Goal: Task Accomplishment & Management: Complete application form

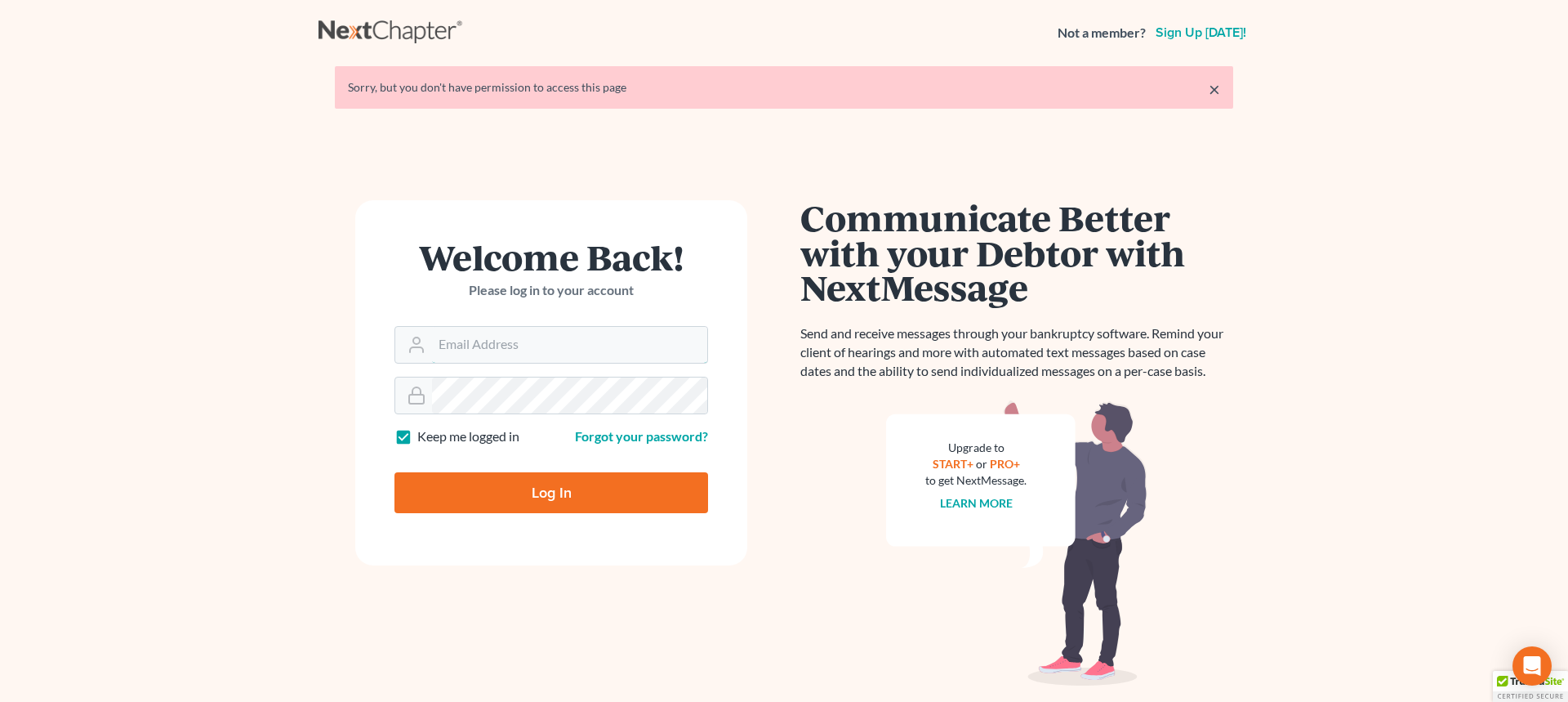
type input "[EMAIL_ADDRESS][DOMAIN_NAME]"
click at [563, 483] on input "Log In" at bounding box center [551, 492] width 314 height 41
type input "Thinking..."
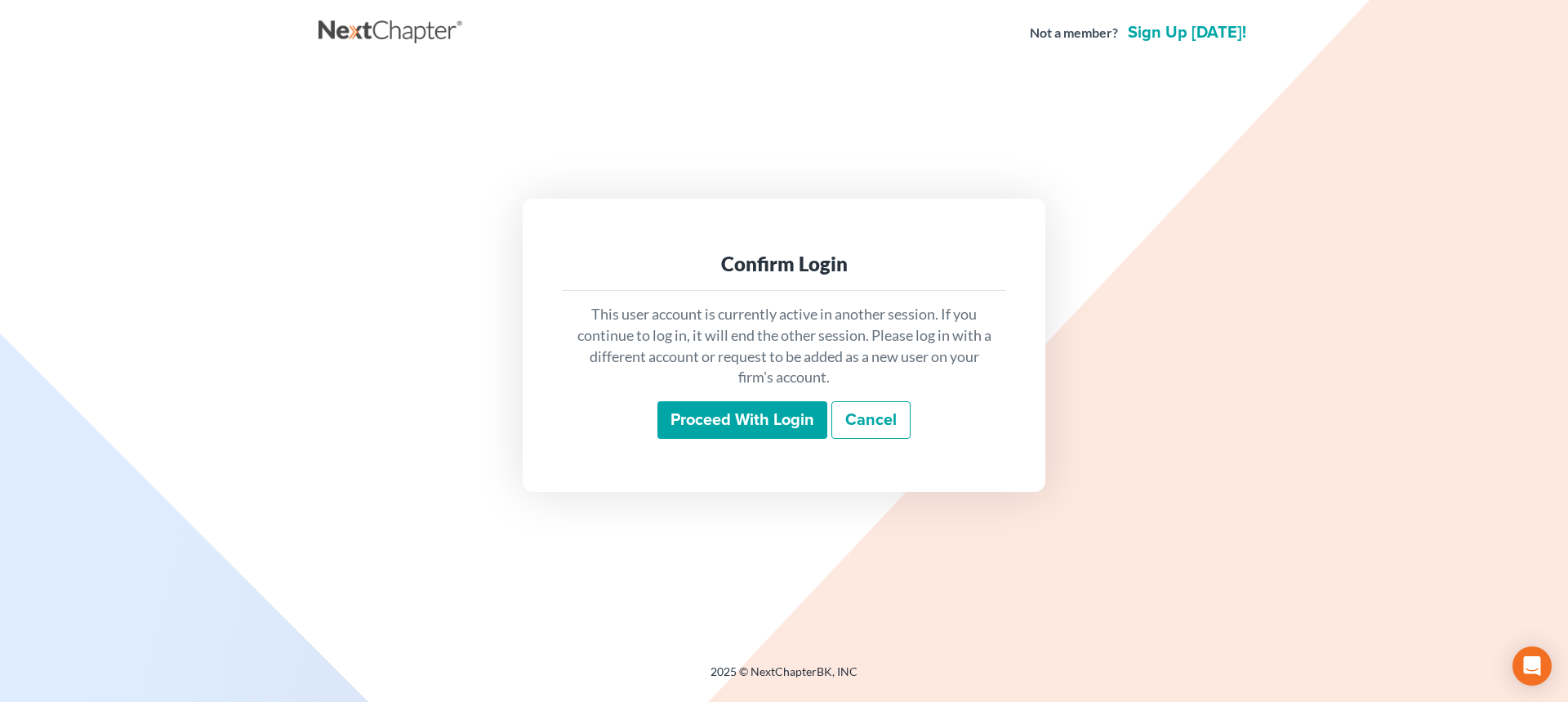
click at [741, 422] on input "Proceed with login" at bounding box center [742, 420] width 170 height 38
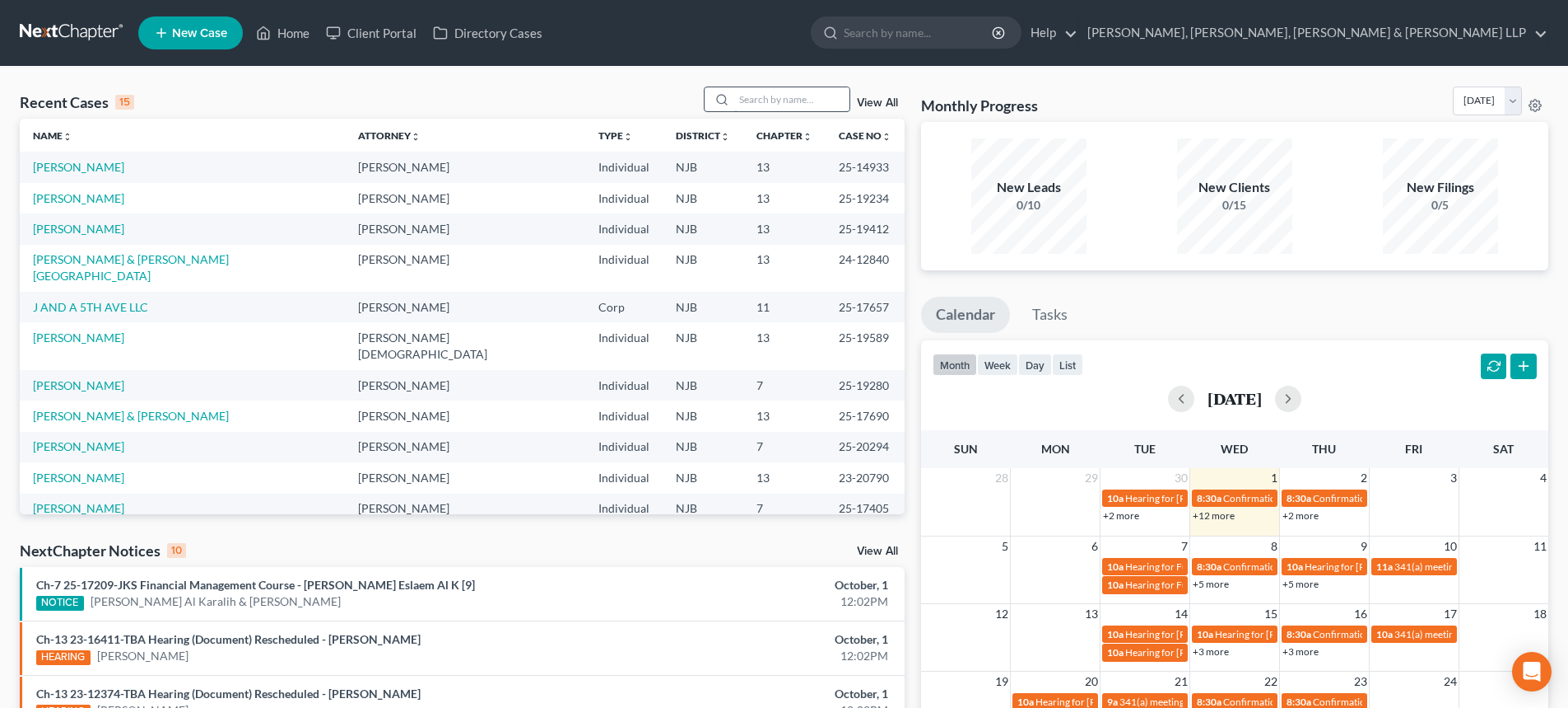
click at [768, 96] on input "search" at bounding box center [792, 98] width 116 height 23
type input "mark mora"
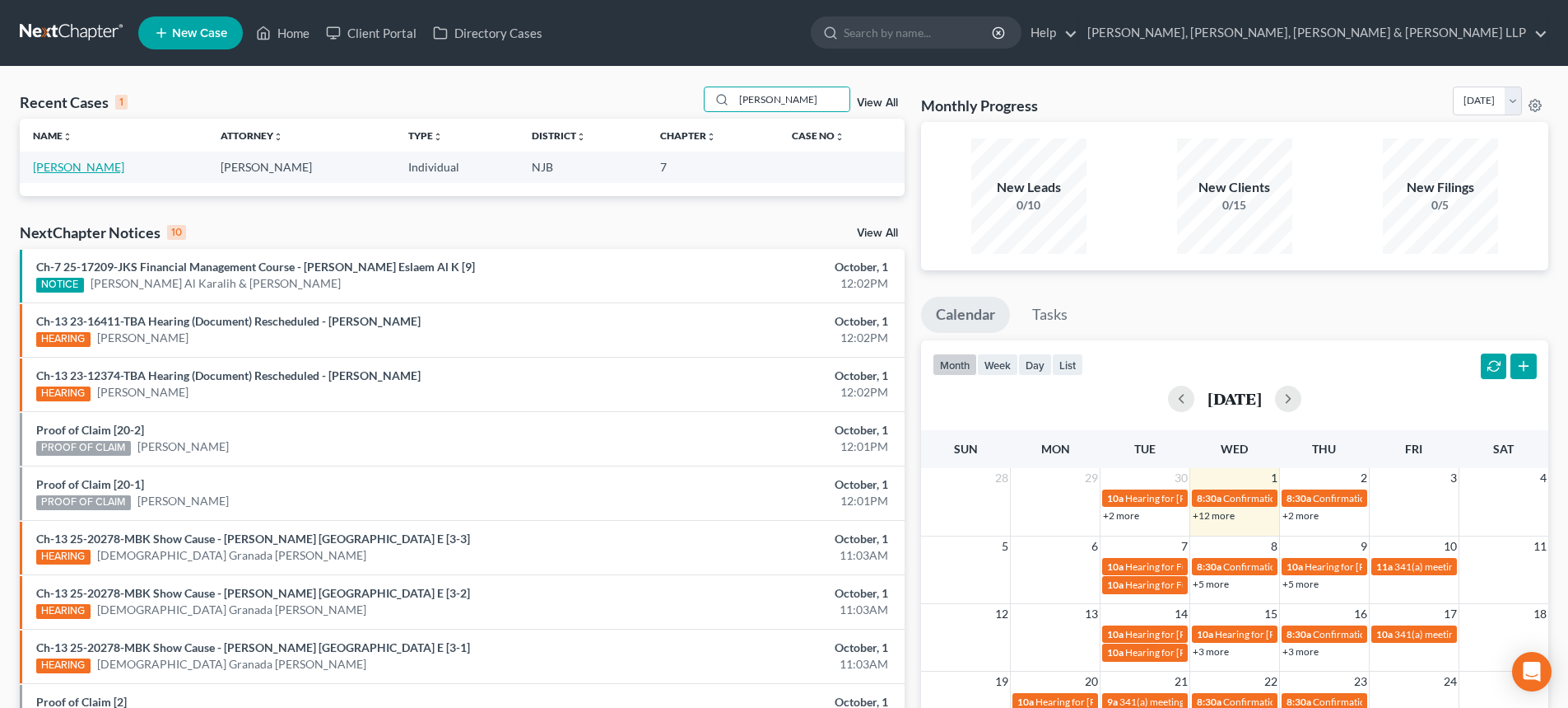
click at [77, 167] on link "[PERSON_NAME]" at bounding box center [78, 167] width 91 height 14
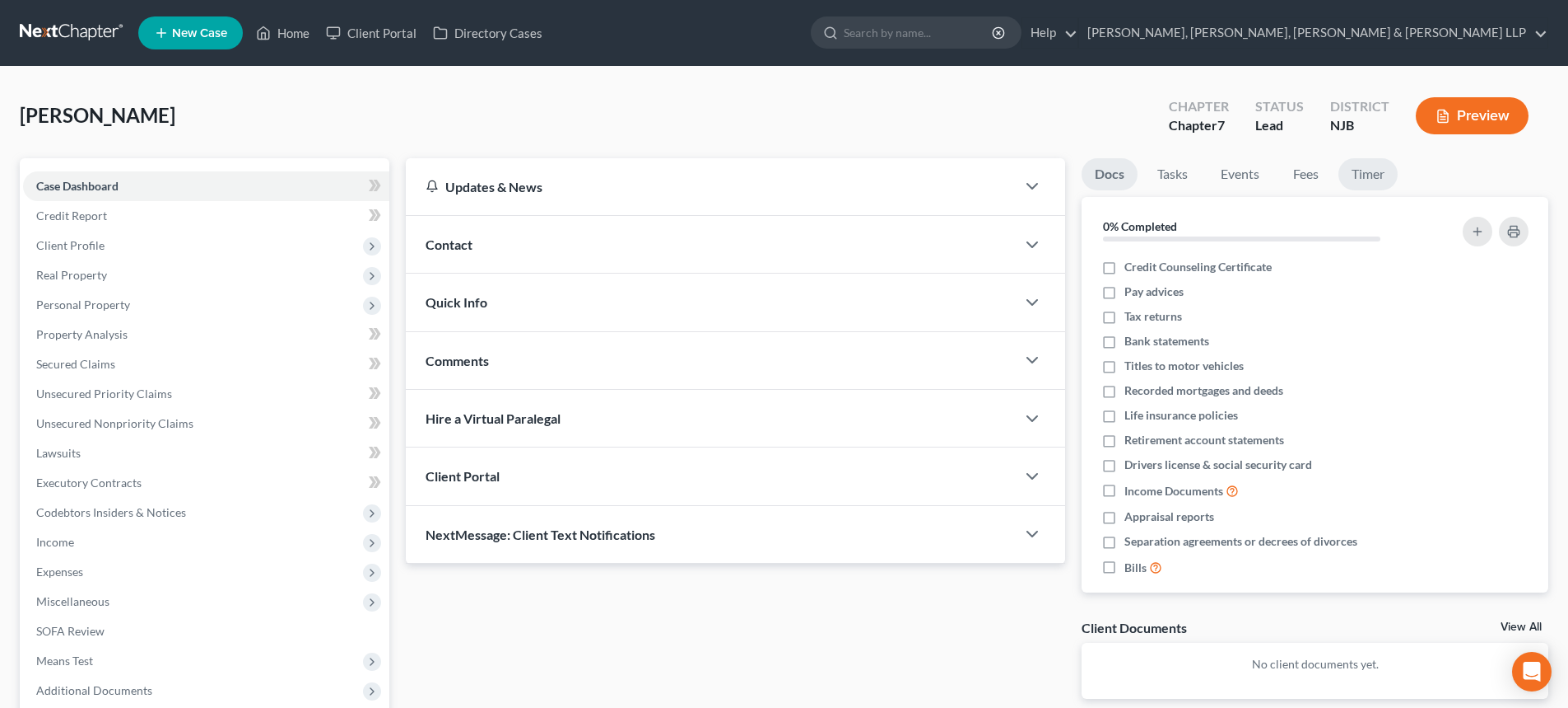
click at [1366, 167] on link "Timer" at bounding box center [1368, 174] width 59 height 32
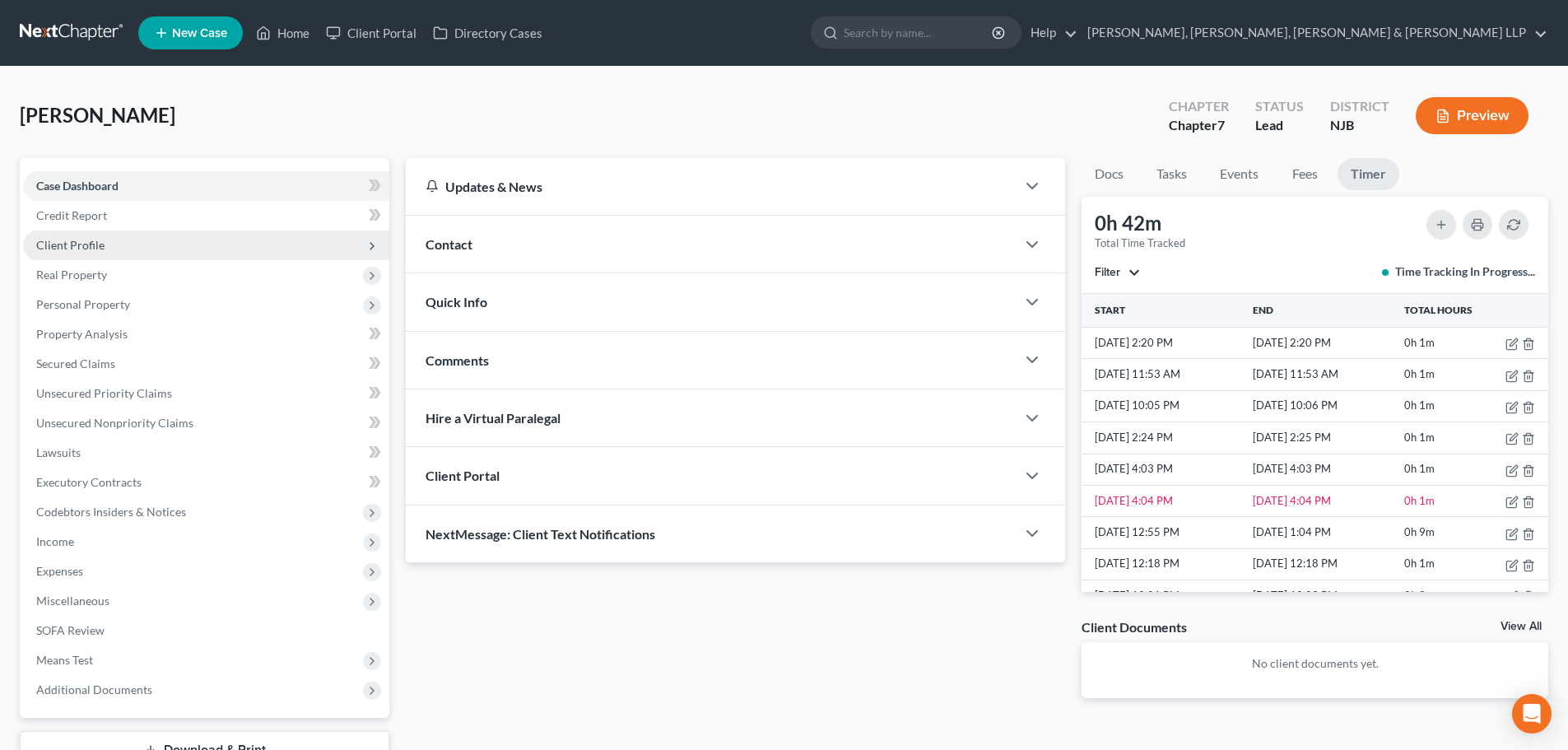
click at [146, 252] on span "Client Profile" at bounding box center [206, 245] width 366 height 30
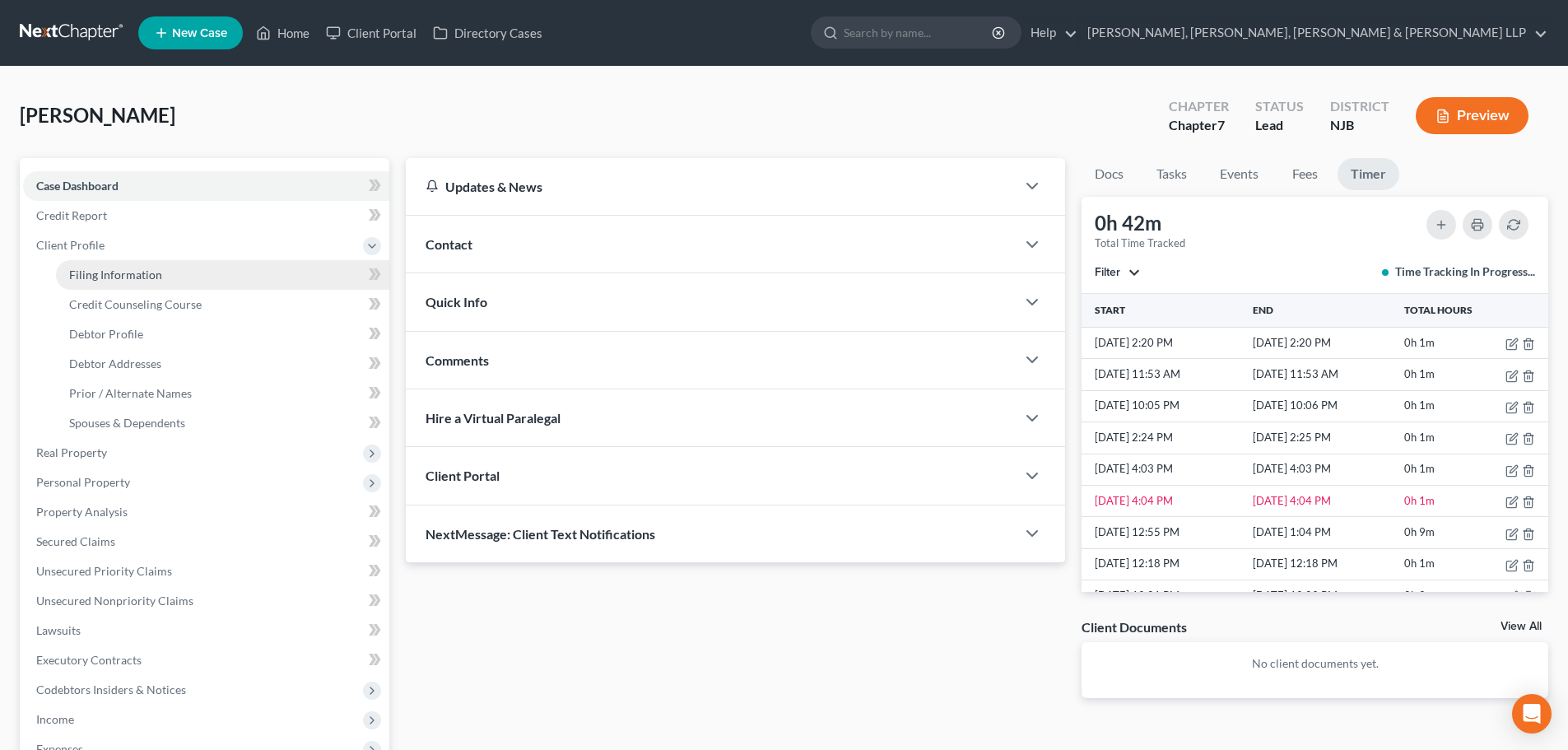
click at [143, 268] on span "Filing Information" at bounding box center [116, 275] width 93 height 14
select select "1"
select select "0"
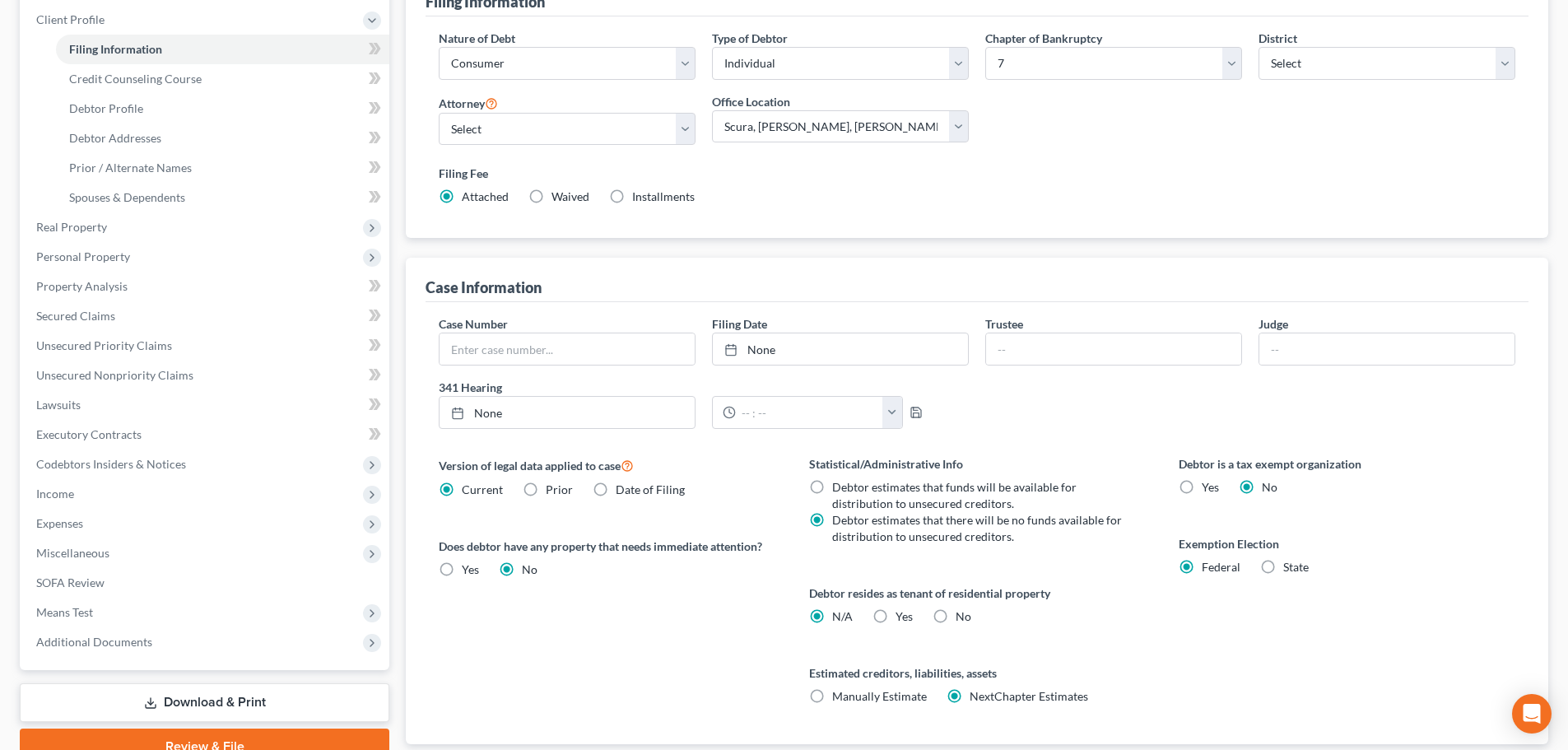
scroll to position [247, 0]
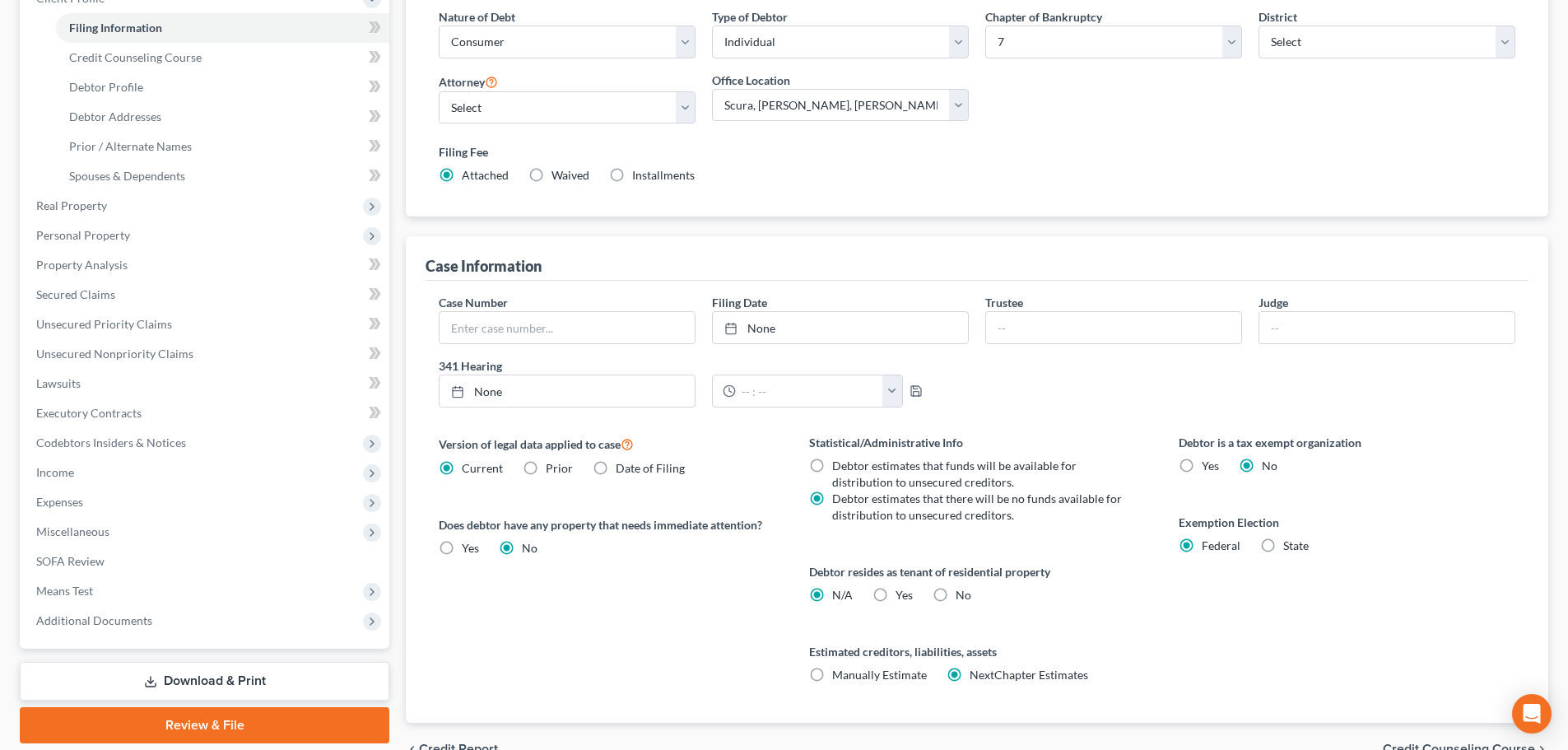
click at [895, 601] on label "Yes Yes" at bounding box center [904, 594] width 17 height 17
click at [902, 598] on input "Yes Yes" at bounding box center [907, 592] width 10 height 10
radio input "true"
radio input "false"
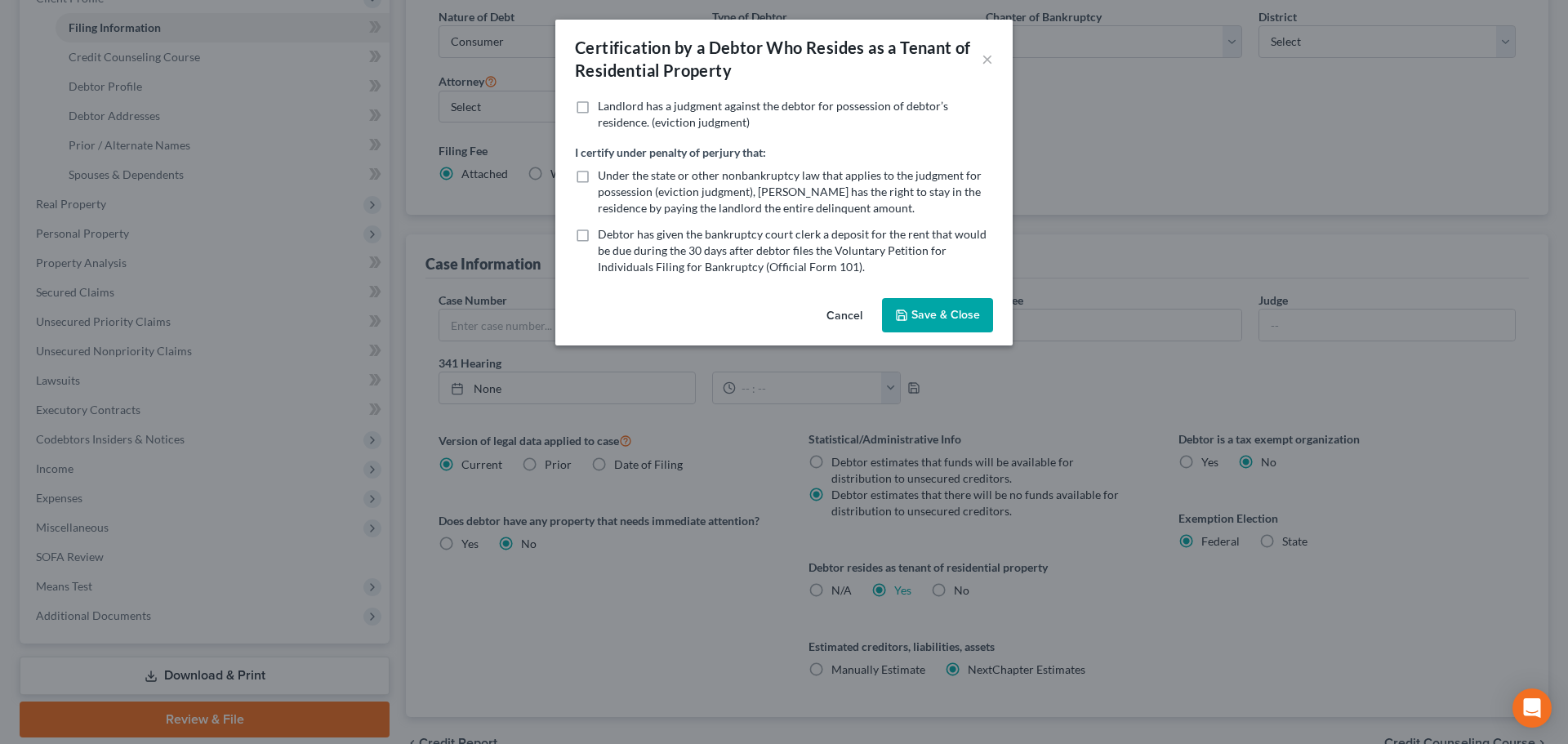
click at [913, 312] on button "Save & Close" at bounding box center [938, 316] width 111 height 34
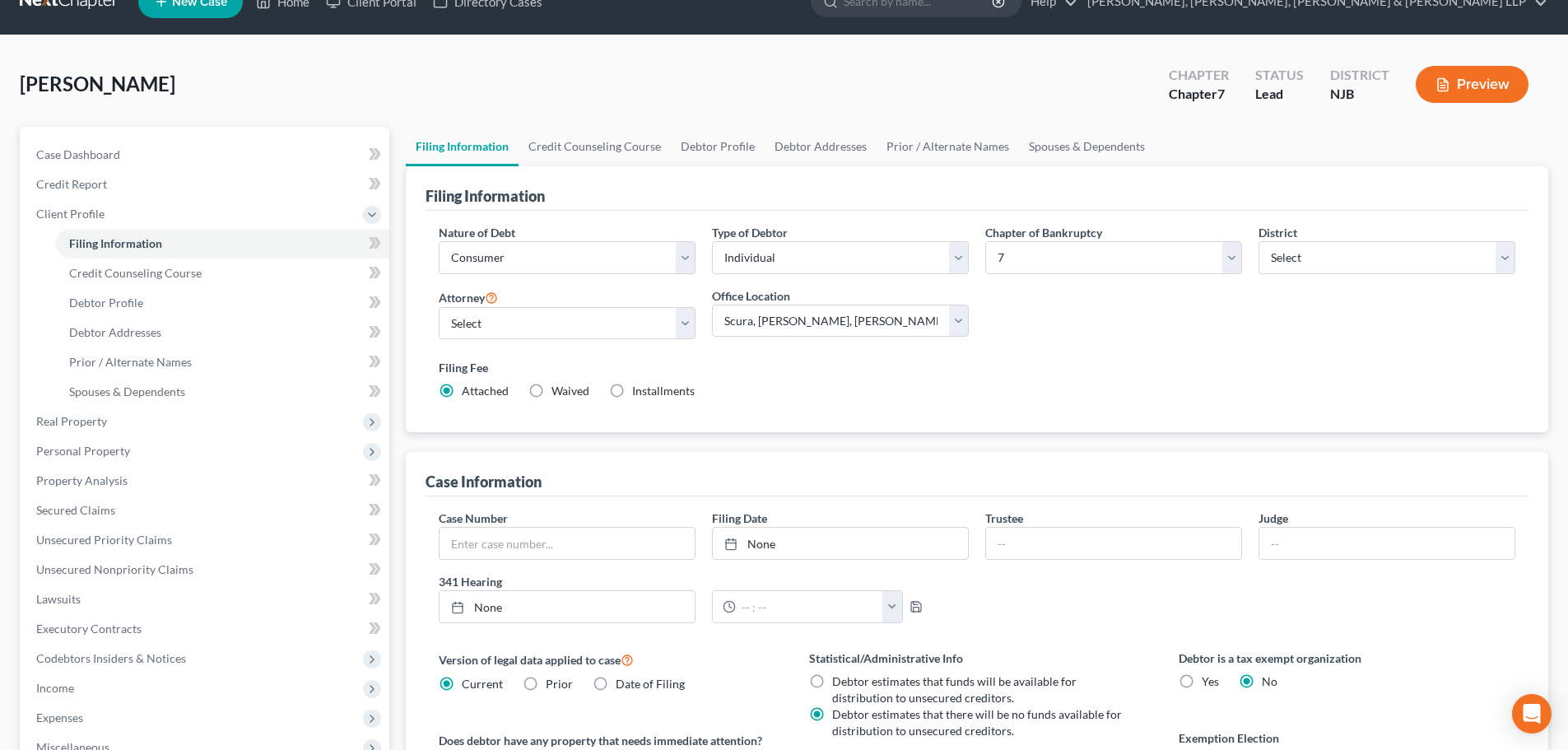
scroll to position [0, 0]
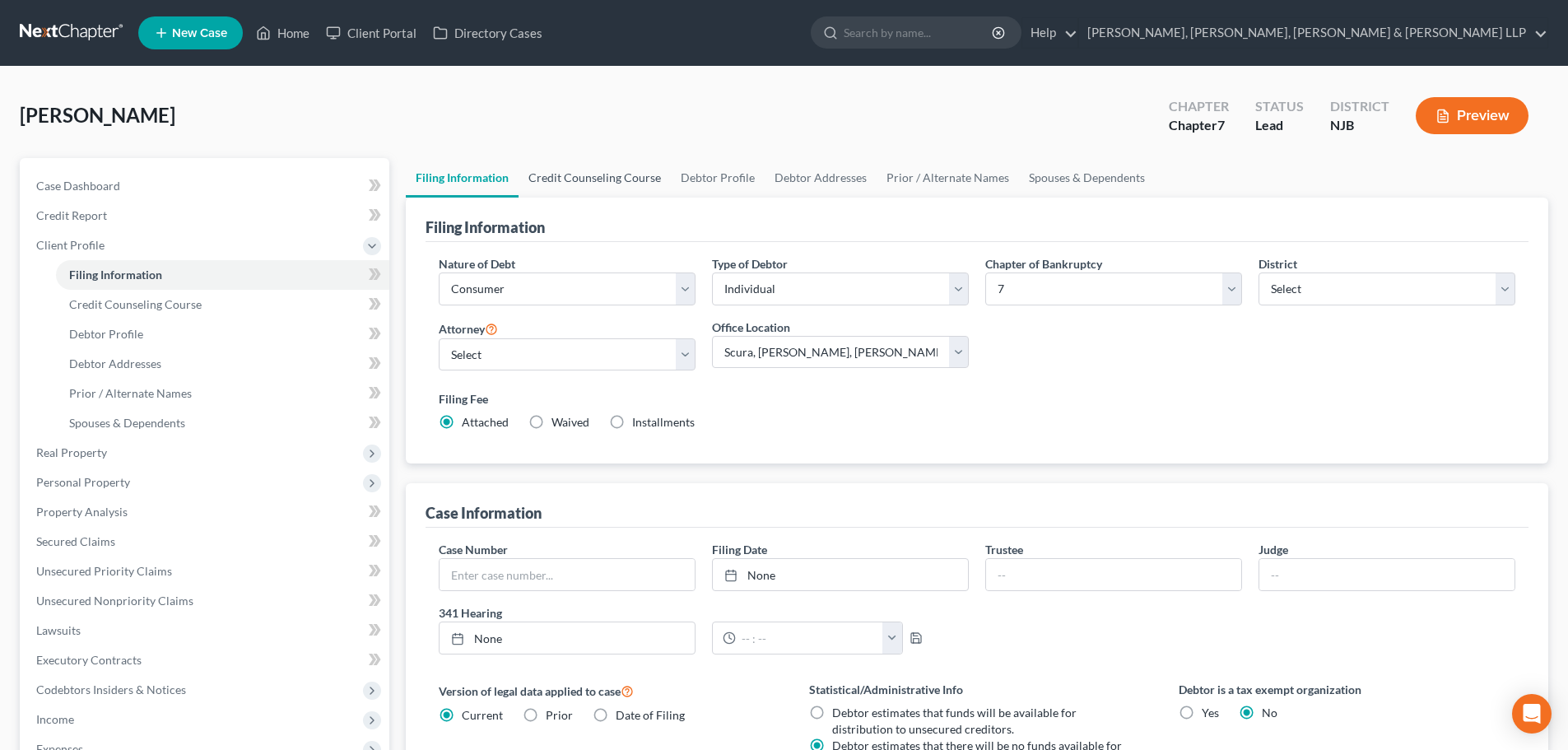
click at [600, 187] on link "Credit Counseling Course" at bounding box center [595, 177] width 152 height 39
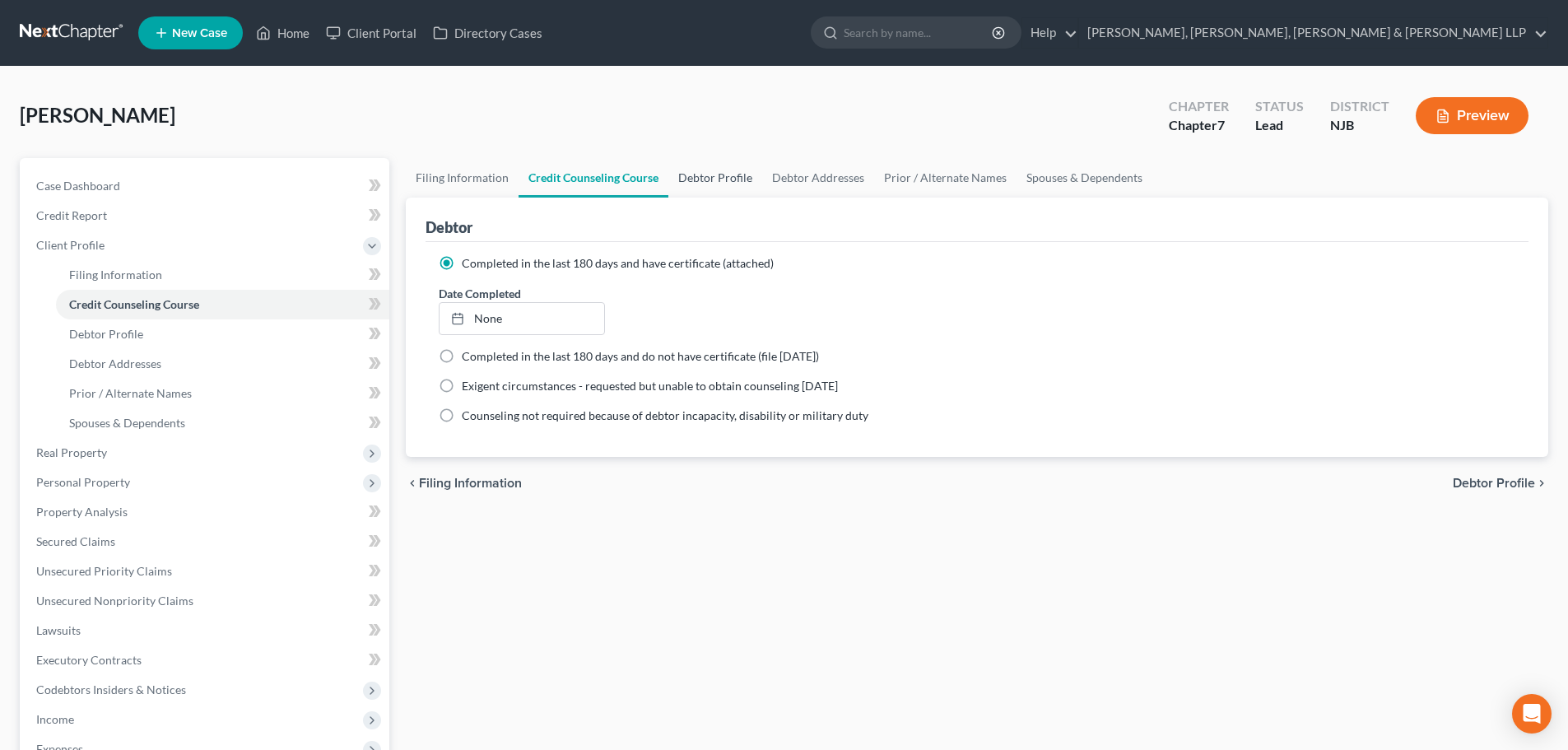
click at [754, 182] on link "Debtor Profile" at bounding box center [715, 177] width 94 height 39
select select "0"
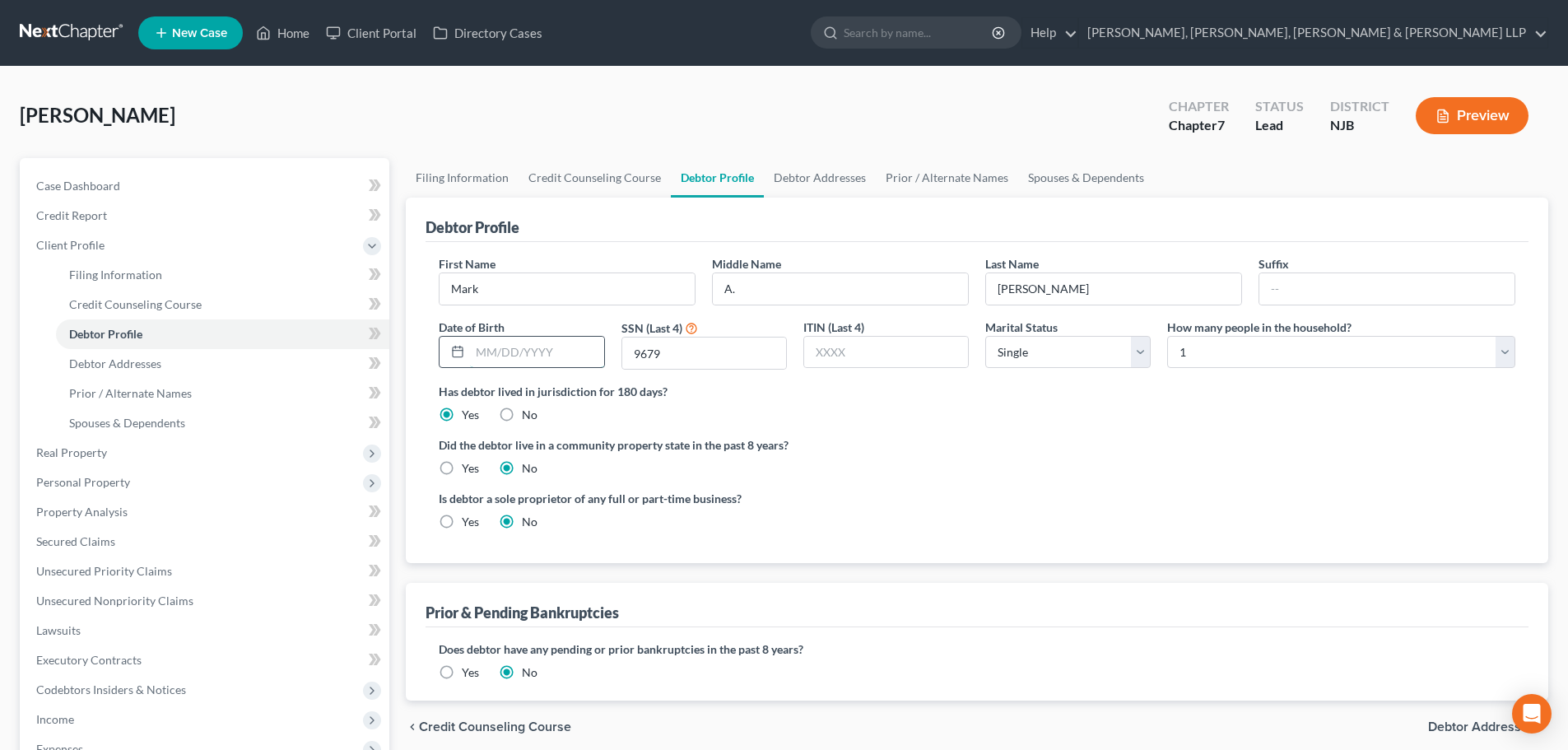
click at [559, 348] on input "text" at bounding box center [536, 352] width 133 height 31
type input "06/16/1977"
click at [816, 194] on link "Debtor Addresses" at bounding box center [820, 177] width 112 height 39
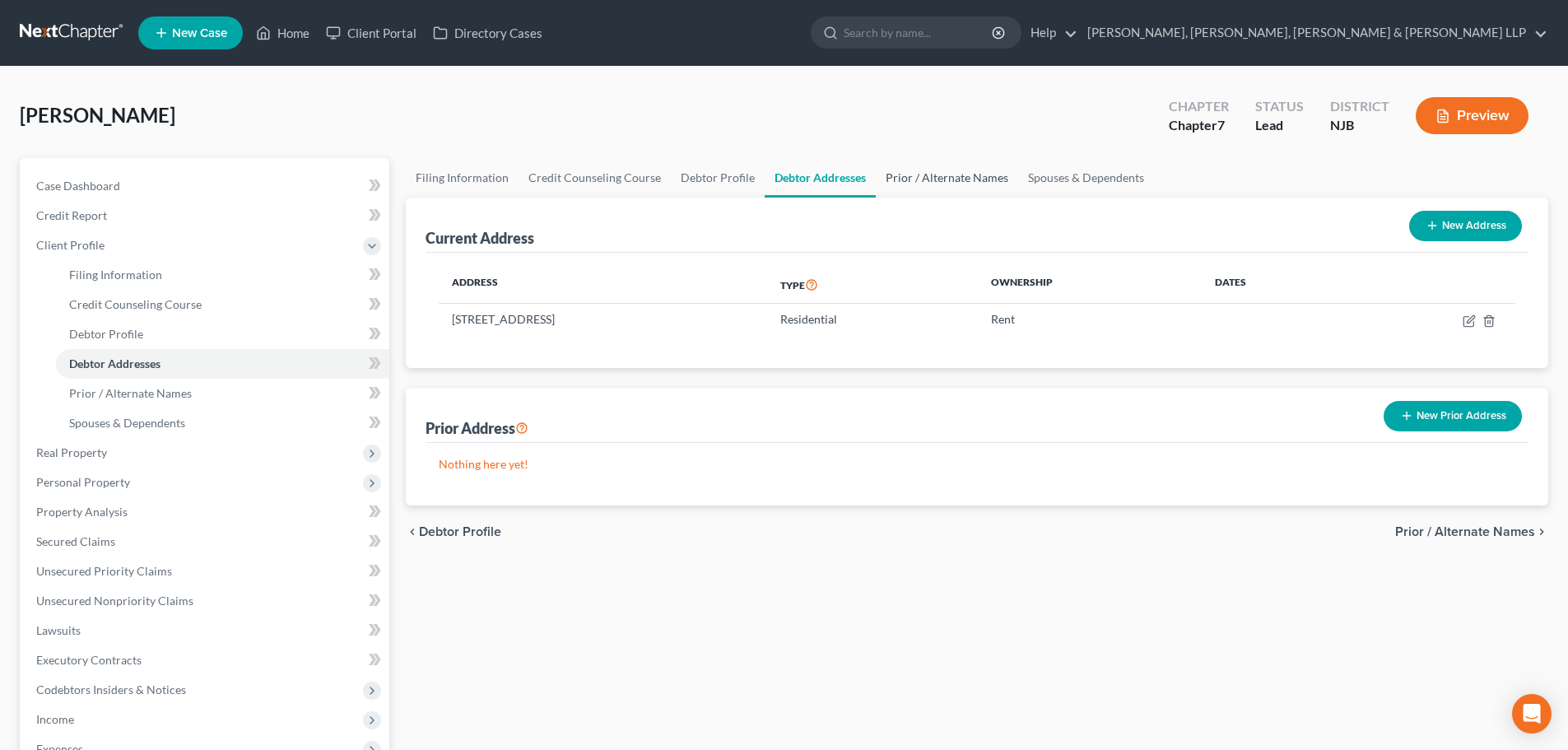
click at [882, 189] on link "Prior / Alternate Names" at bounding box center [947, 177] width 143 height 39
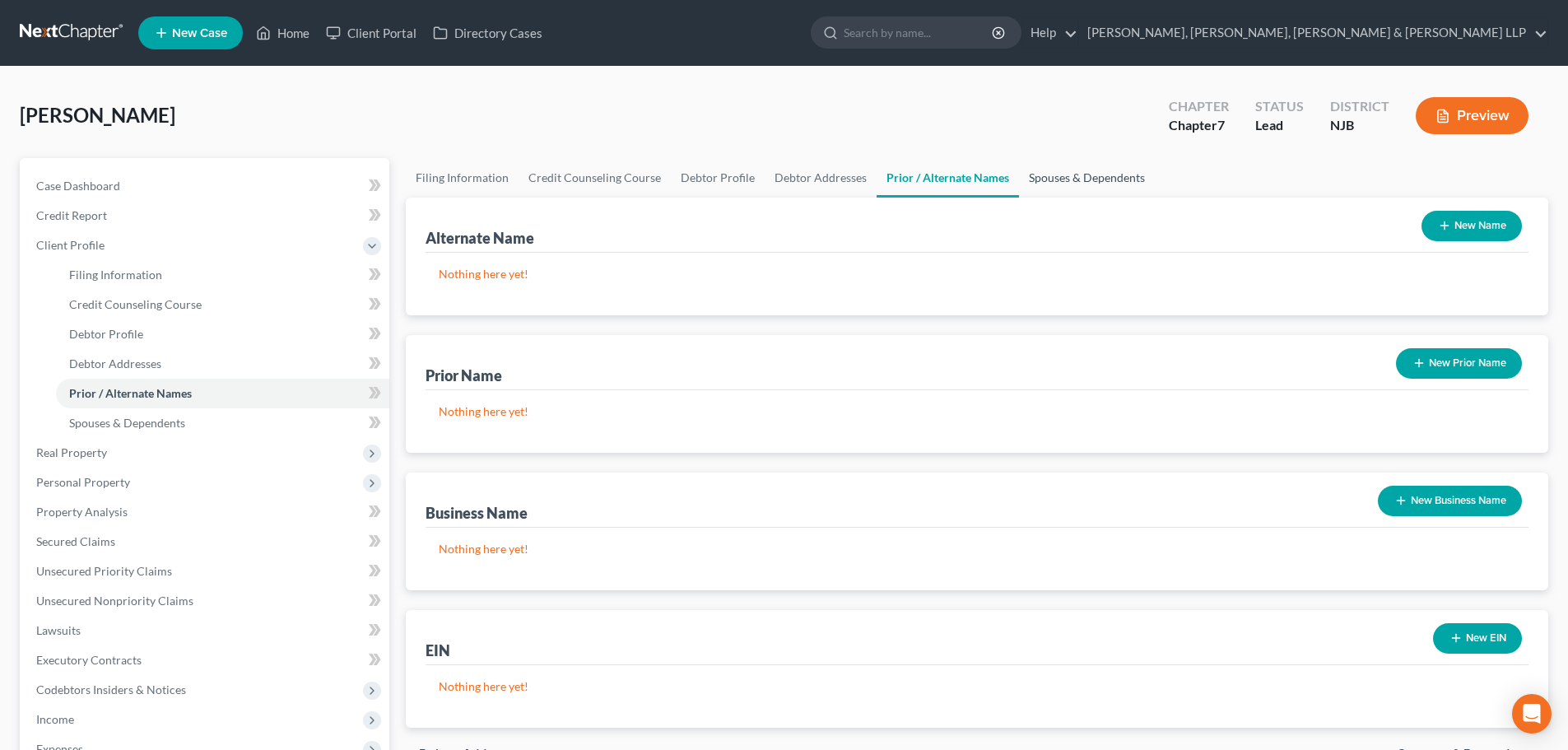
click at [1098, 171] on link "Spouses & Dependents" at bounding box center [1086, 177] width 136 height 39
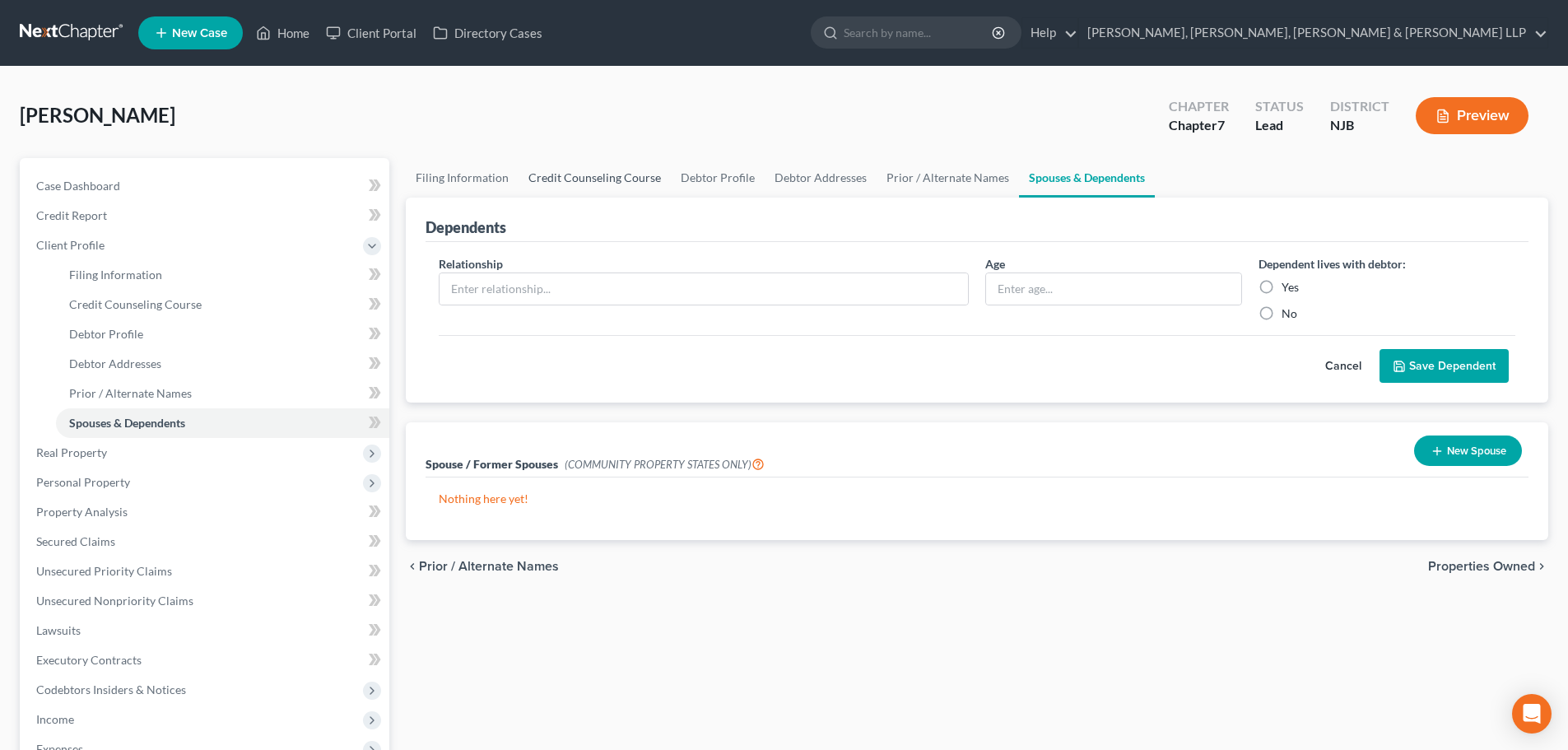
click at [571, 190] on link "Credit Counseling Course" at bounding box center [595, 177] width 152 height 39
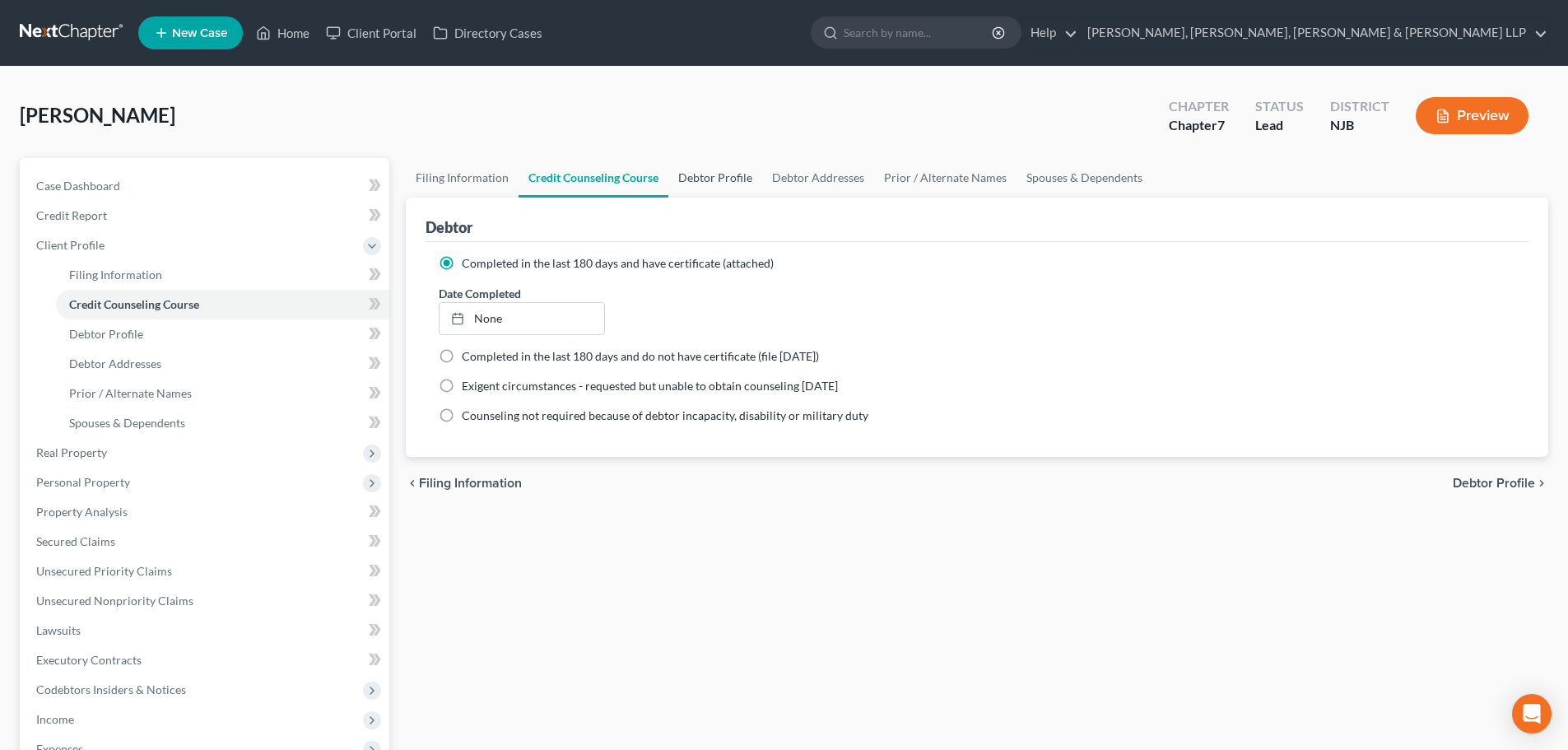
click at [702, 186] on link "Debtor Profile" at bounding box center [715, 177] width 94 height 39
select select "0"
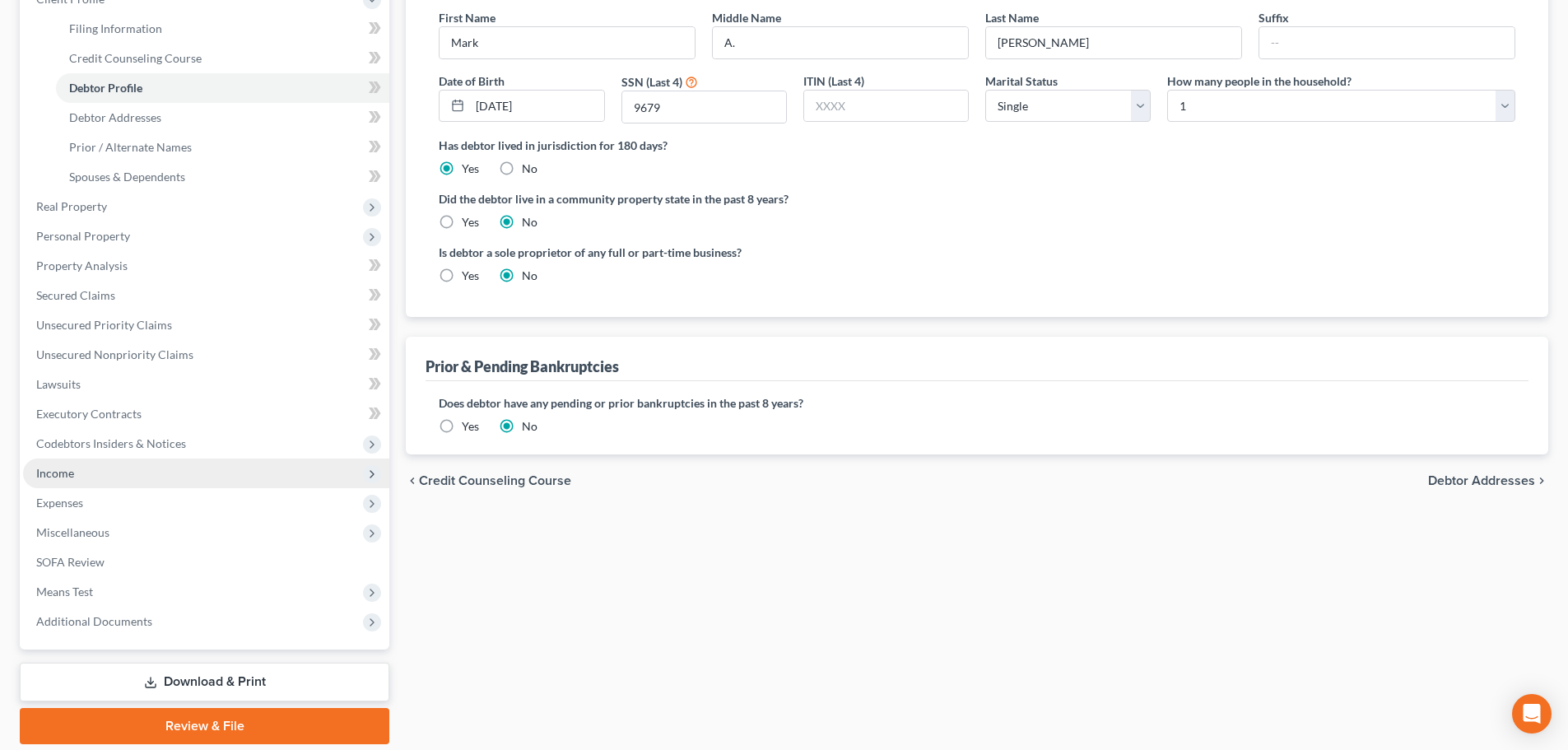
scroll to position [247, 0]
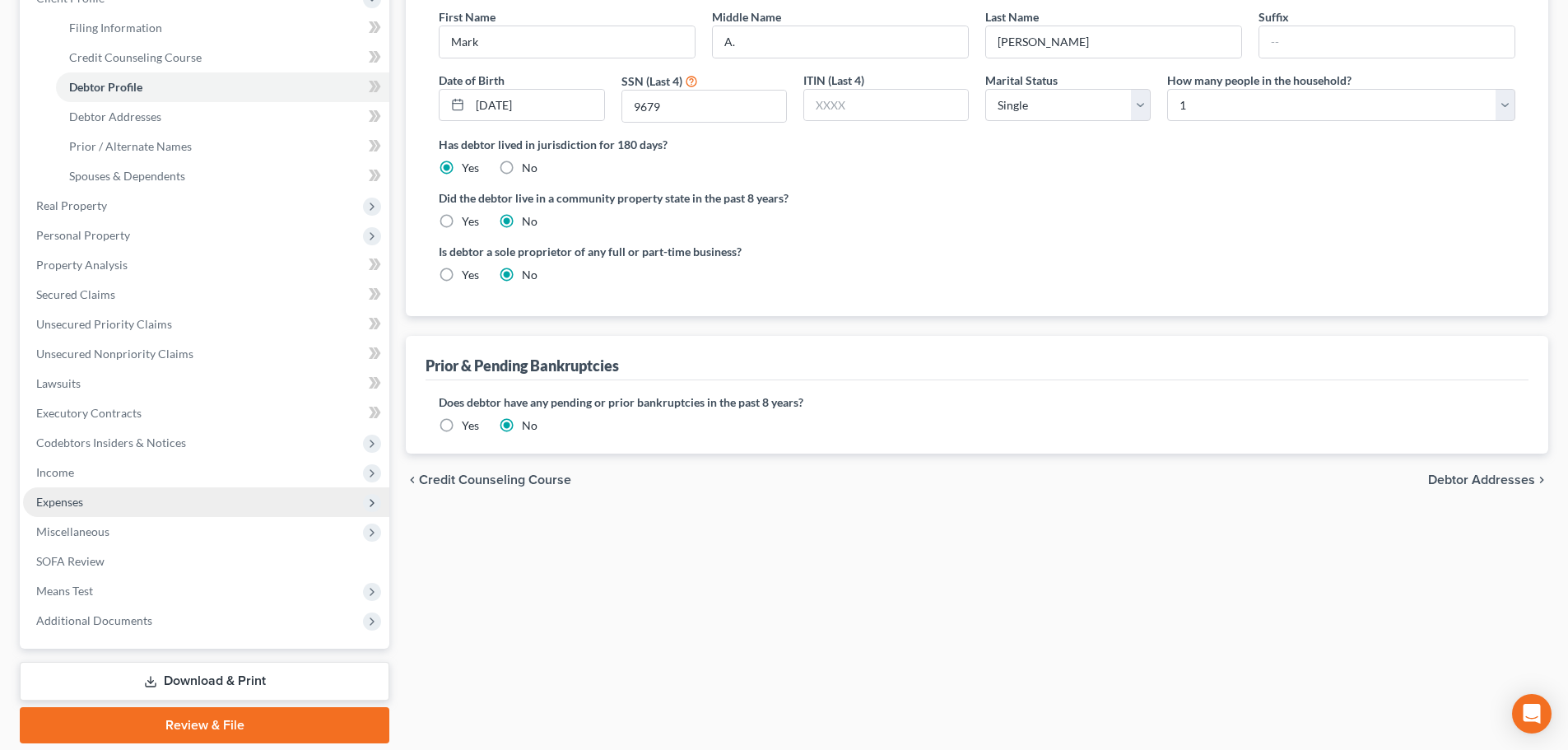
click at [65, 489] on span "Expenses" at bounding box center [206, 502] width 366 height 30
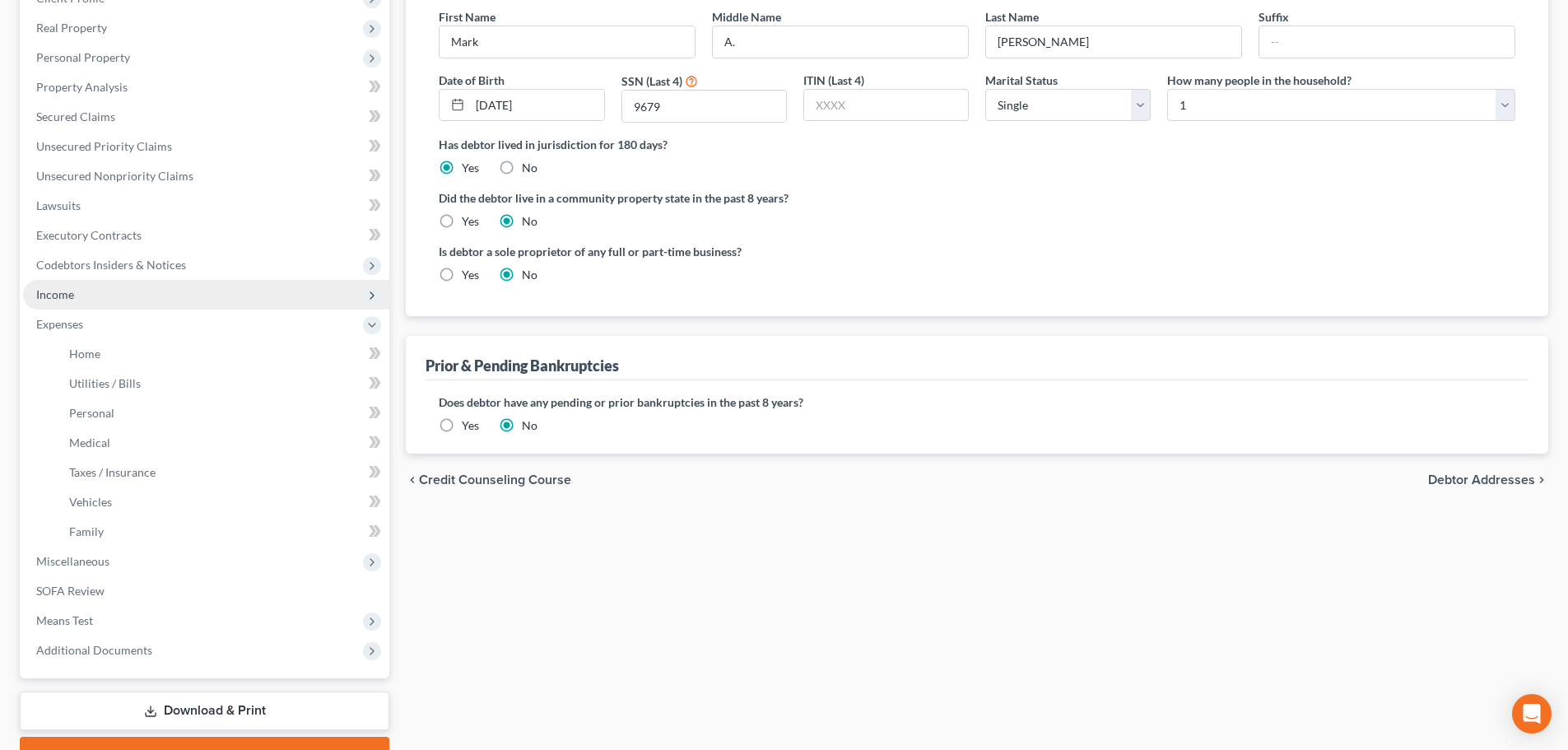
click at [85, 289] on span "Income" at bounding box center [206, 295] width 366 height 30
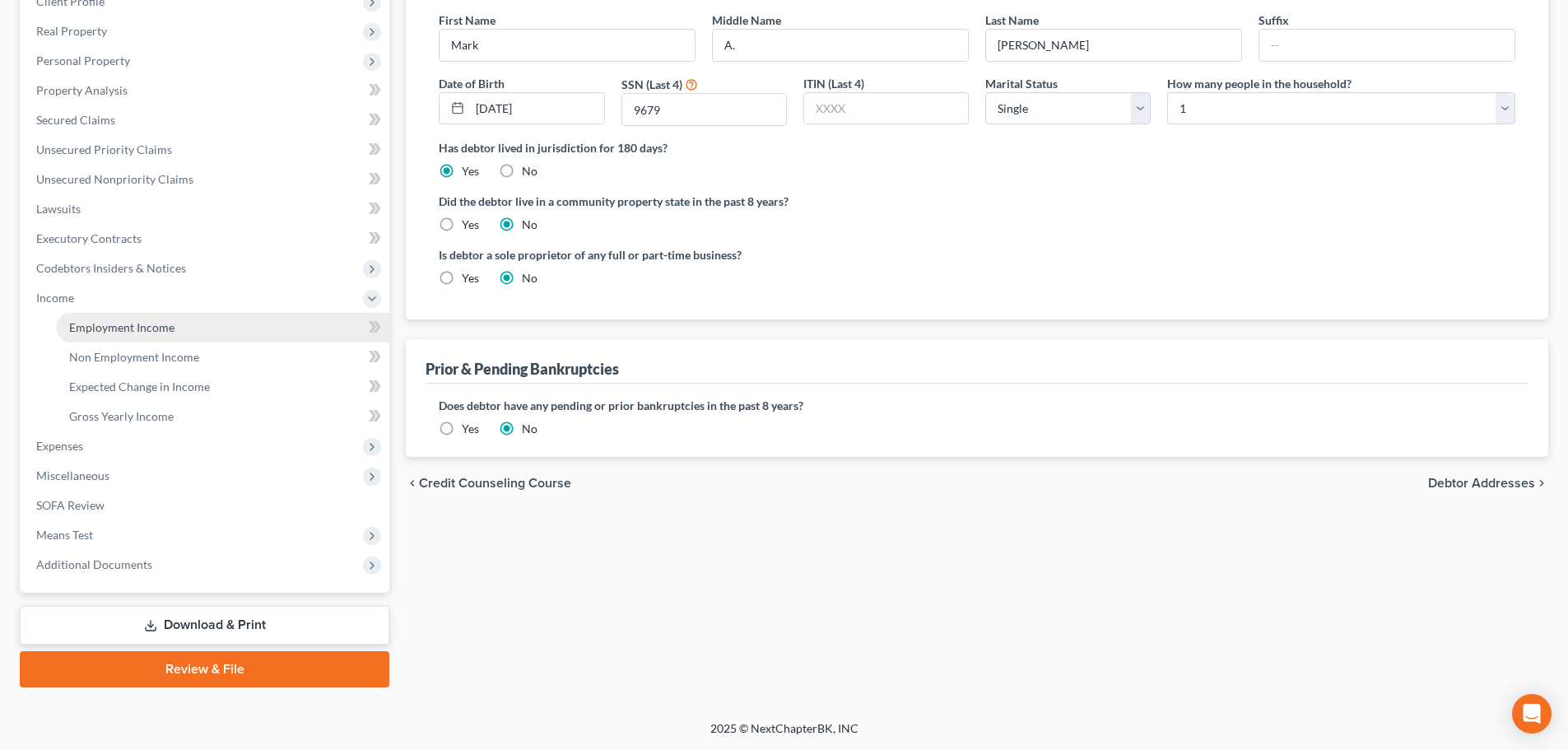
click at [100, 320] on span "Employment Income" at bounding box center [122, 327] width 105 height 14
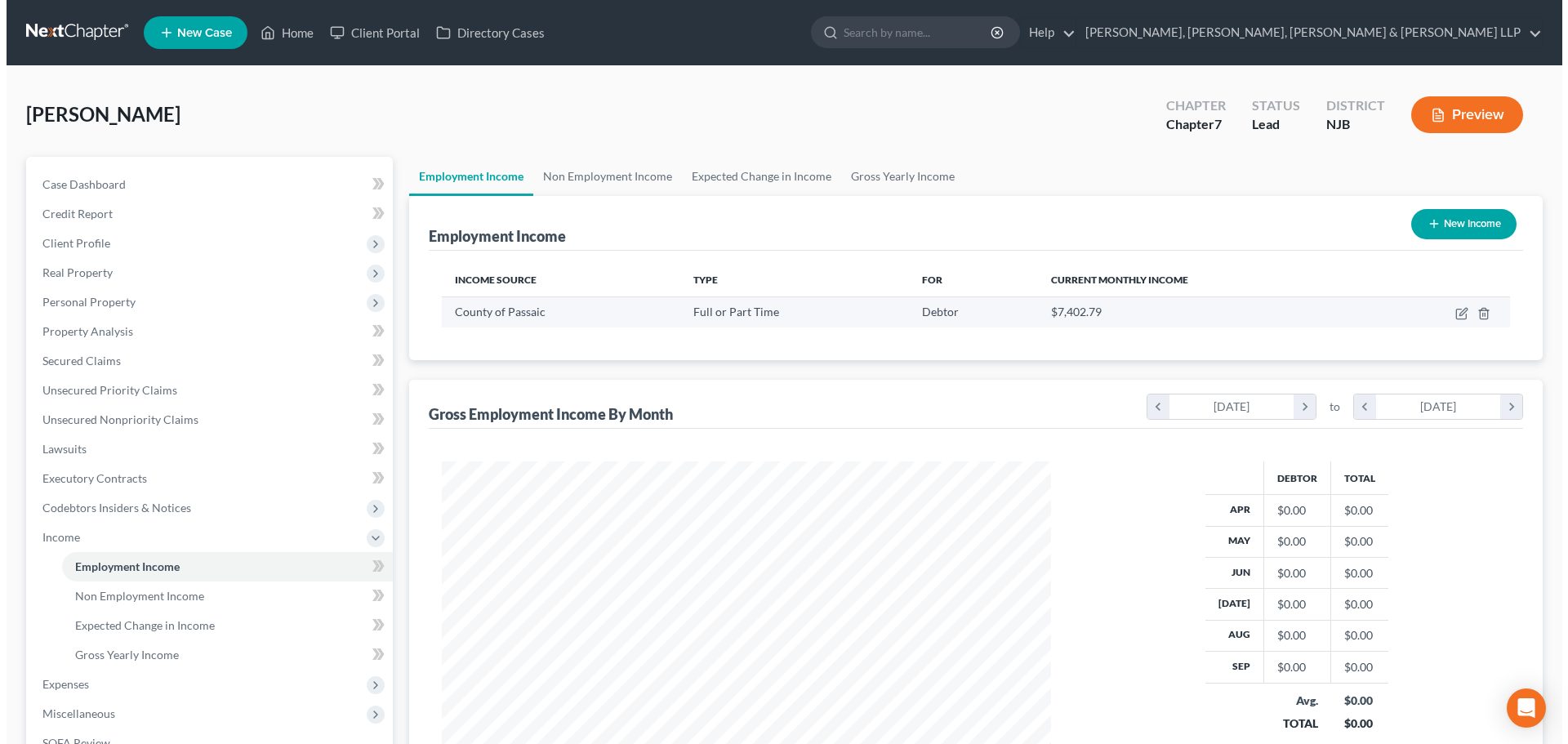
scroll to position [304, 642]
click at [1449, 317] on icon "button" at bounding box center [1455, 313] width 13 height 13
select select "0"
select select "33"
select select "2"
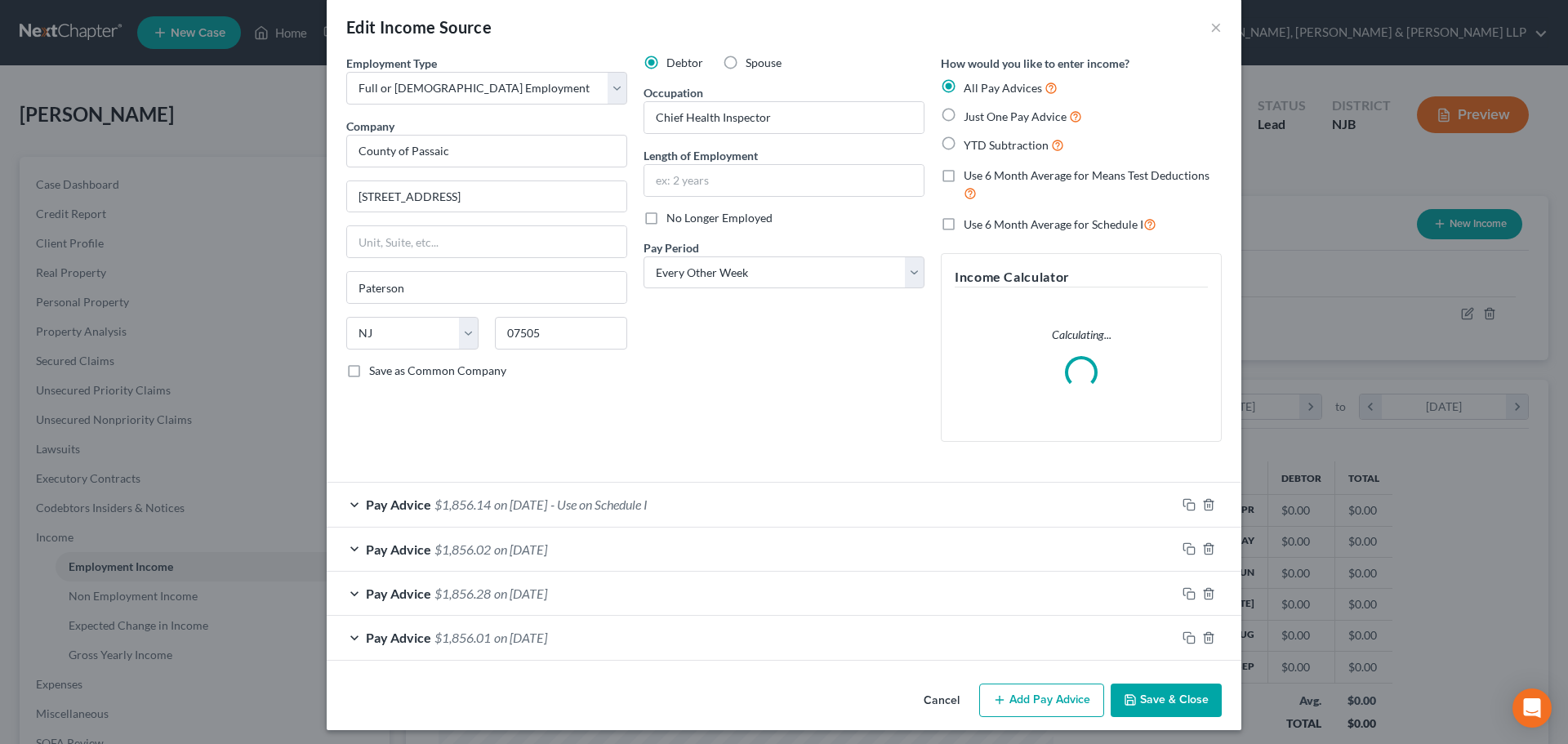
scroll to position [26, 0]
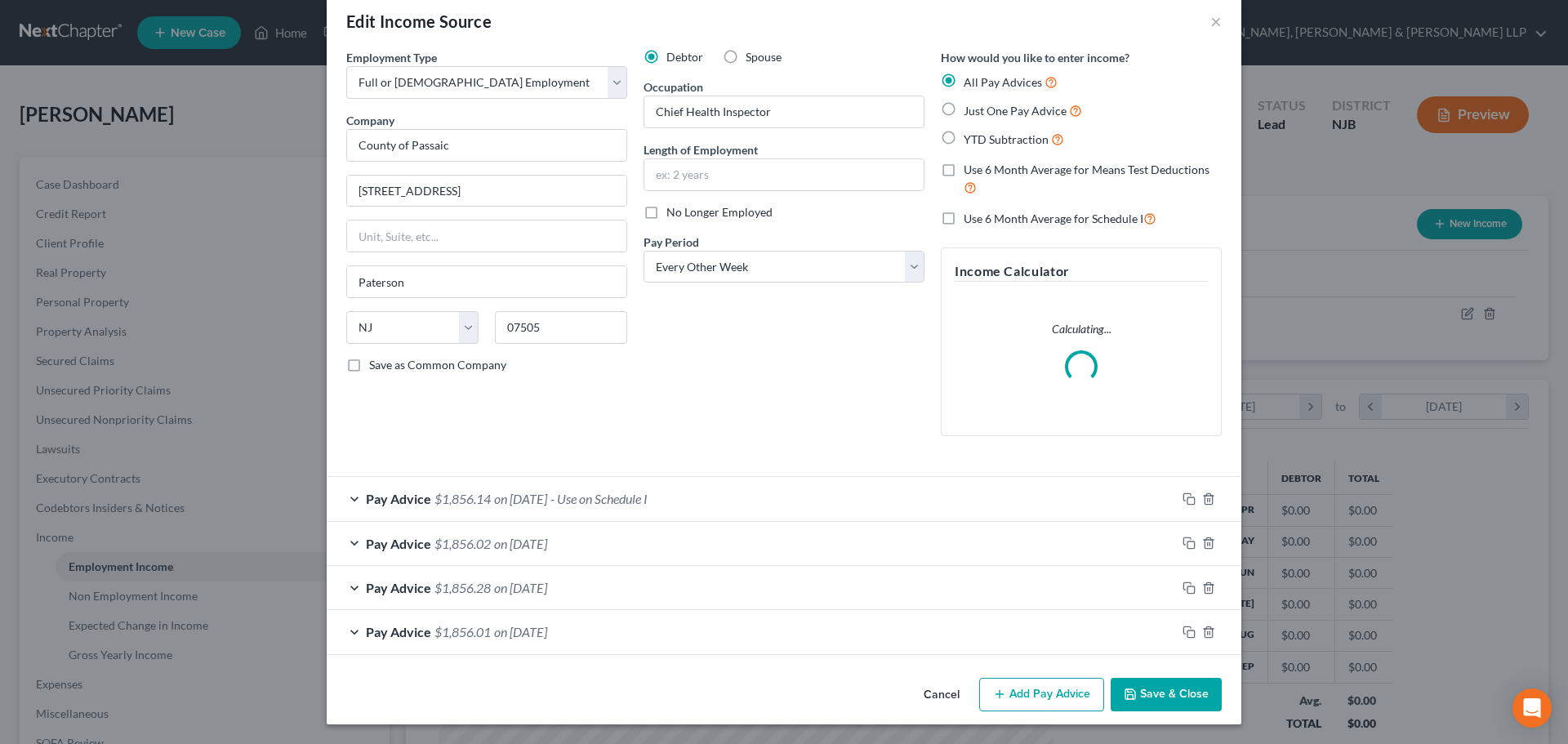
click at [1025, 691] on button "Add Pay Advice" at bounding box center [1042, 695] width 125 height 34
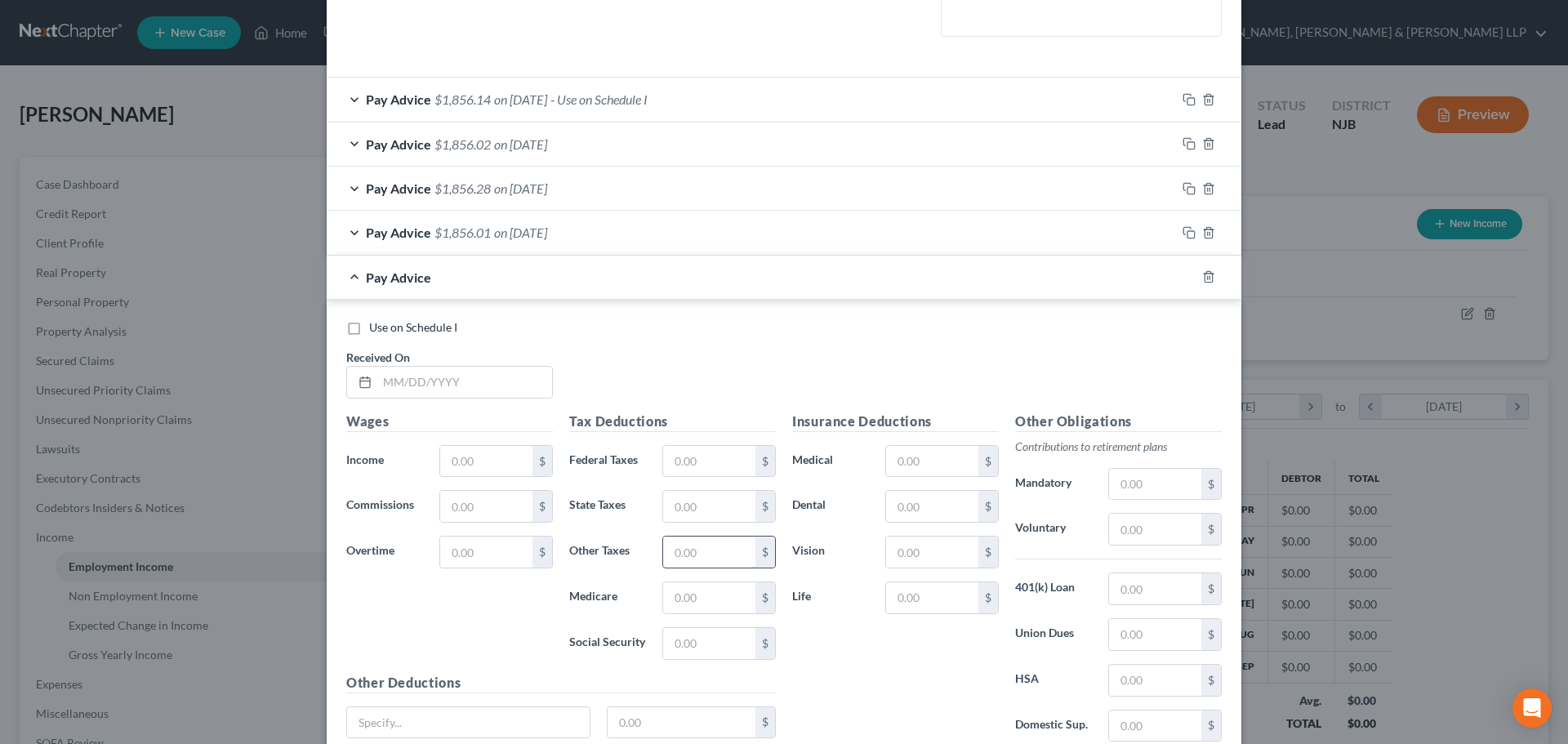
scroll to position [435, 0]
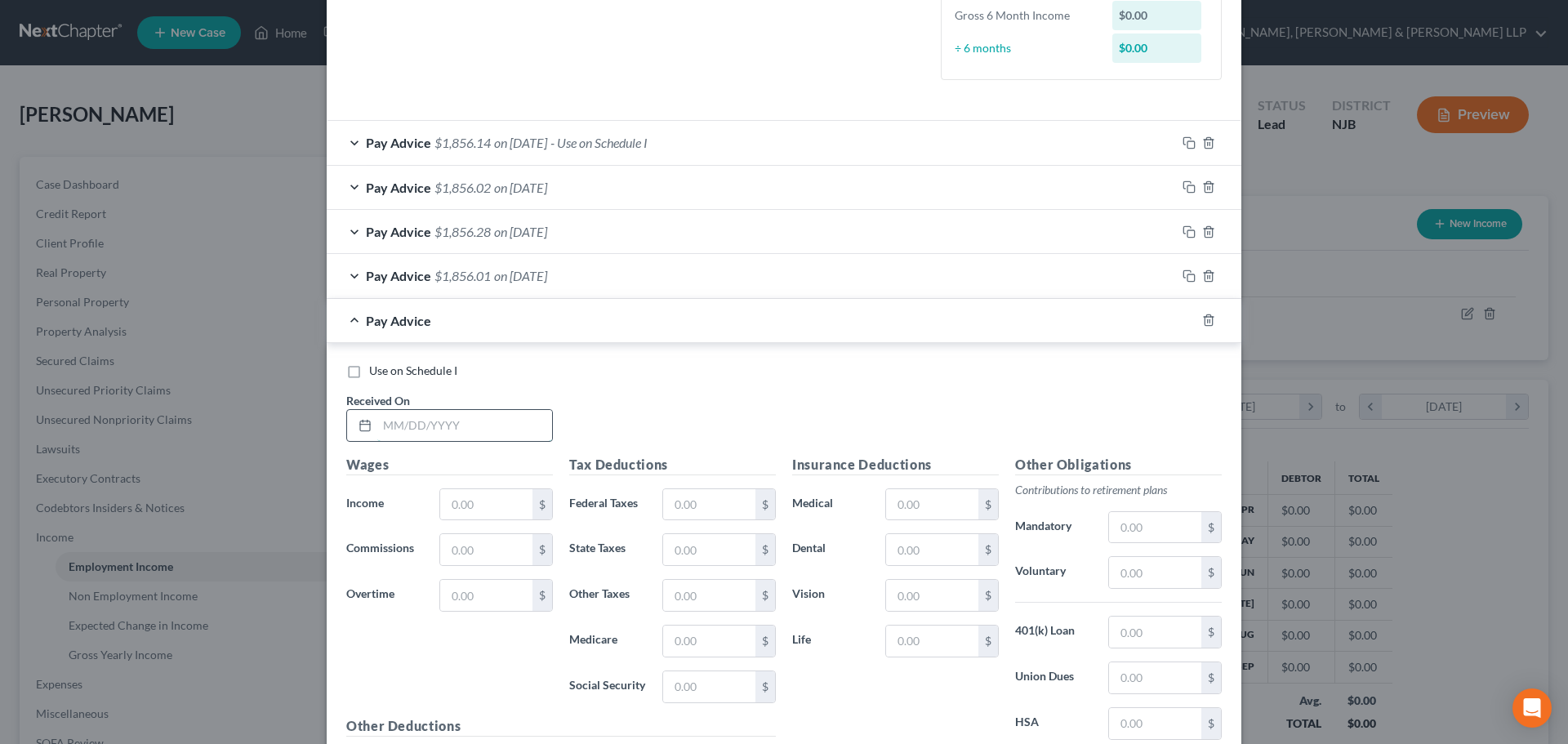
click at [466, 410] on input "text" at bounding box center [465, 425] width 175 height 31
type input "08/15/2025"
click at [460, 501] on input "text" at bounding box center [486, 504] width 92 height 31
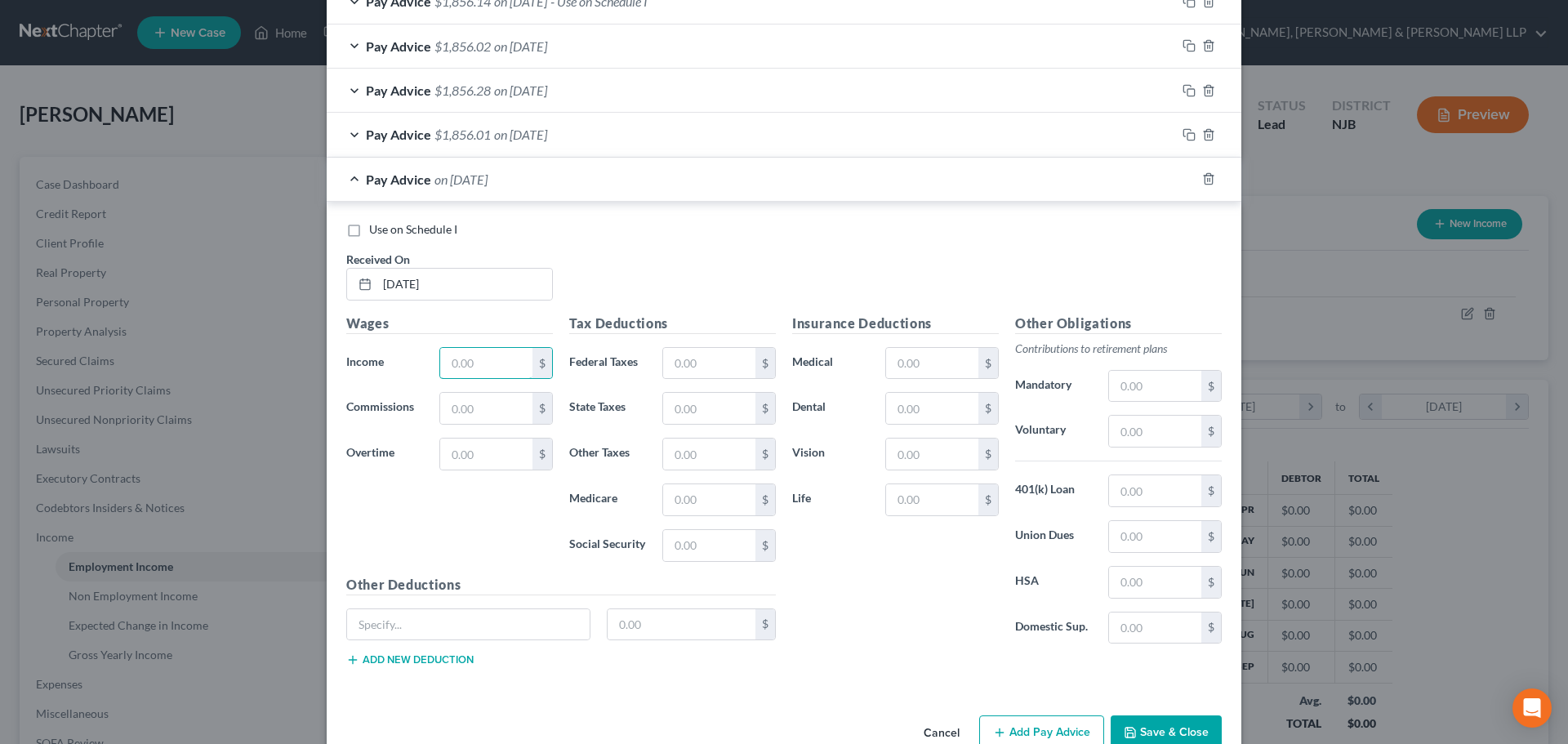
scroll to position [597, 0]
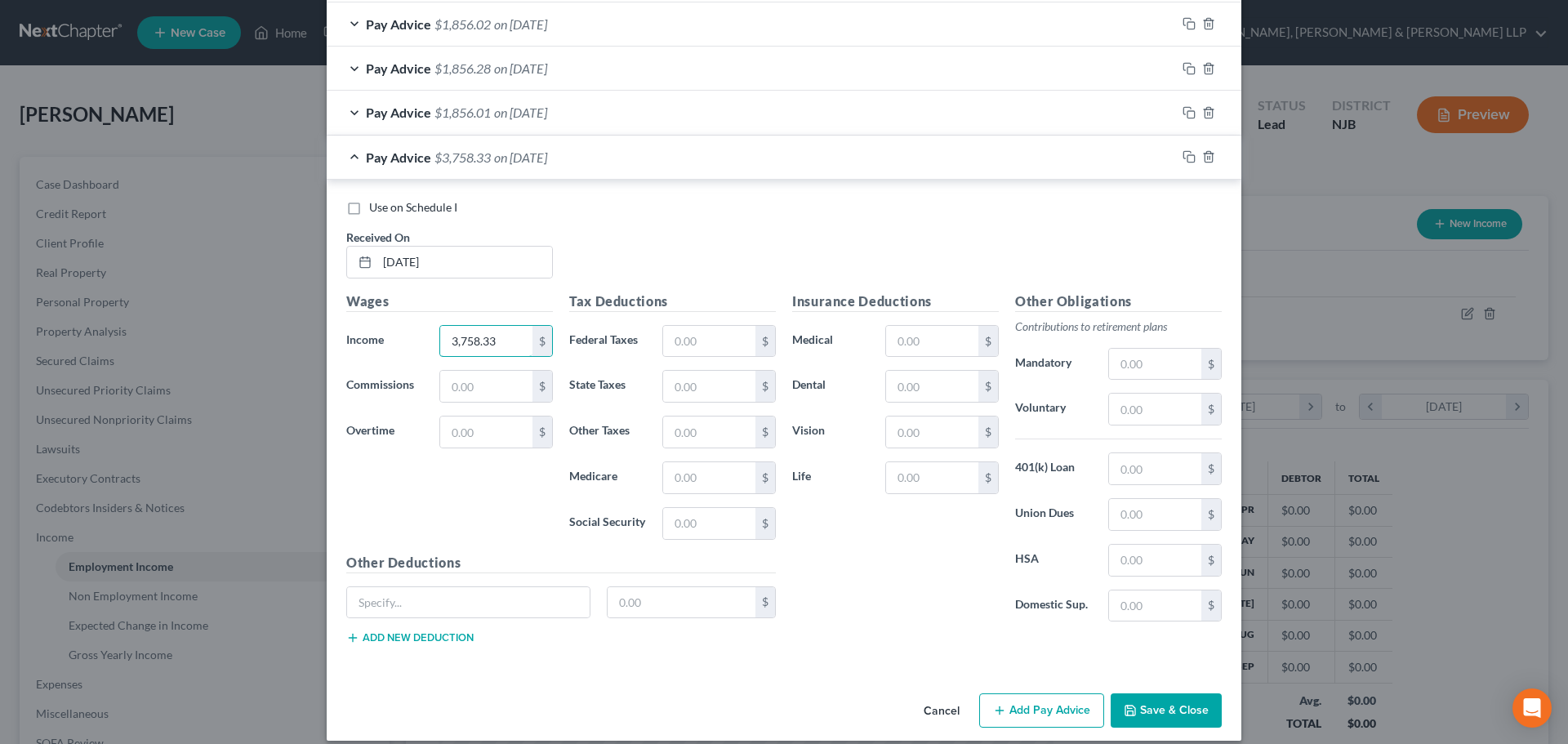
type input "3,758.33"
click at [689, 358] on div "Tax Deductions Federal Taxes $ State Taxes $ Other Taxes $ Medicare $ Social Se…" at bounding box center [673, 422] width 223 height 261
click at [689, 347] on input "text" at bounding box center [709, 341] width 92 height 31
type input "330.63"
click at [702, 397] on input "text" at bounding box center [709, 386] width 92 height 31
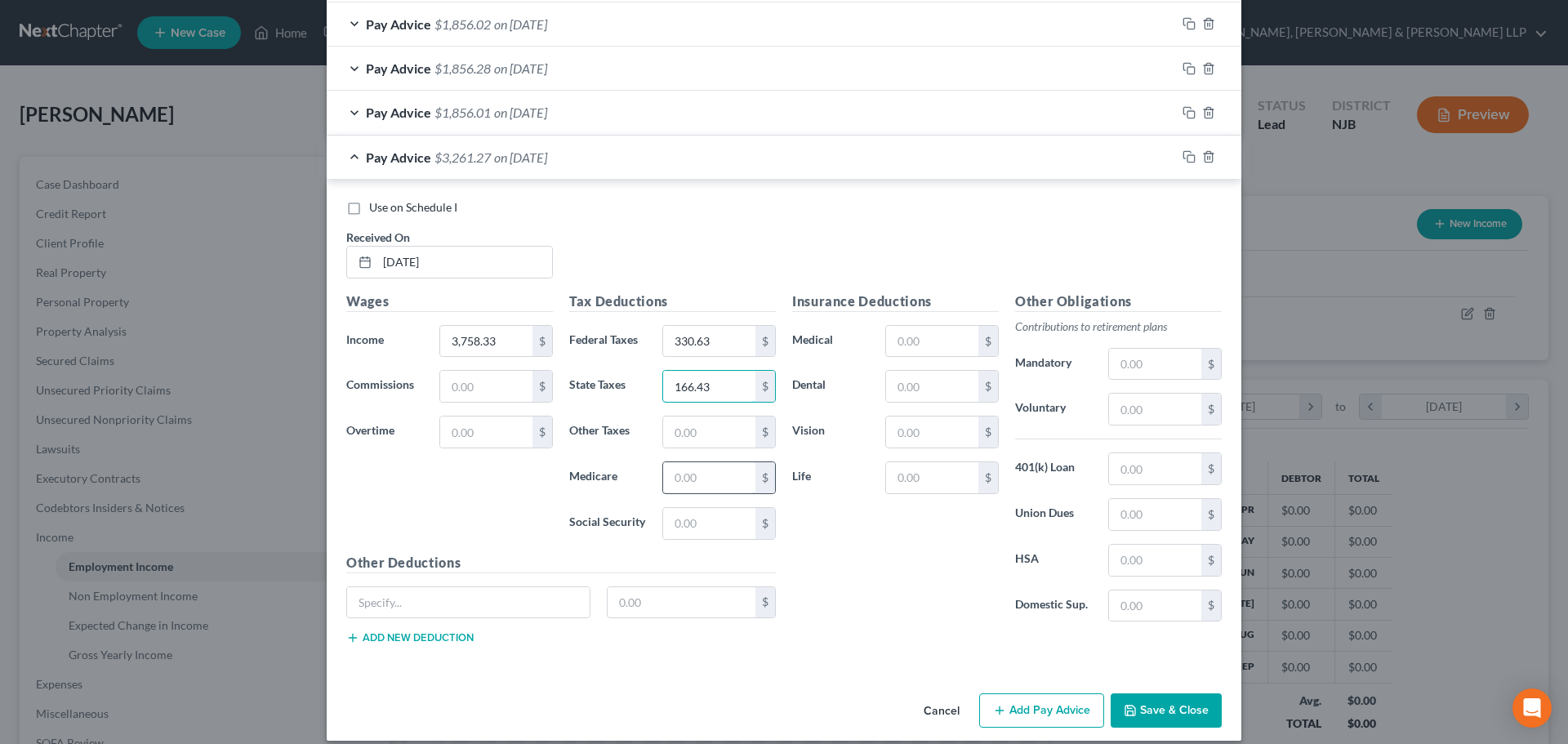
type input "166.43"
click at [702, 469] on input "text" at bounding box center [709, 478] width 92 height 31
type input "48.91"
click at [706, 525] on input "text" at bounding box center [709, 523] width 92 height 31
type input "209.12"
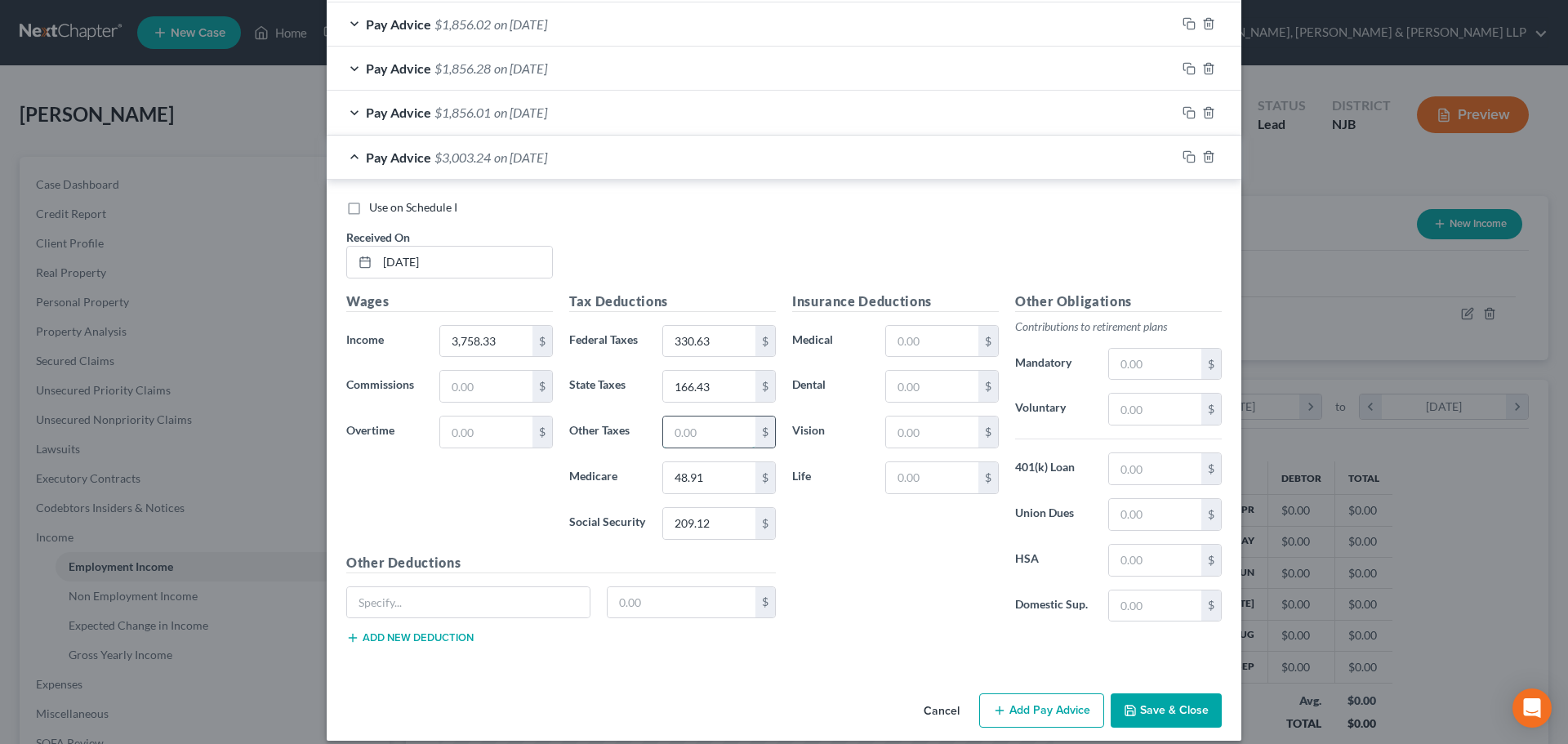
click at [692, 438] on input "text" at bounding box center [709, 432] width 92 height 31
type input "21.05"
click at [907, 340] on input "text" at bounding box center [932, 341] width 92 height 31
type input "371.94"
click at [1120, 466] on input "text" at bounding box center [1155, 469] width 92 height 31
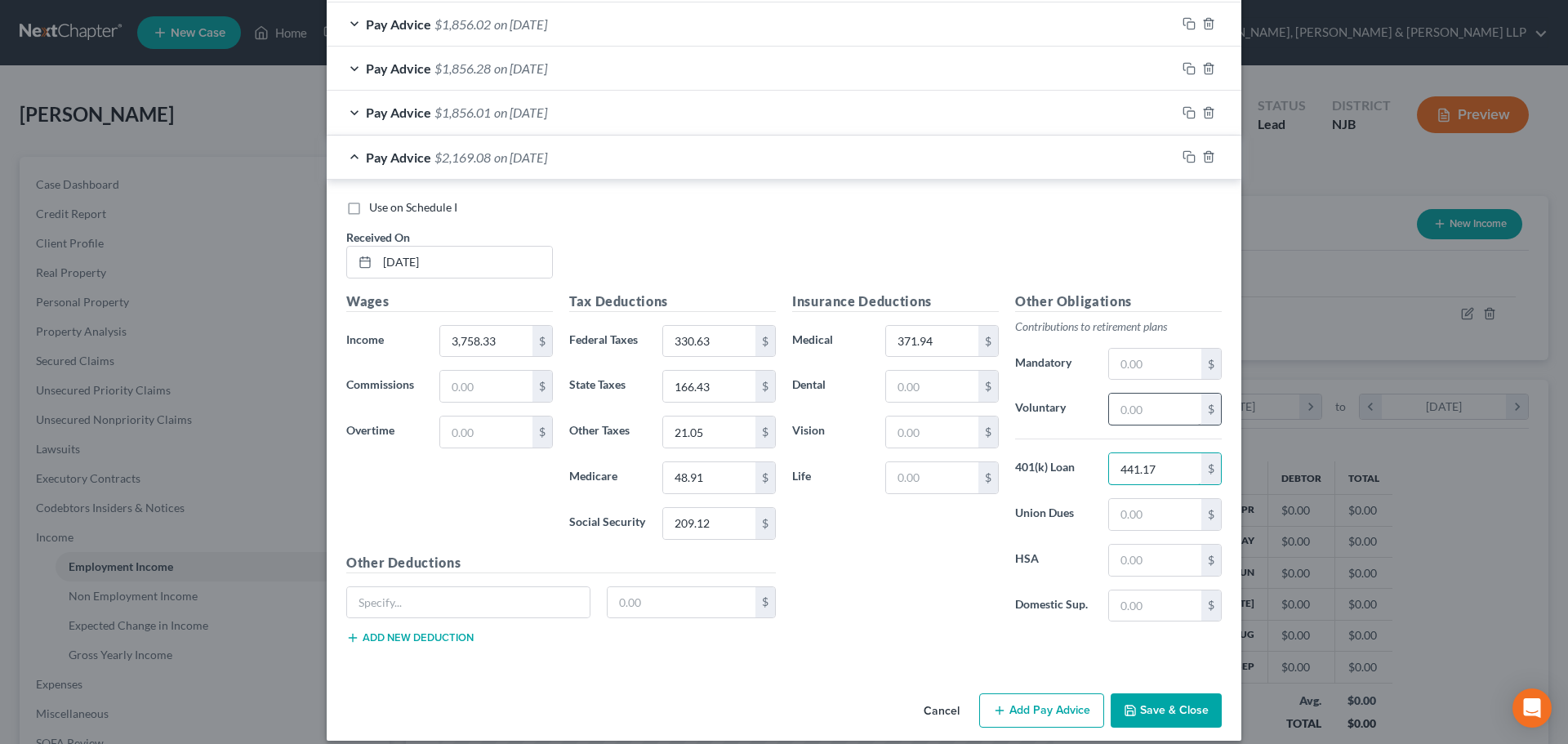
type input "441.17"
click at [1183, 410] on input "text" at bounding box center [1155, 409] width 92 height 31
type input "281.87"
click at [959, 397] on input "text" at bounding box center [932, 386] width 92 height 31
type input "20.74"
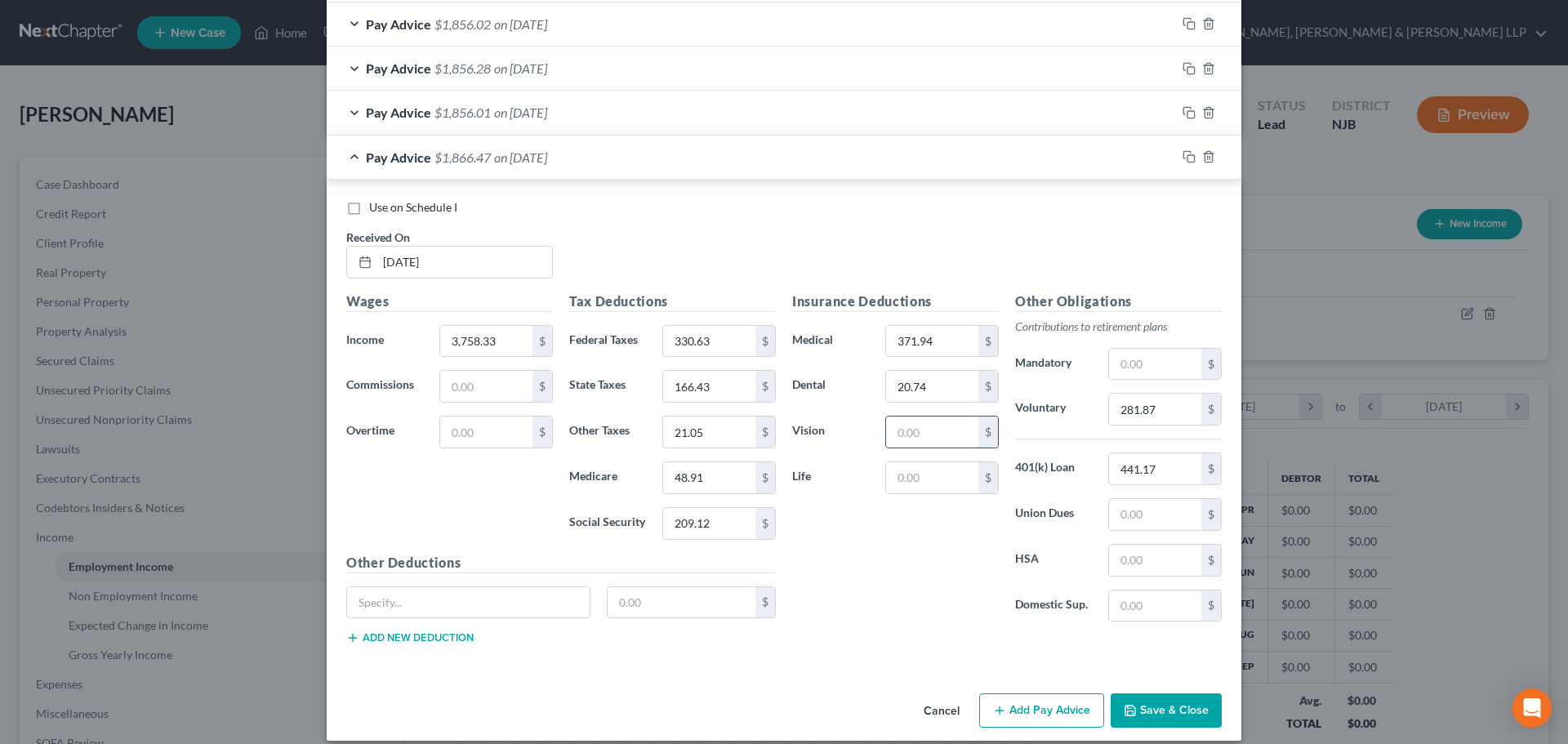
click at [932, 426] on input "text" at bounding box center [932, 432] width 92 height 31
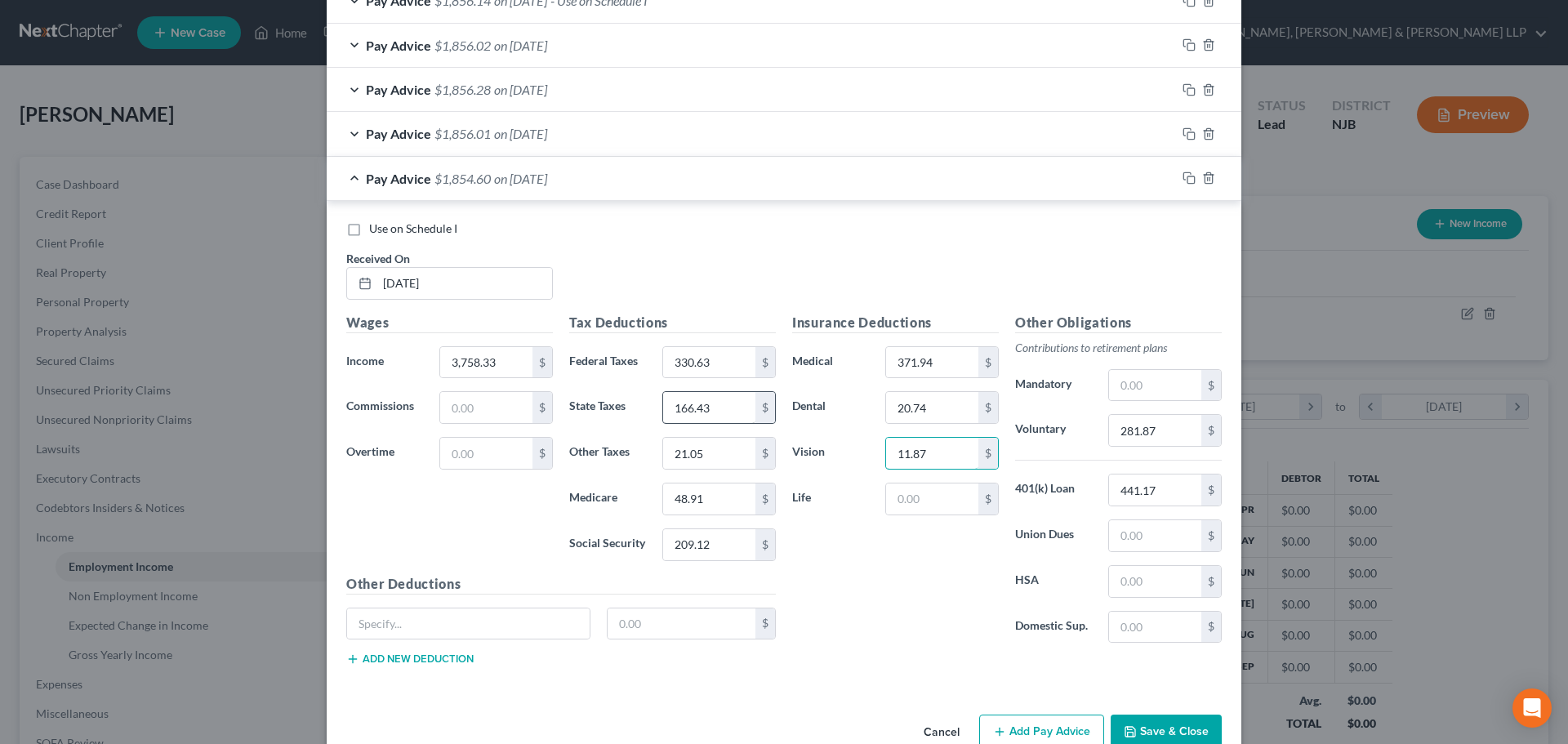
scroll to position [614, 0]
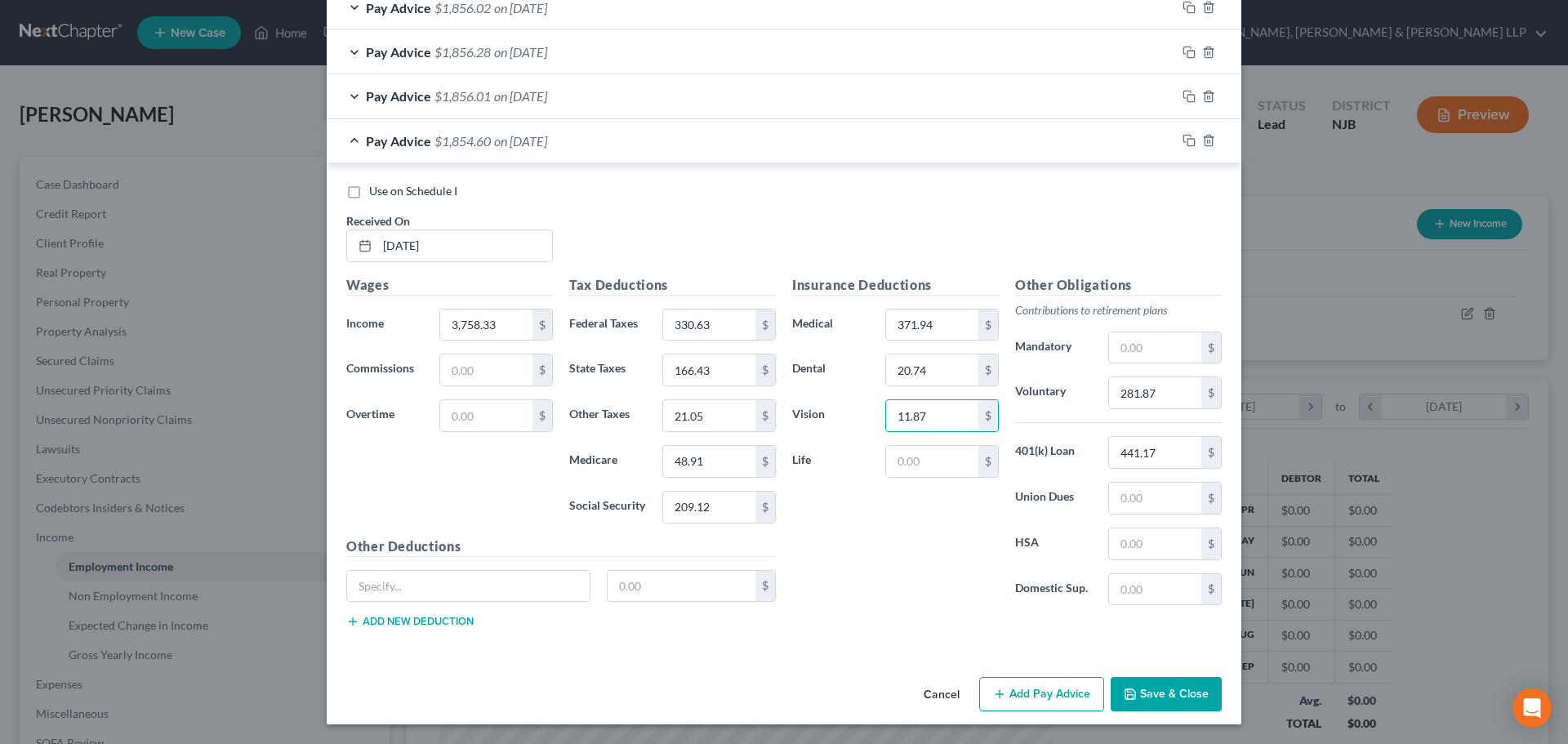
type input "11.87"
click at [1020, 676] on div "Cancel Add Pay Advice Save & Close" at bounding box center [784, 697] width 915 height 54
click at [1015, 691] on button "Add Pay Advice" at bounding box center [1042, 694] width 125 height 34
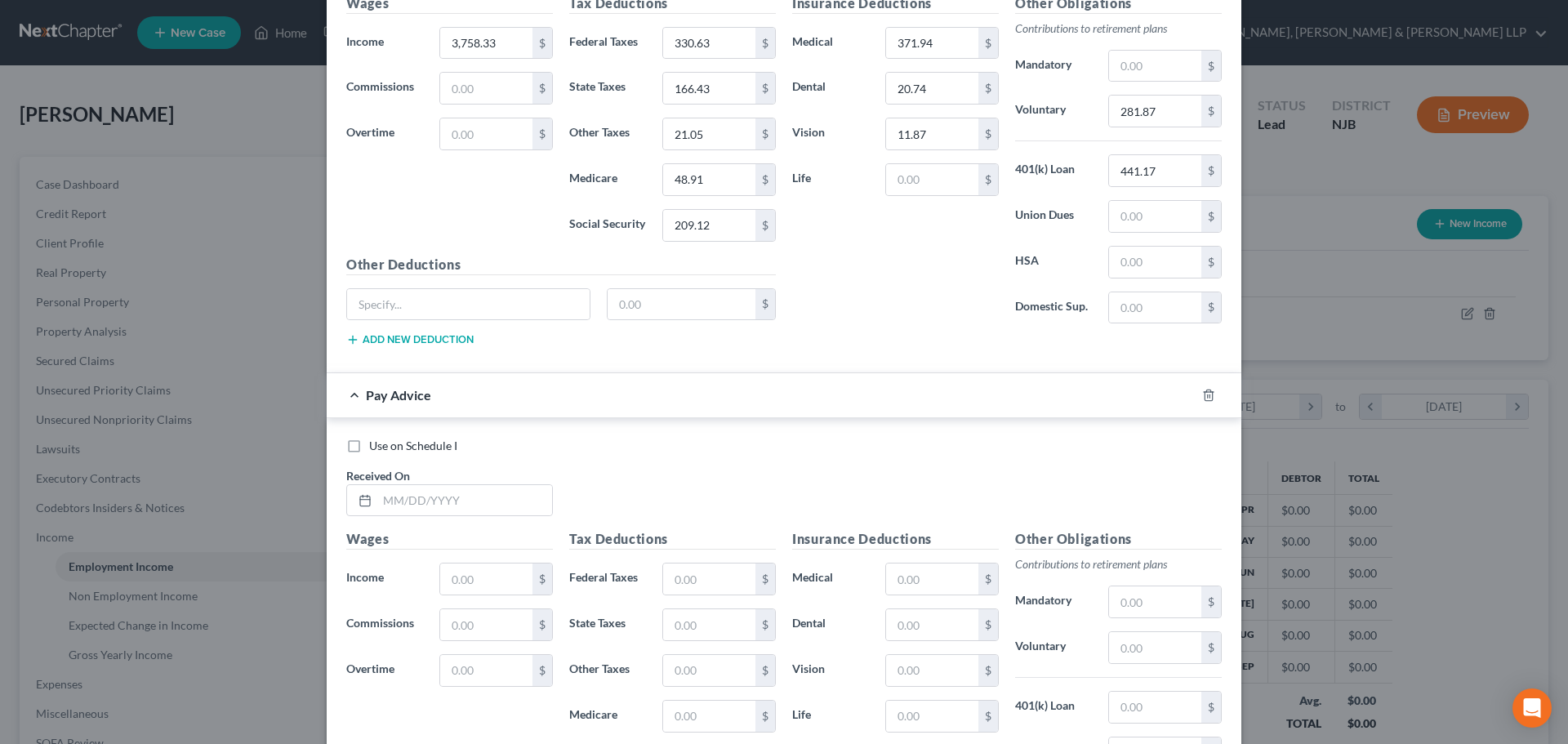
scroll to position [859, 0]
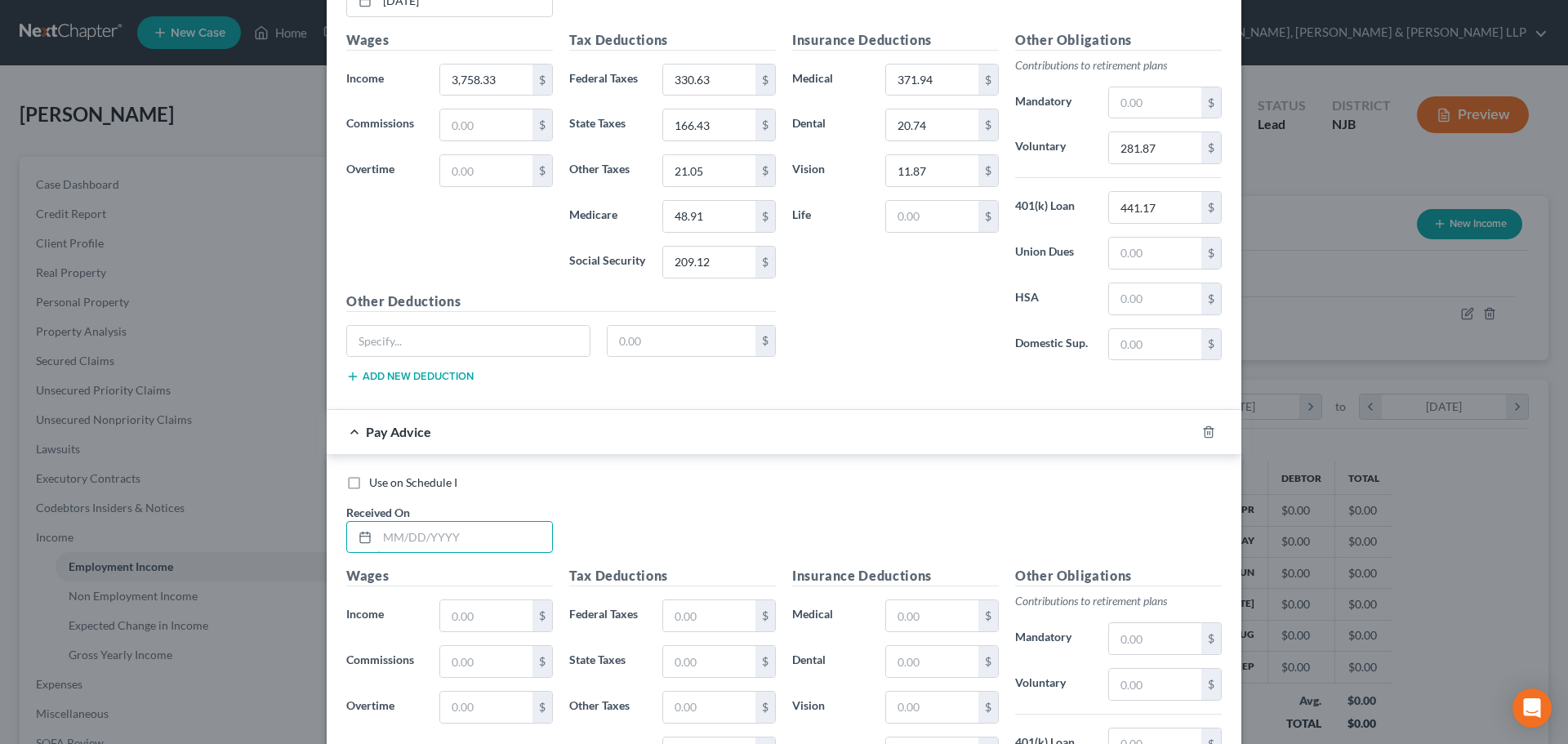
drag, startPoint x: 442, startPoint y: 536, endPoint x: 354, endPoint y: 410, distance: 153.7
click at [441, 535] on input "text" at bounding box center [465, 537] width 175 height 31
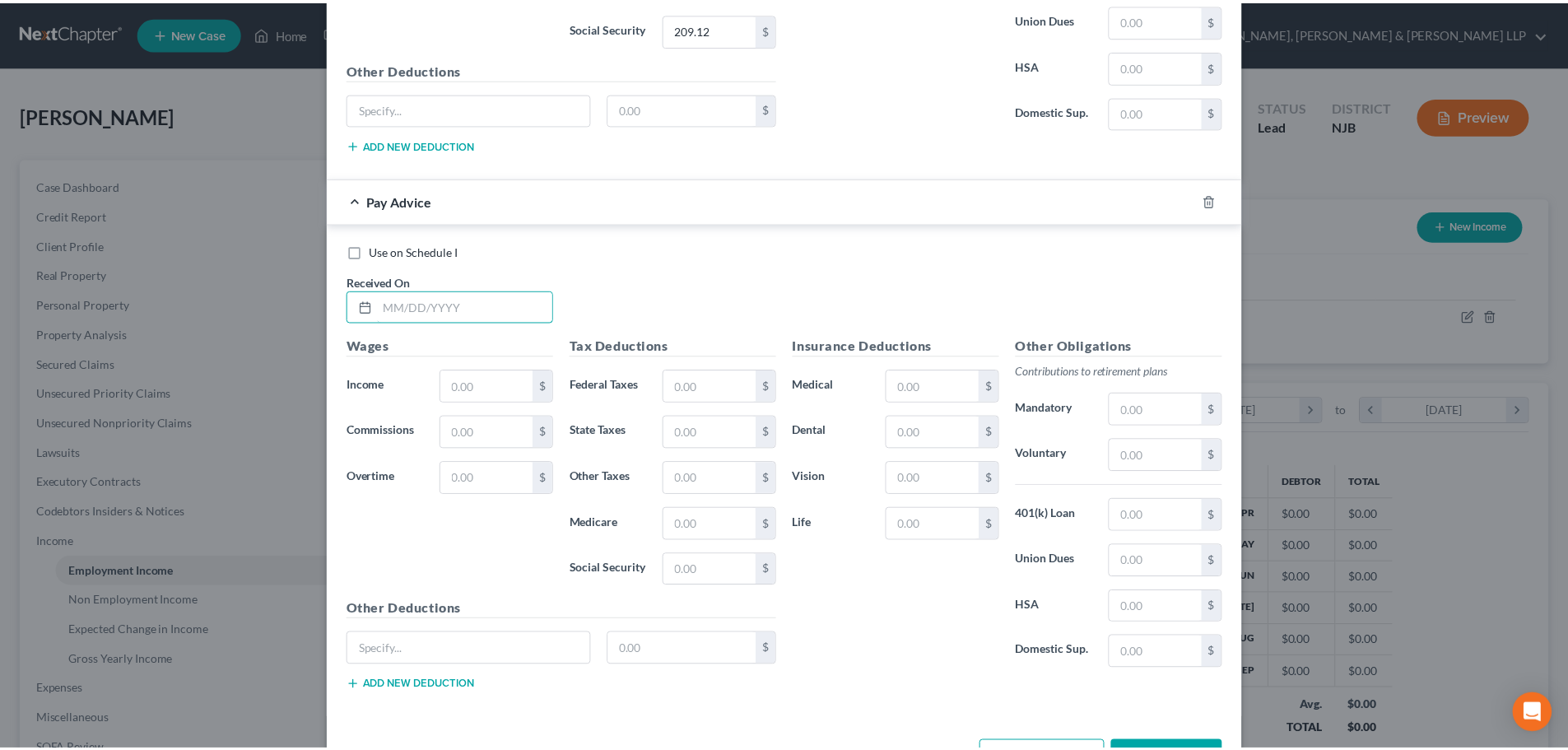
scroll to position [1152, 0]
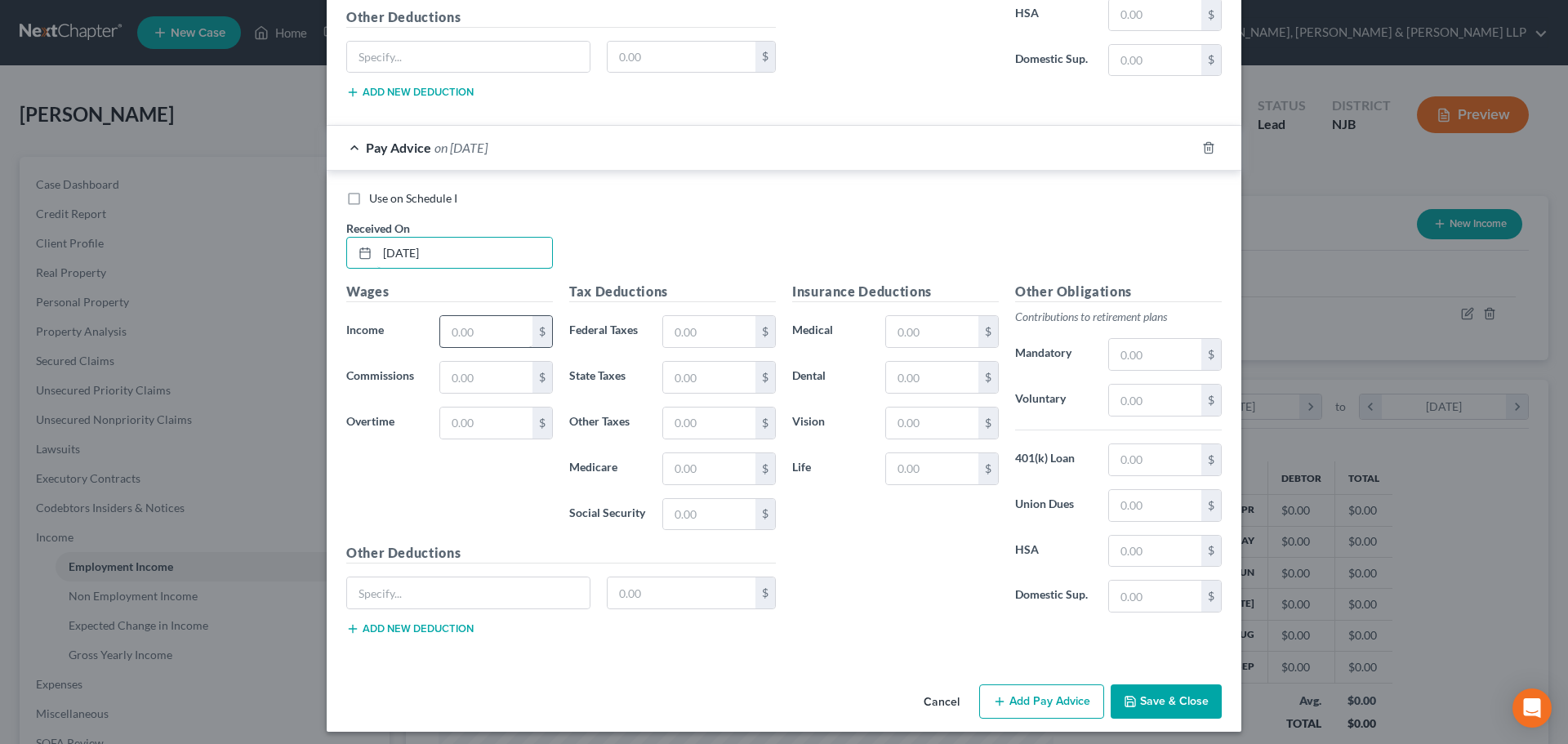
type input "07/15/2025"
click at [514, 332] on input "text" at bounding box center [486, 332] width 92 height 31
type input "3,758.33"
drag, startPoint x: 654, startPoint y: 321, endPoint x: 661, endPoint y: 332, distance: 13.0
click at [656, 323] on div "$" at bounding box center [719, 332] width 130 height 33
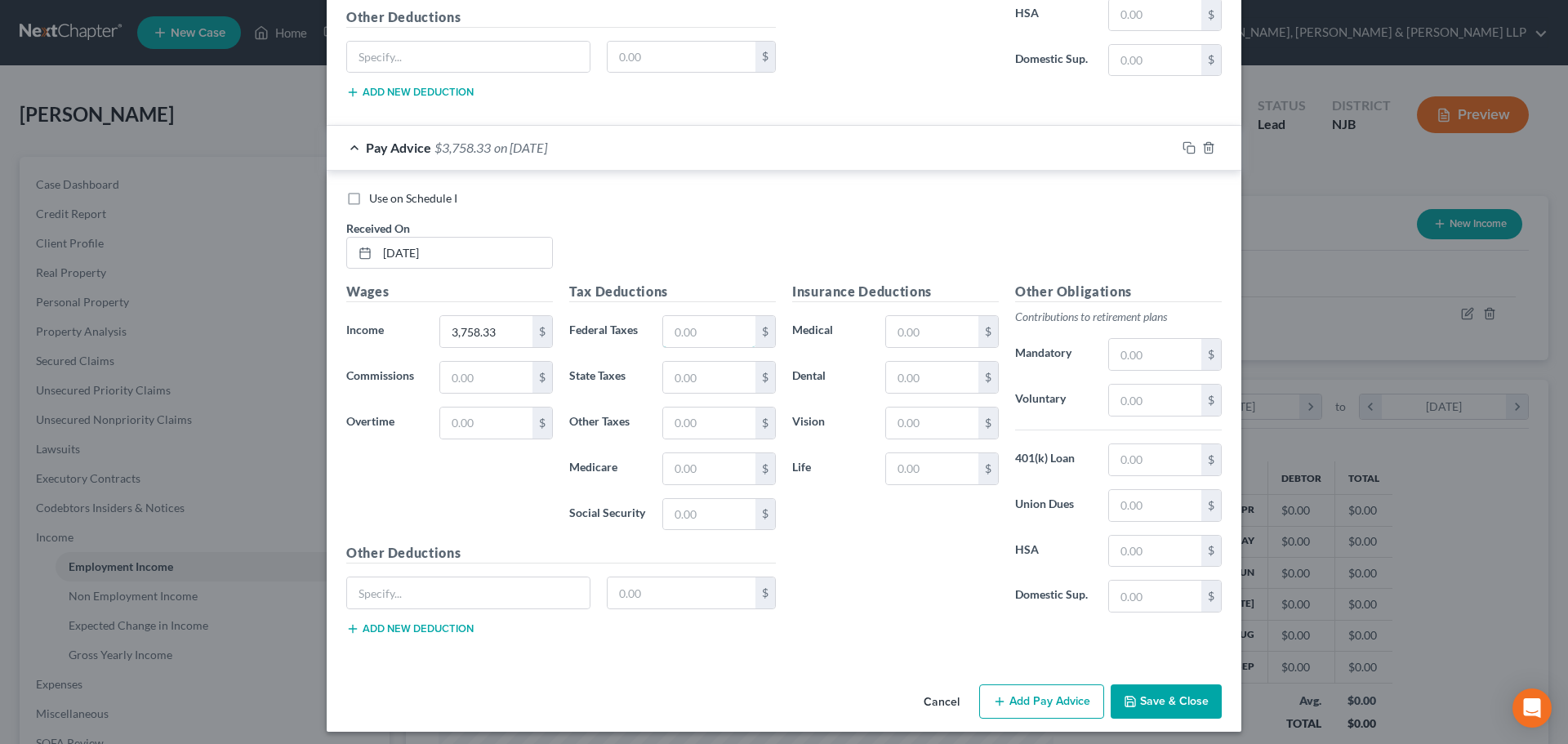
drag, startPoint x: 661, startPoint y: 332, endPoint x: 16, endPoint y: 390, distance: 647.6
click at [663, 340] on input "text" at bounding box center [709, 332] width 92 height 31
drag, startPoint x: 712, startPoint y: 346, endPoint x: 712, endPoint y: 359, distance: 13.0
click at [712, 347] on input "330.63" at bounding box center [709, 332] width 92 height 31
type input "330.63"
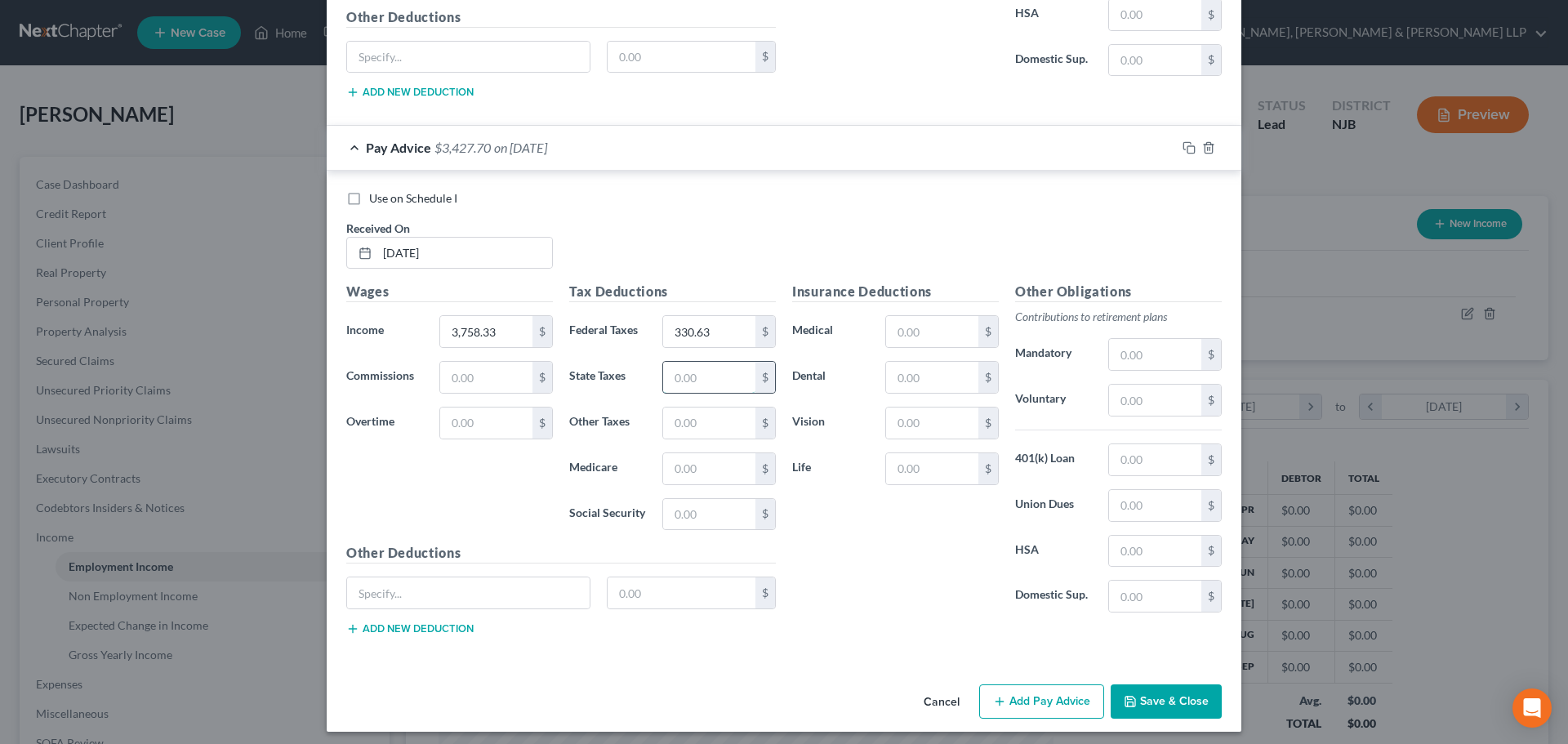
click at [709, 379] on input "text" at bounding box center [709, 378] width 92 height 31
click at [693, 367] on input "text" at bounding box center [709, 378] width 92 height 31
type input "166.43"
click at [737, 474] on input "text" at bounding box center [709, 469] width 92 height 31
type input "48.90"
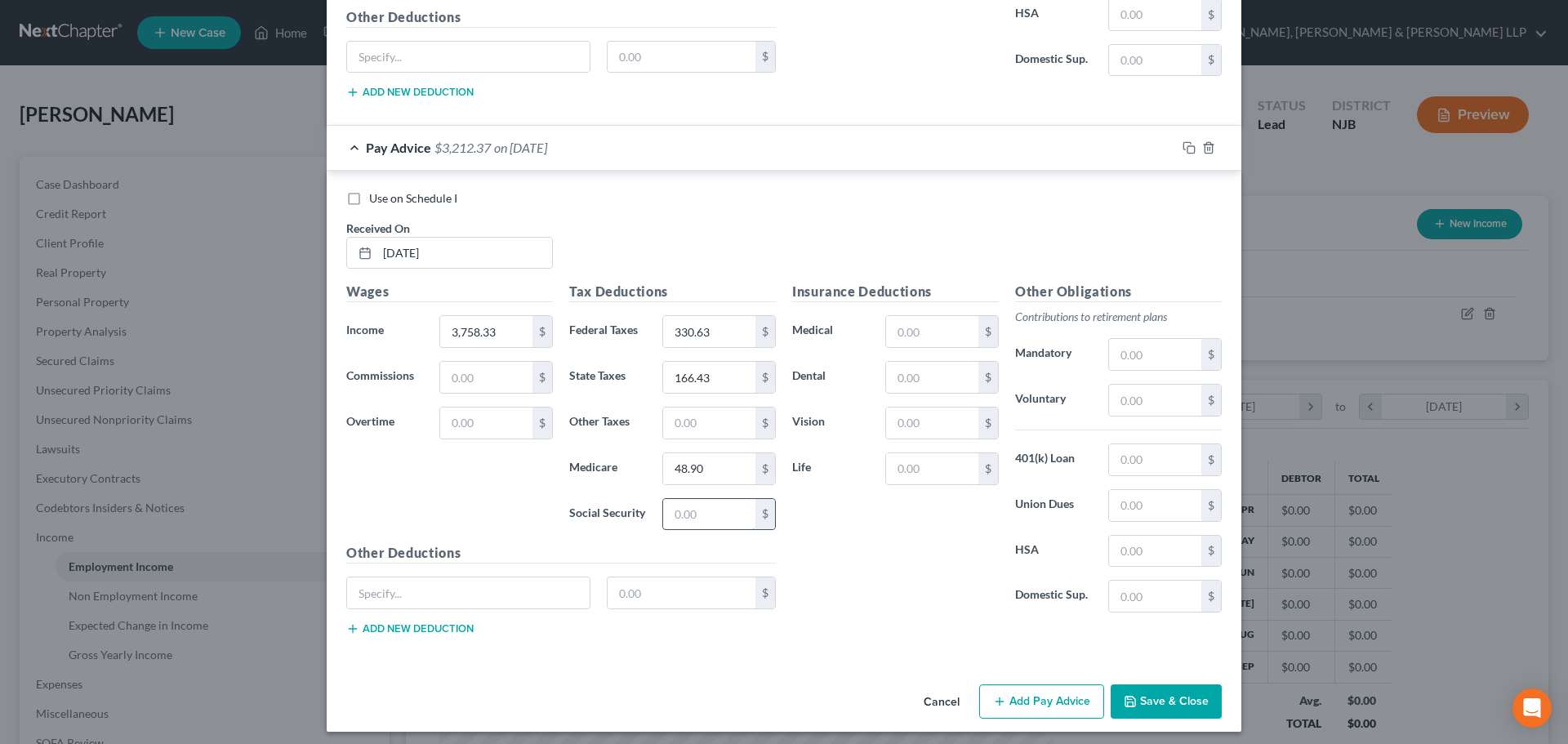
click at [669, 507] on input "text" at bounding box center [709, 515] width 92 height 31
type input "209.12"
click at [1144, 701] on button "Save & Close" at bounding box center [1166, 702] width 111 height 34
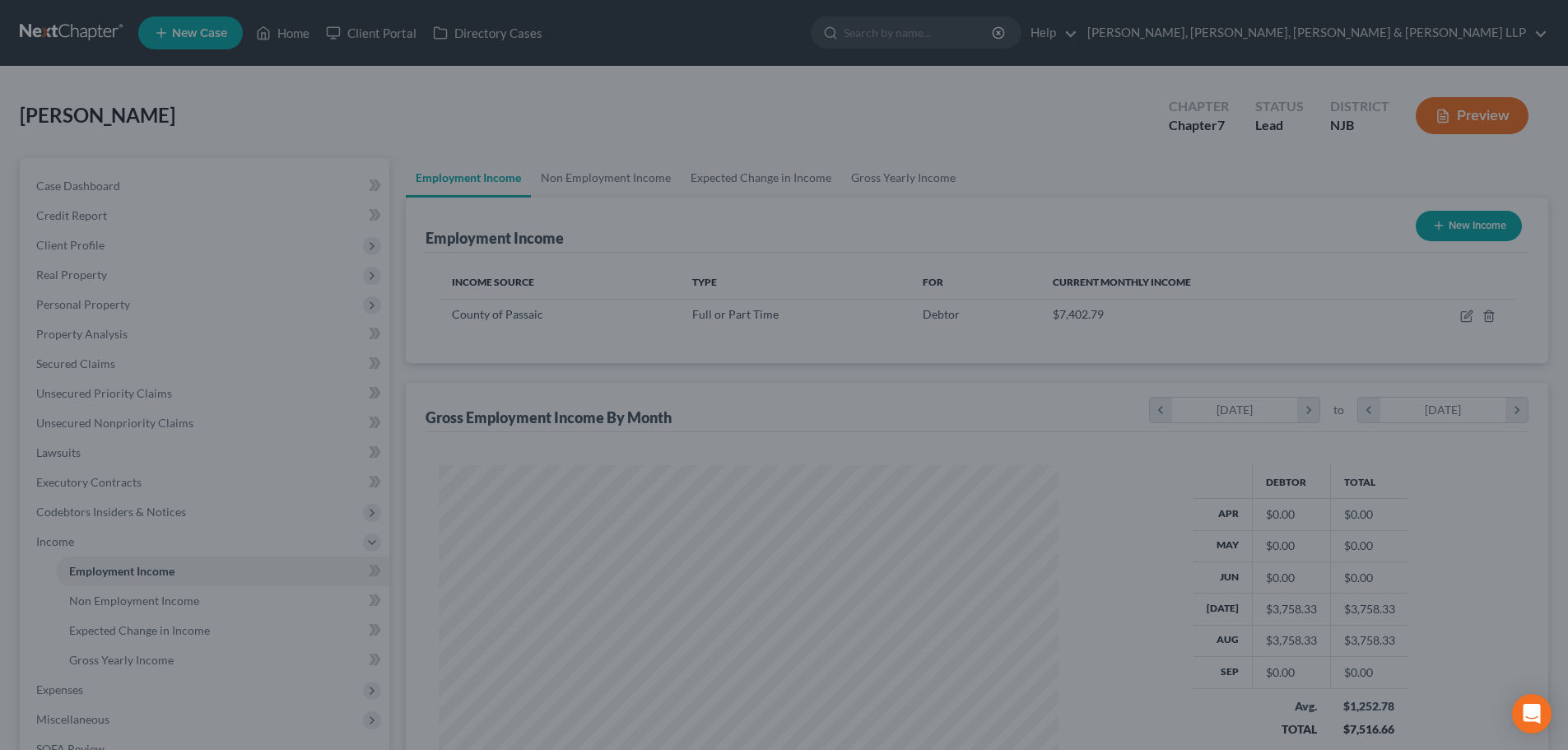
scroll to position [822749, 822521]
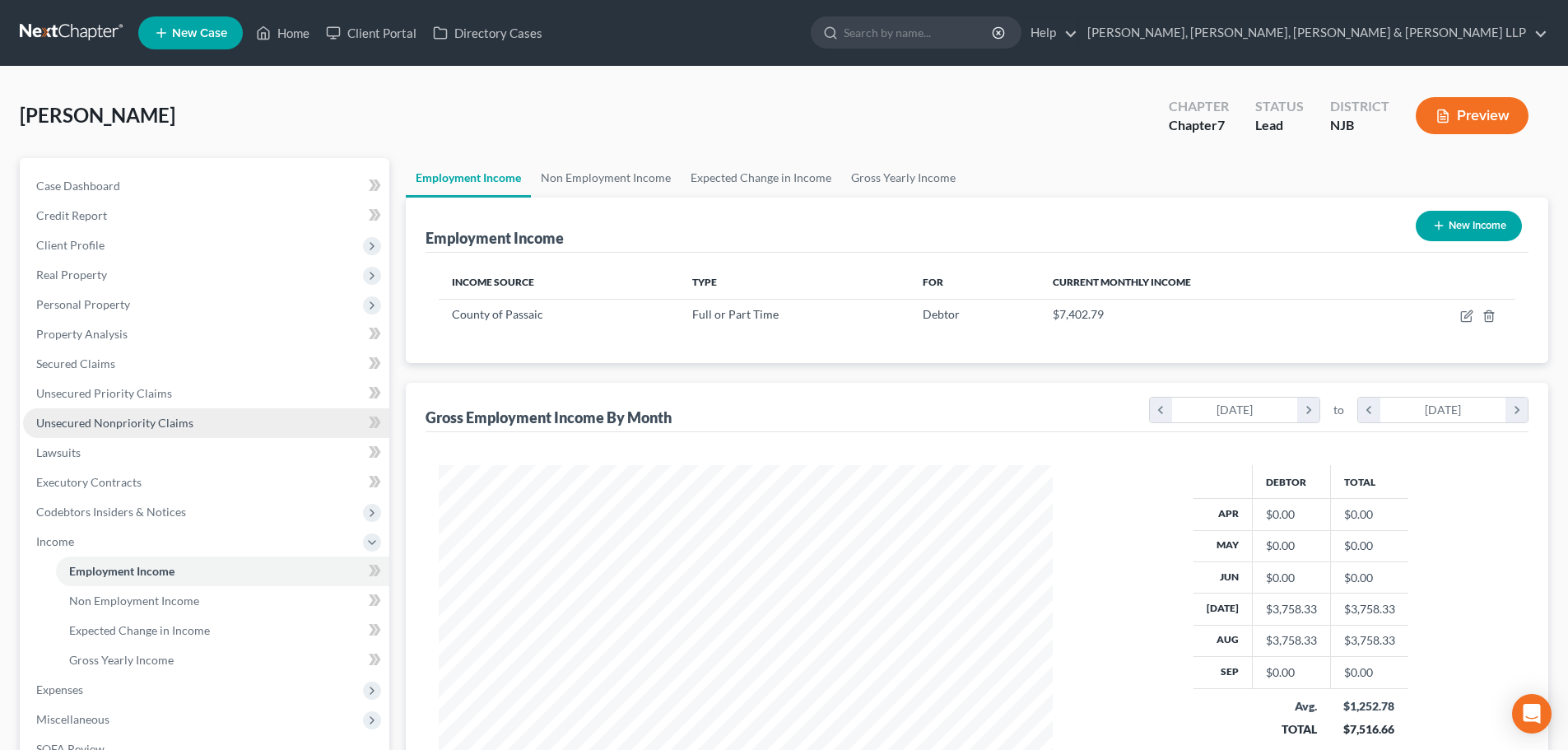
click at [129, 423] on span "Unsecured Nonpriority Claims" at bounding box center [115, 422] width 157 height 14
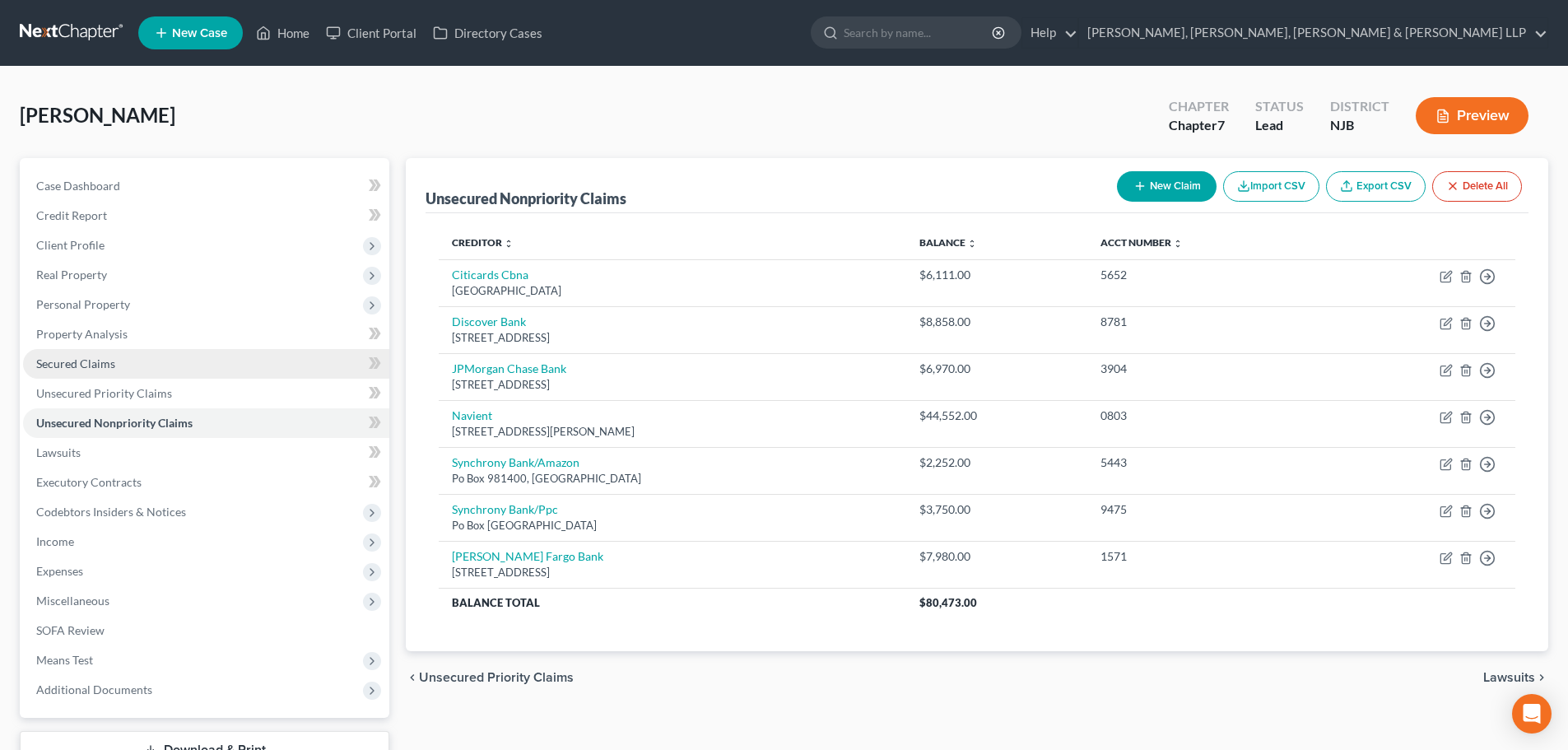
click at [176, 367] on link "Secured Claims" at bounding box center [206, 364] width 366 height 30
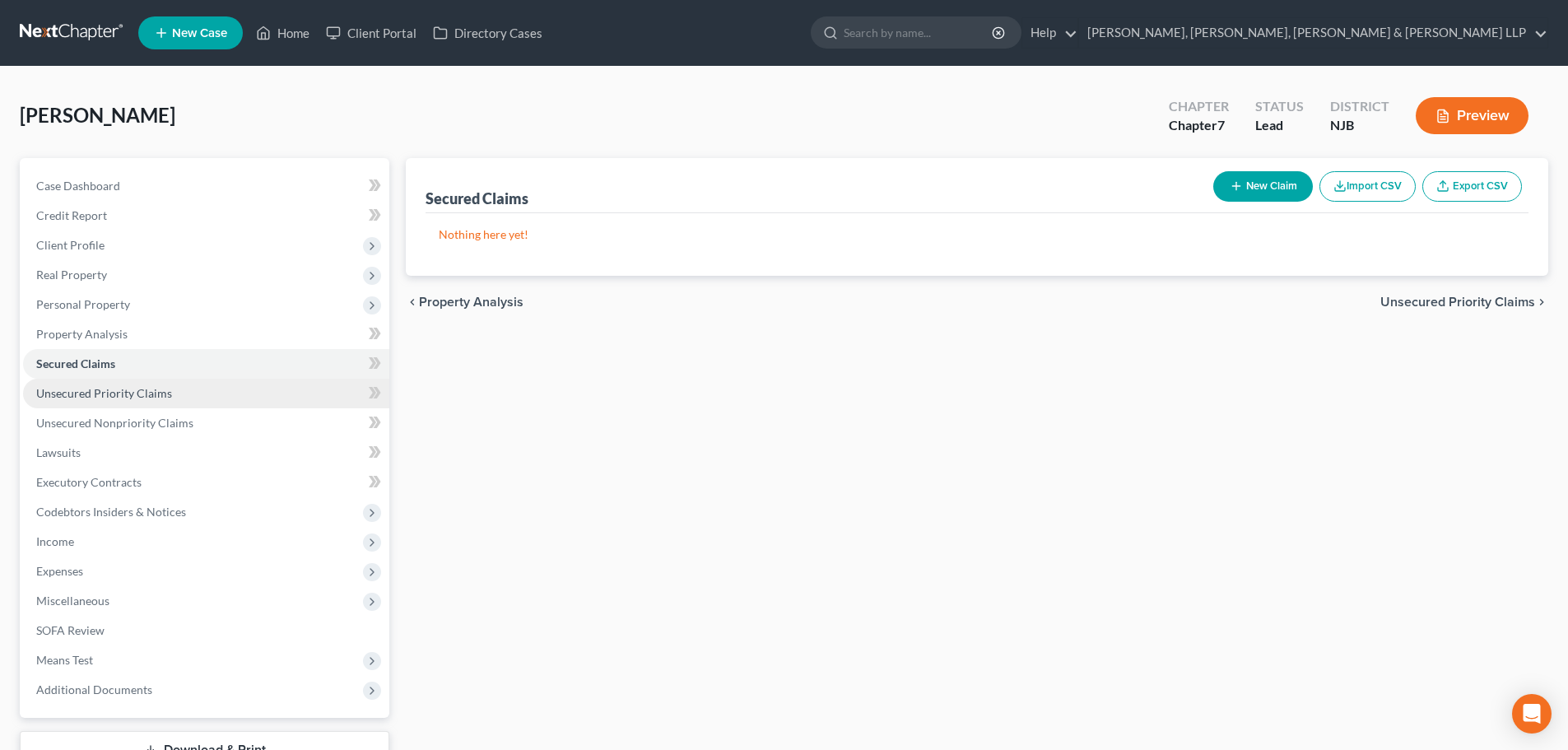
click at [167, 395] on span "Unsecured Priority Claims" at bounding box center [104, 393] width 136 height 14
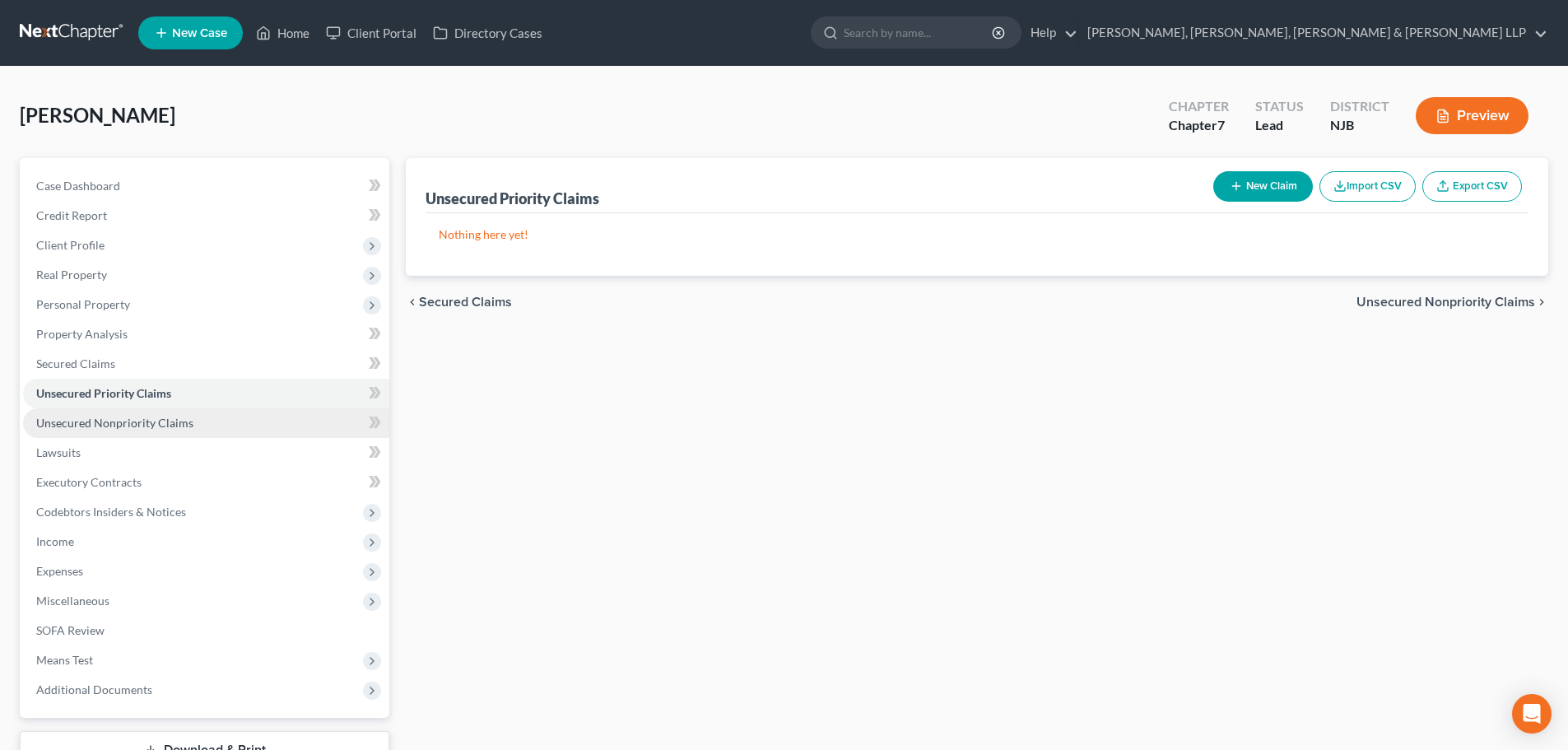
click at [173, 408] on link "Unsecured Nonpriority Claims" at bounding box center [206, 423] width 366 height 30
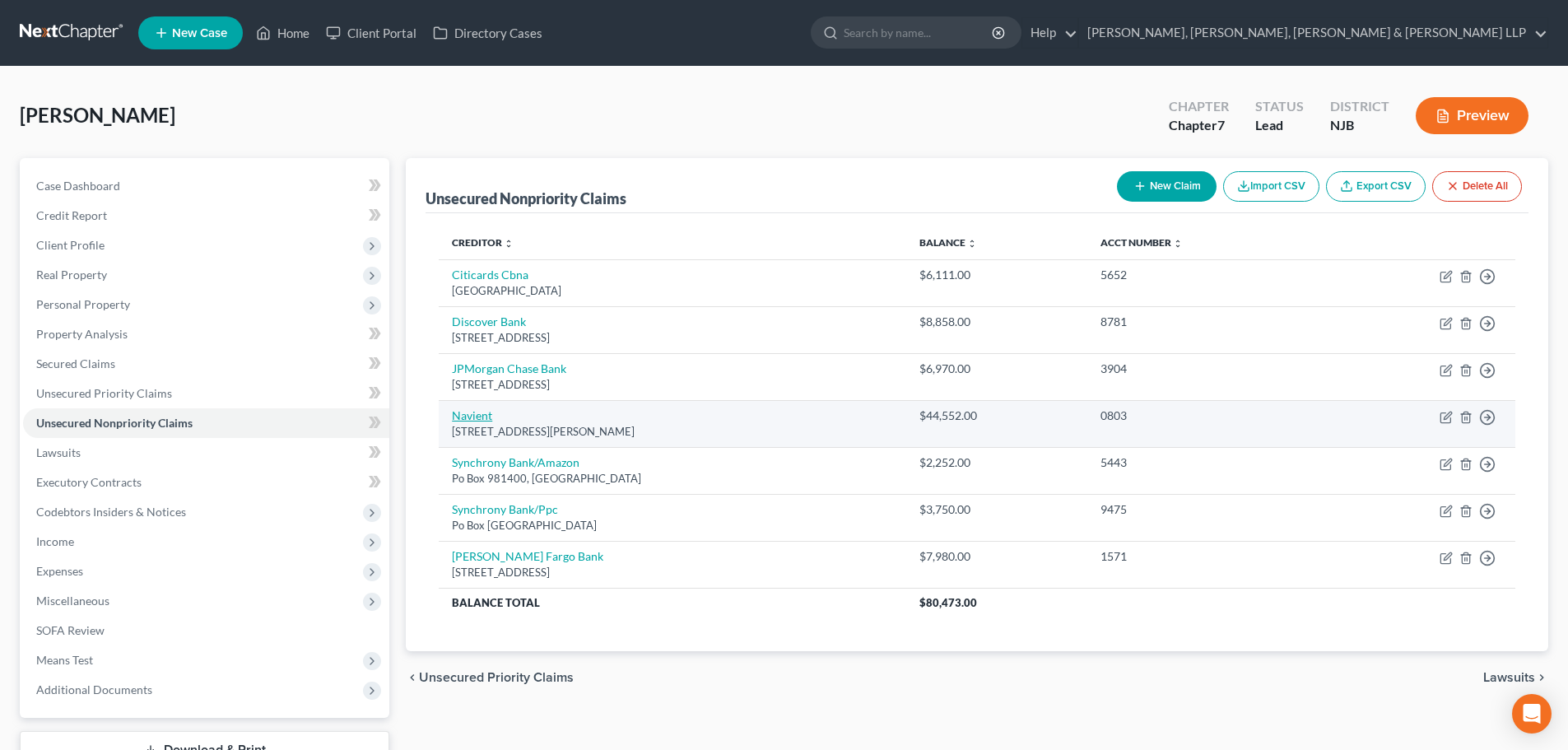
drag, startPoint x: 660, startPoint y: 428, endPoint x: 452, endPoint y: 415, distance: 208.4
click at [452, 415] on td "Navient Po Box 9500, Wilkes Barre, PA 18773" at bounding box center [672, 423] width 467 height 47
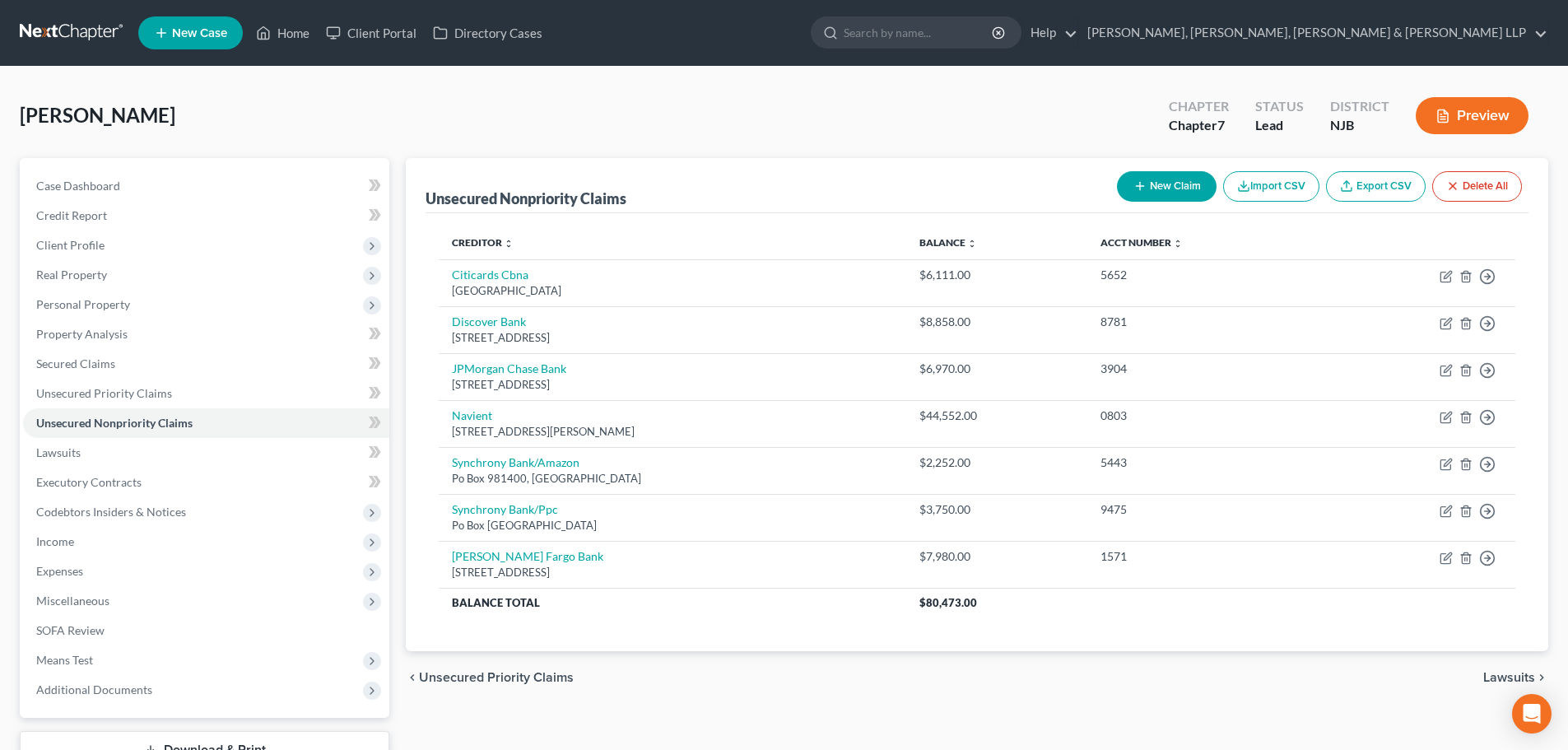
copy td "Navient Po Box 9500, Wilkes Barre, PA 18773"
click at [301, 41] on link "Home" at bounding box center [282, 33] width 70 height 30
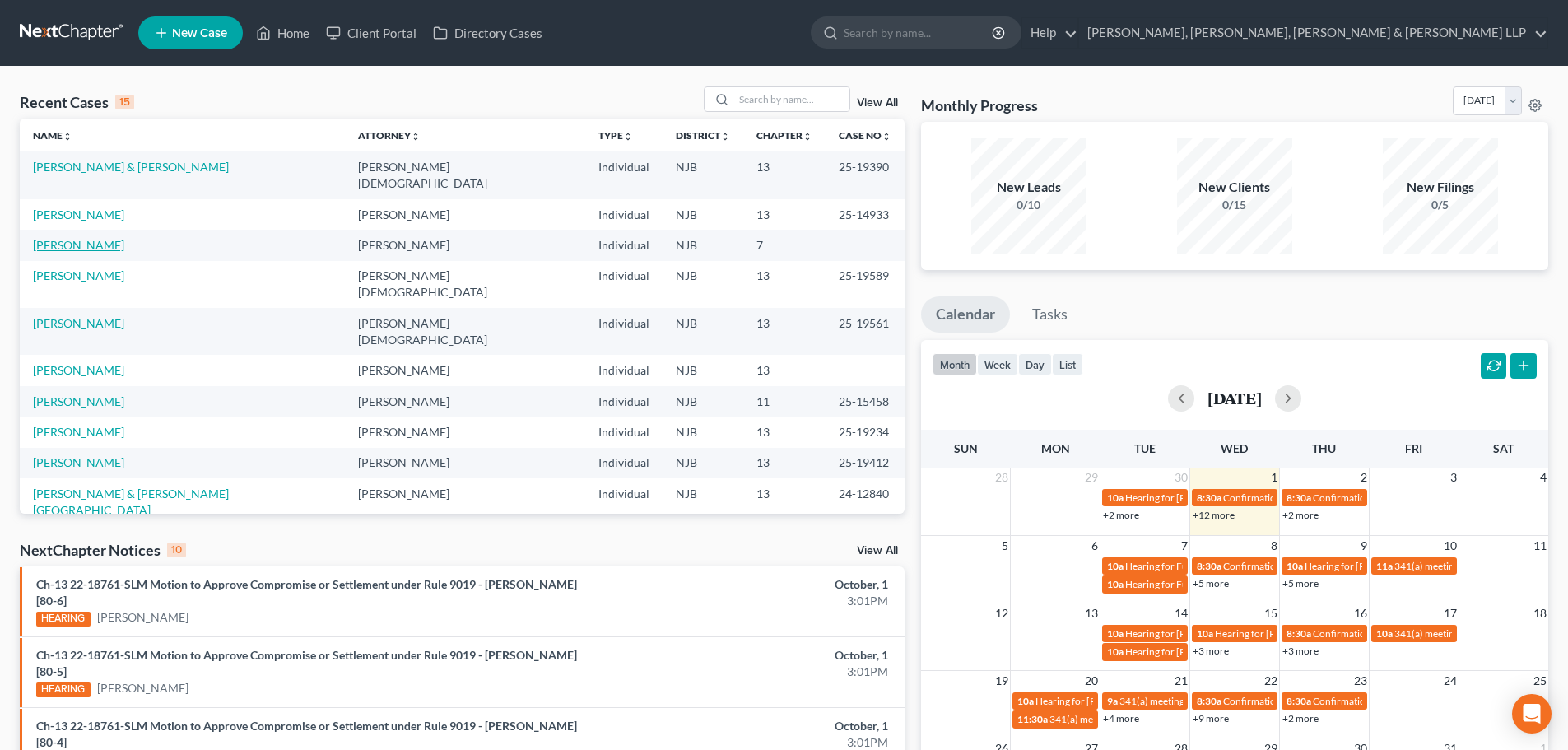
click at [50, 238] on link "[PERSON_NAME]" at bounding box center [78, 245] width 91 height 14
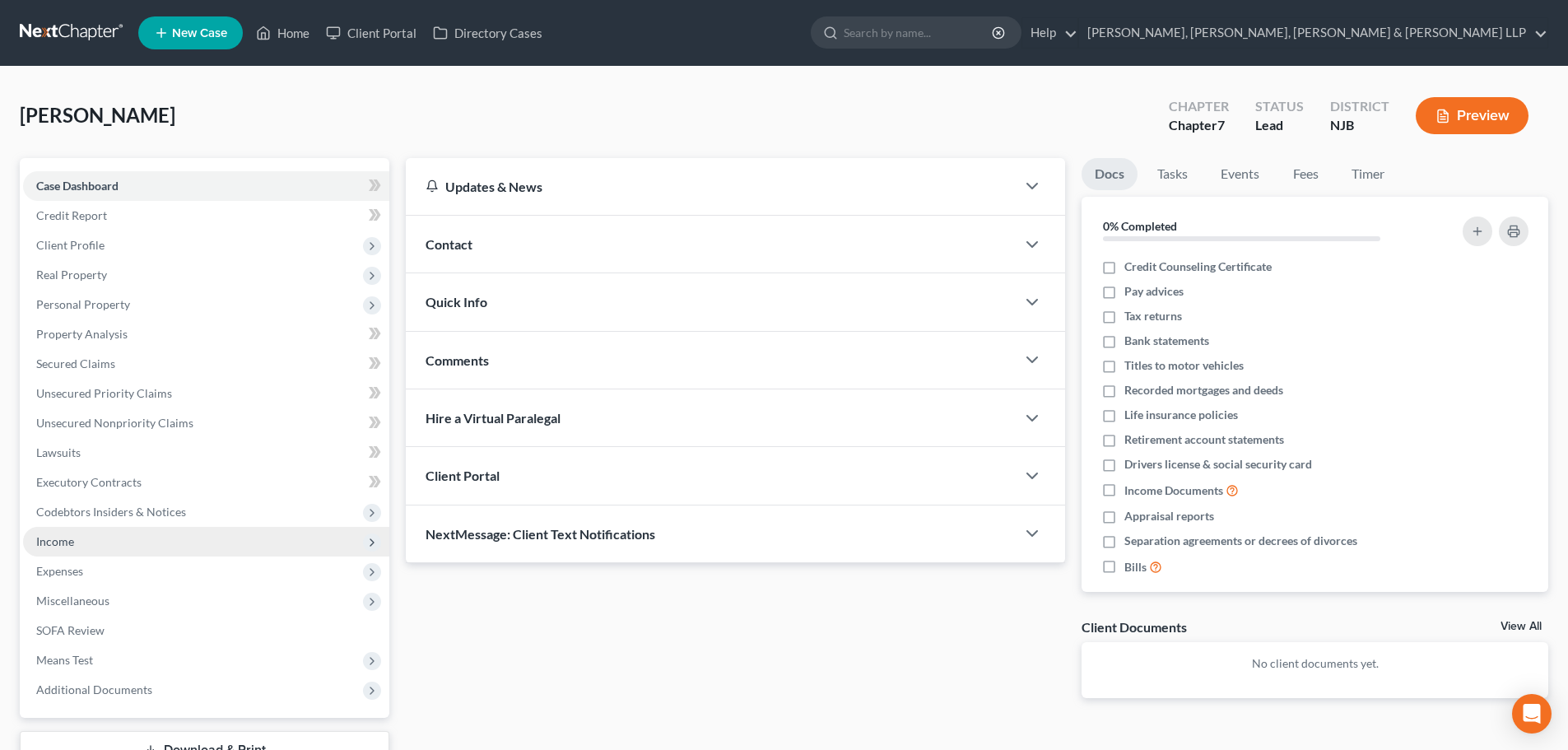
click at [101, 527] on span "Income" at bounding box center [206, 541] width 366 height 30
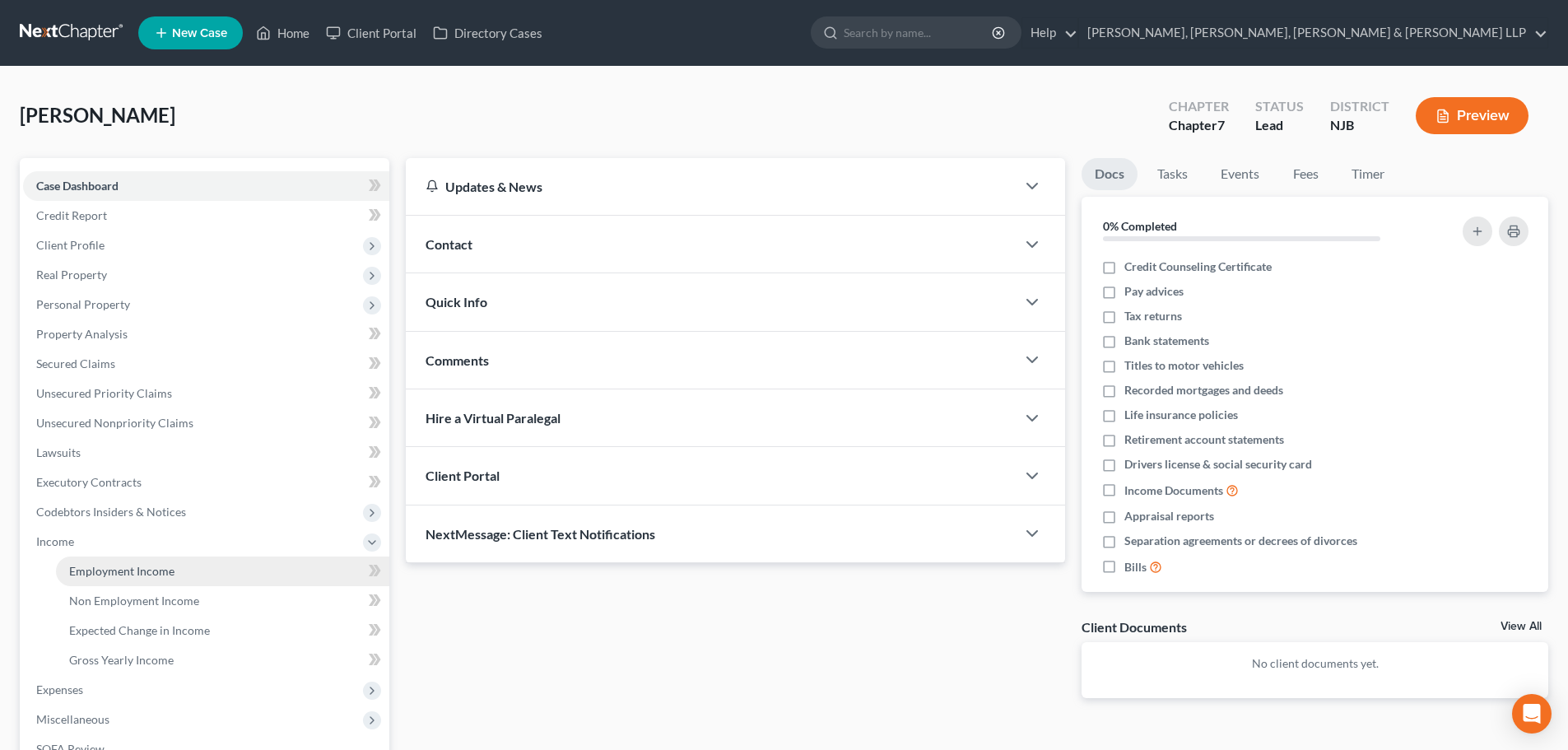
click at [103, 572] on span "Employment Income" at bounding box center [122, 571] width 105 height 14
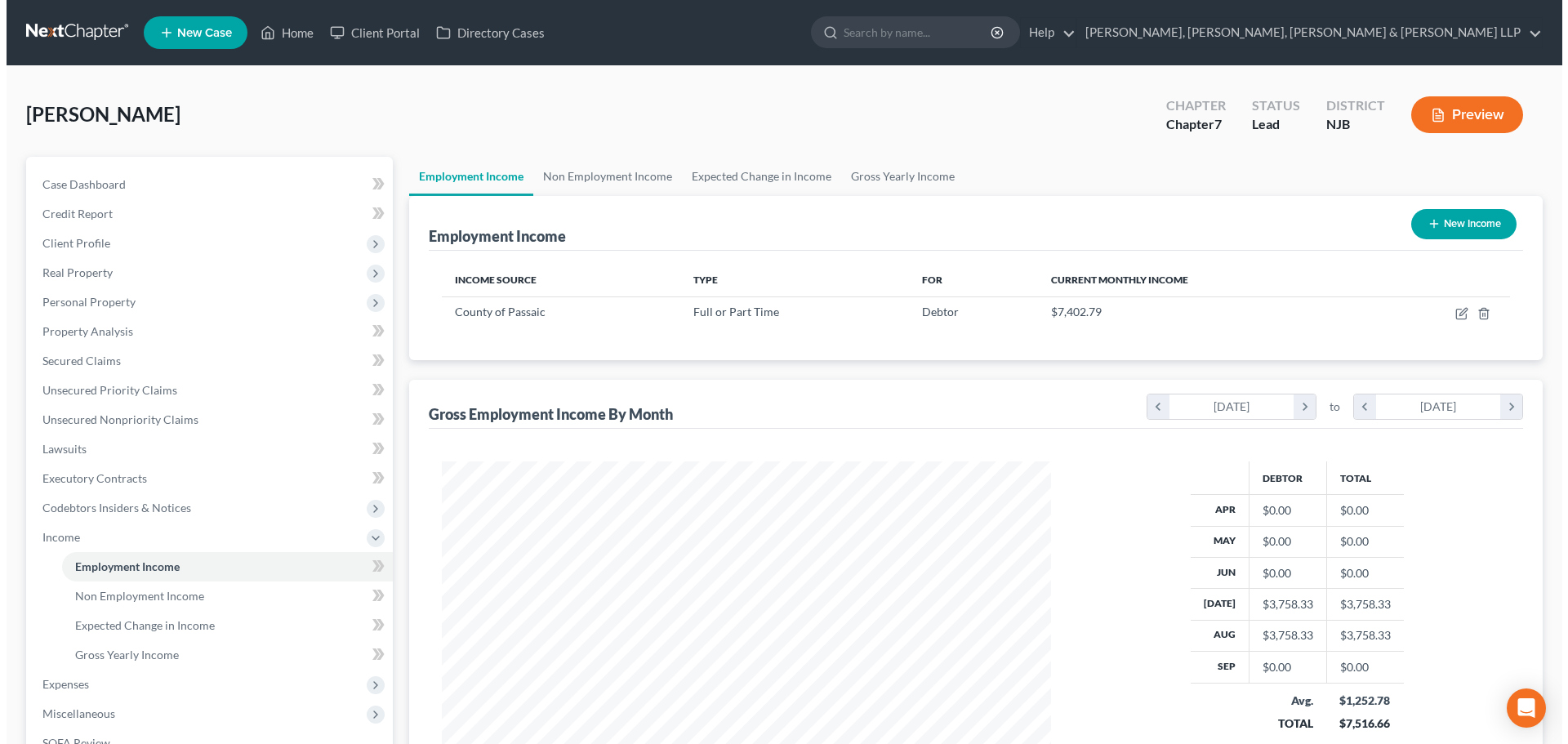
scroll to position [304, 642]
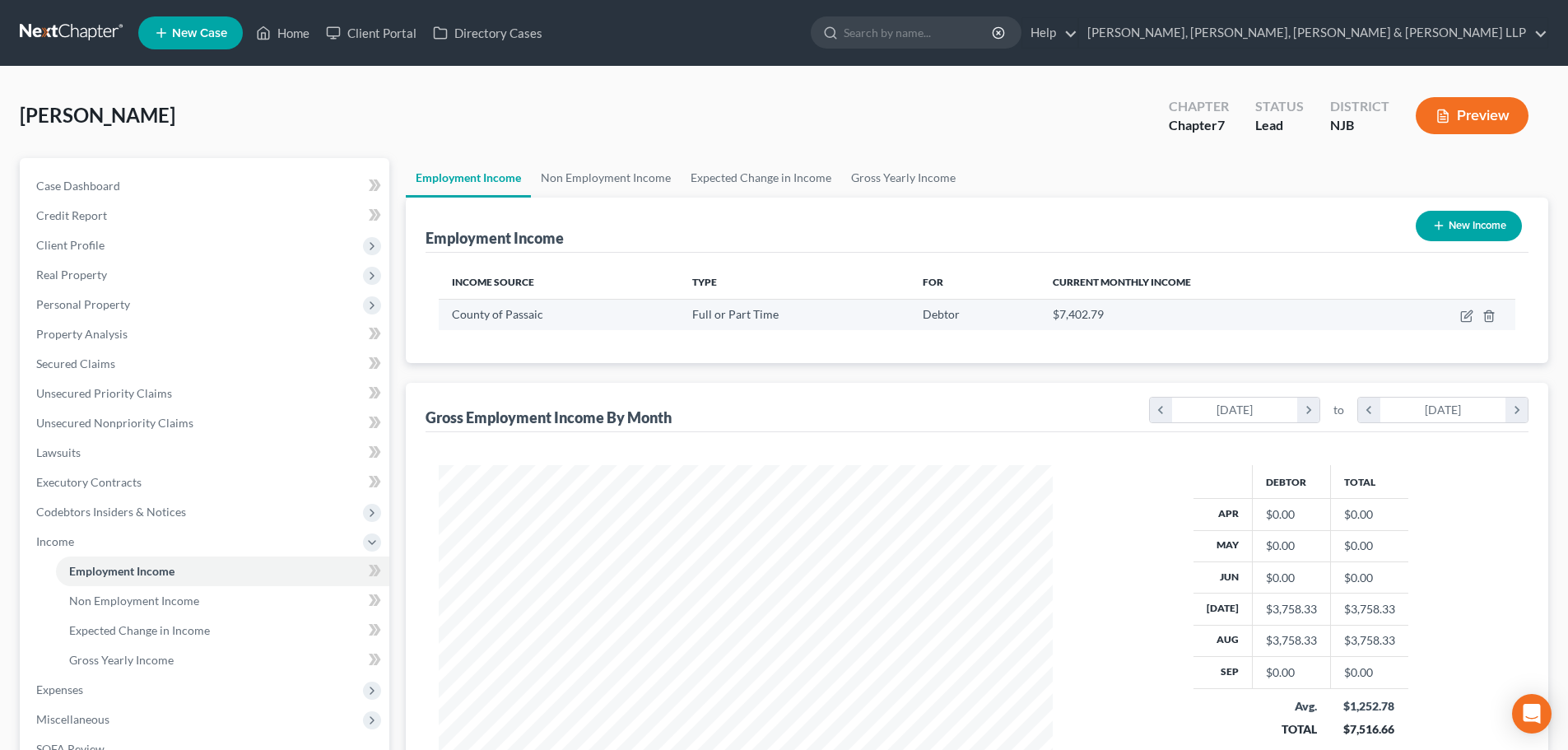
click at [1458, 317] on td at bounding box center [1445, 315] width 140 height 31
click at [1465, 315] on icon "button" at bounding box center [1466, 315] width 13 height 13
select select "0"
select select "33"
select select "2"
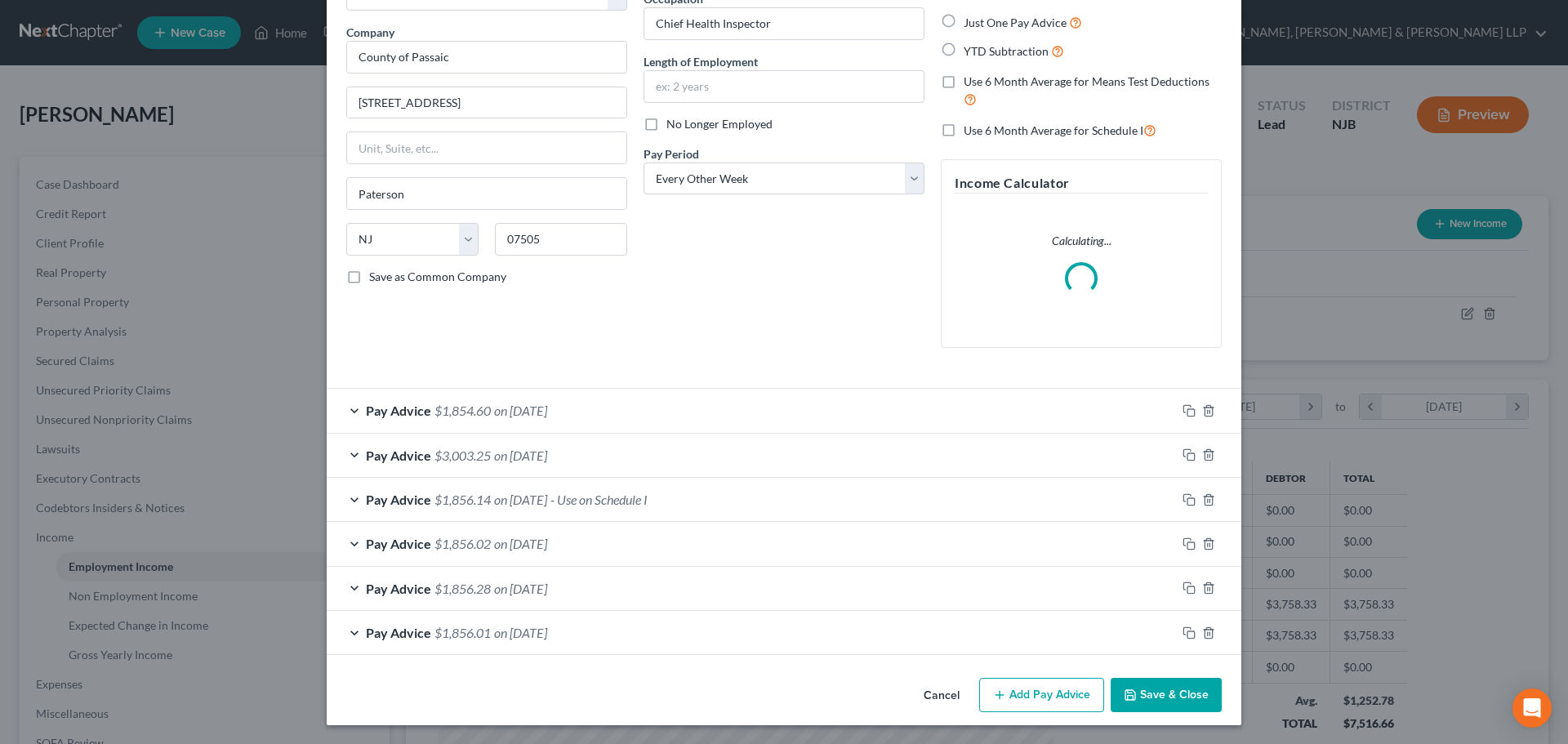
scroll to position [116, 0]
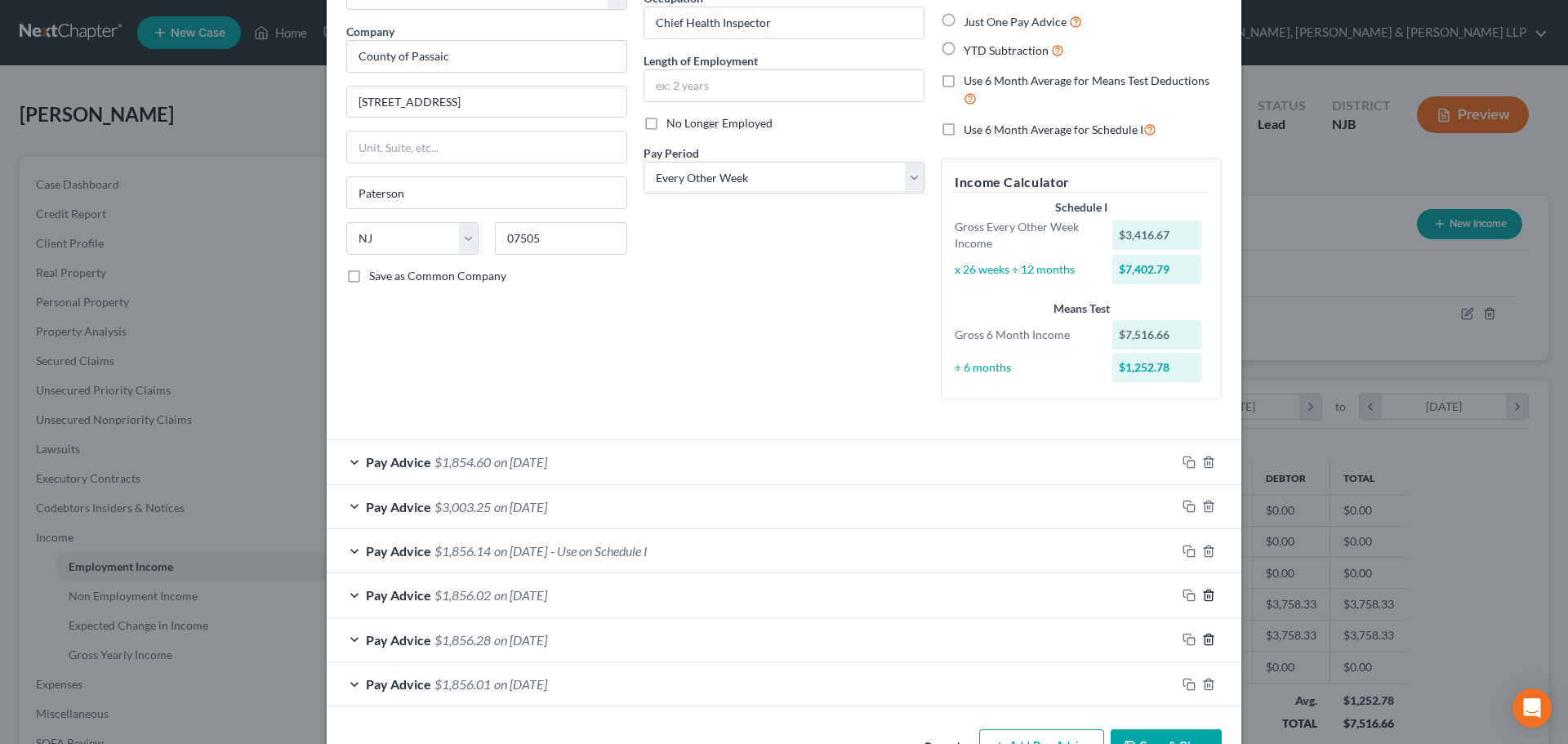
click at [1202, 595] on icon "button" at bounding box center [1208, 595] width 13 height 13
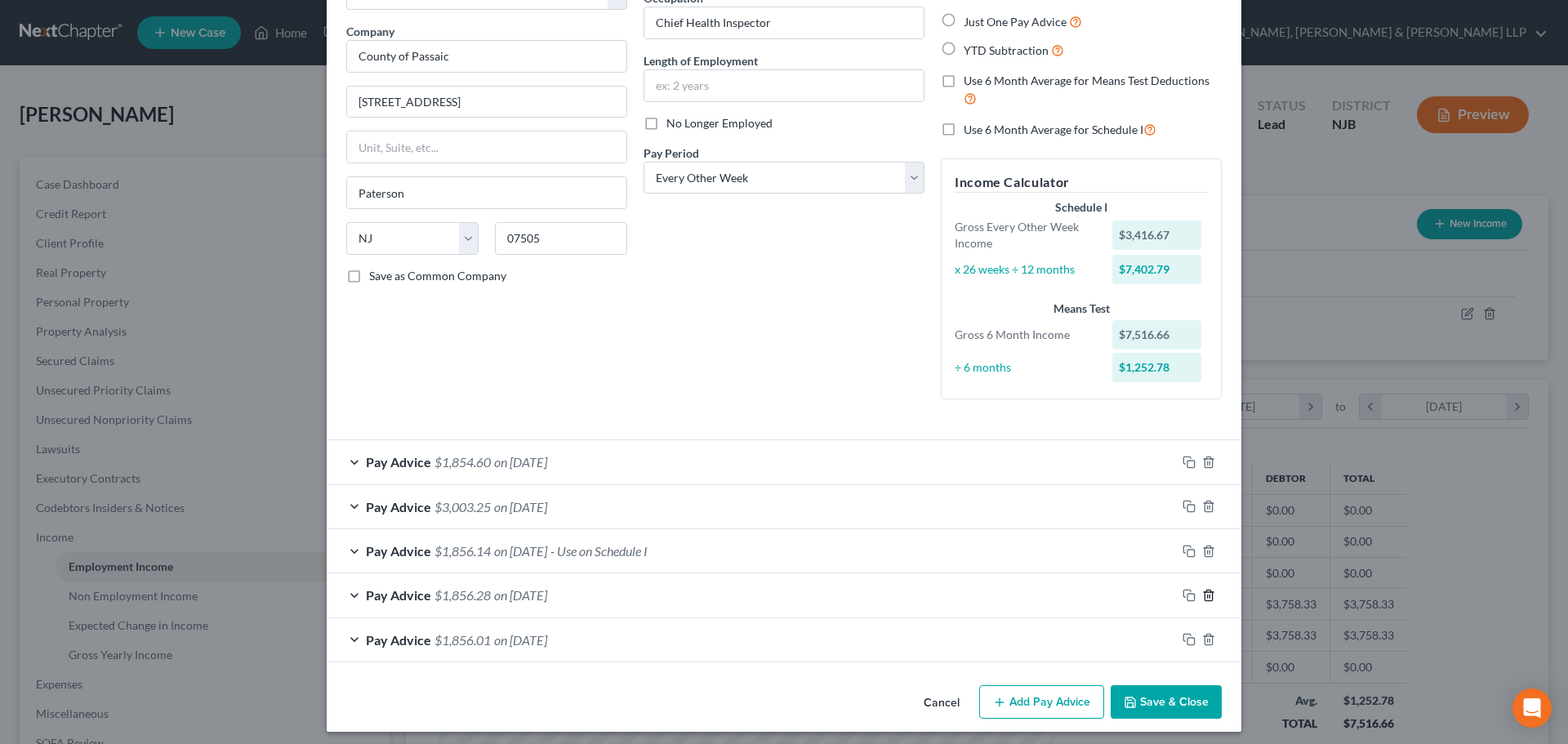
click at [1202, 591] on icon "button" at bounding box center [1208, 595] width 13 height 13
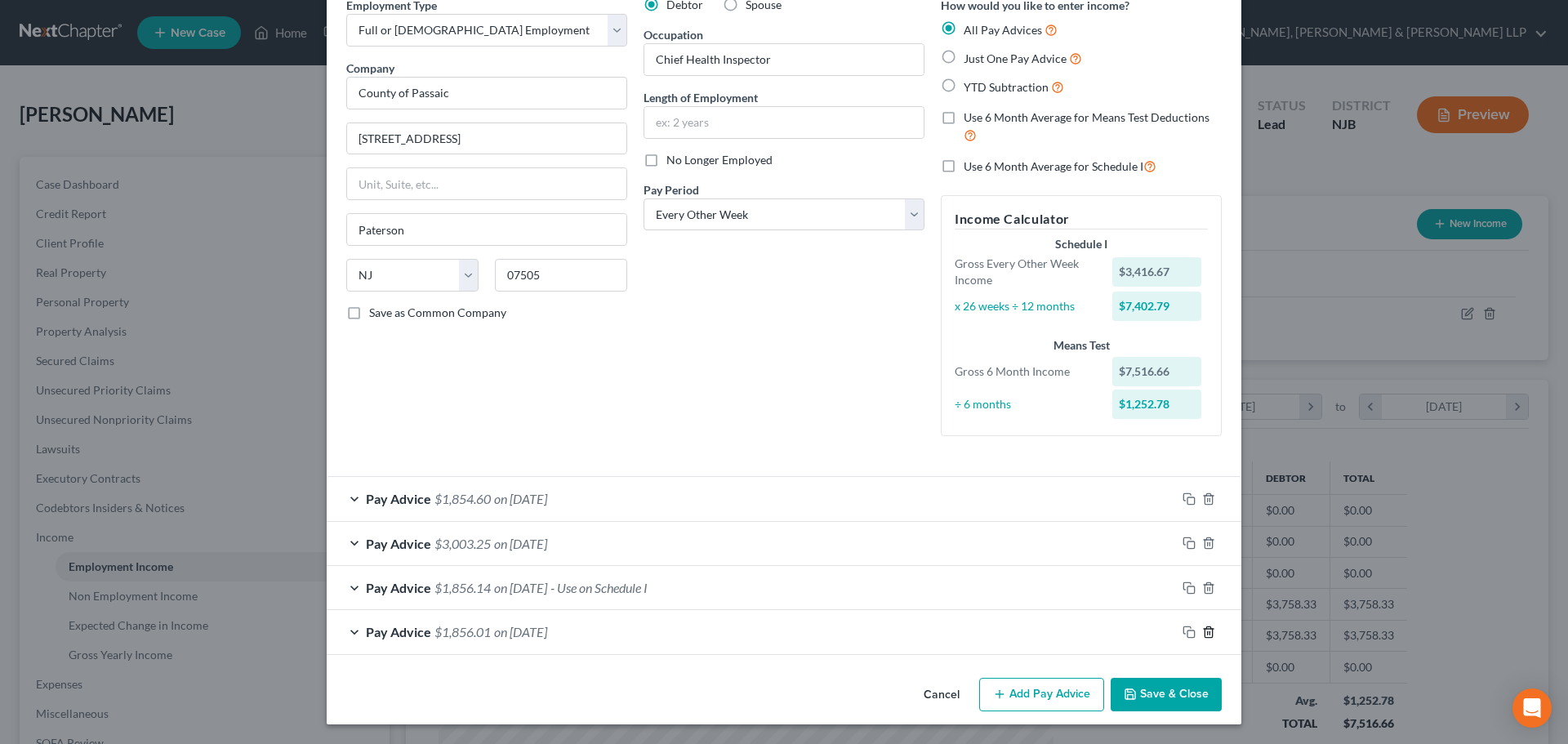
click at [1207, 627] on icon "button" at bounding box center [1208, 631] width 13 height 13
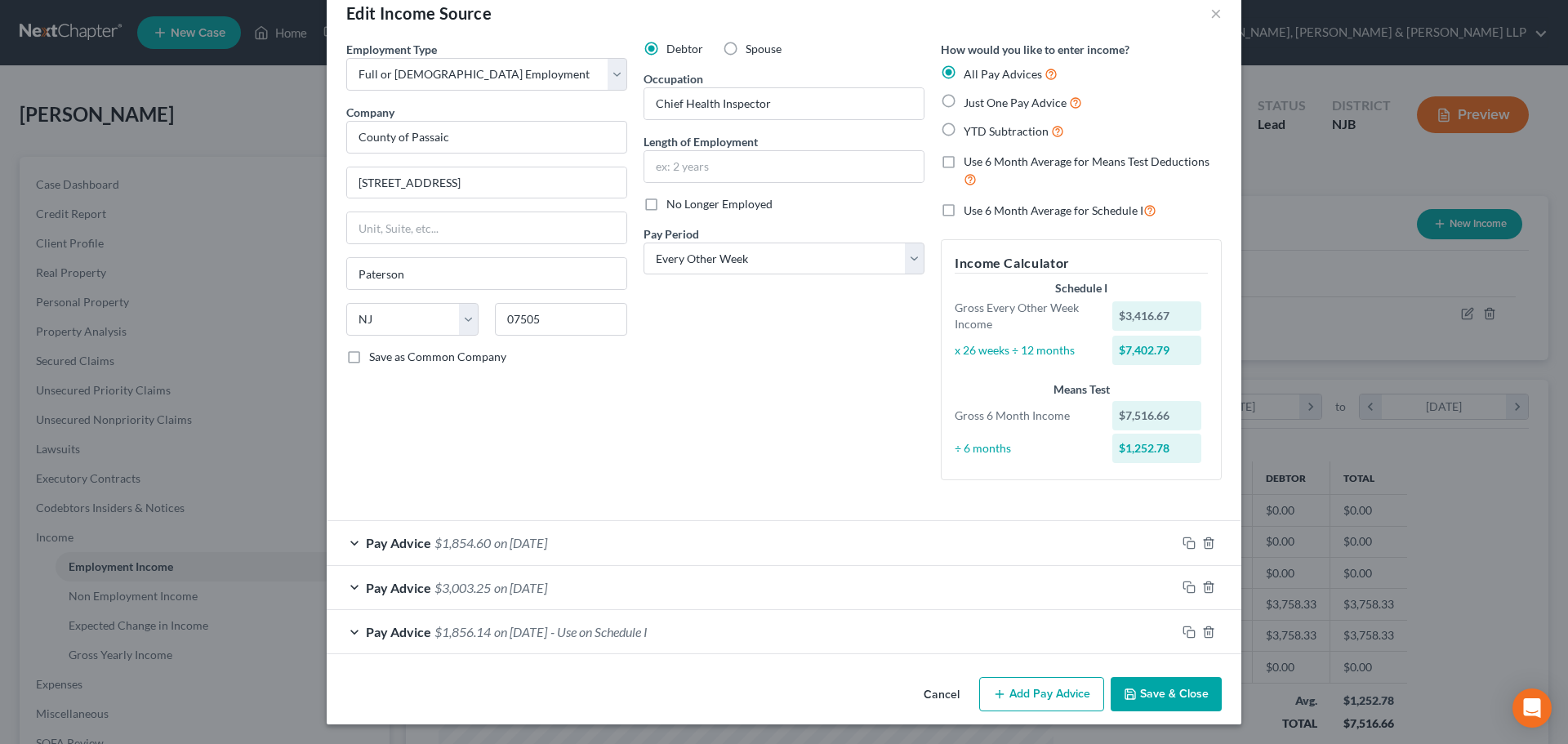
scroll to position [34, 0]
click at [1208, 624] on div at bounding box center [1209, 632] width 66 height 26
click at [1212, 628] on div at bounding box center [1209, 632] width 66 height 26
click at [1206, 630] on icon "button" at bounding box center [1208, 631] width 13 height 13
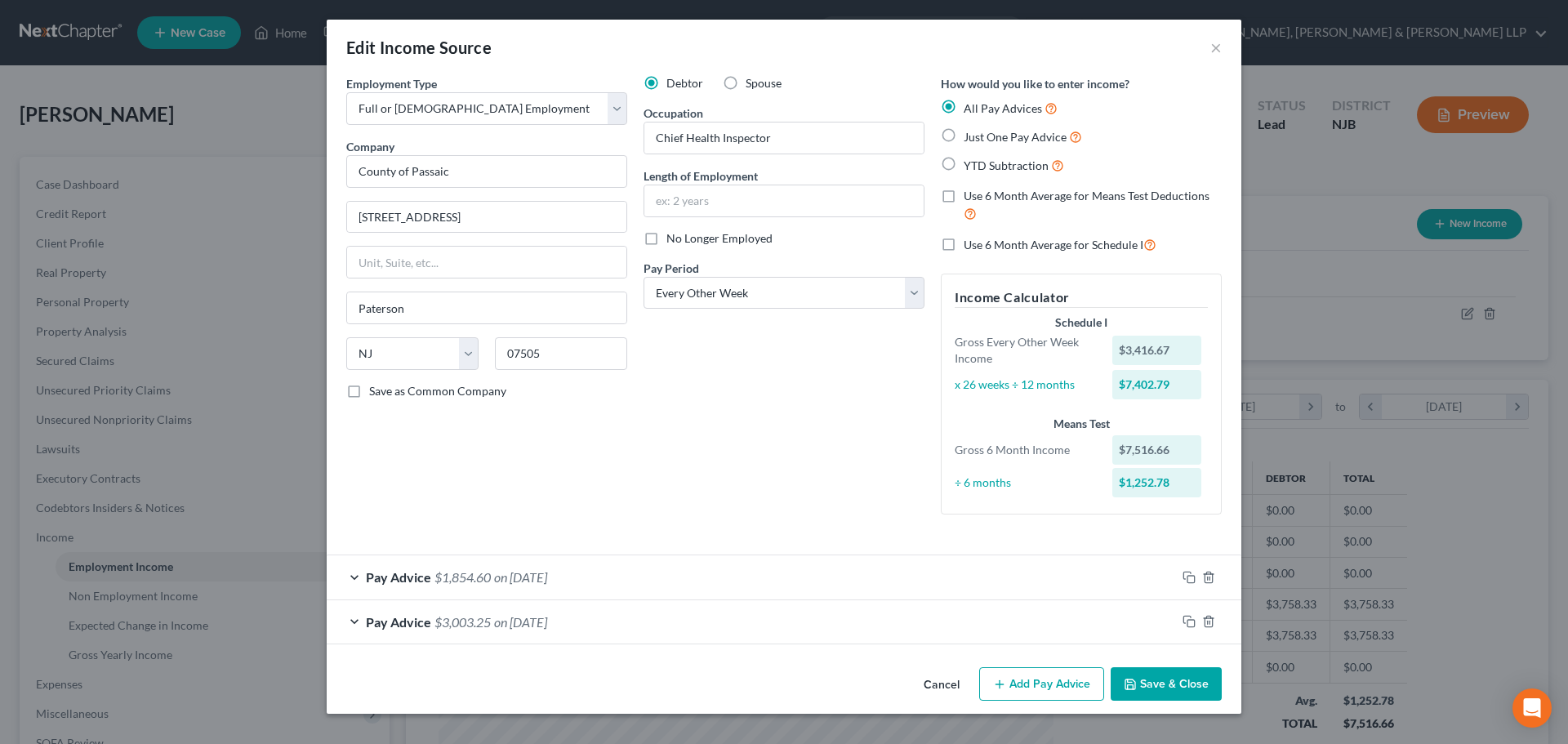
scroll to position [0, 0]
click at [1048, 690] on button "Add Pay Advice" at bounding box center [1042, 685] width 125 height 34
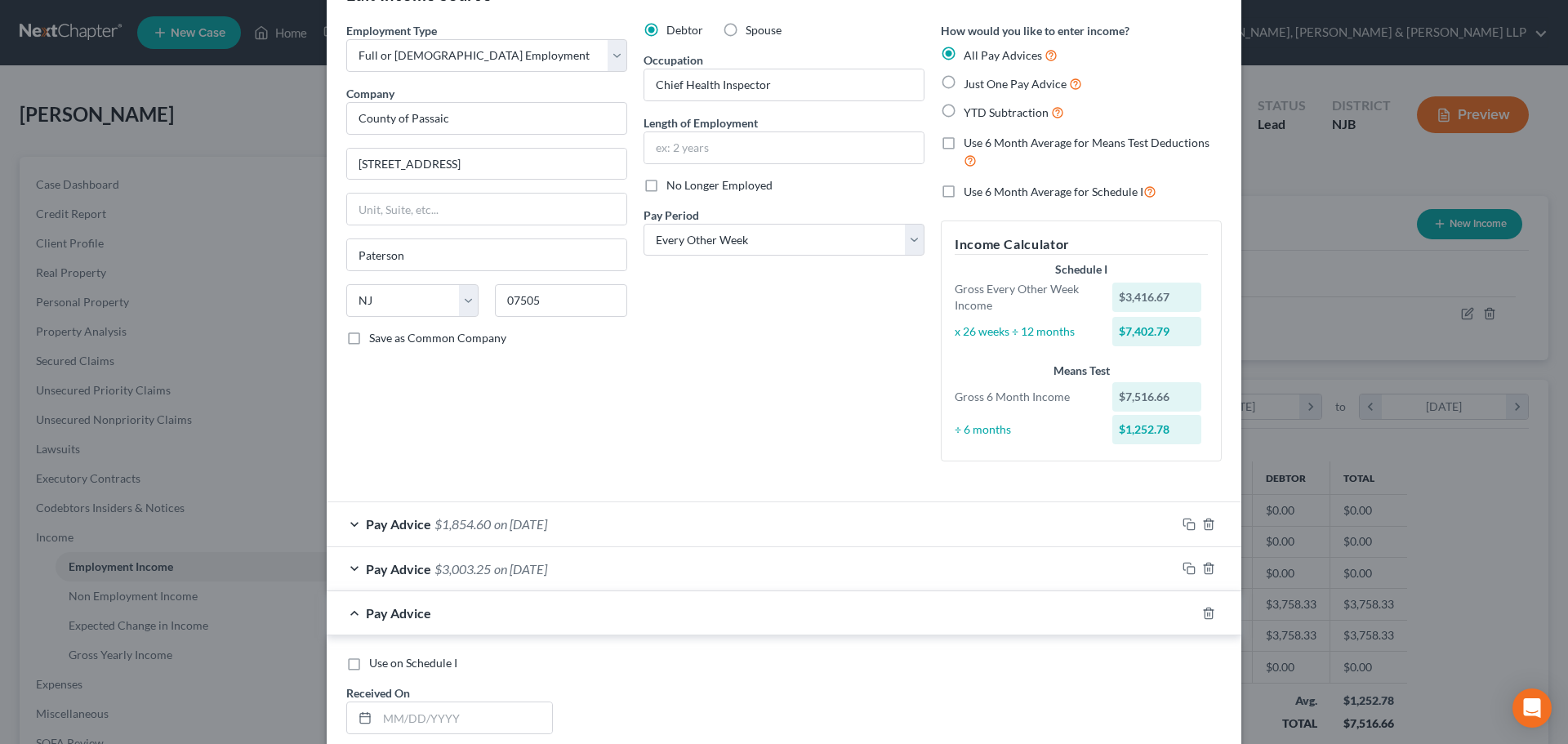
scroll to position [82, 0]
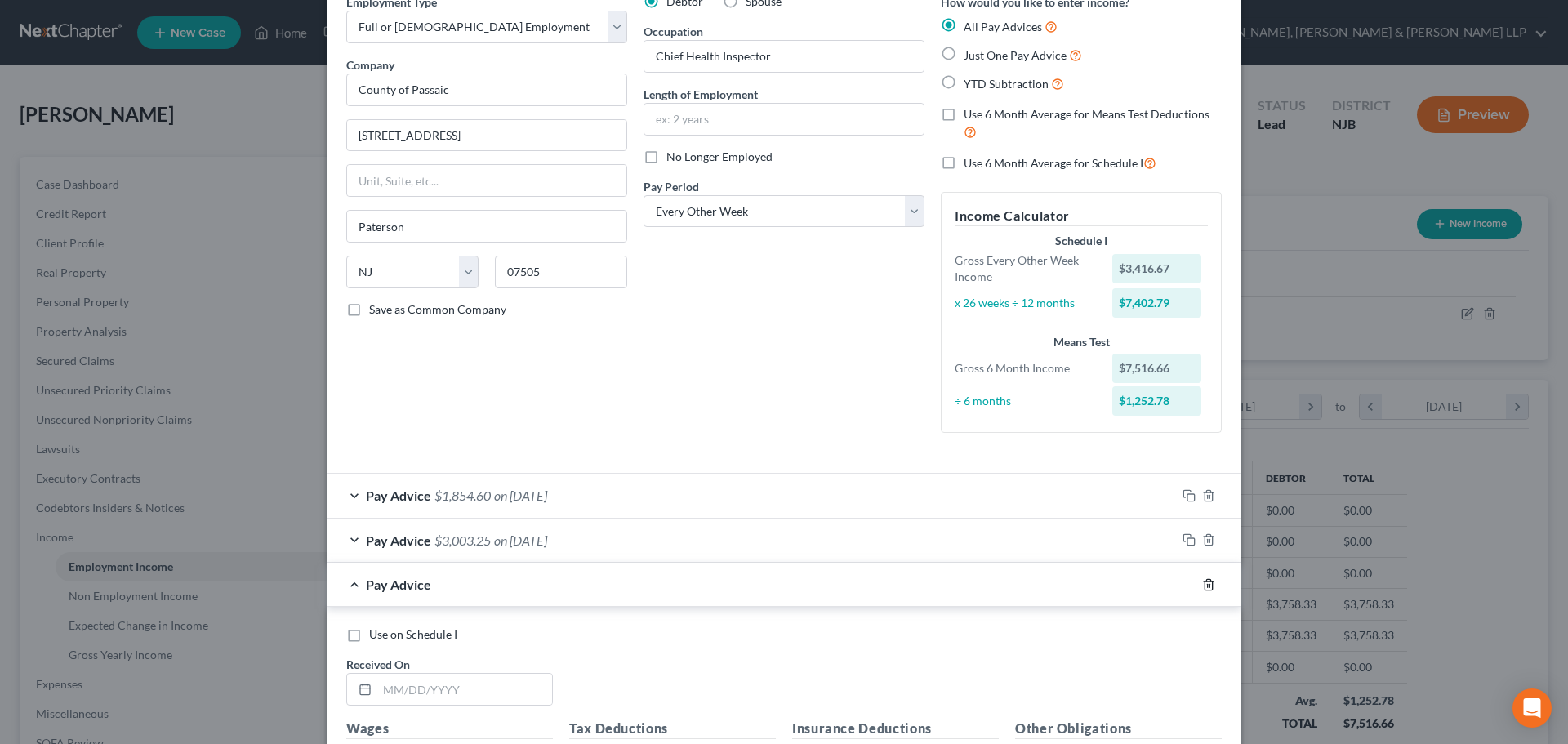
click at [1205, 586] on icon "button" at bounding box center [1208, 585] width 13 height 13
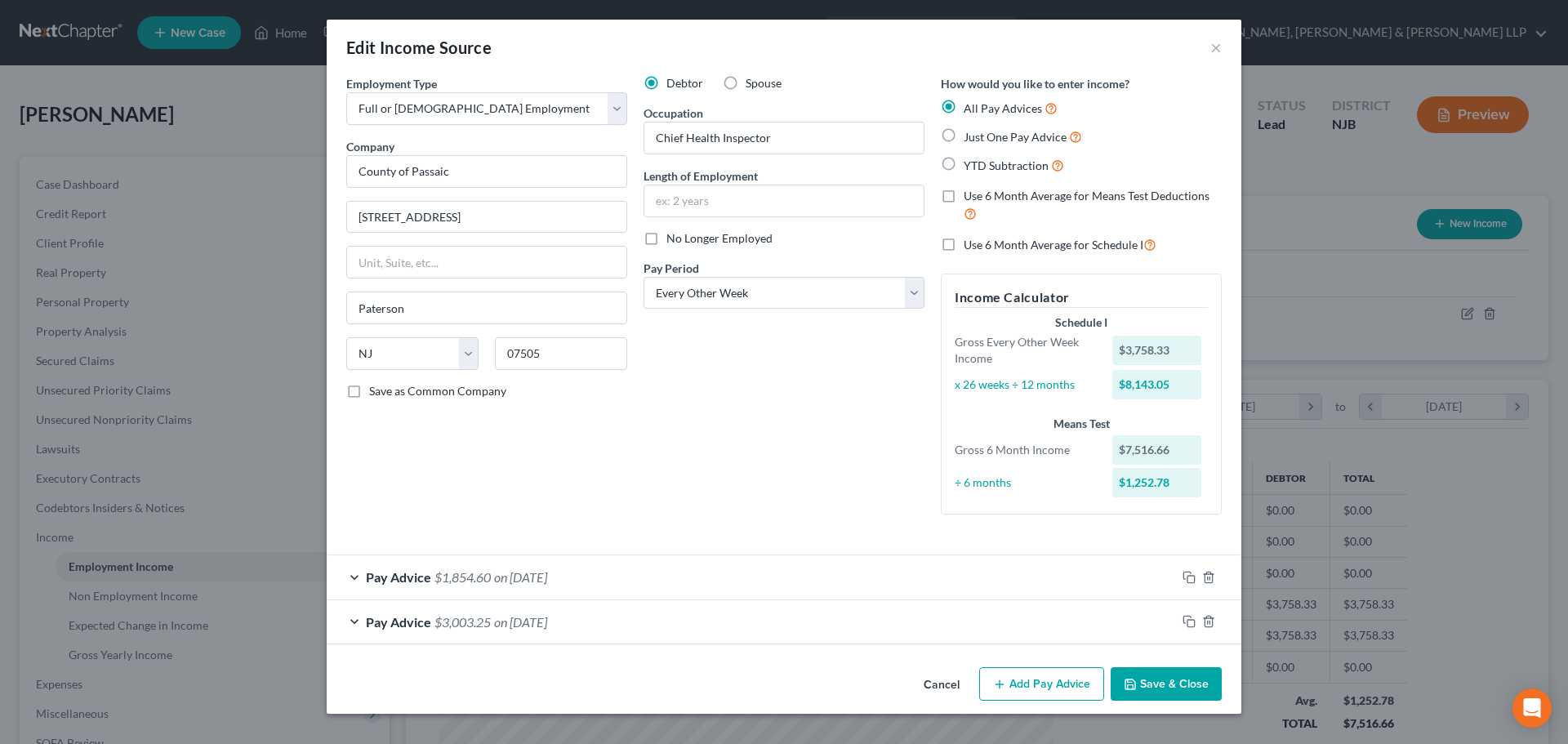
click at [560, 629] on div "Pay Advice $3,003.25 on 07/15/2025" at bounding box center [751, 622] width 850 height 43
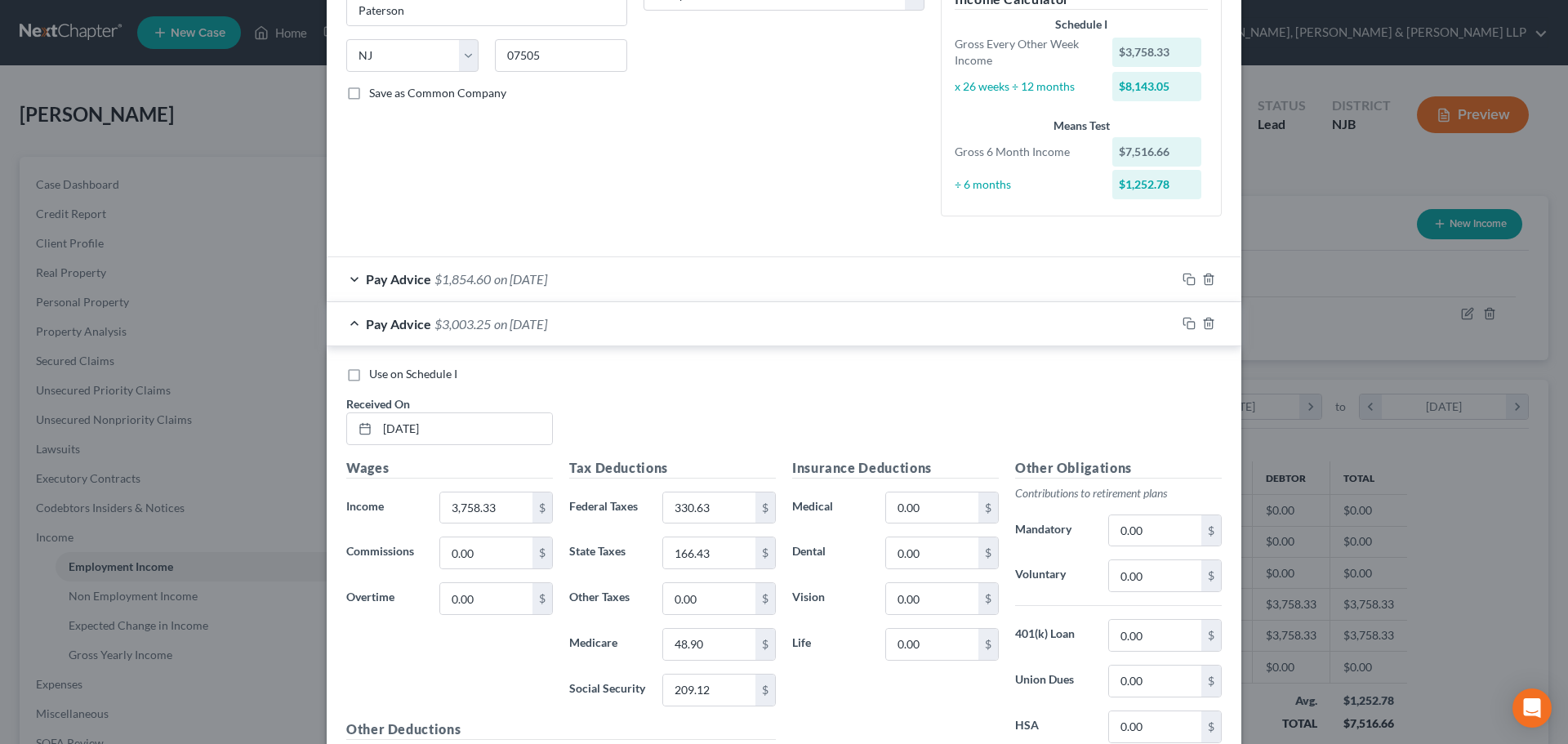
scroll to position [327, 0]
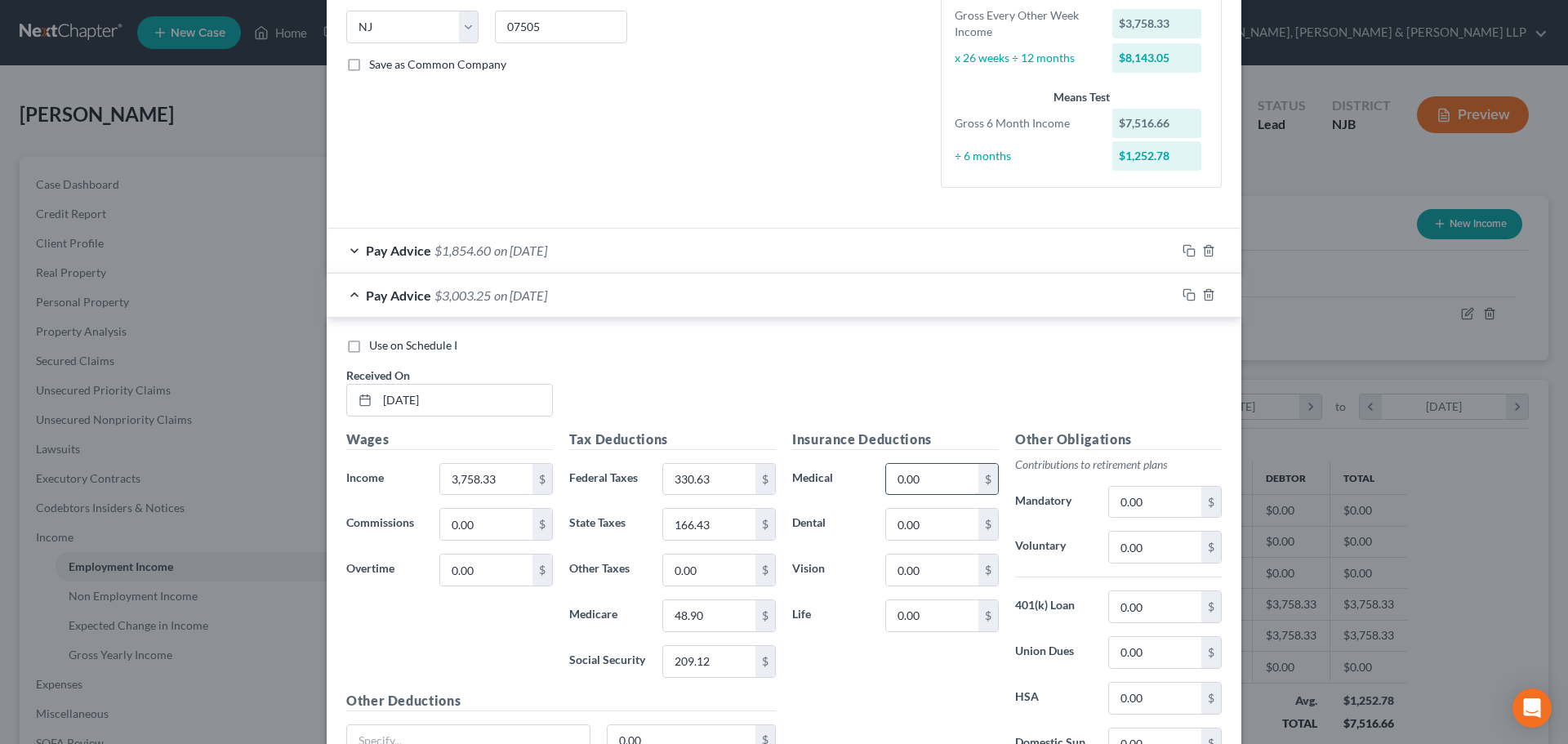
click at [931, 489] on input "0.00" at bounding box center [932, 479] width 92 height 31
type input "371.94"
type input "20.37"
type input "281.87"
click at [1176, 619] on input "0.00" at bounding box center [1155, 607] width 92 height 31
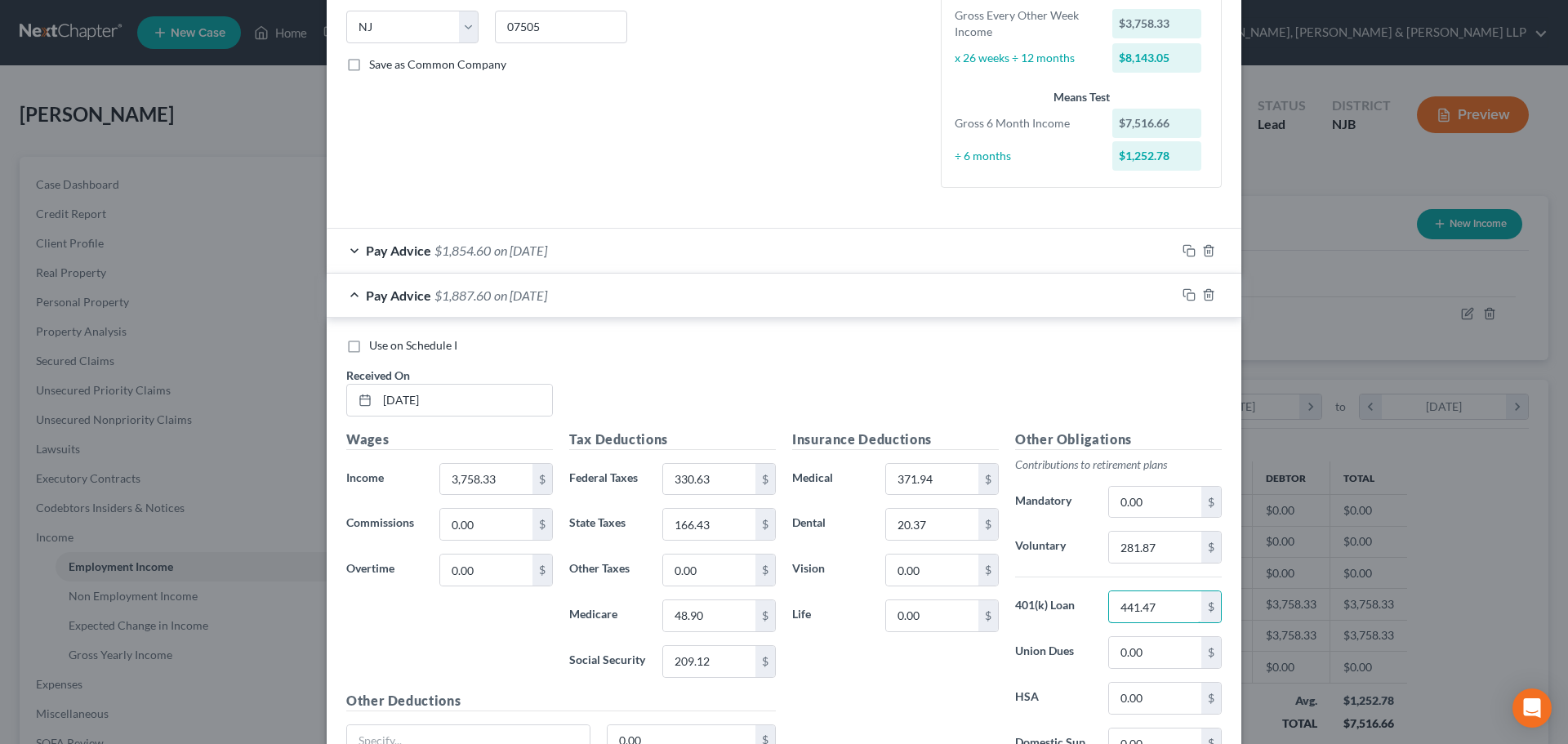
type input "441.47"
drag, startPoint x: 669, startPoint y: 592, endPoint x: 684, endPoint y: 584, distance: 17.0
click at [677, 586] on div "Tax Deductions Federal Taxes 330.63 $ State Taxes 166.43 $ Other Taxes 0.00 $ M…" at bounding box center [673, 560] width 223 height 261
click at [698, 580] on input "0.00" at bounding box center [709, 570] width 92 height 31
type input "21.04"
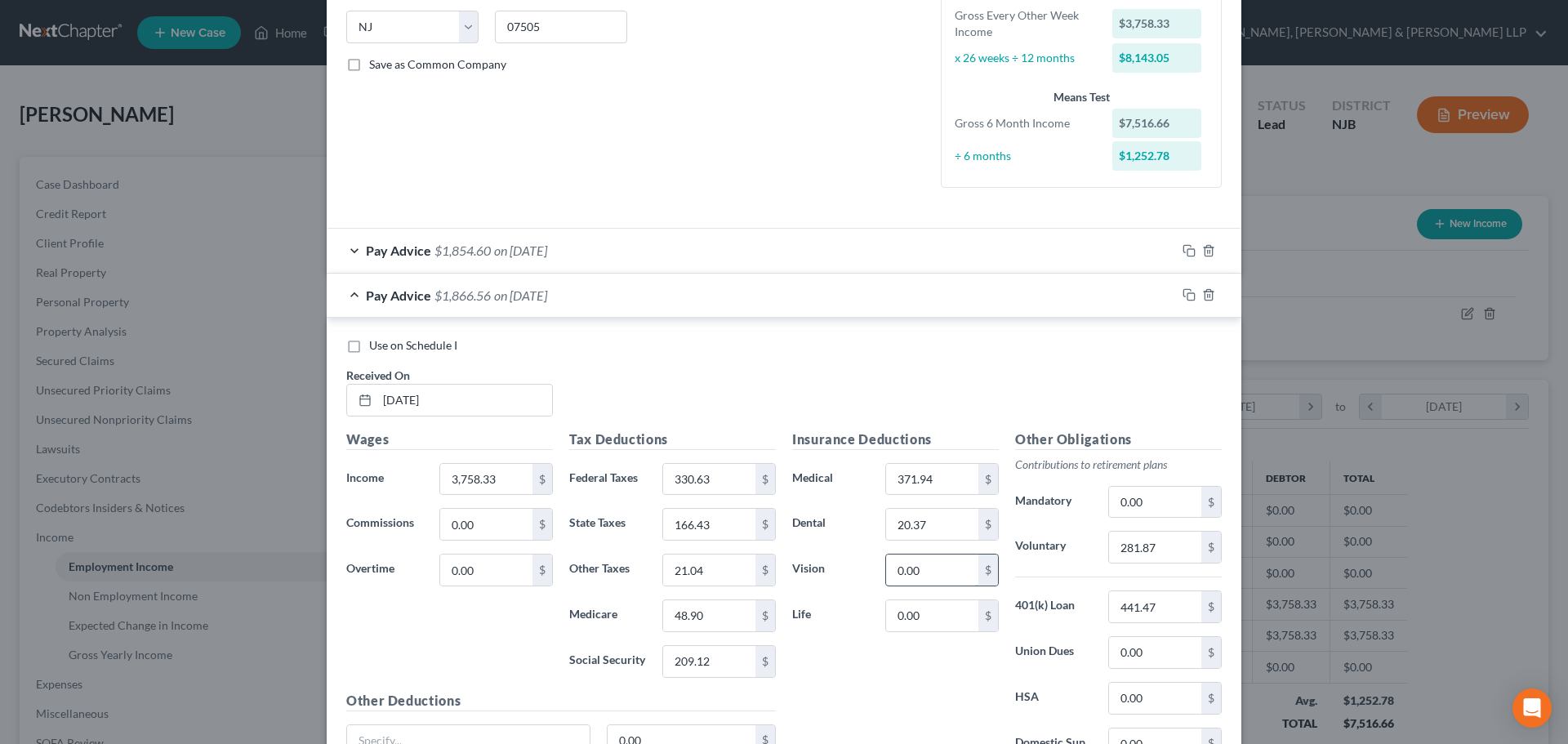
click at [957, 567] on input "0.00" at bounding box center [932, 570] width 92 height 31
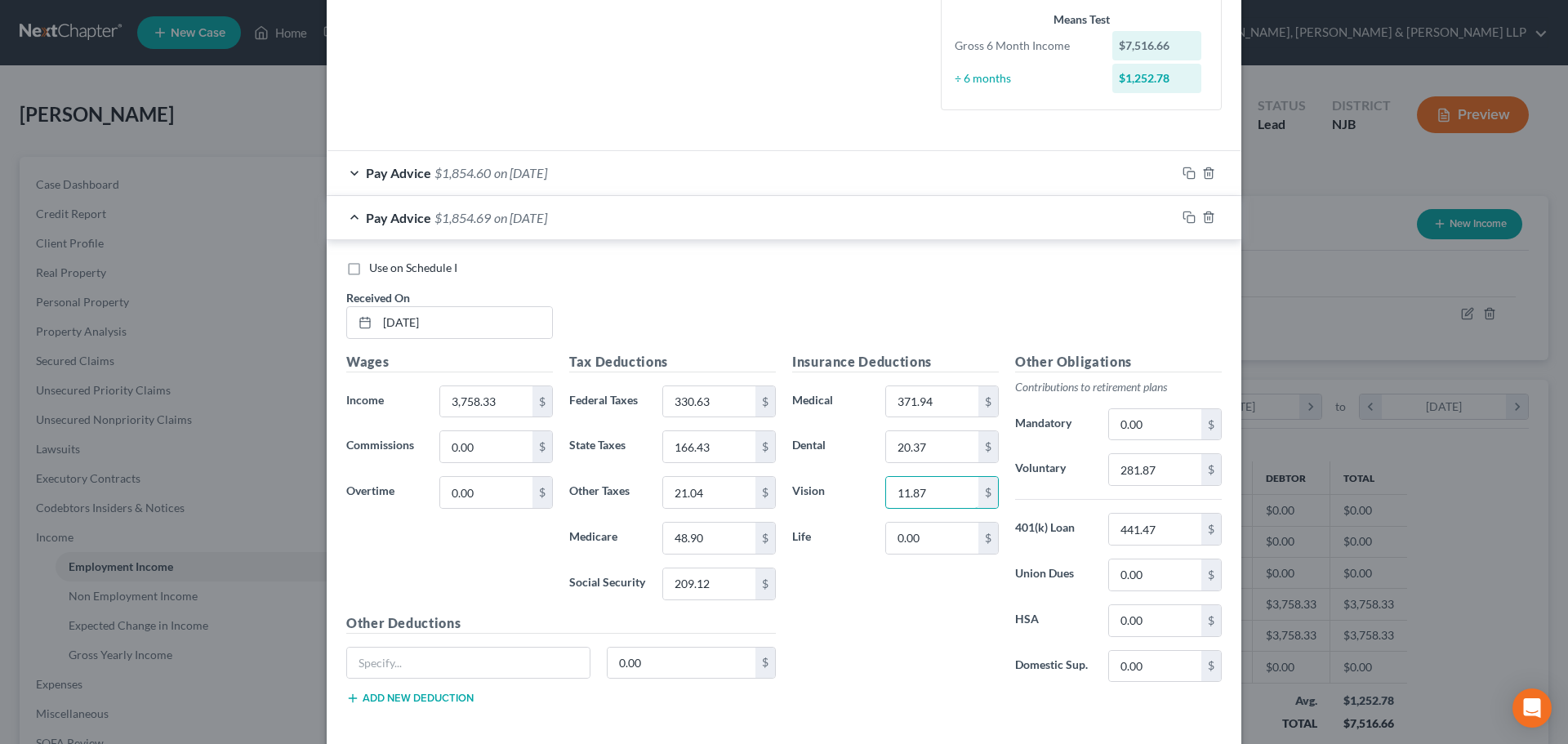
scroll to position [481, 0]
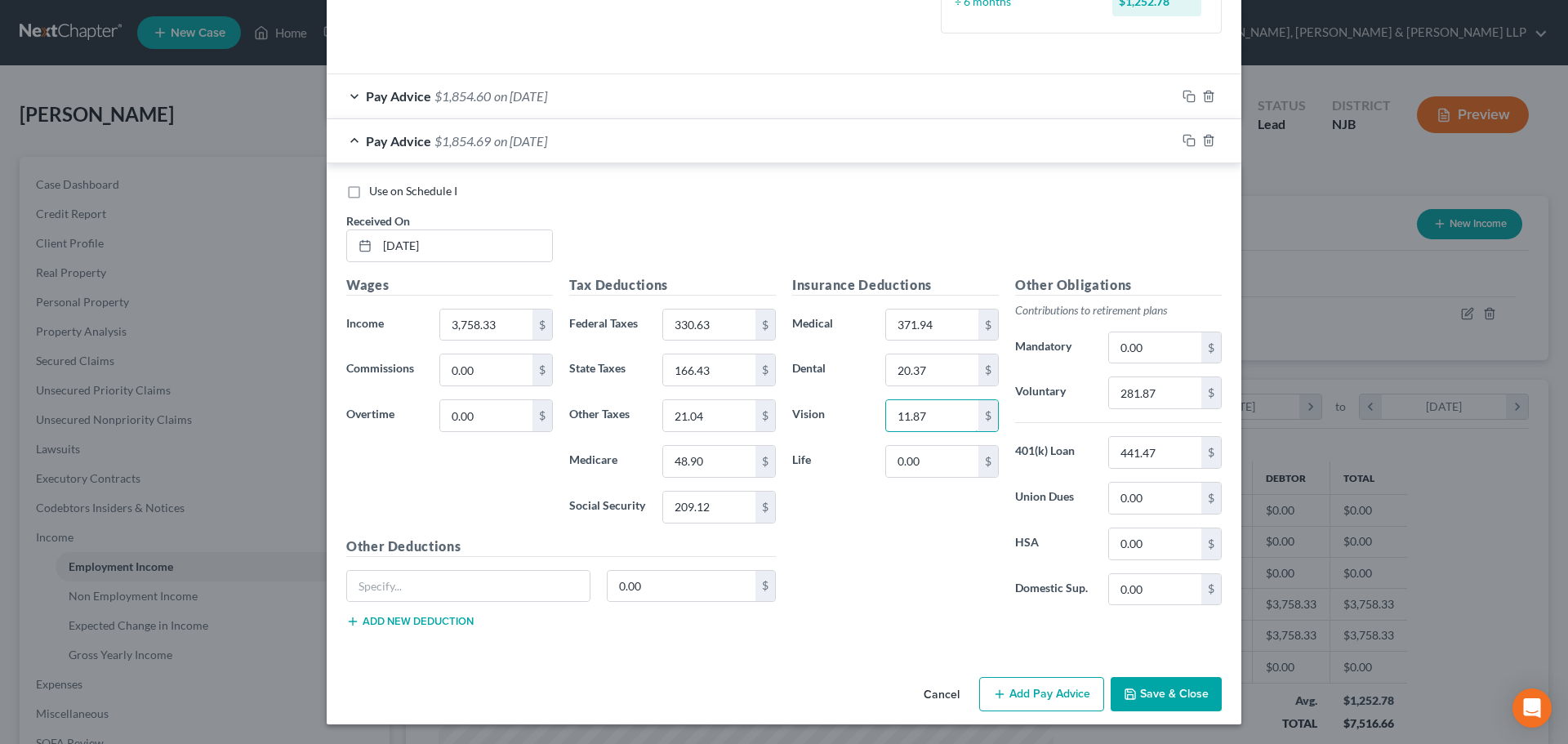
type input "11.87"
click at [1023, 700] on button "Add Pay Advice" at bounding box center [1042, 694] width 125 height 34
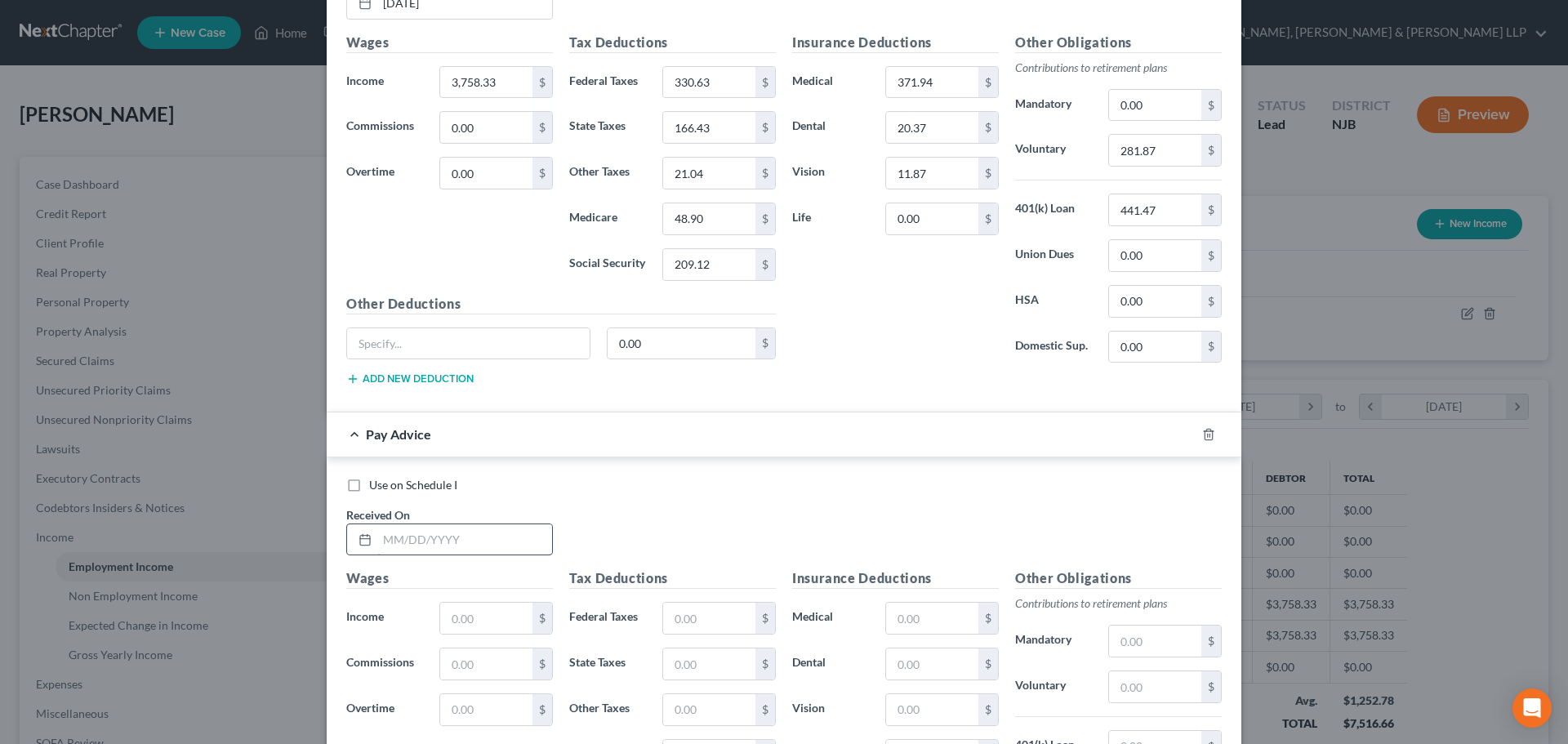
scroll to position [726, 0]
click at [448, 545] on input "text" at bounding box center [465, 537] width 175 height 31
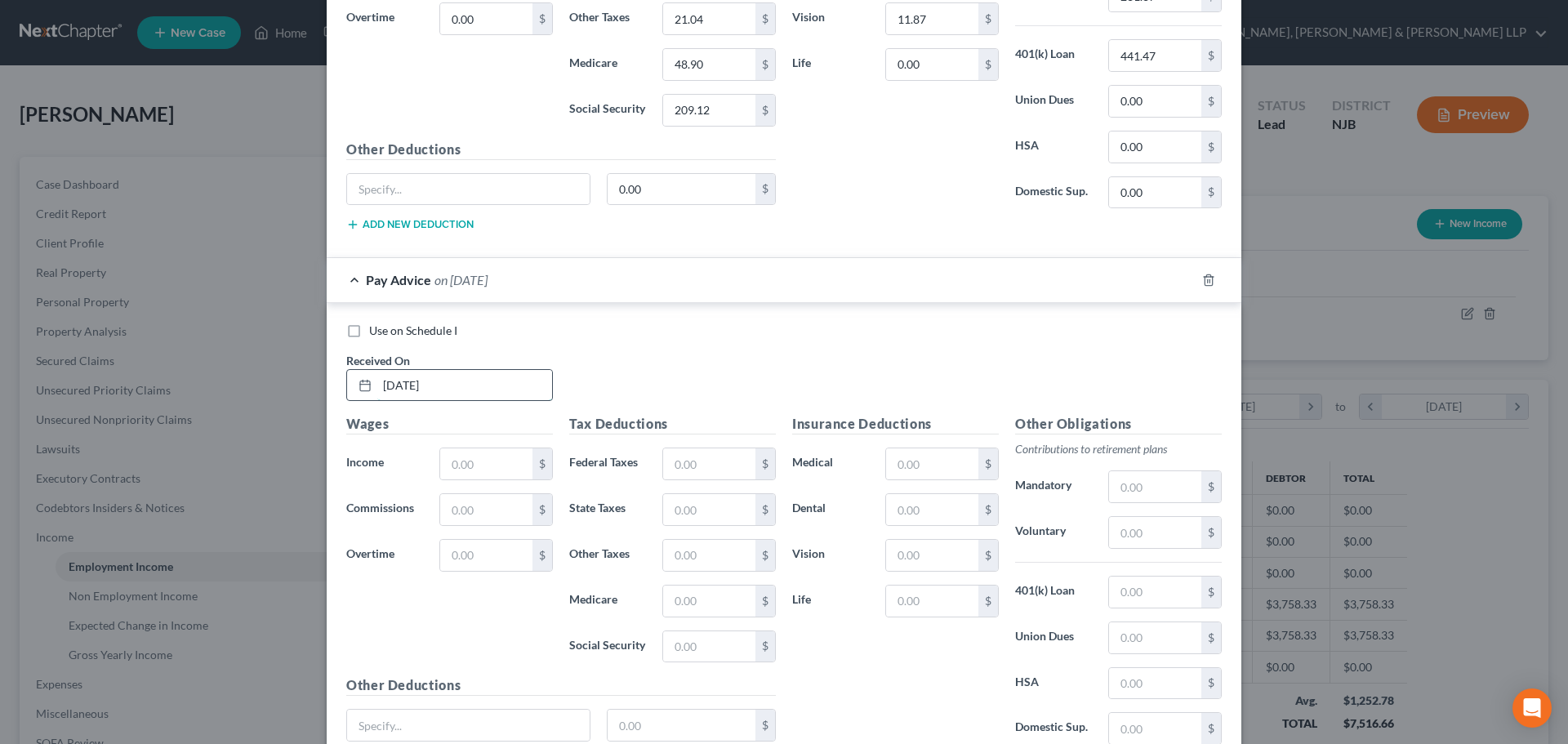
scroll to position [889, 0]
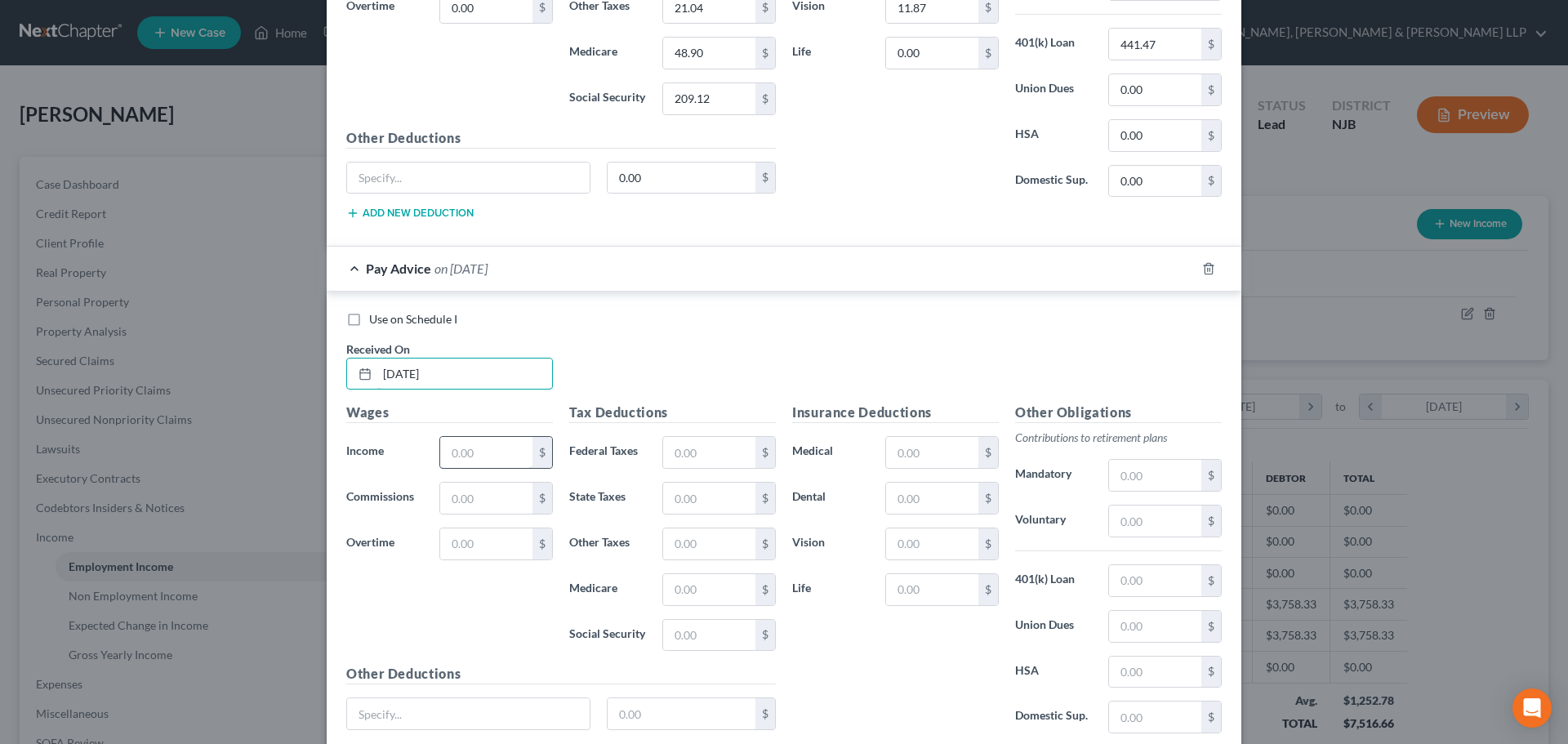
type input "07/31/2025"
click at [440, 460] on input "text" at bounding box center [486, 453] width 92 height 31
type input "3,758.33"
click at [703, 470] on div "Tax Deductions Federal Taxes $ State Taxes $ Other Taxes $ Medicare $ Social Se…" at bounding box center [673, 533] width 223 height 261
click at [695, 441] on input "text" at bounding box center [709, 453] width 92 height 31
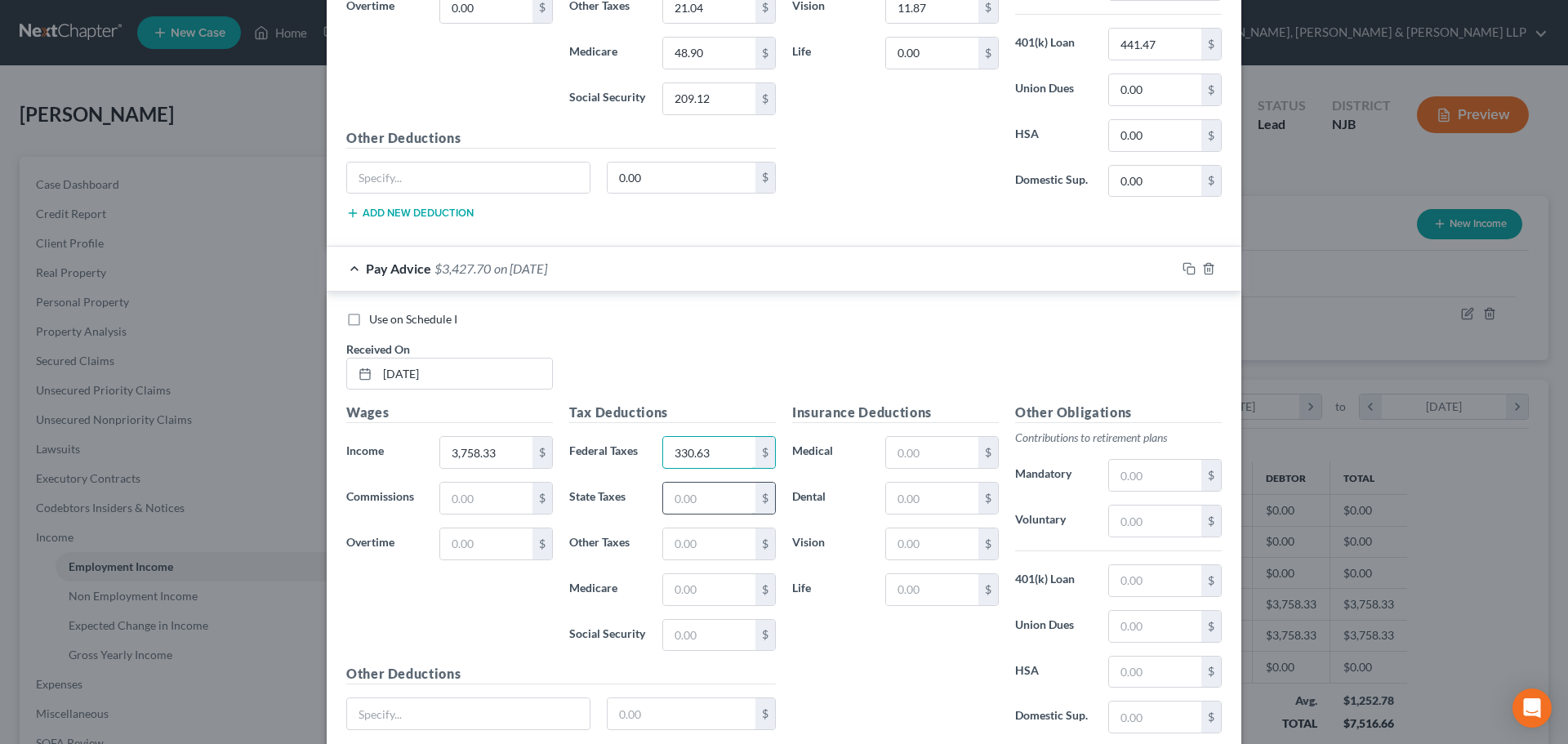
type input "330.63"
click at [719, 484] on input "text" at bounding box center [709, 498] width 92 height 31
type input "166.43"
drag, startPoint x: 719, startPoint y: 585, endPoint x: 718, endPoint y: 572, distance: 13.0
click at [723, 579] on input "text" at bounding box center [709, 590] width 92 height 31
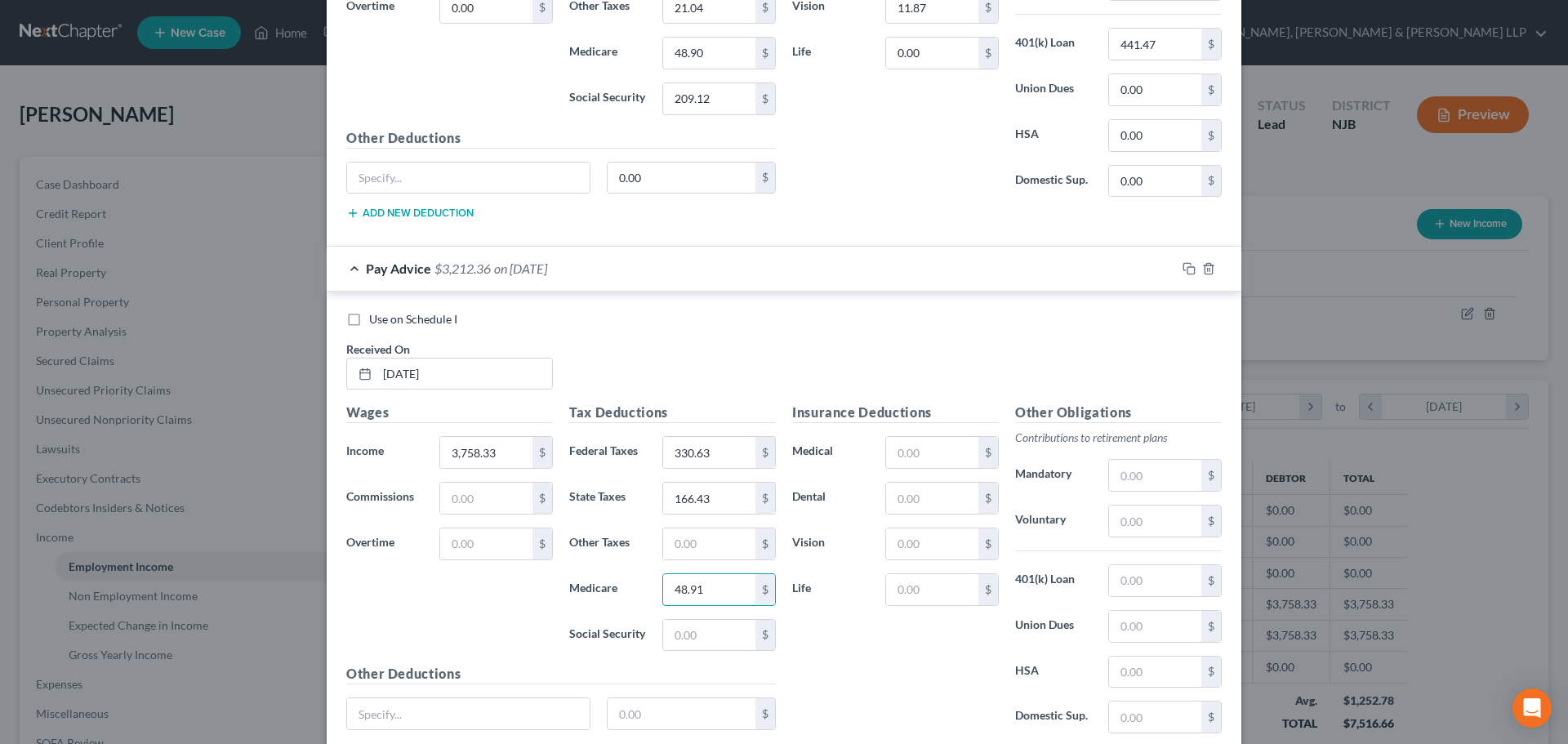
type input "48.91"
click at [689, 660] on div "Tax Deductions Federal Taxes 330.63 $ State Taxes 166.43 $ Other Taxes $ Medica…" at bounding box center [673, 533] width 223 height 261
click at [674, 635] on input "text" at bounding box center [709, 635] width 92 height 31
type input "209.12"
click at [681, 543] on input "text" at bounding box center [709, 544] width 92 height 31
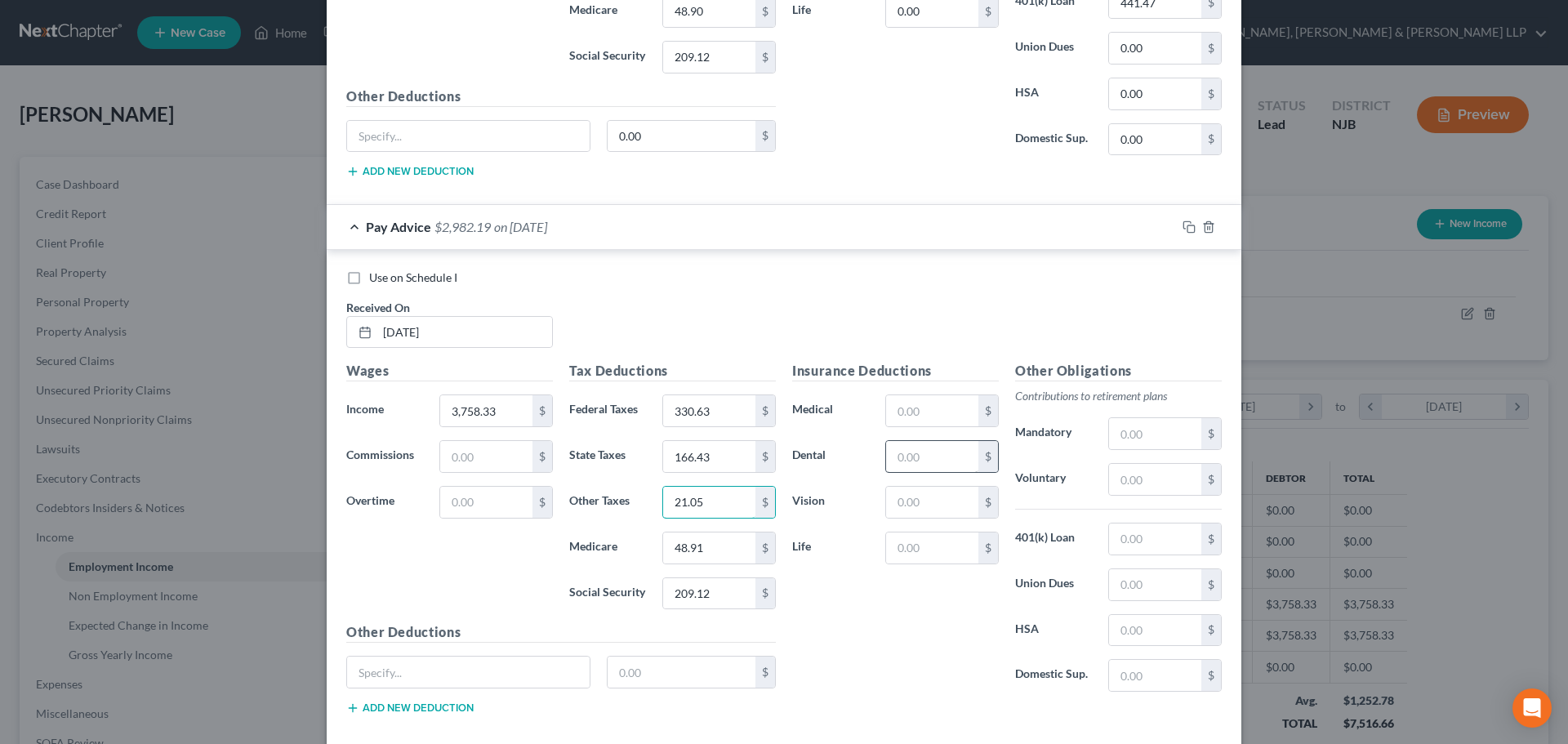
scroll to position [1017, 0]
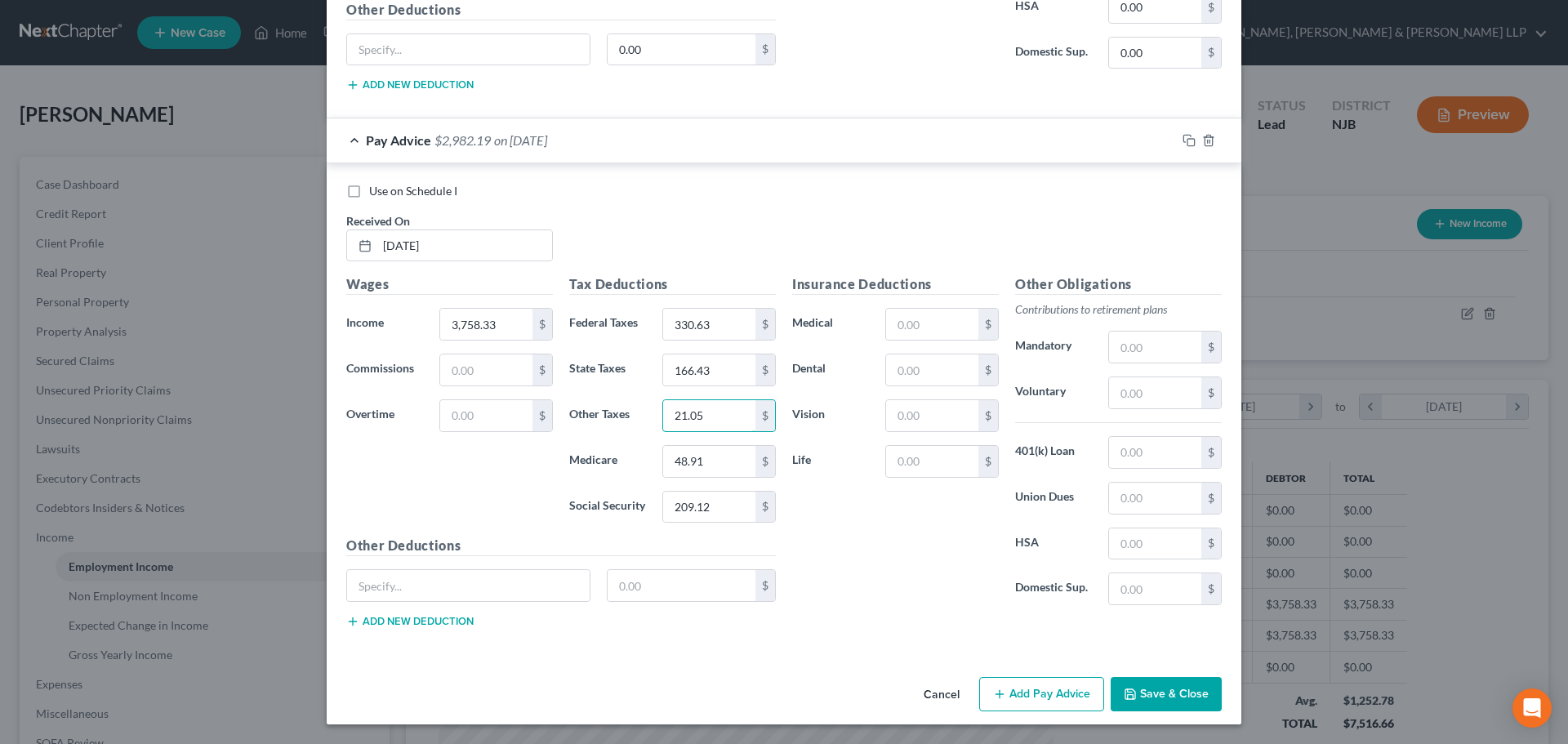
type input "21.05"
click at [984, 326] on div "$" at bounding box center [988, 324] width 20 height 31
click at [979, 326] on div "$" at bounding box center [988, 324] width 20 height 31
drag, startPoint x: 972, startPoint y: 326, endPoint x: 956, endPoint y: 322, distance: 16.5
click at [956, 322] on div "$" at bounding box center [943, 324] width 114 height 33
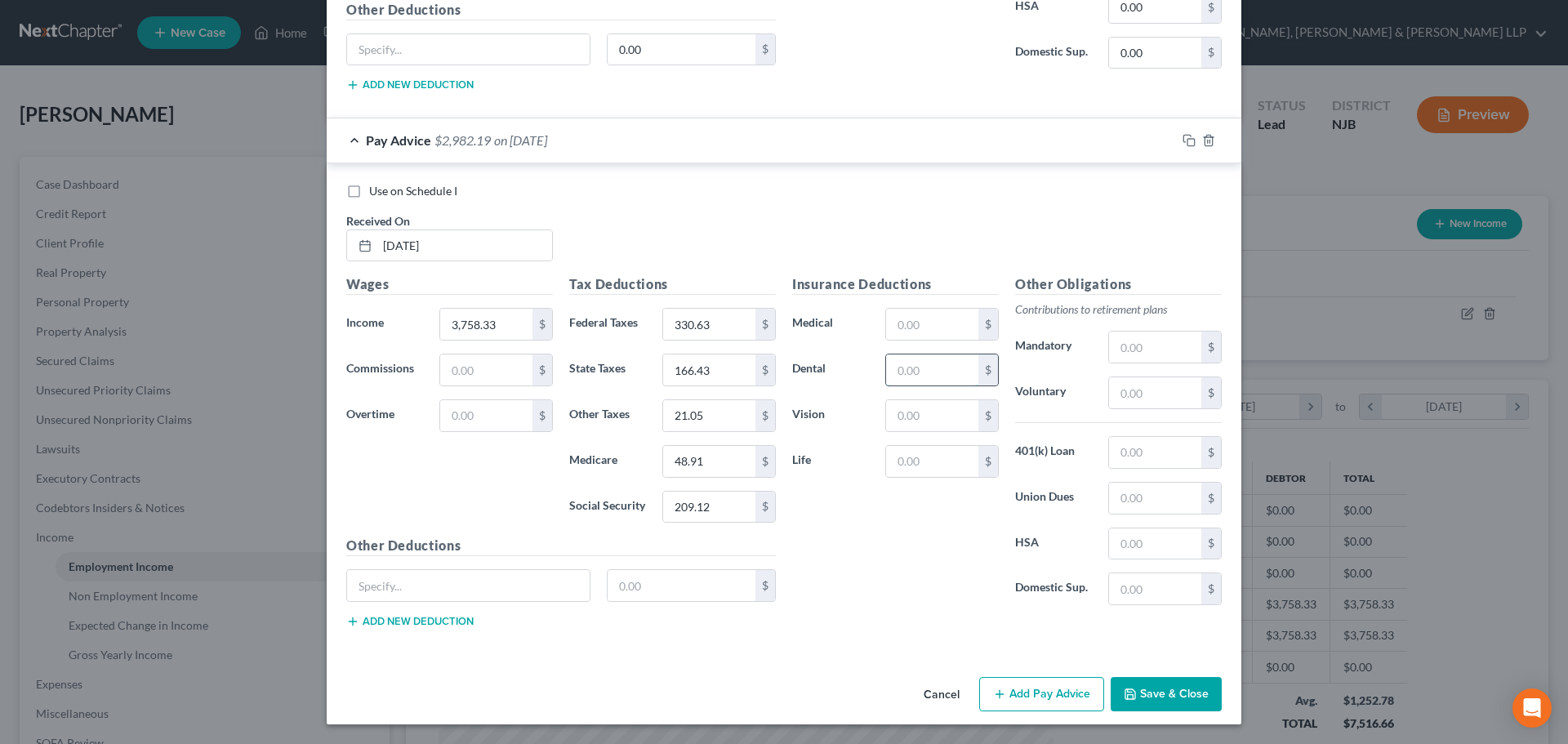
drag, startPoint x: 922, startPoint y: 366, endPoint x: 919, endPoint y: 354, distance: 12.4
click at [922, 366] on input "text" at bounding box center [932, 370] width 92 height 31
click at [918, 332] on input "text" at bounding box center [932, 324] width 92 height 31
type input "371.94"
click at [925, 369] on input "text" at bounding box center [932, 370] width 92 height 31
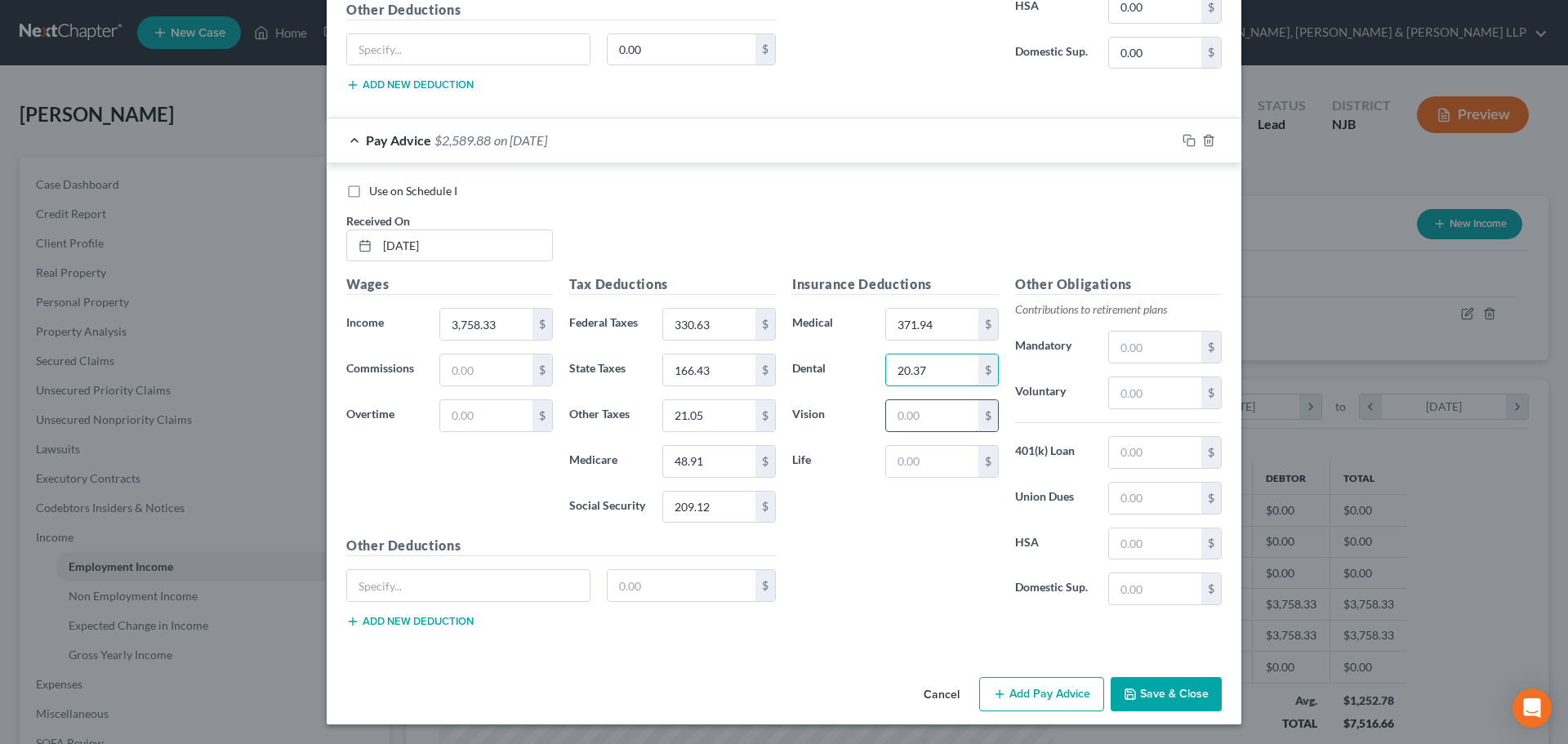
type input "20.37"
click at [916, 420] on input "text" at bounding box center [932, 416] width 92 height 31
type input "11.87"
click at [1135, 393] on input "text" at bounding box center [1155, 393] width 92 height 31
type input "281.87"
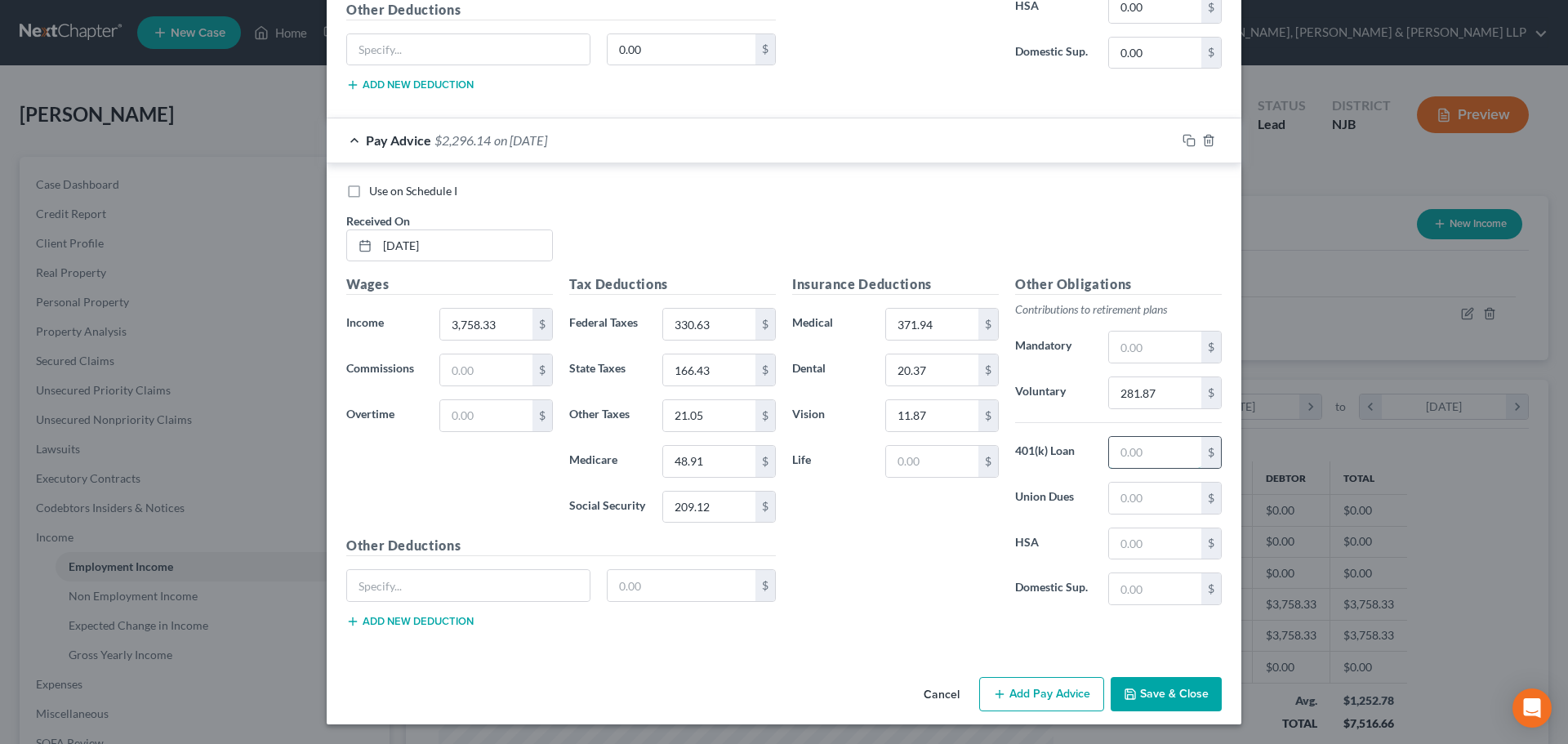
click at [1129, 444] on input "text" at bounding box center [1155, 453] width 92 height 31
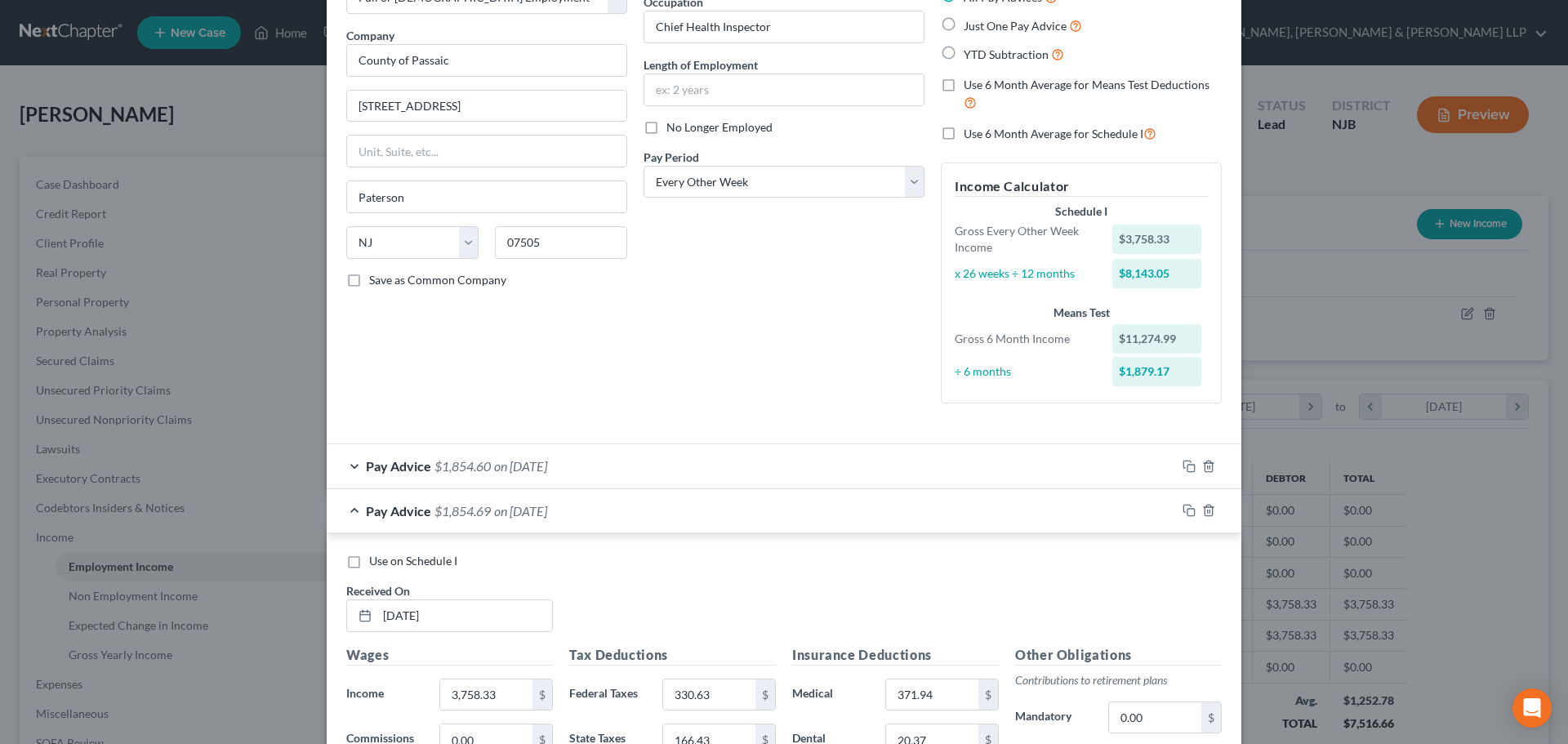
scroll to position [0, 0]
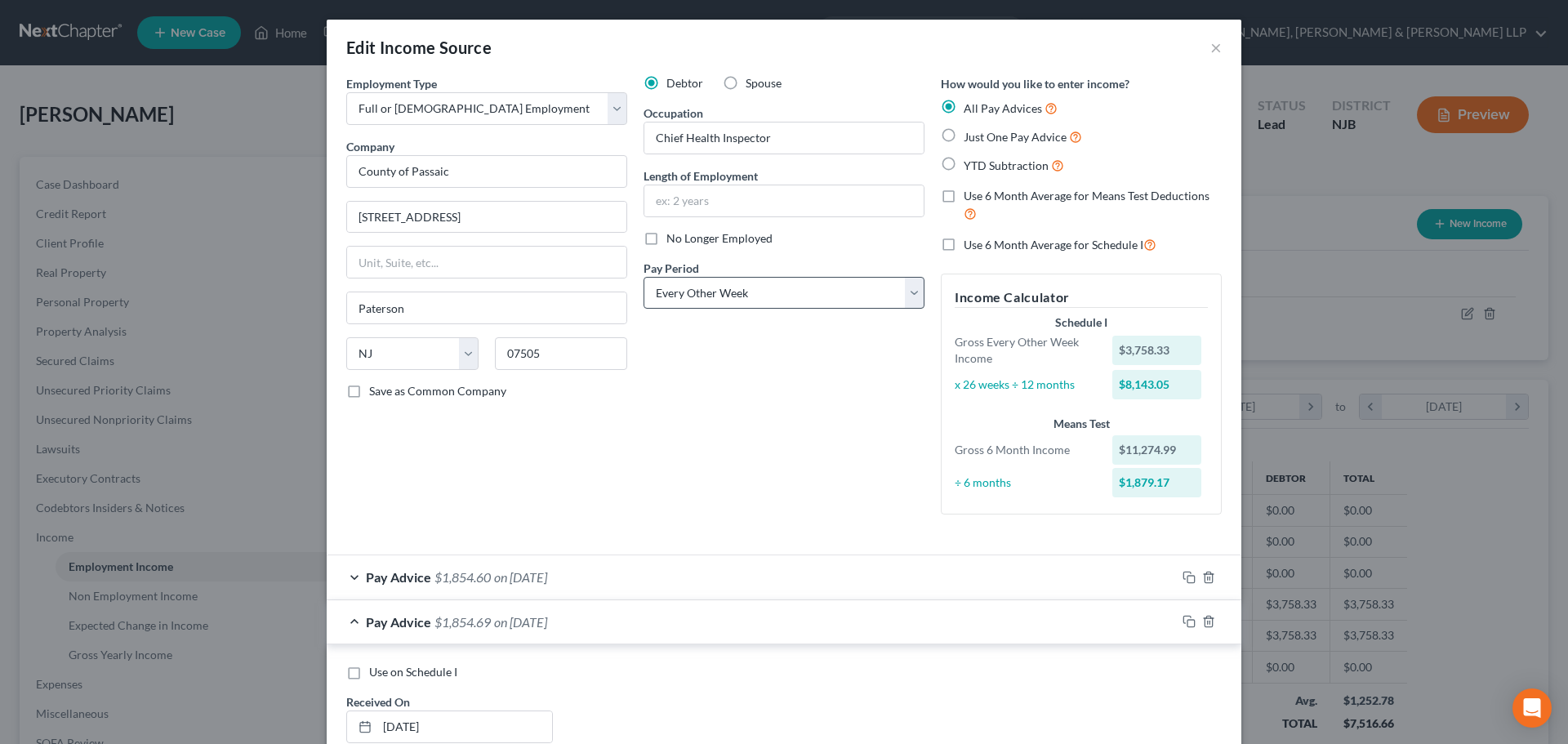
type input "441.17"
click at [685, 295] on select "Select Monthly Twice Monthly Every Other Week Weekly" at bounding box center [784, 293] width 281 height 33
select select "1"
click at [643, 277] on select "Select Monthly Twice Monthly Every Other Week Weekly" at bounding box center [784, 293] width 281 height 33
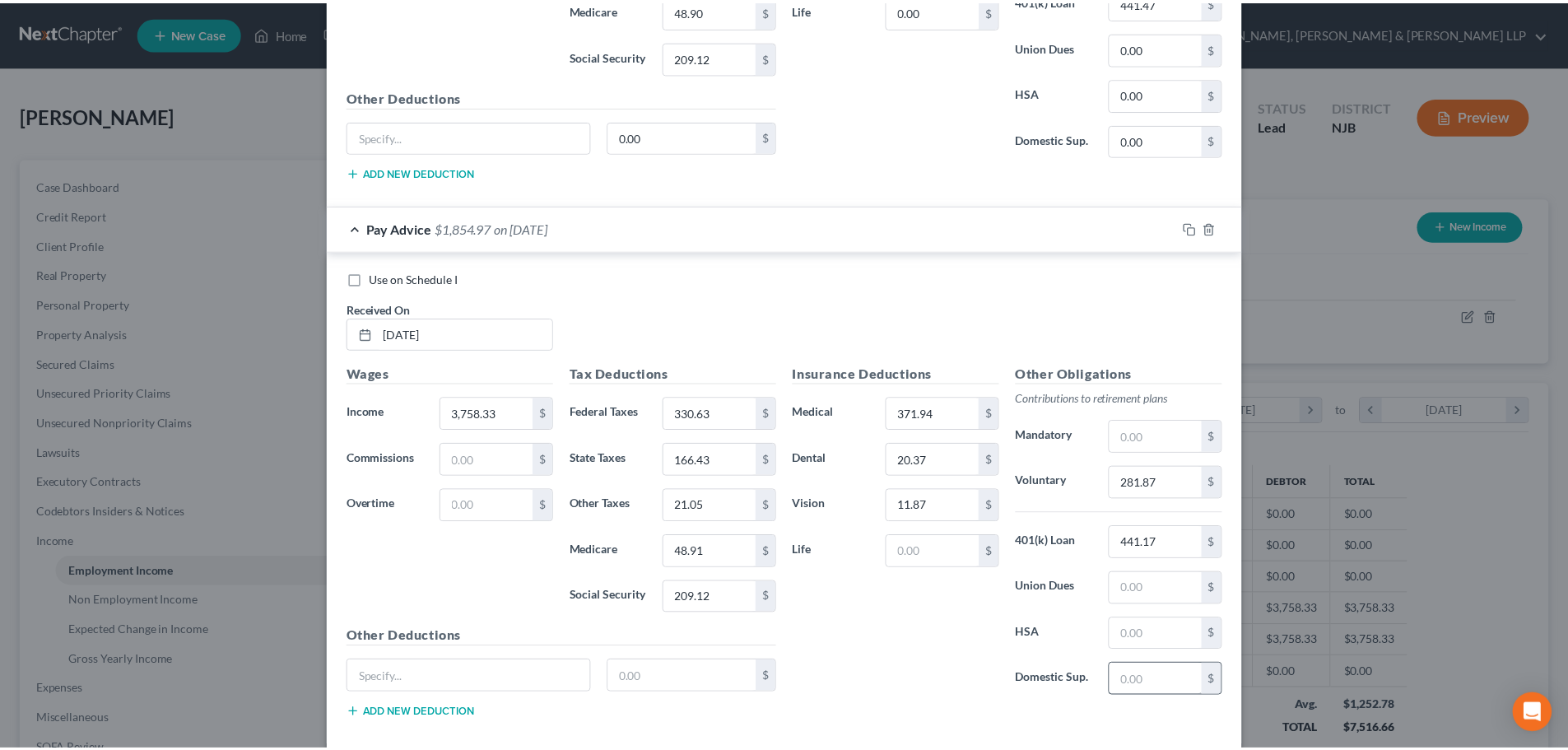
scroll to position [1025, 0]
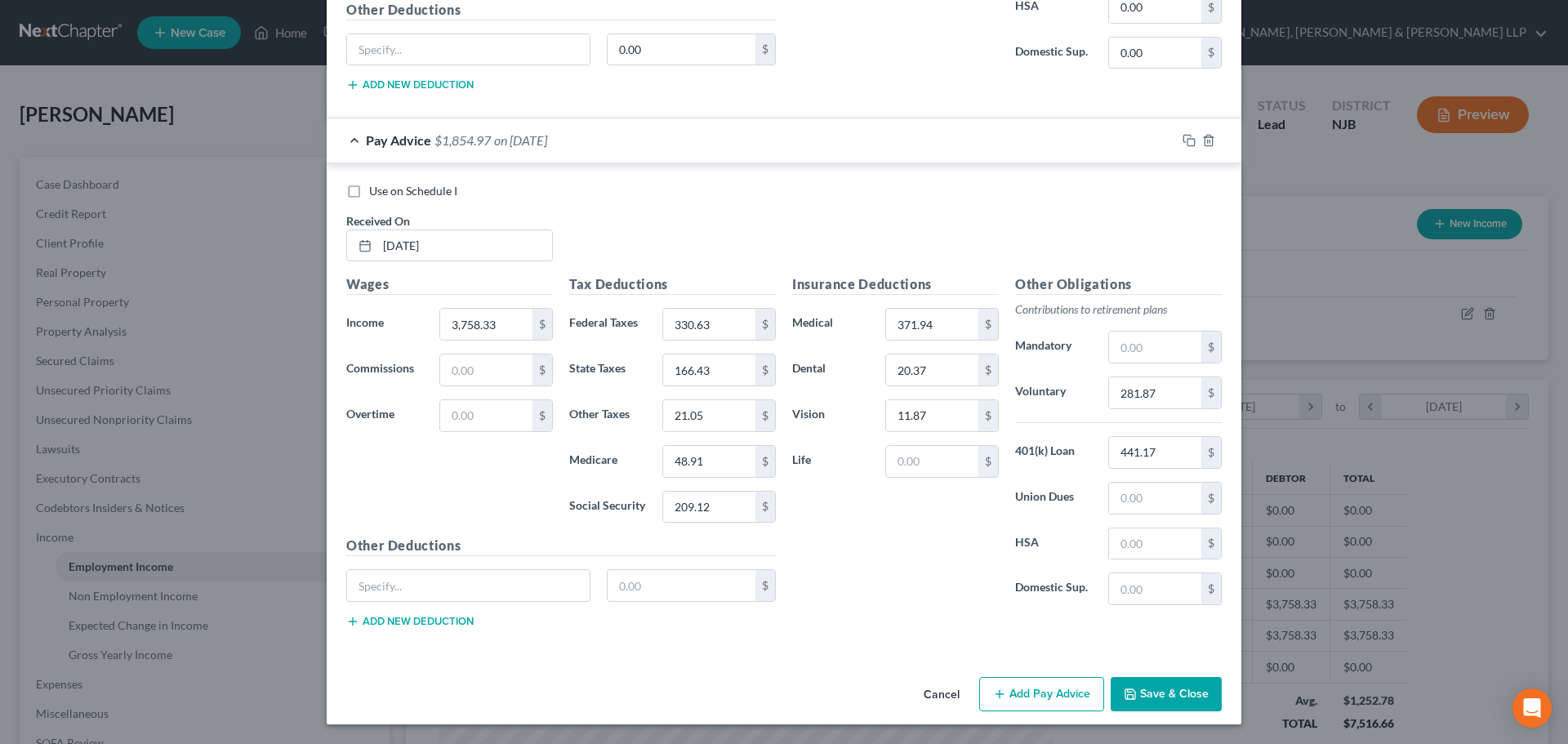
click at [1172, 689] on button "Save & Close" at bounding box center [1166, 694] width 111 height 34
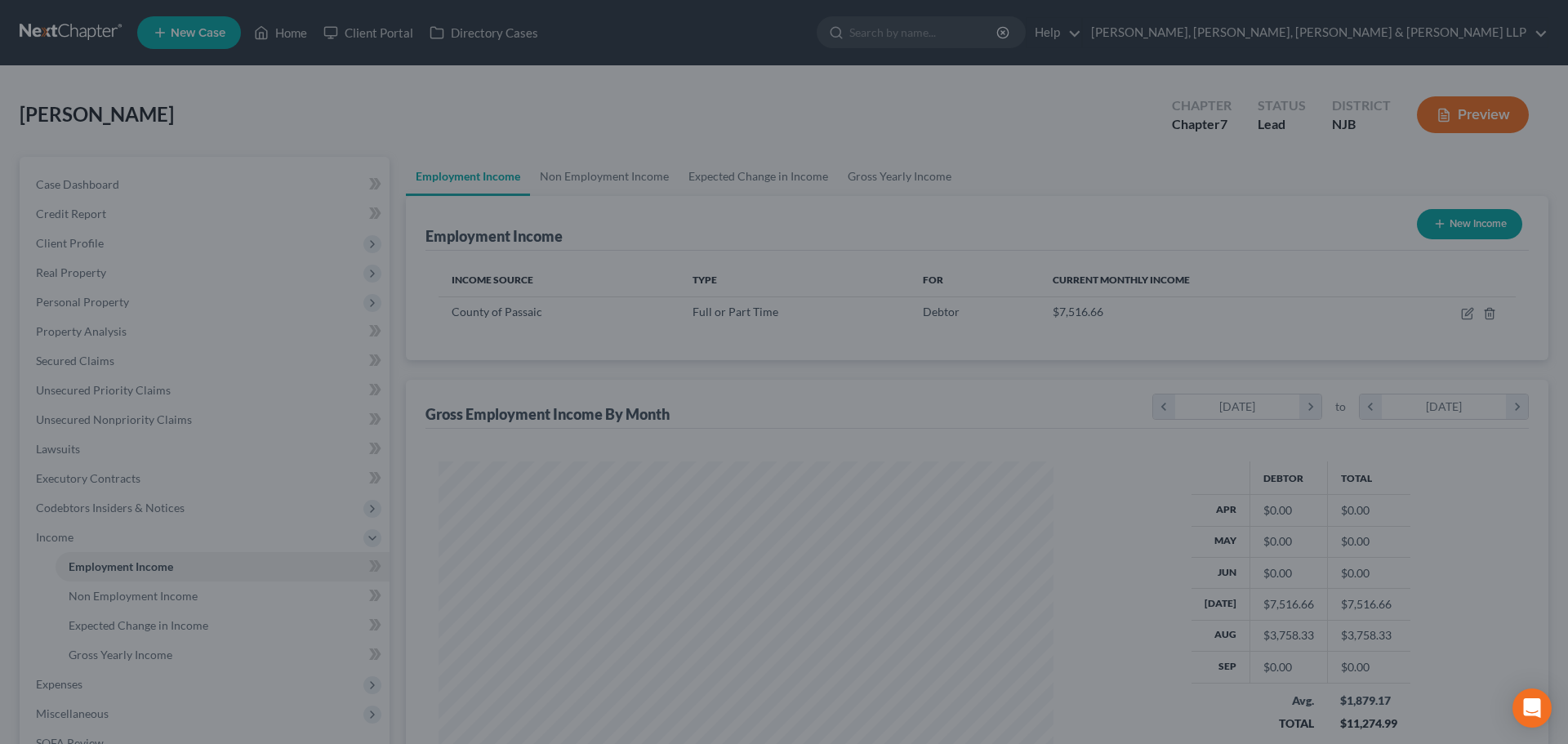
scroll to position [816167, 816187]
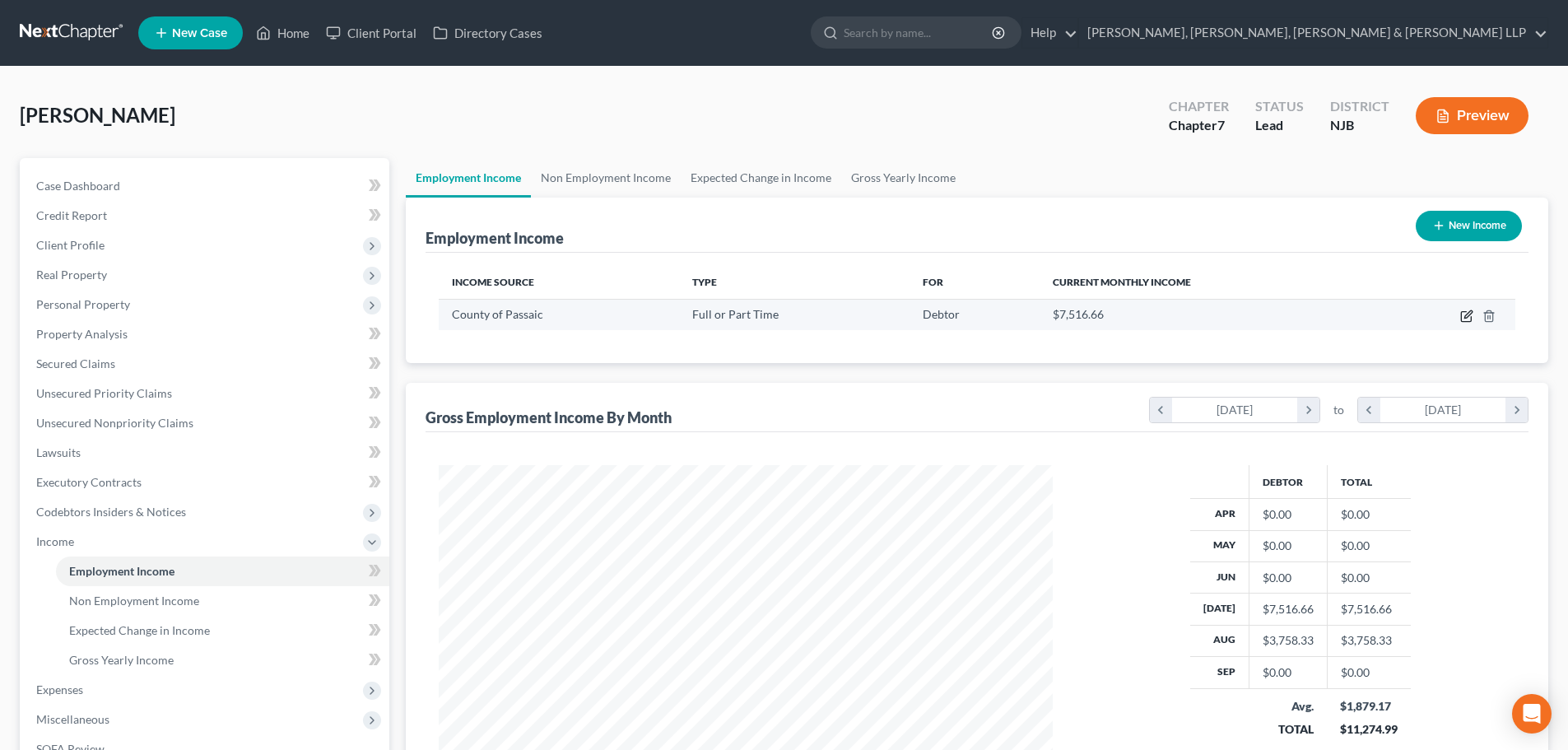
click at [1471, 313] on icon "button" at bounding box center [1466, 315] width 13 height 13
select select "0"
select select "33"
select select "1"
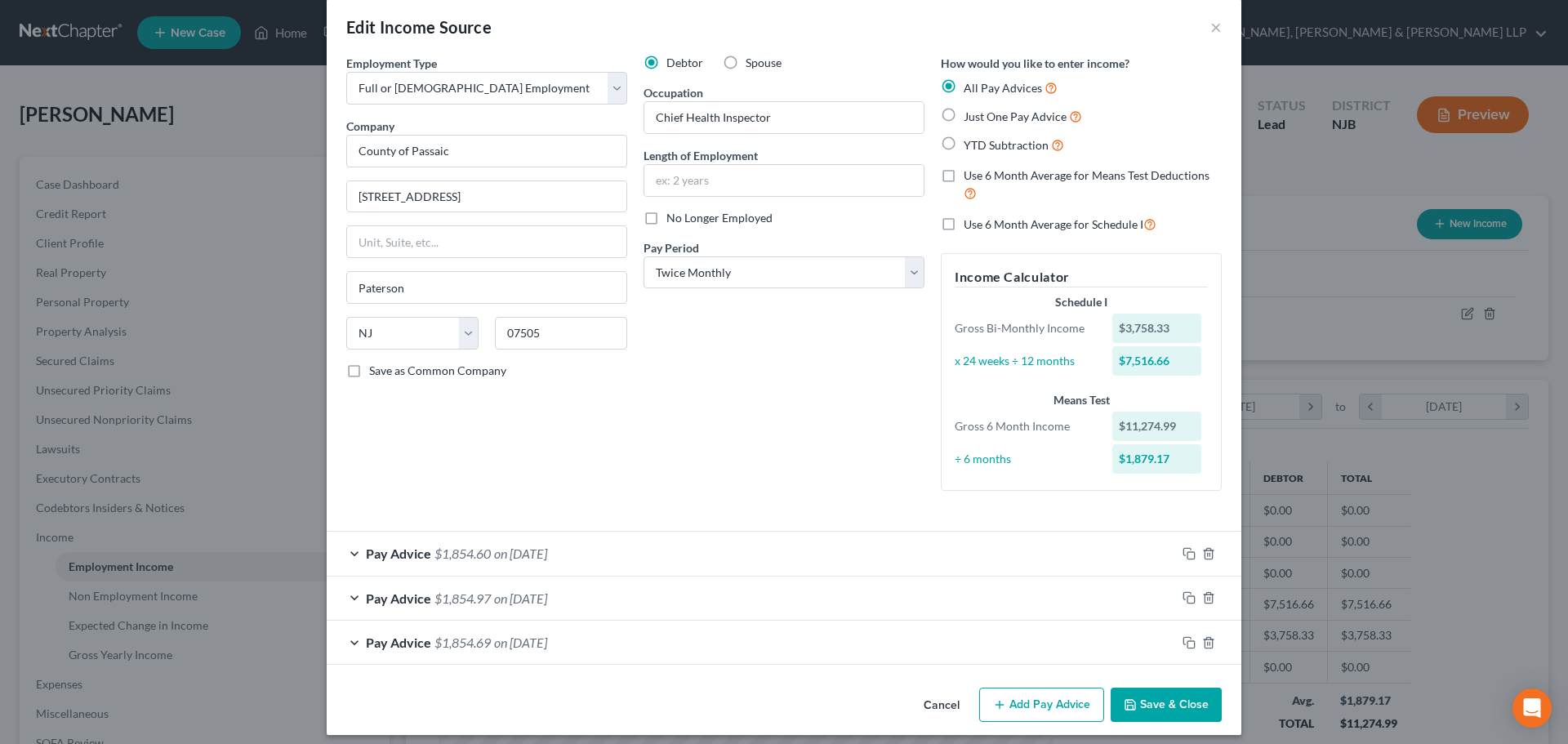
scroll to position [31, 0]
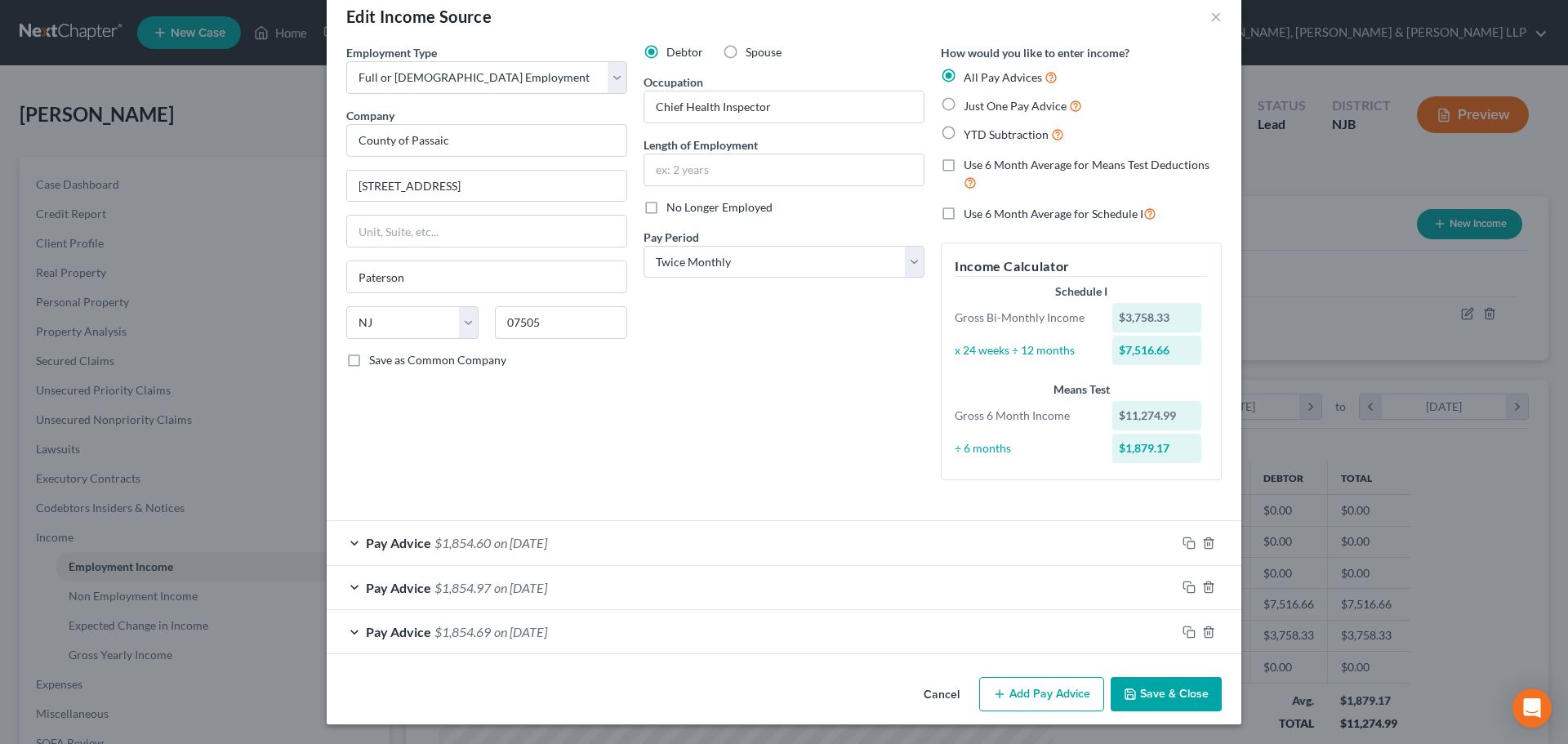
click at [1022, 699] on button "Add Pay Advice" at bounding box center [1042, 694] width 125 height 34
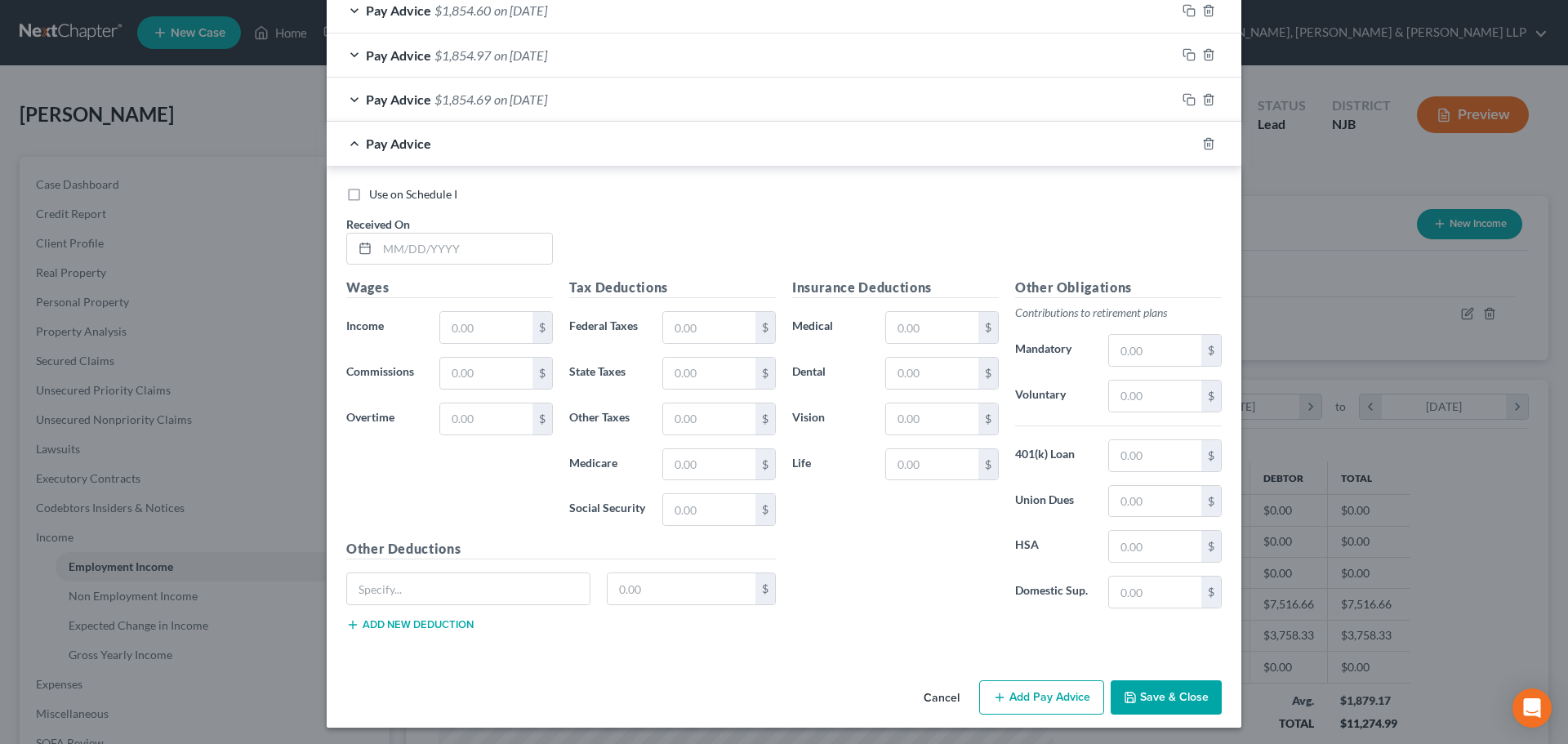
scroll to position [566, 0]
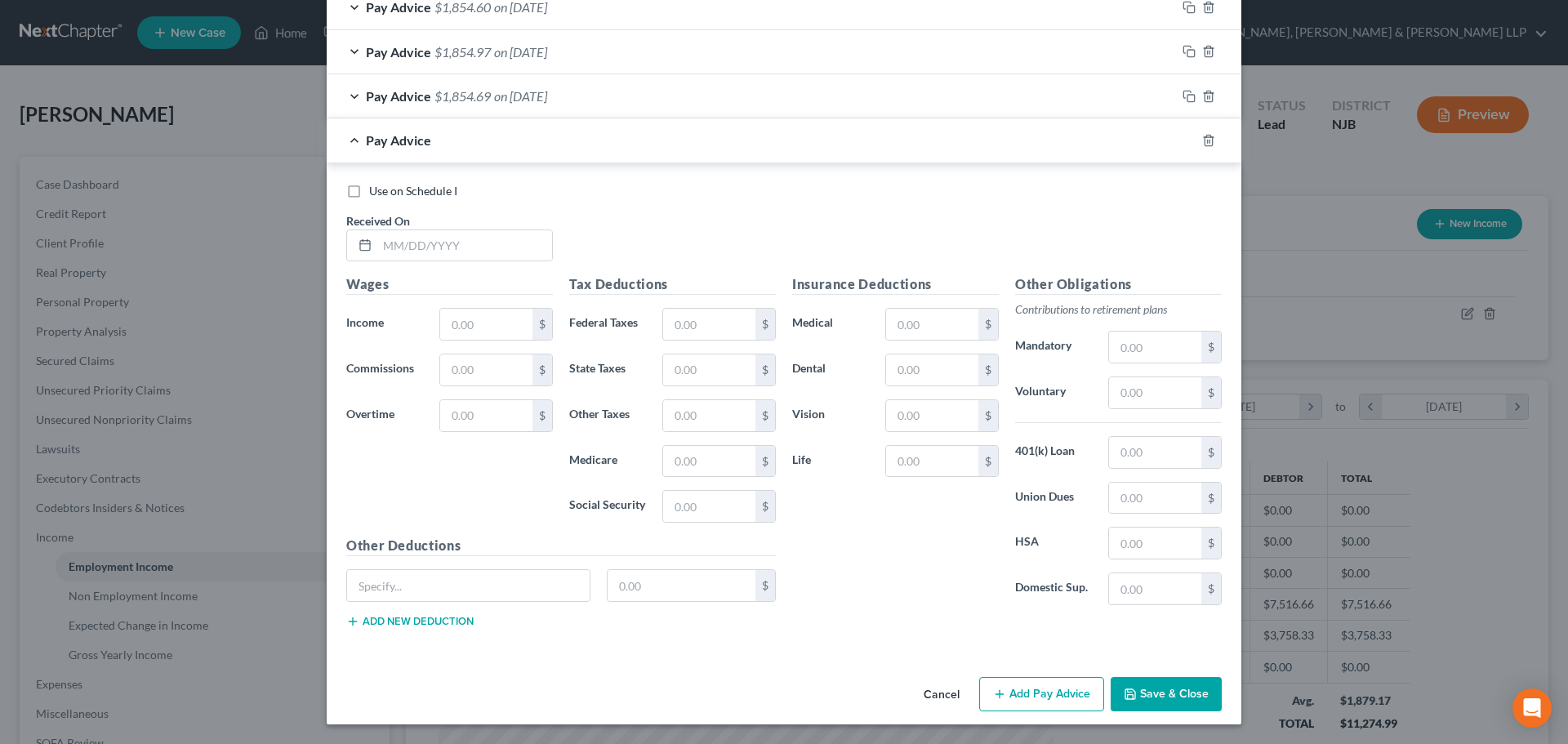
click at [427, 268] on div "Use on Schedule I Received On *" at bounding box center [784, 228] width 892 height 92
drag, startPoint x: 424, startPoint y: 259, endPoint x: 417, endPoint y: 247, distance: 13.9
click at [424, 259] on input "text" at bounding box center [465, 246] width 175 height 31
type input "06/13/2025"
click at [509, 316] on input "text" at bounding box center [486, 324] width 92 height 31
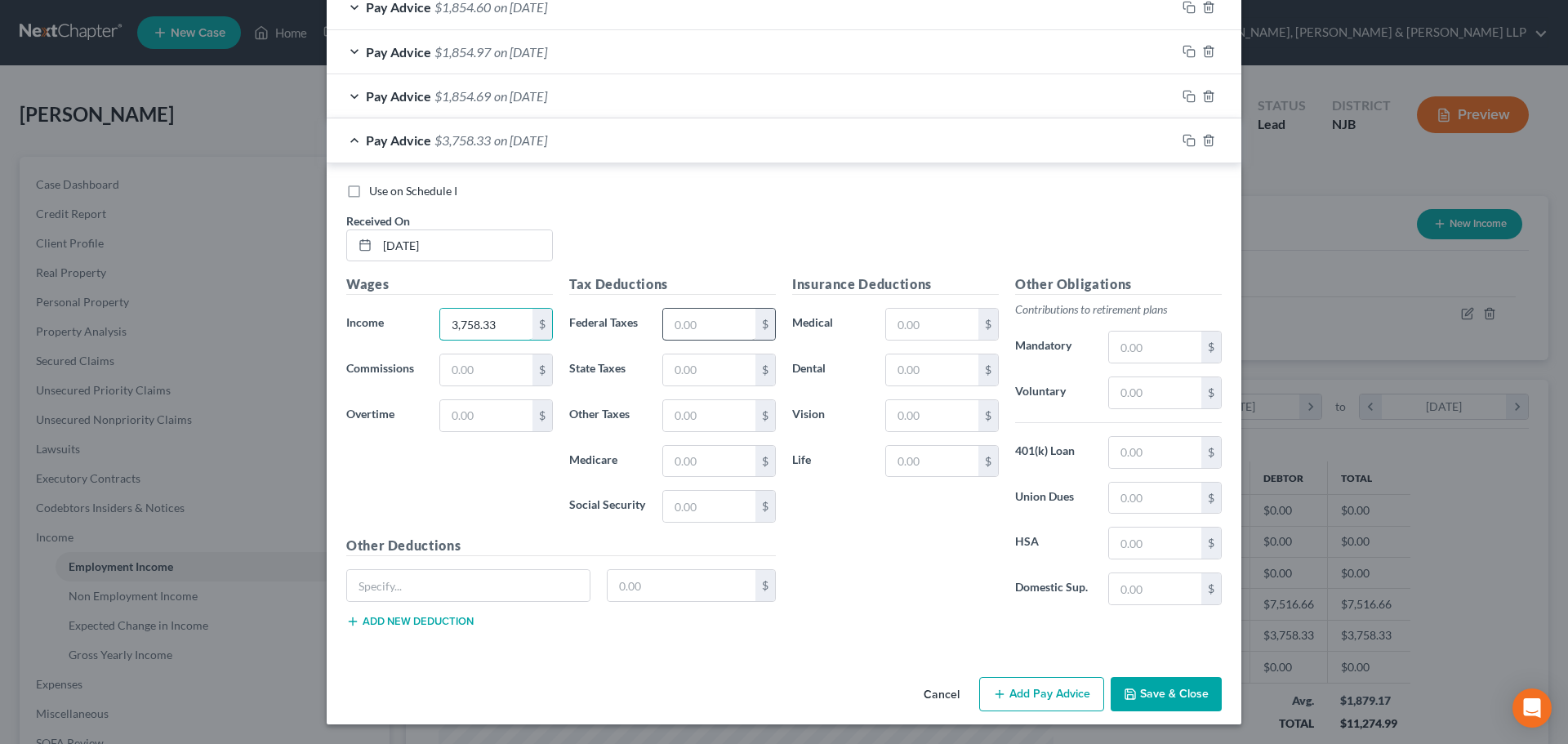
type input "3,758.33"
click at [712, 328] on input "text" at bounding box center [709, 324] width 92 height 31
type input "330.63"
click at [706, 372] on input "text" at bounding box center [709, 370] width 92 height 31
type input "166.43"
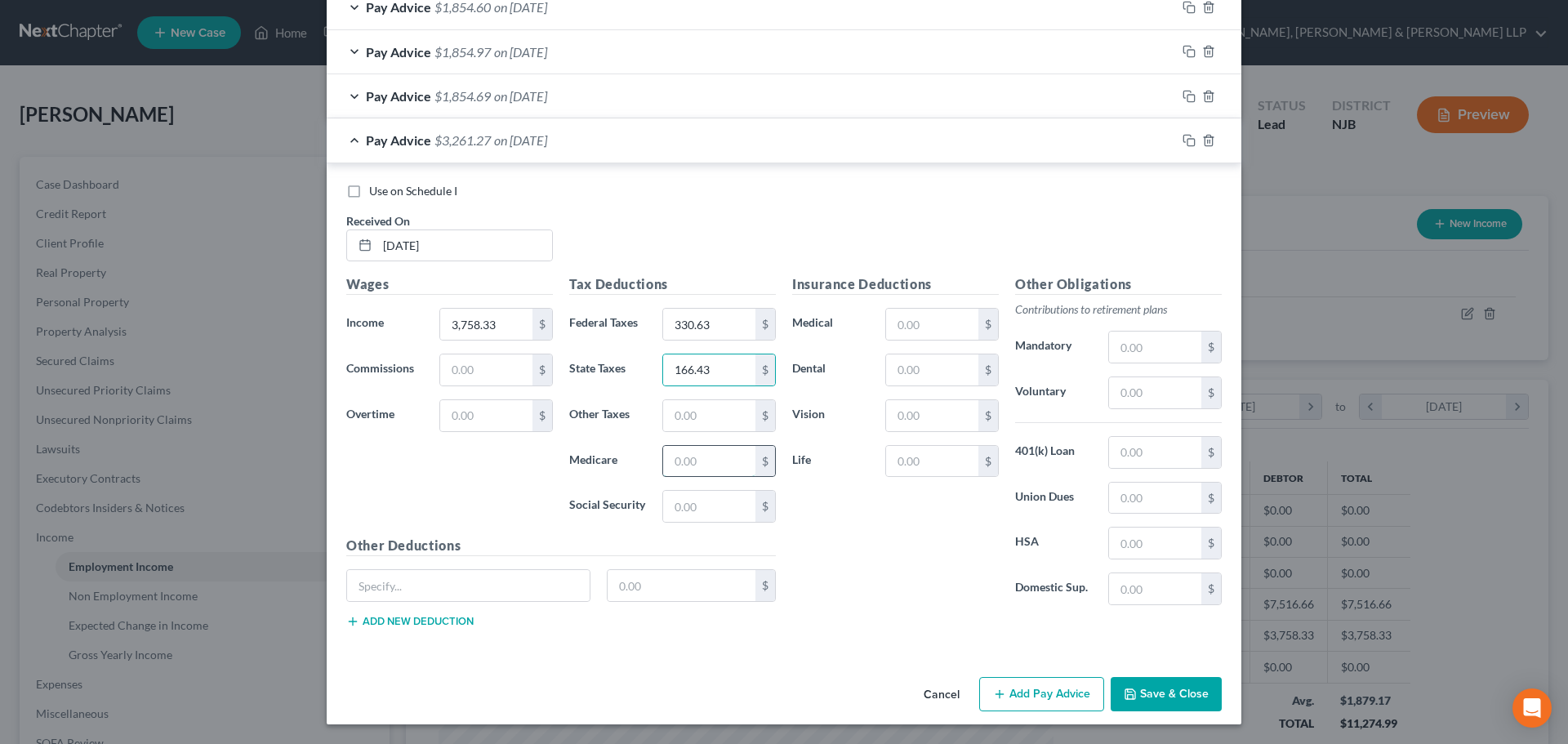
click at [666, 454] on input "text" at bounding box center [709, 461] width 92 height 31
type input "48.91"
click at [723, 520] on input "text" at bounding box center [709, 506] width 92 height 31
type input "209.13"
click at [676, 423] on input "text" at bounding box center [709, 416] width 92 height 31
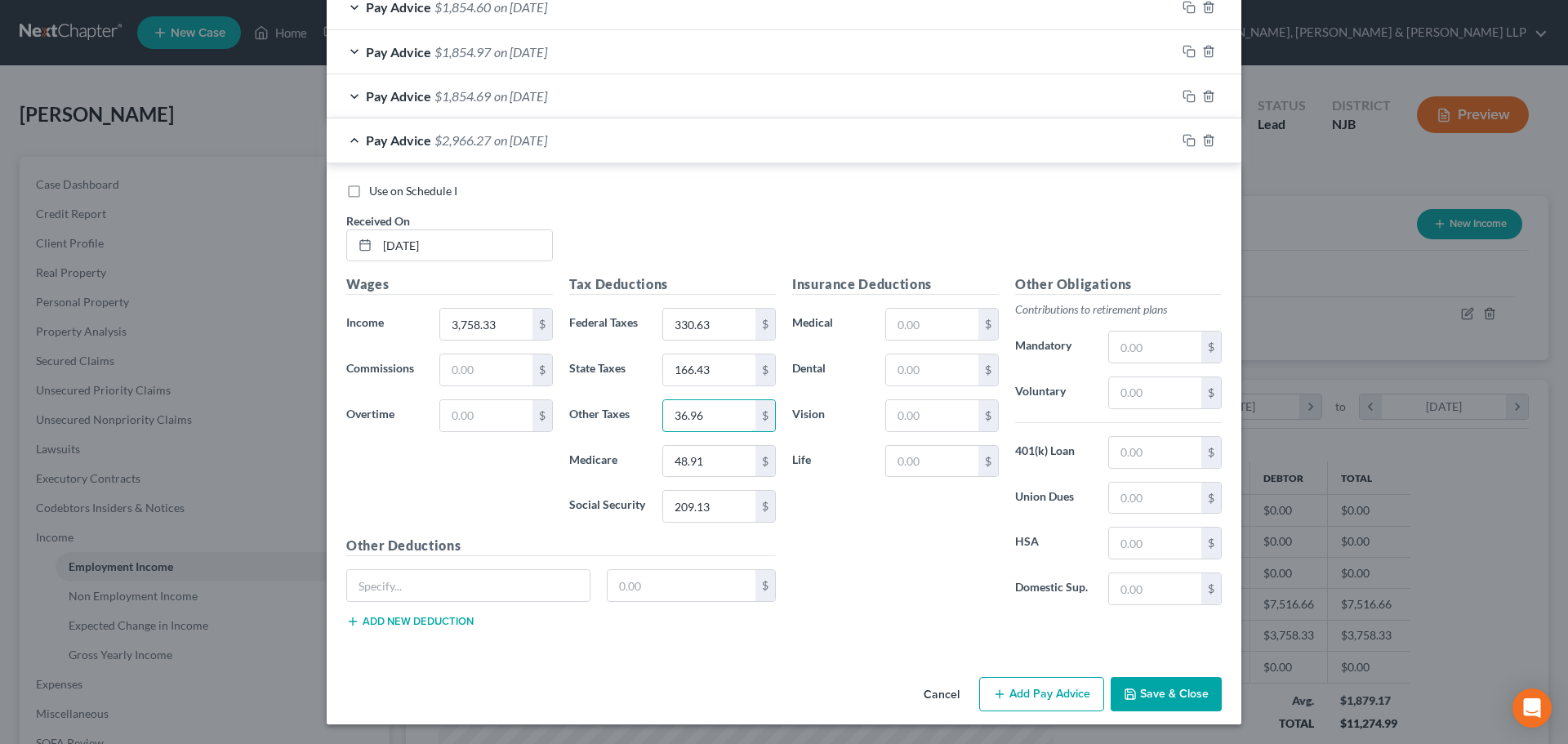
type input "36.96"
click at [962, 351] on div "Insurance Deductions Medical $ Dental $ Vision $ Life $" at bounding box center [895, 446] width 223 height 344
click at [958, 360] on input "text" at bounding box center [932, 370] width 92 height 31
type input "20.37"
click at [892, 405] on input "text" at bounding box center [932, 416] width 92 height 31
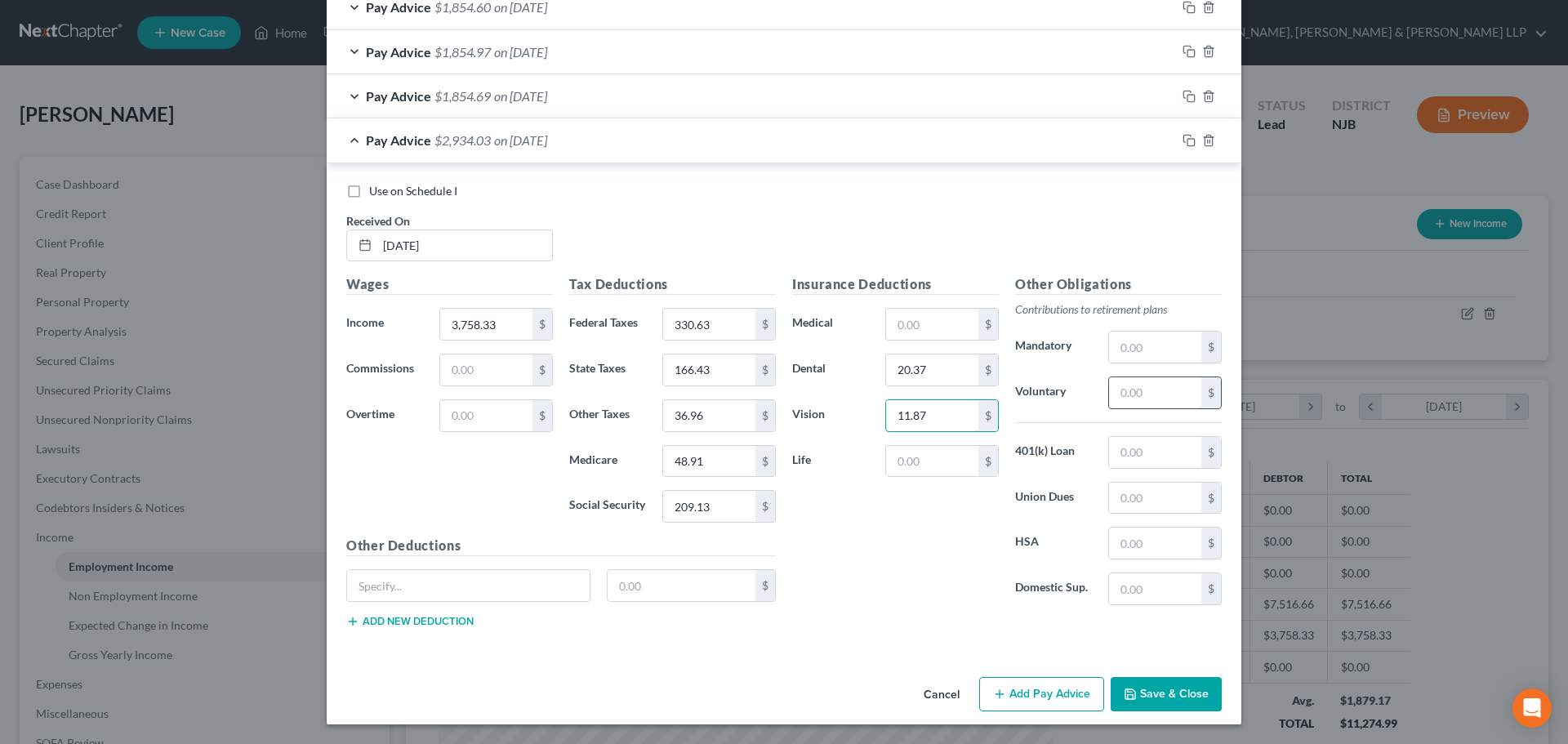
type input "11.87"
click at [1109, 383] on input "text" at bounding box center [1155, 393] width 92 height 31
type input "4"
type input "281.87"
click at [1132, 442] on input "text" at bounding box center [1155, 453] width 92 height 31
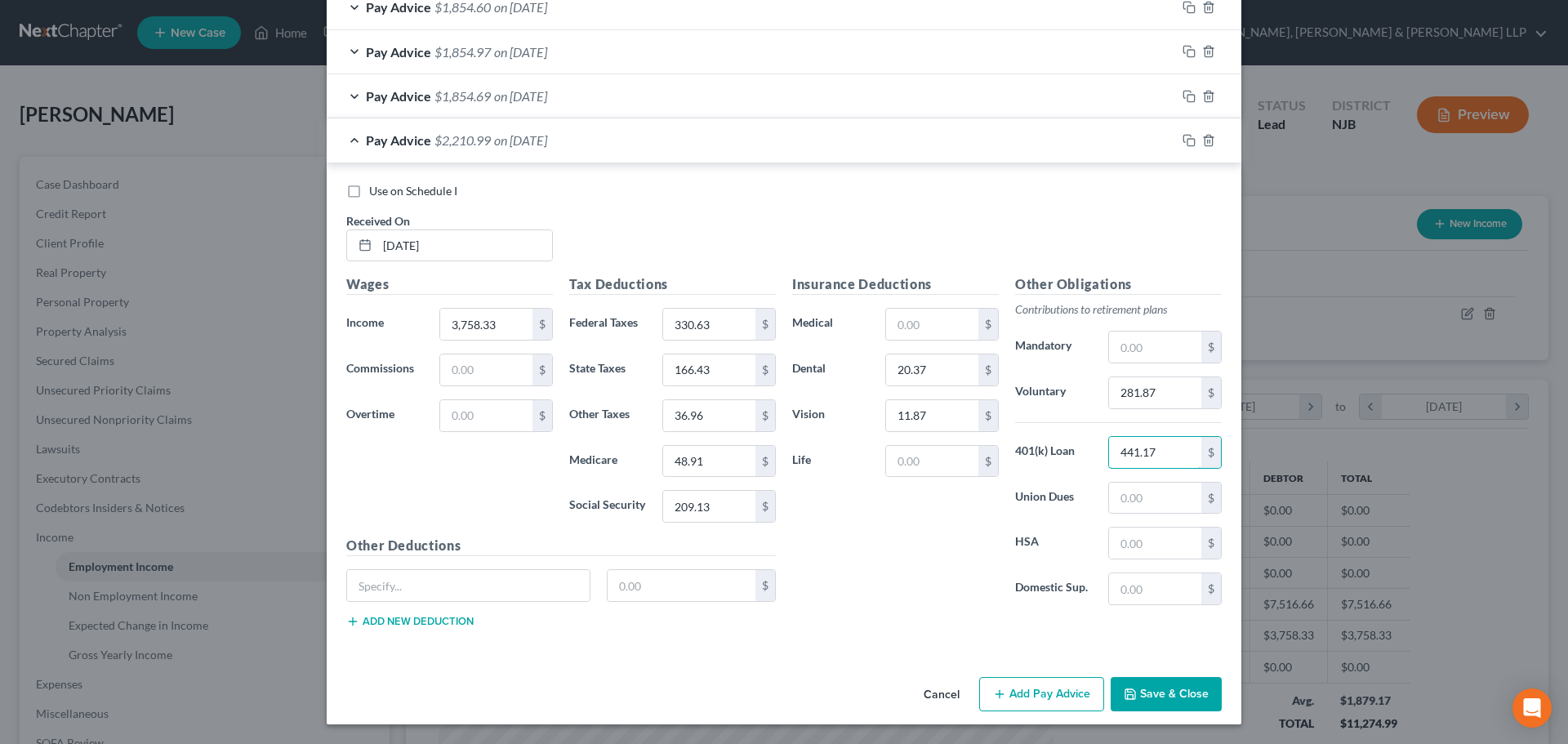
type input "441.17"
click at [956, 308] on div "$" at bounding box center [943, 324] width 114 height 33
click at [959, 328] on input "text" at bounding box center [932, 324] width 92 height 31
type input "371.94"
click at [706, 408] on input "36.96" at bounding box center [709, 416] width 92 height 31
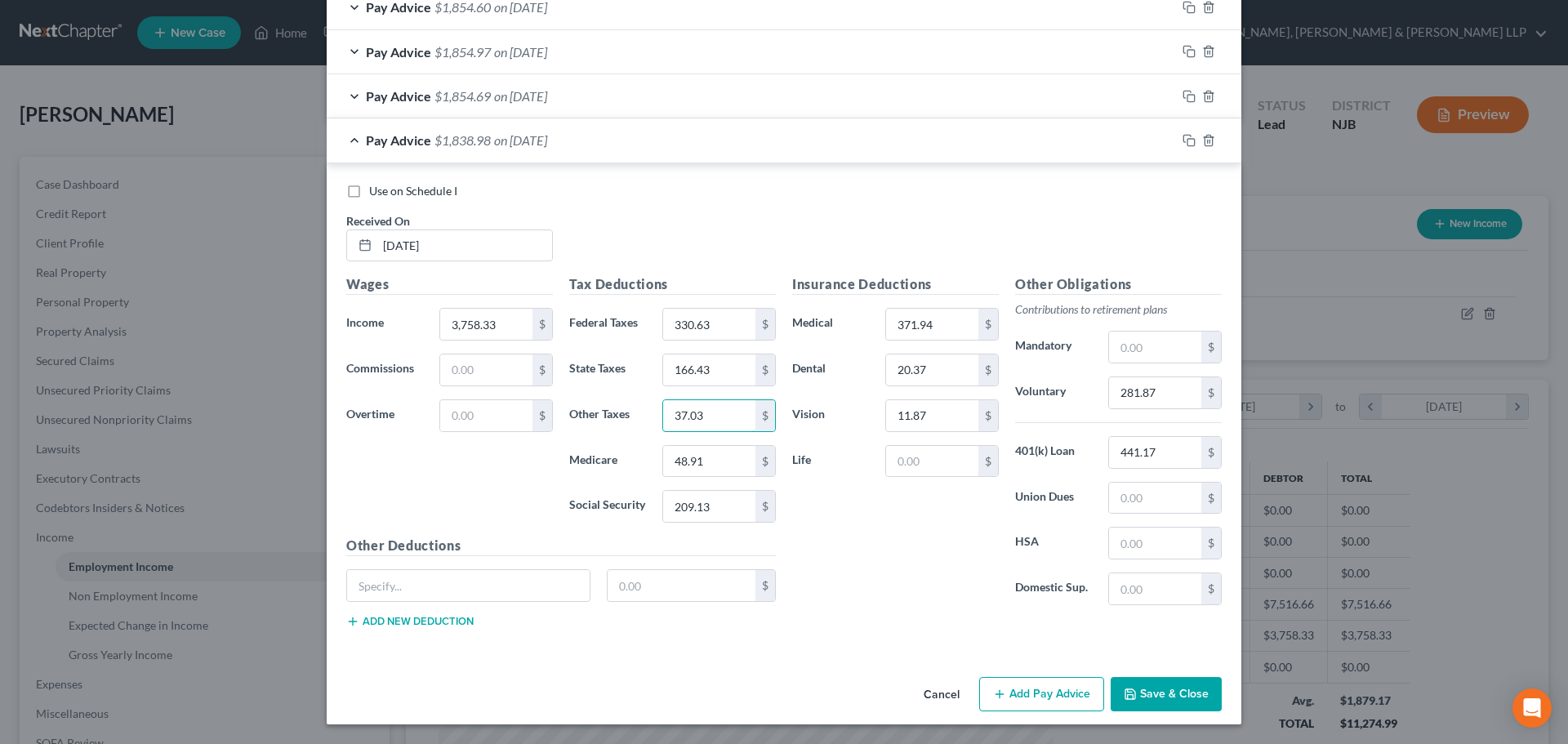
type input "37.03"
click at [1033, 691] on button "Add Pay Advice" at bounding box center [1042, 694] width 125 height 34
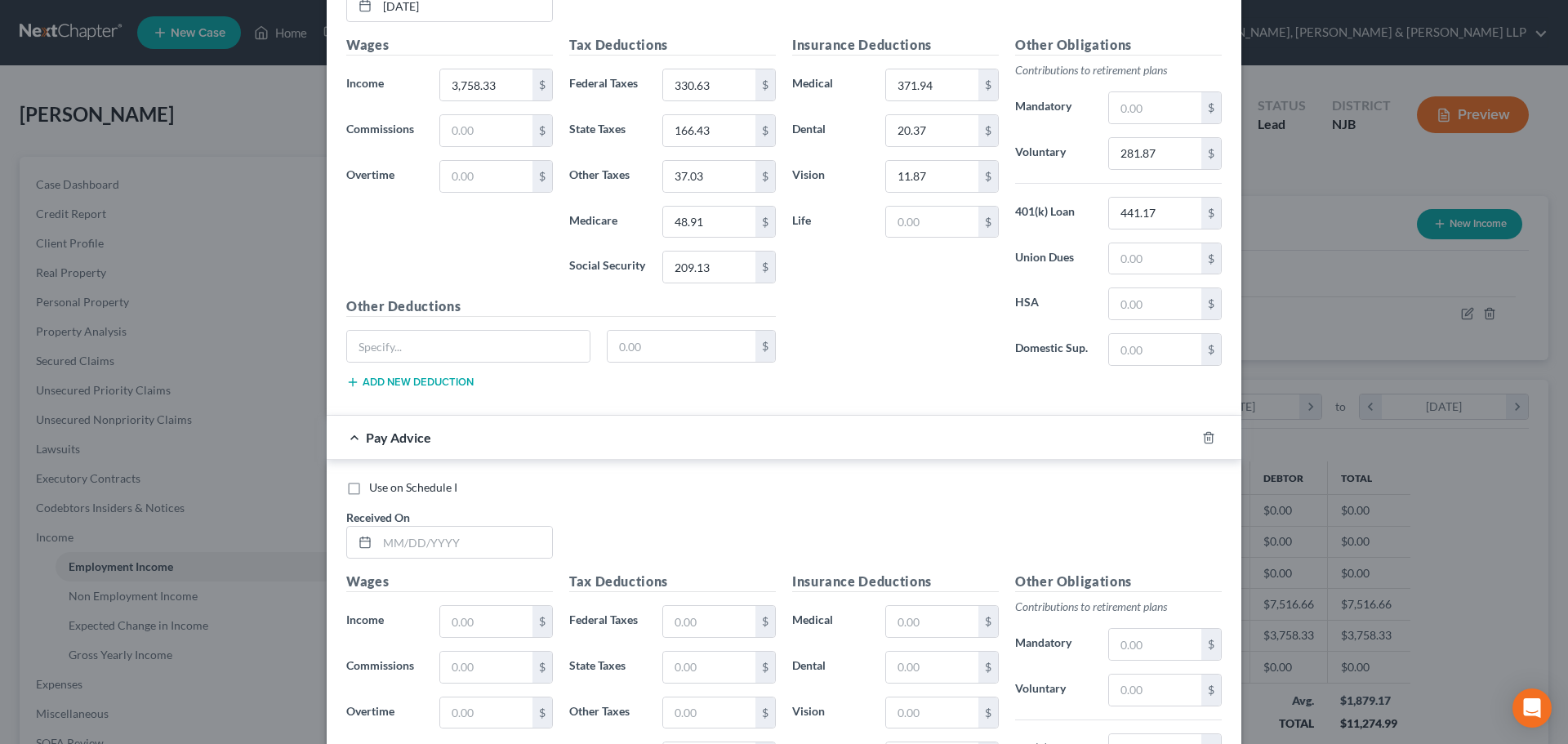
scroll to position [893, 0]
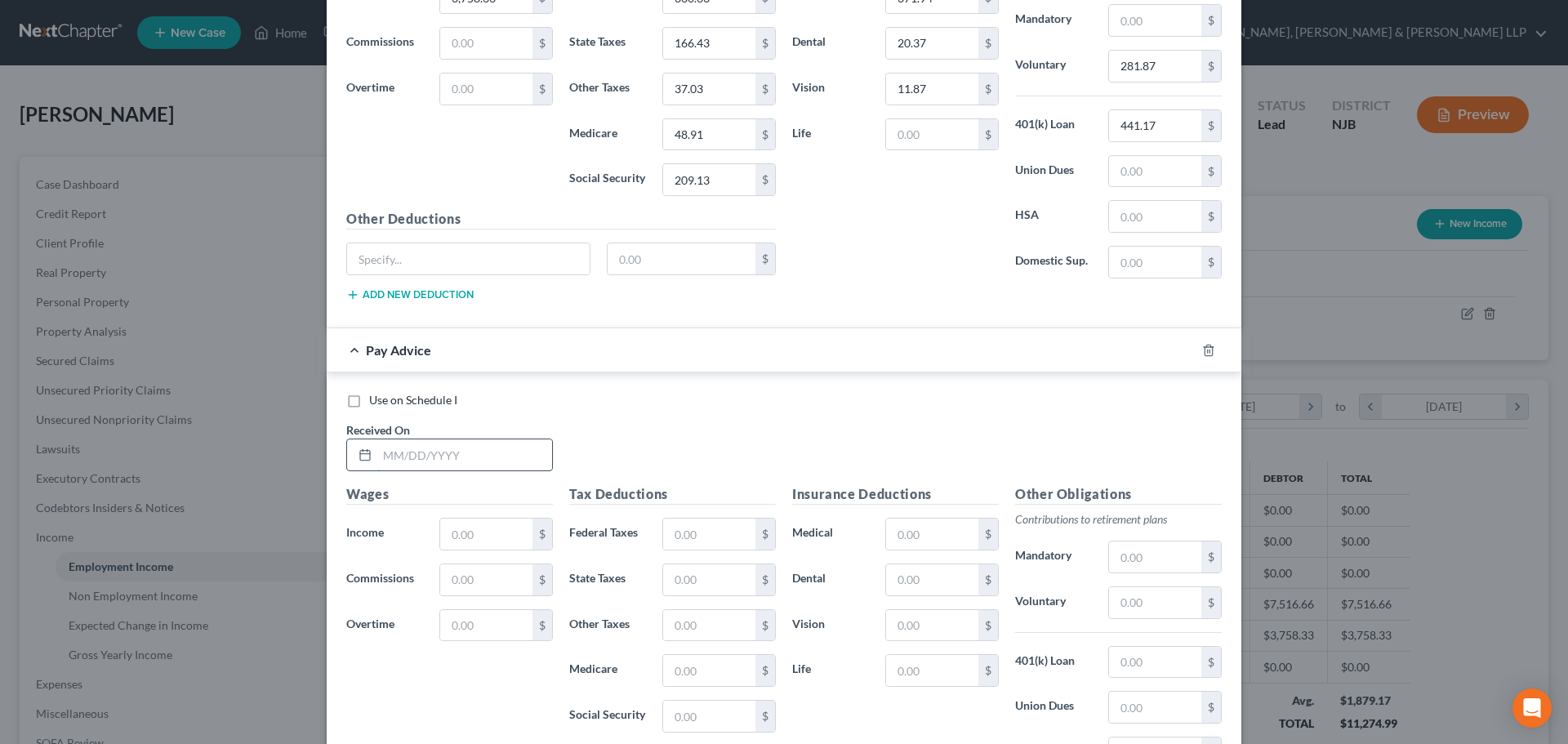
click at [405, 445] on input "text" at bounding box center [465, 455] width 175 height 31
type input "06/30/2025"
drag, startPoint x: 486, startPoint y: 514, endPoint x: 492, endPoint y: 525, distance: 12.5
click at [488, 514] on div "Wages Income * $ Commissions $ Overtime $" at bounding box center [449, 615] width 223 height 261
click at [486, 525] on input "text" at bounding box center [486, 534] width 92 height 31
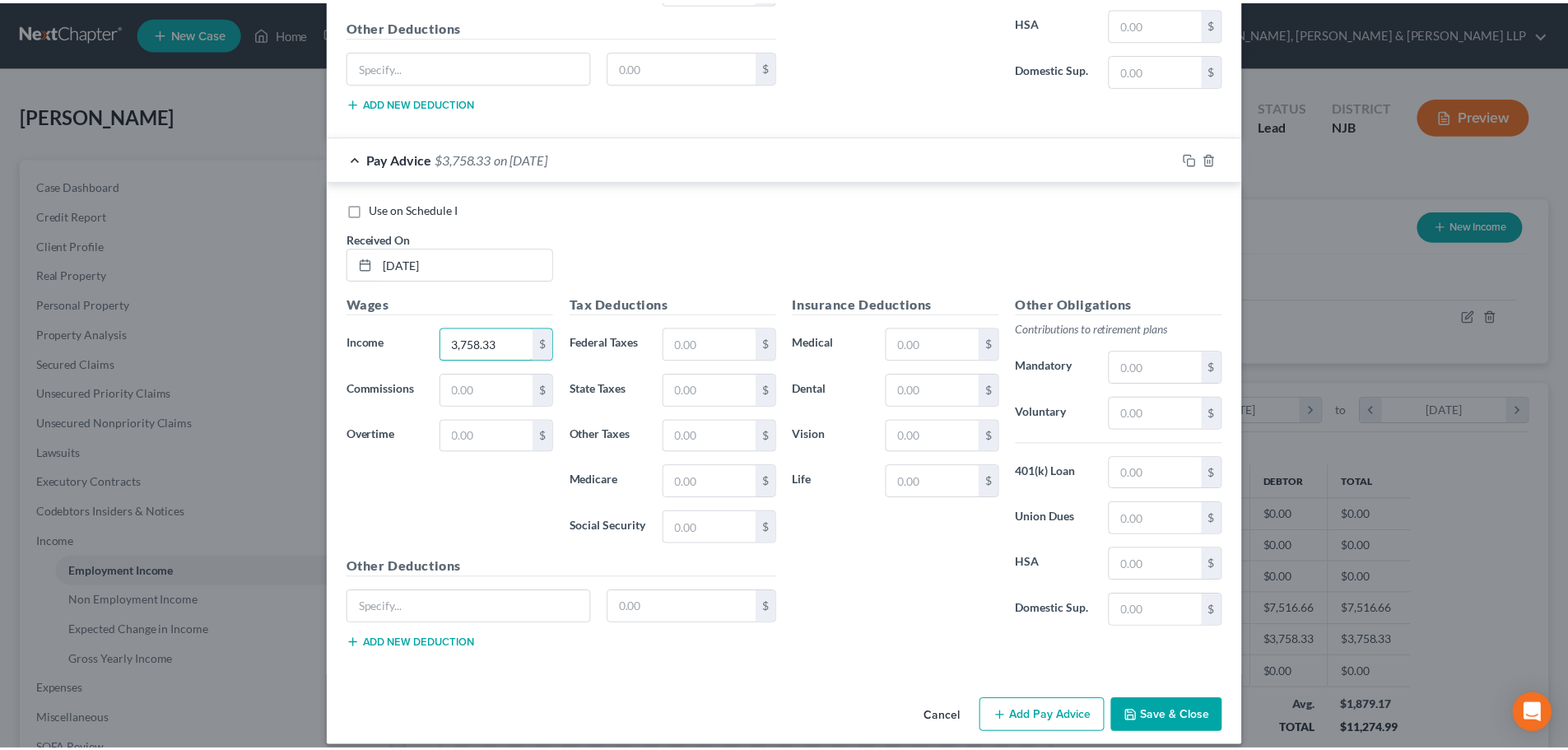
scroll to position [1112, 0]
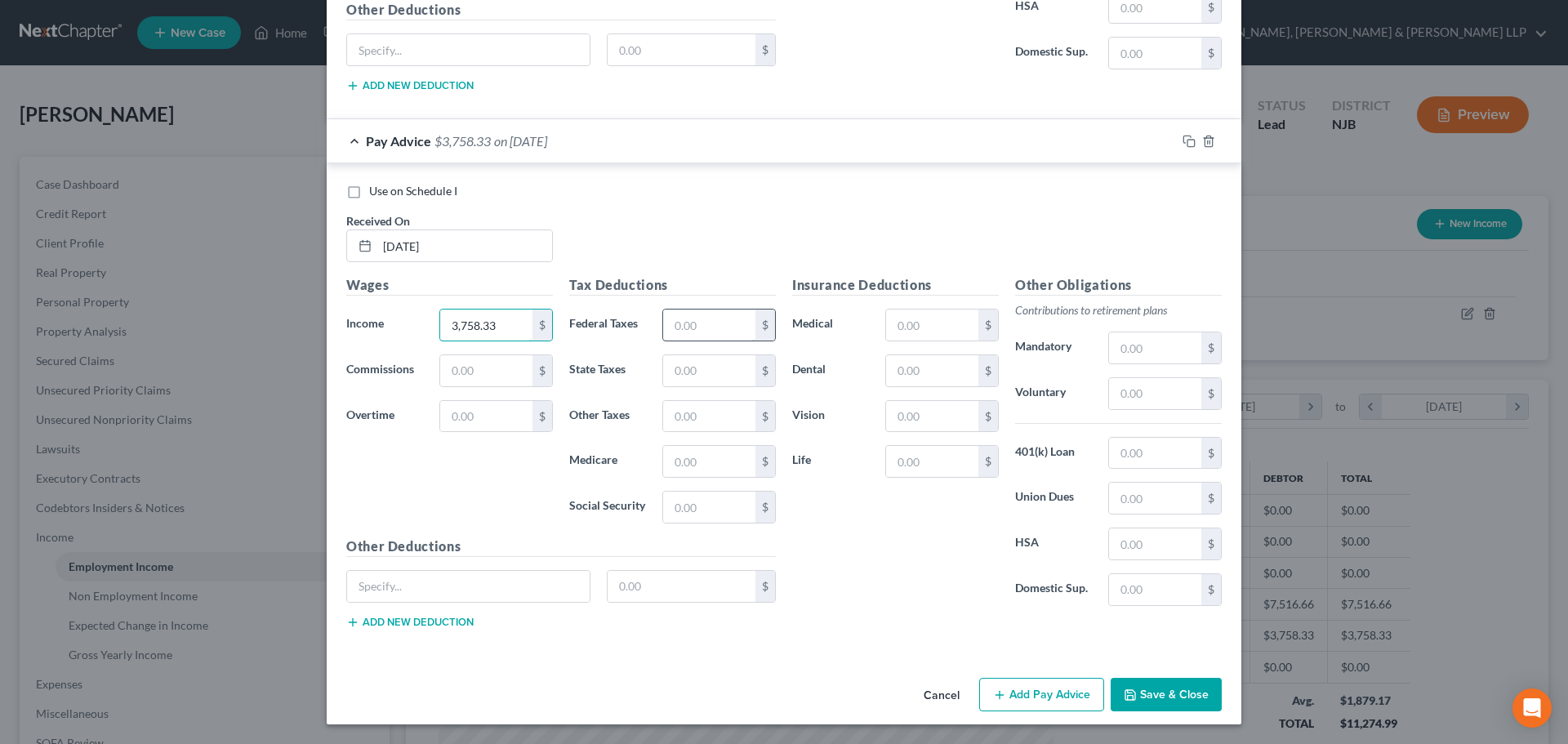
type input "3,758.33"
click at [694, 326] on input "text" at bounding box center [709, 325] width 92 height 31
type input "330.63"
click at [681, 376] on input "text" at bounding box center [709, 371] width 92 height 31
type input "166.43"
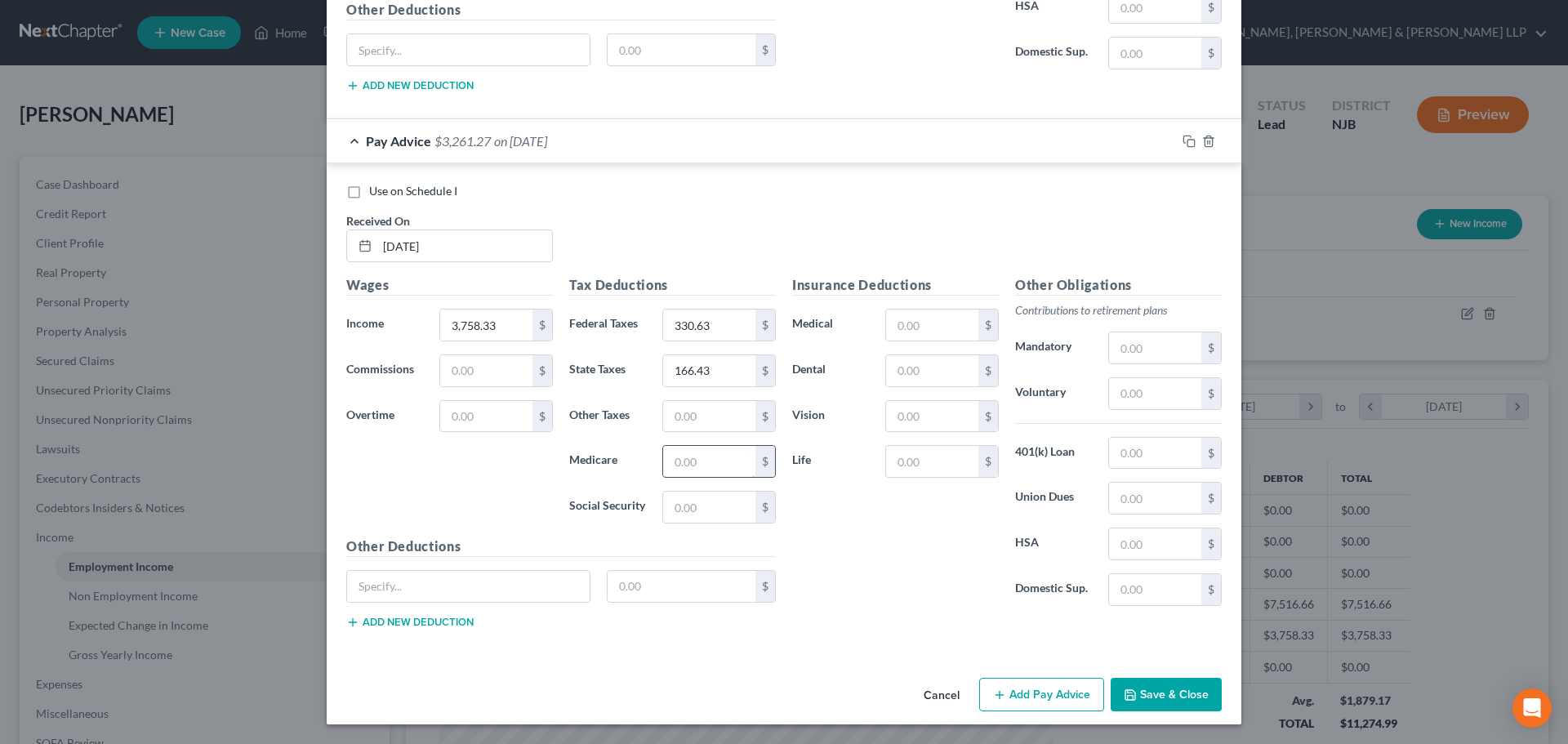
click at [706, 466] on input "text" at bounding box center [709, 461] width 92 height 31
type input "48.91"
click at [704, 514] on input "text" at bounding box center [709, 507] width 92 height 31
type input "209.12"
click at [686, 413] on input "text" at bounding box center [709, 416] width 92 height 31
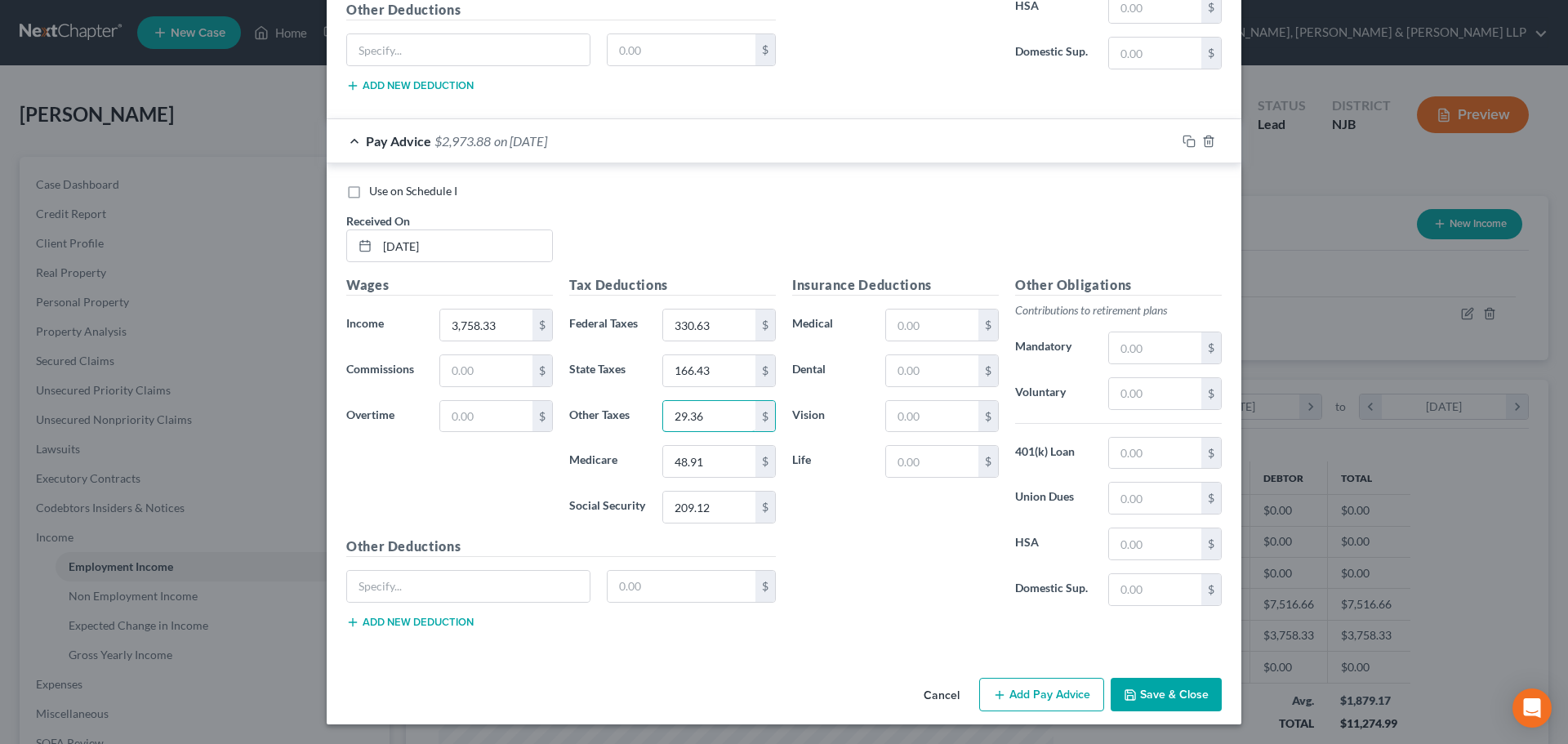
type input "29.36"
drag, startPoint x: 933, startPoint y: 334, endPoint x: 931, endPoint y: 325, distance: 9.2
click at [933, 334] on input "text" at bounding box center [932, 325] width 92 height 31
type input "371.94"
click at [921, 361] on input "text" at bounding box center [932, 371] width 92 height 31
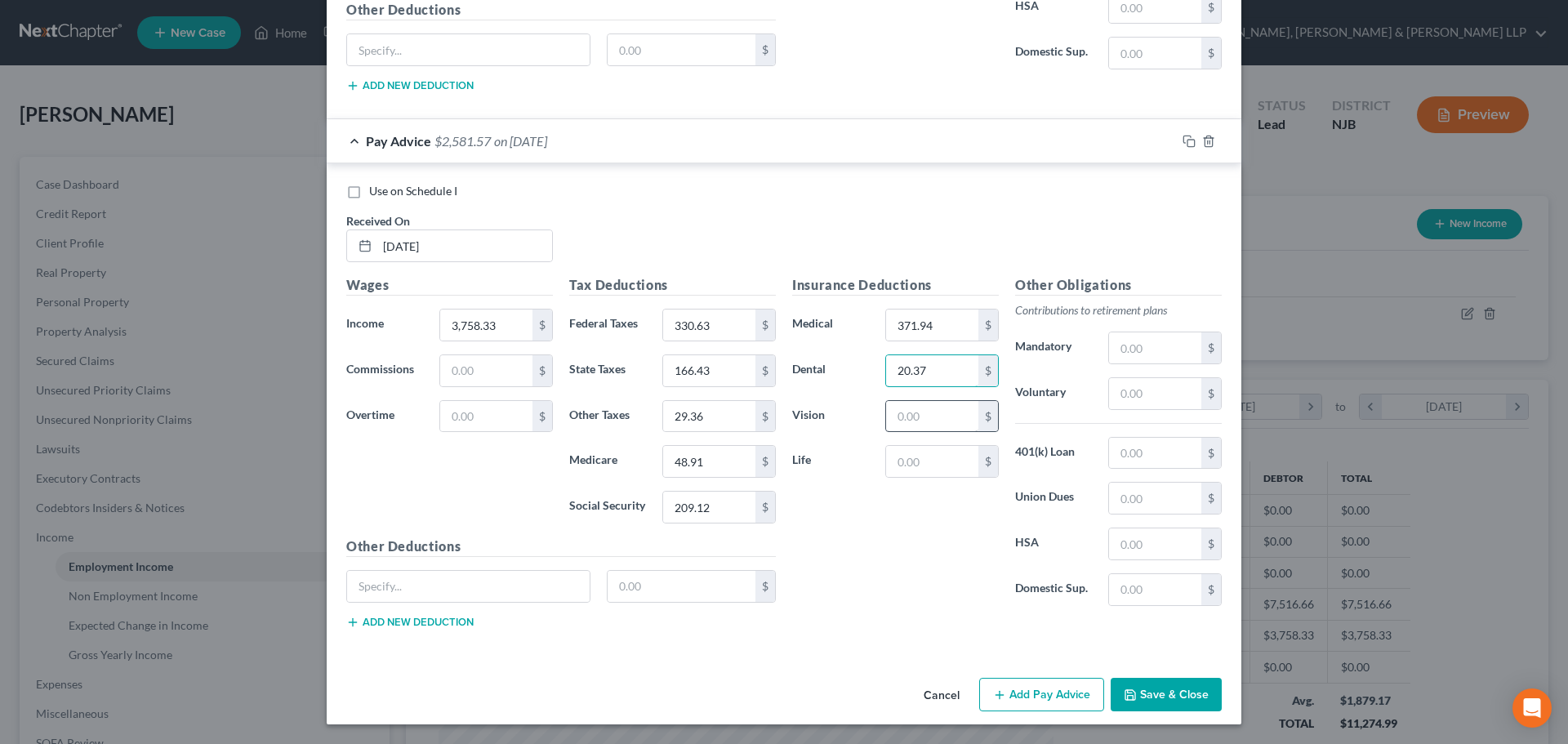
type input "20.37"
click at [920, 425] on input "text" at bounding box center [932, 416] width 92 height 31
type input "11.87"
click at [1170, 407] on input "text" at bounding box center [1155, 393] width 92 height 31
type input "281.87"
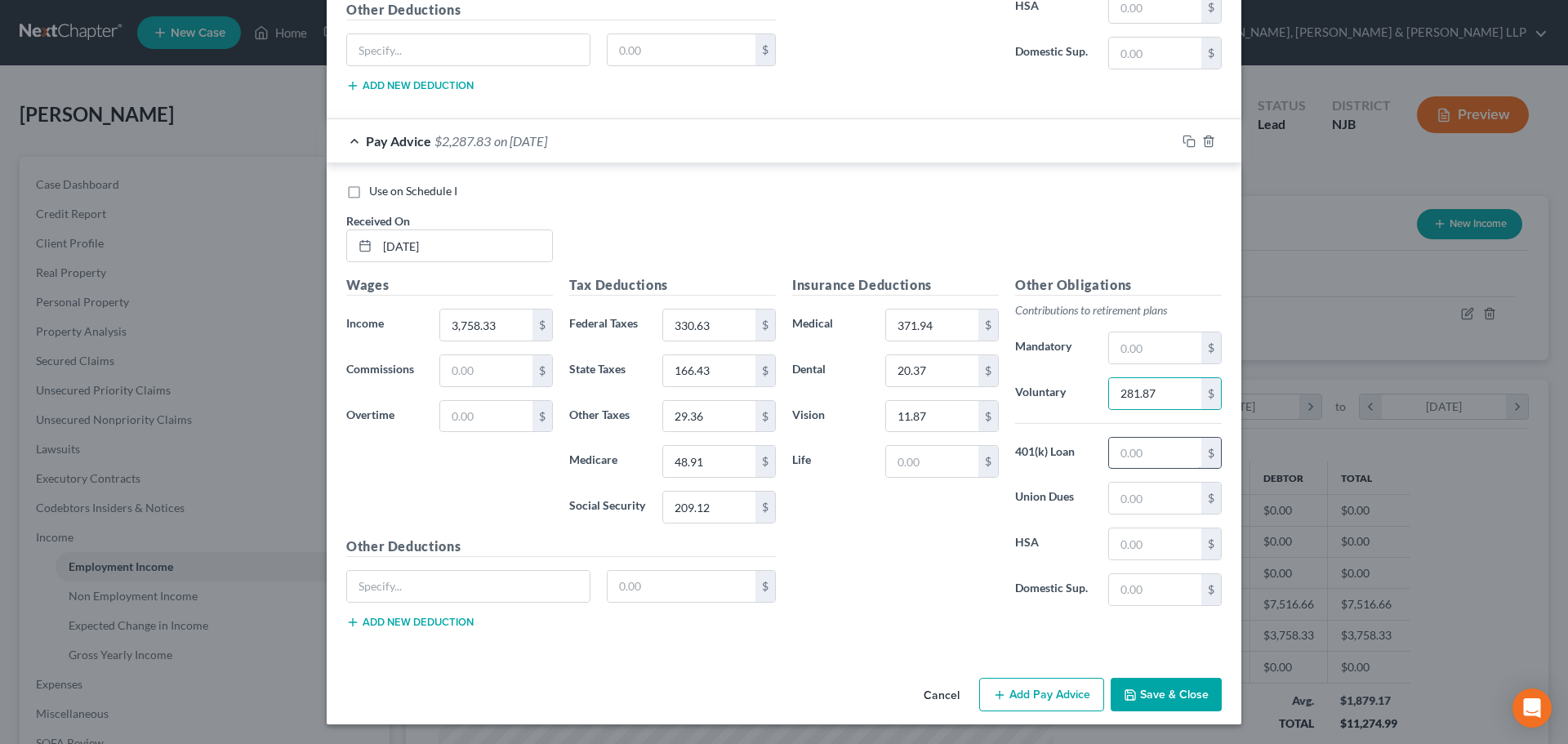
click at [1162, 466] on input "text" at bounding box center [1155, 453] width 92 height 31
type input "441.17"
click at [1191, 686] on button "Save & Close" at bounding box center [1166, 695] width 111 height 34
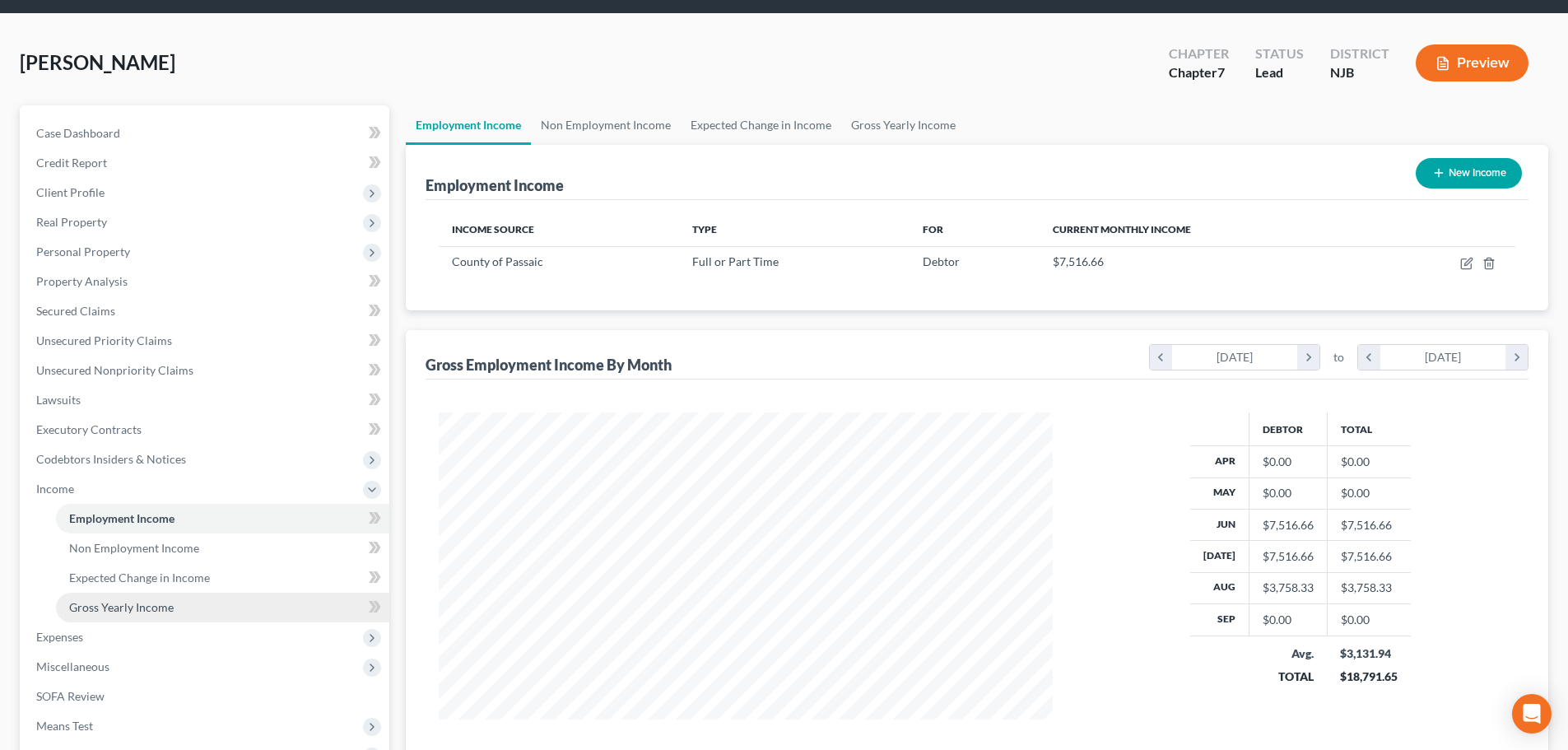
scroll to position [83, 0]
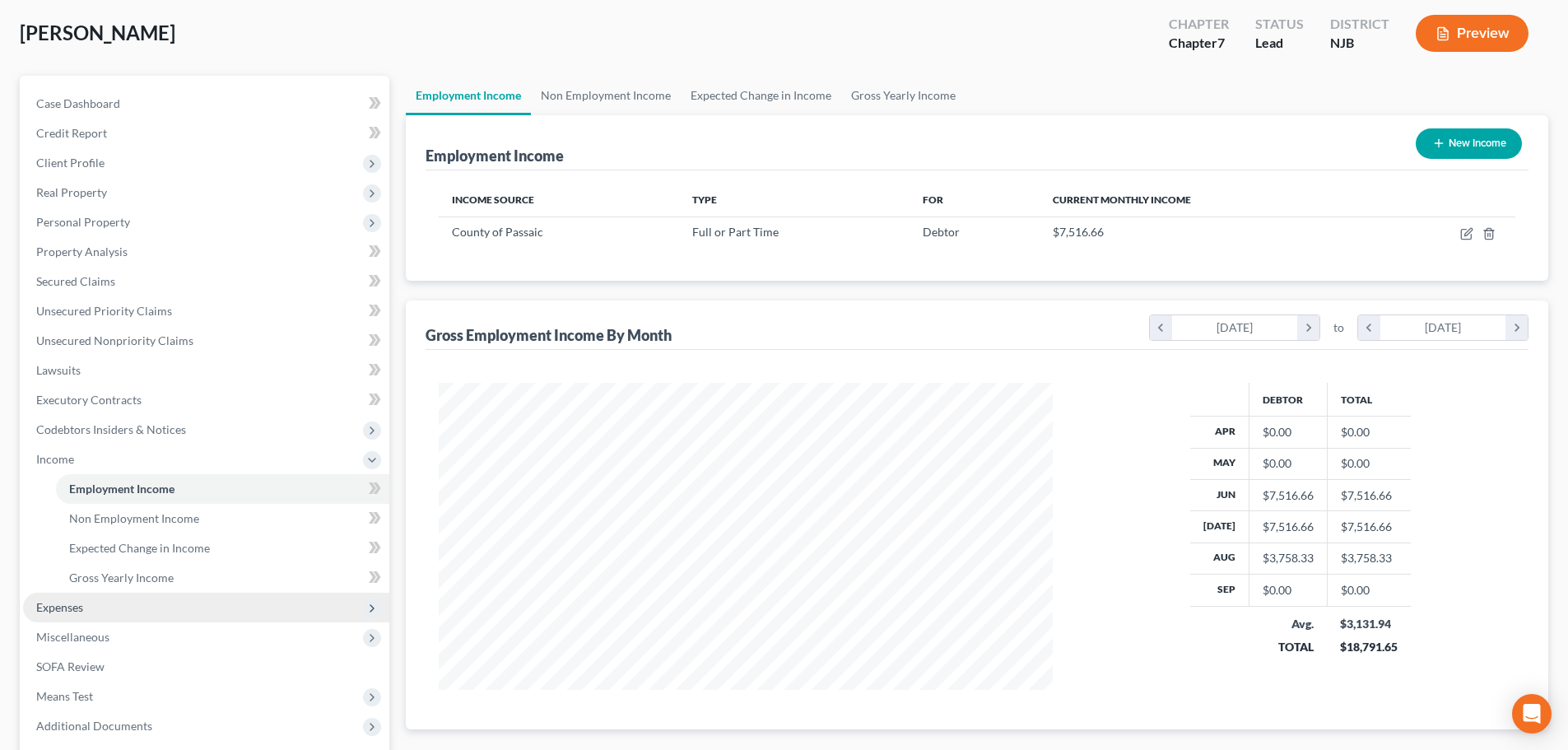
drag, startPoint x: 117, startPoint y: 596, endPoint x: 116, endPoint y: 607, distance: 11.0
click at [116, 596] on span "Expenses" at bounding box center [206, 607] width 366 height 30
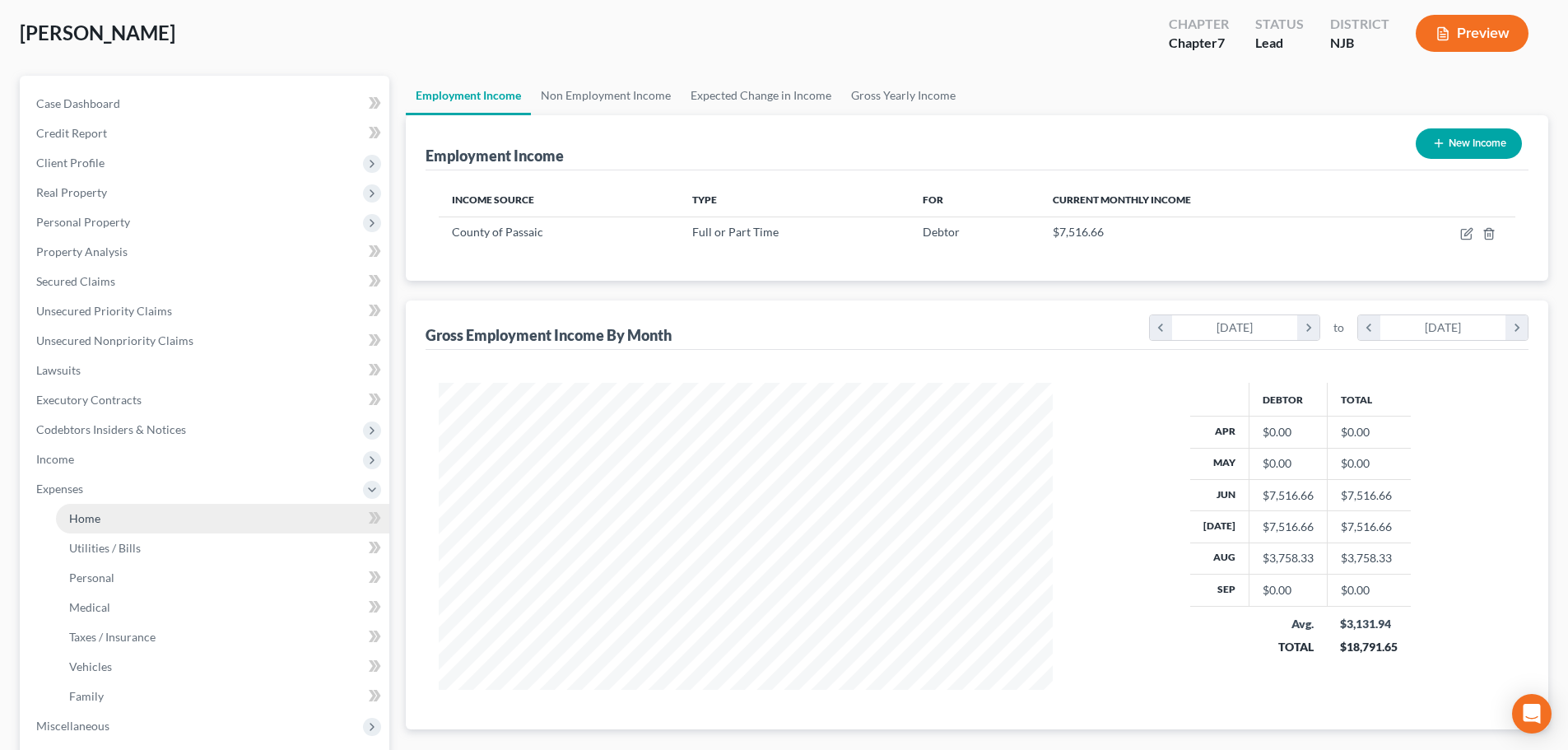
click at [107, 520] on link "Home" at bounding box center [223, 519] width 334 height 30
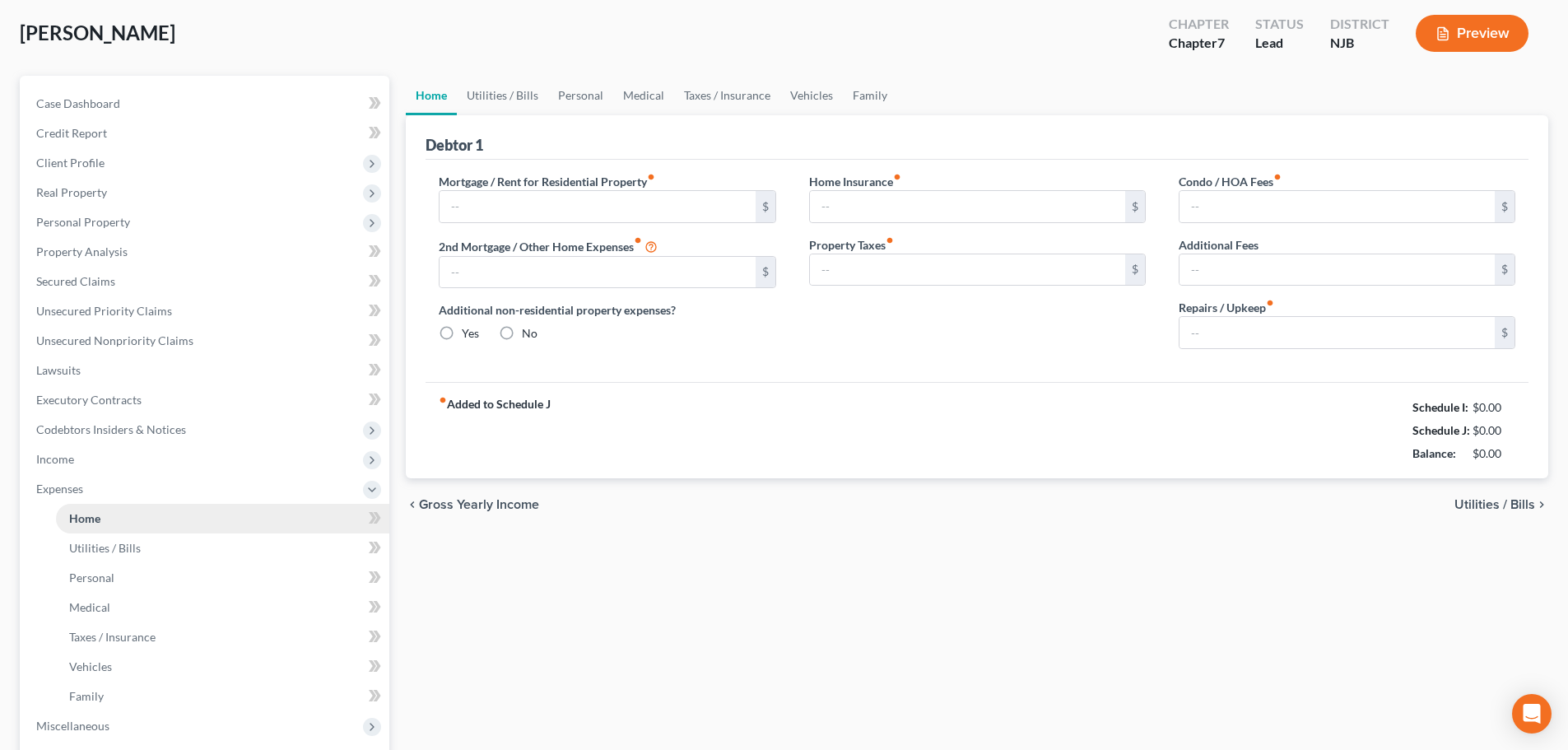
scroll to position [11, 0]
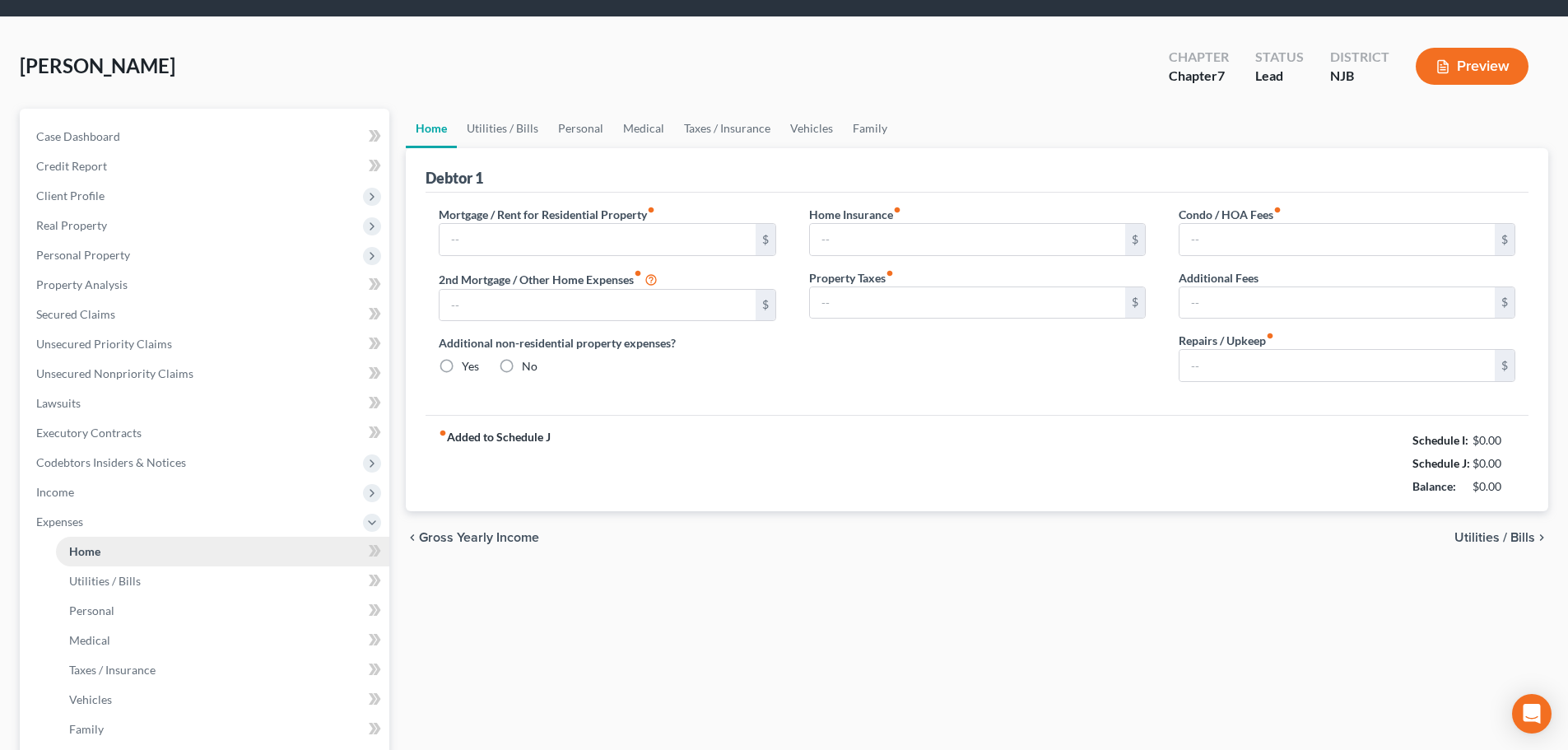
type input "0.00"
radio input "true"
type input "0.00"
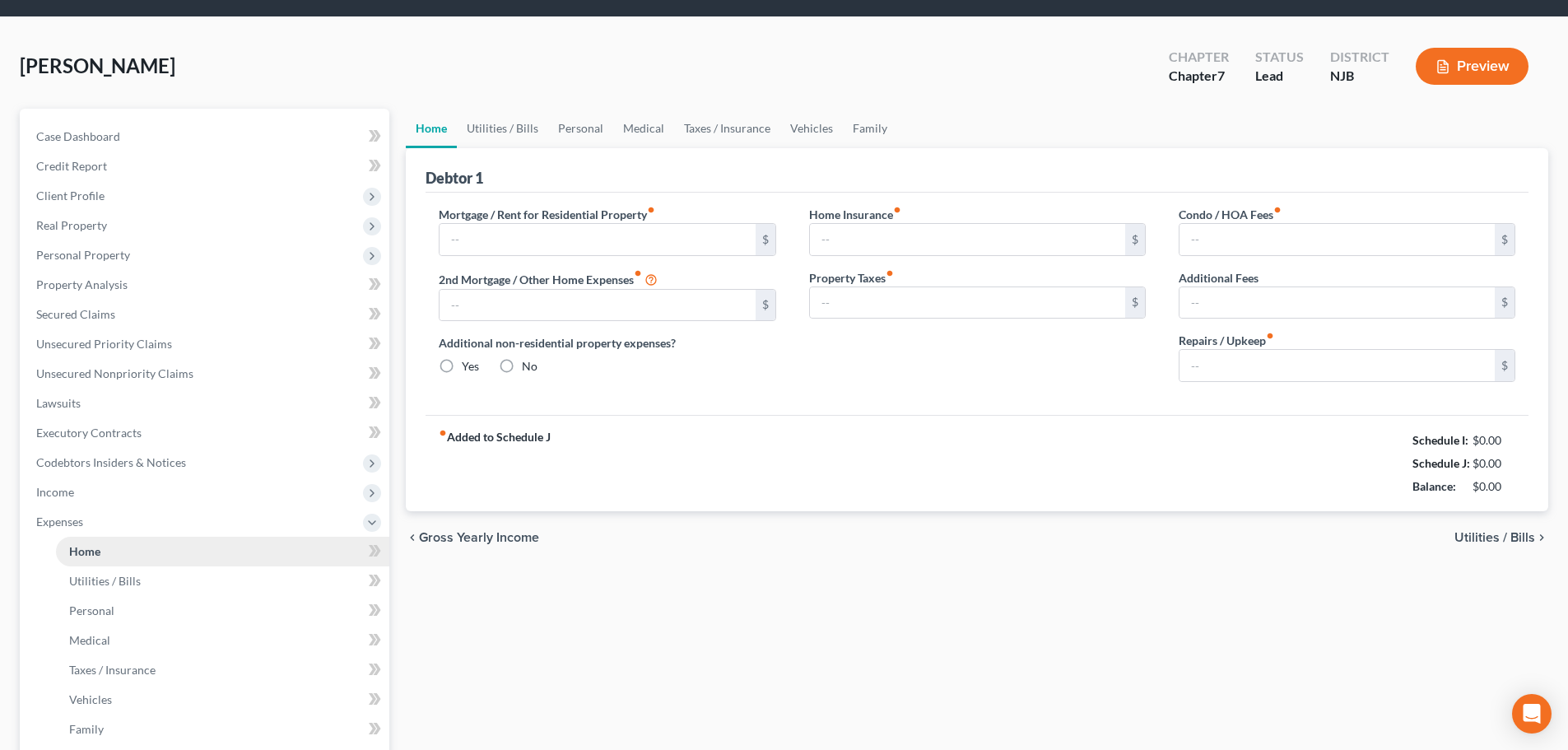
type input "0.00"
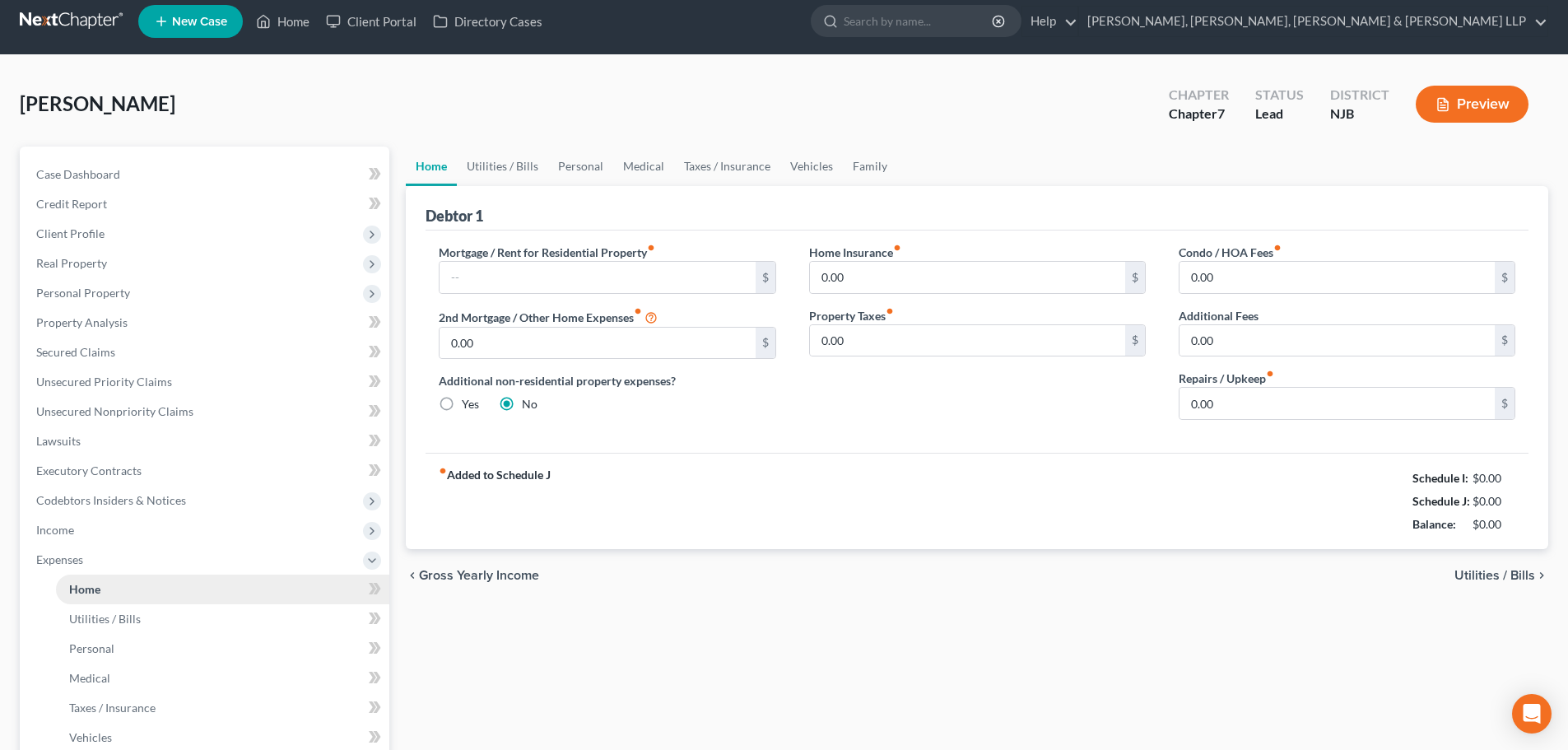
scroll to position [0, 0]
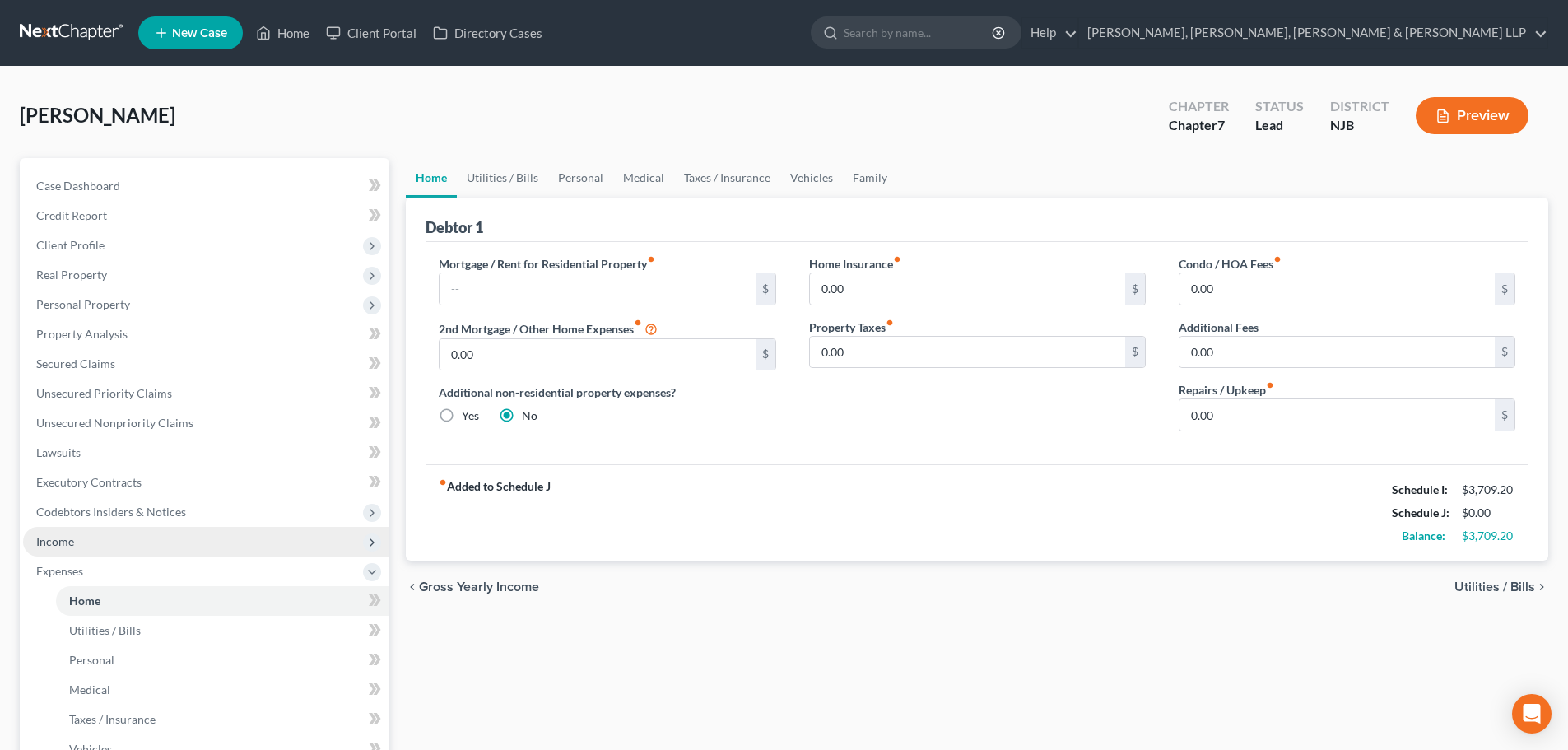
drag, startPoint x: 112, startPoint y: 538, endPoint x: 106, endPoint y: 548, distance: 11.7
click at [111, 540] on span "Income" at bounding box center [206, 541] width 366 height 30
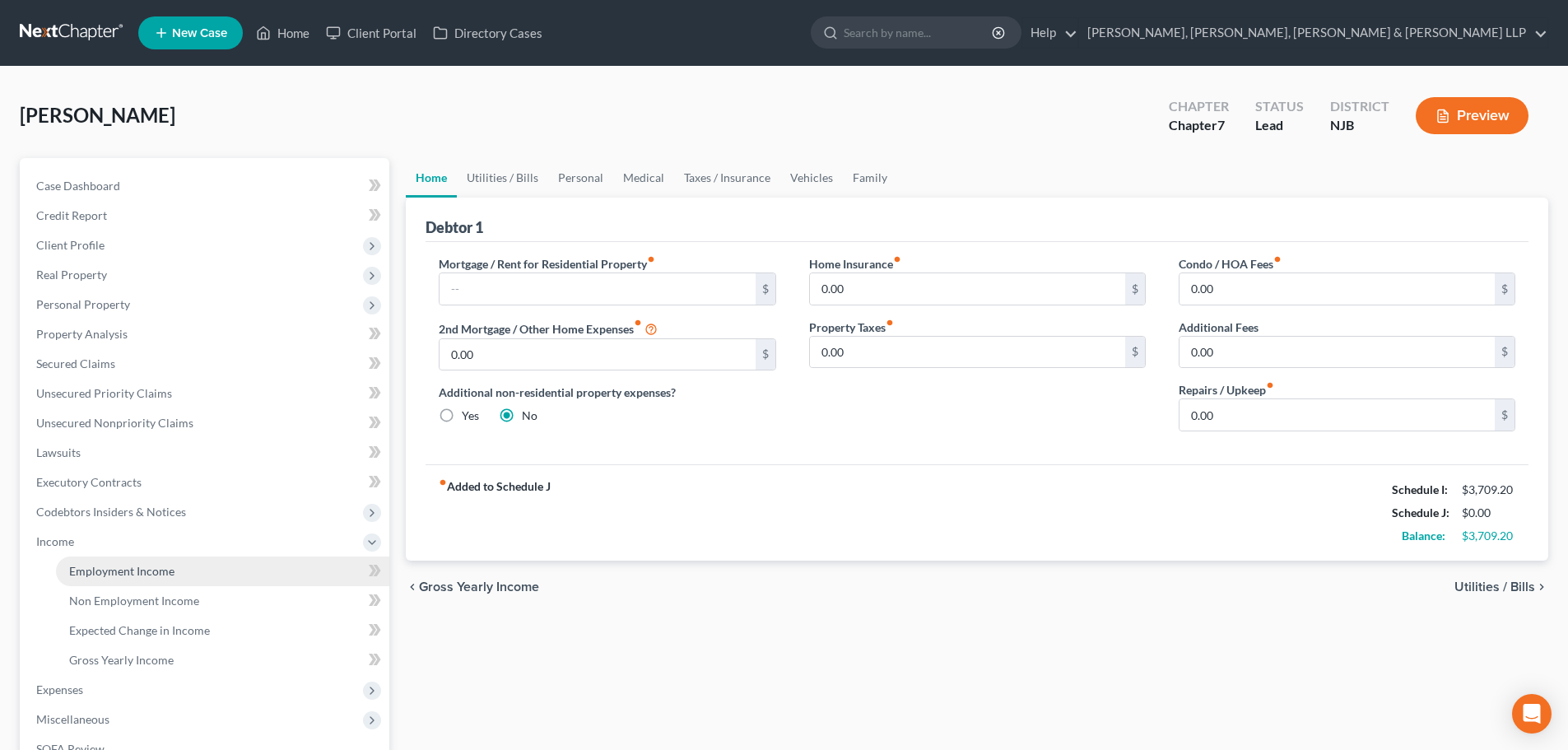
click at [111, 567] on span "Employment Income" at bounding box center [122, 571] width 105 height 14
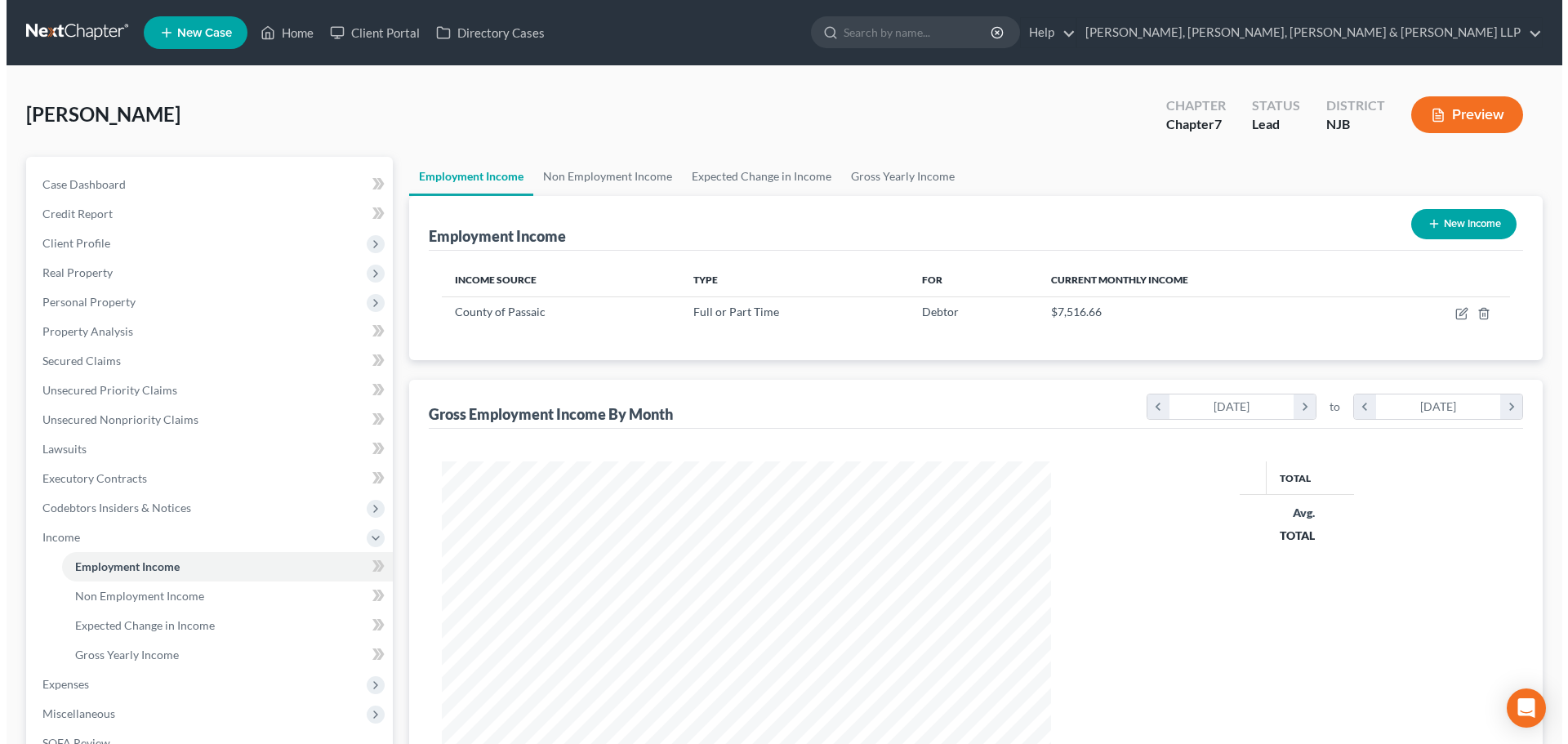
scroll to position [304, 642]
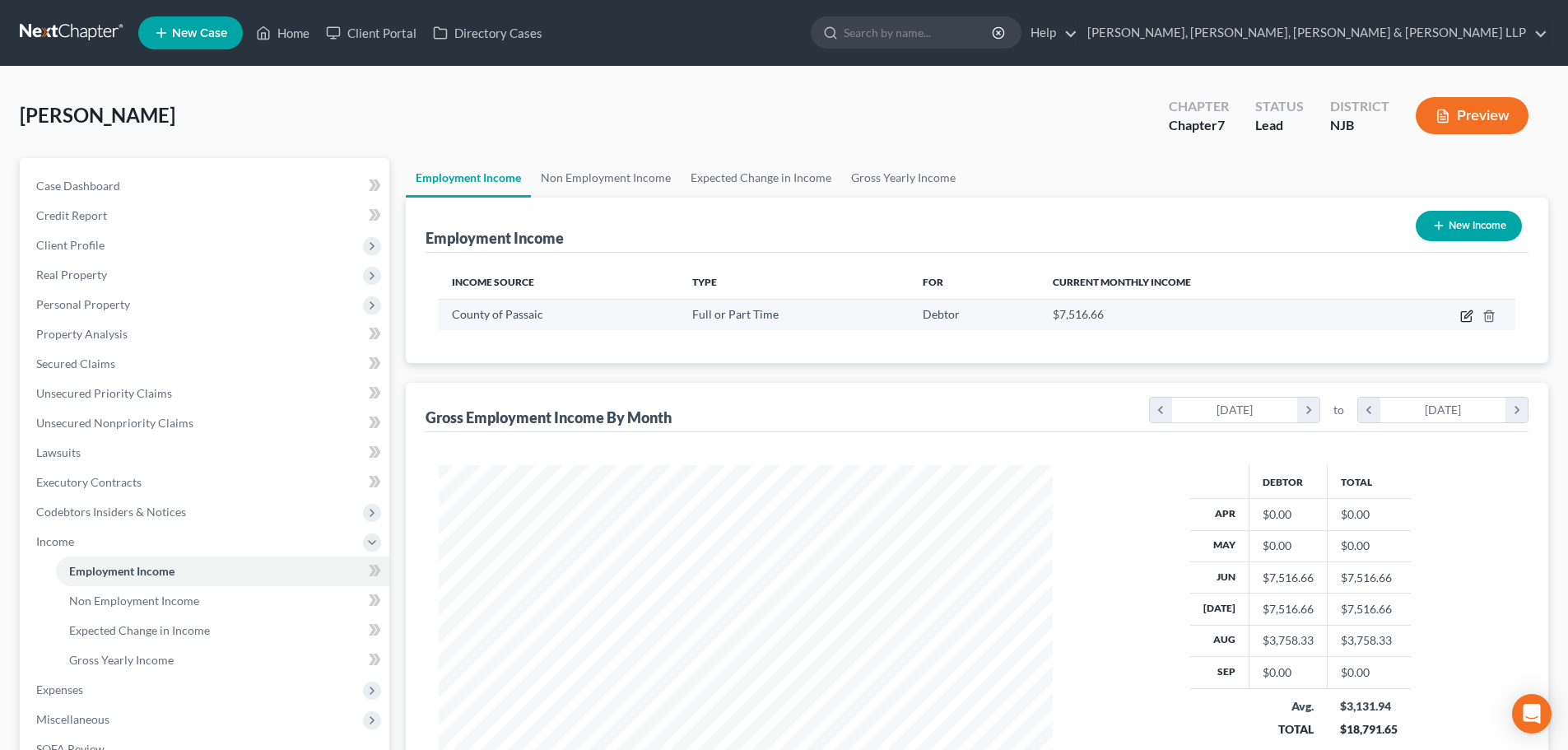
click at [1468, 311] on icon "button" at bounding box center [1466, 315] width 13 height 13
select select "0"
select select "33"
select select "1"
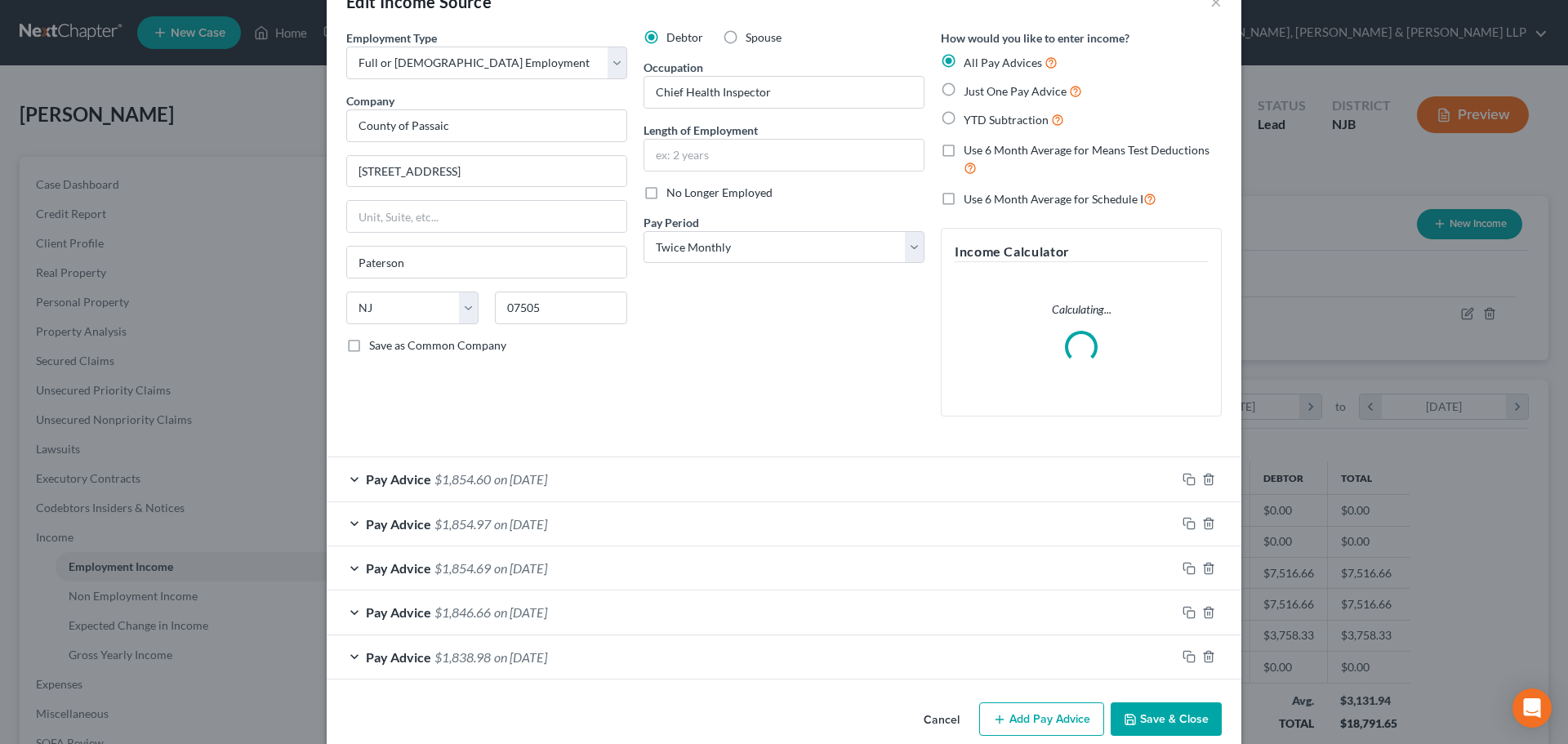
scroll to position [70, 0]
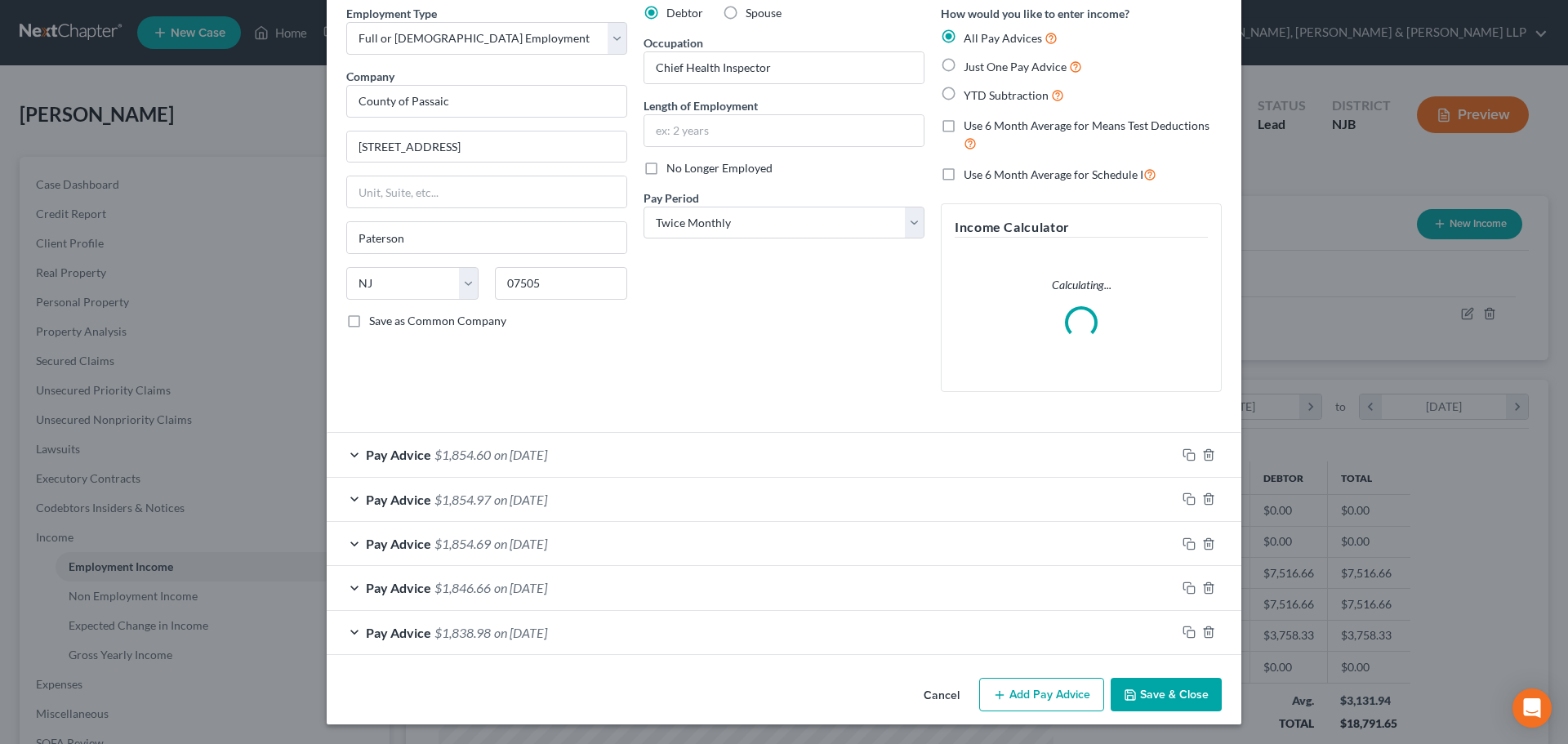
click at [1032, 688] on button "Add Pay Advice" at bounding box center [1042, 695] width 125 height 34
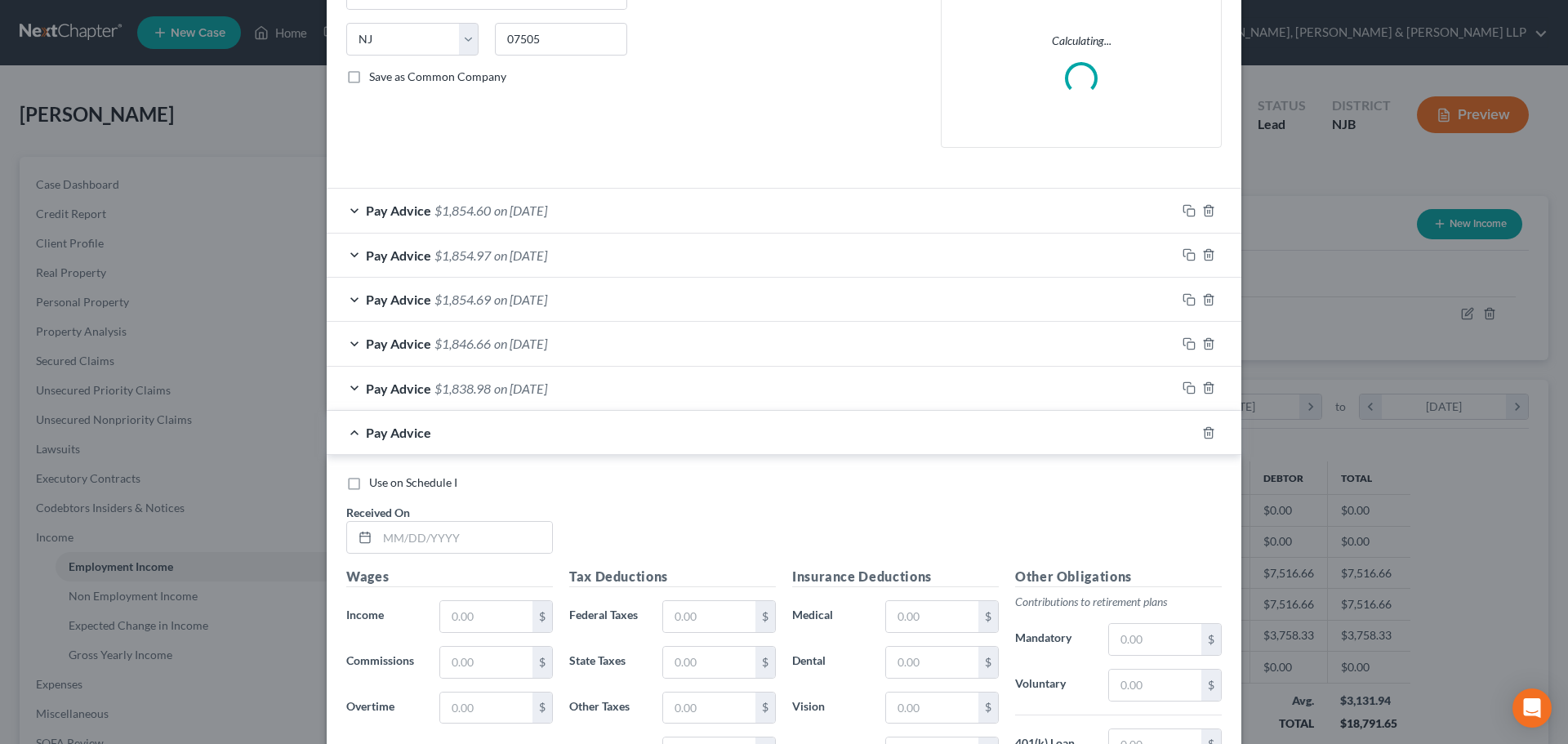
scroll to position [316, 0]
click at [499, 548] on input "text" at bounding box center [465, 536] width 175 height 31
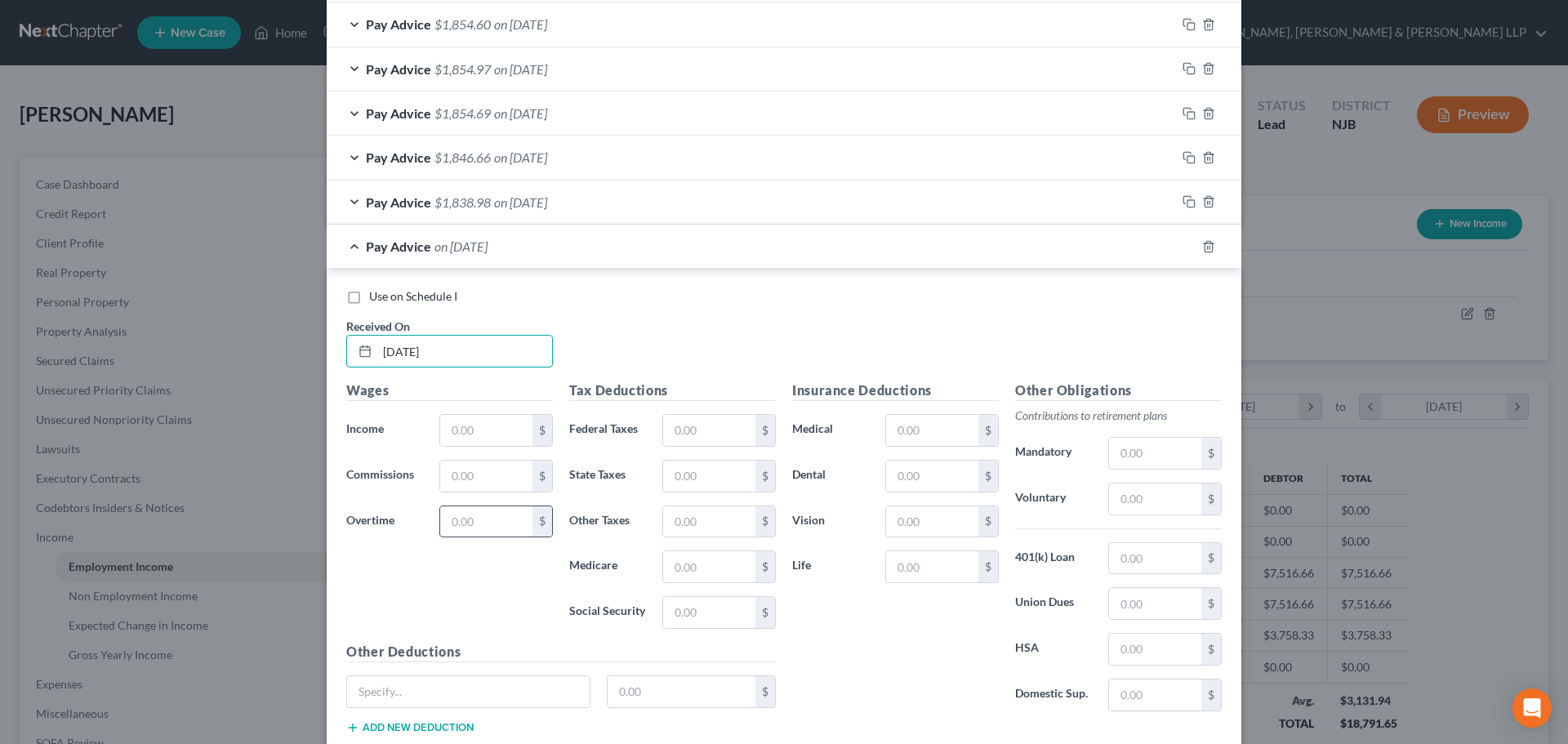
scroll to position [641, 0]
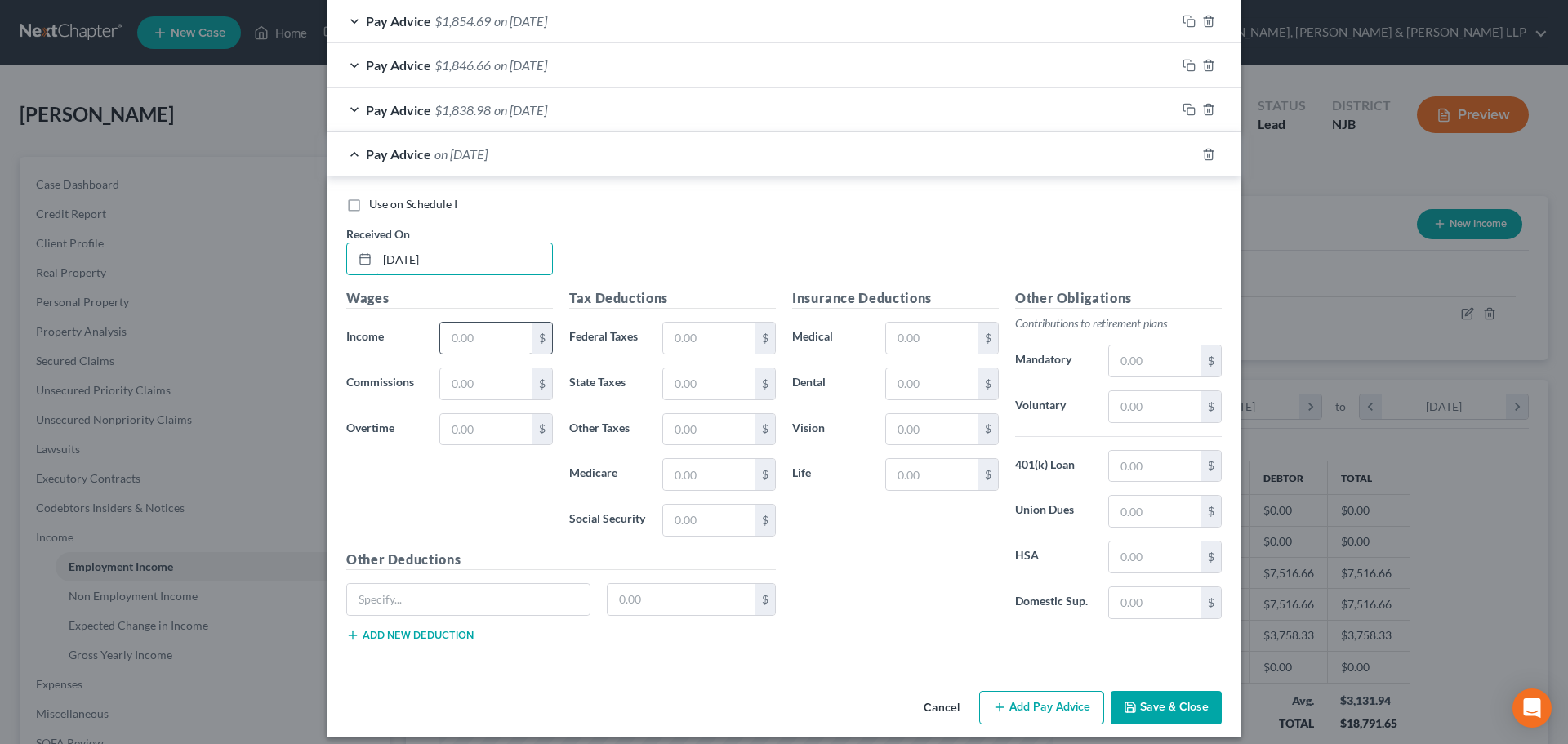
type input "05/15/2025"
drag, startPoint x: 464, startPoint y: 349, endPoint x: 446, endPoint y: 349, distance: 18.0
click at [464, 349] on input "text" at bounding box center [486, 338] width 92 height 31
type input "3,758.33"
click at [681, 345] on input "text" at bounding box center [709, 338] width 92 height 31
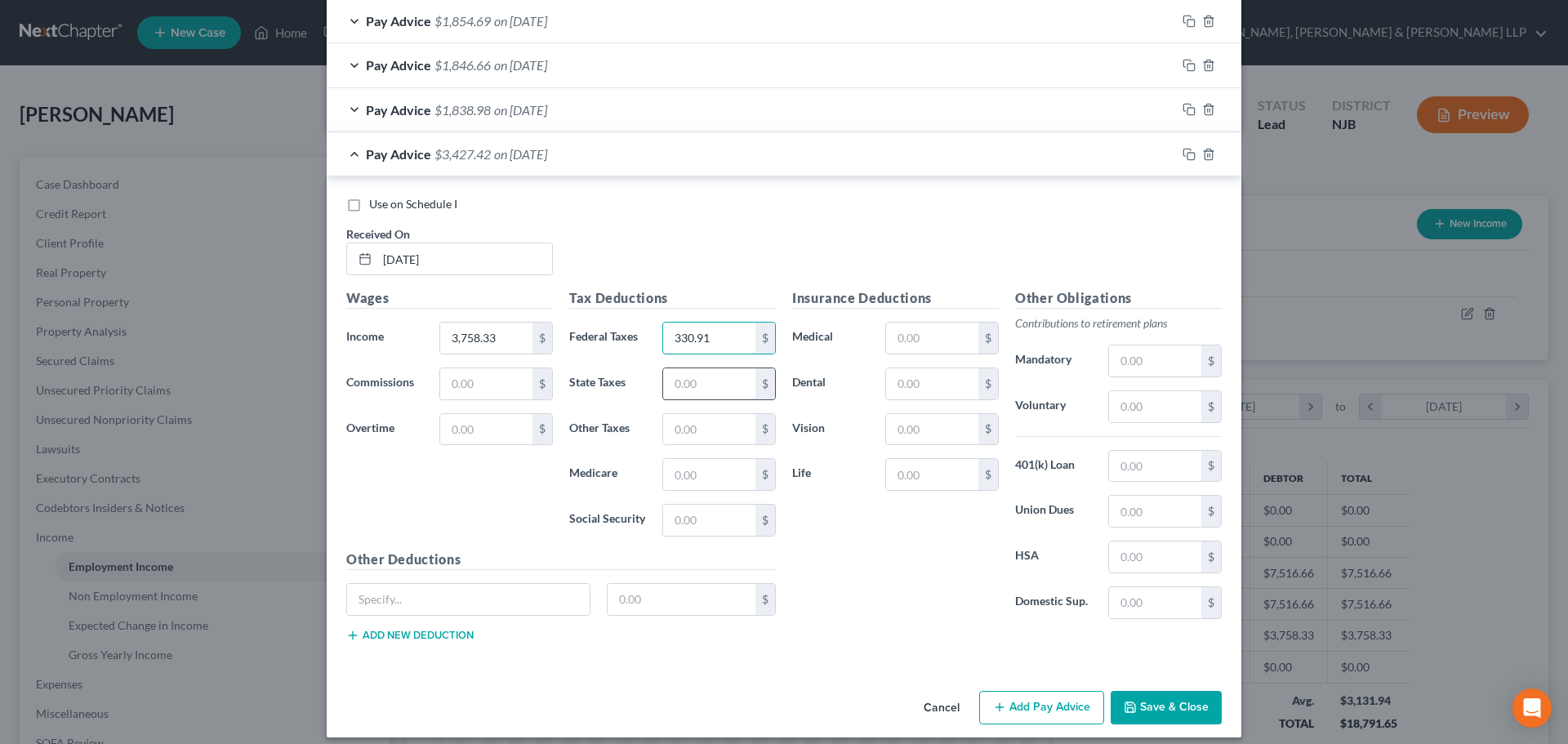
type input "330.91"
click at [682, 387] on input "text" at bounding box center [709, 384] width 92 height 31
type input "166.43"
click at [670, 478] on input "text" at bounding box center [709, 474] width 92 height 31
type input "48.92"
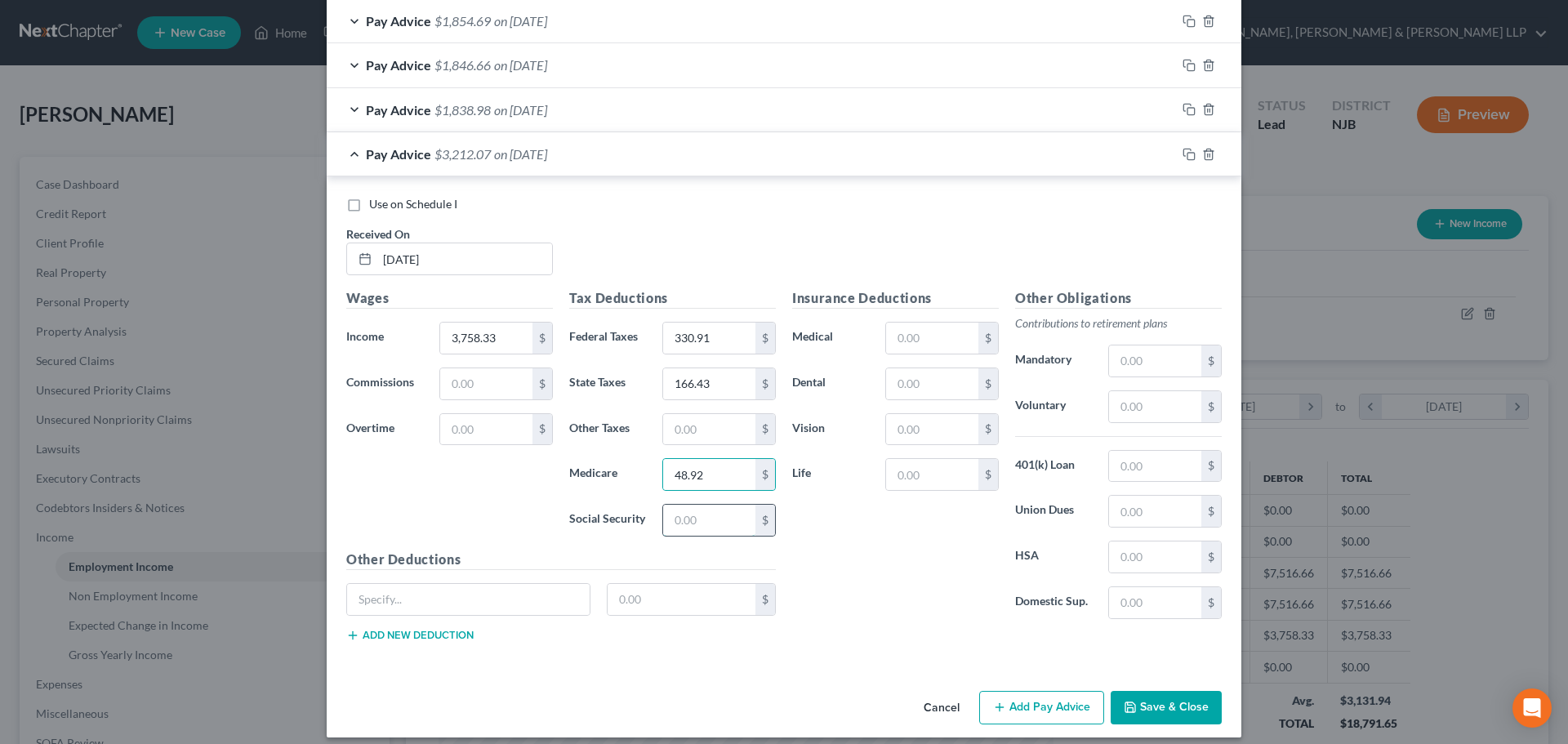
click at [709, 519] on input "text" at bounding box center [709, 520] width 92 height 31
type input "209.20"
click at [714, 422] on input "text" at bounding box center [709, 429] width 92 height 31
type input "37.03"
click at [916, 344] on input "text" at bounding box center [932, 338] width 92 height 31
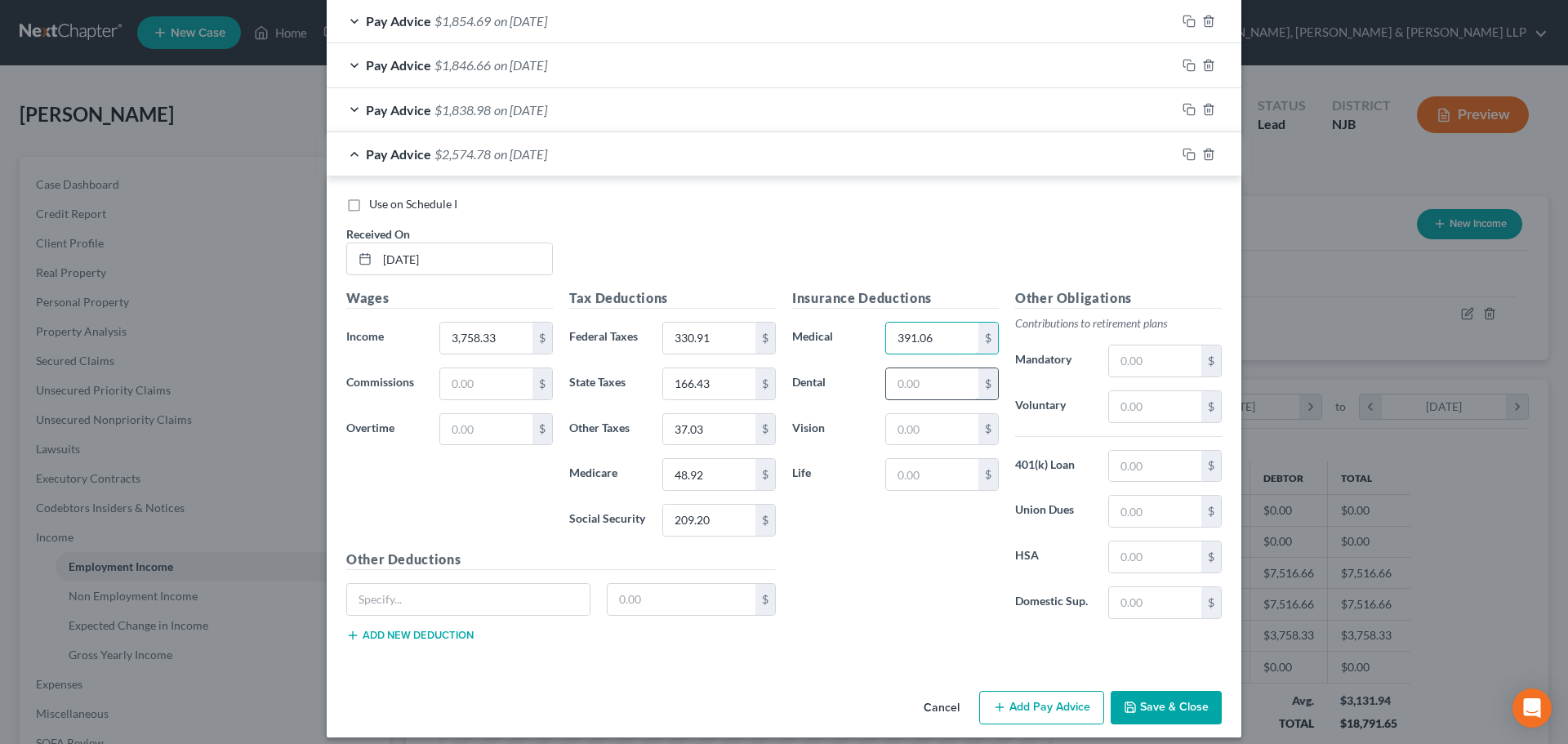
type input "391.06"
click at [917, 379] on input "text" at bounding box center [932, 384] width 92 height 31
click at [1134, 396] on input "text" at bounding box center [1155, 407] width 92 height 31
type input "281.87"
click at [1142, 457] on input "text" at bounding box center [1155, 466] width 92 height 31
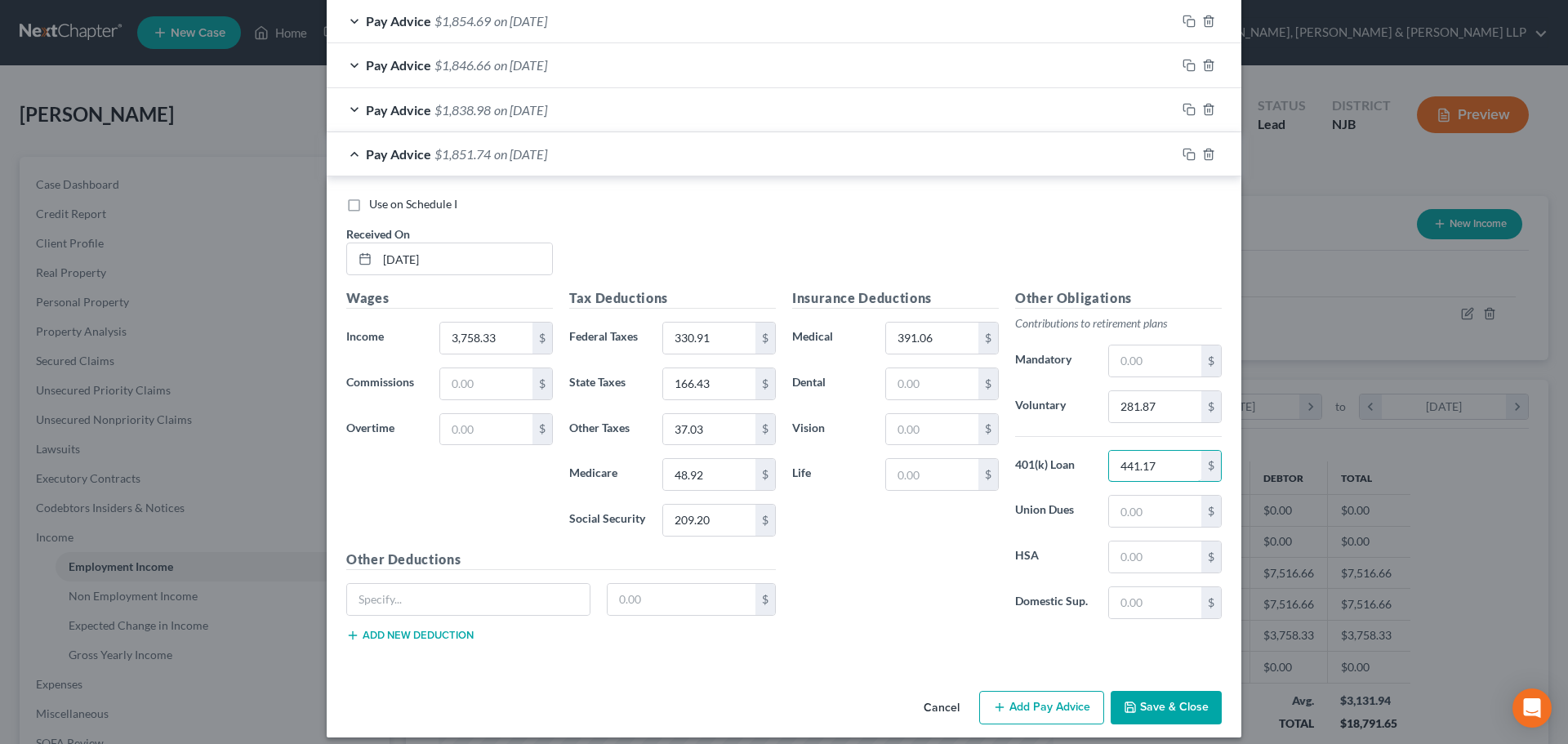
type input "441.17"
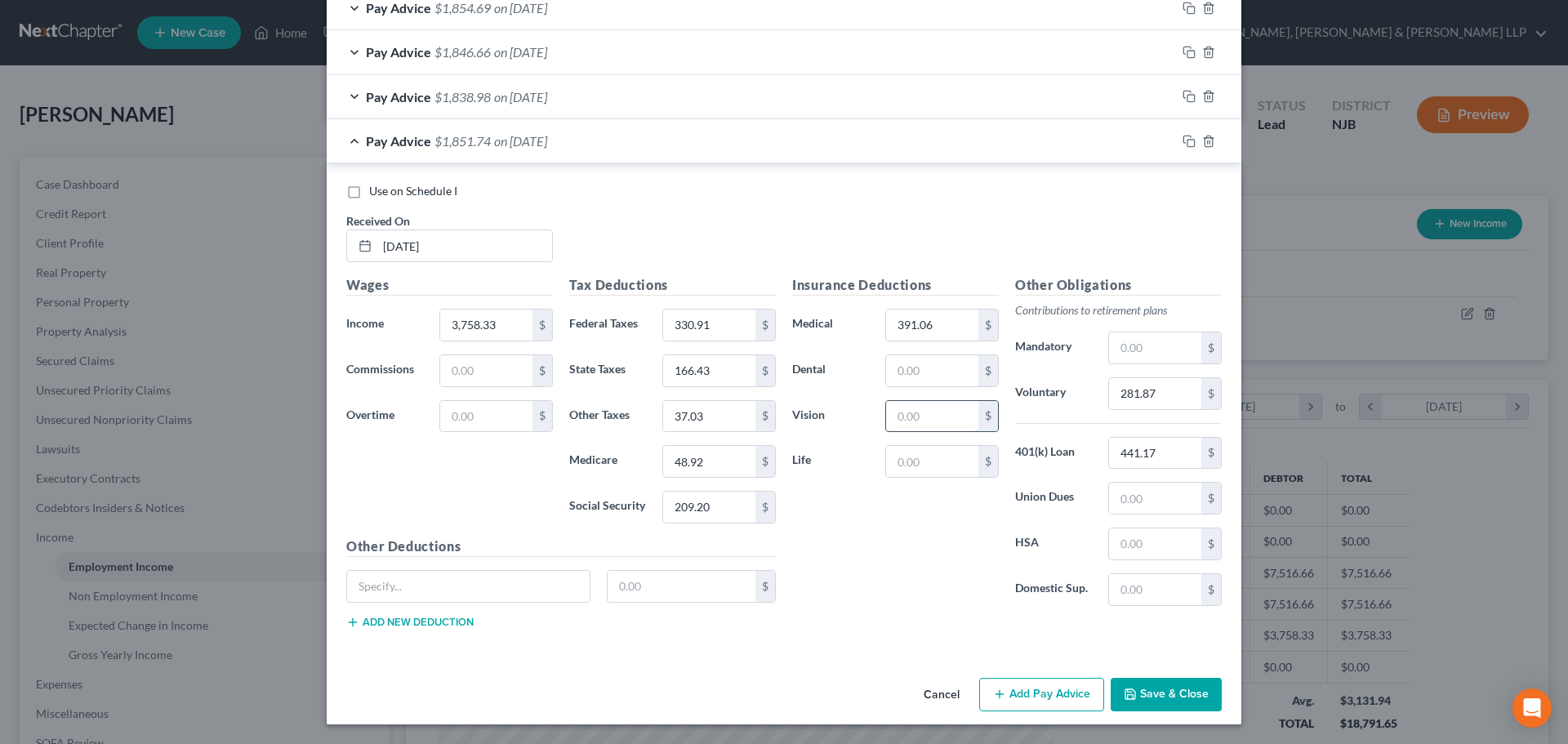
click at [914, 423] on input "text" at bounding box center [932, 416] width 92 height 31
type input "11.87"
click at [1053, 700] on button "Add Pay Advice" at bounding box center [1042, 695] width 125 height 34
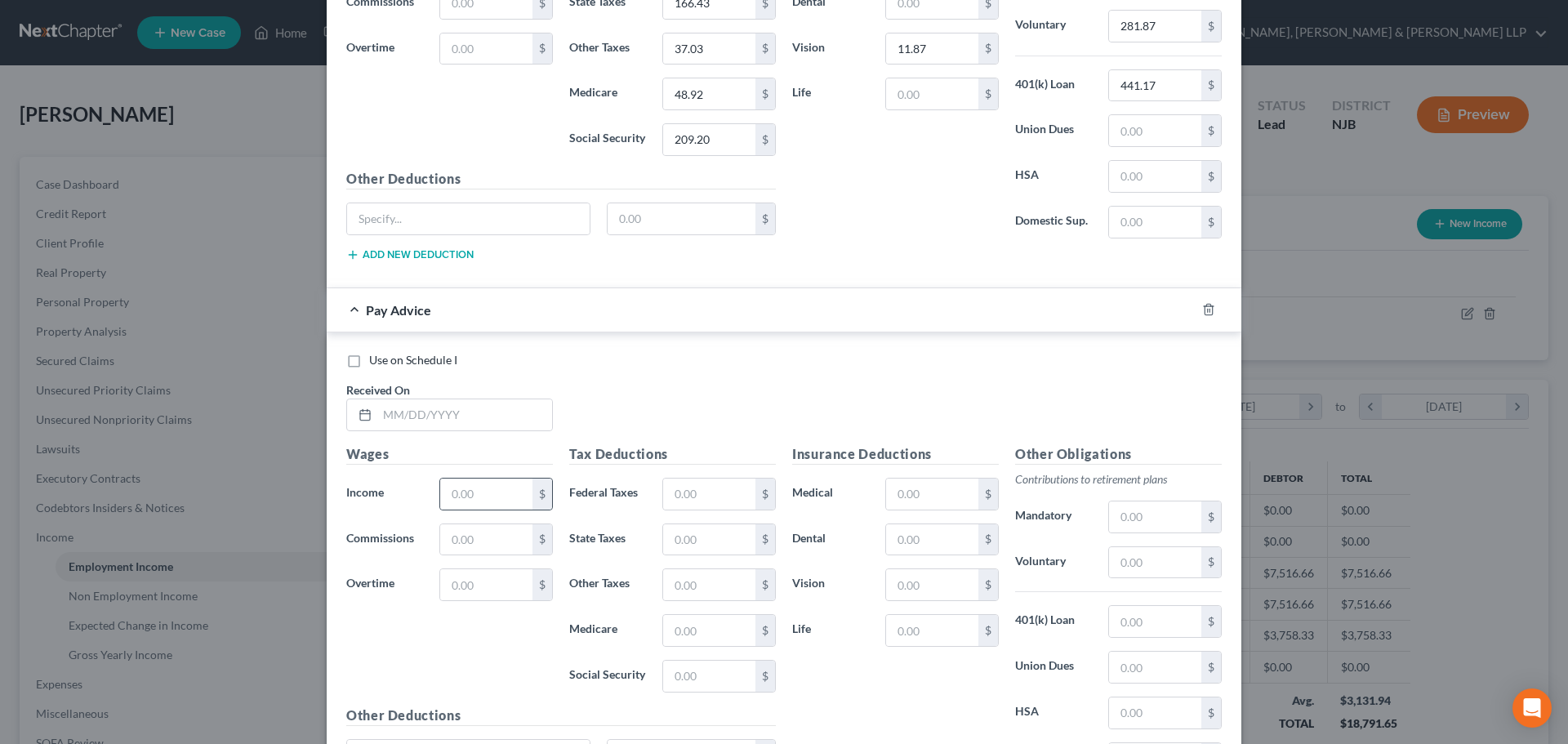
scroll to position [1063, 0]
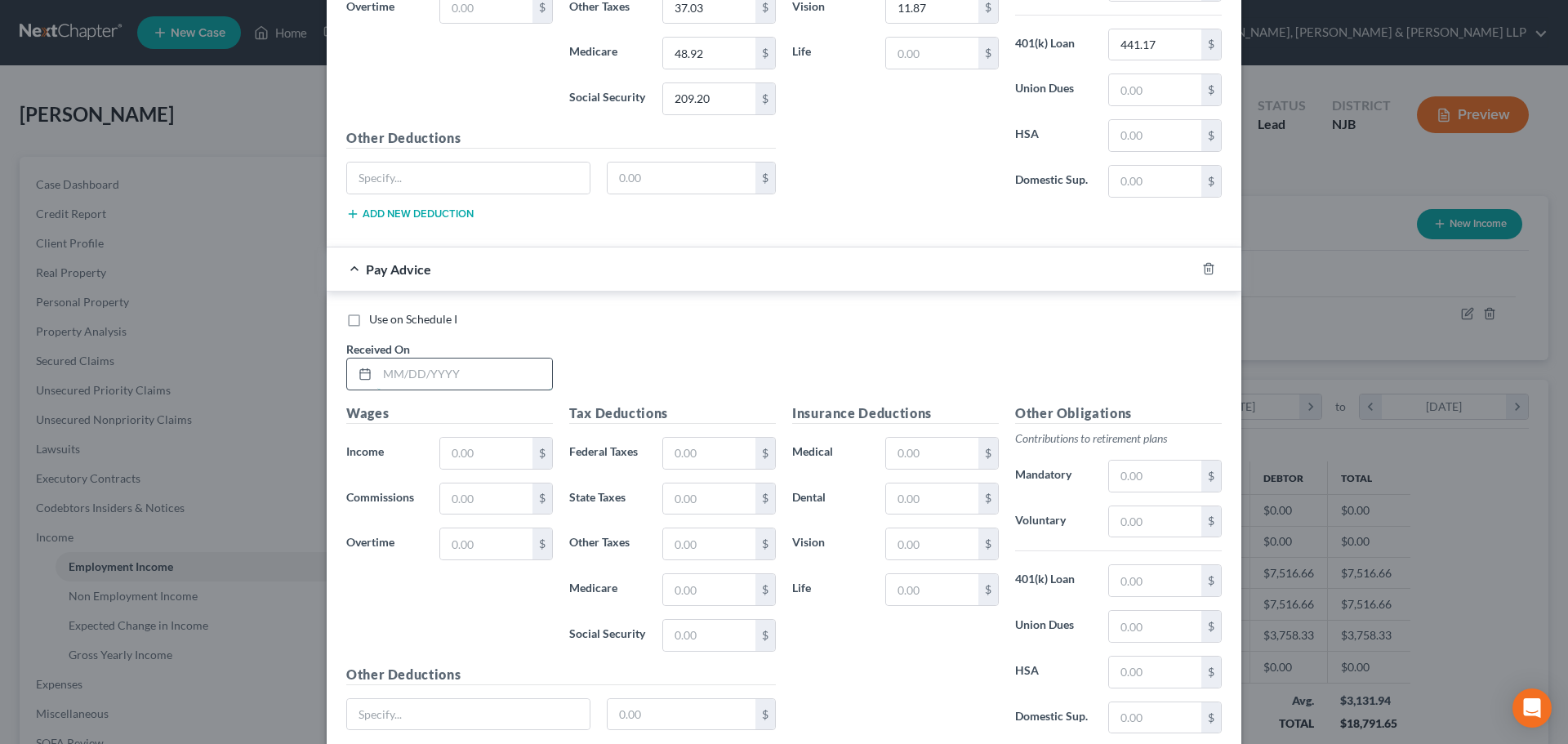
click at [451, 378] on input "text" at bounding box center [465, 374] width 175 height 31
type input "05/30/2025"
click at [465, 454] on input "text" at bounding box center [486, 453] width 92 height 31
type input "3,758.33"
click at [691, 441] on input "text" at bounding box center [709, 453] width 92 height 31
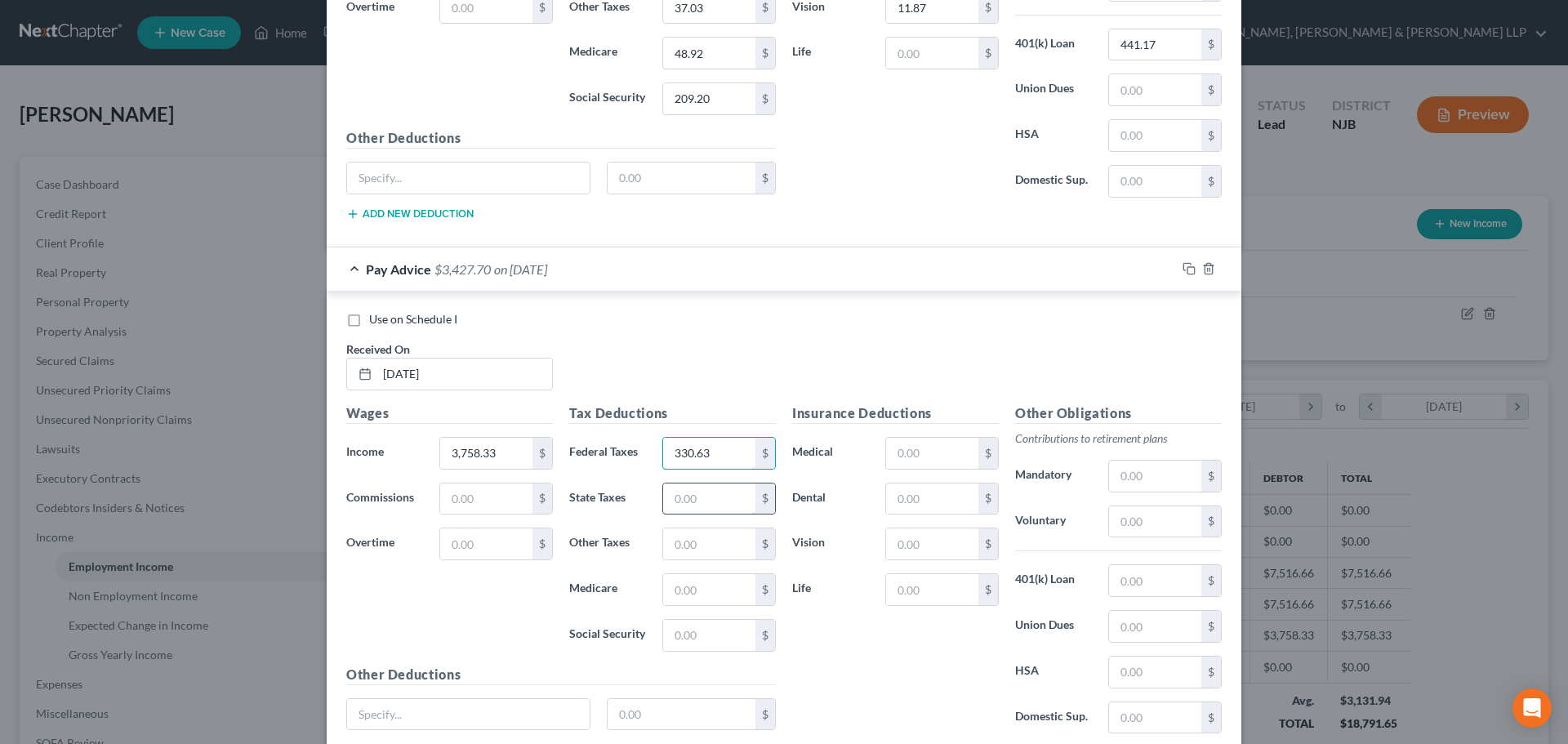
type input "330.63"
click at [717, 503] on input "text" at bounding box center [709, 499] width 92 height 31
type input "166.43"
click at [718, 587] on input "text" at bounding box center [709, 590] width 92 height 31
type input "48.91"
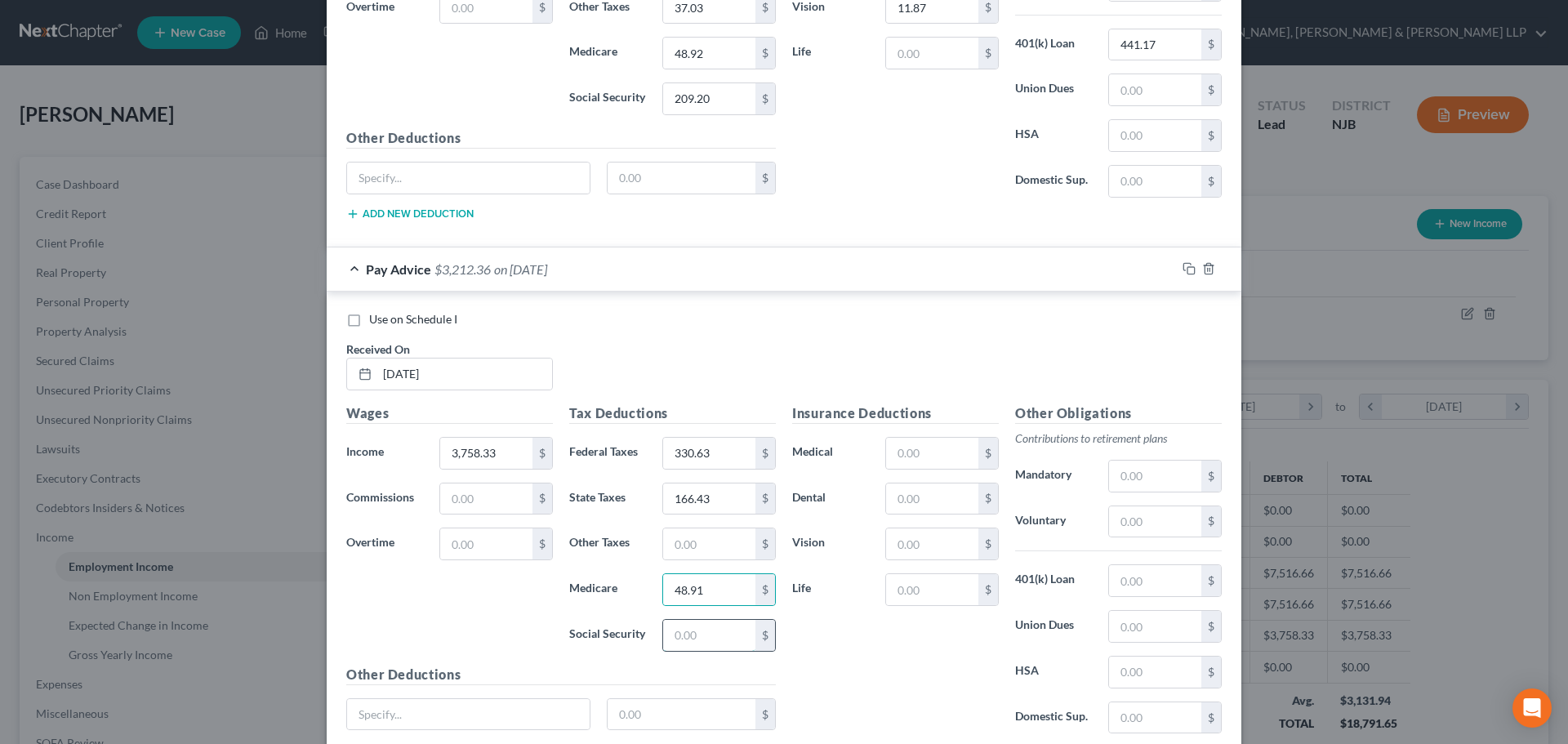
click at [710, 633] on input "text" at bounding box center [709, 635] width 92 height 31
type input "4"
type input "209.12"
click at [714, 545] on input "text" at bounding box center [709, 544] width 92 height 31
type input "37.01"
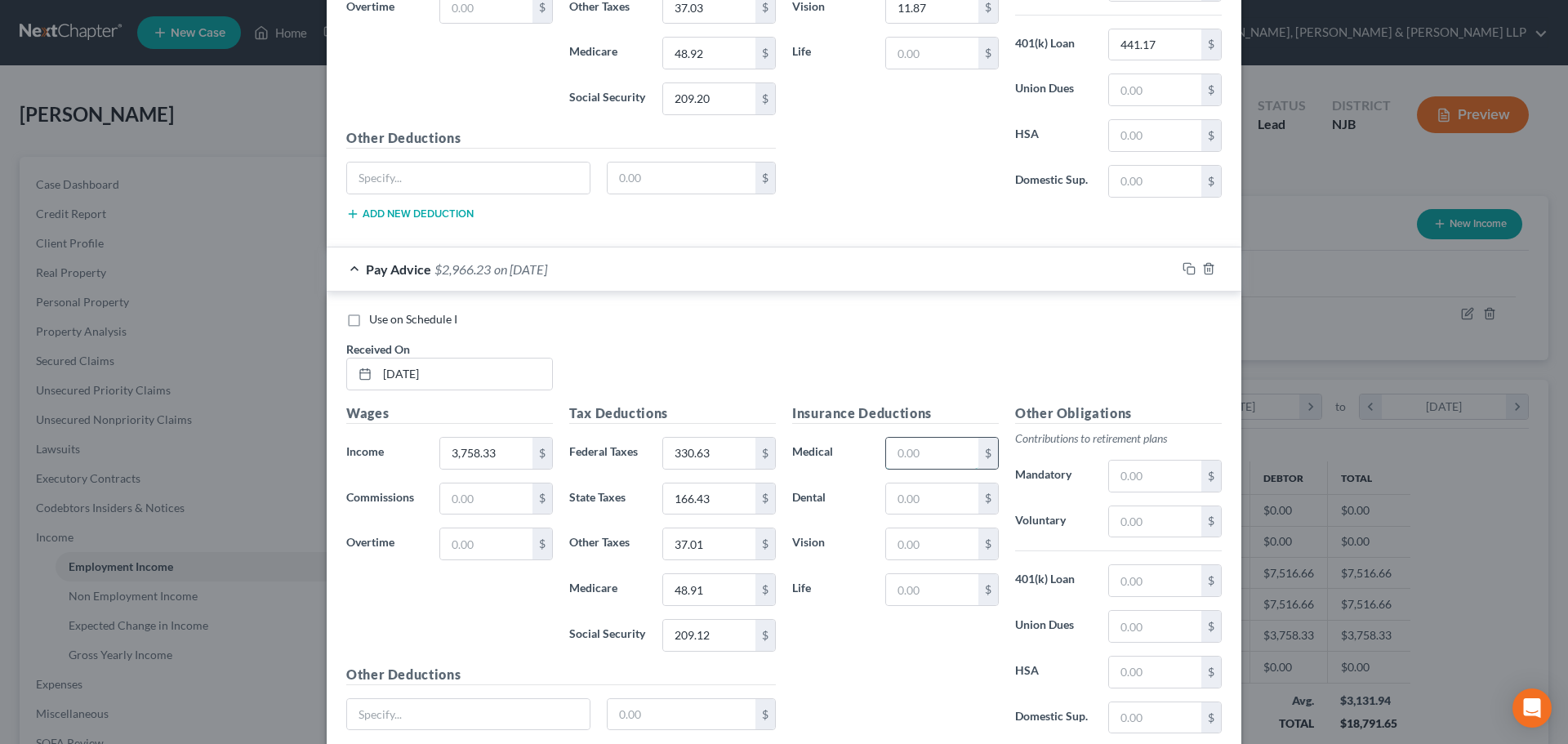
click at [903, 466] on input "text" at bounding box center [932, 453] width 92 height 31
type input "371.94"
drag, startPoint x: 902, startPoint y: 498, endPoint x: 902, endPoint y: 514, distance: 16.0
click at [902, 498] on input "text" at bounding box center [932, 499] width 92 height 31
type input "20.37"
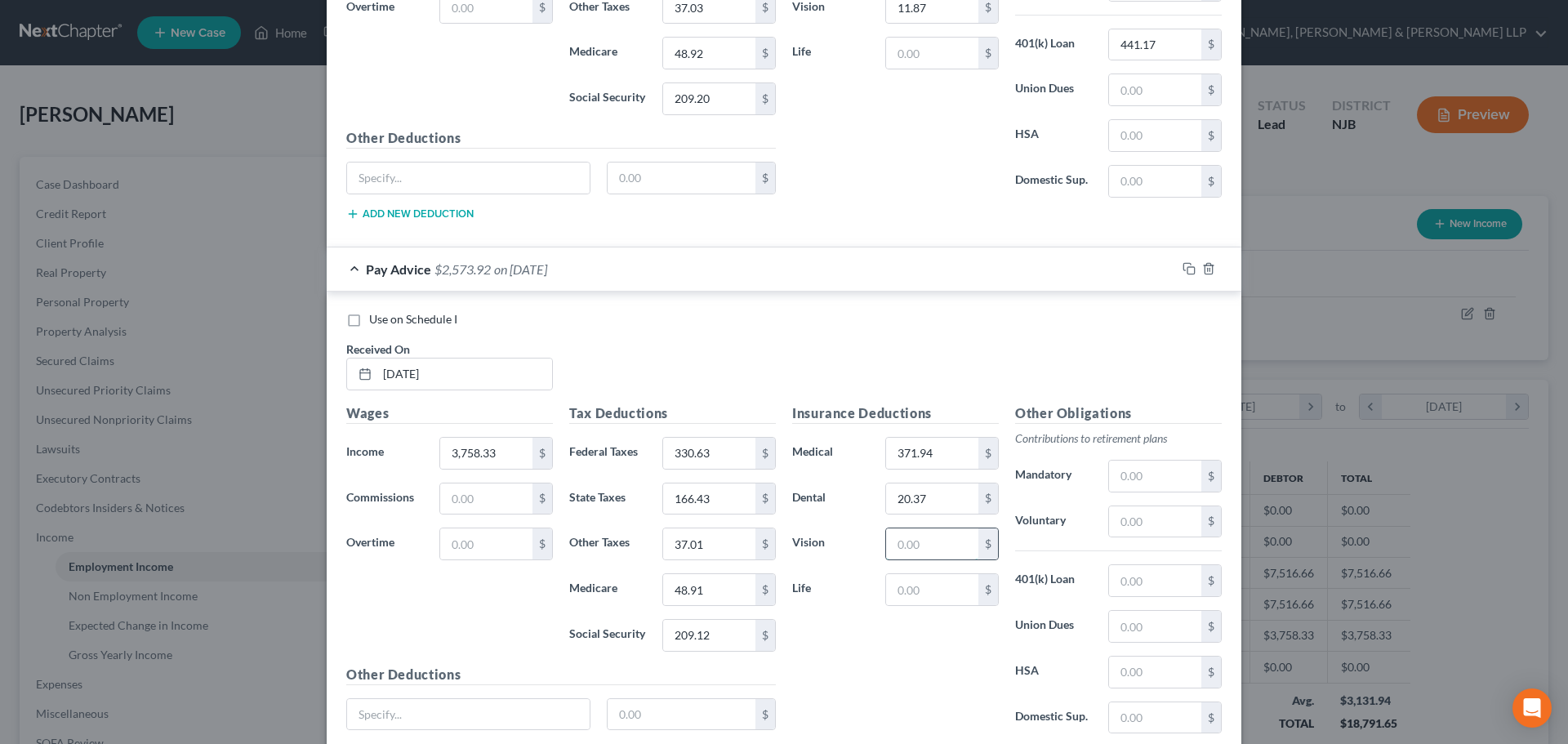
click at [901, 540] on input "text" at bounding box center [932, 544] width 92 height 31
type input "11.87"
click at [1125, 509] on input "text" at bounding box center [1155, 522] width 92 height 31
type input "281.87"
click at [1172, 591] on input "text" at bounding box center [1155, 580] width 92 height 31
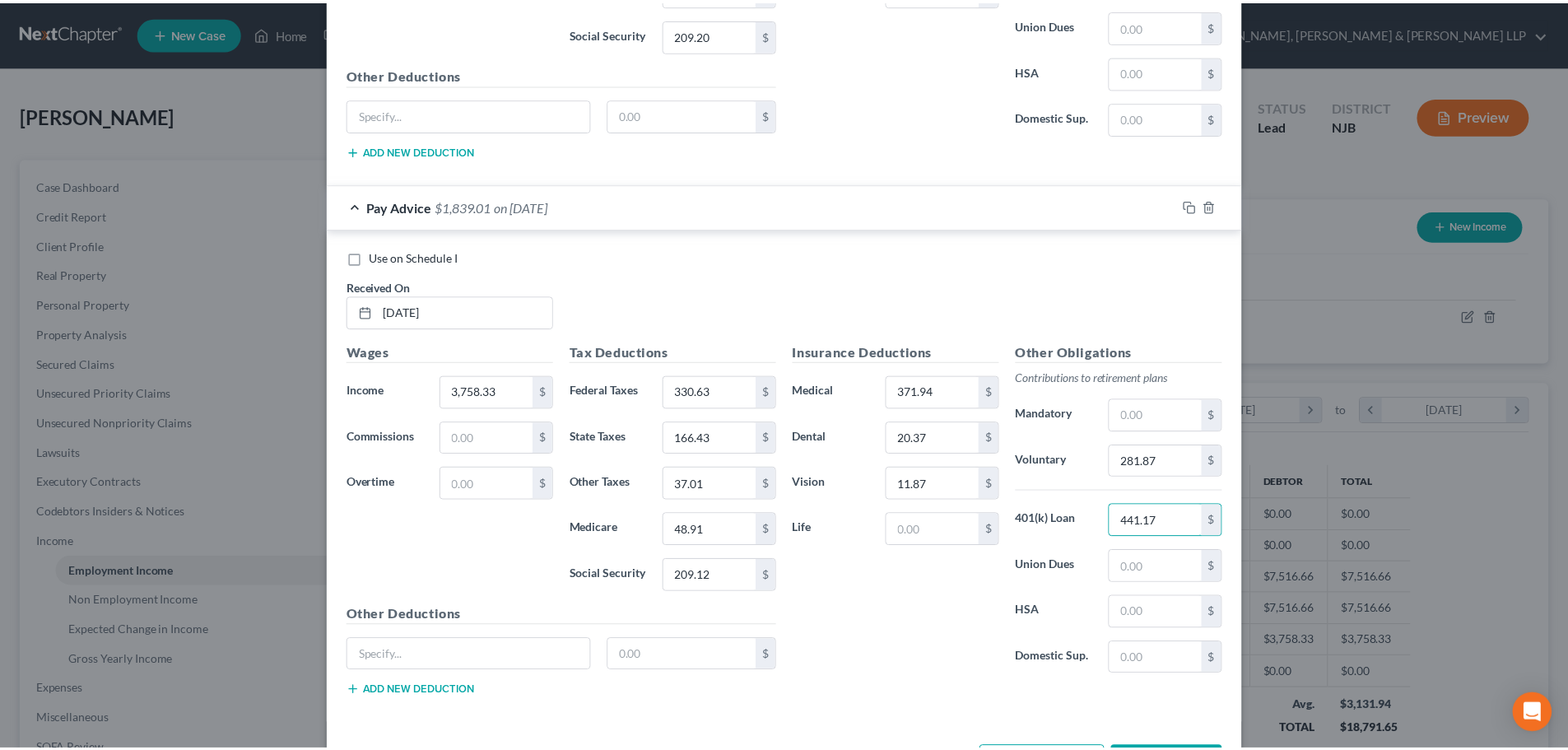
scroll to position [1201, 0]
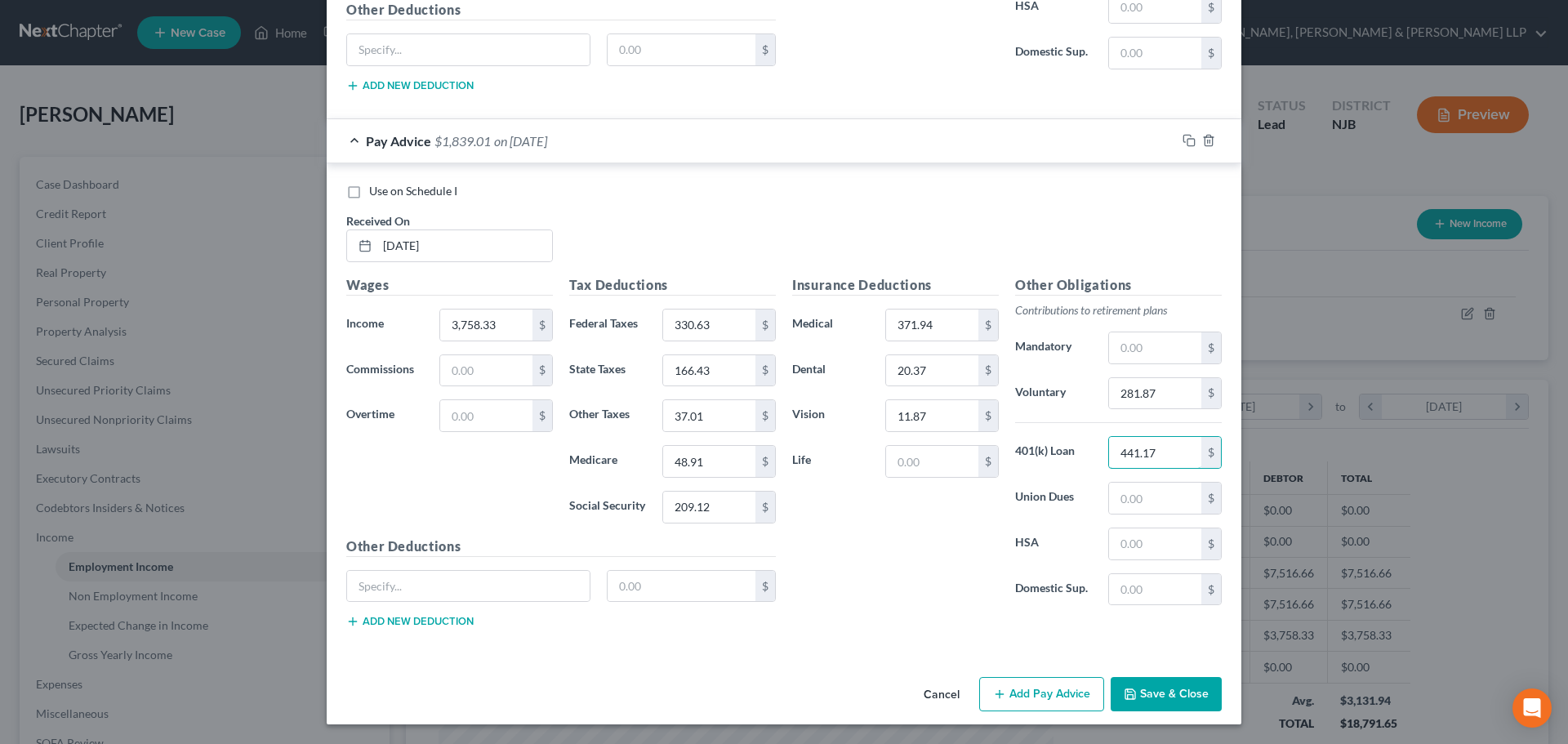
type input "441.17"
click at [1111, 692] on button "Save & Close" at bounding box center [1166, 694] width 111 height 34
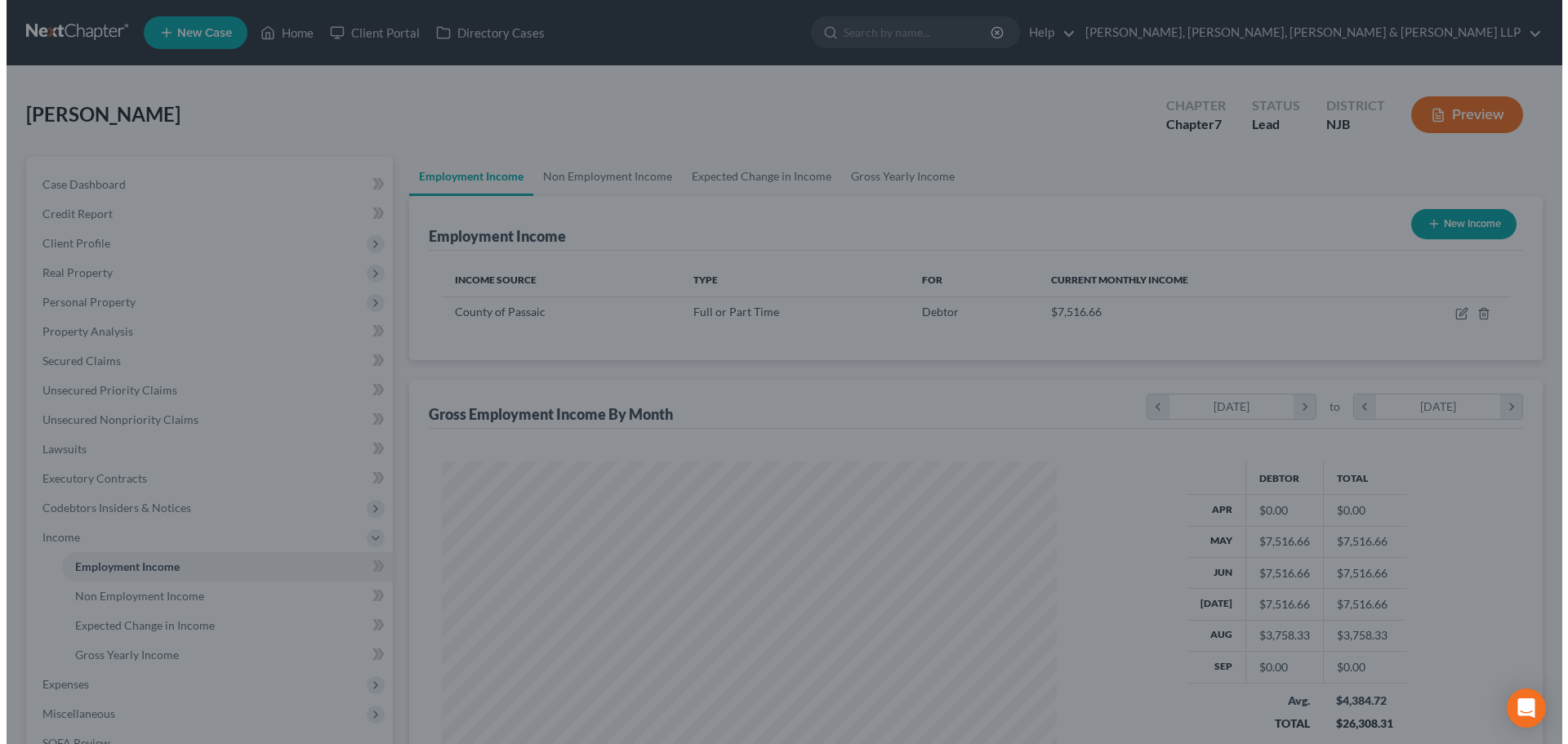
scroll to position [816167, 816187]
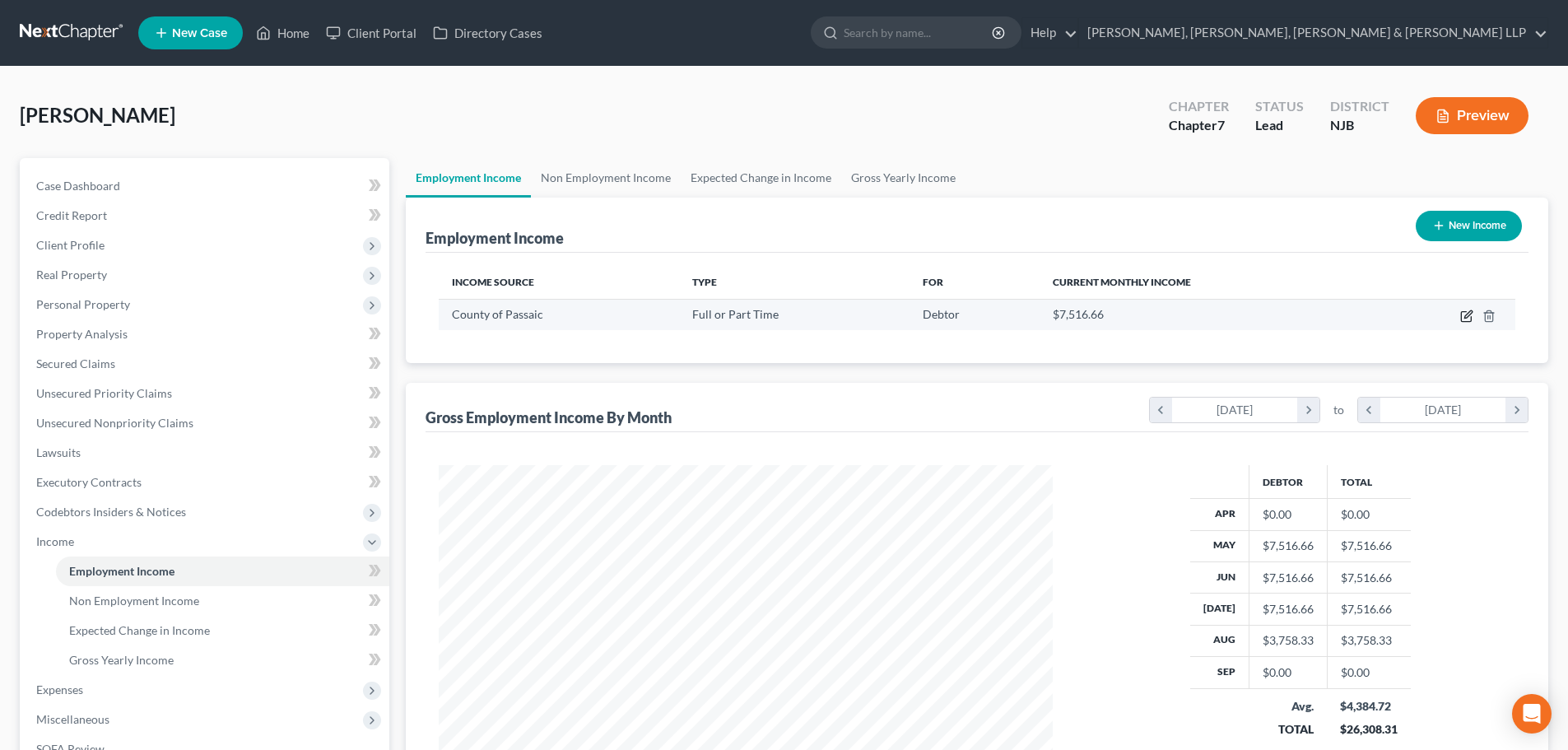
click at [1464, 315] on icon "button" at bounding box center [1466, 315] width 13 height 13
select select "0"
select select "33"
select select "1"
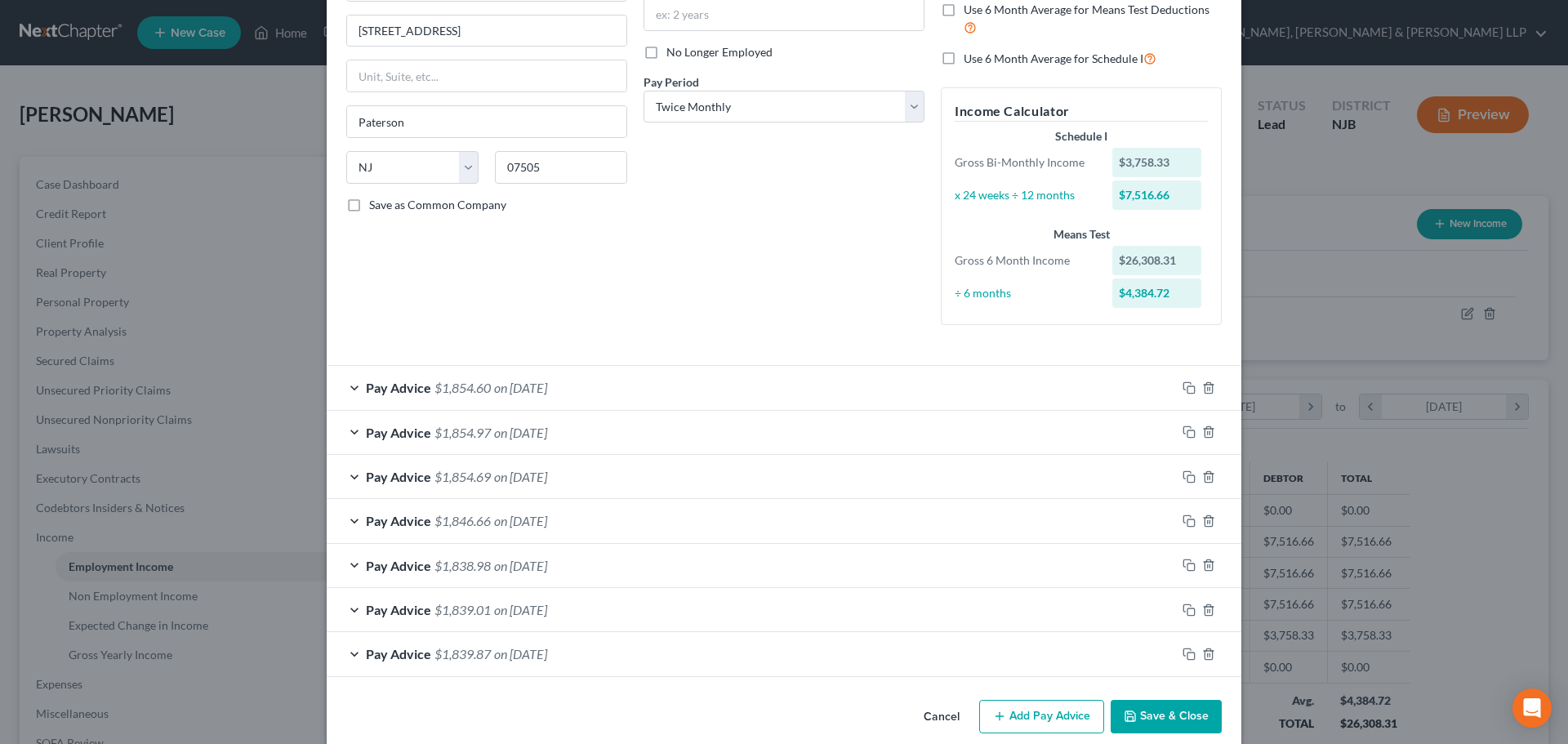
scroll to position [209, 0]
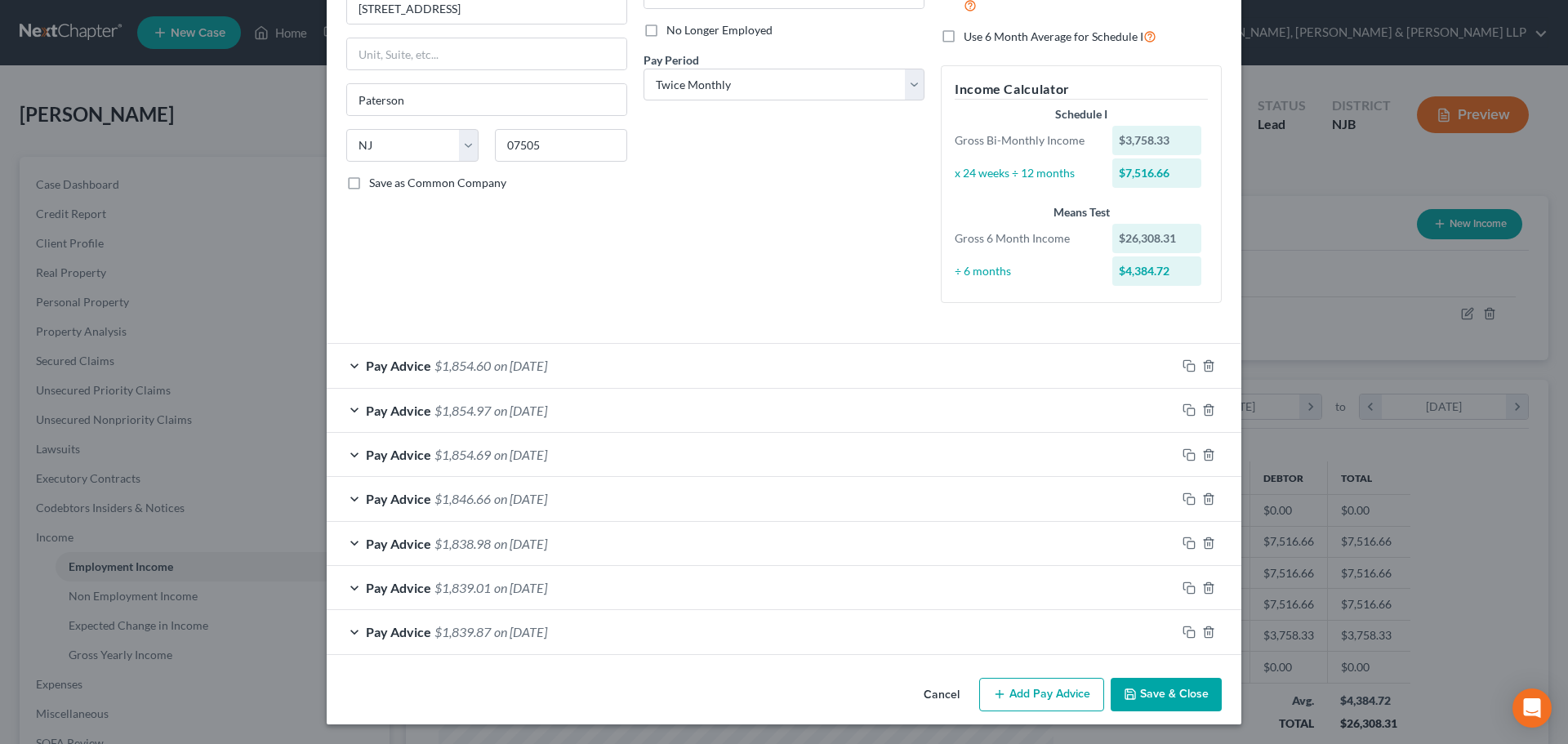
click at [1014, 701] on button "Add Pay Advice" at bounding box center [1042, 695] width 125 height 34
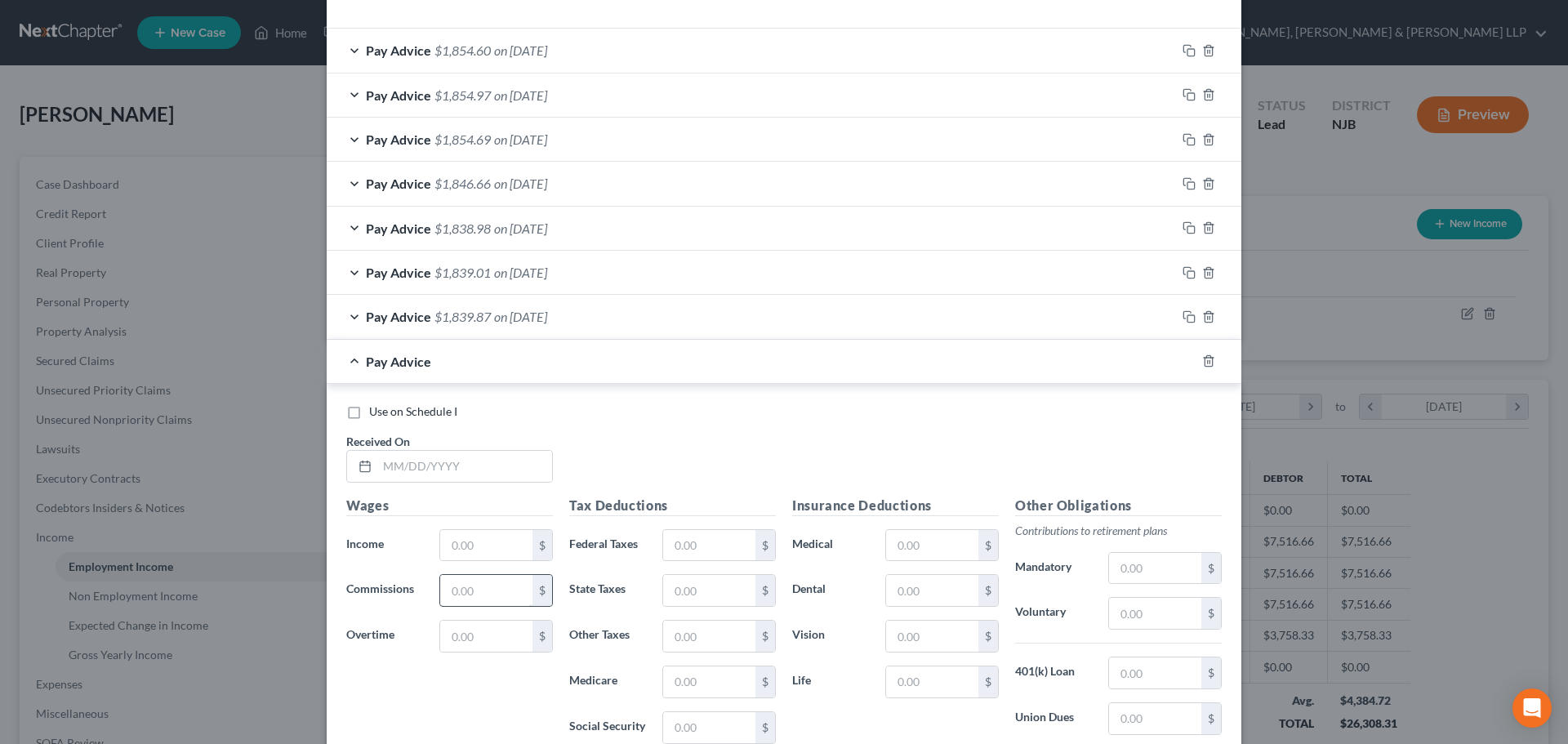
scroll to position [535, 0]
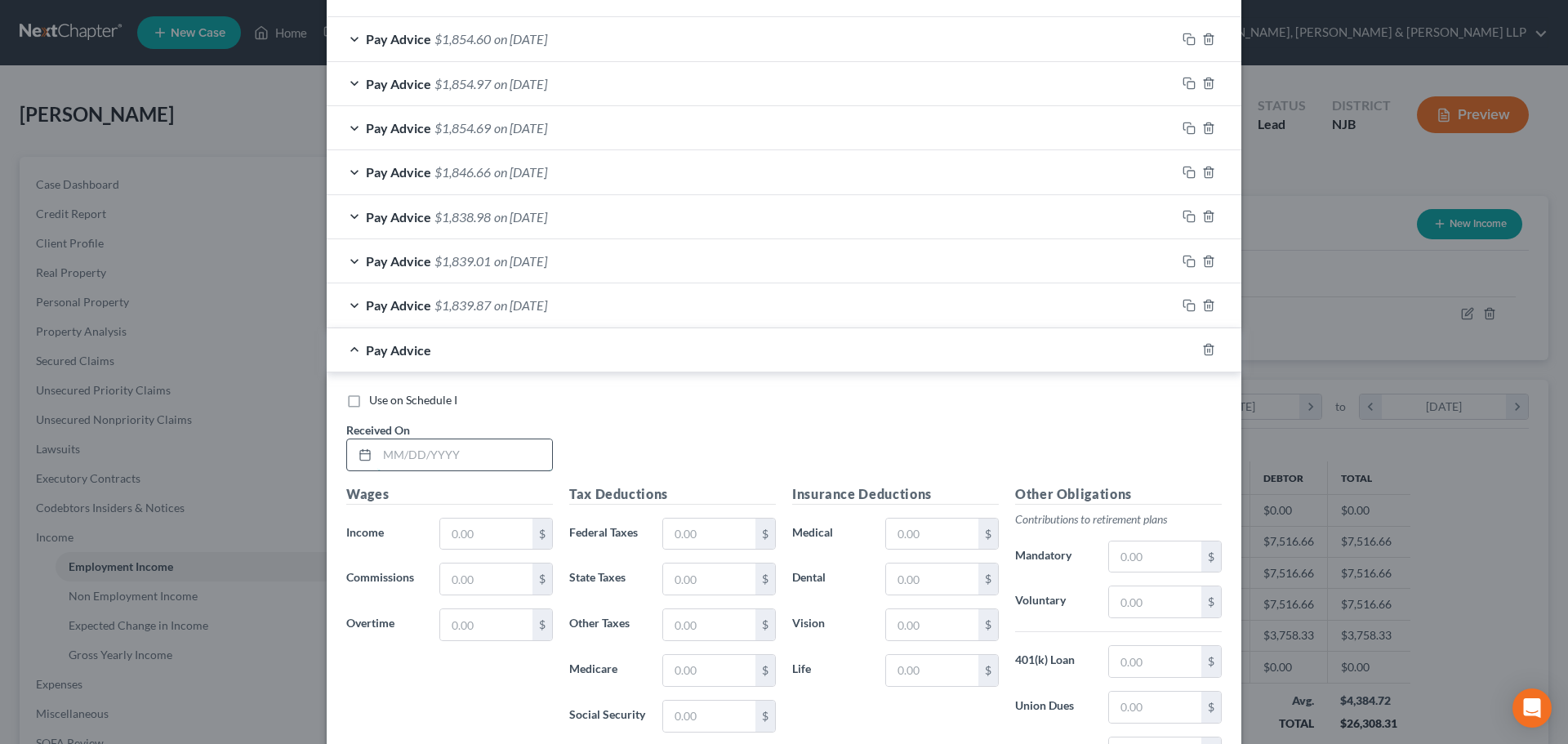
click at [440, 448] on input "text" at bounding box center [465, 455] width 175 height 31
type input "04/15/2025"
click at [501, 311] on span "on 05/15/2025" at bounding box center [521, 305] width 53 height 16
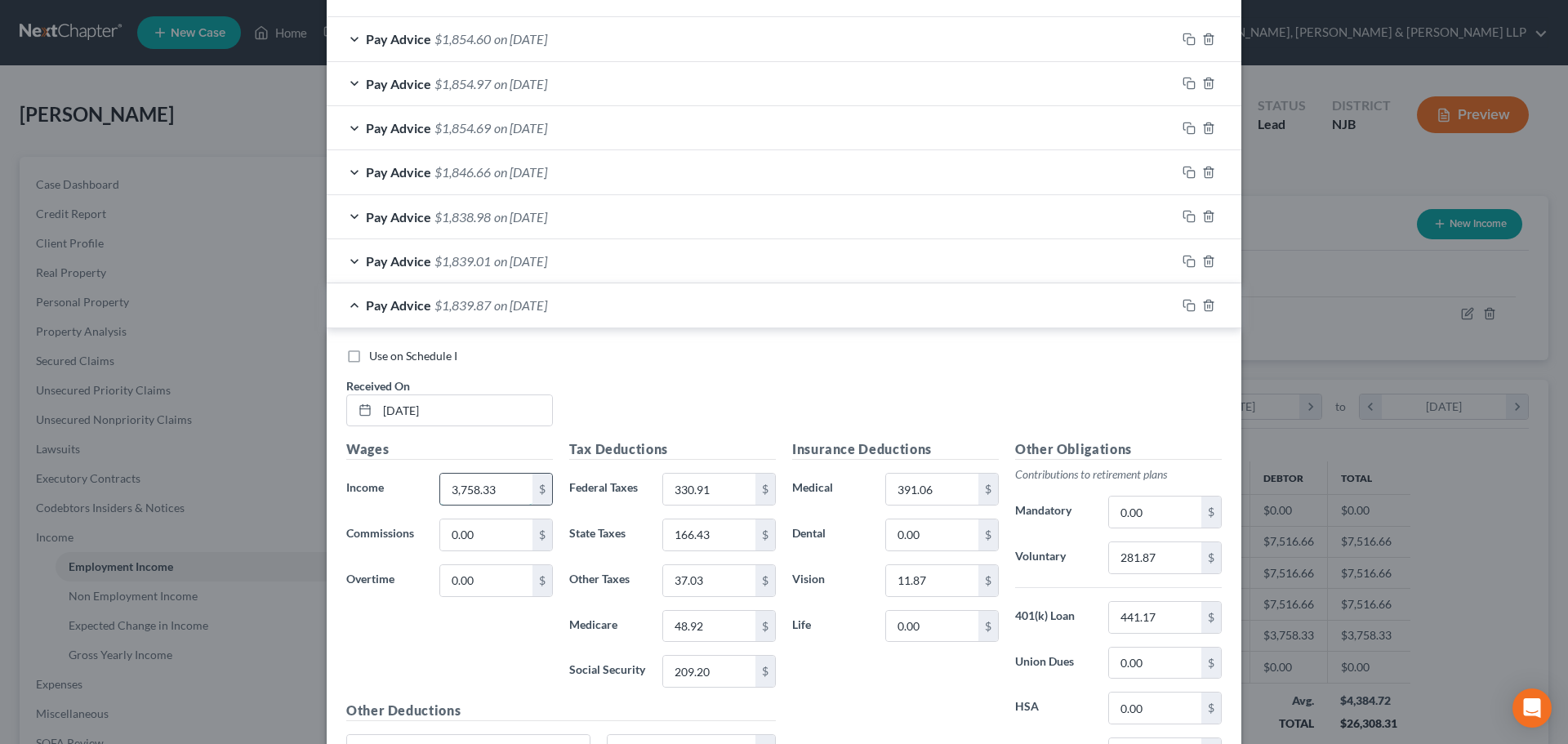
click at [506, 477] on input "3,758.33" at bounding box center [486, 489] width 92 height 31
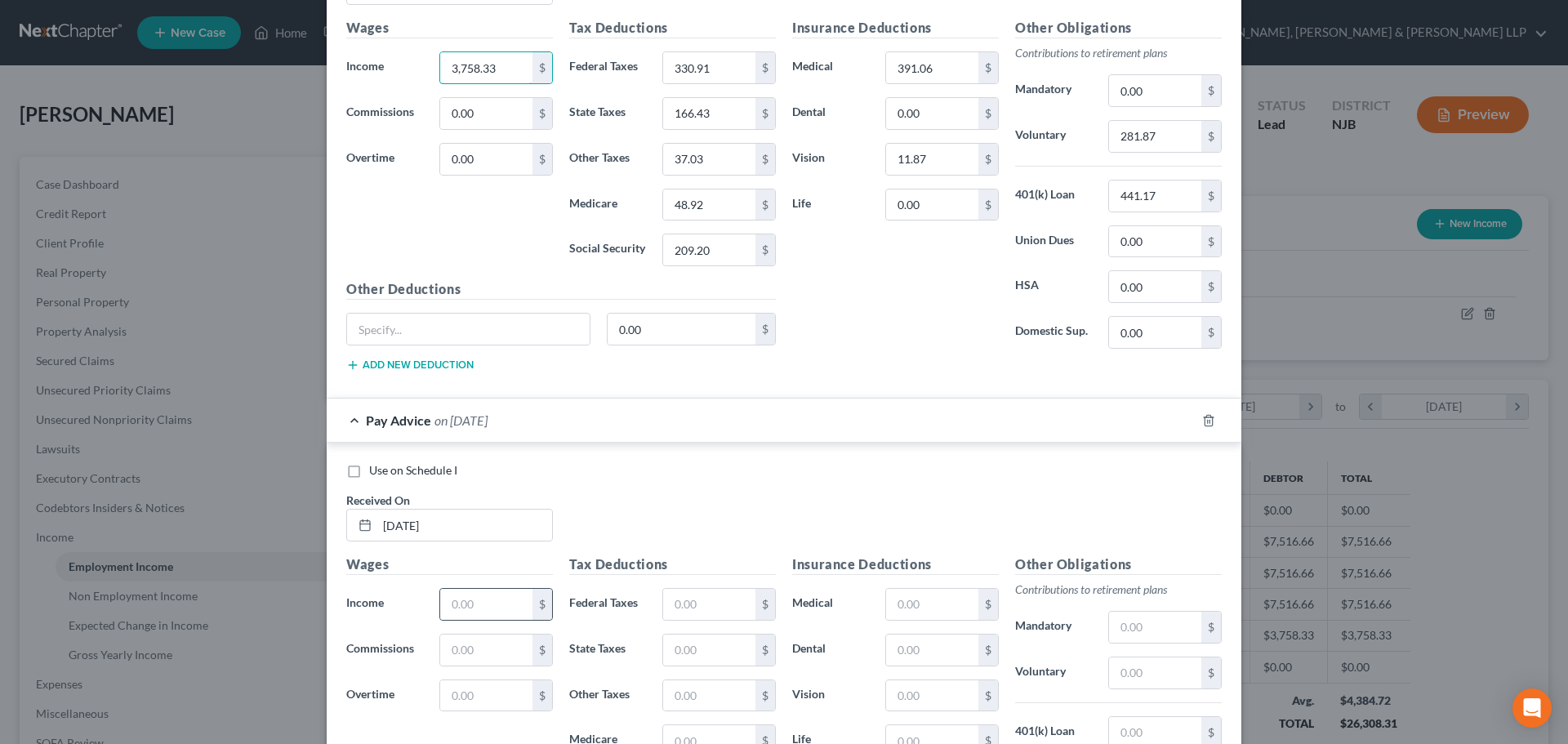
scroll to position [1025, 0]
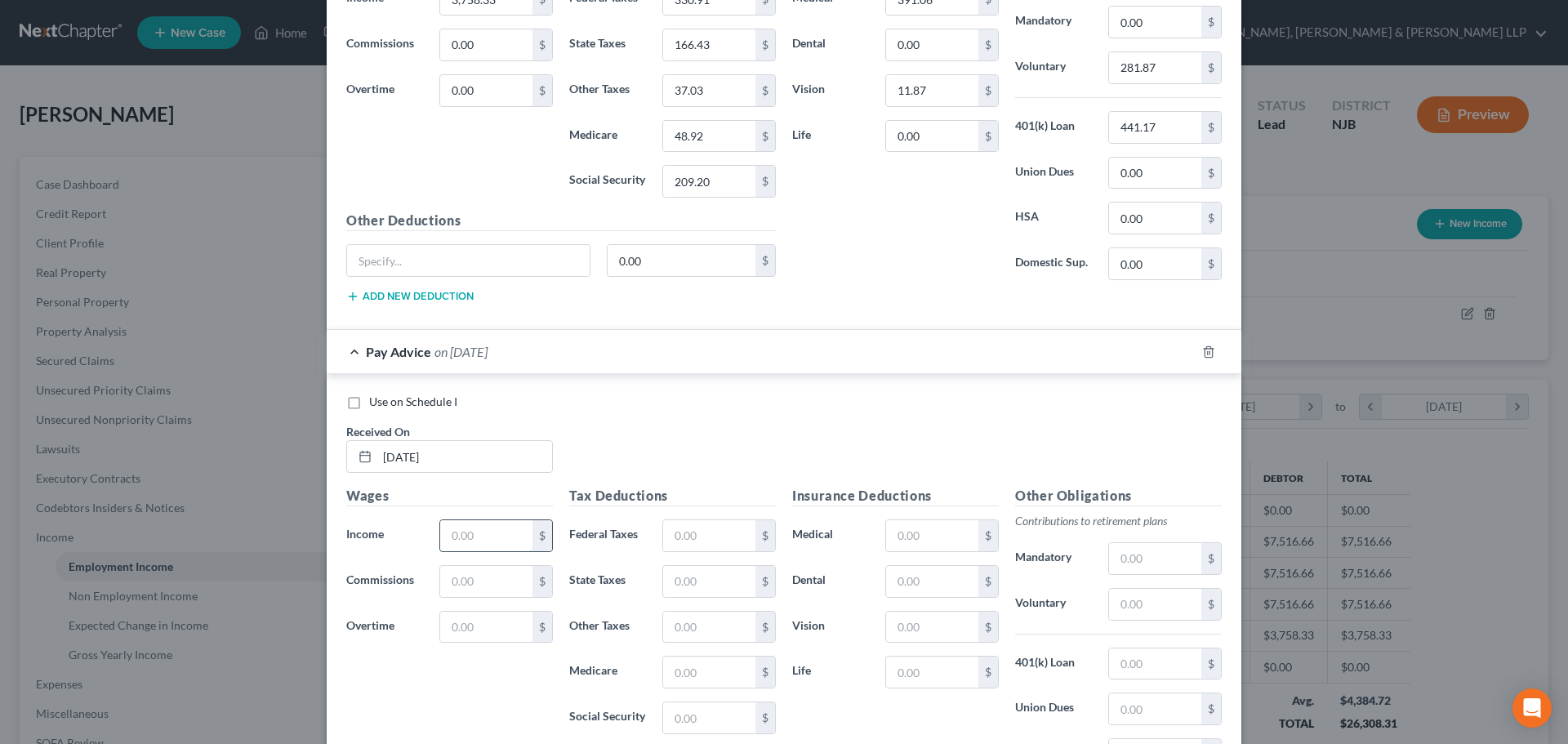
click at [492, 529] on input "text" at bounding box center [486, 535] width 92 height 31
paste input "3,758.33"
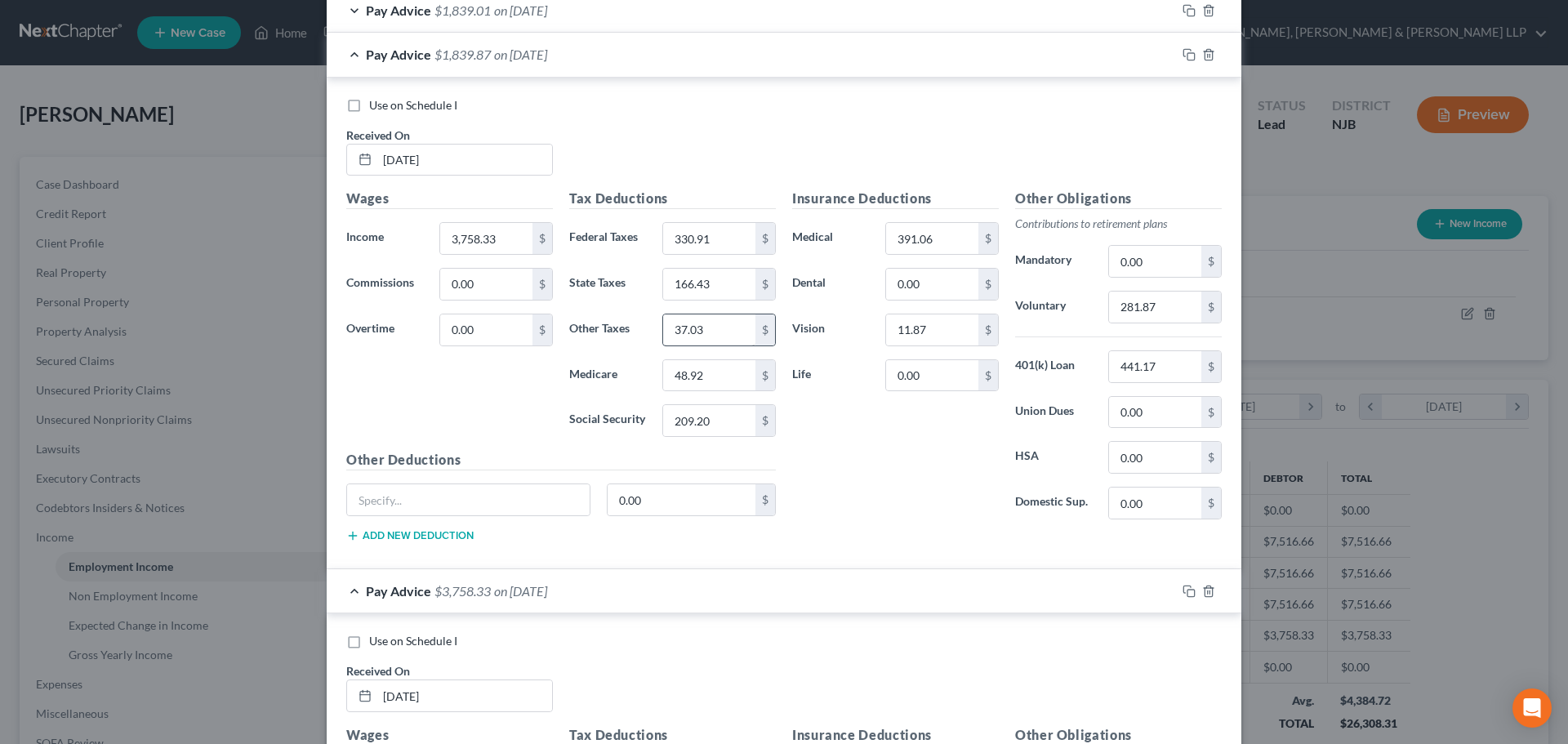
scroll to position [779, 0]
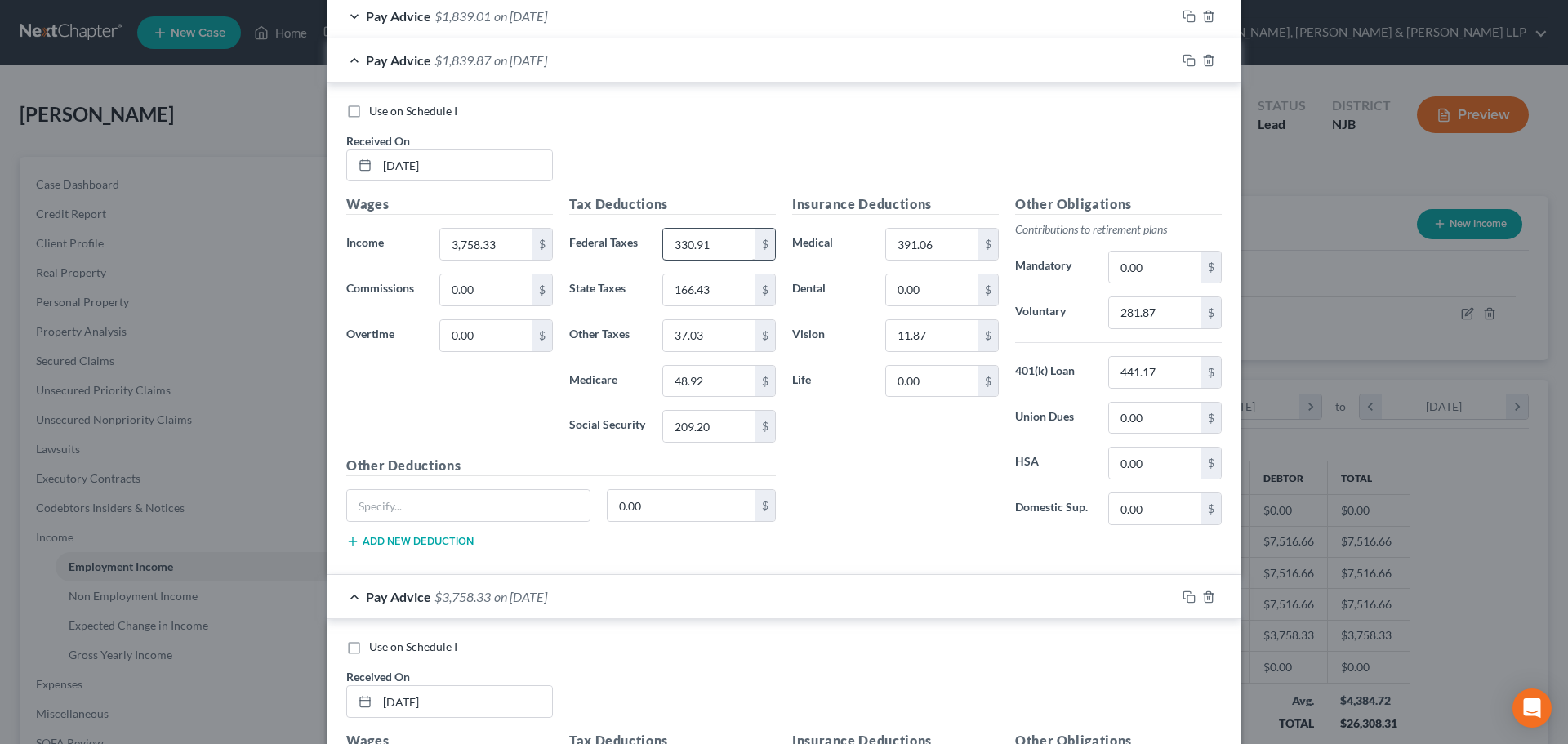
type input "3,758.33"
click at [706, 246] on input "330.91" at bounding box center [709, 244] width 92 height 31
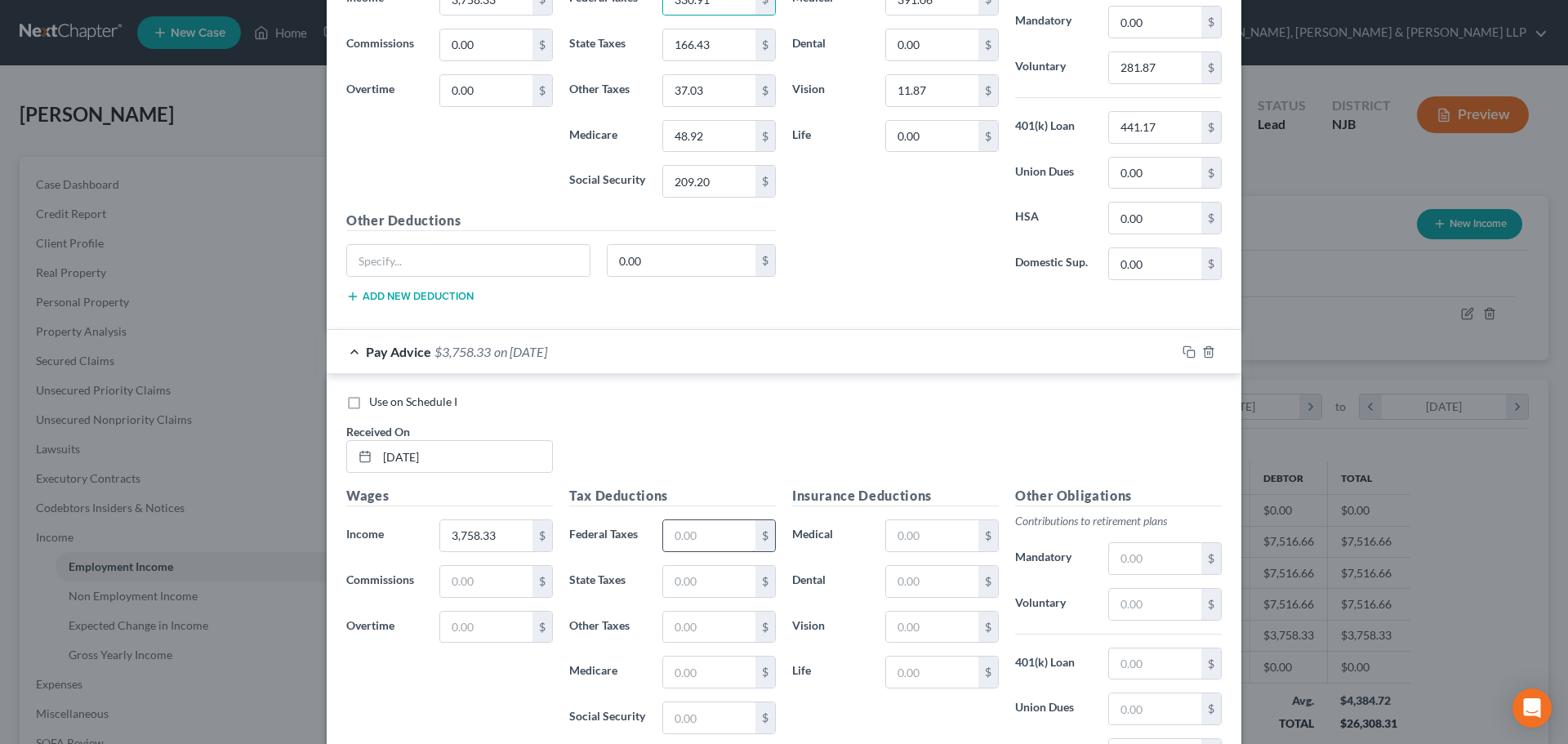
click at [712, 541] on input "text" at bounding box center [709, 535] width 92 height 31
paste input "330.91"
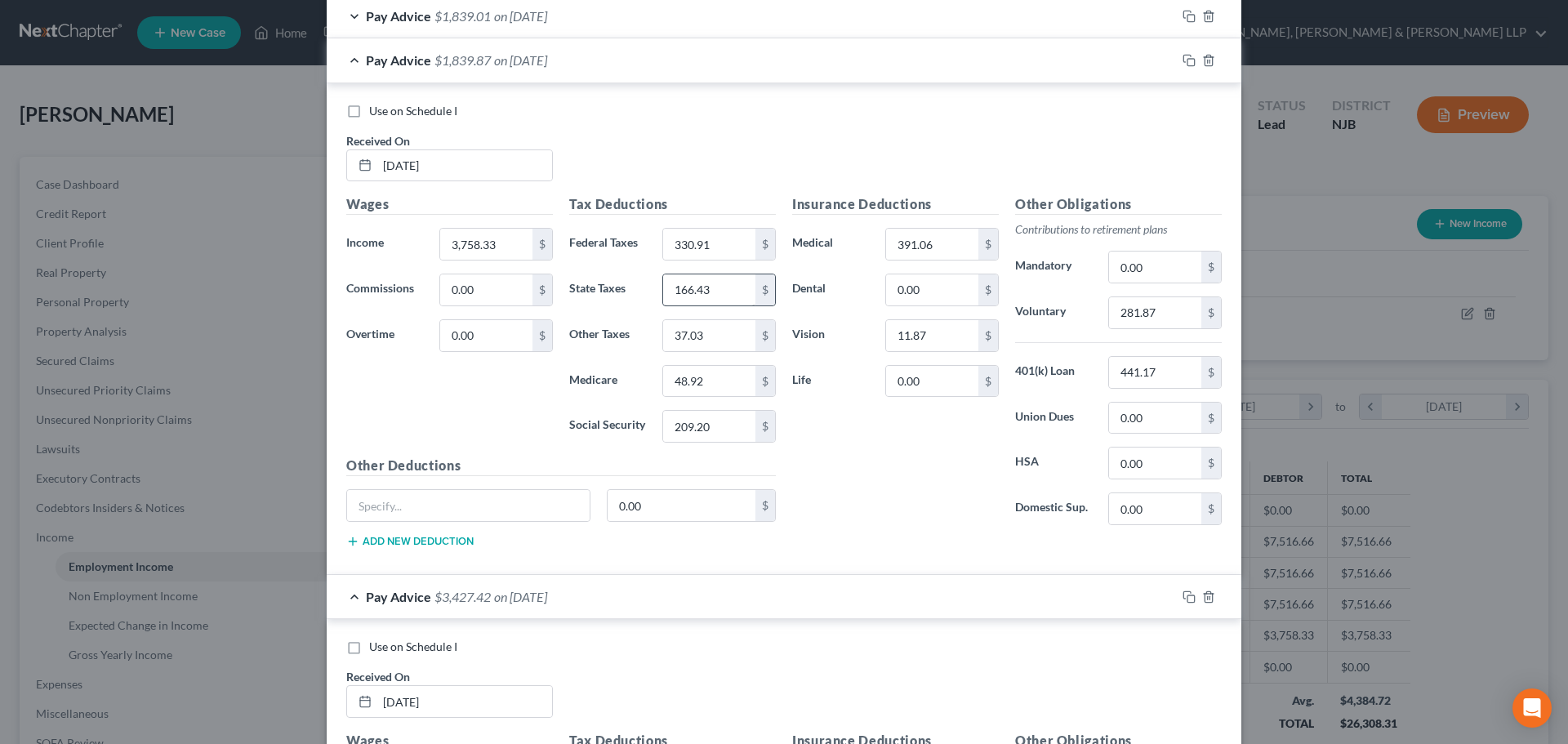
type input "330.91"
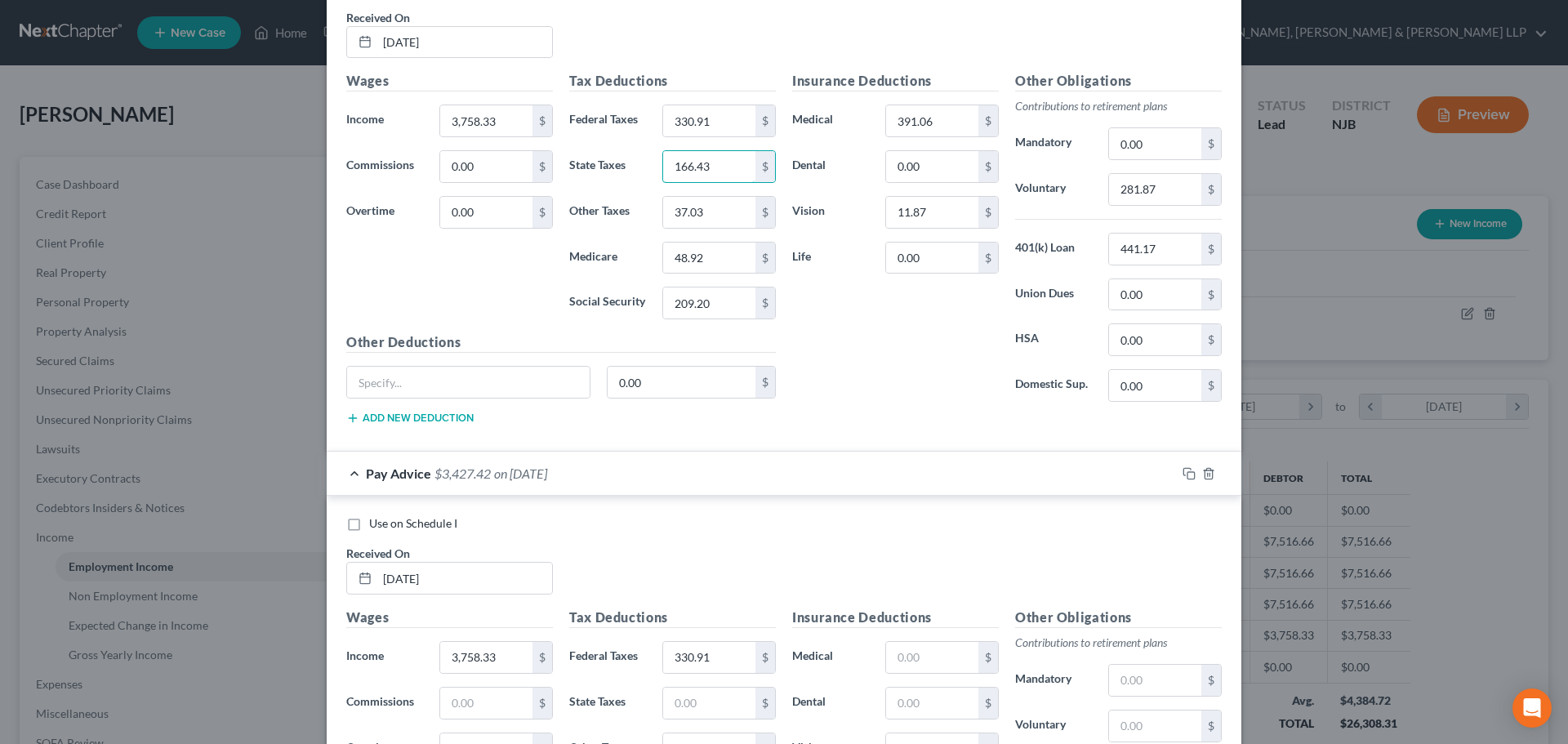
scroll to position [943, 0]
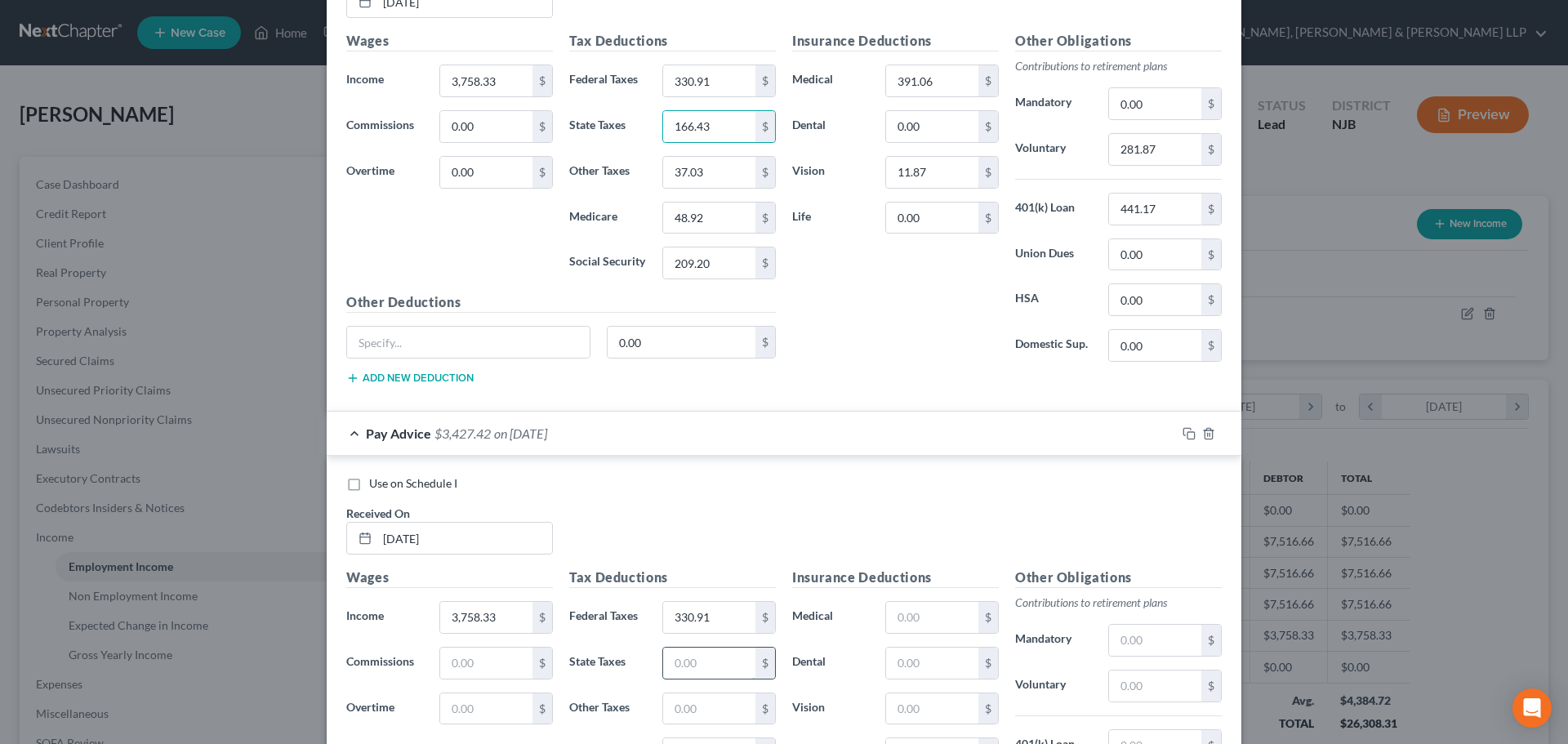
click at [686, 668] on input "text" at bounding box center [709, 663] width 92 height 31
paste input "166.43"
type input "166.43"
click at [720, 157] on input "37.03" at bounding box center [709, 172] width 92 height 31
click at [686, 701] on input "text" at bounding box center [709, 709] width 92 height 31
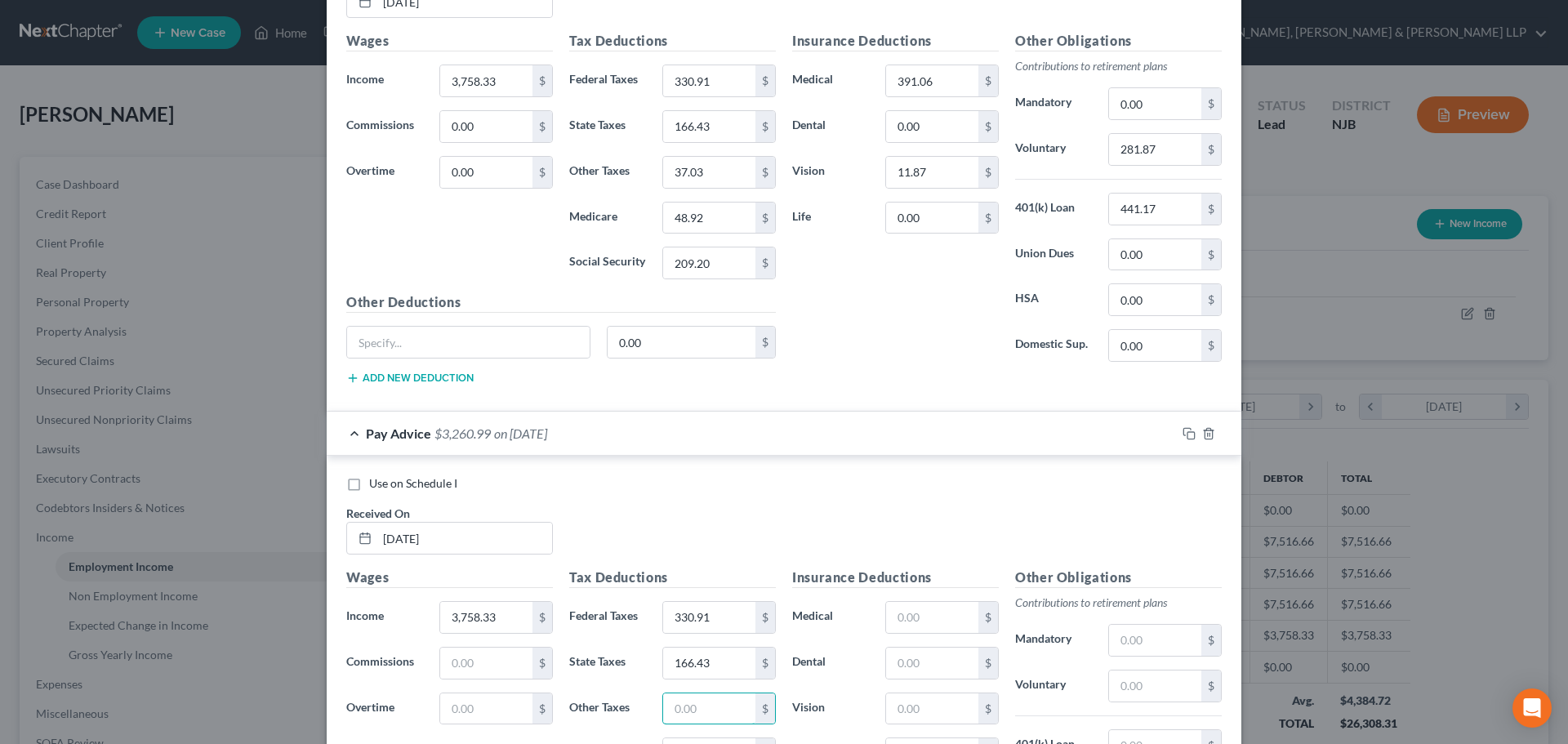
paste input "37.03"
type input "37.03"
click at [710, 204] on input "48.92" at bounding box center [709, 218] width 92 height 31
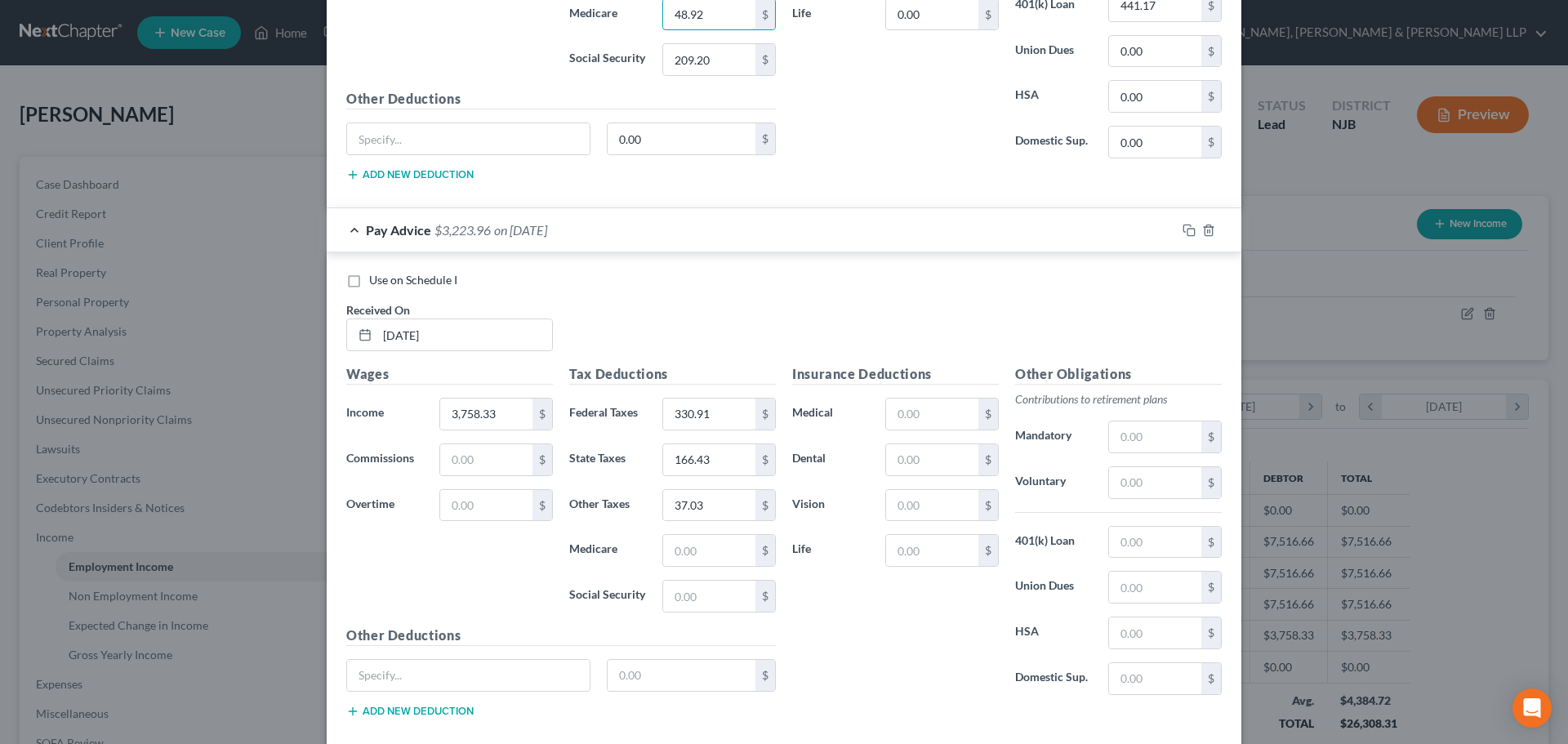
scroll to position [1188, 0]
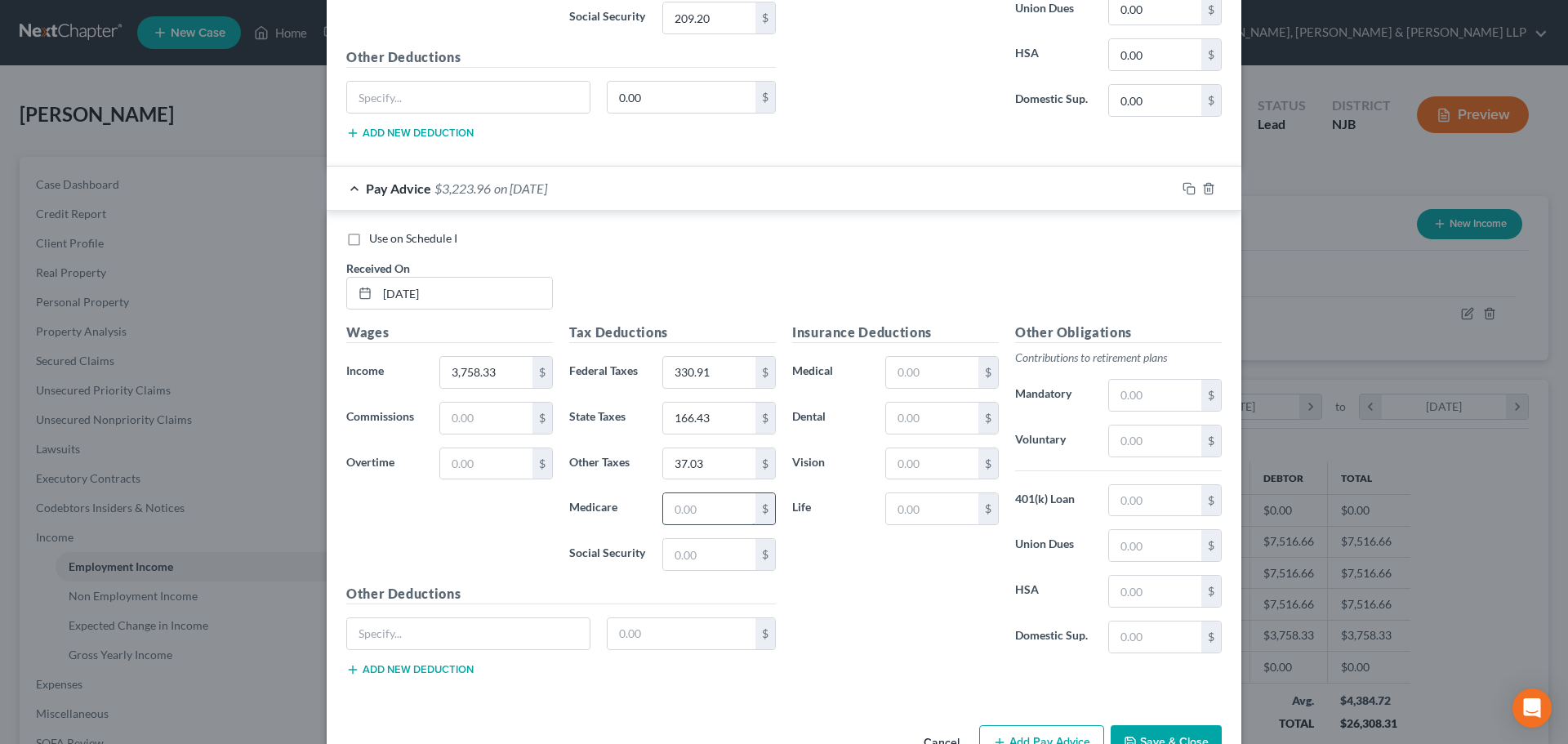
click at [699, 514] on input "text" at bounding box center [709, 509] width 92 height 31
paste input "48.92"
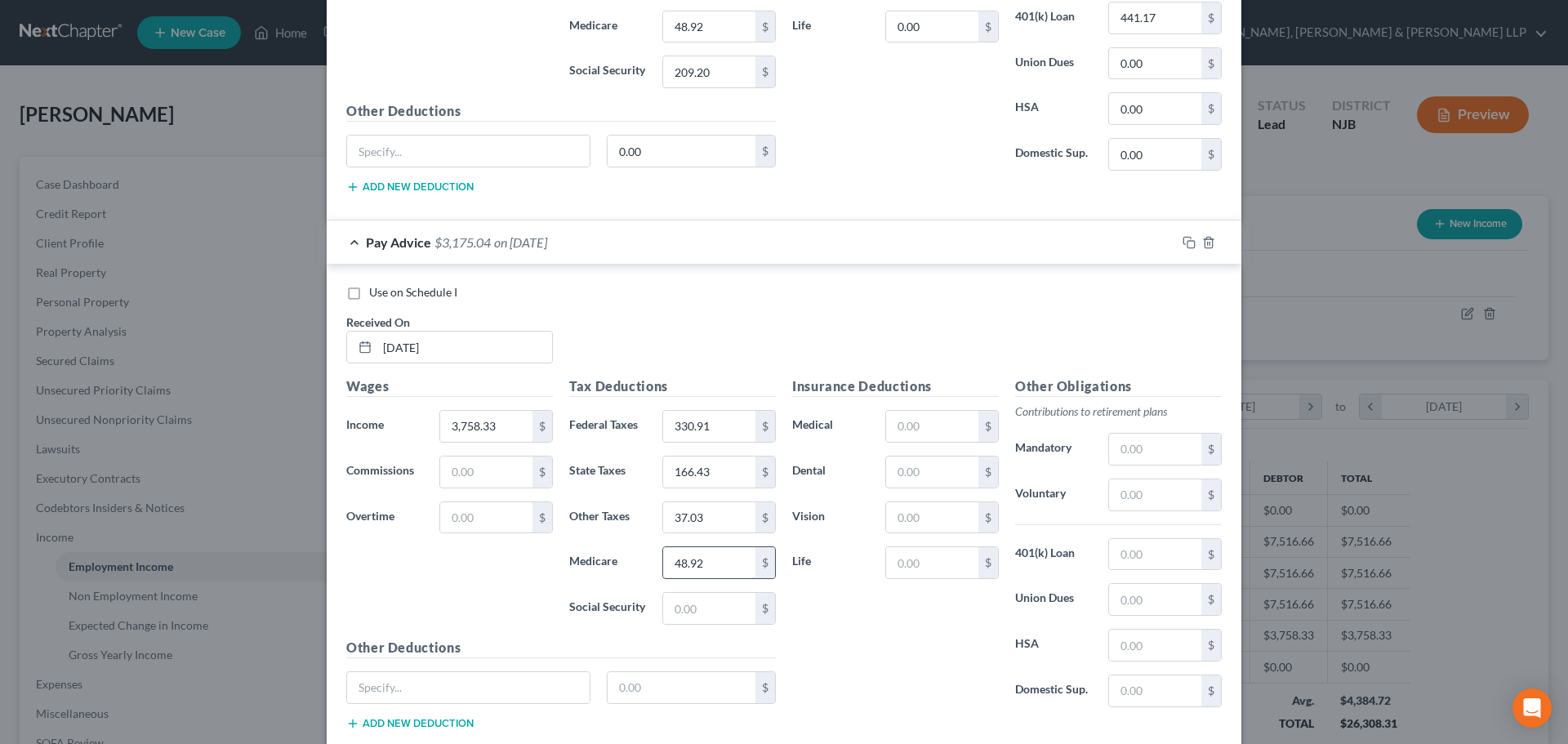
scroll to position [1025, 0]
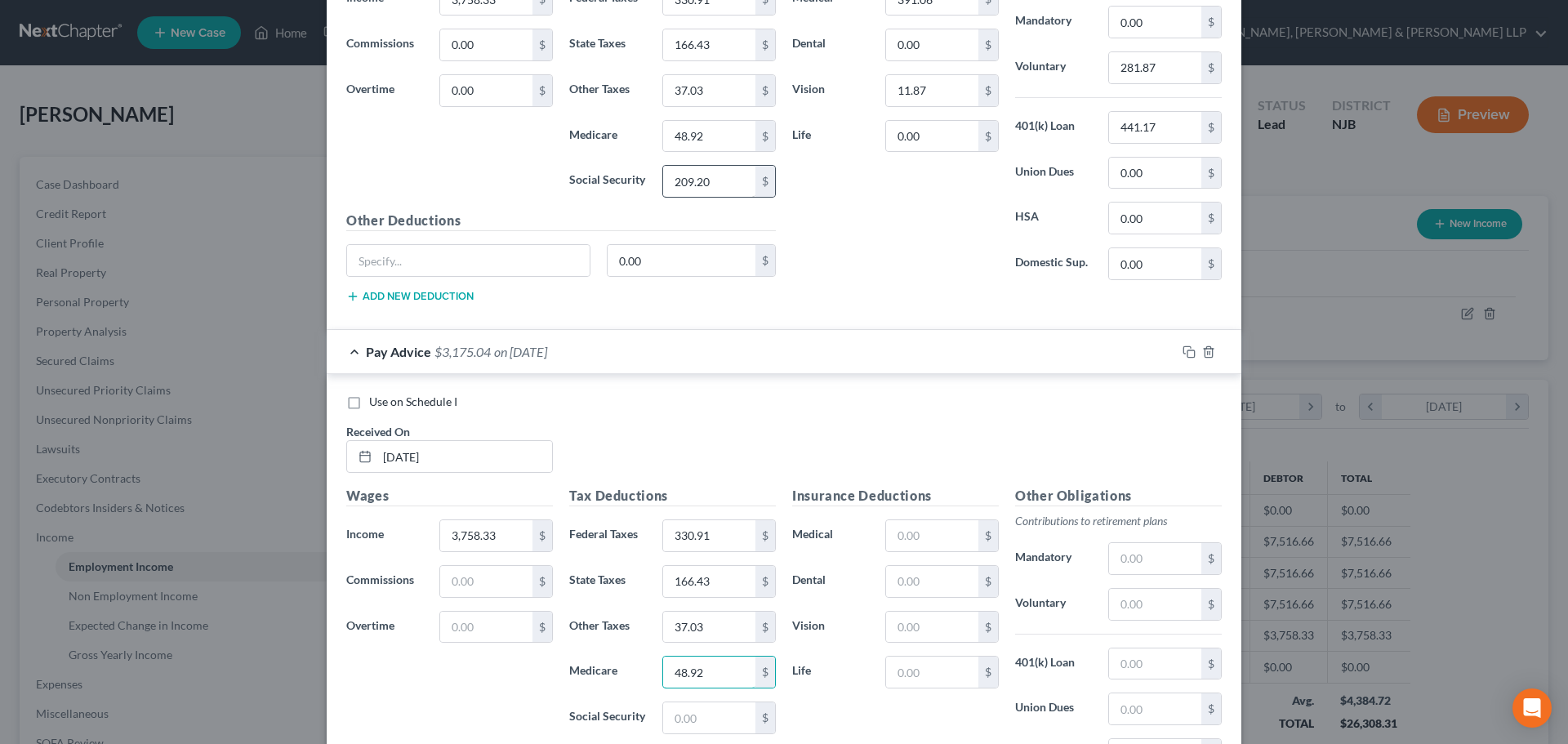
type input "48.92"
click at [702, 701] on input "text" at bounding box center [709, 717] width 92 height 31
paste input "209.20"
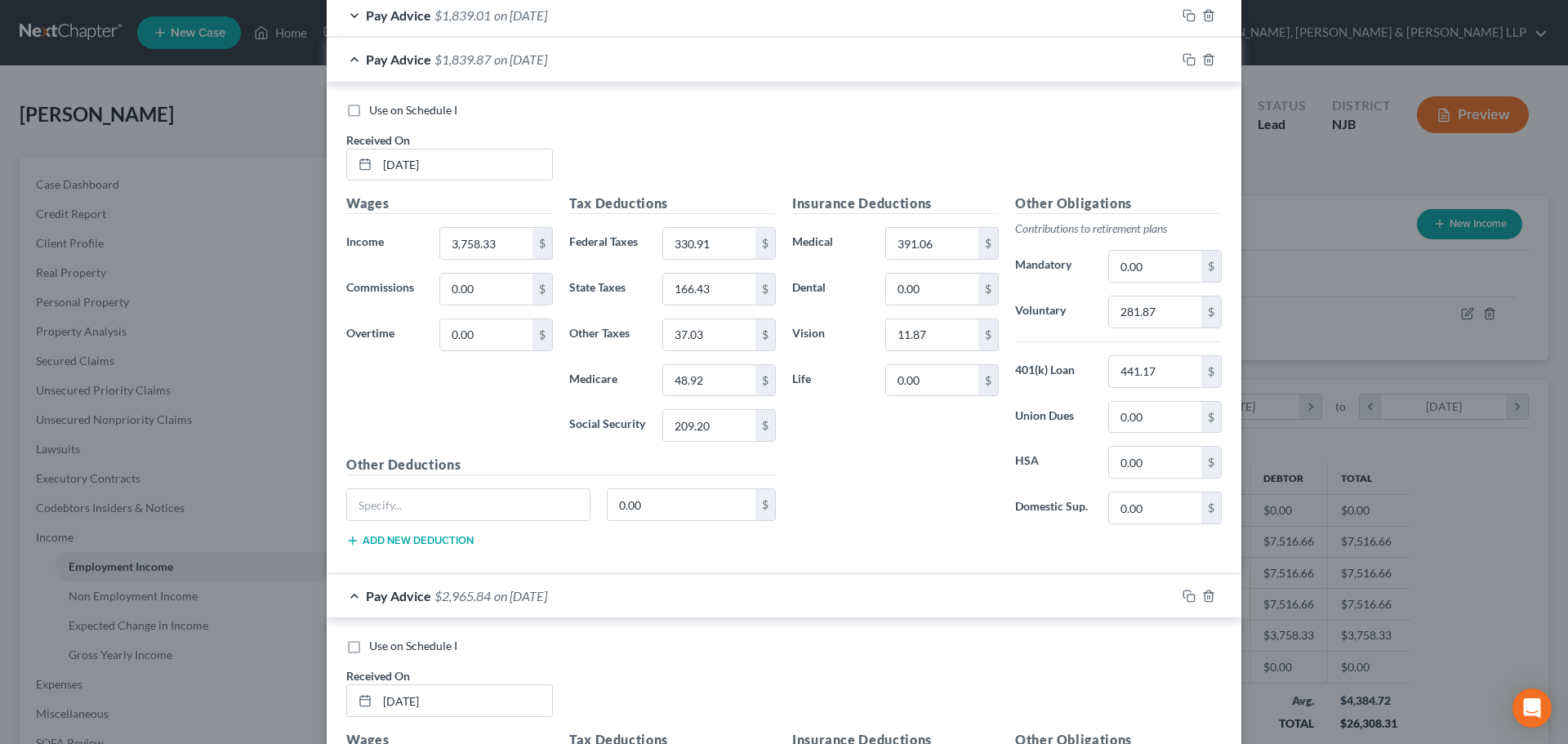
scroll to position [779, 0]
type input "209.20"
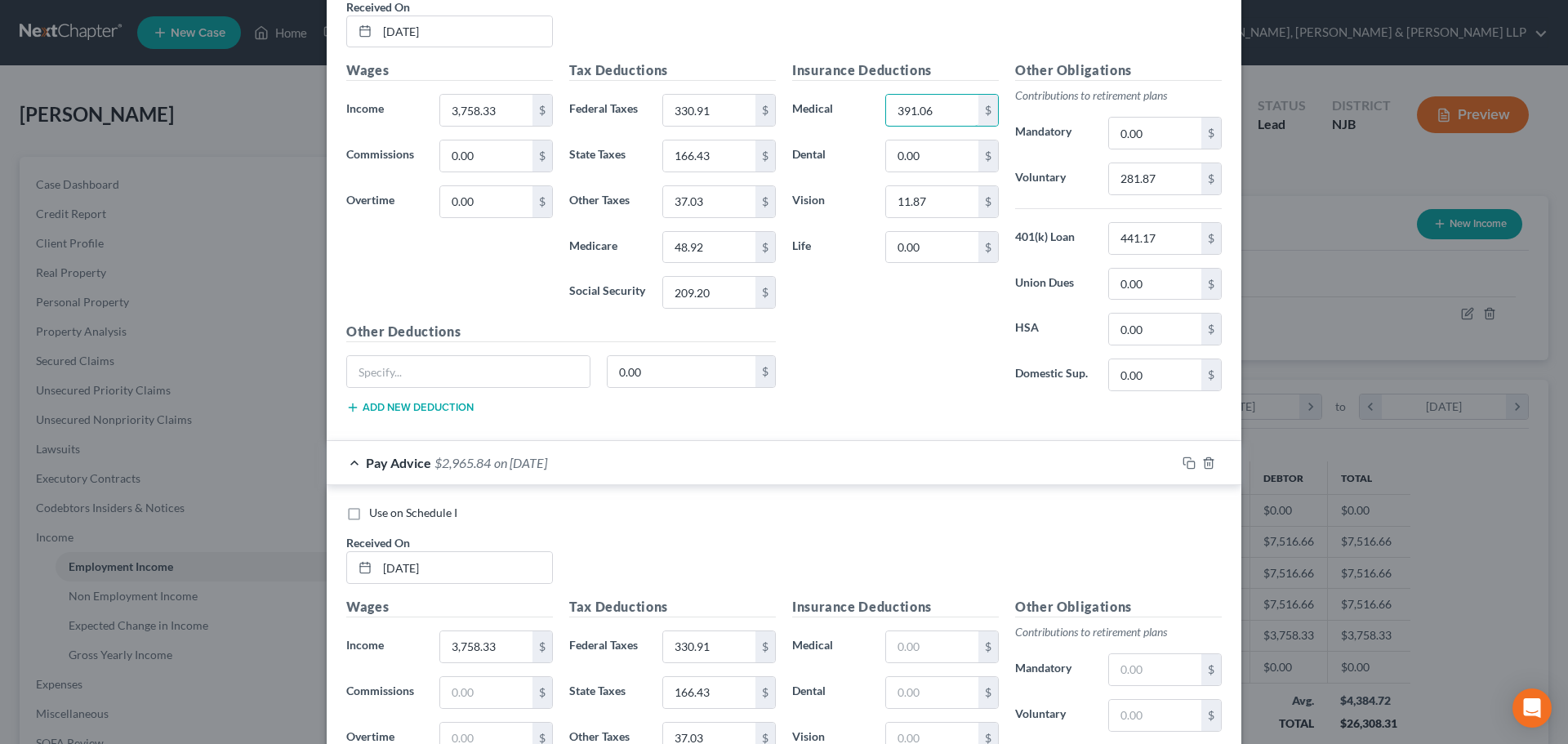
scroll to position [943, 0]
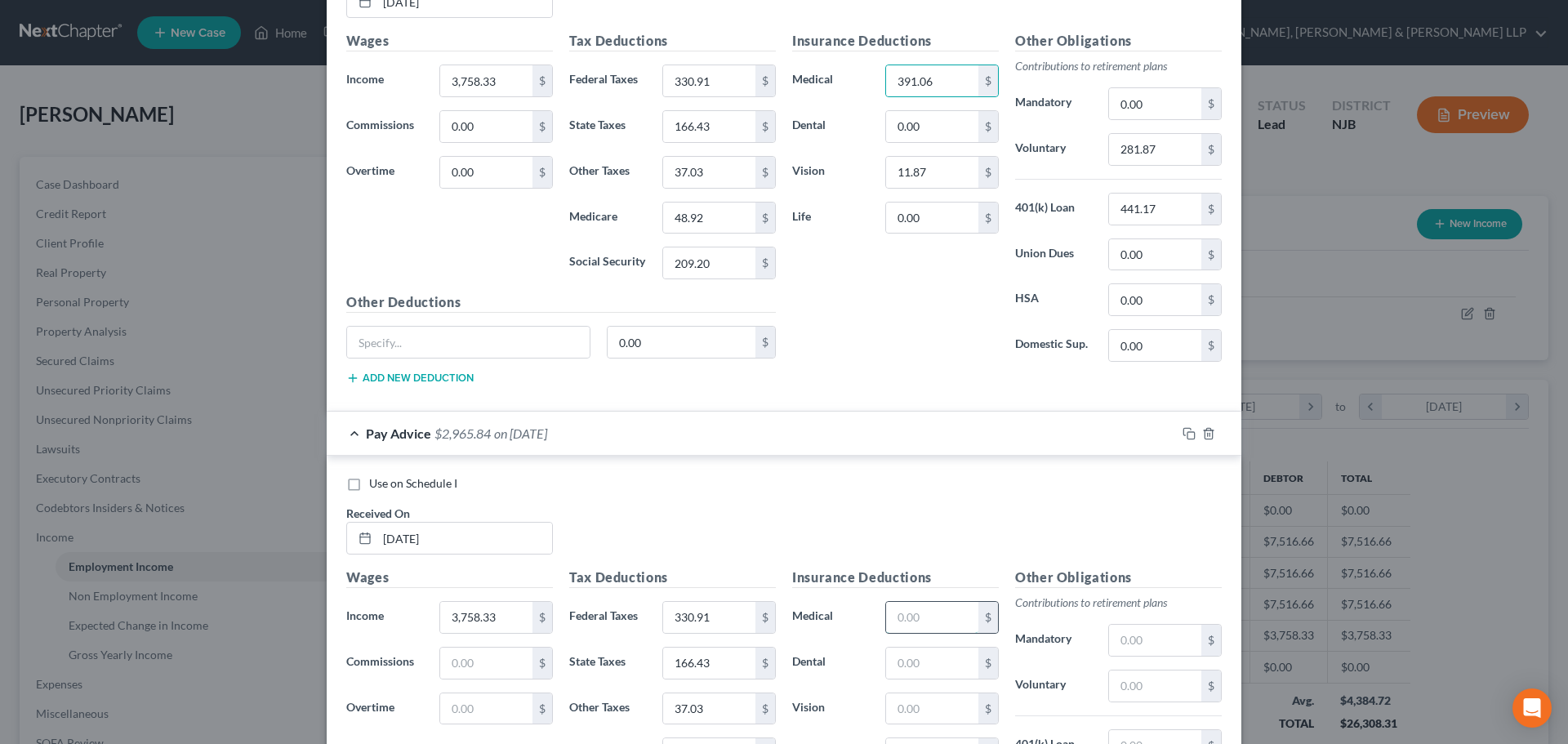
click at [913, 629] on input "text" at bounding box center [932, 617] width 92 height 31
paste input "391.06"
type input "391.06"
click at [940, 167] on input "11.87" at bounding box center [932, 172] width 92 height 31
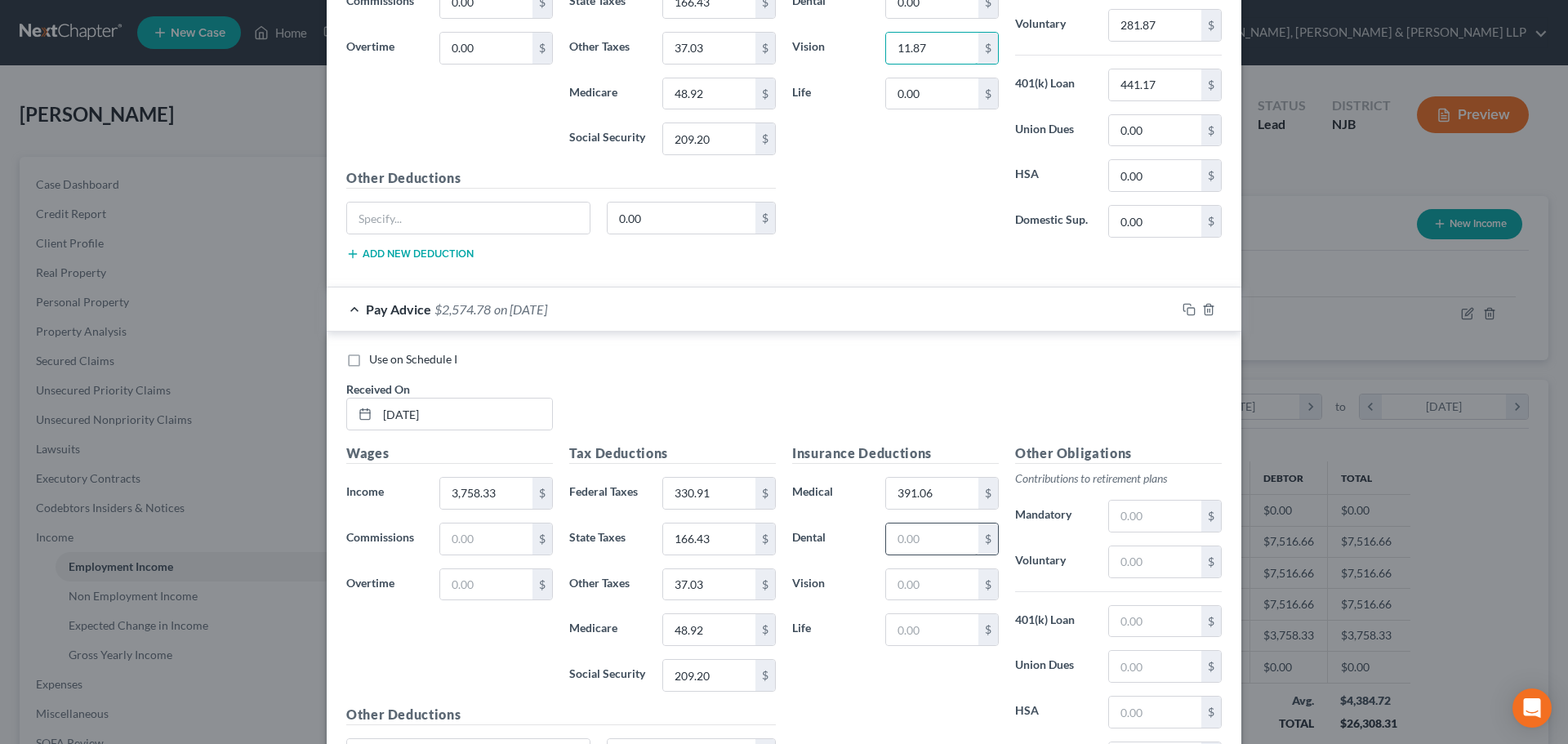
scroll to position [1106, 0]
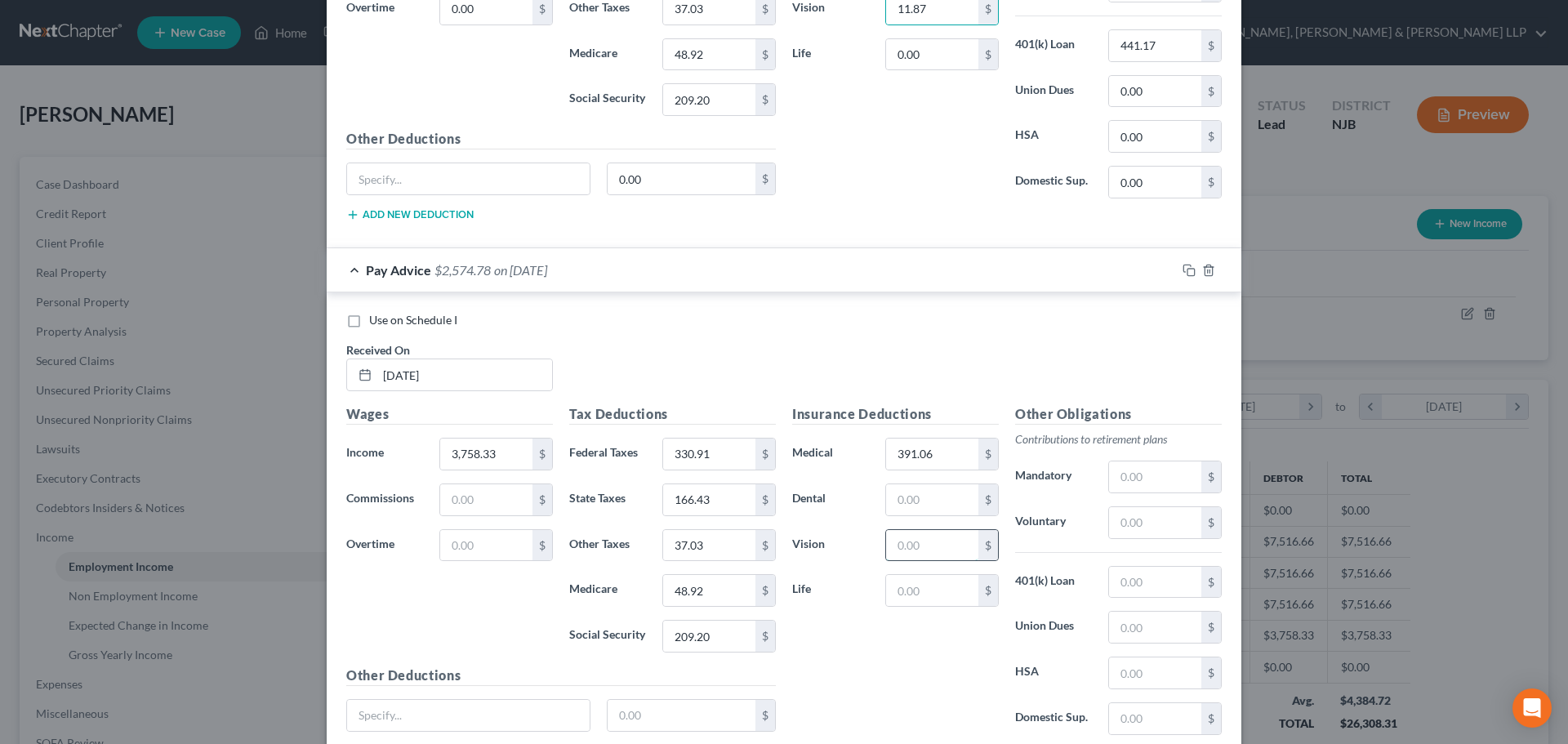
click at [908, 543] on input "text" at bounding box center [932, 546] width 92 height 31
paste input "11.87"
type input "11.87"
click at [1159, 38] on input "441.17" at bounding box center [1155, 46] width 92 height 31
click at [1126, 522] on input "text" at bounding box center [1155, 522] width 92 height 31
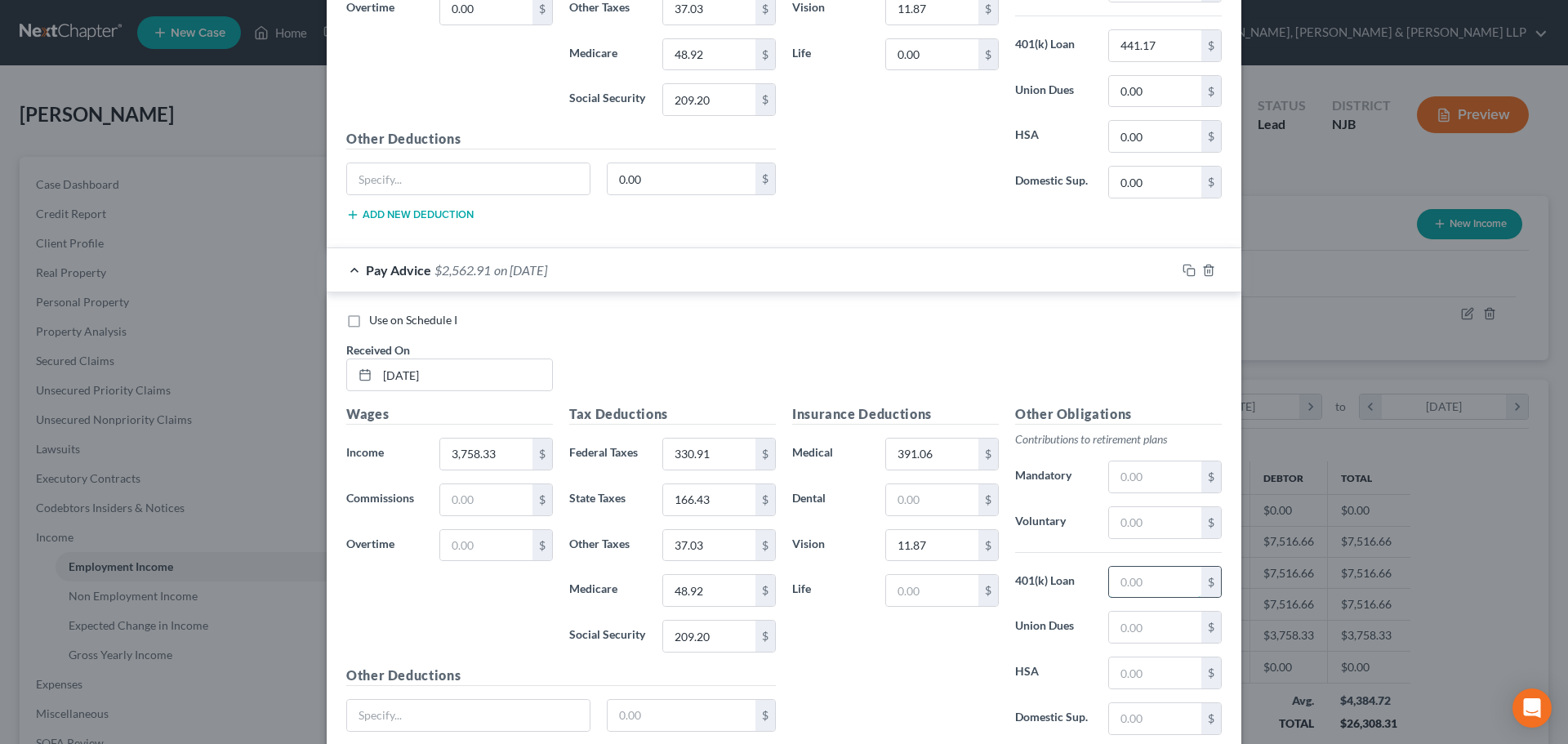
click at [1128, 585] on input "text" at bounding box center [1155, 582] width 92 height 31
paste input "441.17"
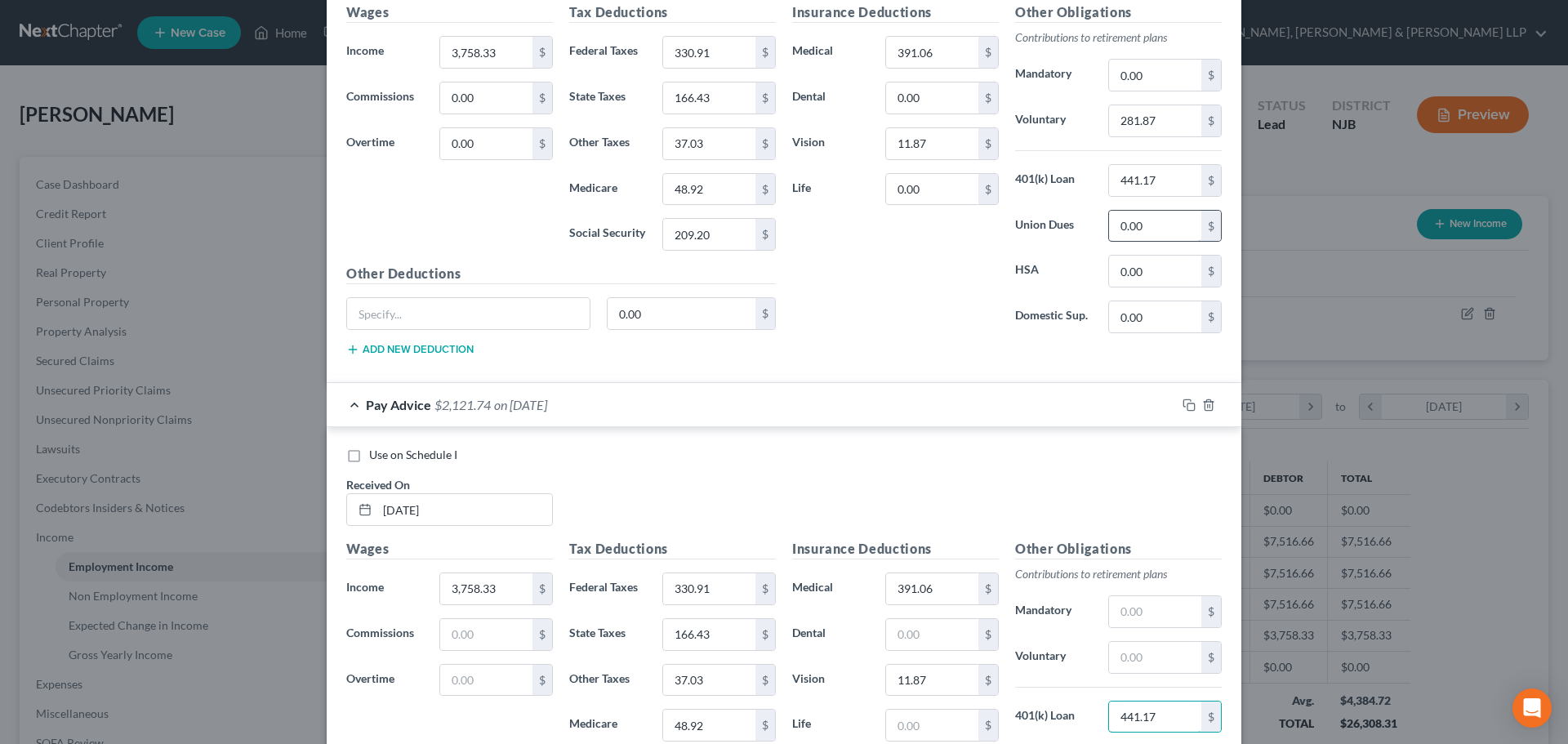
scroll to position [943, 0]
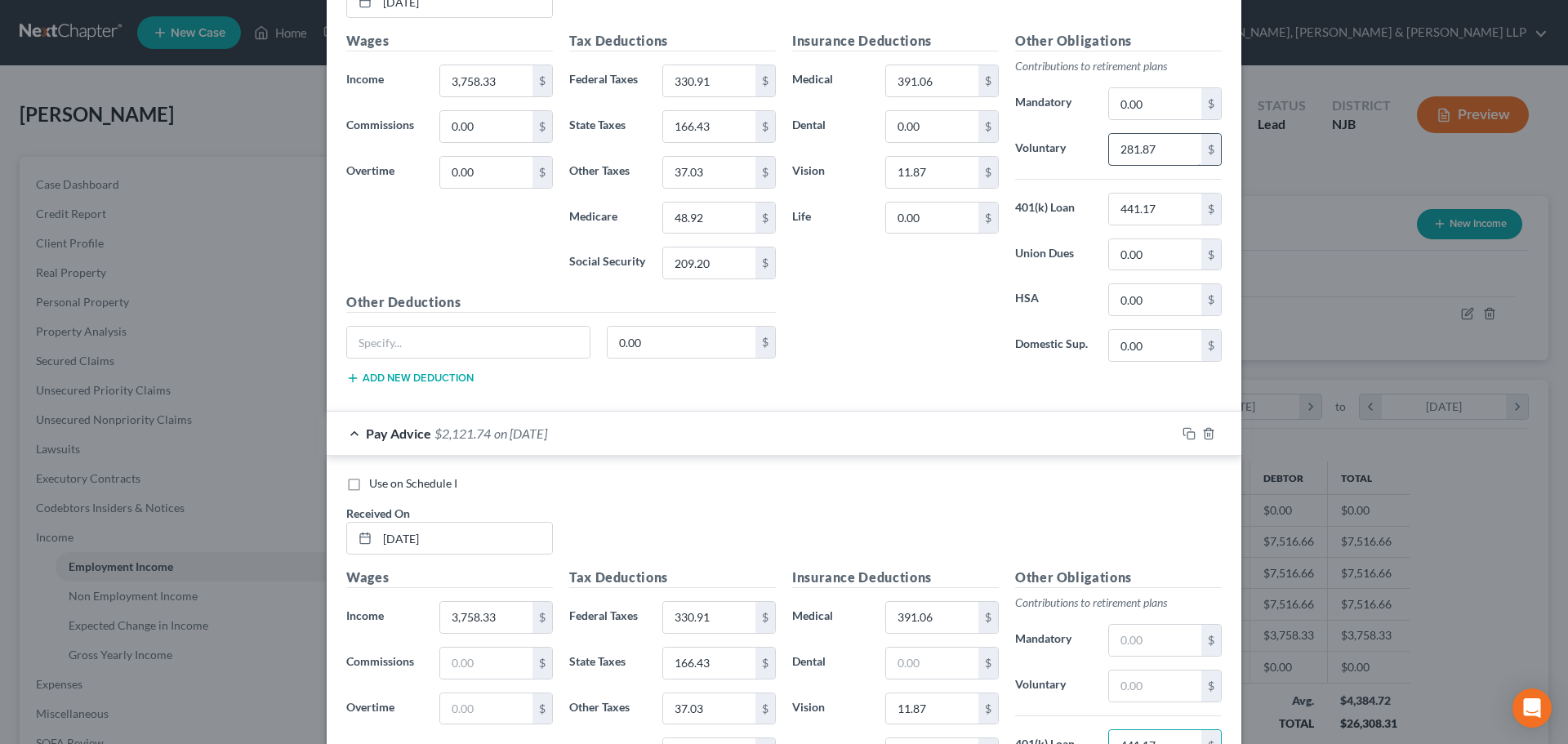
type input "441.17"
click at [1154, 151] on input "281.87" at bounding box center [1155, 149] width 92 height 31
click at [1145, 679] on input "text" at bounding box center [1155, 686] width 92 height 31
paste input "281.87"
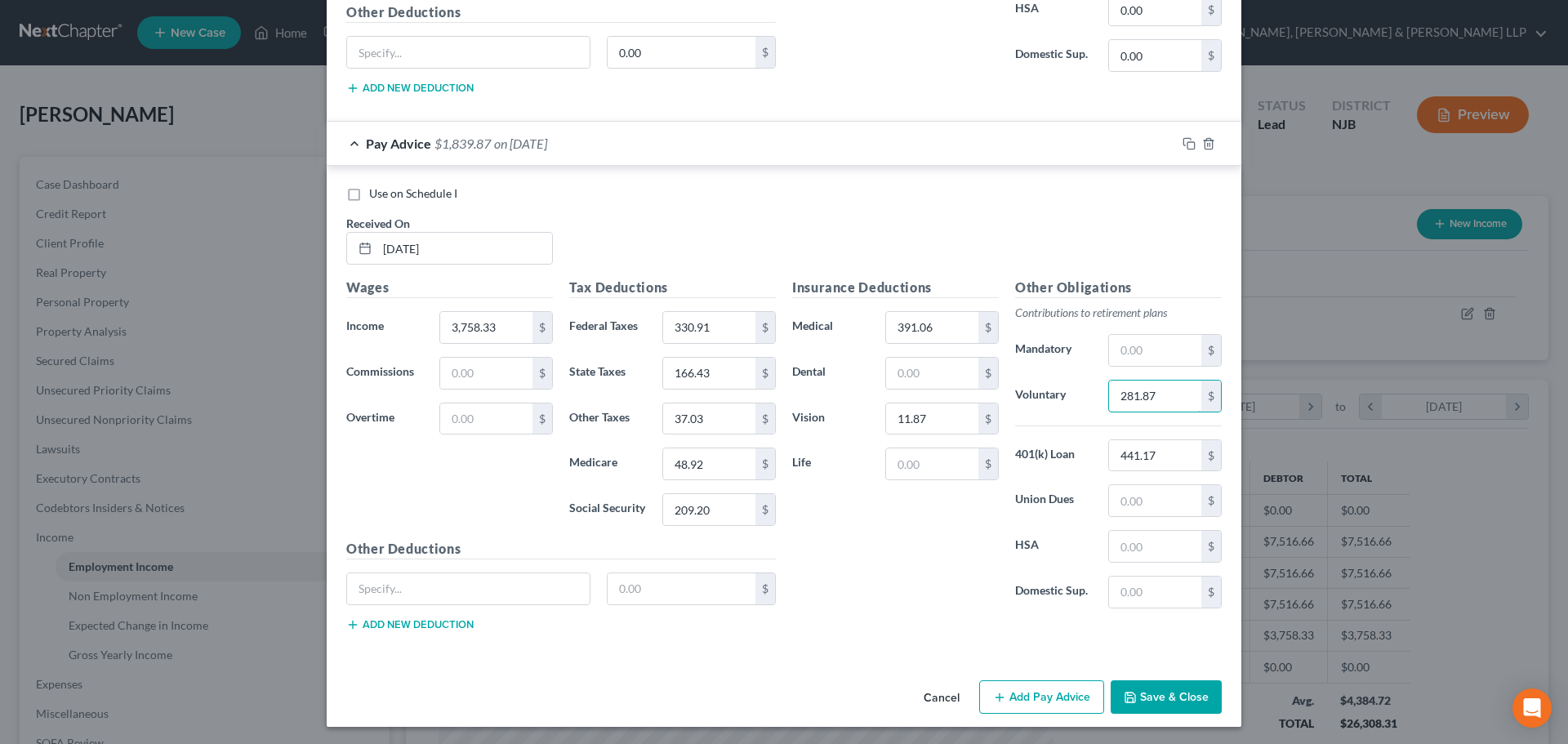
scroll to position [1235, 0]
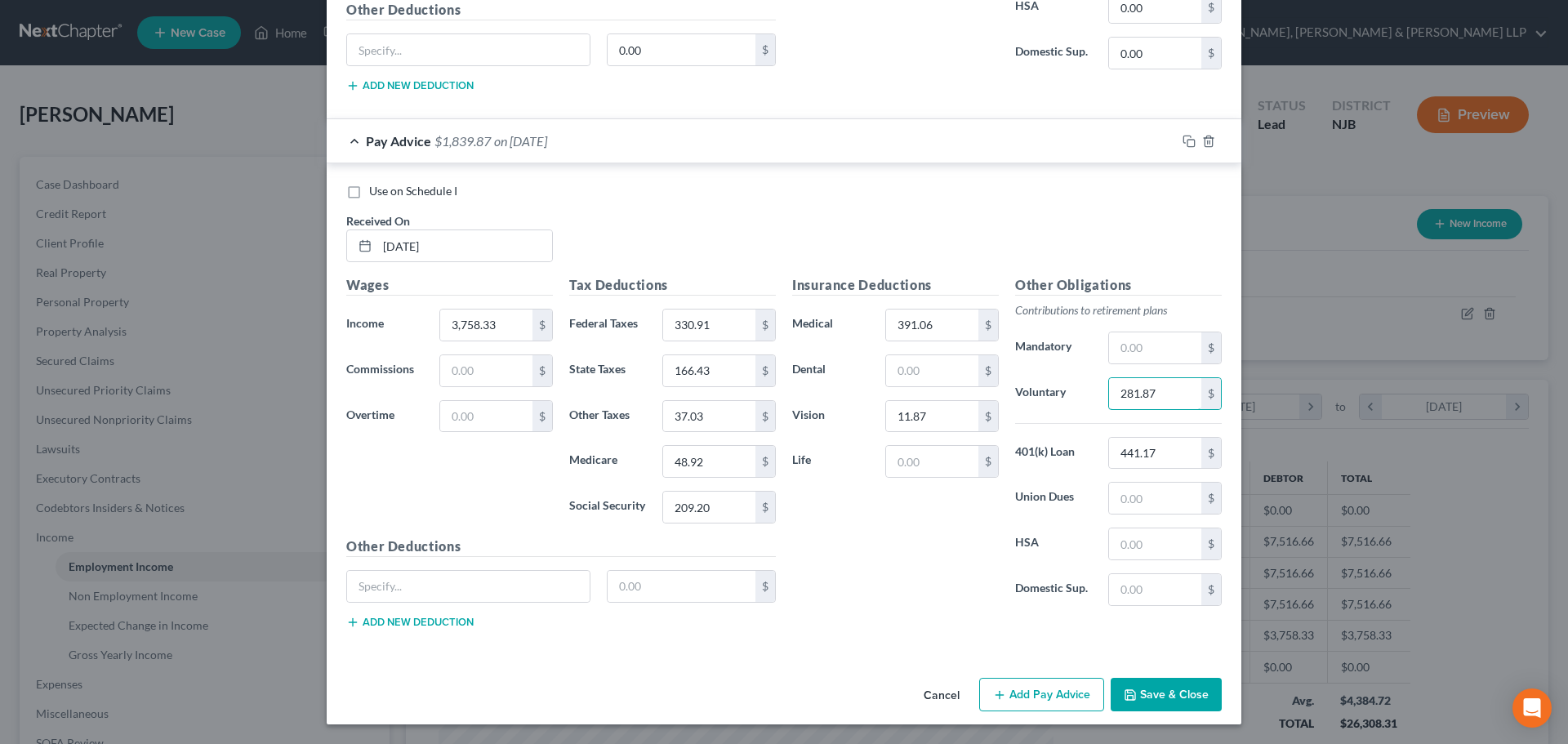
type input "281.87"
click at [1025, 692] on button "Add Pay Advice" at bounding box center [1042, 695] width 125 height 34
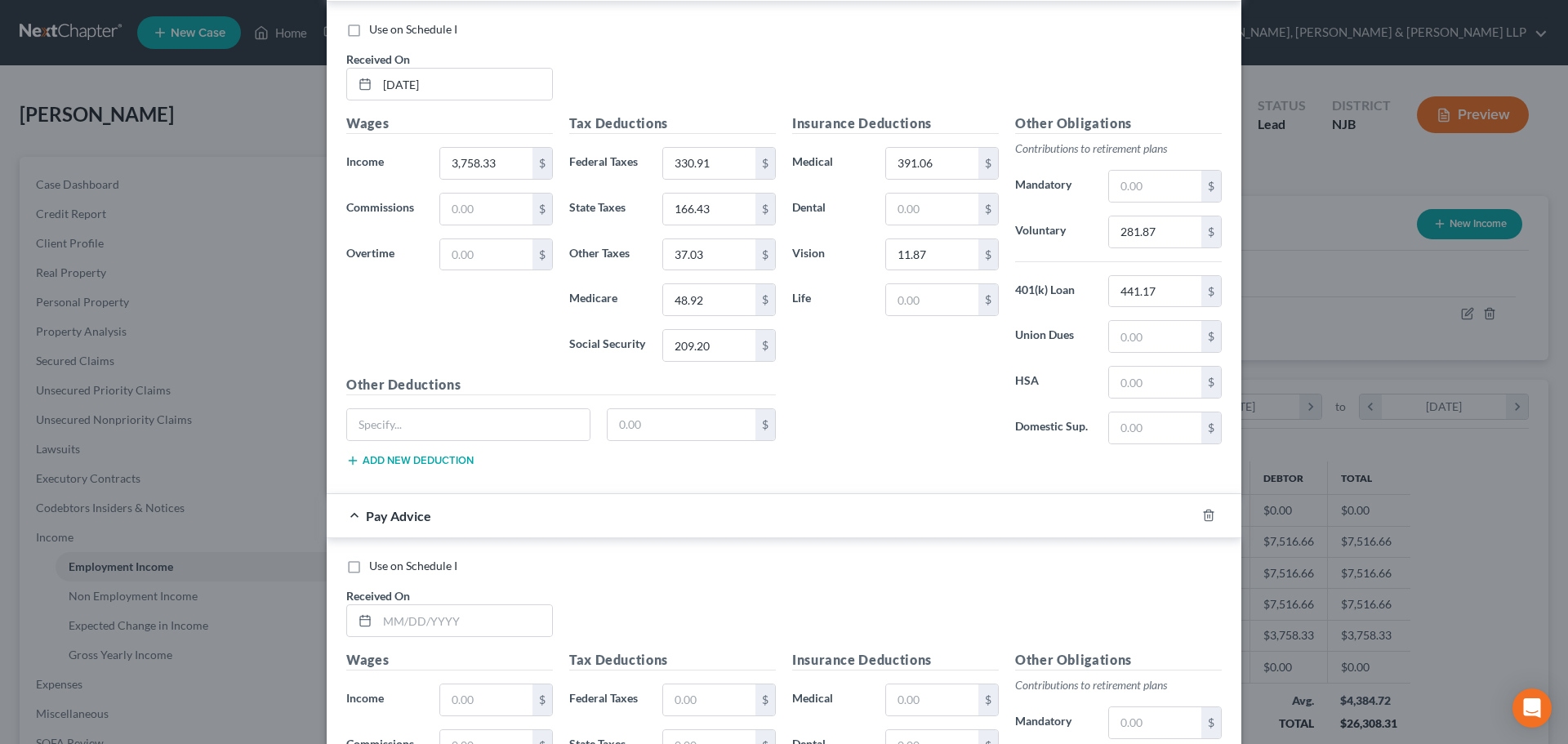
scroll to position [1398, 0]
click at [511, 629] on input "text" at bounding box center [465, 619] width 175 height 31
type input "04/30/2025"
click at [484, 172] on input "3,758.33" at bounding box center [486, 162] width 92 height 31
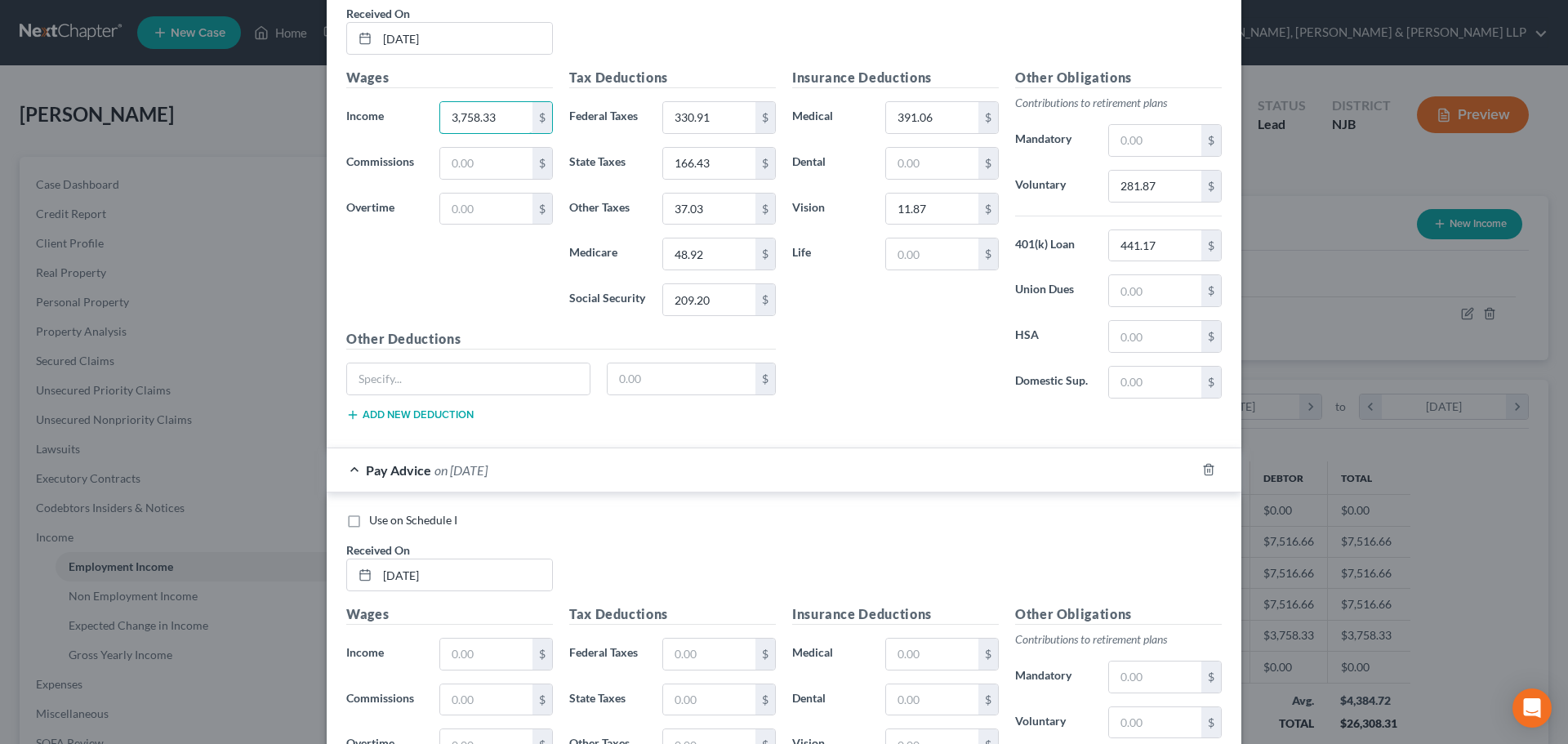
scroll to position [1562, 0]
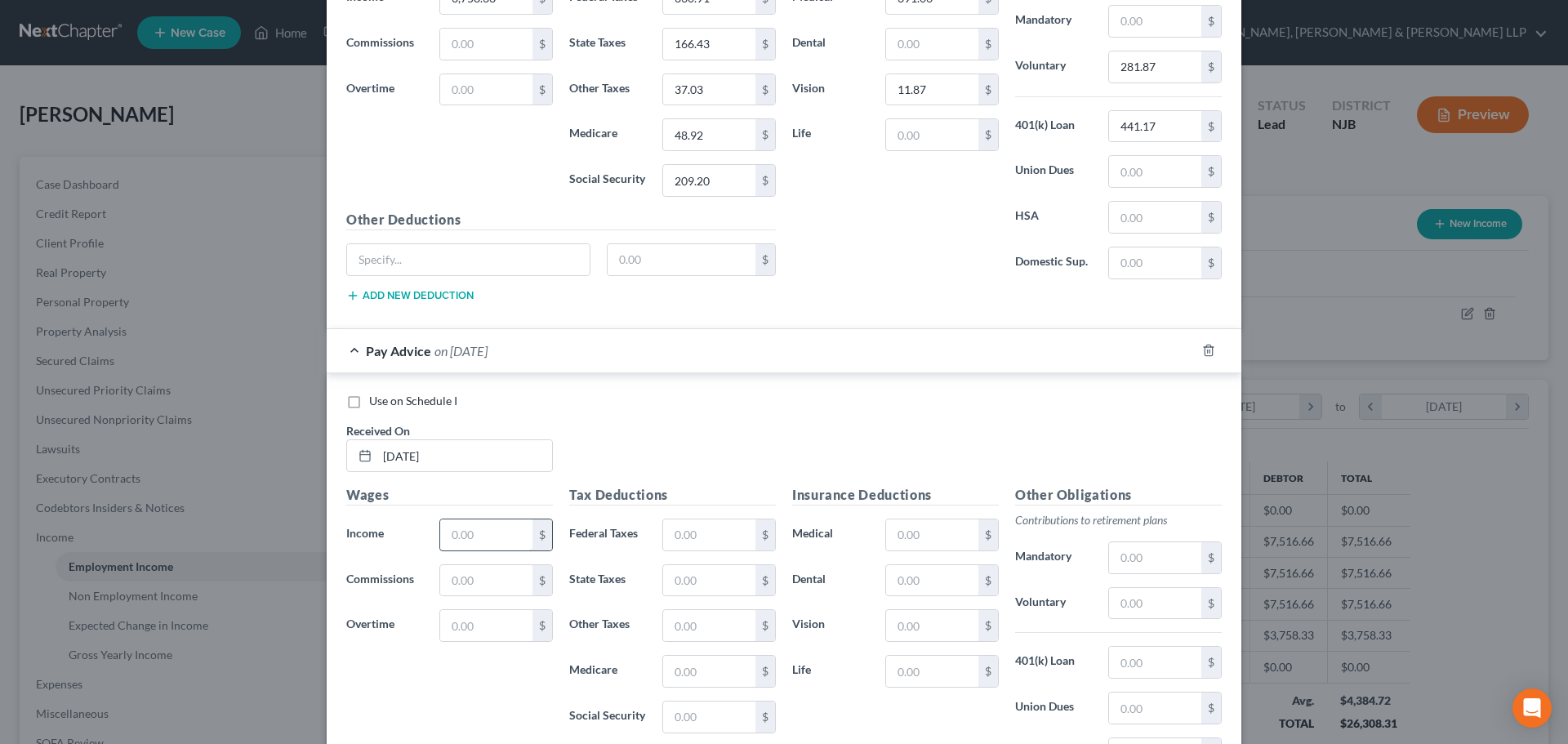
click at [475, 528] on input "text" at bounding box center [486, 535] width 92 height 31
paste input "3,758.33"
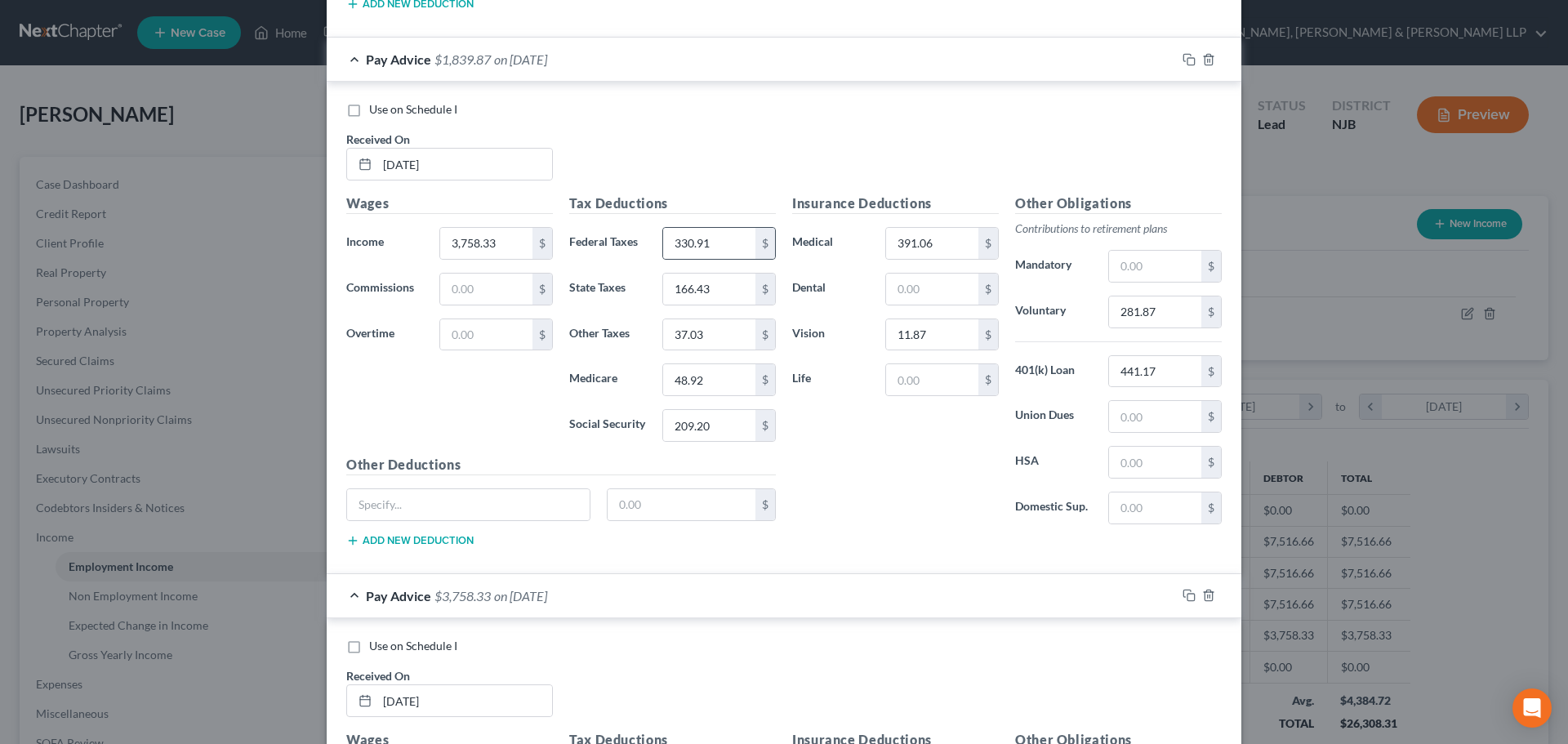
type input "3,758.33"
click at [756, 228] on div "$" at bounding box center [765, 243] width 20 height 31
click at [740, 242] on input "330.91" at bounding box center [709, 243] width 92 height 31
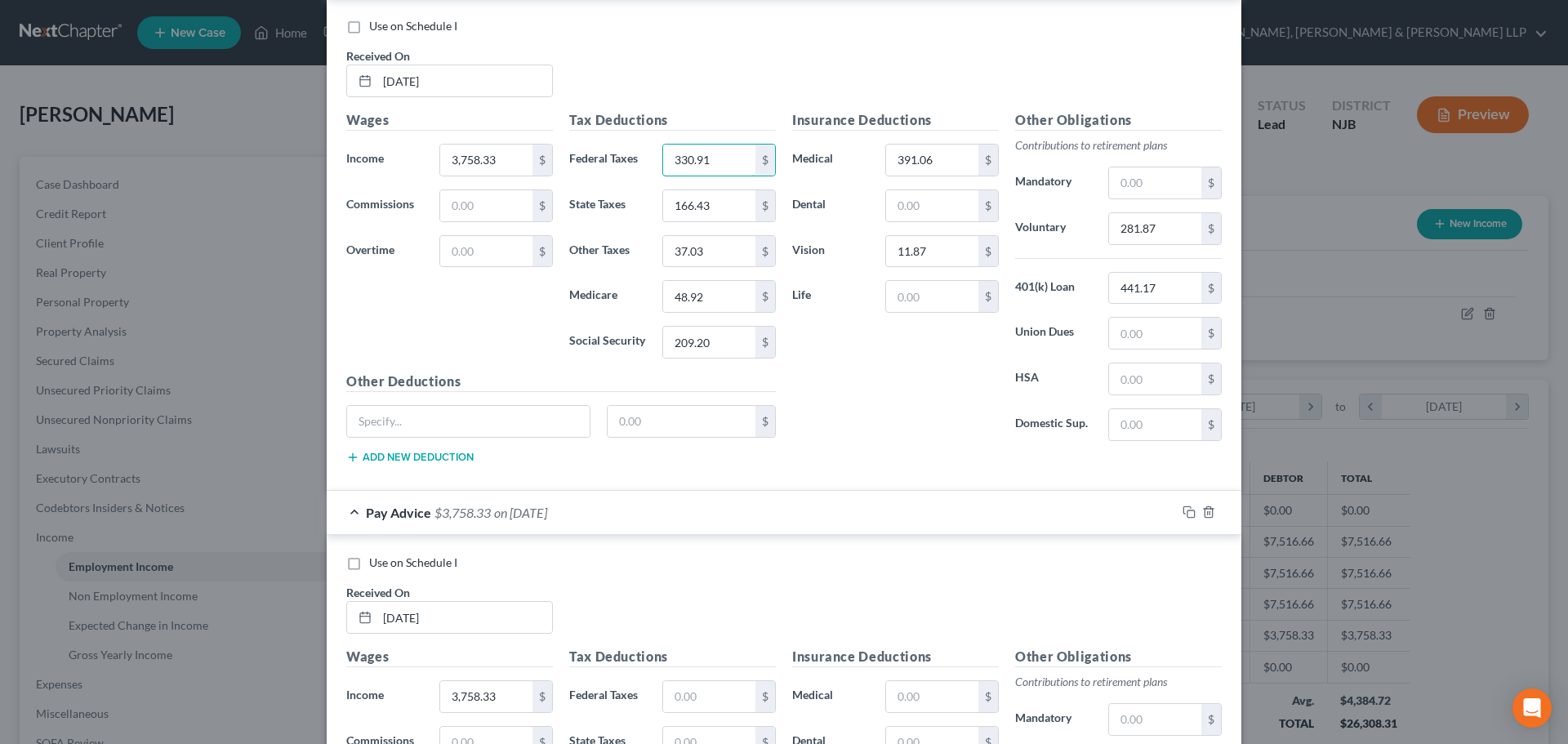
scroll to position [1480, 0]
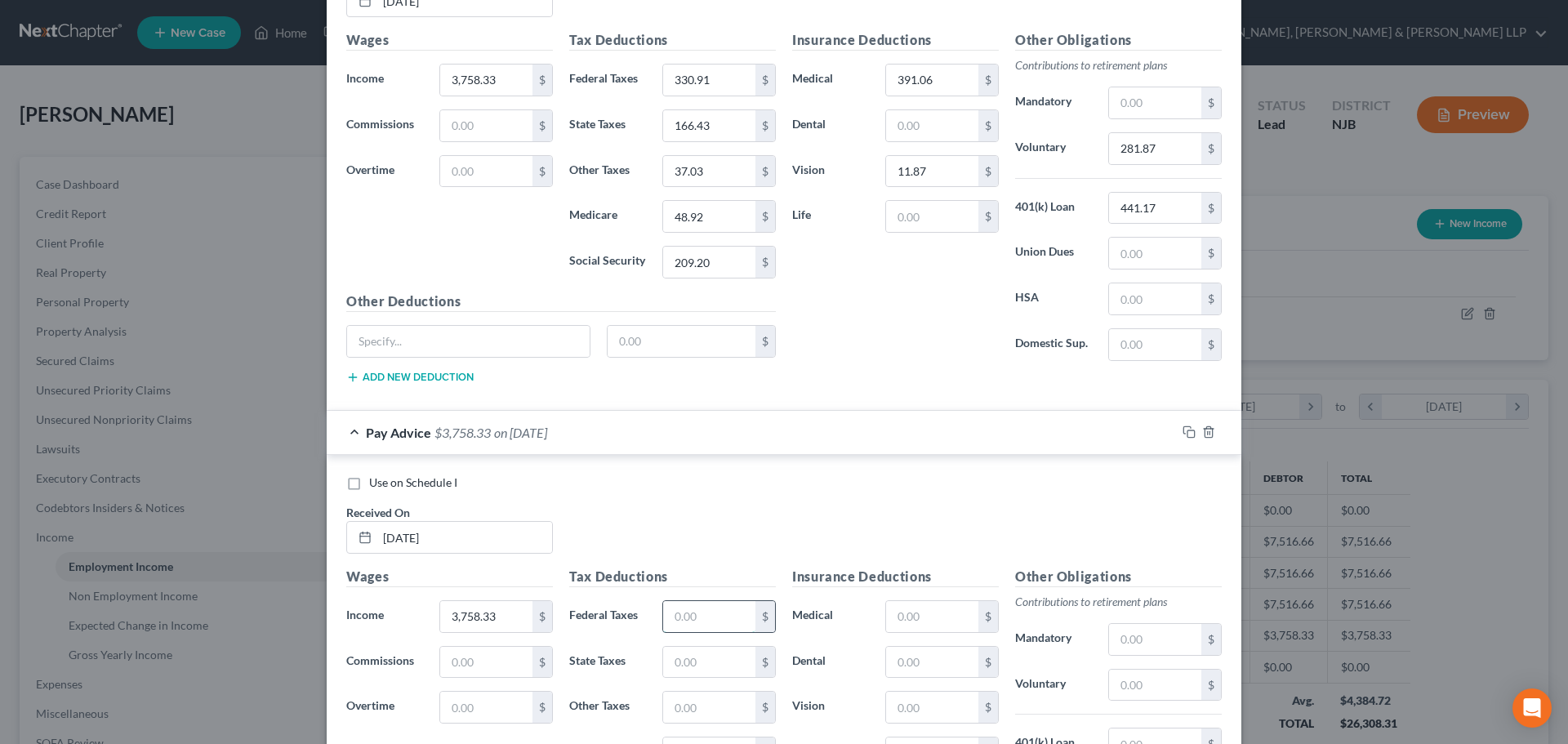
click at [695, 617] on input "text" at bounding box center [709, 616] width 92 height 31
paste input "330.91"
type input "330.91"
click at [722, 128] on input "166.43" at bounding box center [709, 126] width 92 height 31
click at [681, 661] on input "text" at bounding box center [709, 662] width 92 height 31
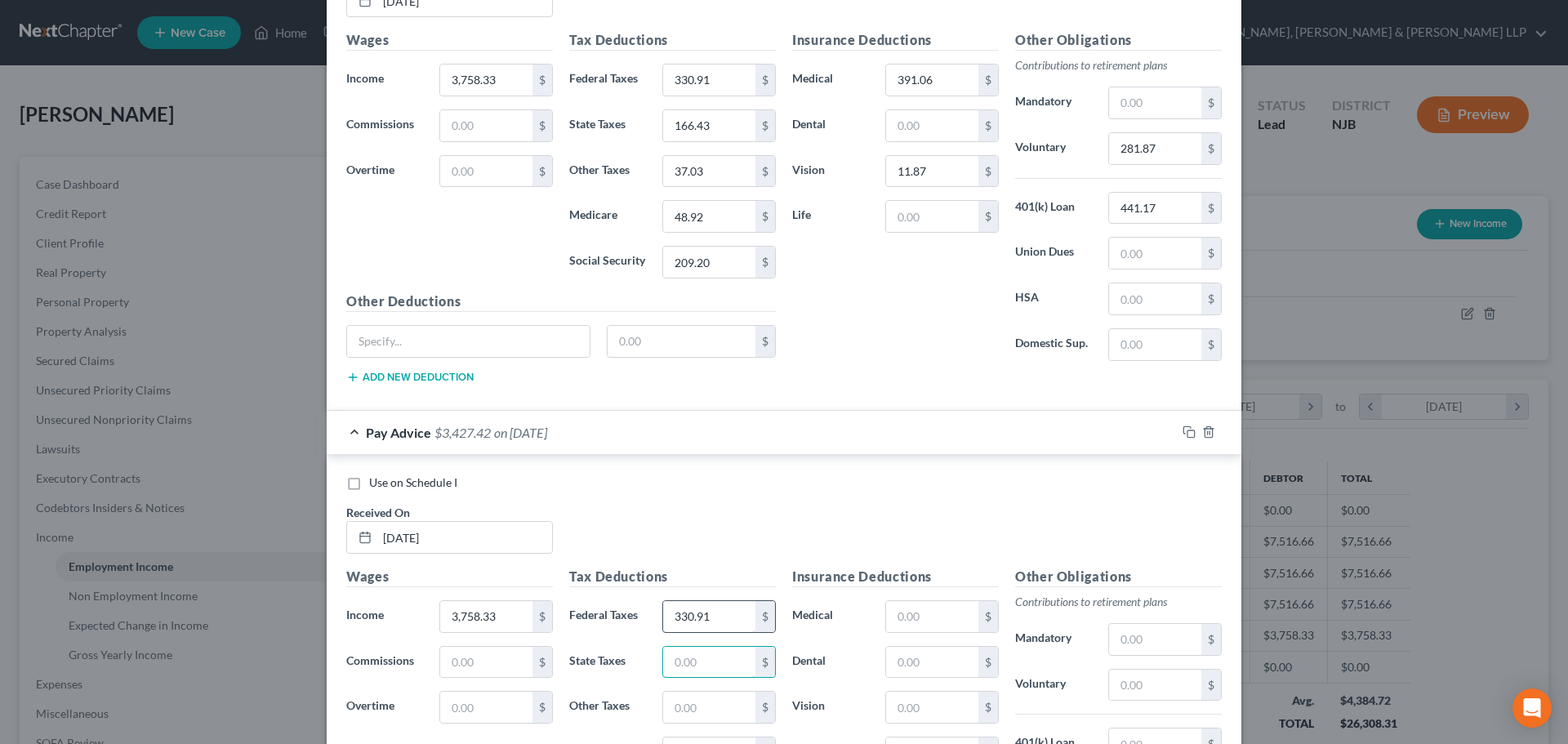
paste input "166.43"
type input "166.43"
click at [730, 178] on input "37.03" at bounding box center [709, 172] width 92 height 31
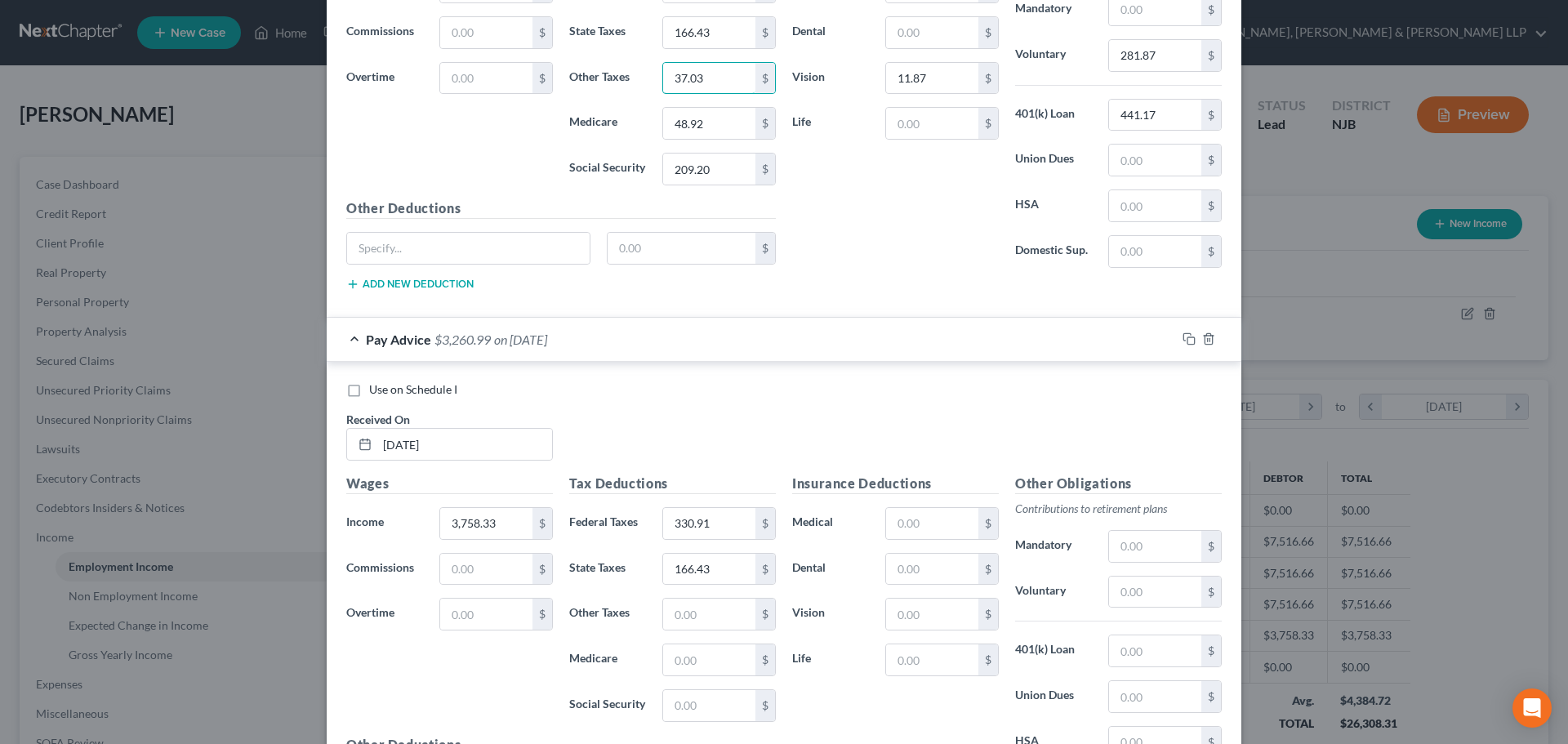
scroll to position [1527, 0]
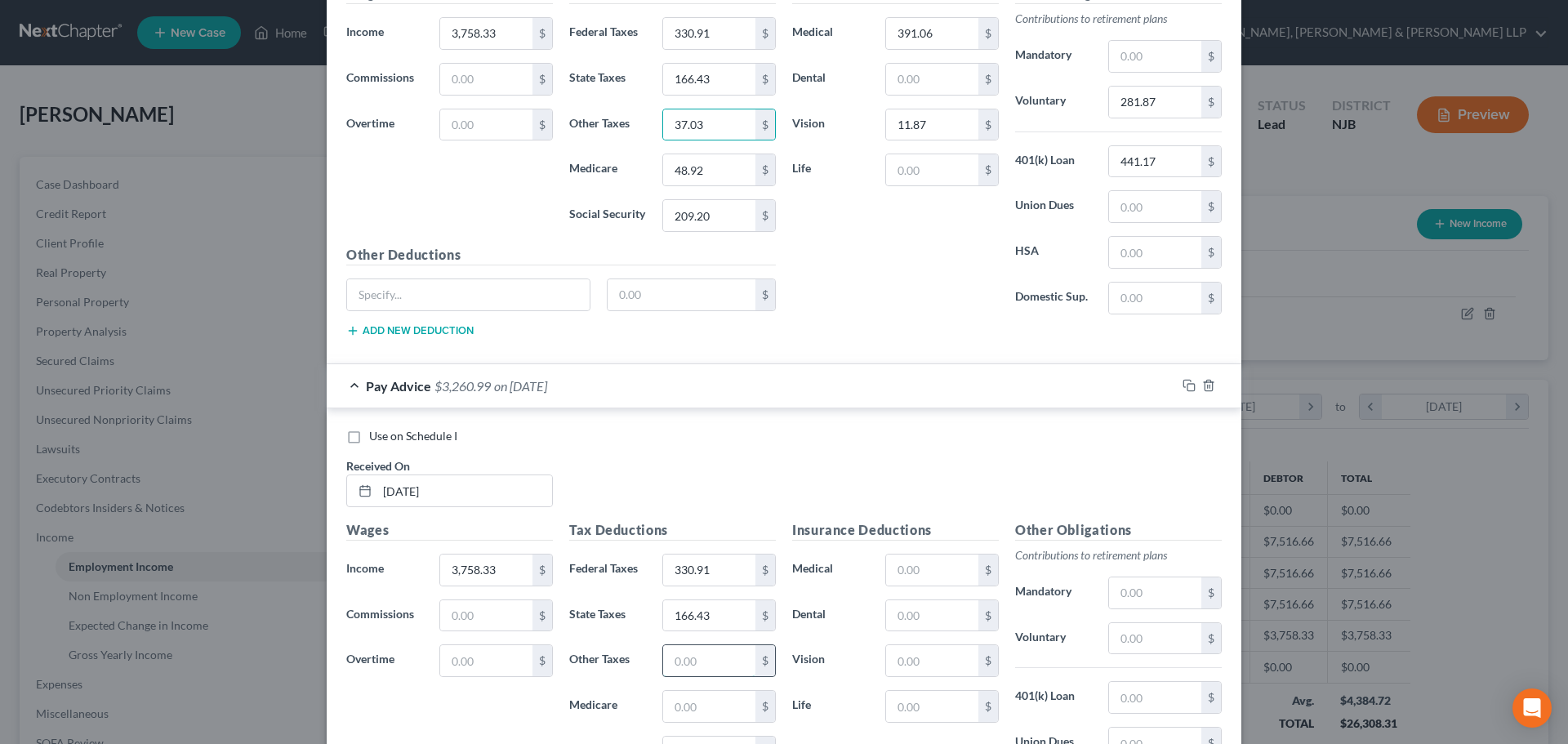
click at [699, 668] on input "text" at bounding box center [709, 660] width 92 height 31
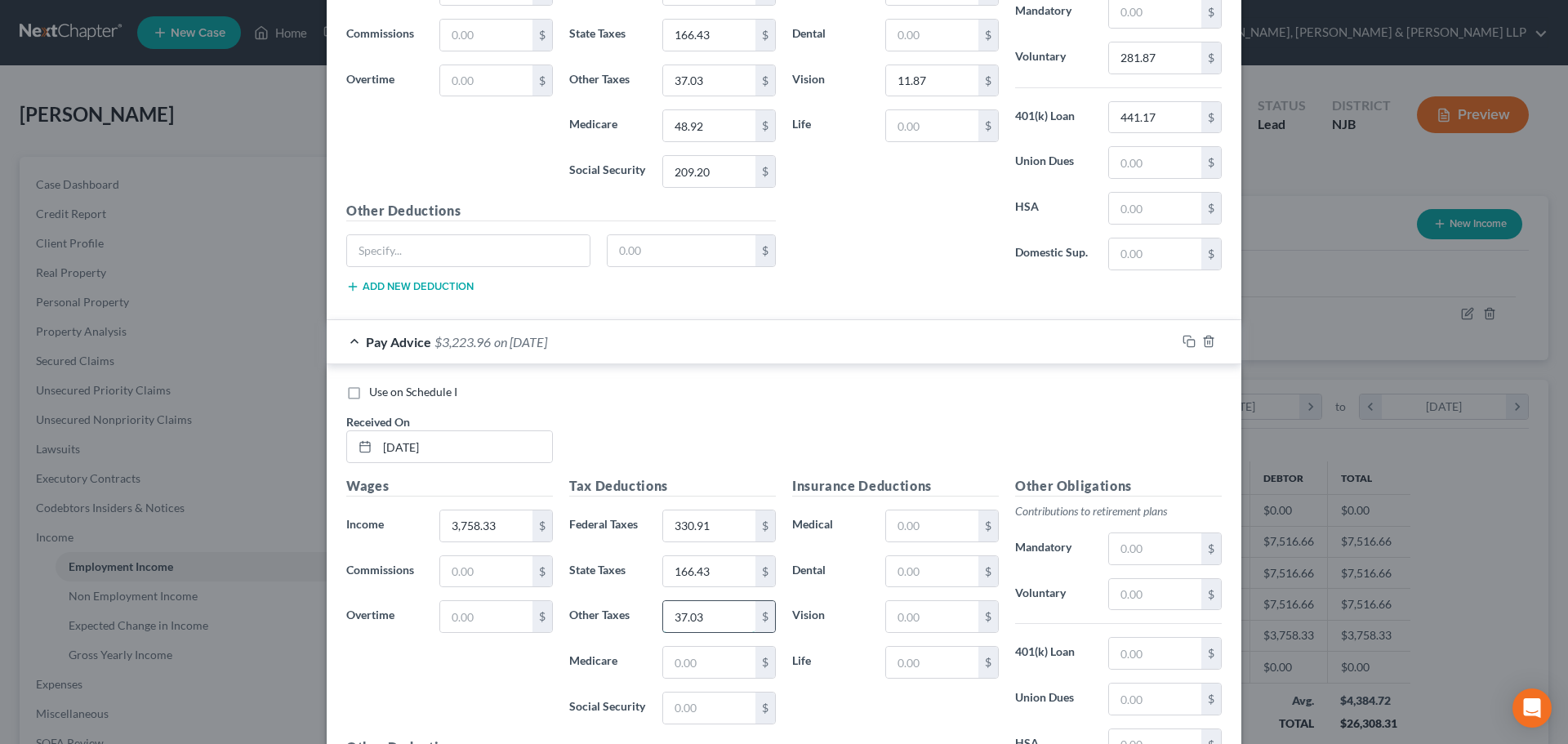
scroll to position [1609, 0]
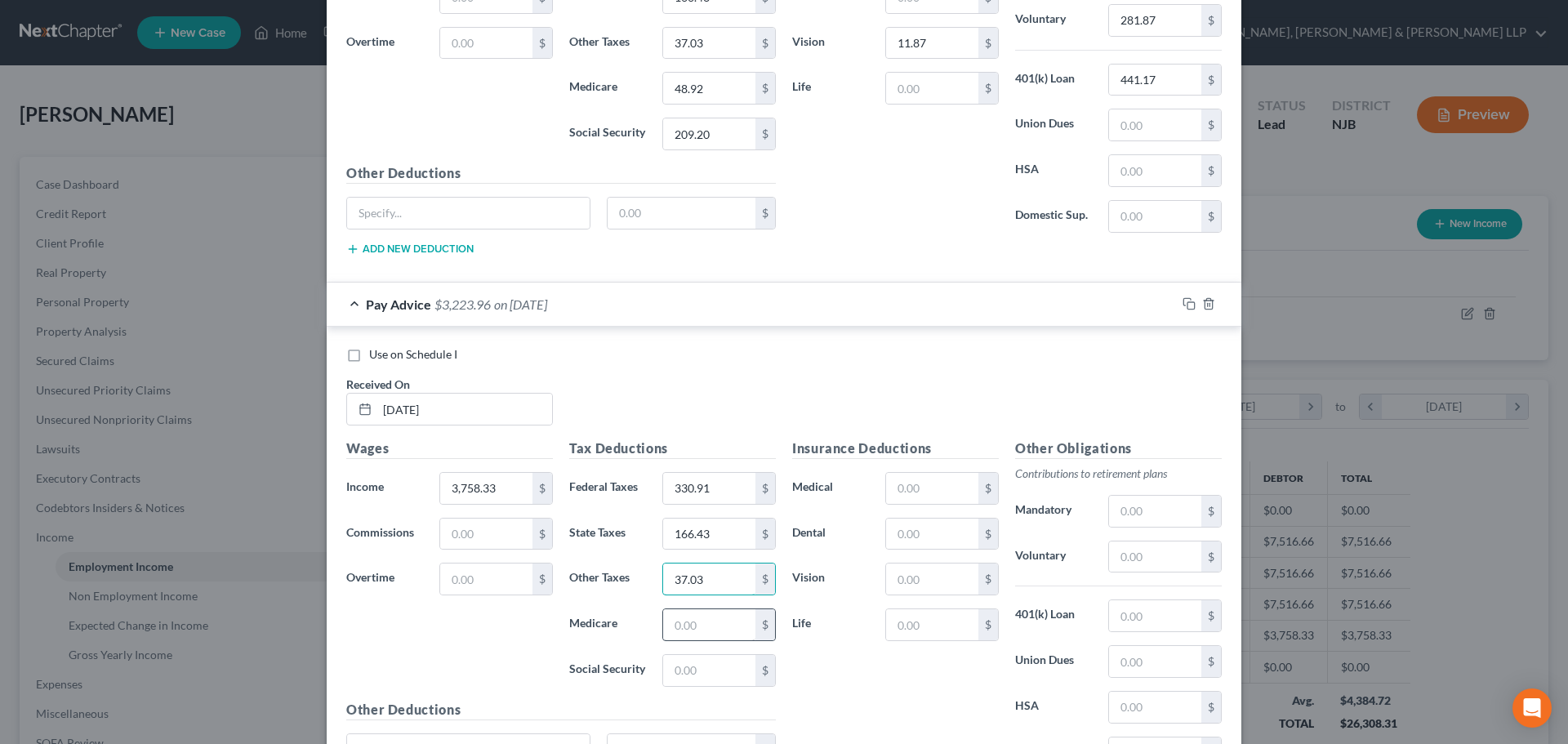
type input "37.03"
drag, startPoint x: 681, startPoint y: 623, endPoint x: 644, endPoint y: 603, distance: 42.1
click at [680, 623] on input "text" at bounding box center [709, 625] width 92 height 31
type input "48.92"
click at [693, 665] on input "text" at bounding box center [709, 671] width 92 height 31
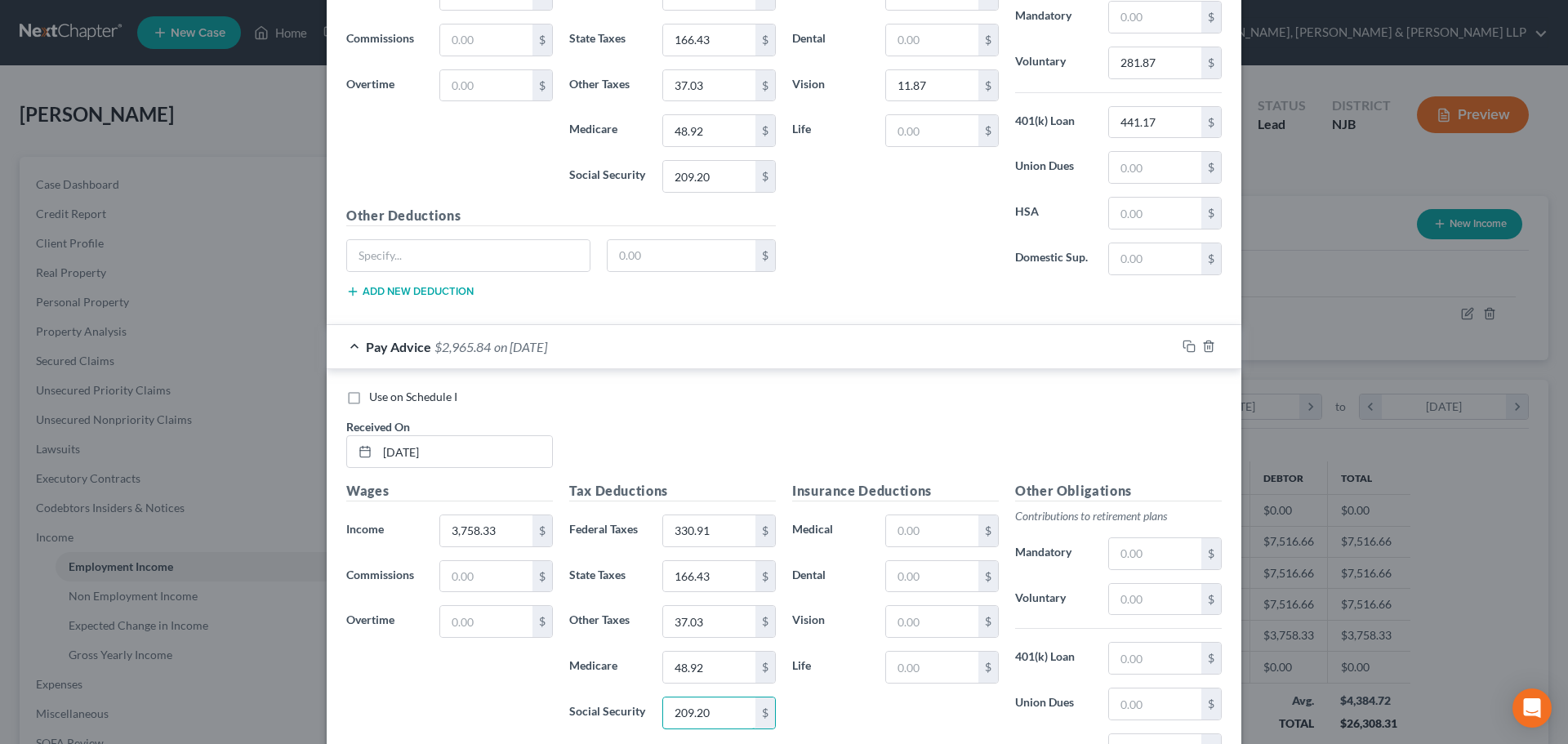
scroll to position [1527, 0]
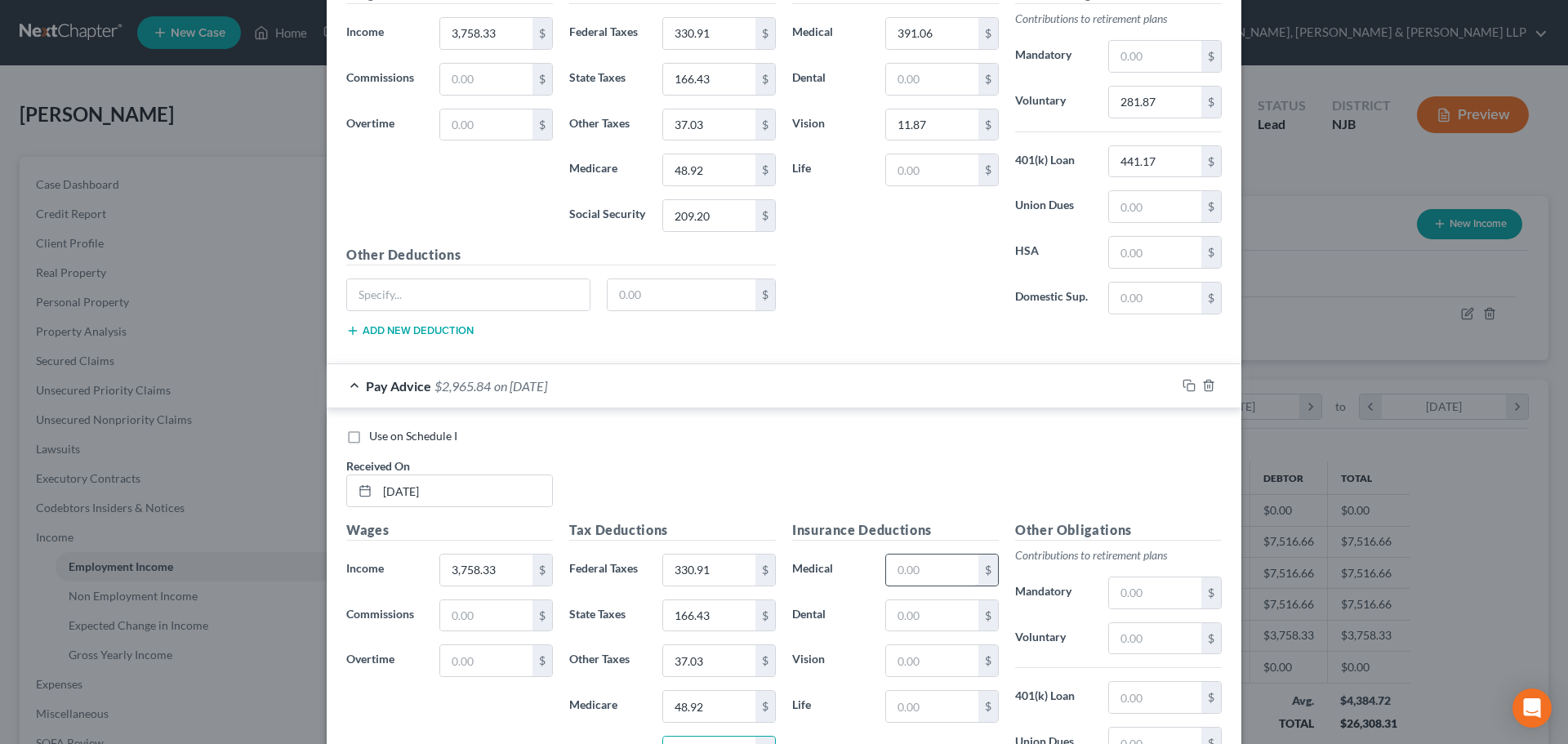
type input "209.20"
click at [919, 581] on input "text" at bounding box center [932, 570] width 92 height 31
type input "391.06"
click at [919, 660] on input "text" at bounding box center [932, 660] width 92 height 31
type input "11.87"
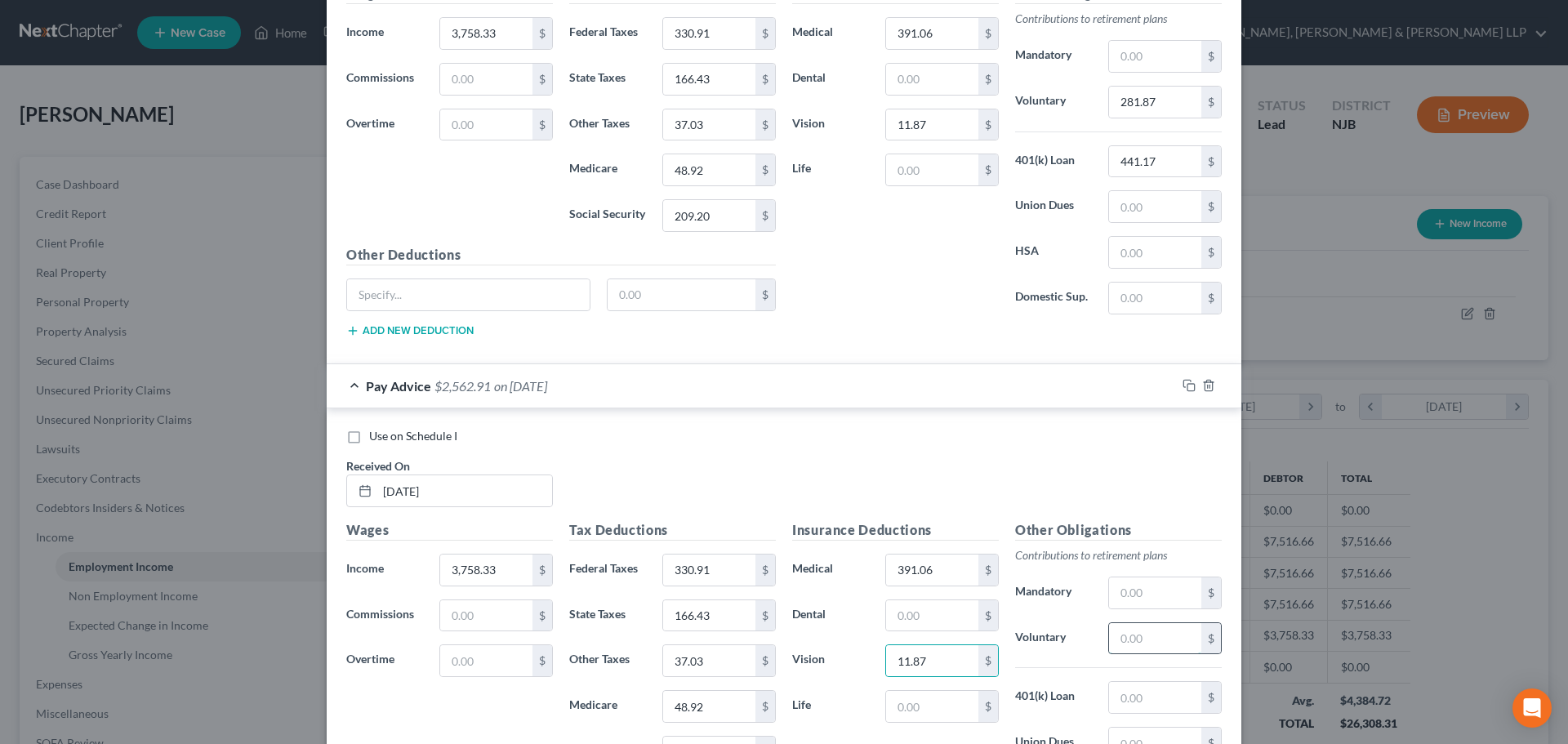
click at [1132, 640] on input "text" at bounding box center [1155, 639] width 92 height 31
type input "281.87"
click at [1143, 697] on input "text" at bounding box center [1155, 697] width 92 height 31
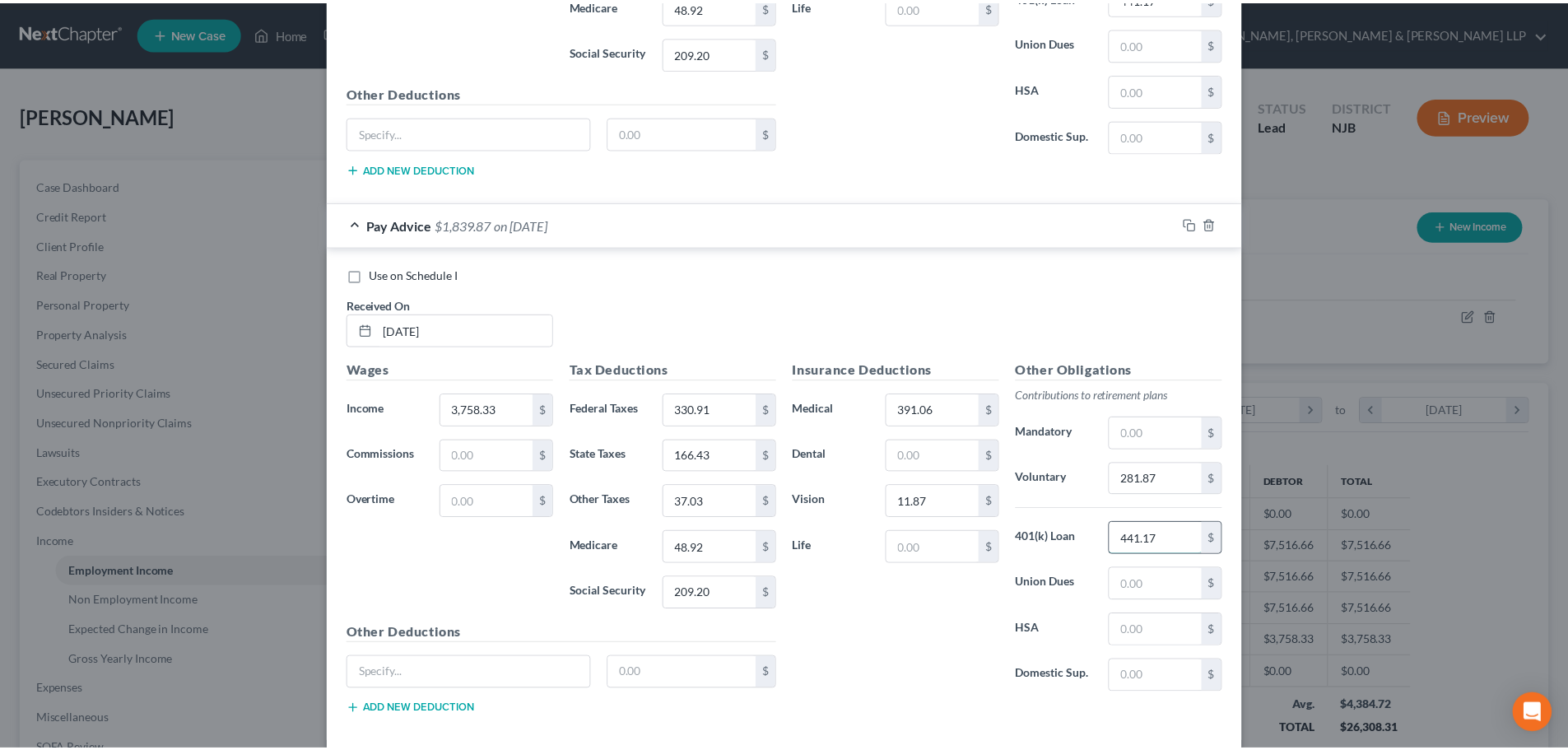
scroll to position [1786, 0]
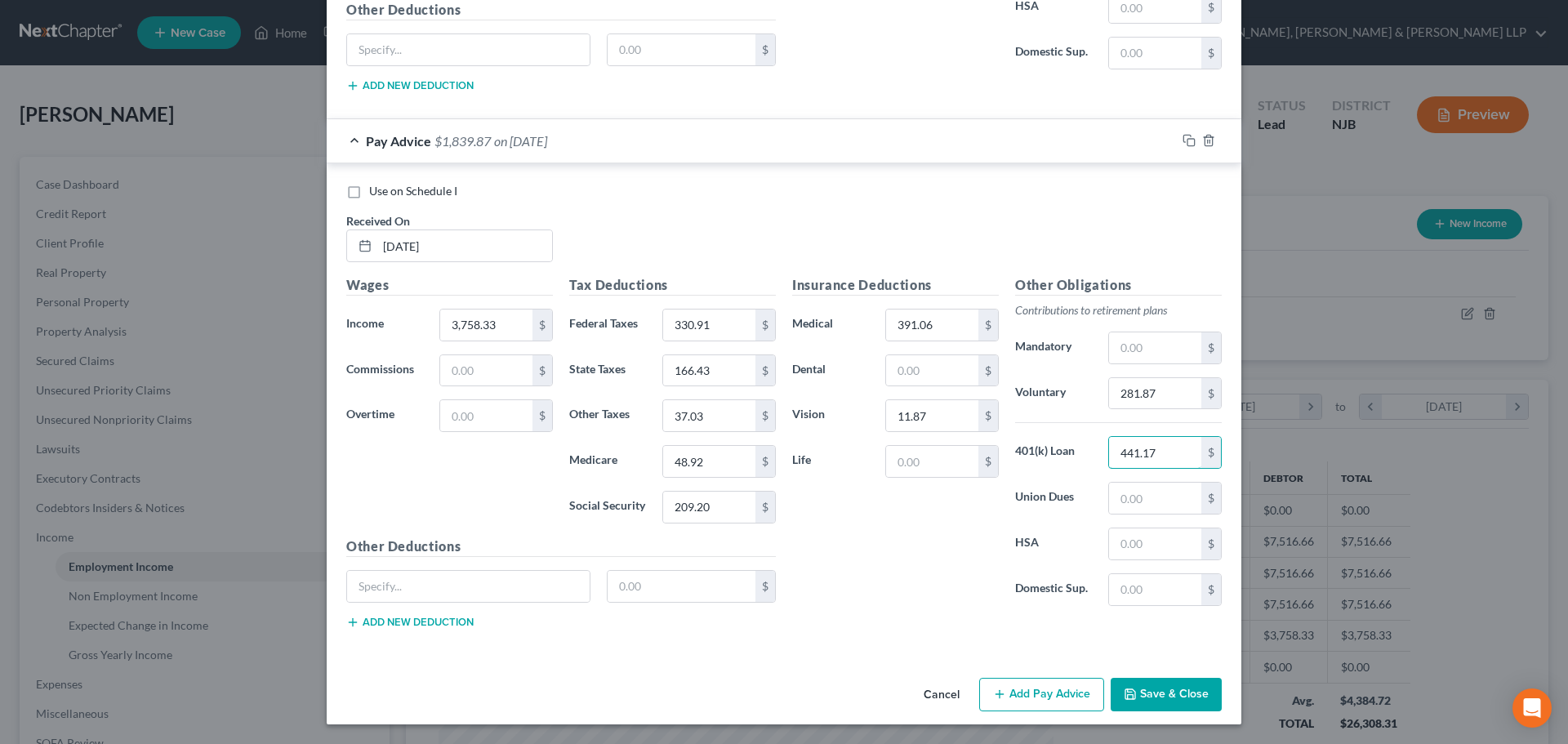
type input "441.17"
click at [1149, 679] on button "Save & Close" at bounding box center [1166, 695] width 111 height 34
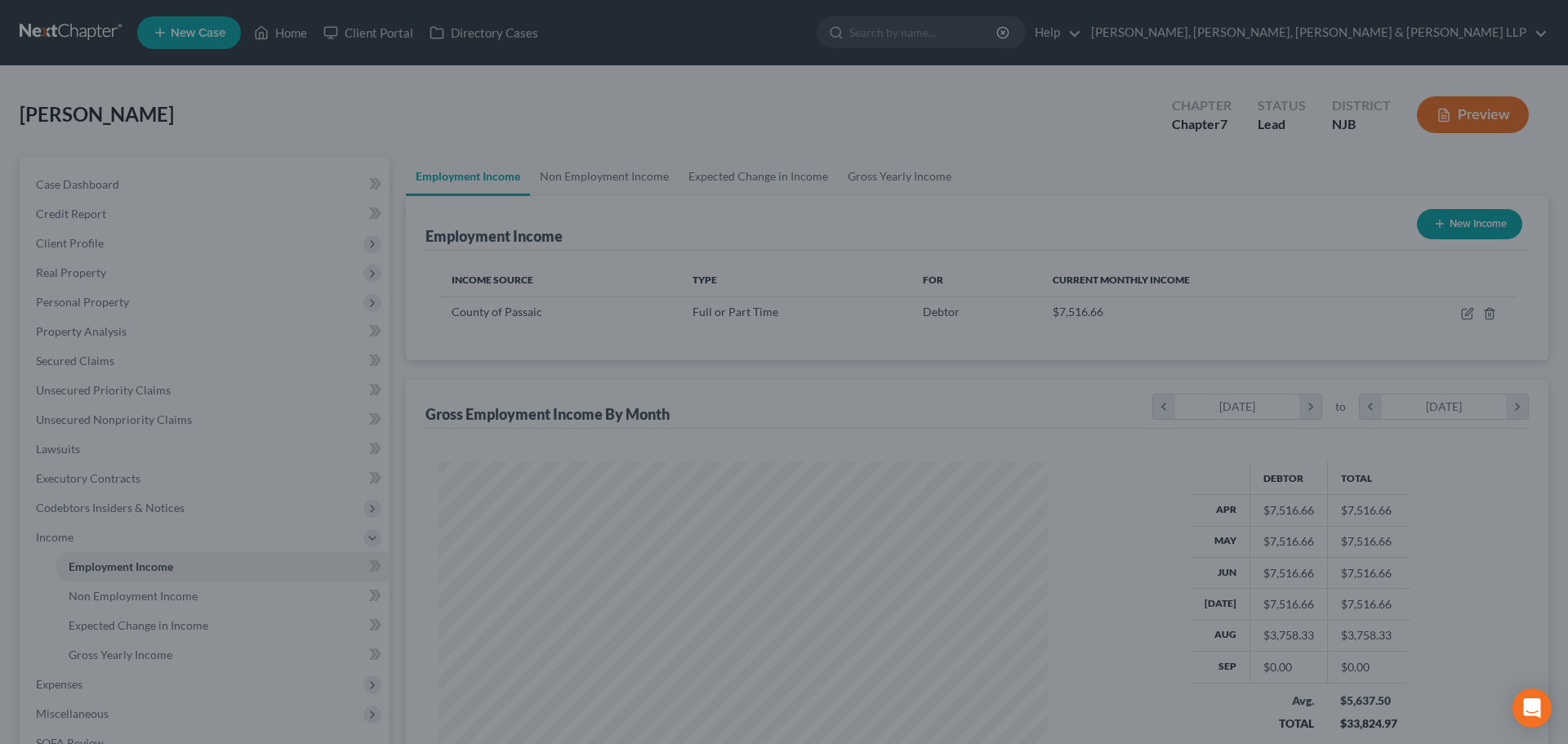
scroll to position [816167, 816187]
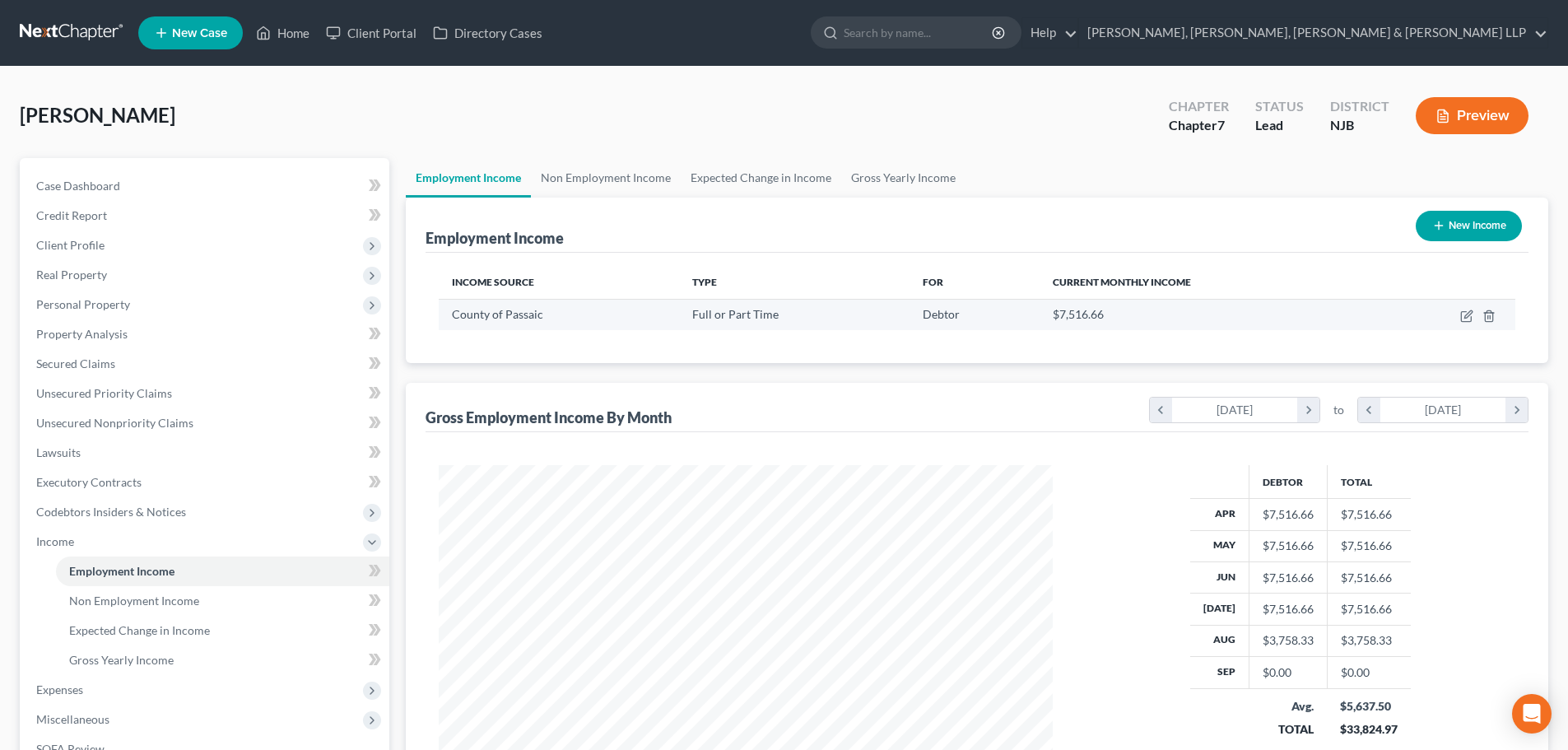
click at [1477, 315] on td at bounding box center [1445, 315] width 140 height 31
click at [1463, 318] on icon "button" at bounding box center [1466, 315] width 13 height 13
select select "0"
select select "33"
select select "1"
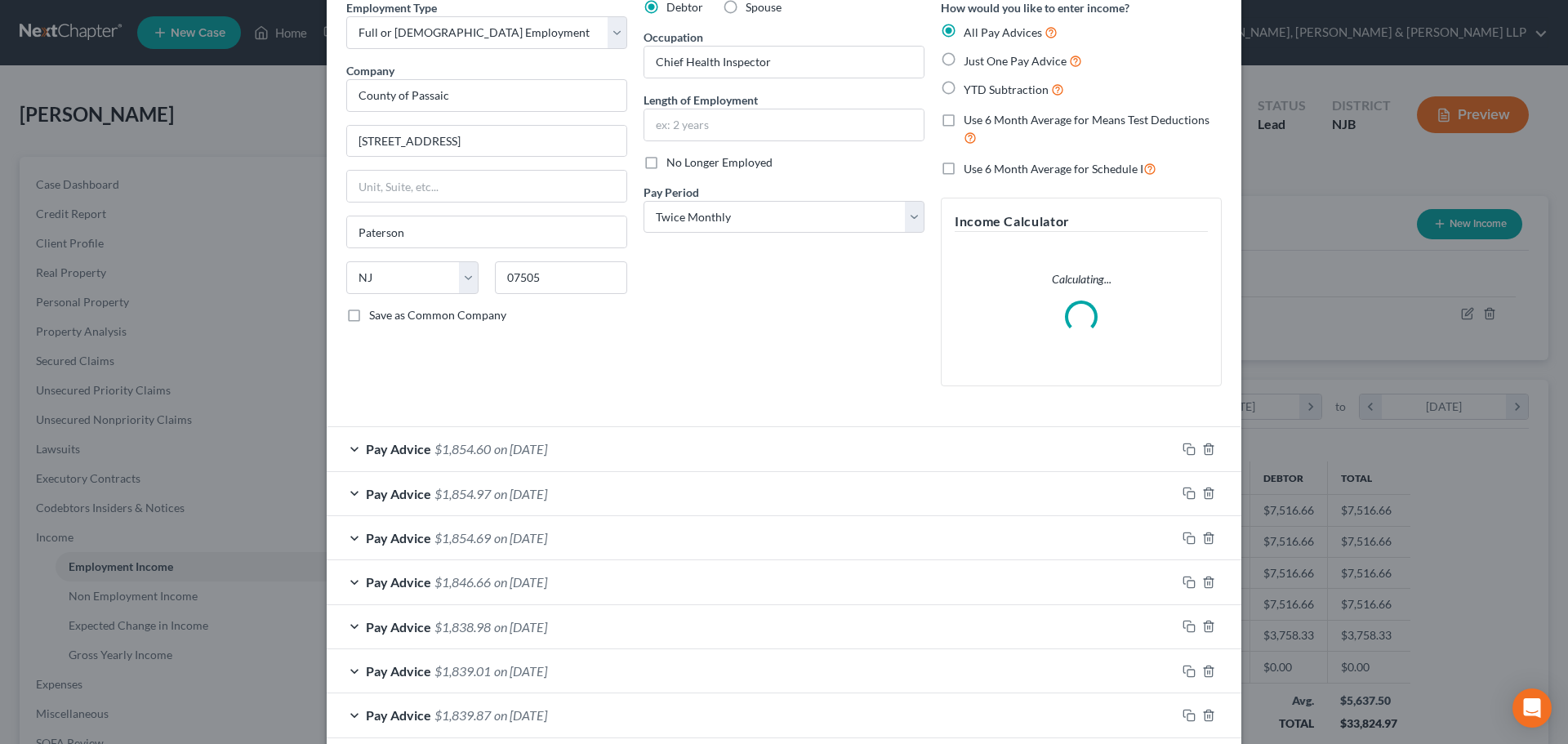
scroll to position [245, 0]
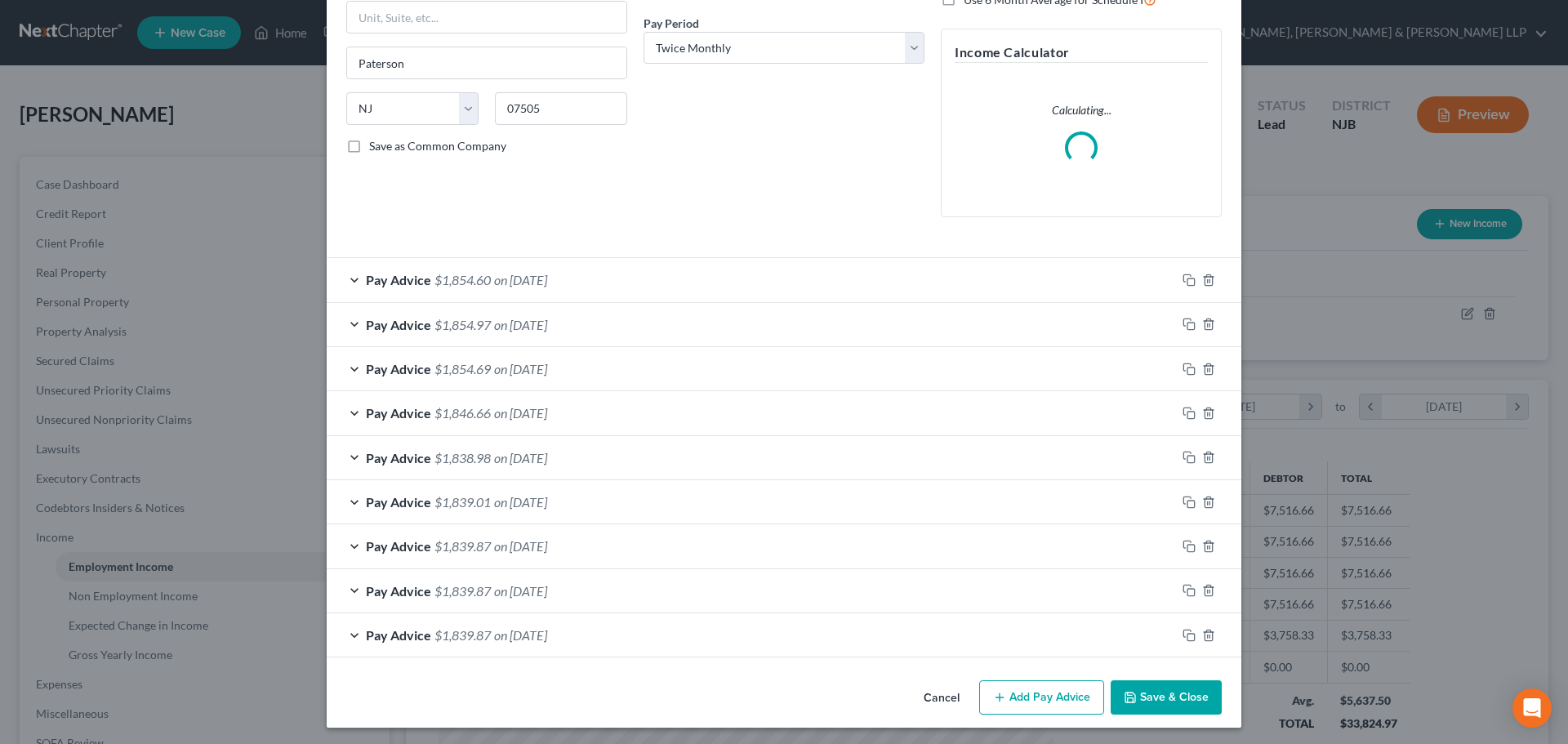
click at [1007, 697] on button "Add Pay Advice" at bounding box center [1042, 697] width 125 height 34
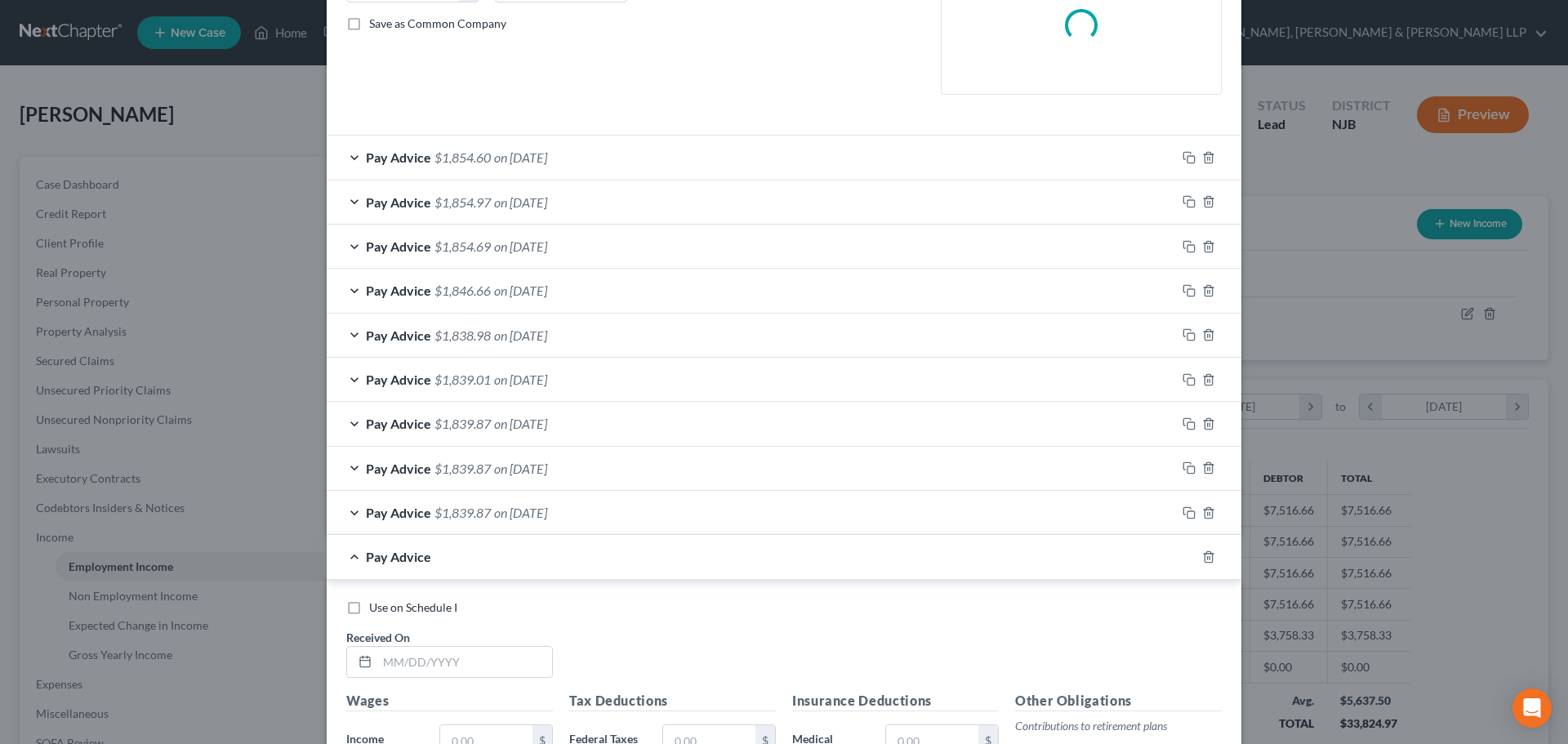
scroll to position [409, 0]
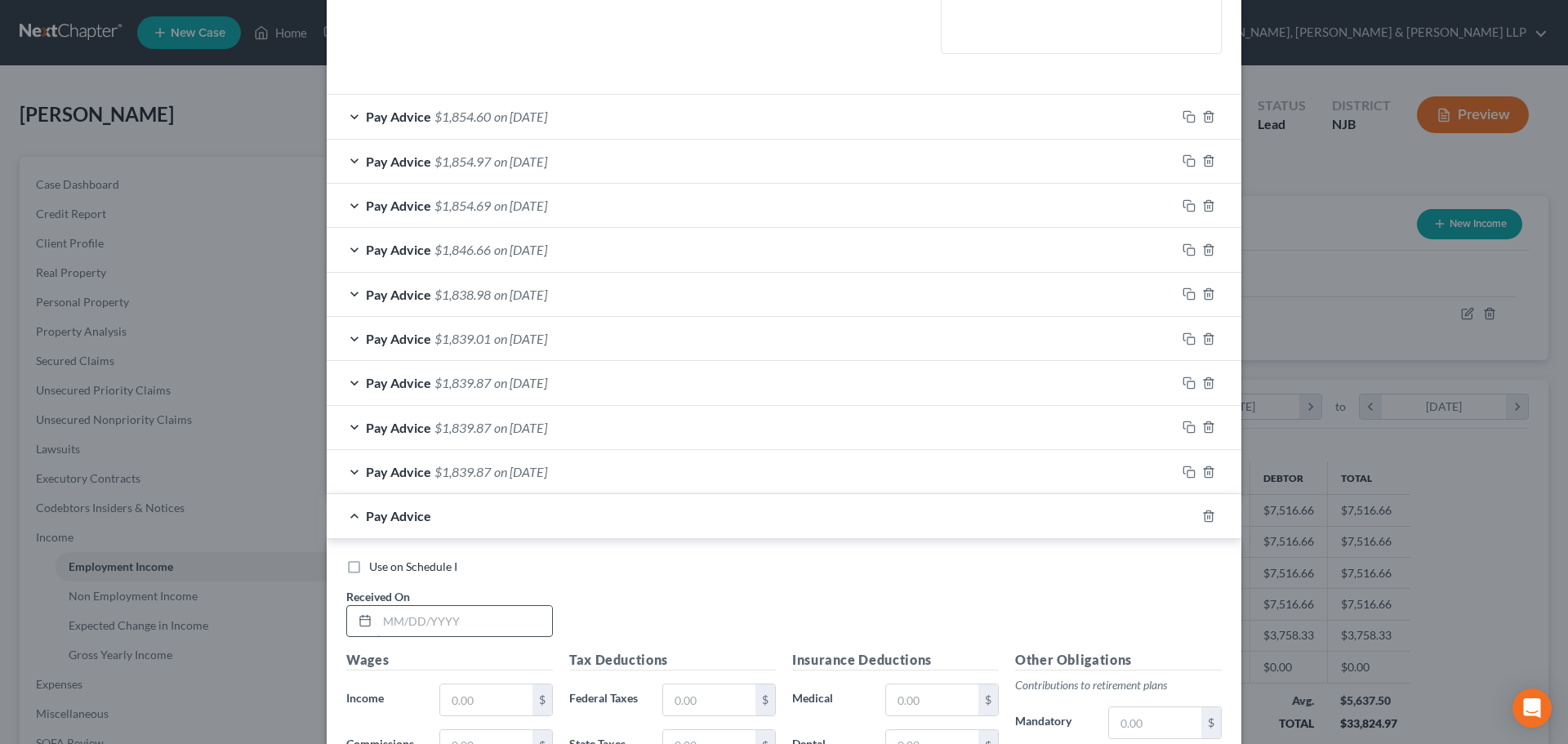
click at [439, 622] on input "text" at bounding box center [465, 622] width 175 height 31
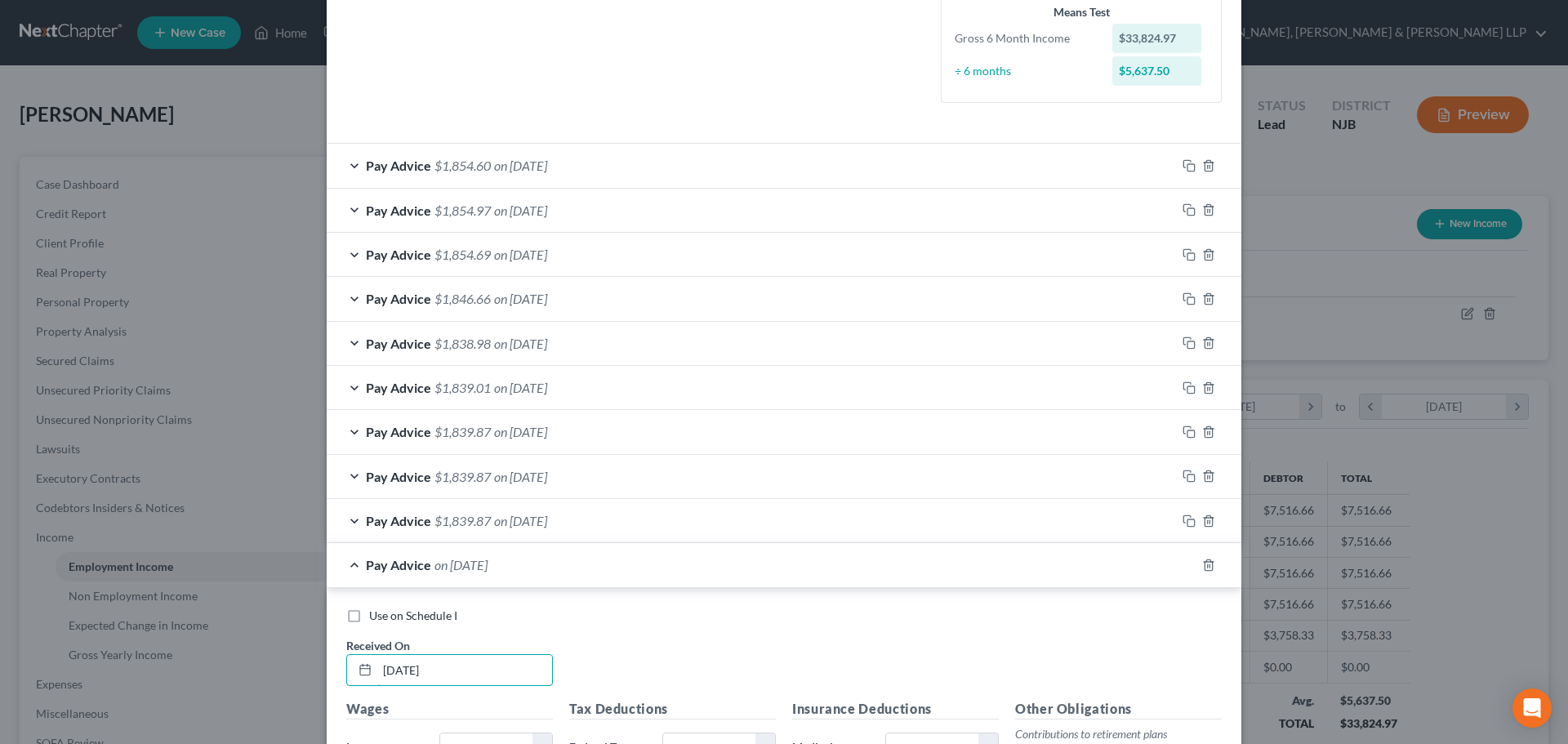
type input "08/30/2025"
click at [548, 171] on span "on 08/15/2025" at bounding box center [521, 166] width 53 height 16
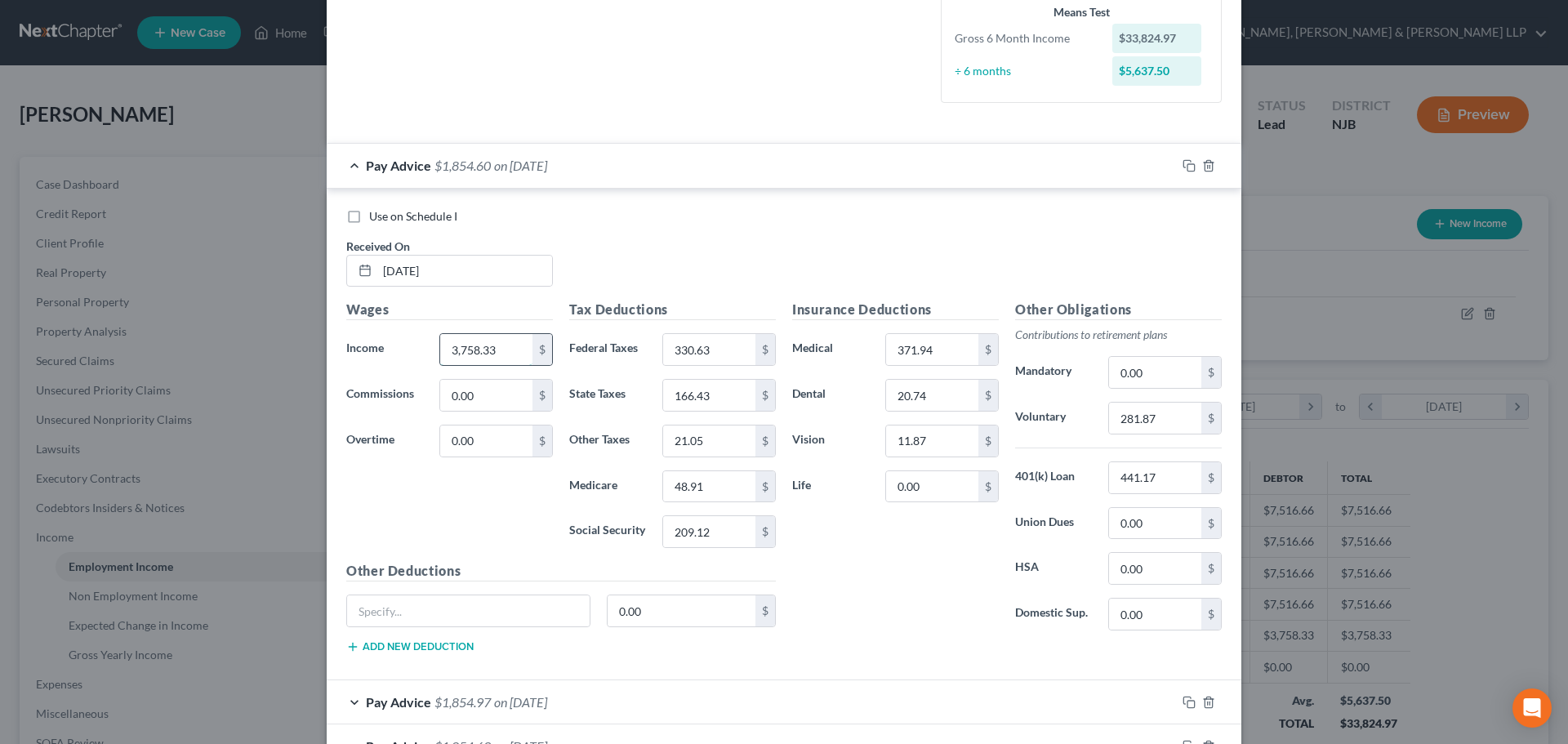
click at [500, 347] on input "3,758.33" at bounding box center [486, 349] width 92 height 31
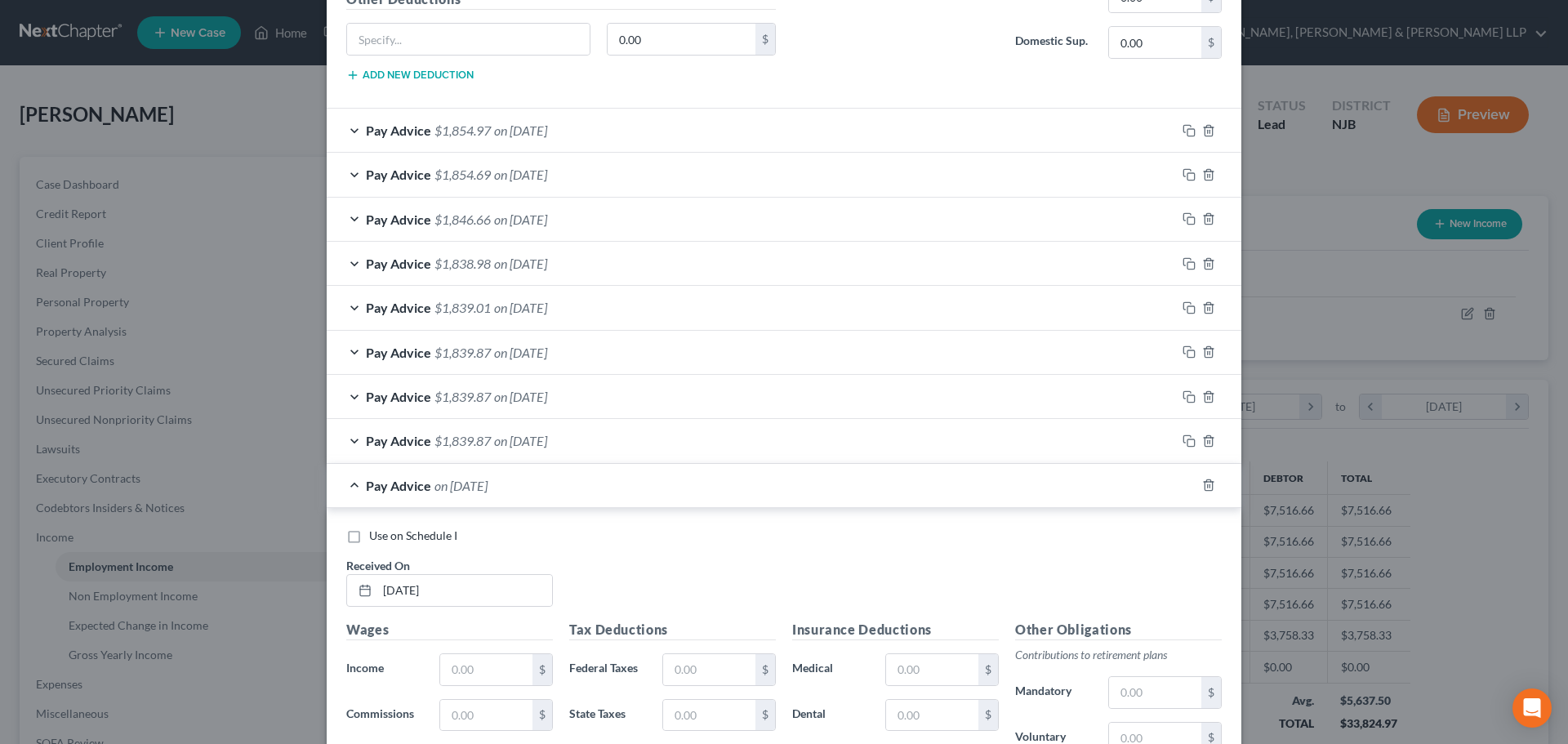
scroll to position [1061, 0]
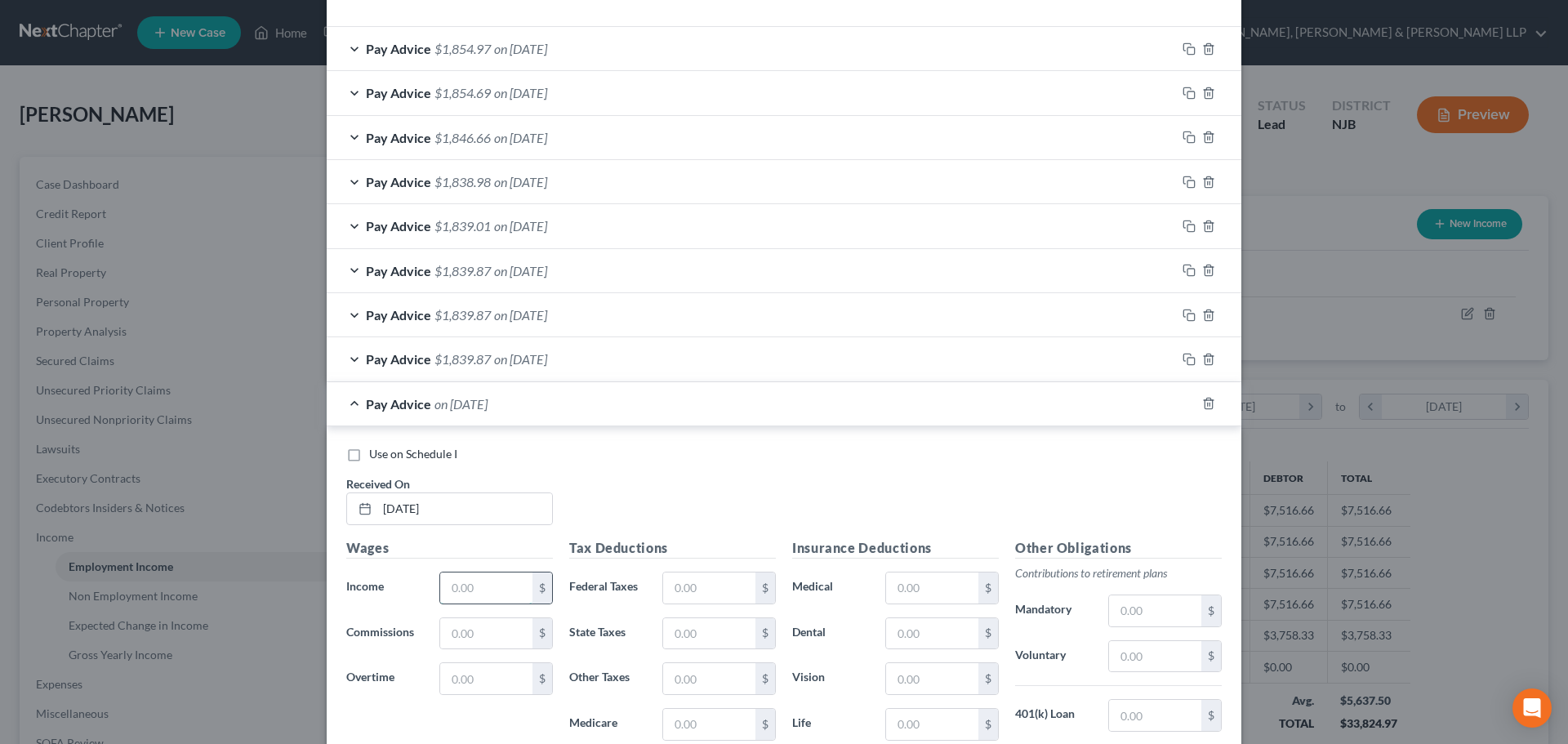
click at [501, 591] on input "text" at bounding box center [486, 588] width 92 height 31
paste input "3,758.33"
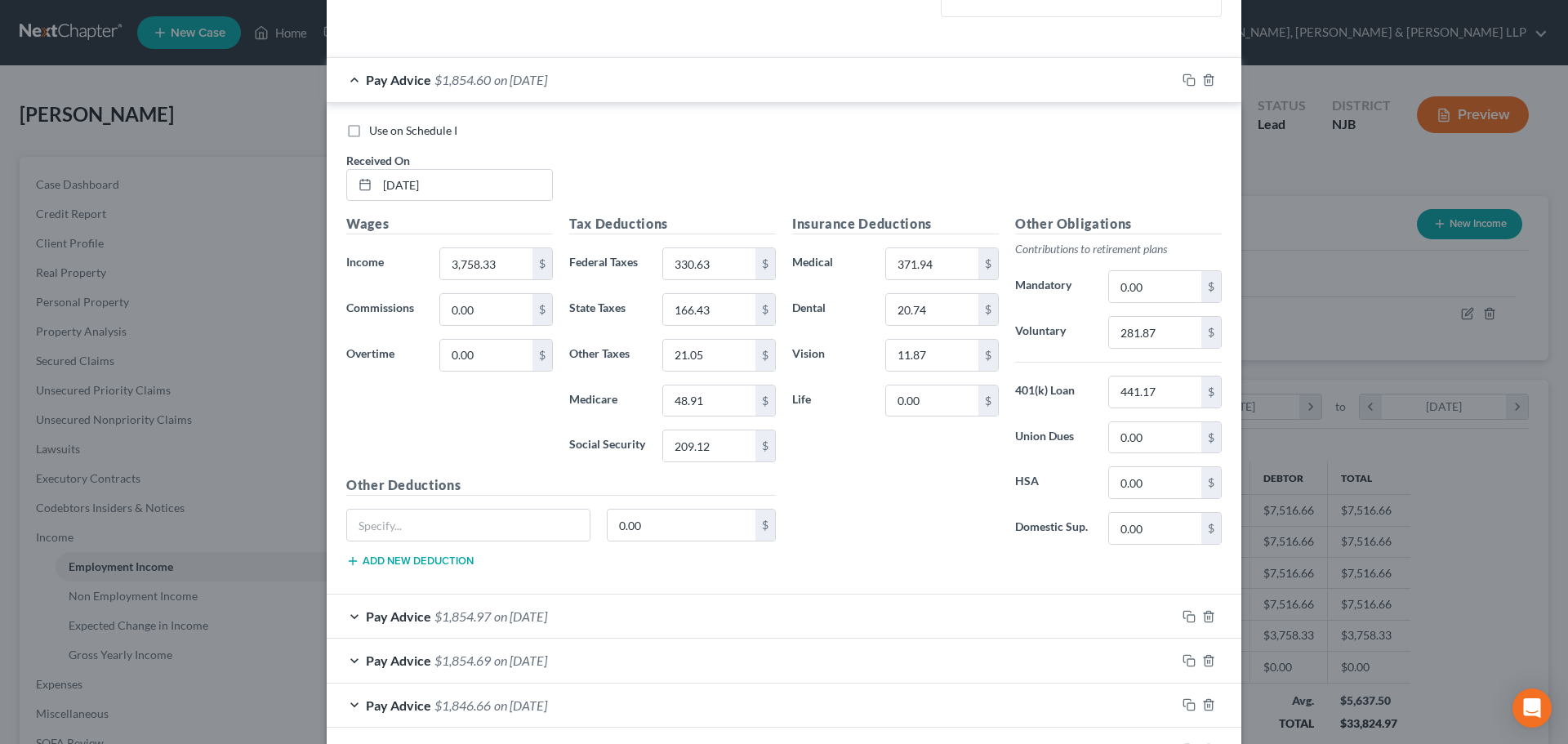
scroll to position [490, 0]
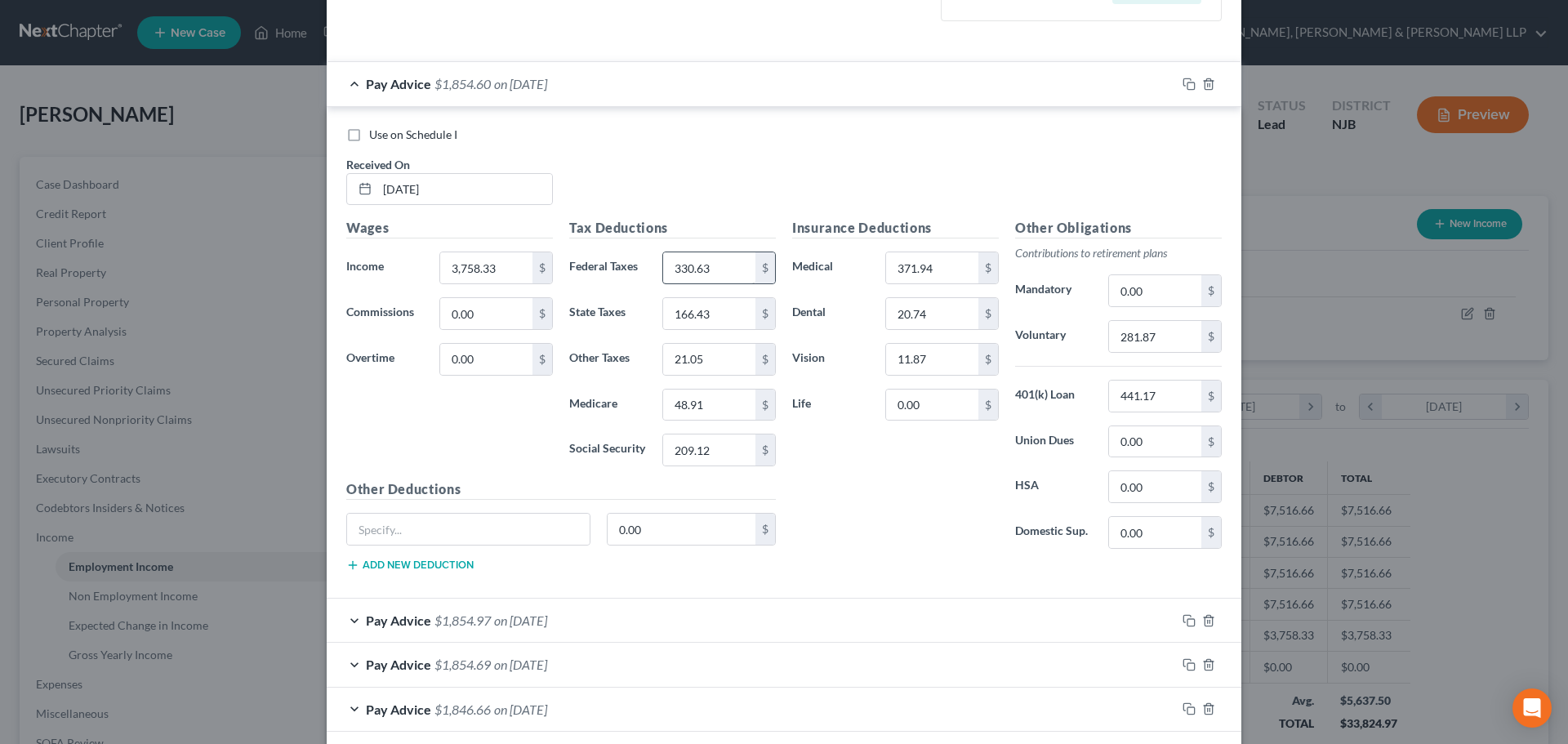
type input "3,758.33"
click at [728, 276] on input "330.63" at bounding box center [709, 268] width 92 height 31
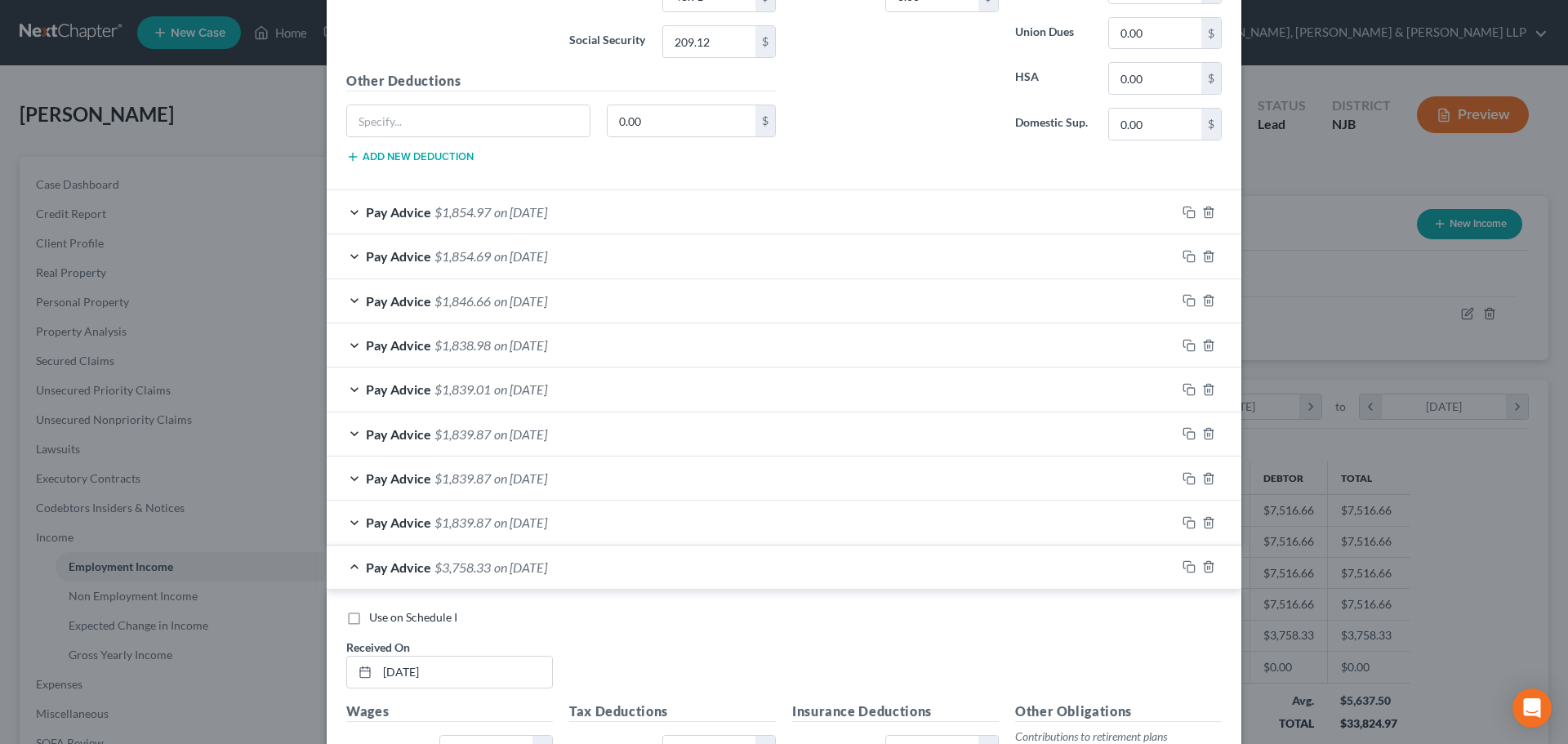
scroll to position [1225, 0]
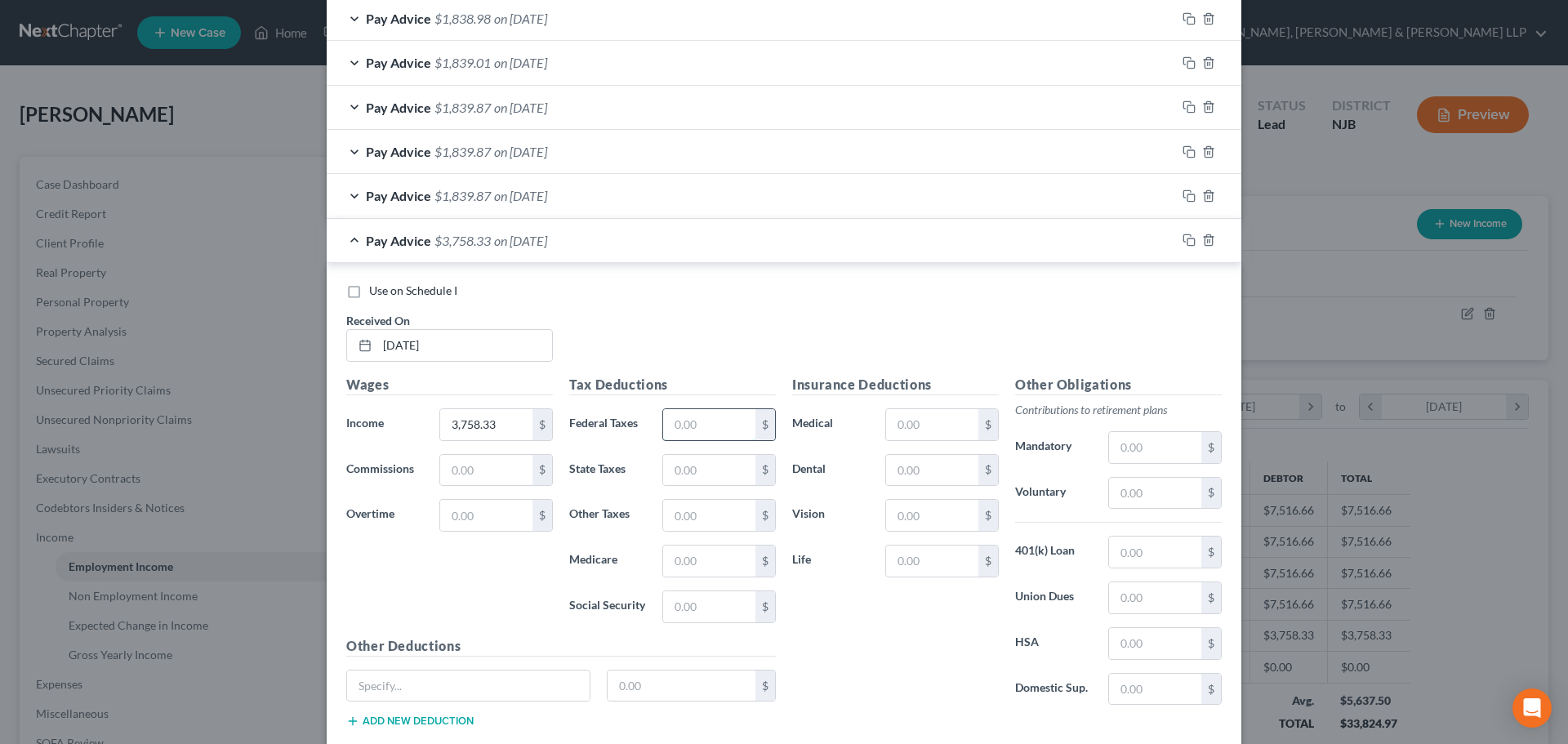
click at [705, 436] on input "text" at bounding box center [709, 424] width 92 height 31
paste input "330.63"
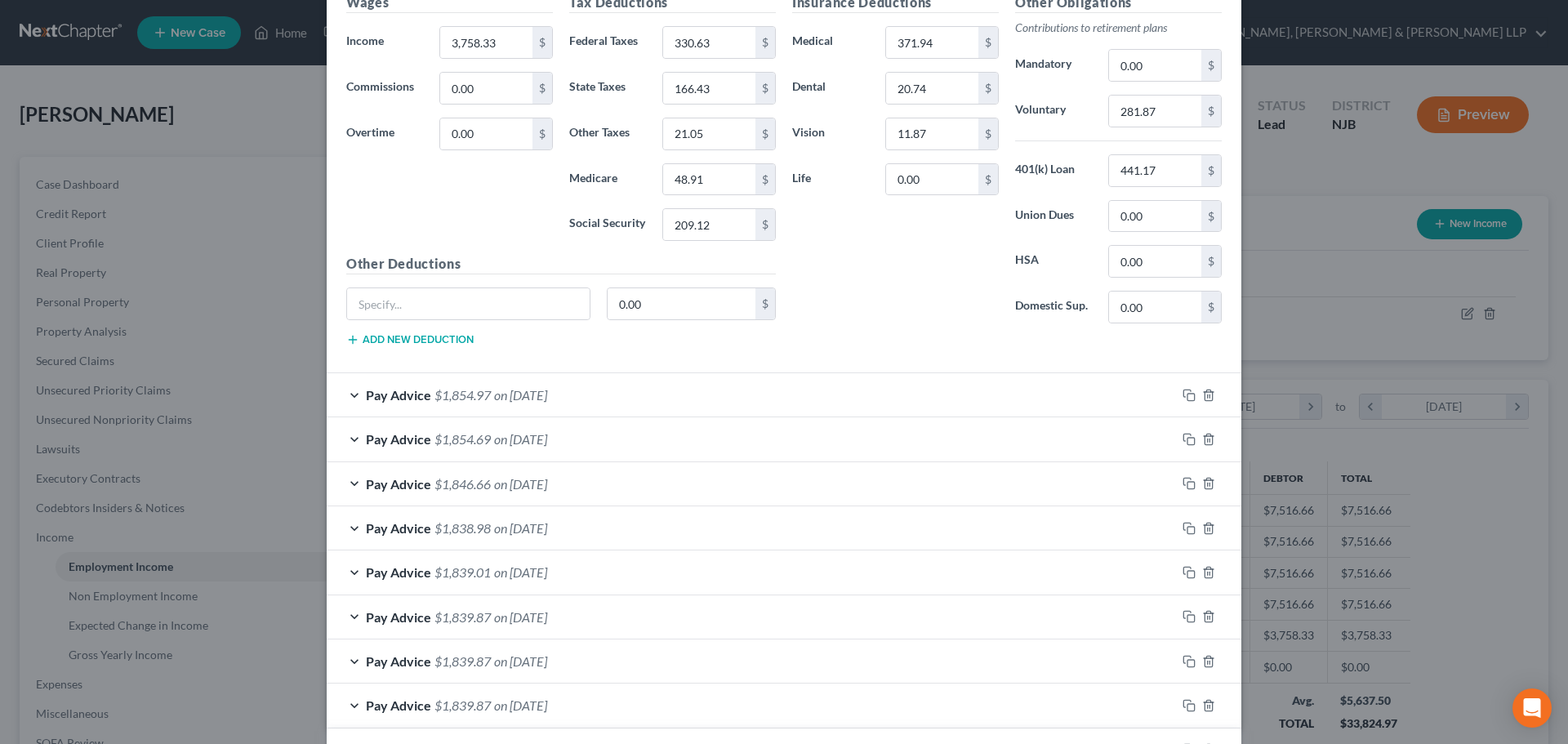
scroll to position [490, 0]
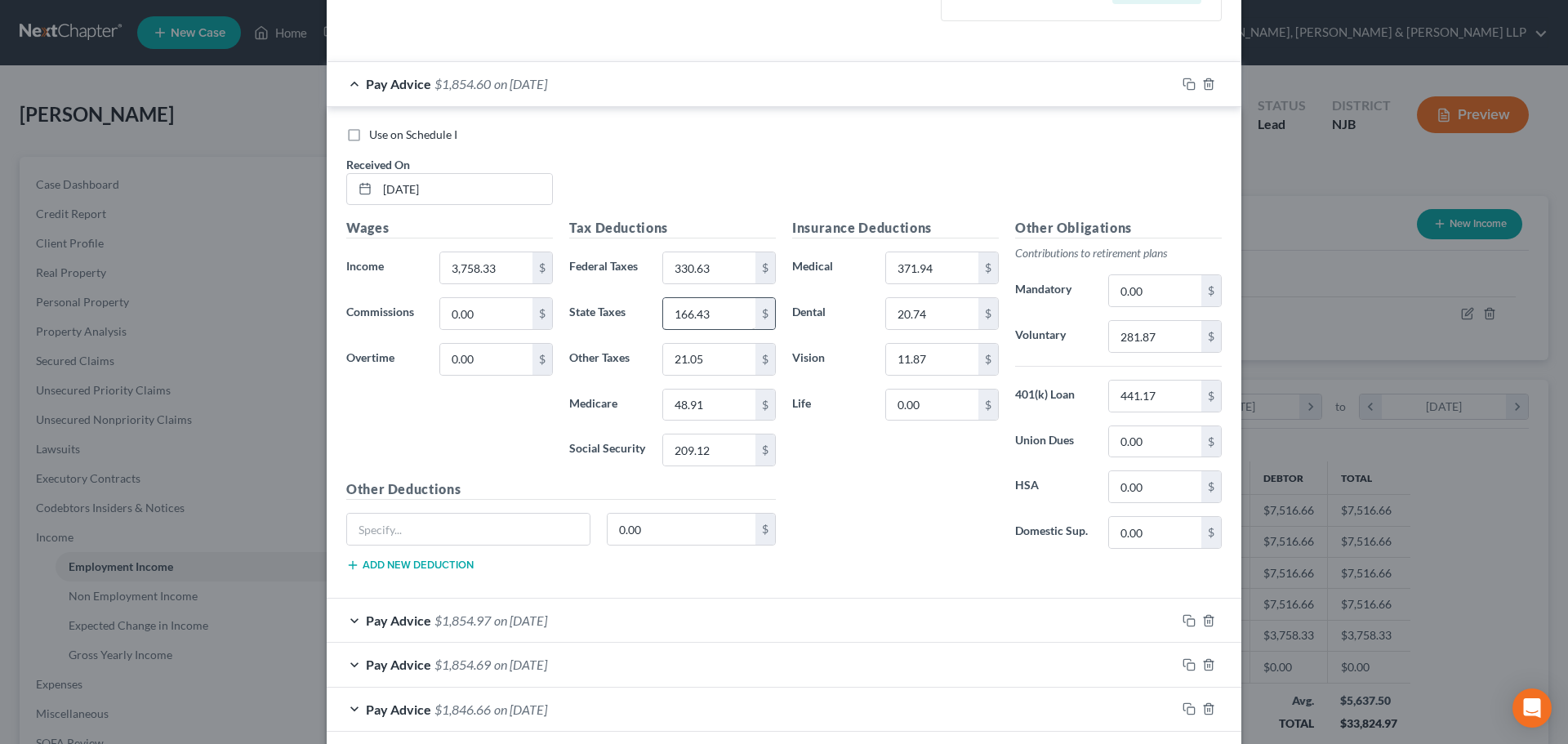
type input "330.63"
click at [718, 317] on input "166.43" at bounding box center [709, 314] width 92 height 31
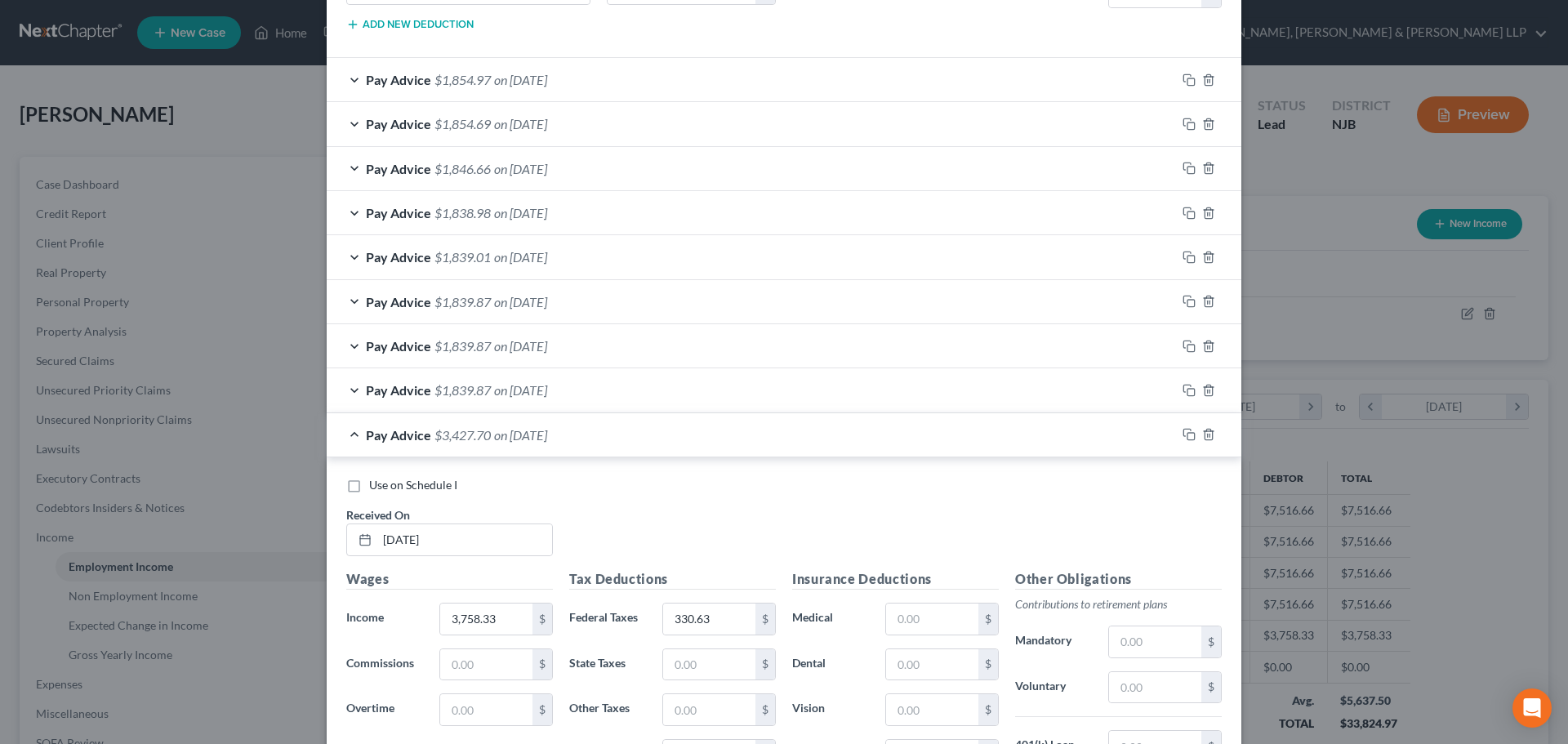
scroll to position [1143, 0]
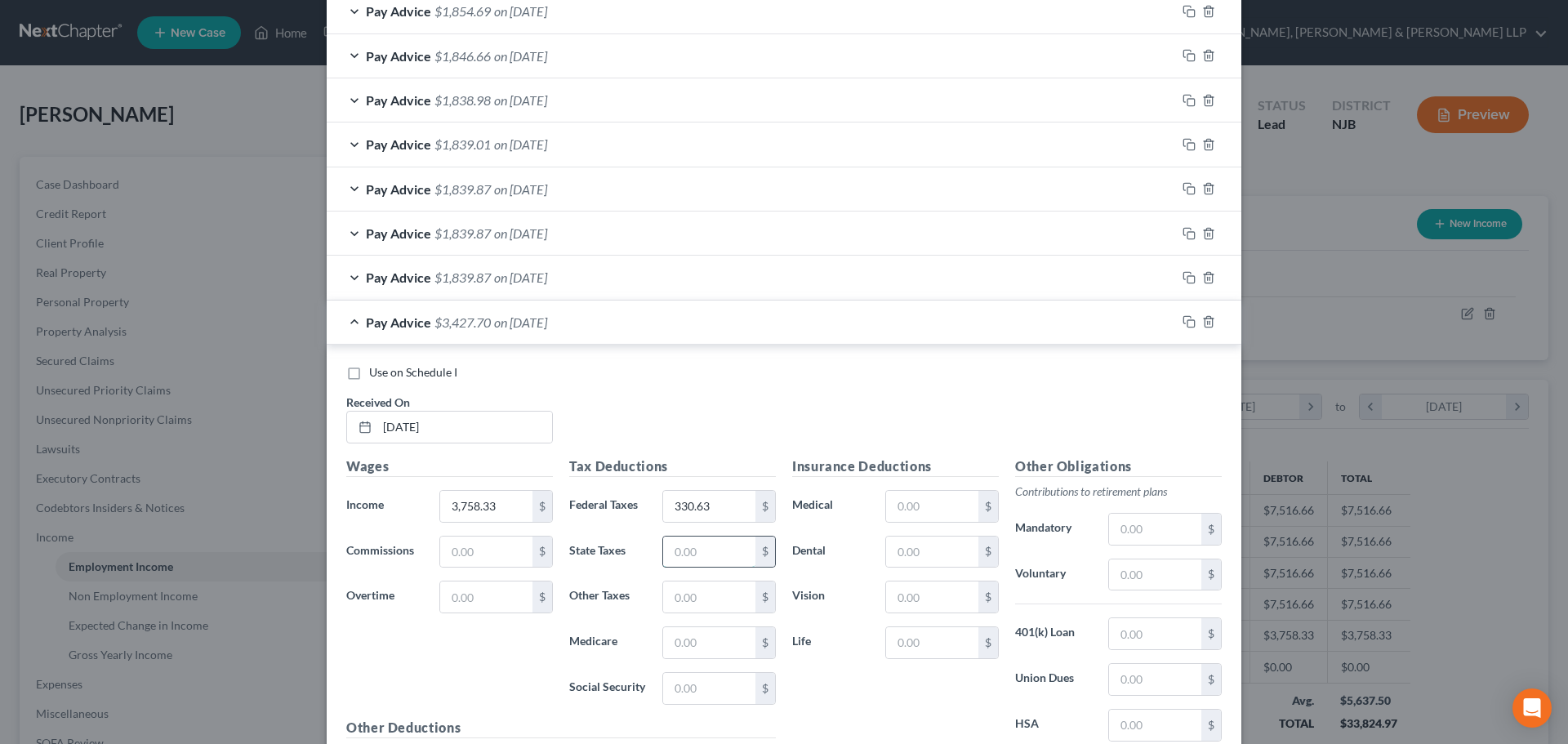
click at [728, 542] on input "text" at bounding box center [709, 552] width 92 height 31
paste input "166.43"
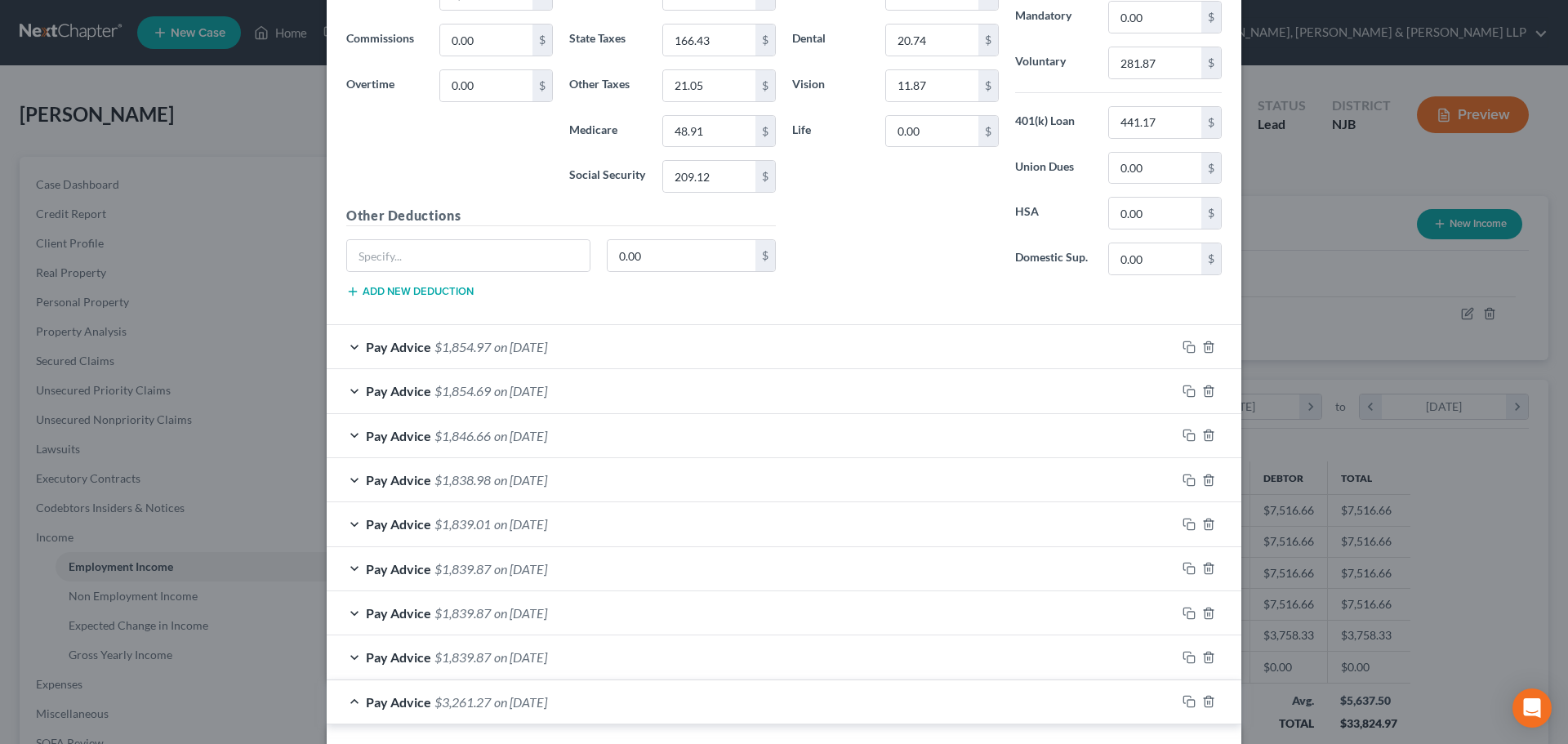
scroll to position [653, 0]
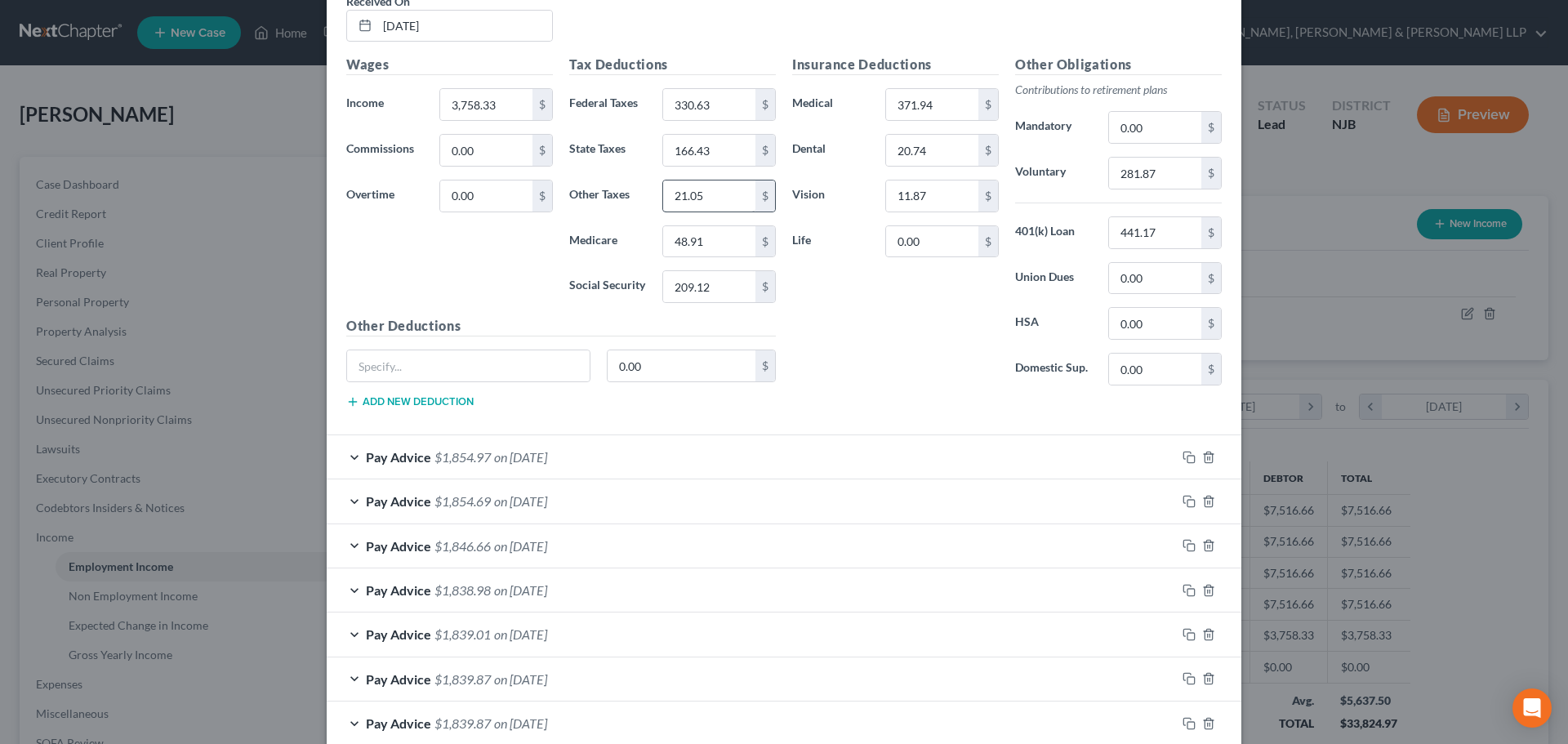
type input "166.43"
click at [710, 203] on input "21.05" at bounding box center [709, 196] width 92 height 31
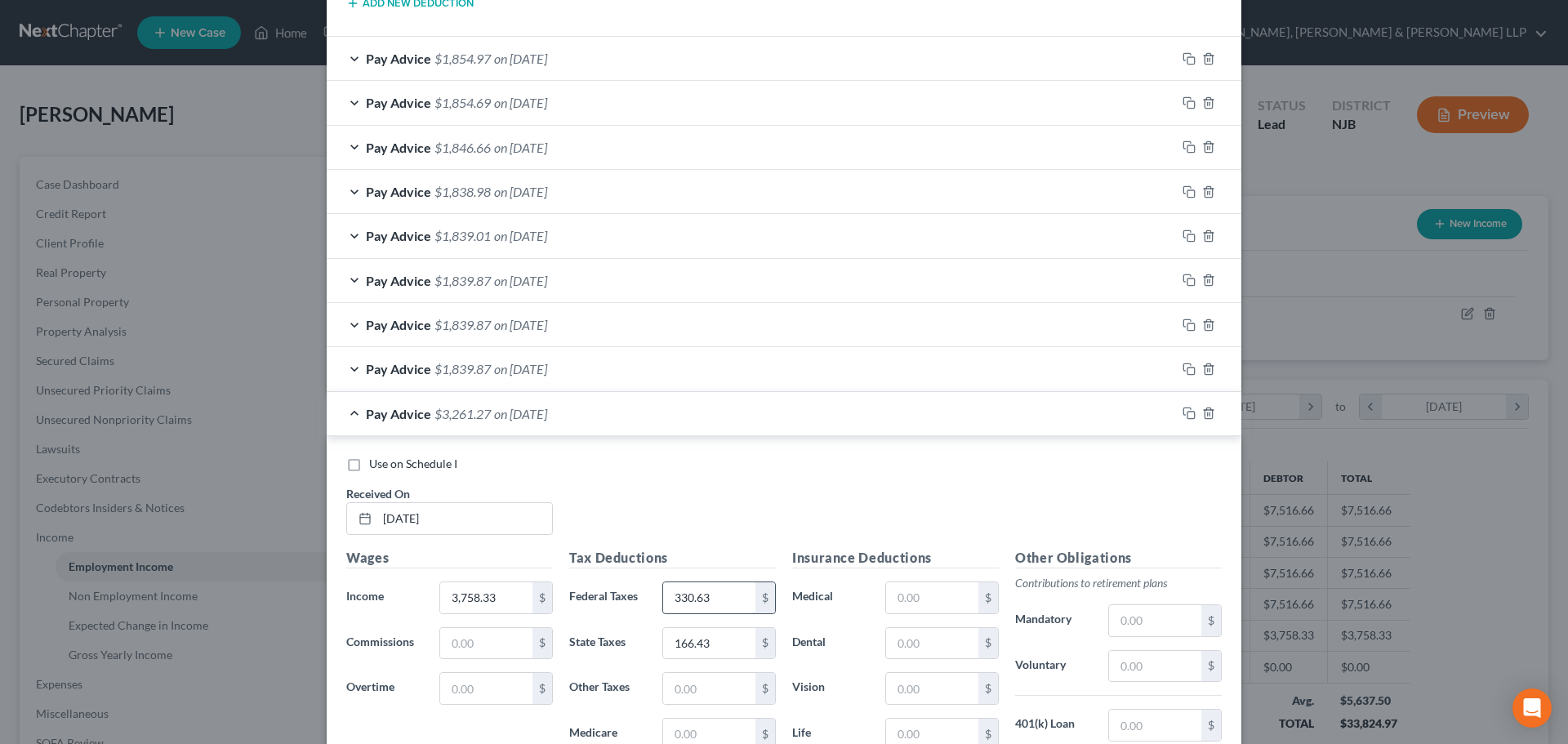
scroll to position [1061, 0]
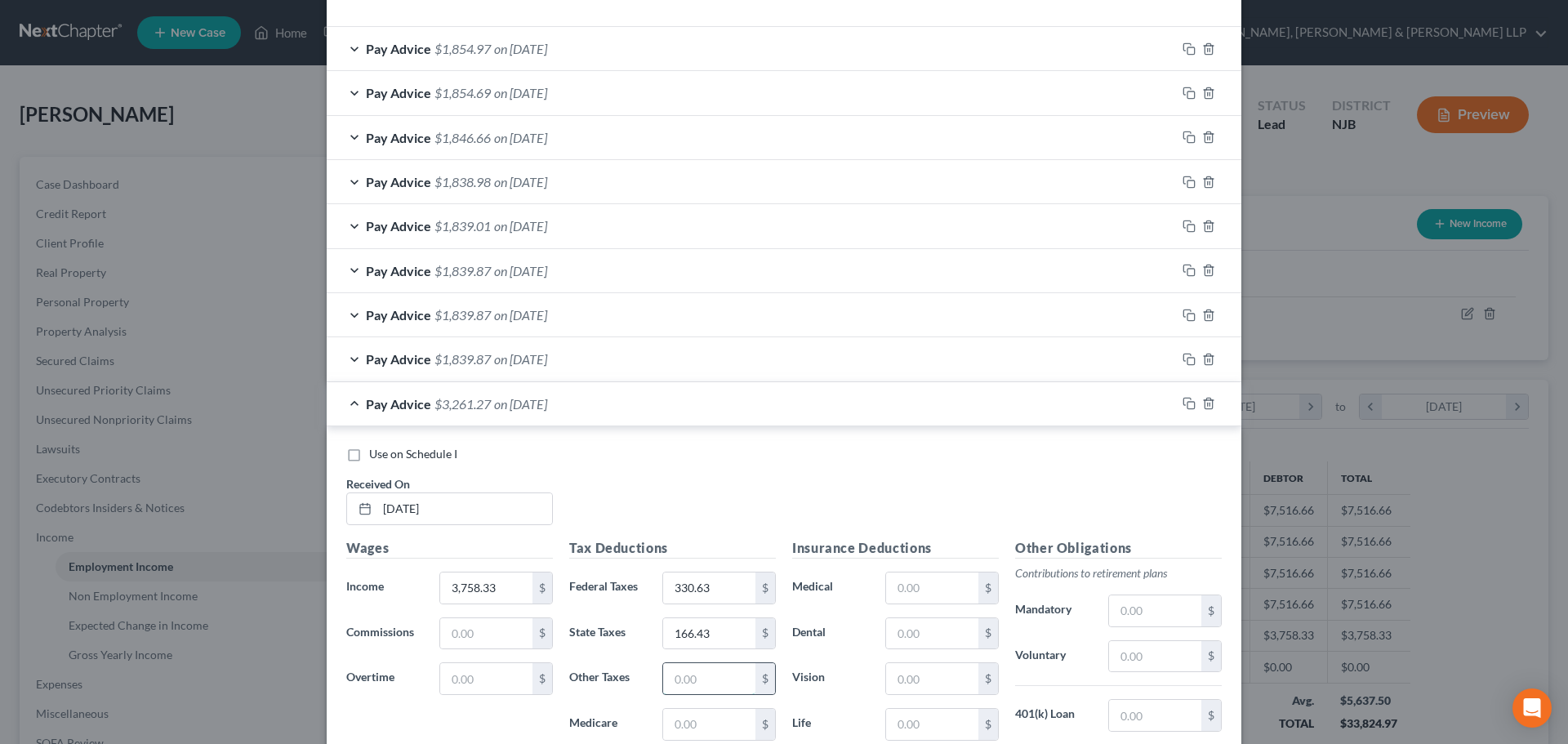
click at [701, 678] on input "text" at bounding box center [709, 678] width 92 height 31
paste input "21.05"
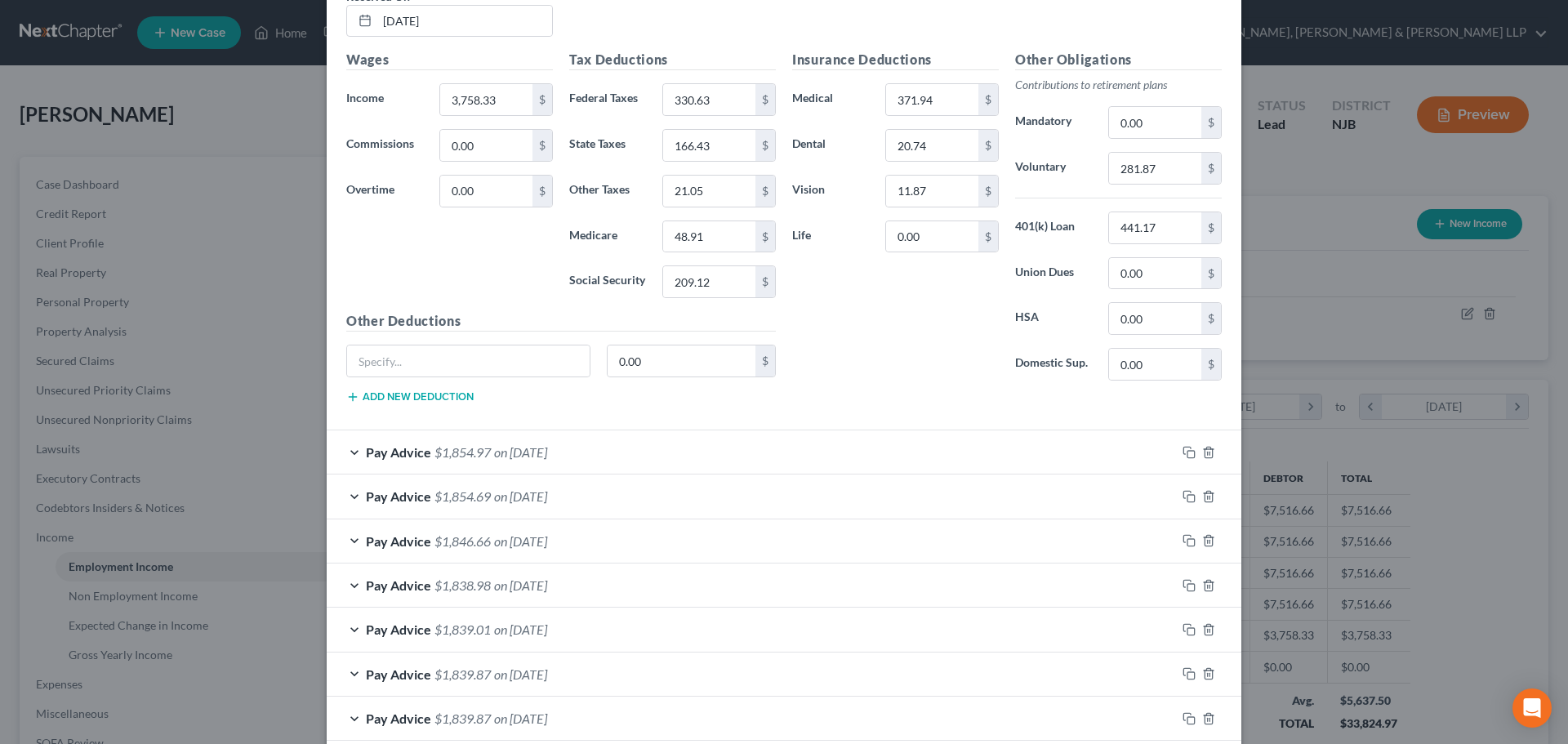
scroll to position [653, 0]
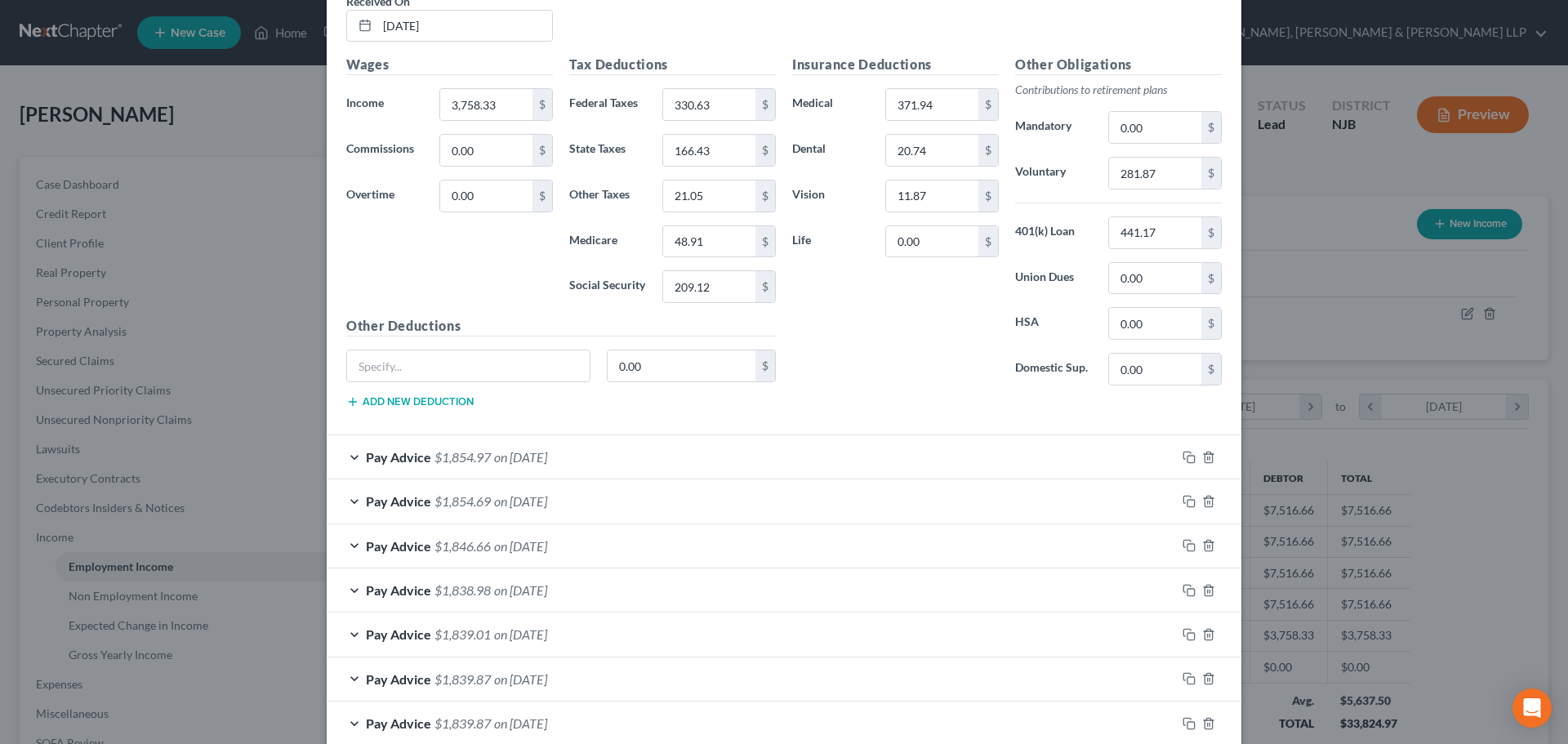
type input "21.05"
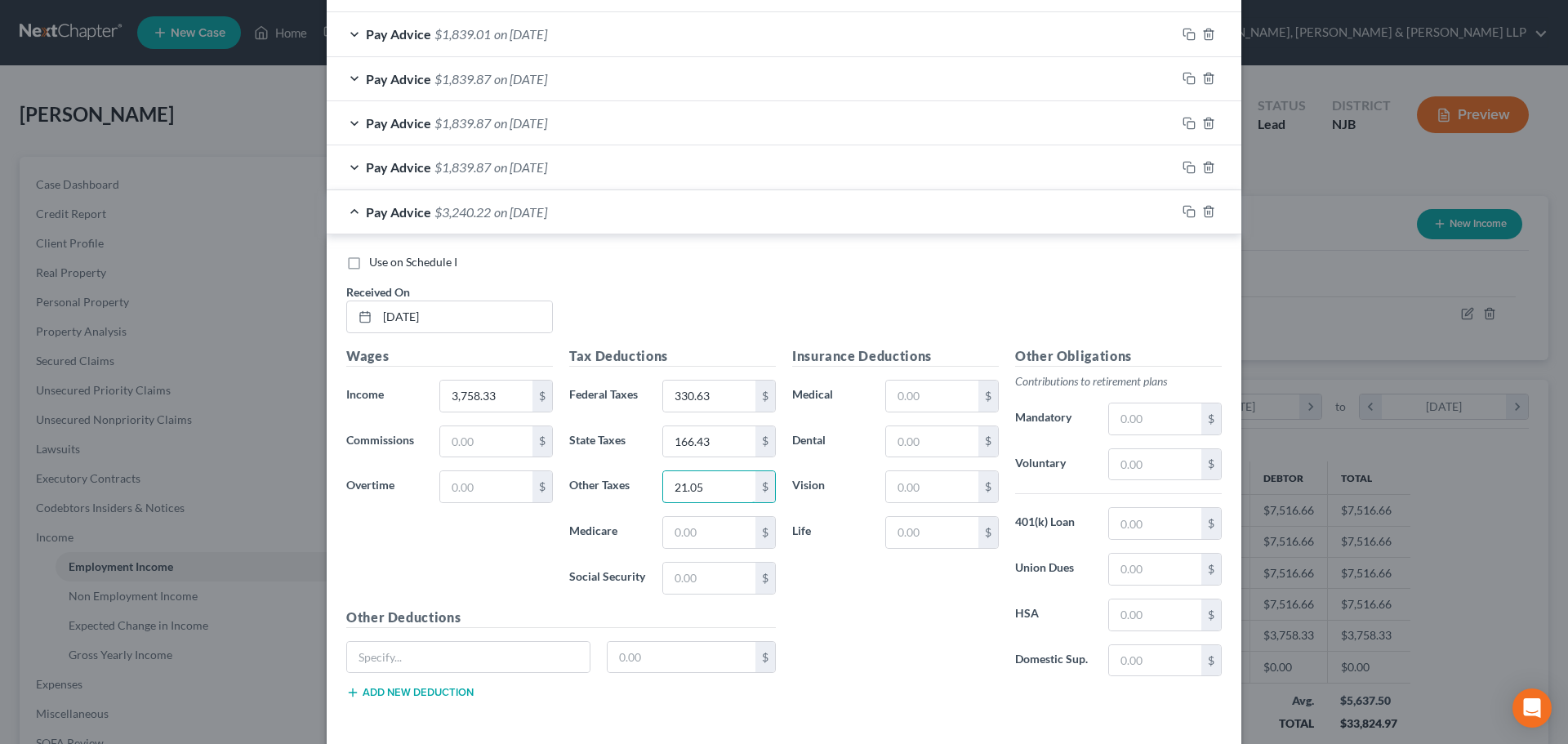
scroll to position [1225, 0]
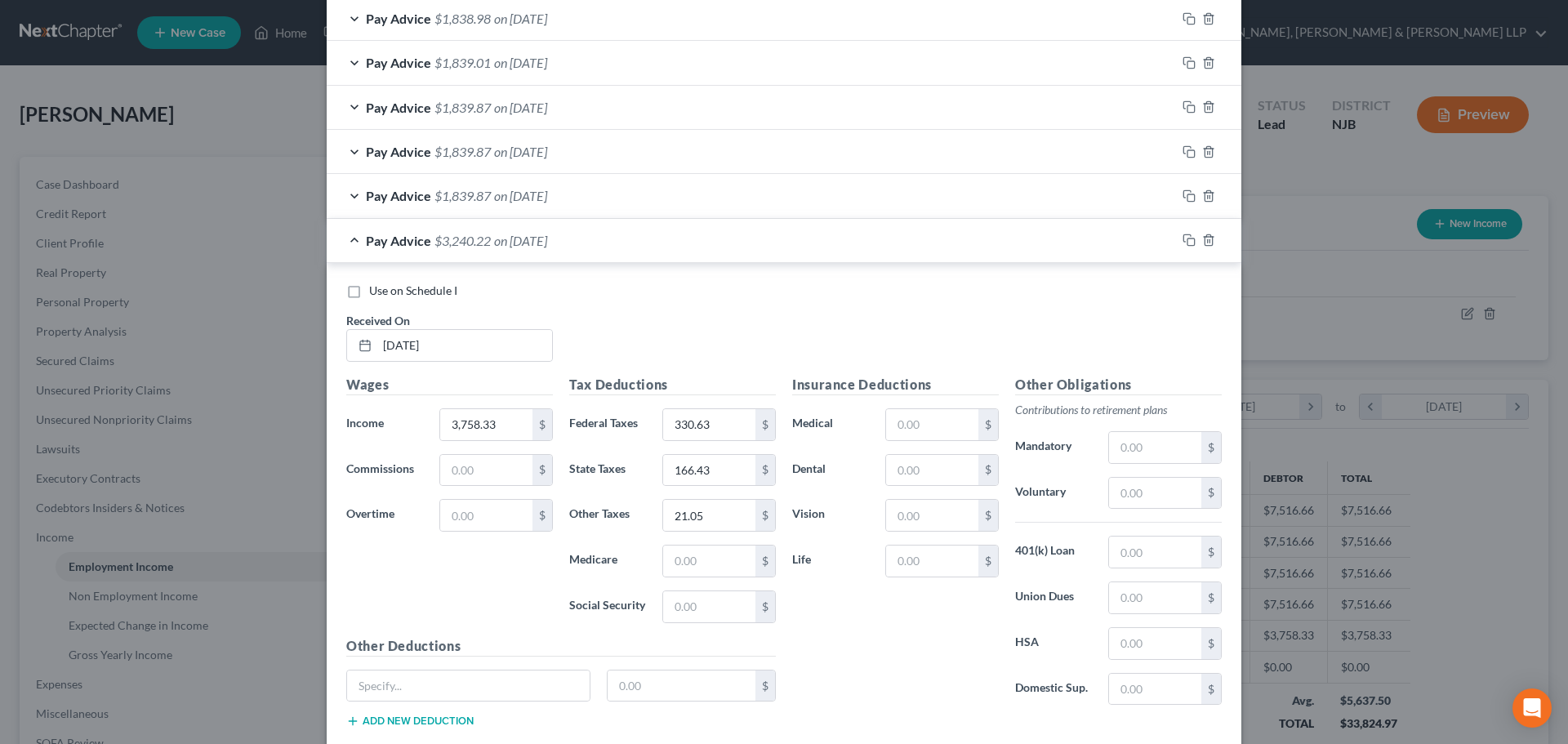
click at [577, 193] on div "Pay Advice $1,839.87 on 04/15/2025" at bounding box center [751, 196] width 850 height 43
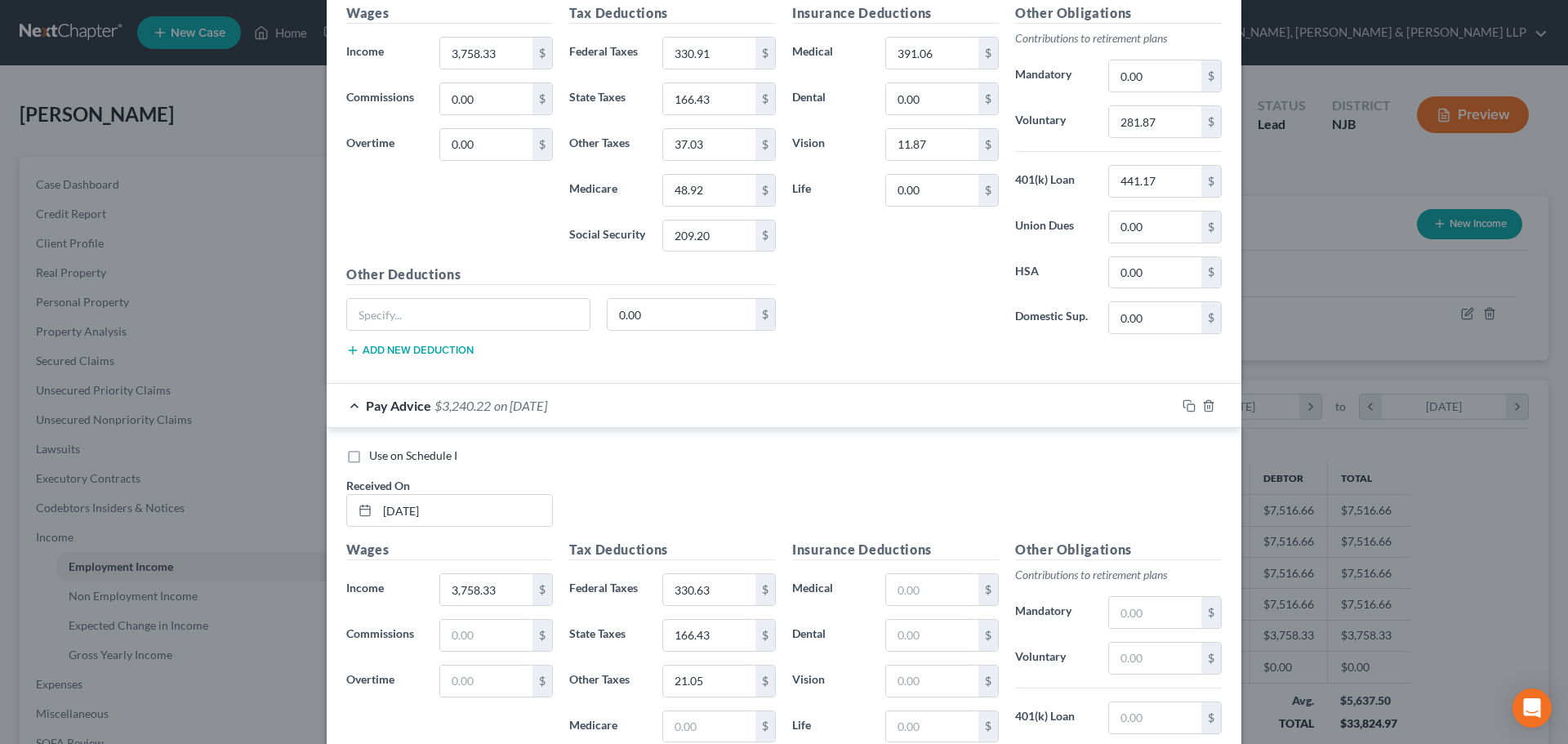
scroll to position [1715, 0]
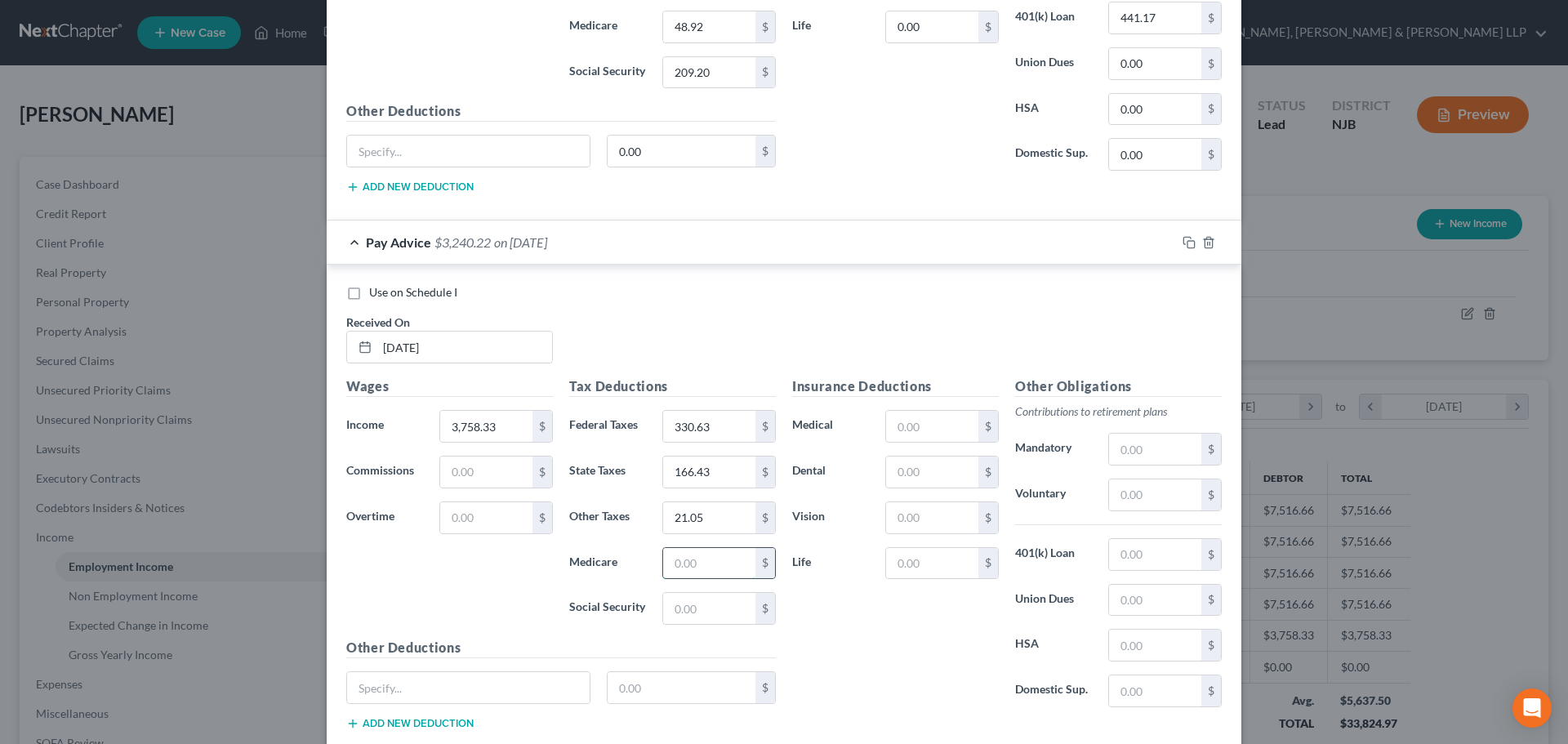
click at [693, 567] on input "text" at bounding box center [709, 563] width 92 height 31
type input "18.92"
click at [685, 603] on input "text" at bounding box center [709, 609] width 92 height 31
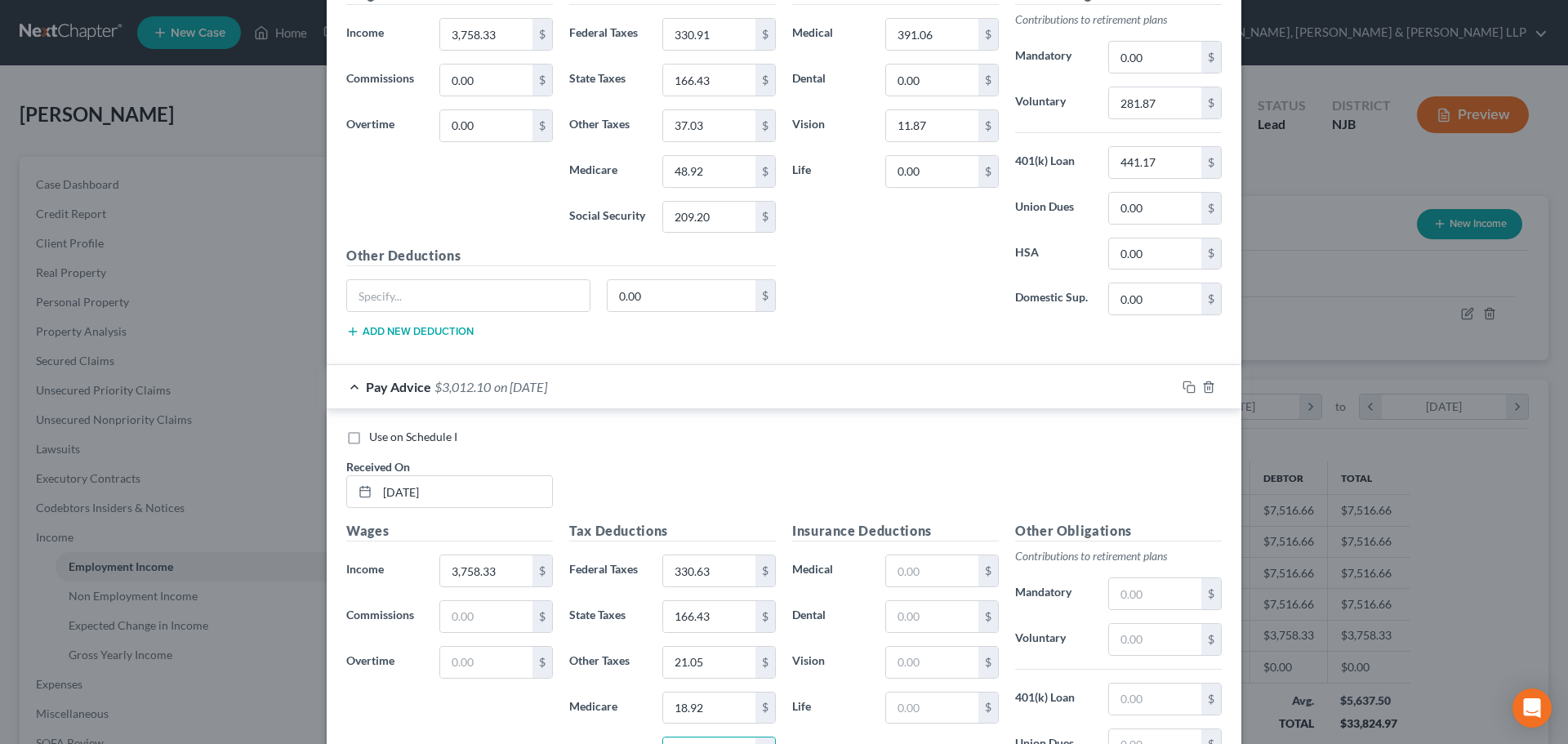
scroll to position [1551, 0]
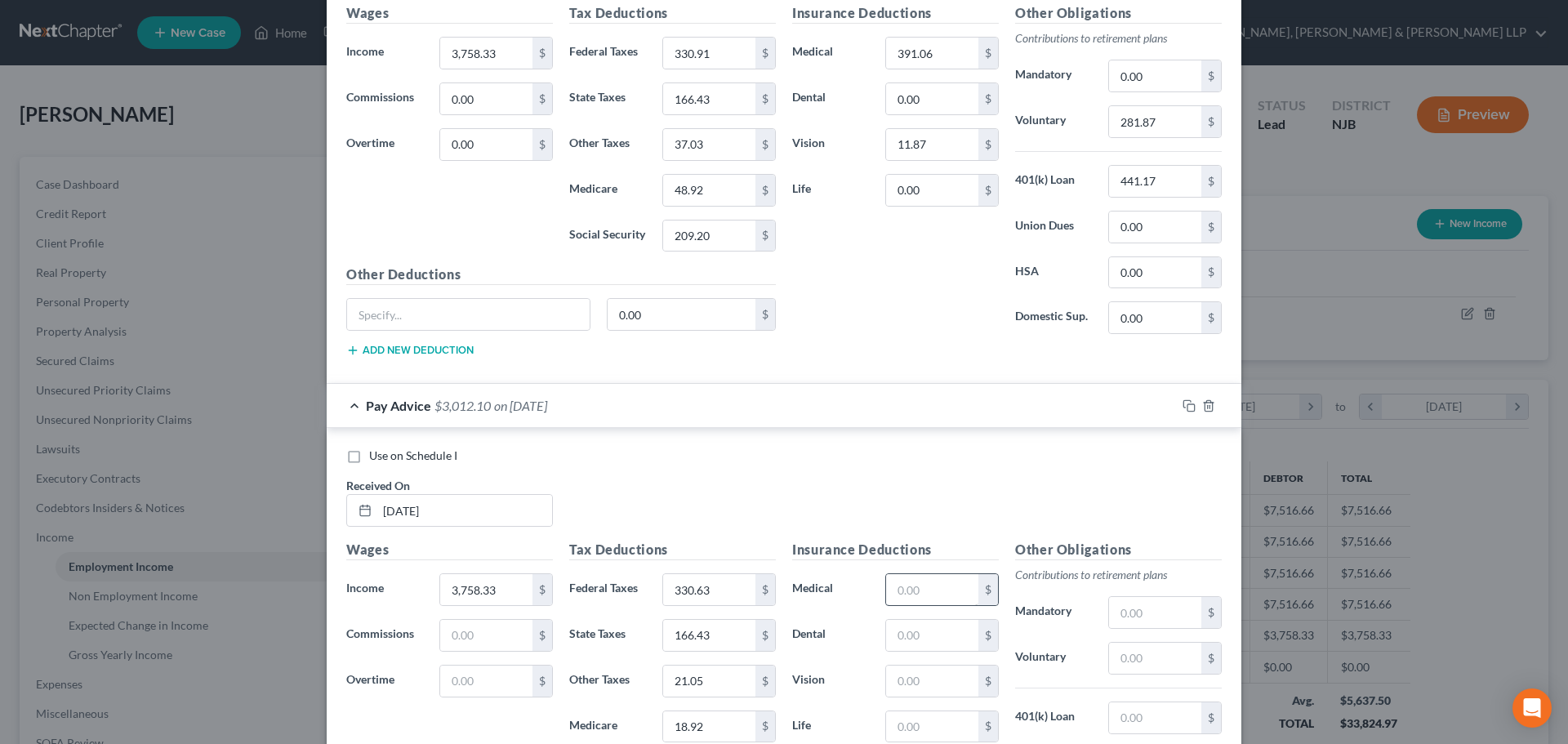
type input "209.20"
drag, startPoint x: 912, startPoint y: 595, endPoint x: 906, endPoint y: 580, distance: 16.2
click at [913, 595] on input "text" at bounding box center [932, 590] width 92 height 31
type input "391.06"
click at [926, 677] on input "text" at bounding box center [932, 681] width 92 height 31
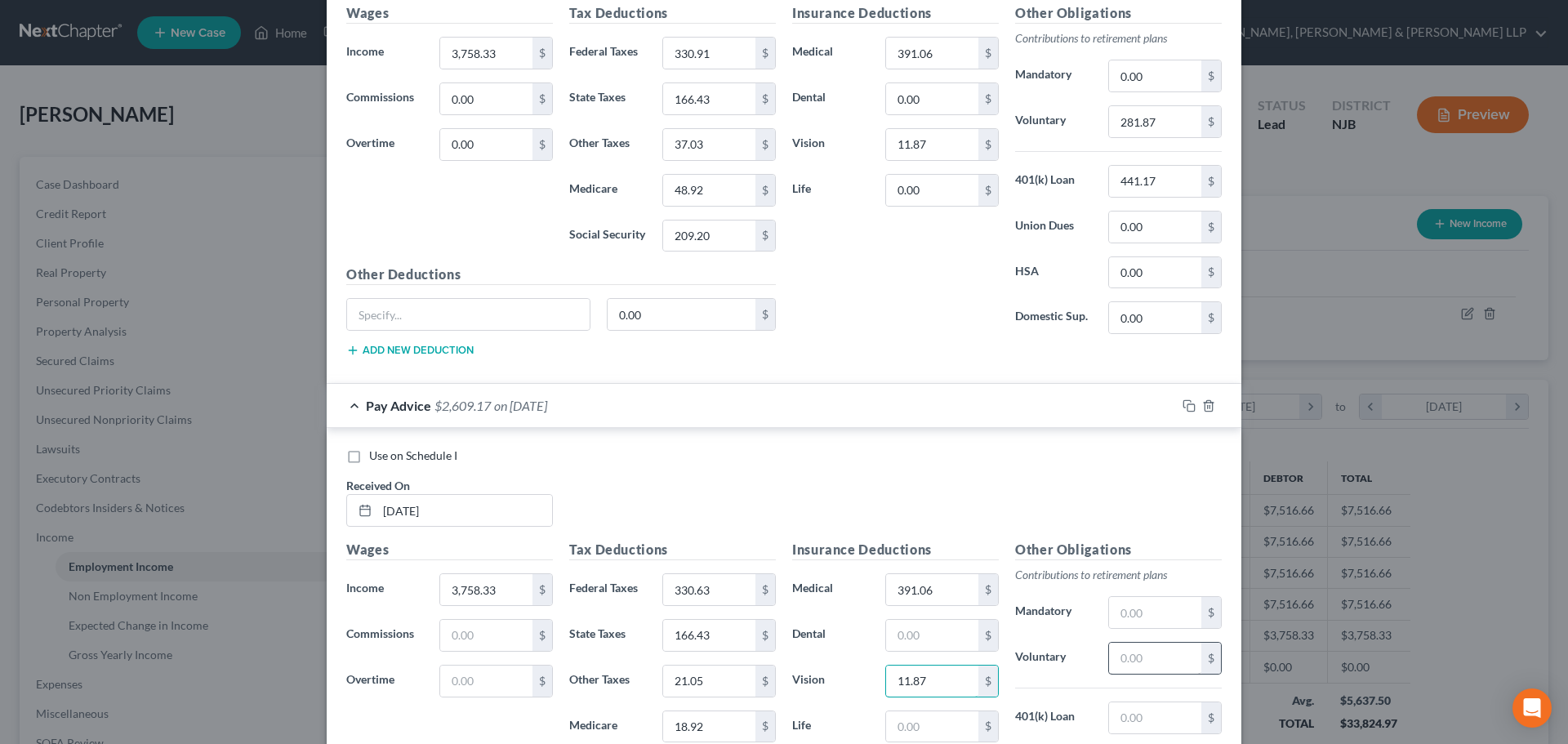
type input "11.87"
click at [1138, 662] on input "text" at bounding box center [1155, 658] width 92 height 31
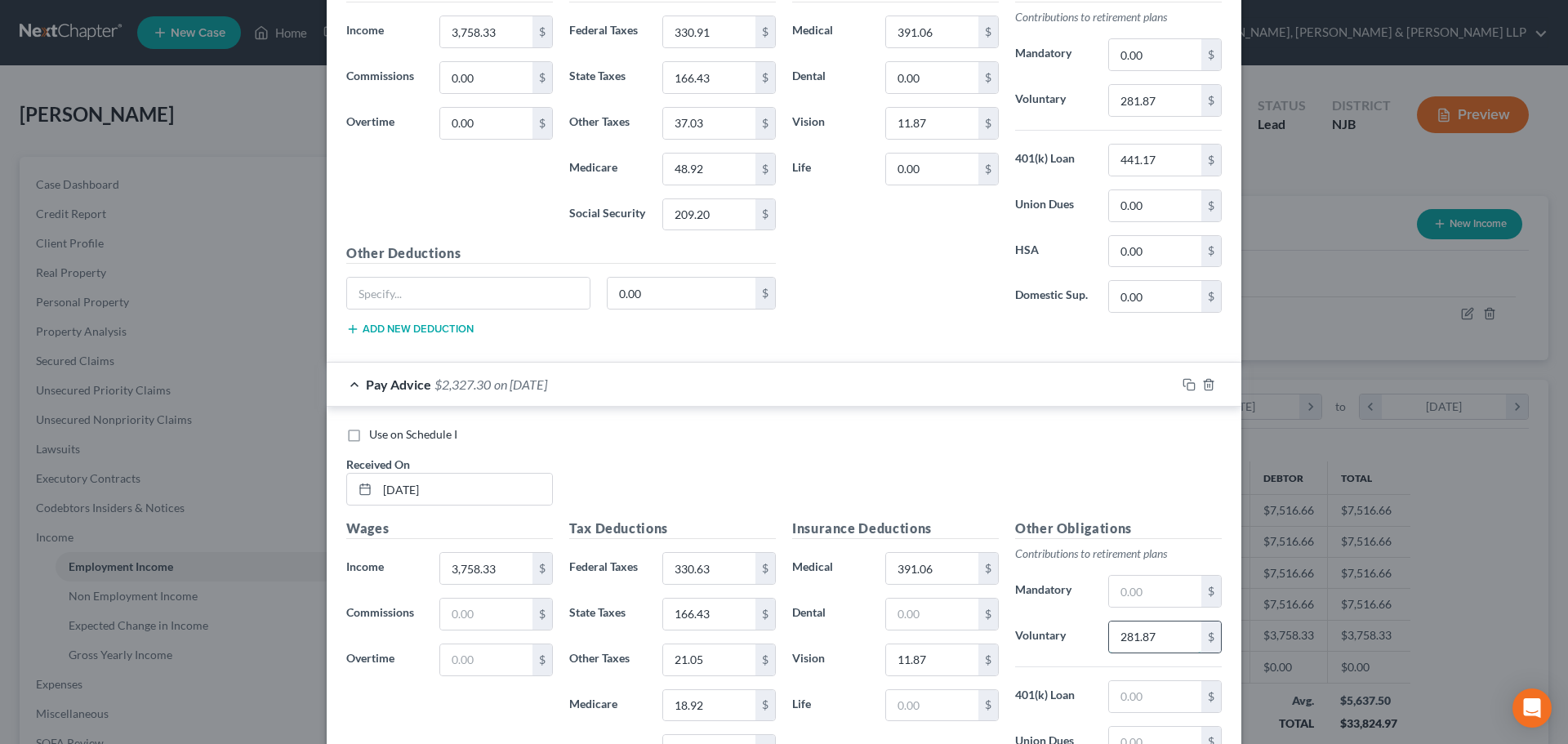
scroll to position [1633, 0]
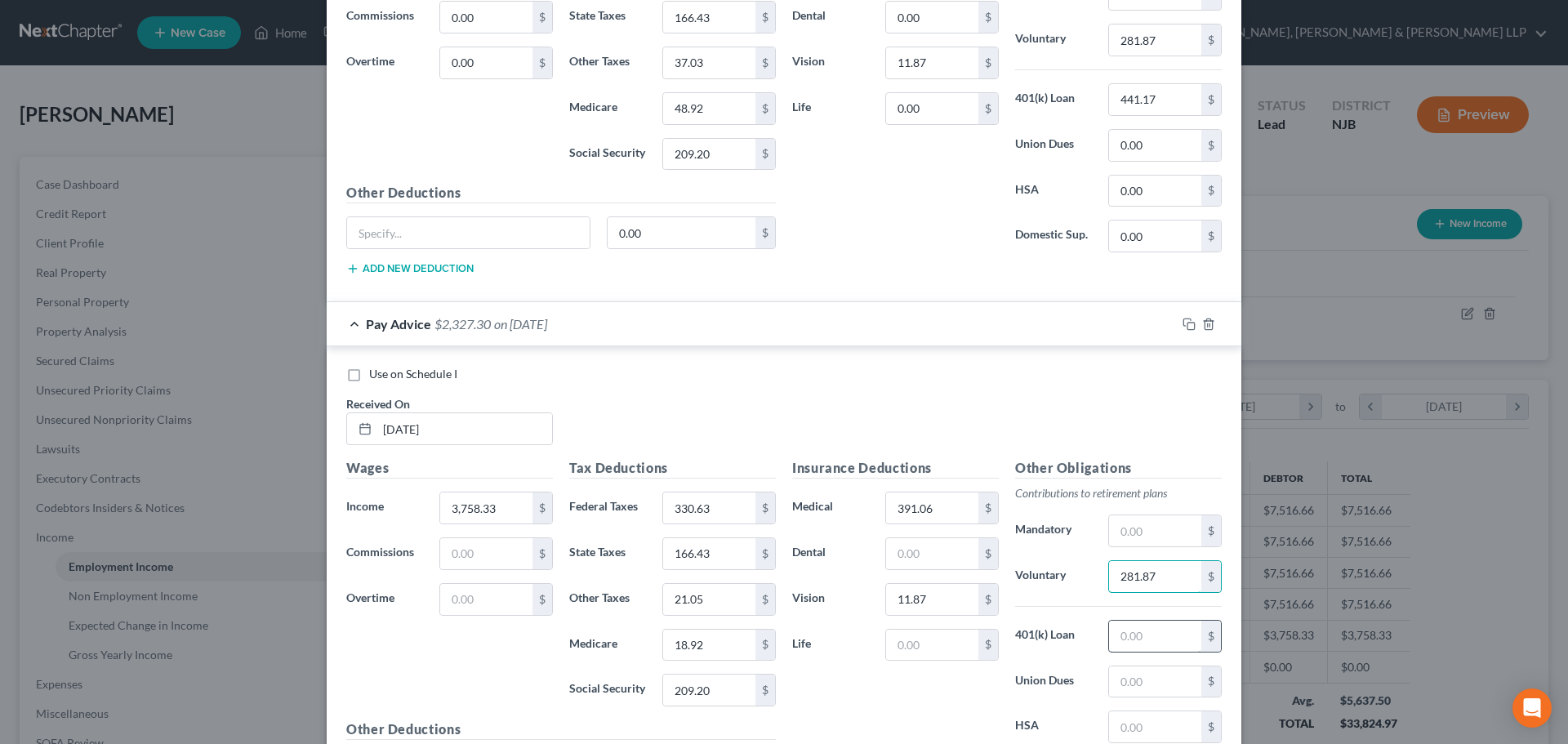
type input "281.87"
click at [1122, 637] on input "text" at bounding box center [1155, 636] width 92 height 31
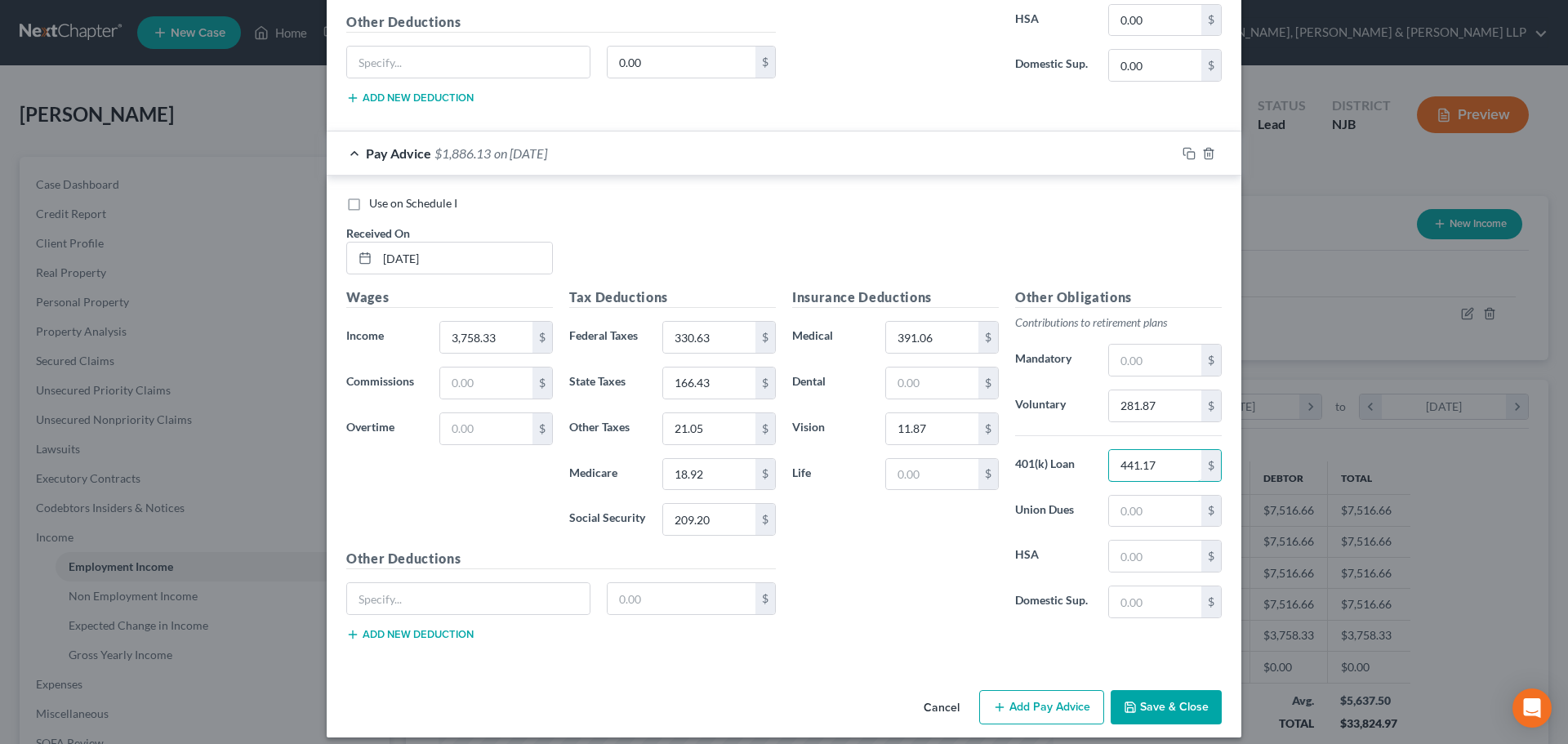
scroll to position [1816, 0]
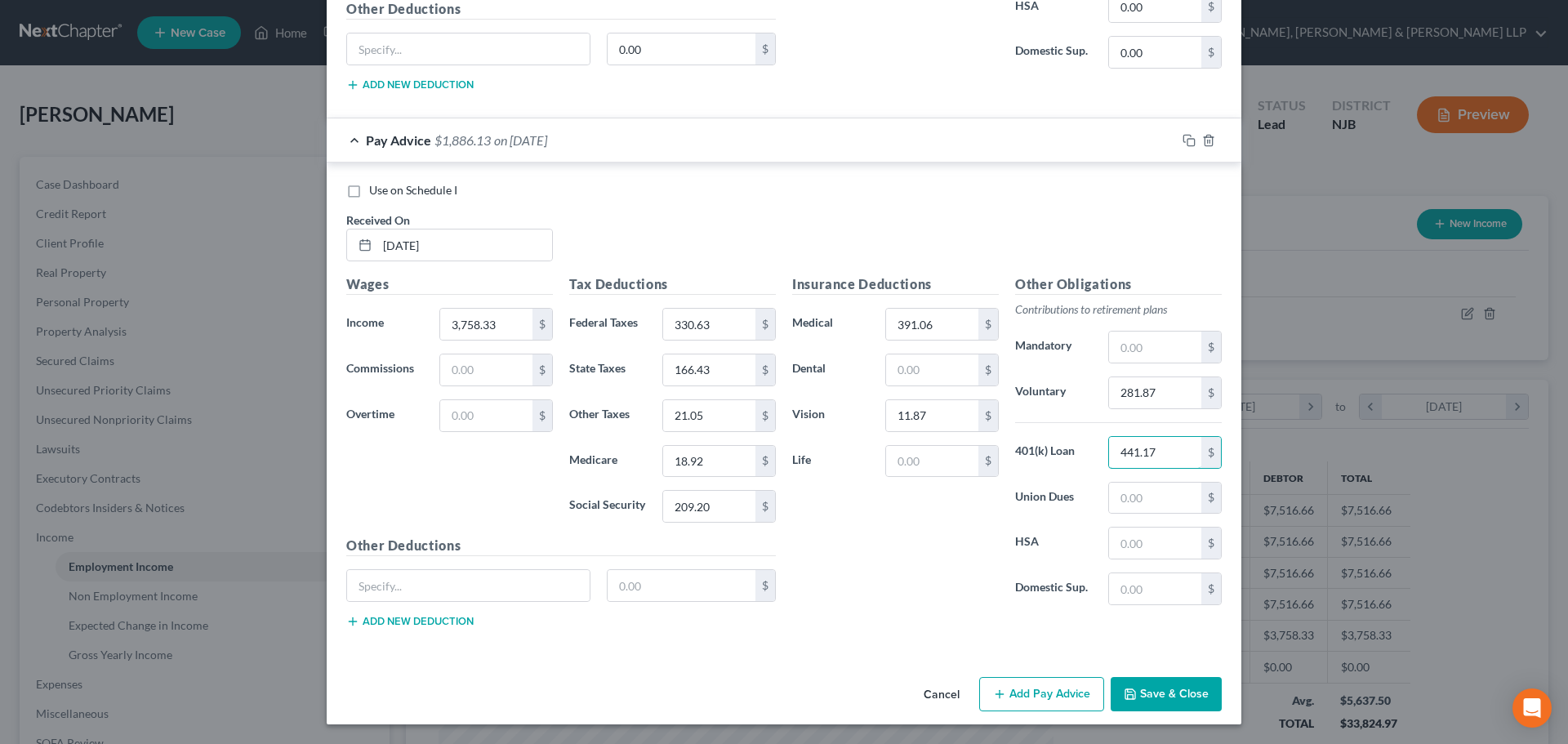
type input "441.17"
click at [1034, 690] on button "Add Pay Advice" at bounding box center [1042, 694] width 125 height 34
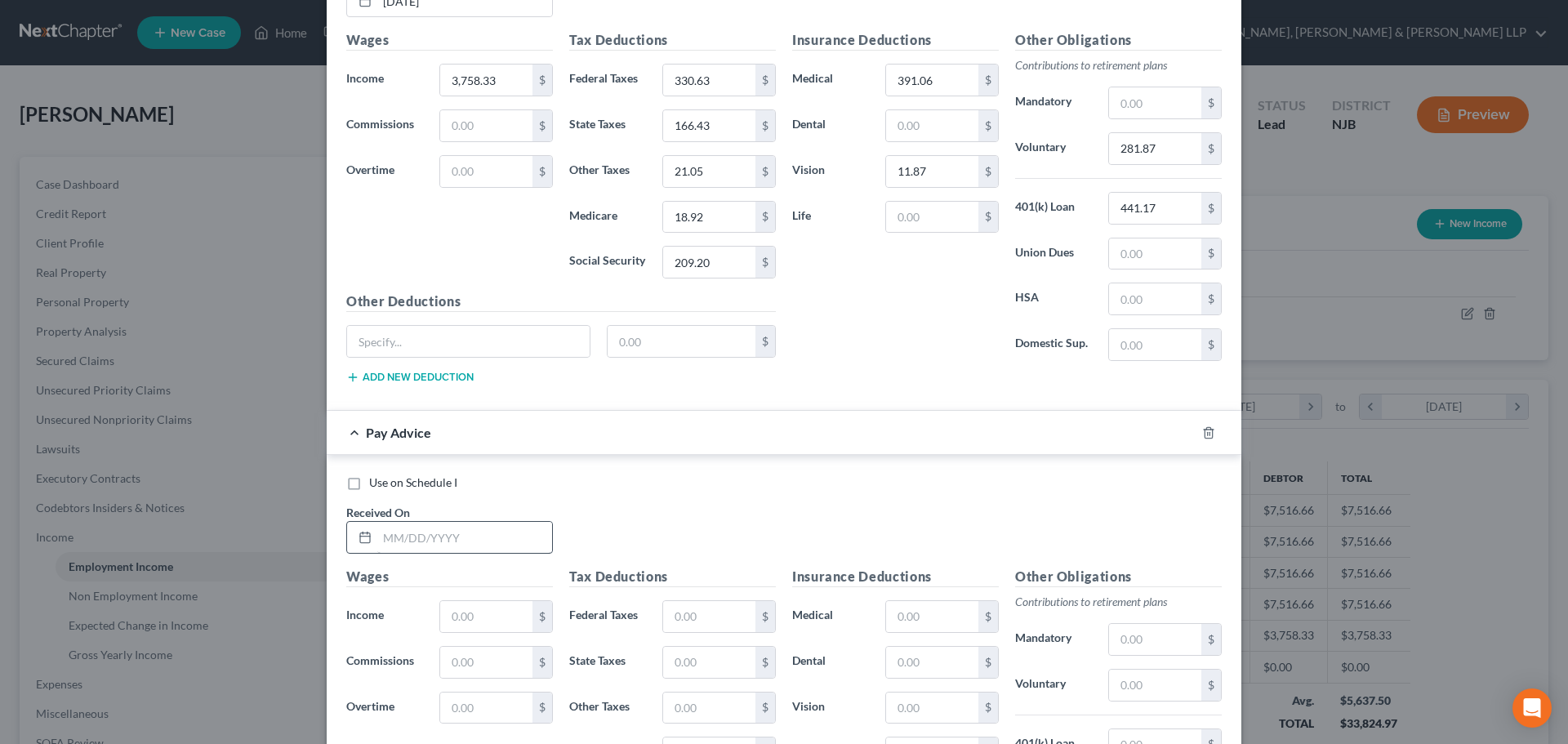
scroll to position [2061, 0]
click at [440, 535] on input "text" at bounding box center [465, 536] width 175 height 31
type input "09/15/2025"
click at [486, 625] on input "text" at bounding box center [486, 616] width 92 height 31
type input "3,758.33"
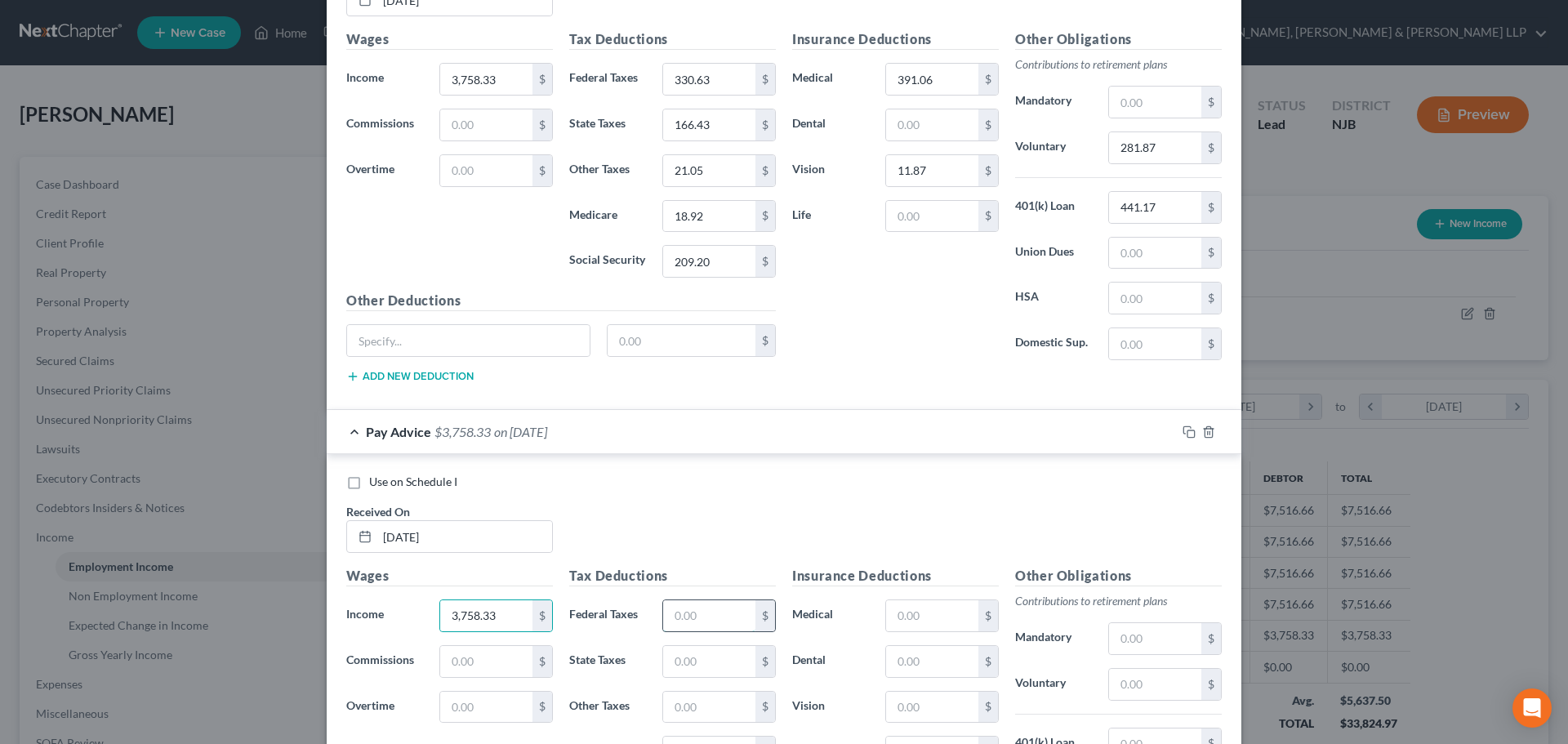
click at [711, 610] on input "text" at bounding box center [709, 616] width 92 height 31
type input "330.63"
click at [711, 664] on input "text" at bounding box center [709, 661] width 92 height 31
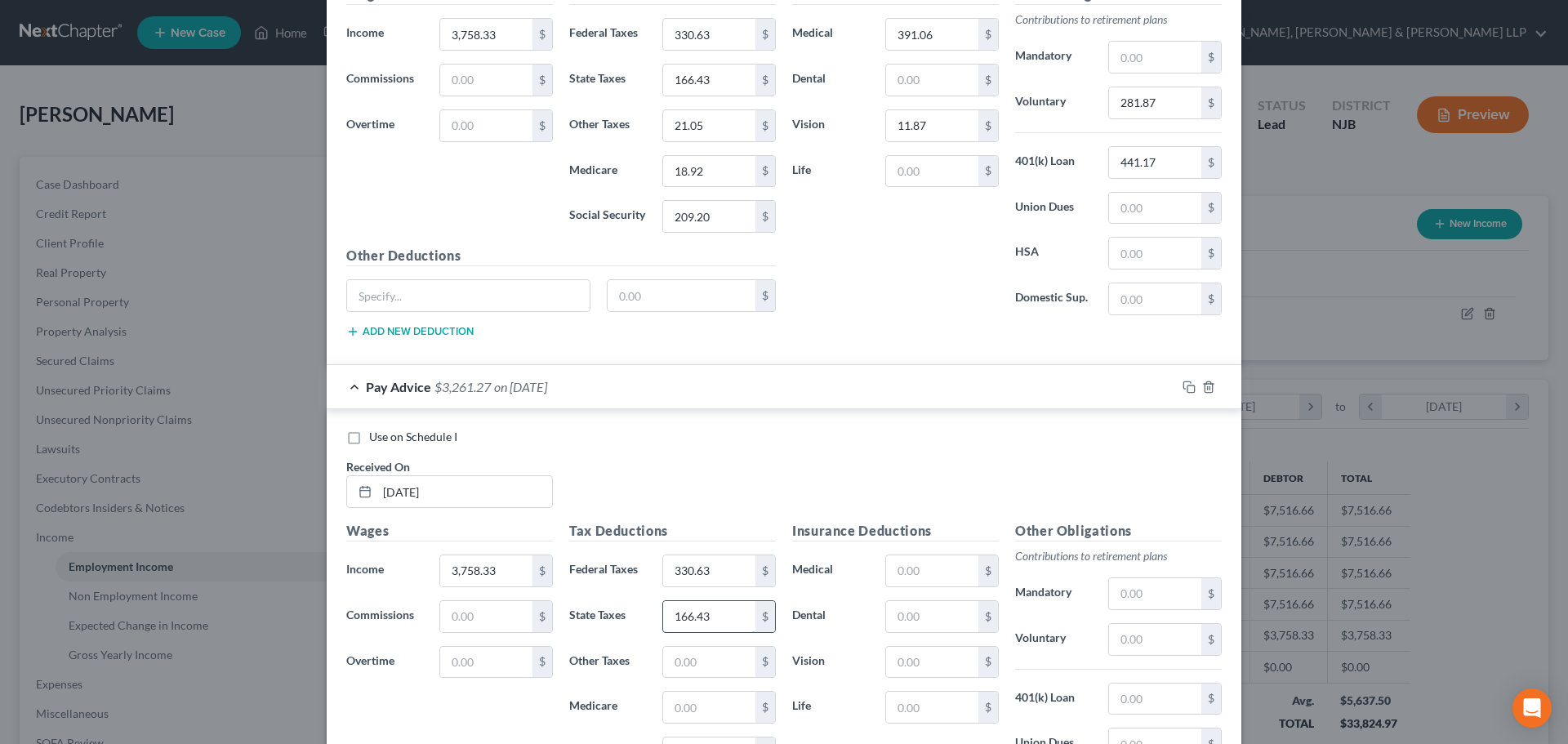
scroll to position [2143, 0]
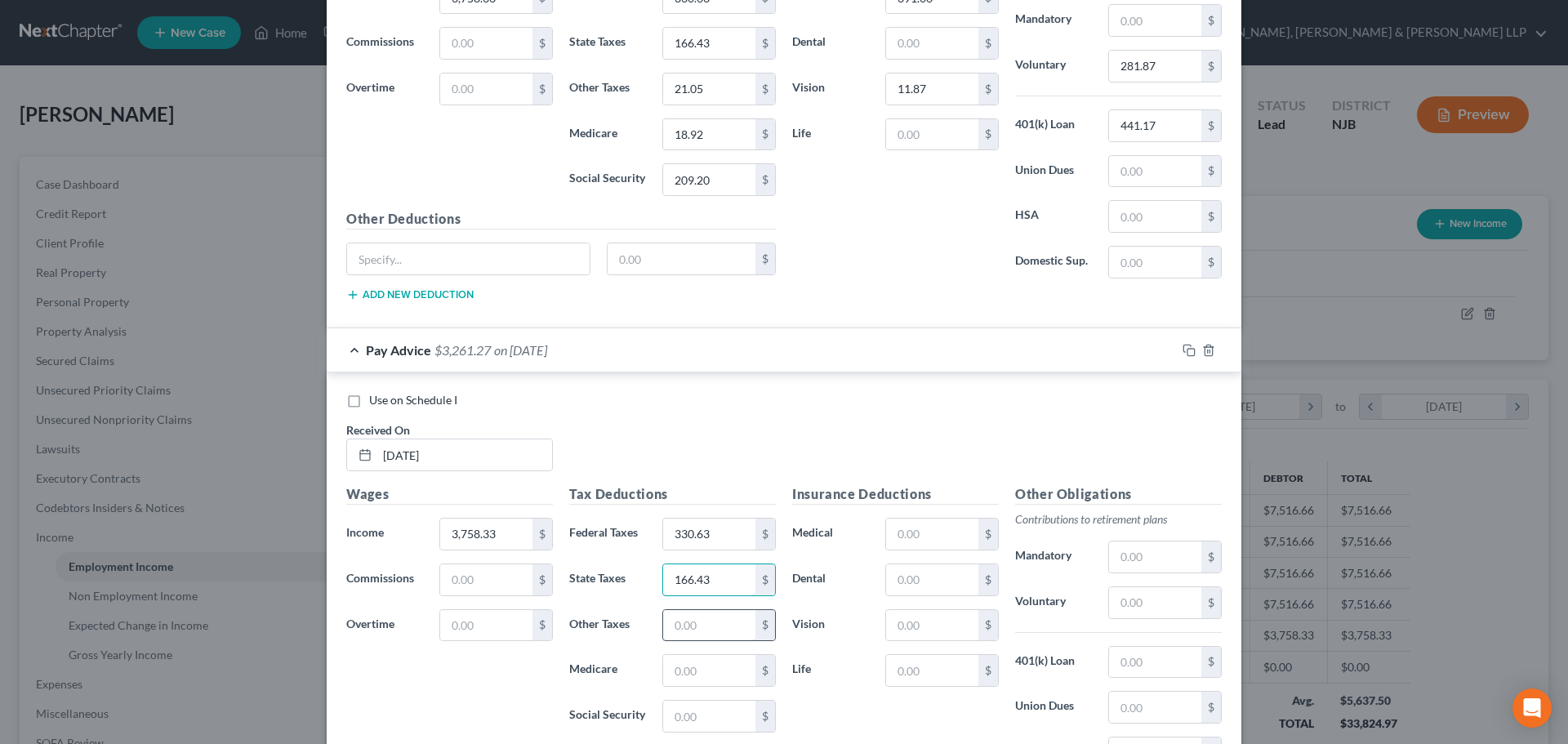
type input "166.43"
click at [702, 627] on input "text" at bounding box center [709, 625] width 92 height 31
type input "21.05"
click at [702, 679] on input "text" at bounding box center [709, 671] width 92 height 31
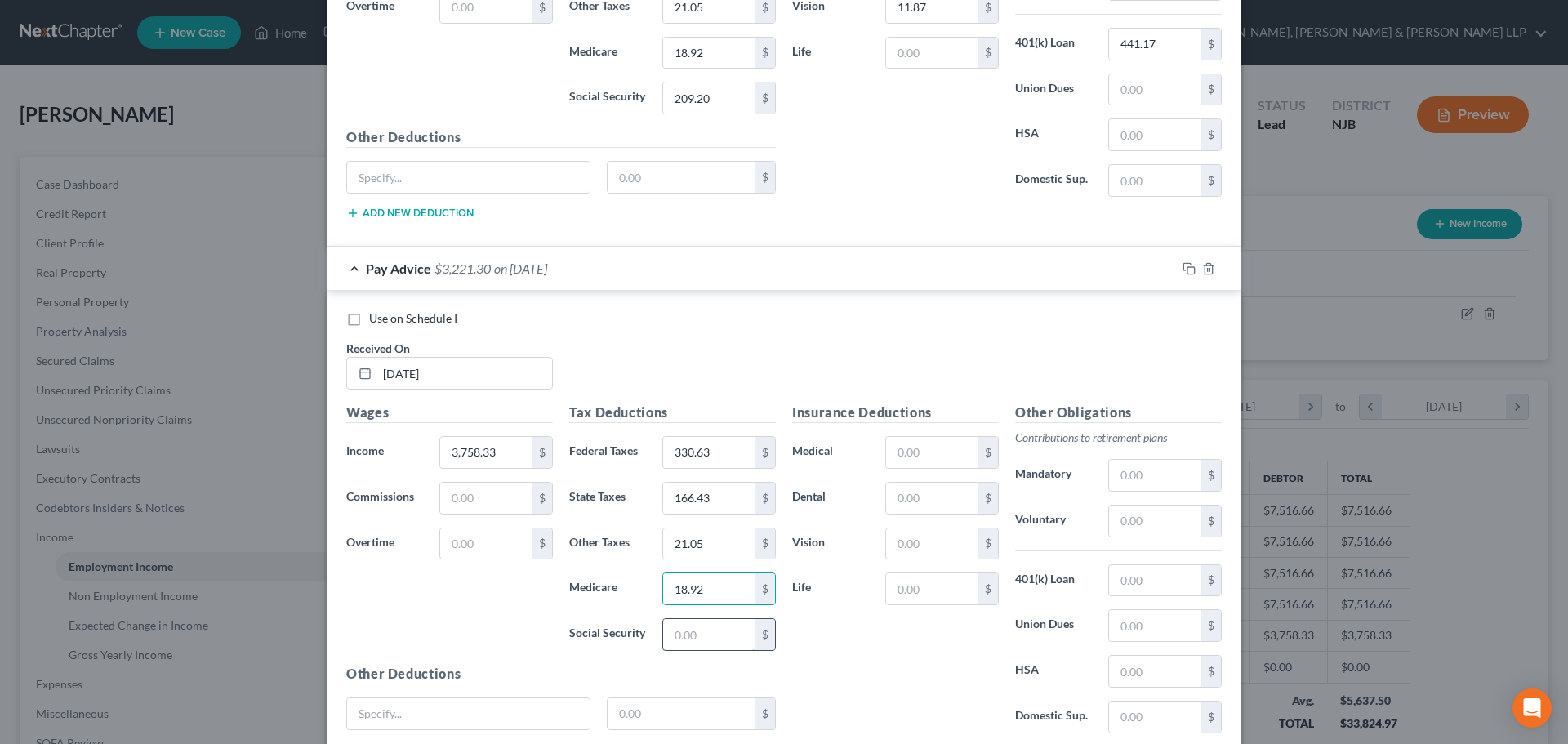
type input "18.92"
click at [678, 640] on input "text" at bounding box center [709, 635] width 92 height 31
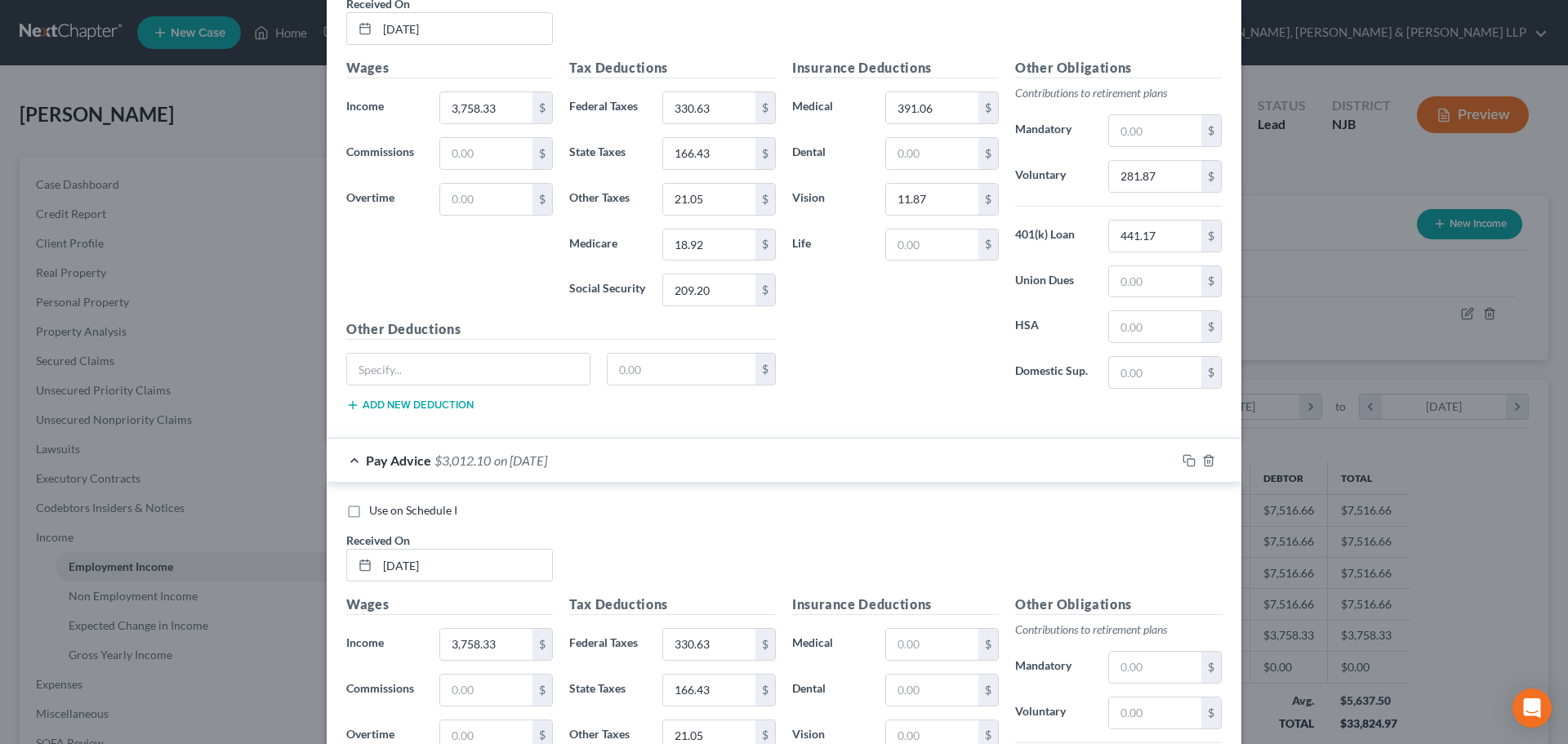
scroll to position [2061, 0]
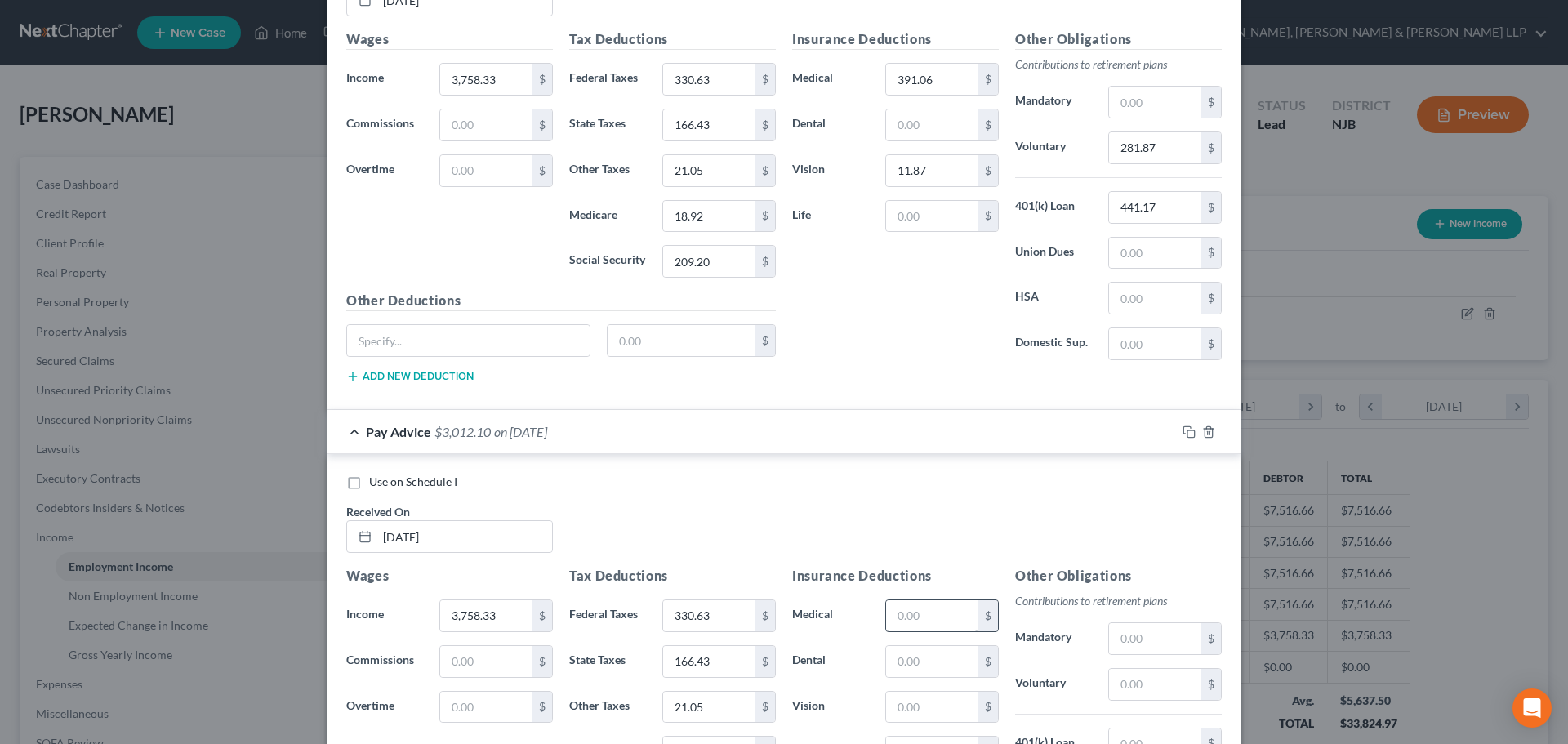
type input "209.20"
click at [922, 602] on input "text" at bounding box center [932, 616] width 92 height 31
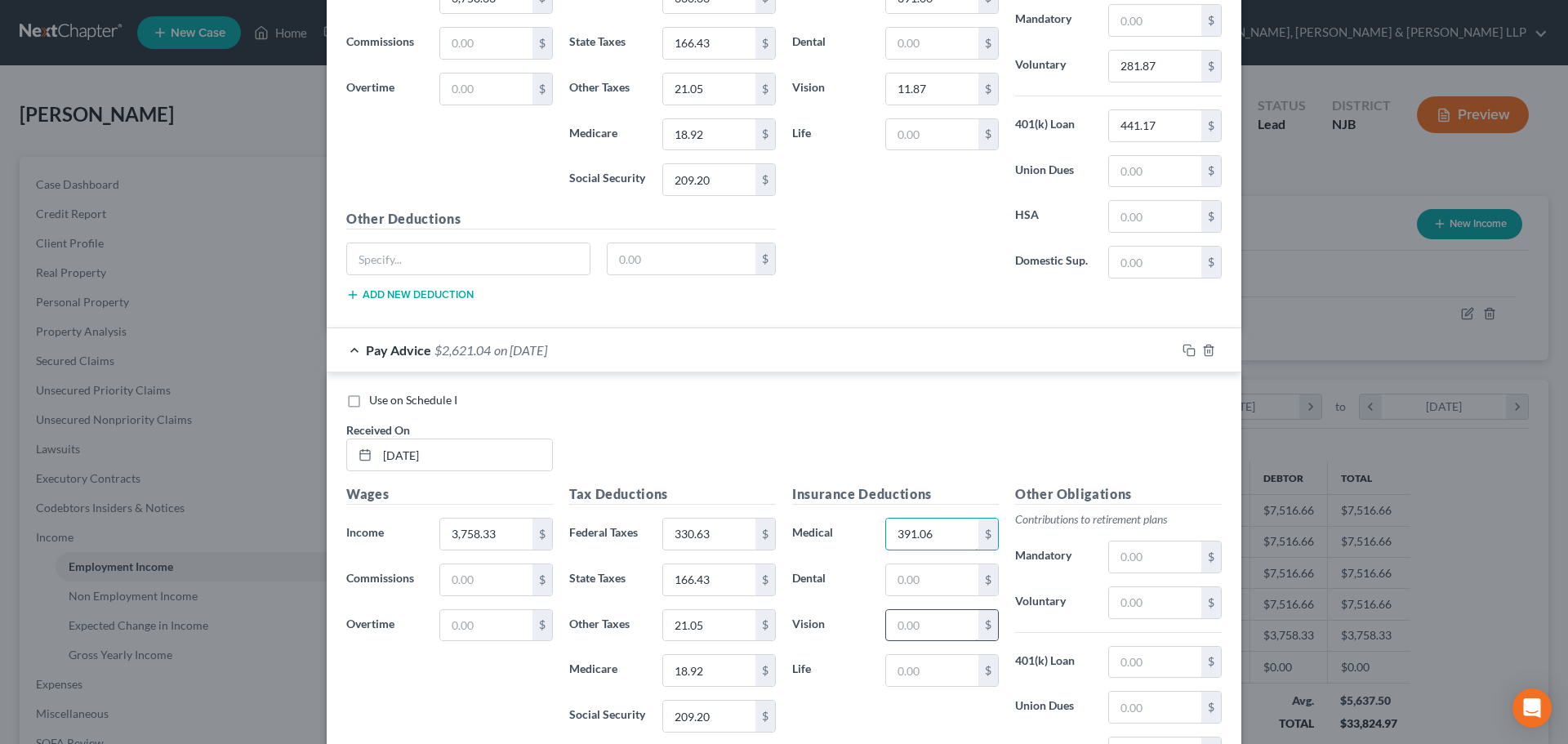
type input "391.06"
click at [929, 629] on input "text" at bounding box center [932, 625] width 92 height 31
type input "11.87"
click at [1123, 610] on input "text" at bounding box center [1155, 603] width 92 height 31
type input "281.87"
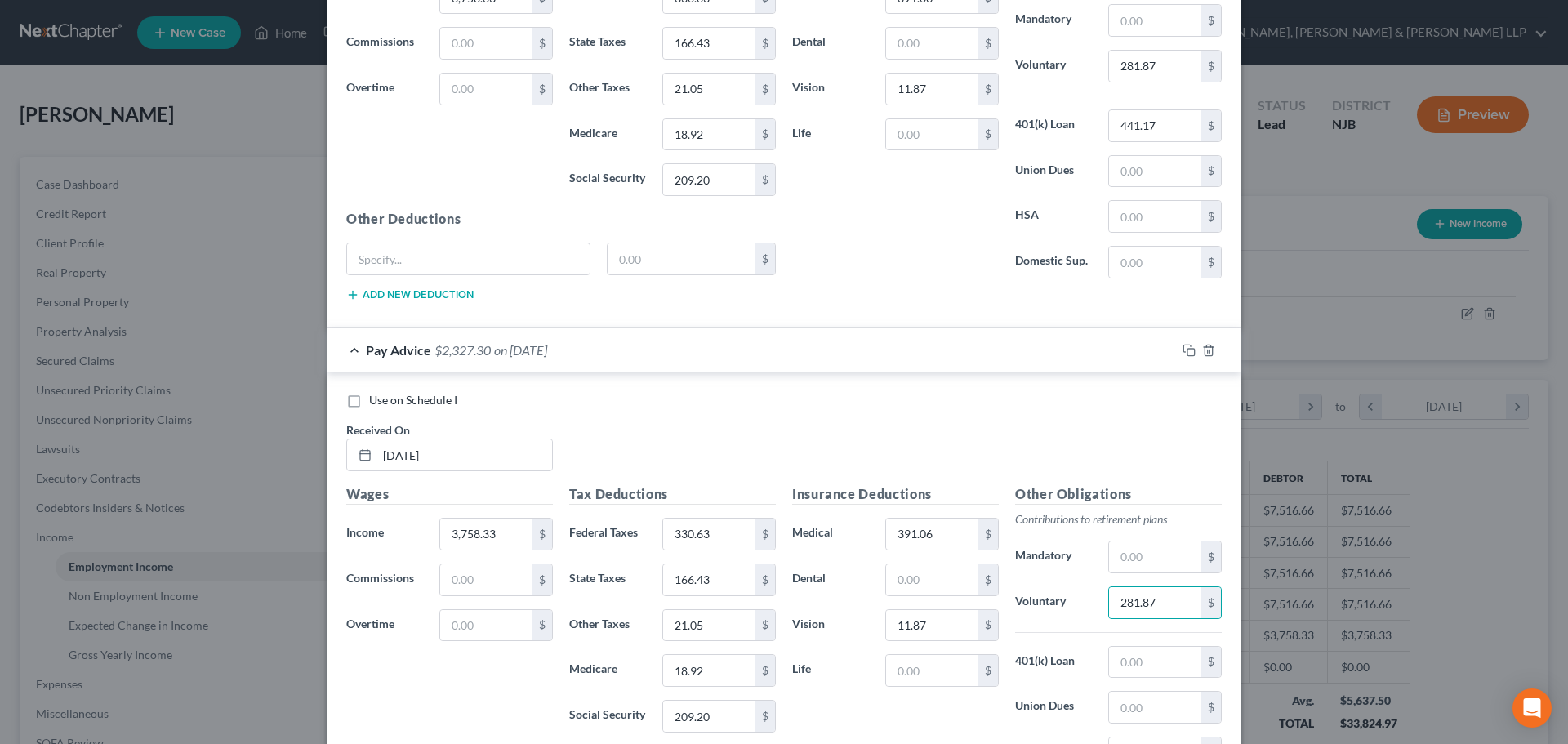
click at [1138, 684] on div "Other Obligations Contributions to retirement plans Mandatory $ Voluntary 281.8…" at bounding box center [1119, 656] width 223 height 344
click at [1138, 664] on input "text" at bounding box center [1155, 662] width 92 height 31
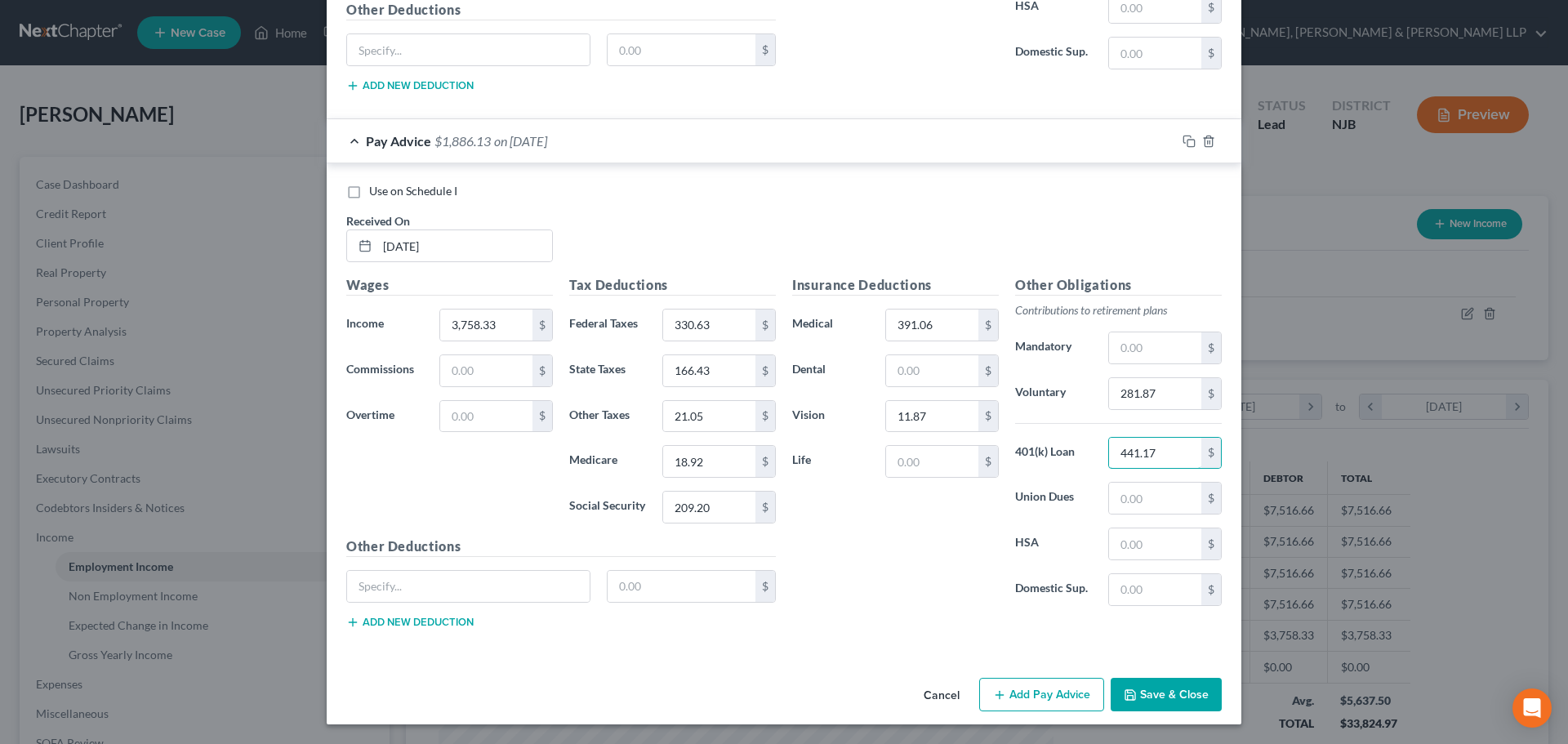
type input "441.17"
click at [1006, 691] on button "Add Pay Advice" at bounding box center [1042, 695] width 125 height 34
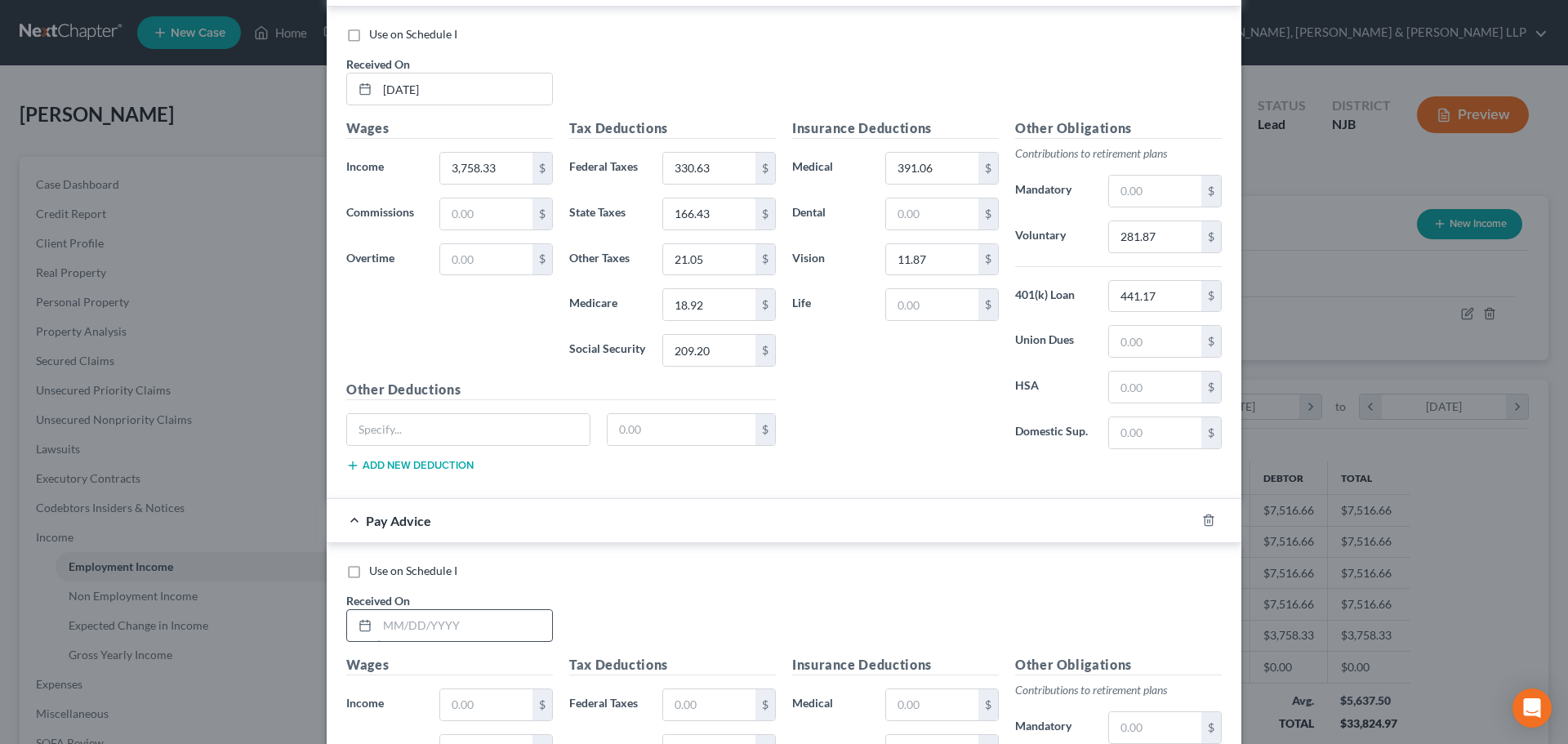
scroll to position [2516, 0]
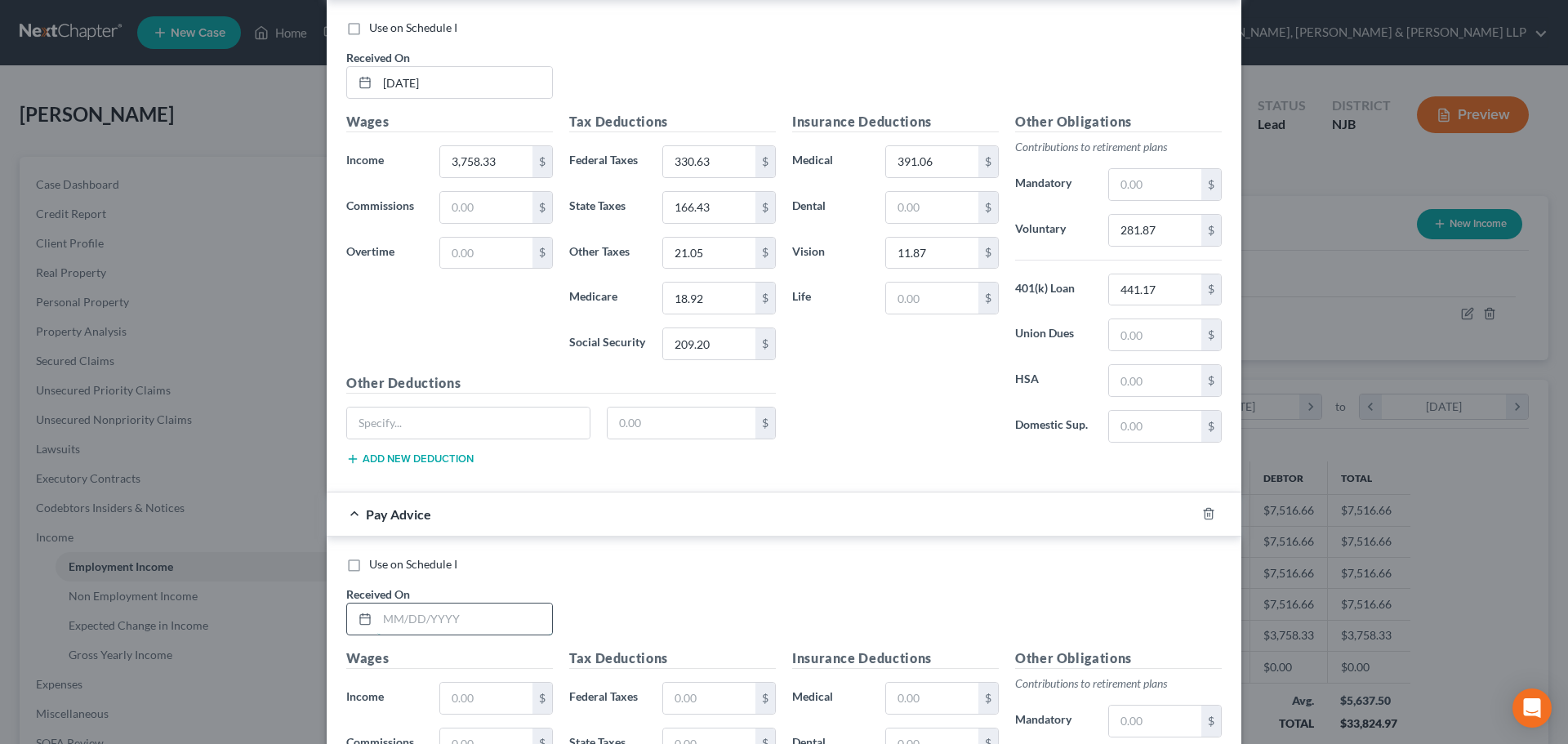
click at [496, 631] on input "text" at bounding box center [465, 619] width 175 height 31
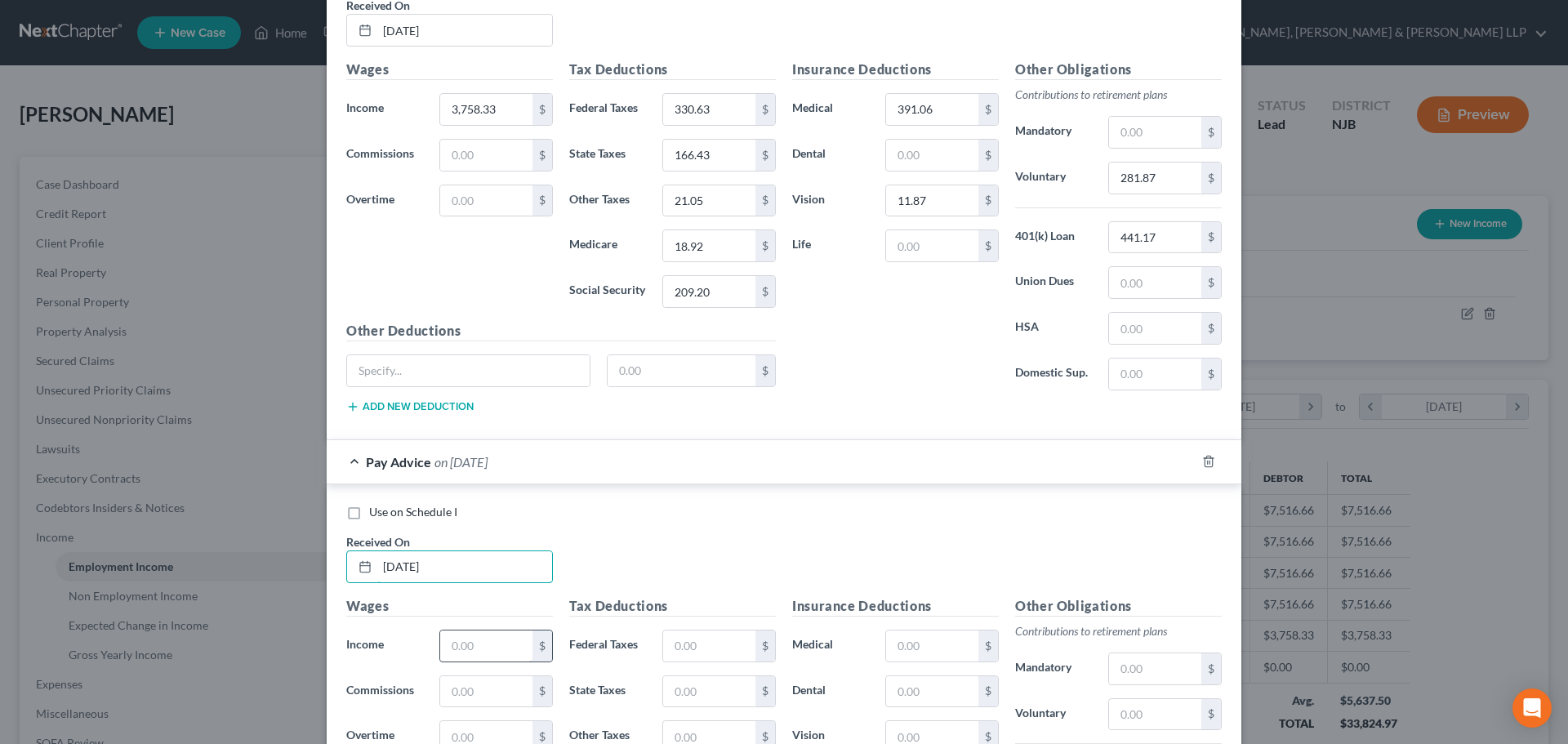
scroll to position [2598, 0]
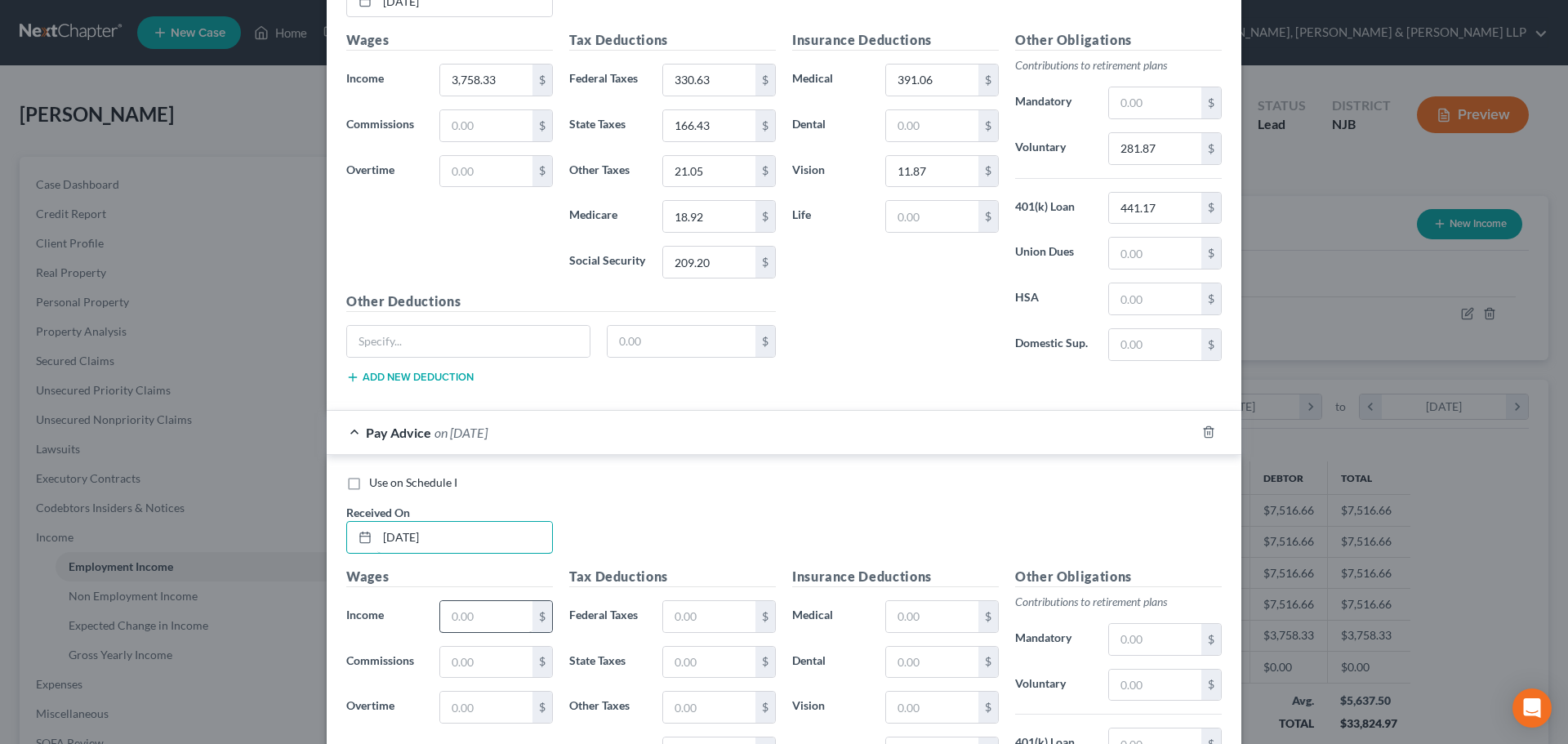
type input "09/30/2025"
click at [492, 622] on input "text" at bounding box center [486, 616] width 92 height 31
type input "3"
type input "3,758.33"
click at [717, 604] on input "text" at bounding box center [709, 616] width 92 height 31
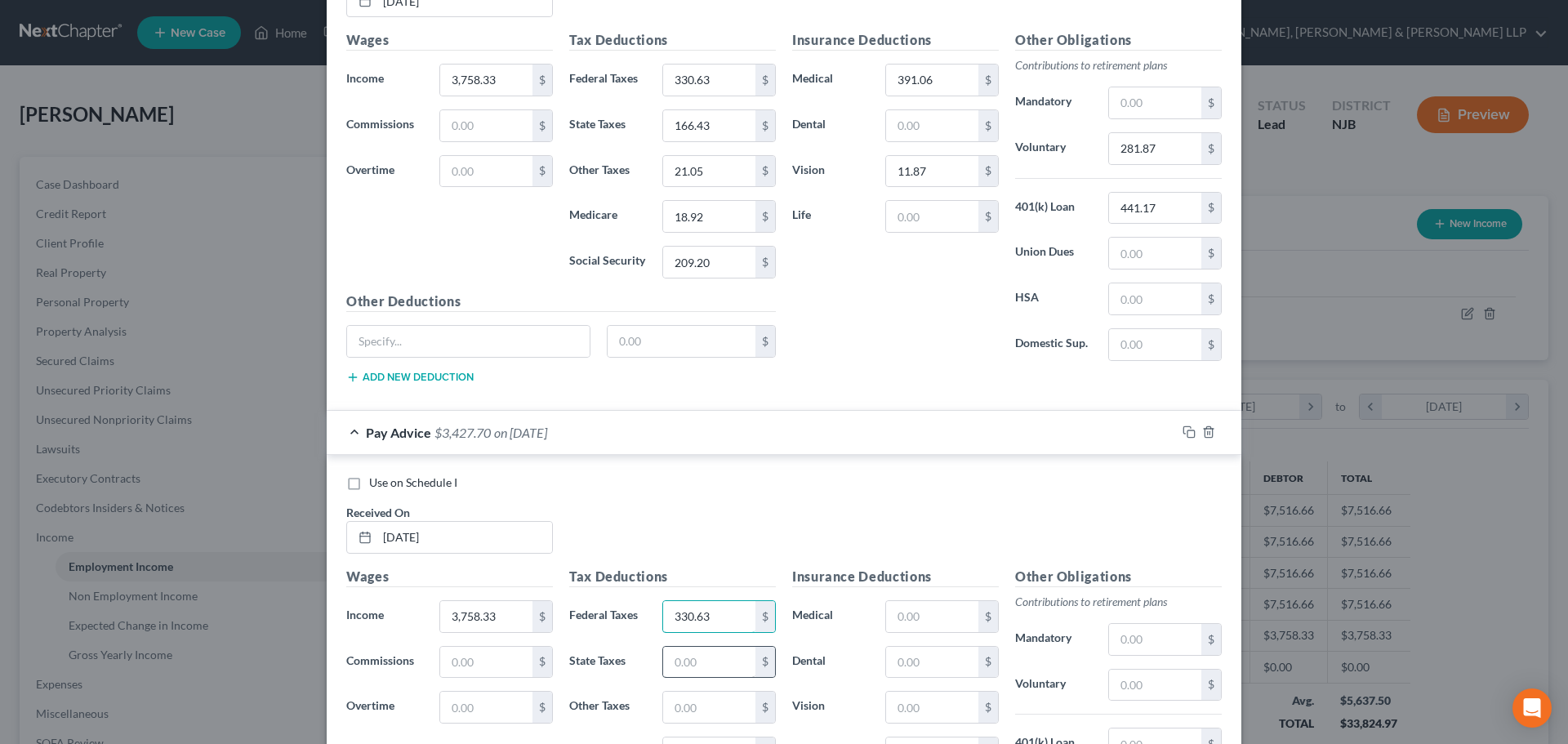
type input "330.63"
click at [723, 666] on input "text" at bounding box center [709, 662] width 92 height 31
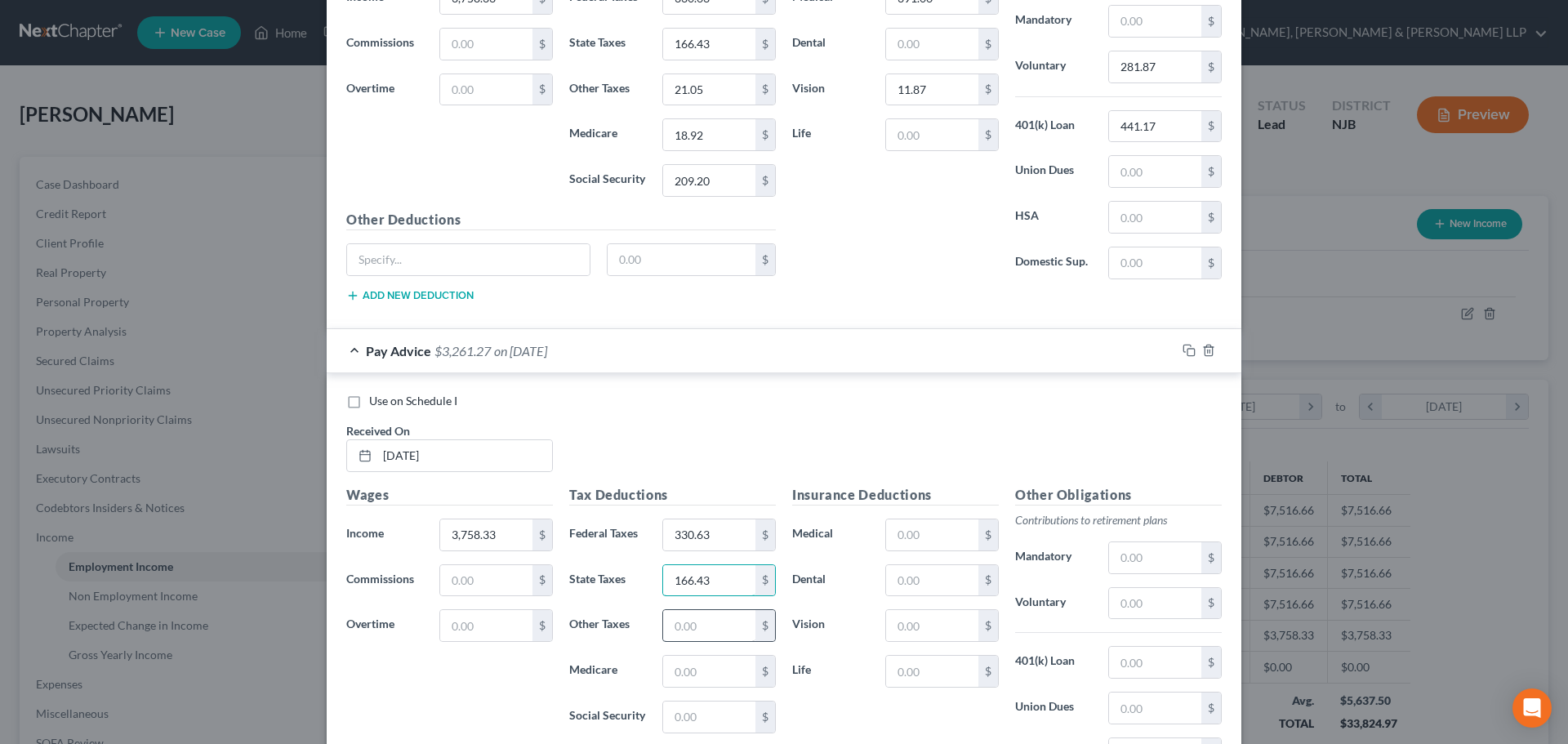
type input "166.43"
click at [724, 633] on input "text" at bounding box center [709, 625] width 92 height 31
type input "21.05"
click at [677, 666] on input "text" at bounding box center [709, 671] width 92 height 31
type input "18.92"
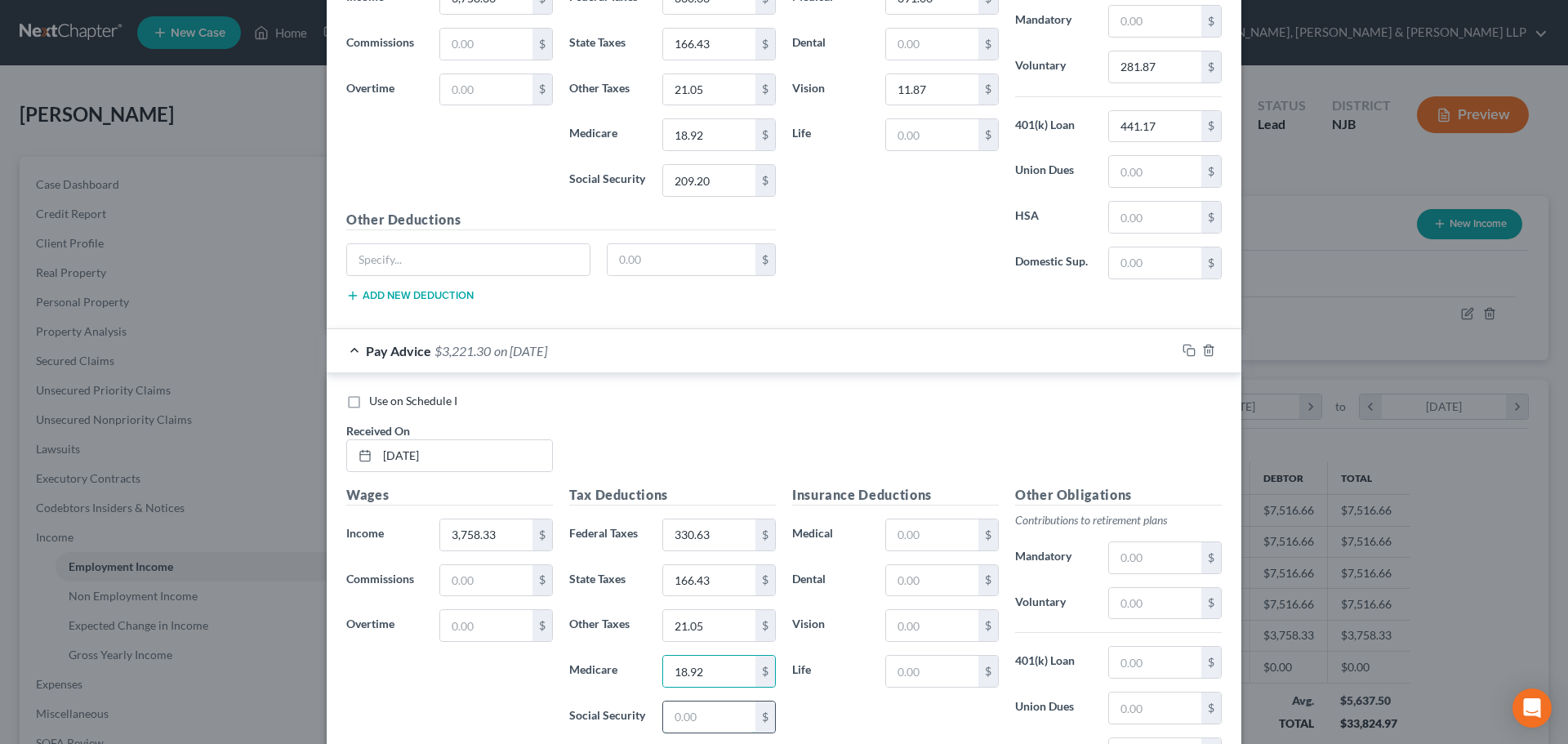
click at [702, 701] on input "text" at bounding box center [709, 717] width 92 height 31
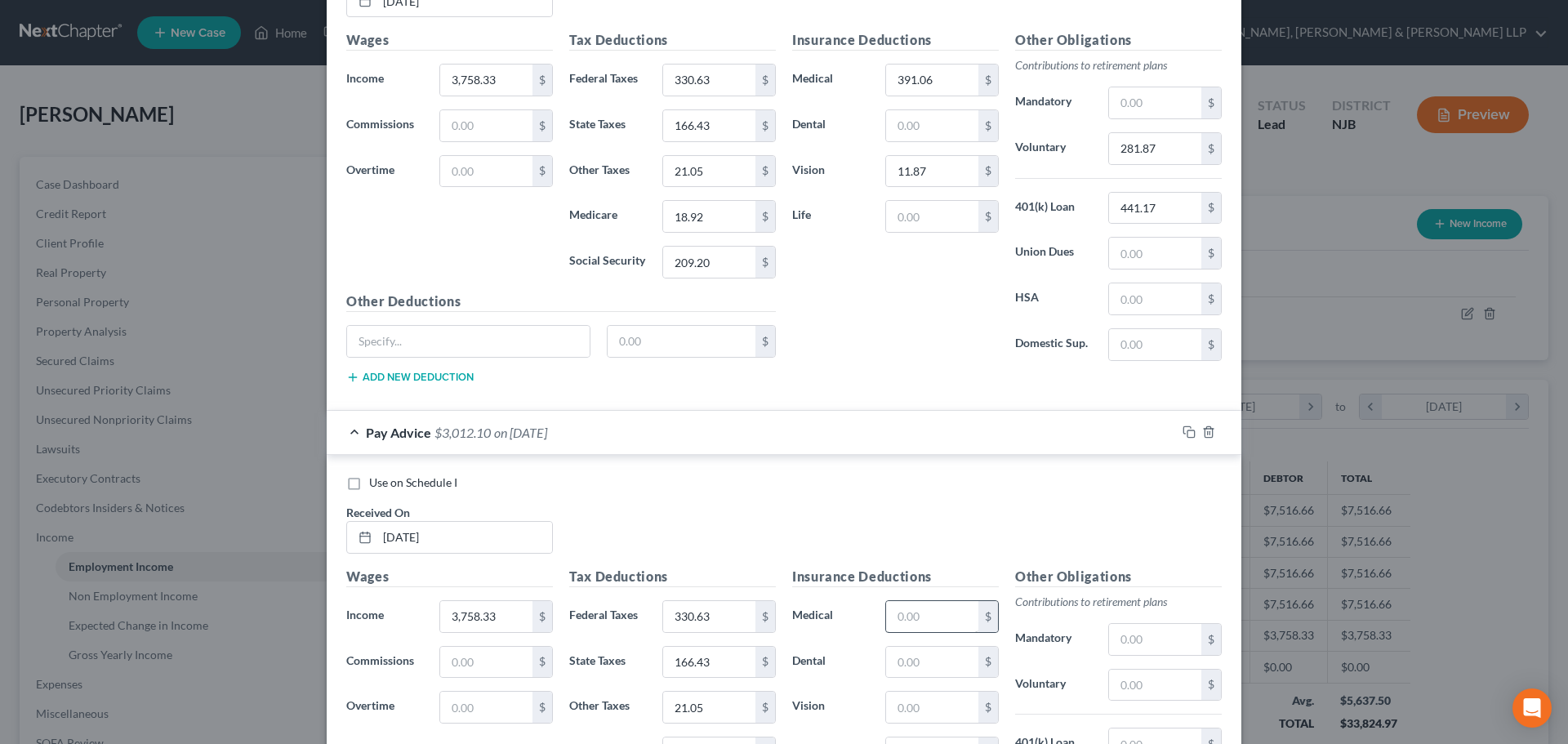
type input "209.20"
click at [934, 622] on input "text" at bounding box center [932, 616] width 92 height 31
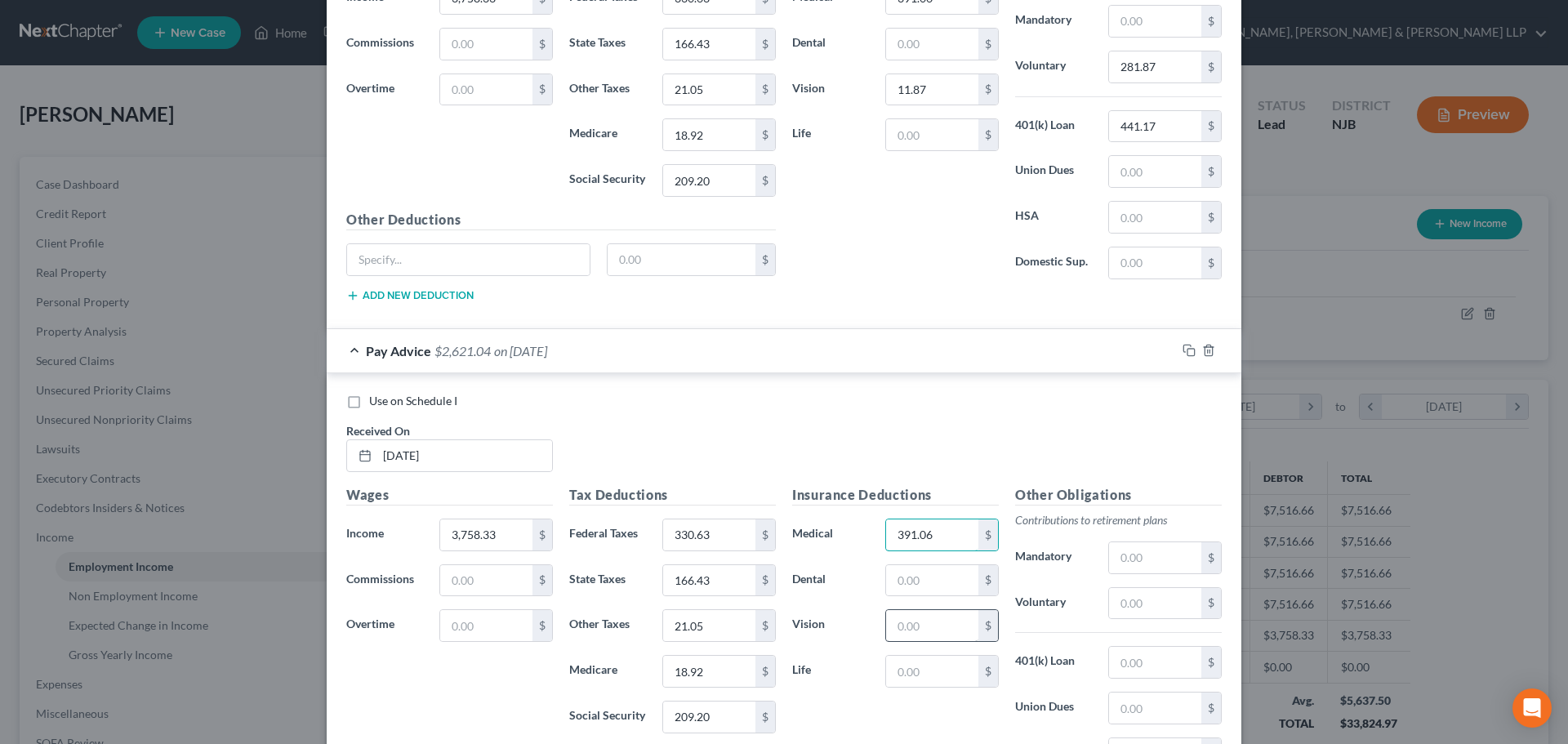
type input "391.06"
click at [920, 622] on input "text" at bounding box center [932, 625] width 92 height 31
type input "11.87"
click at [1132, 603] on input "text" at bounding box center [1155, 603] width 92 height 31
type input "281.87"
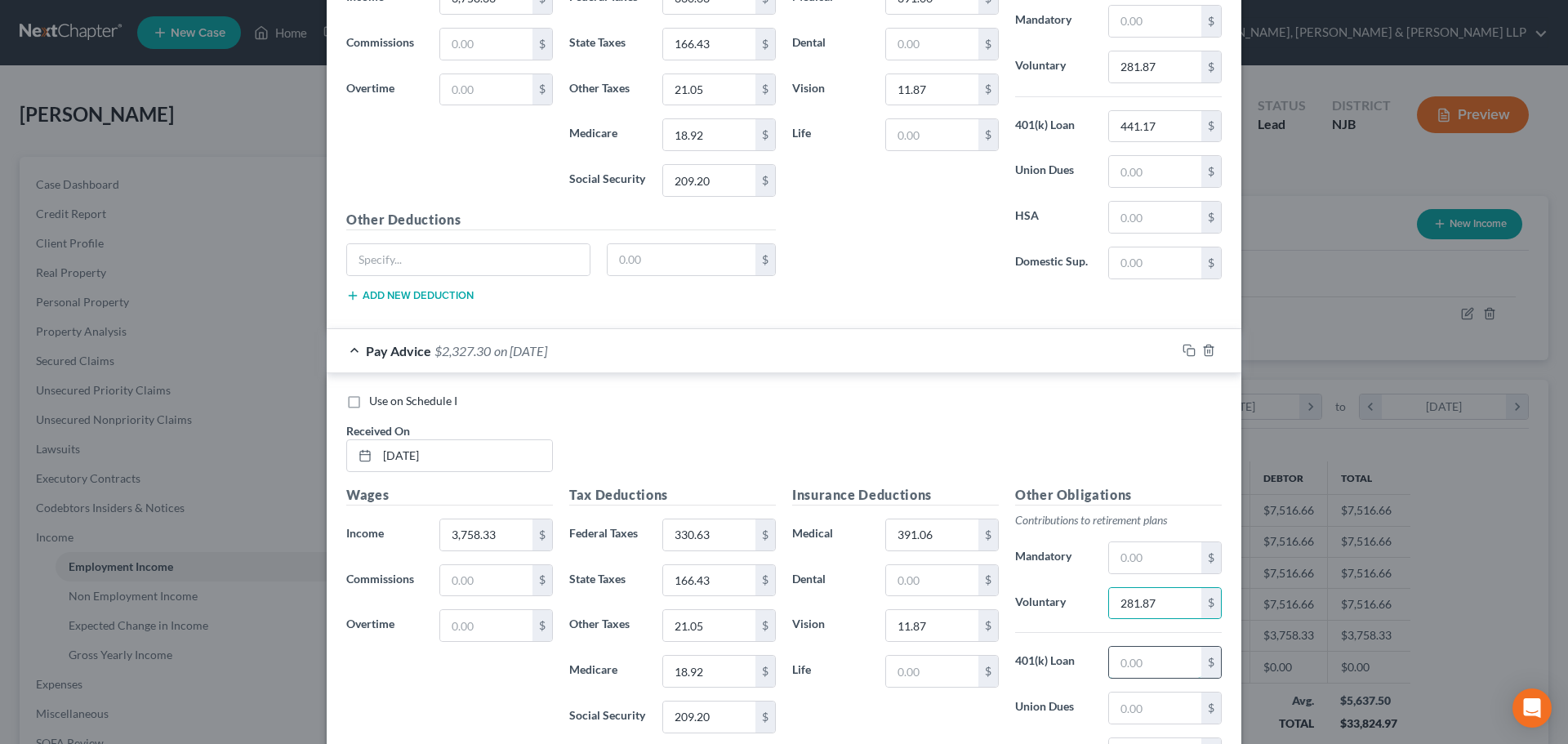
click at [1149, 663] on input "text" at bounding box center [1155, 662] width 92 height 31
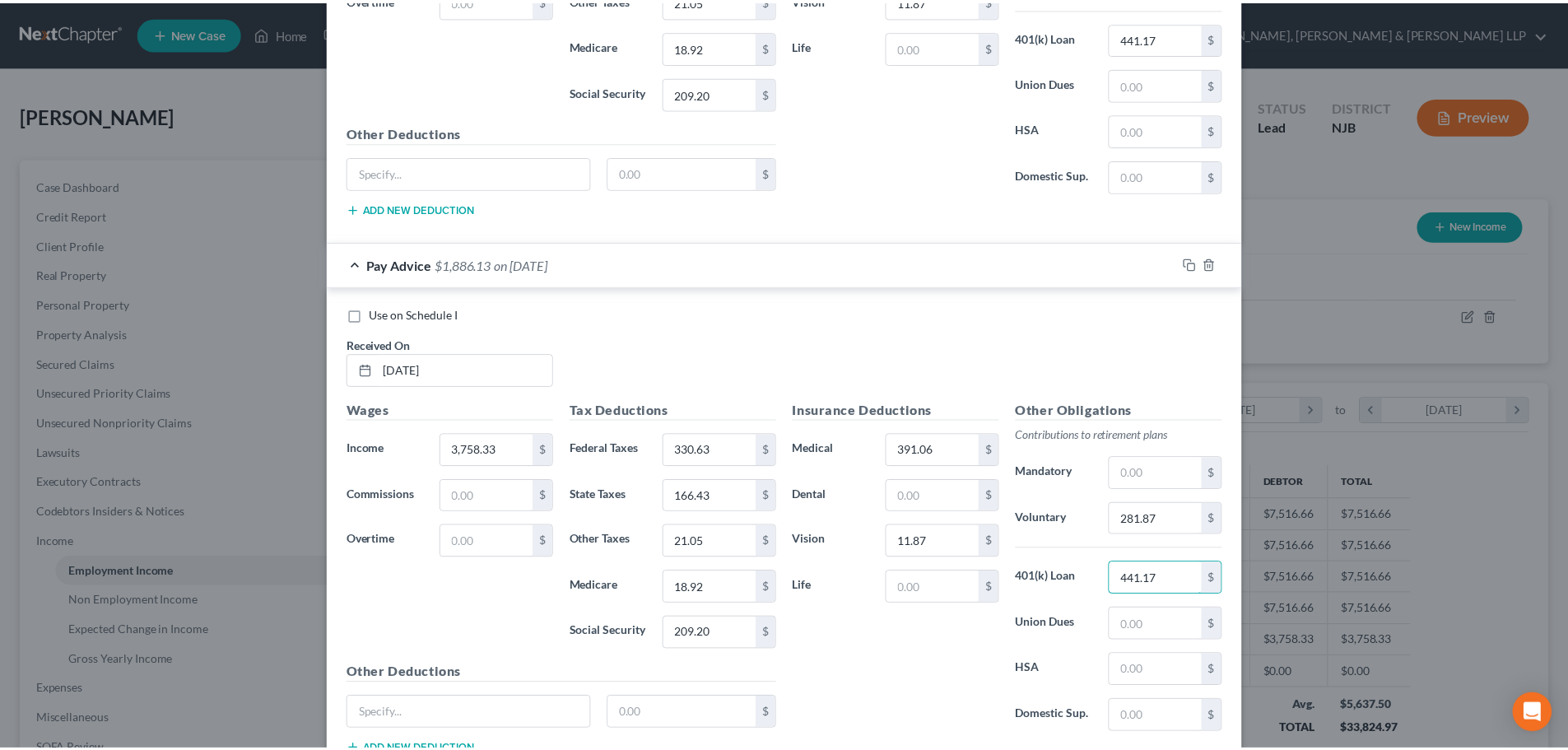
scroll to position [2912, 0]
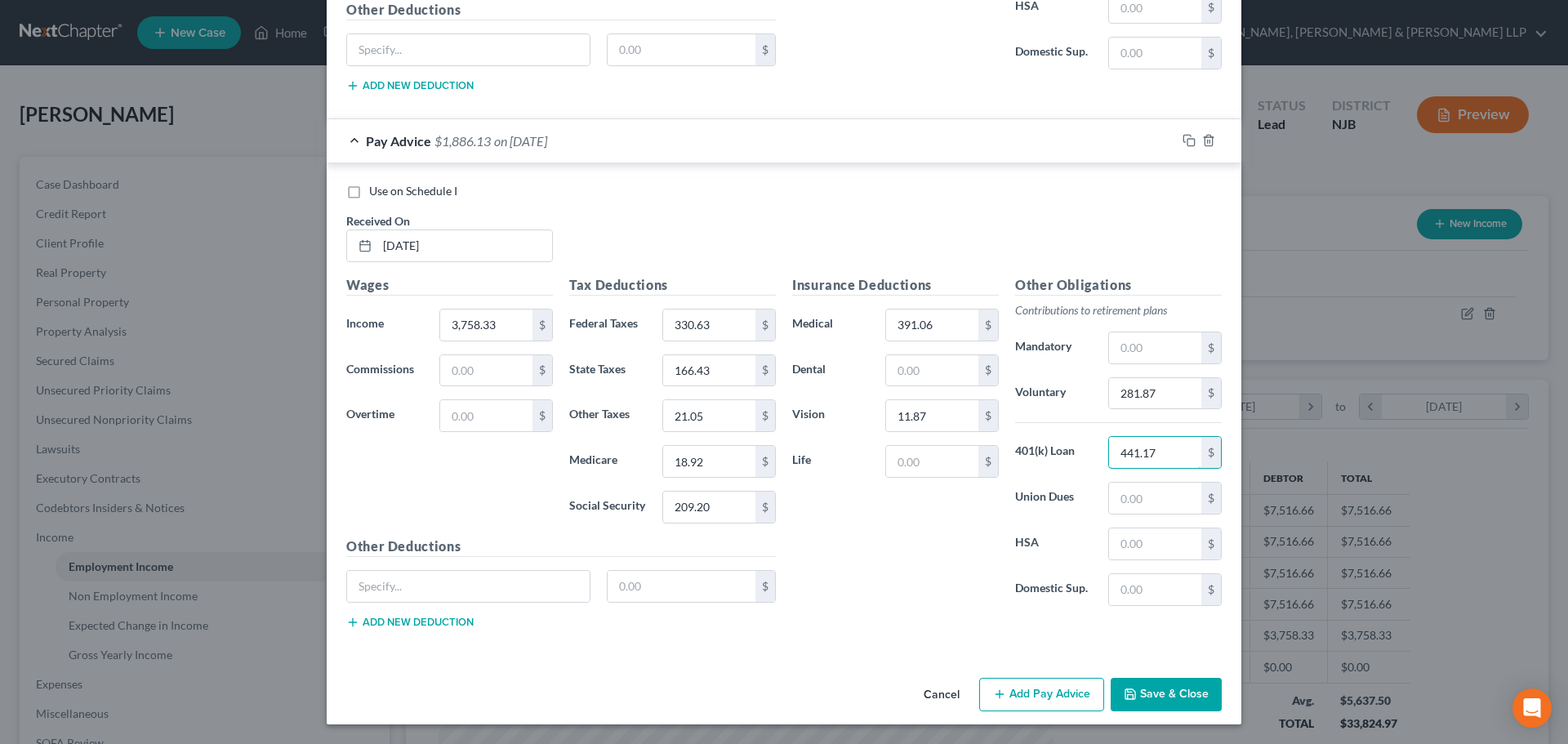
type input "441.17"
click at [1157, 685] on button "Save & Close" at bounding box center [1166, 695] width 111 height 34
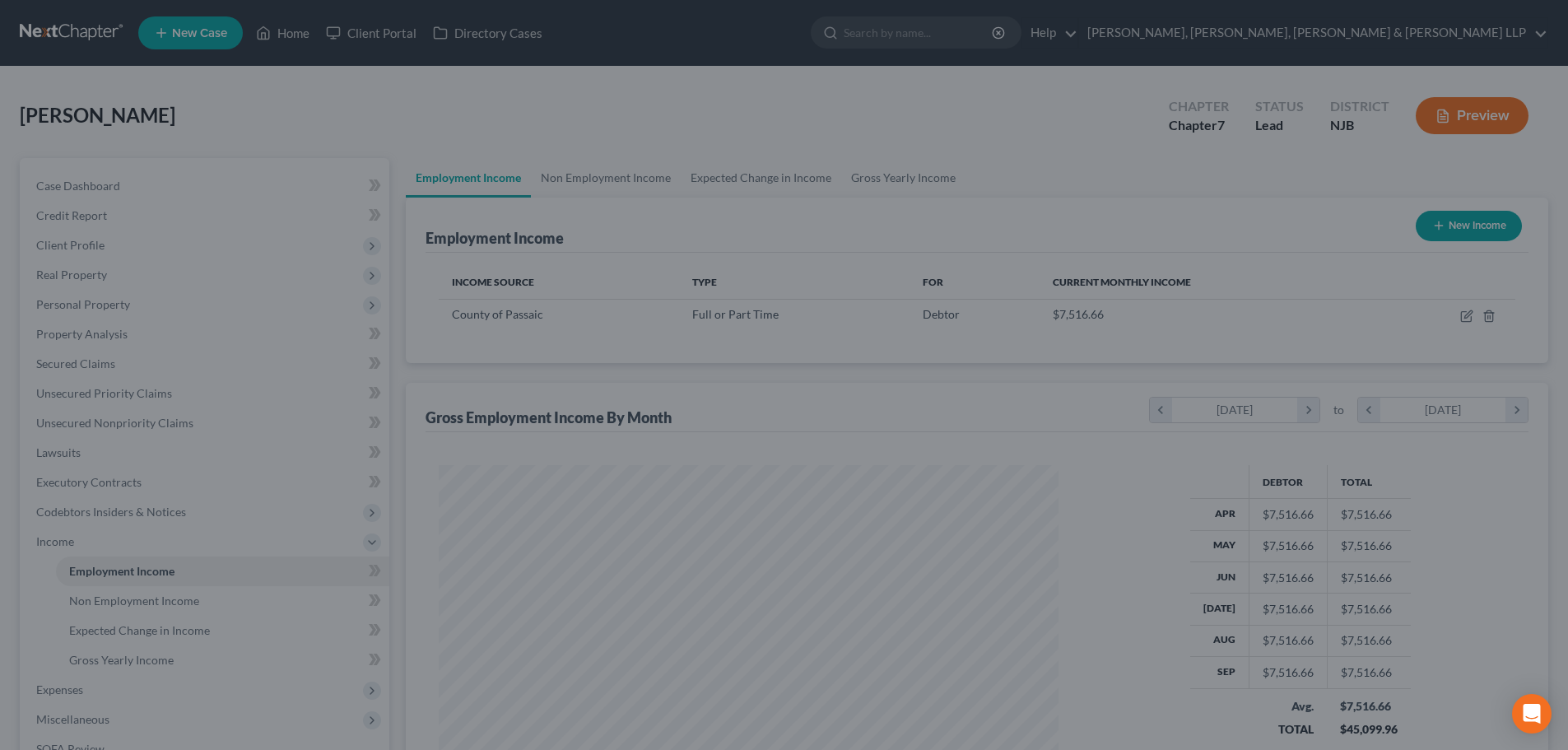
scroll to position [822749, 822521]
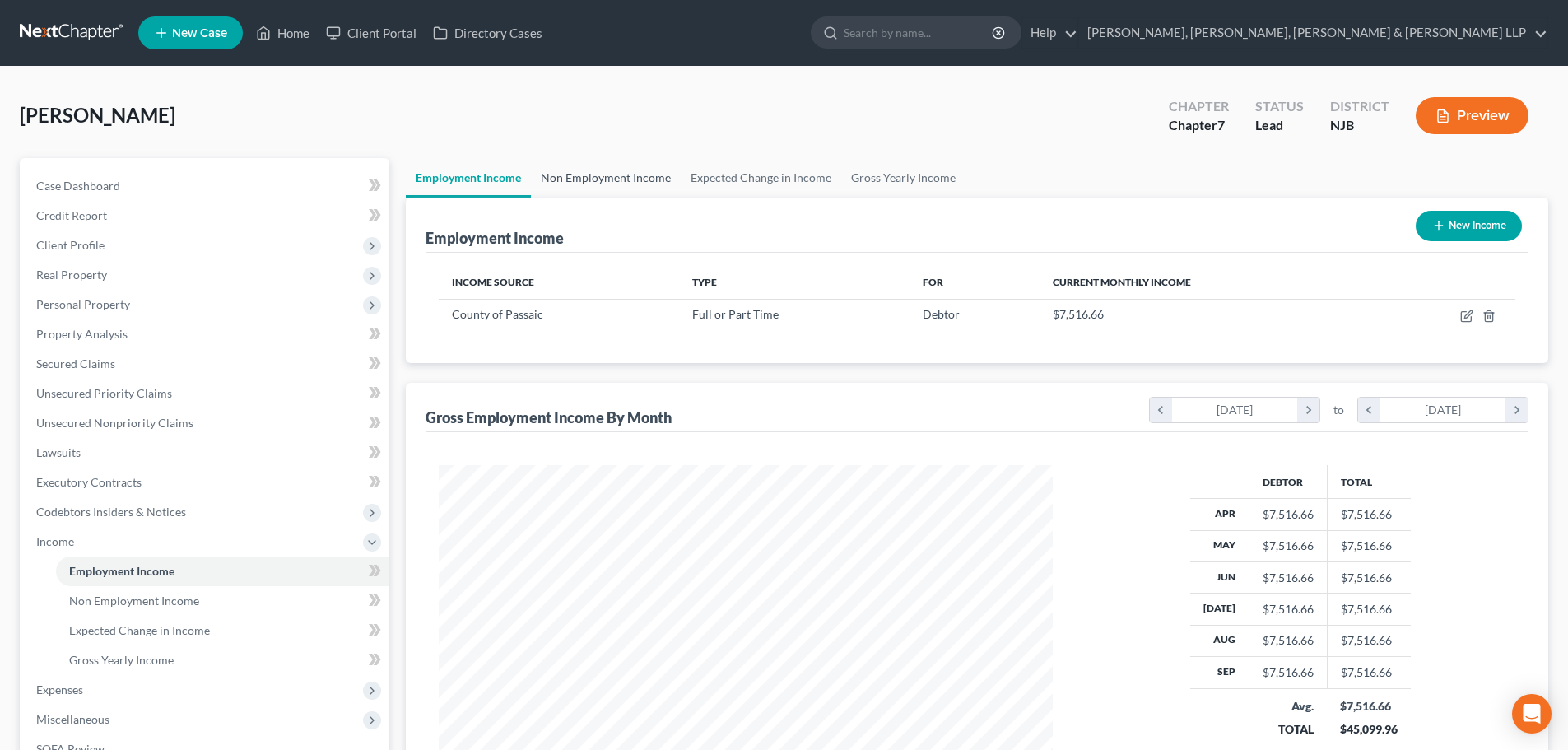
drag, startPoint x: 585, startPoint y: 183, endPoint x: 612, endPoint y: 182, distance: 27.0
click at [585, 183] on link "Non Employment Income" at bounding box center [606, 177] width 149 height 39
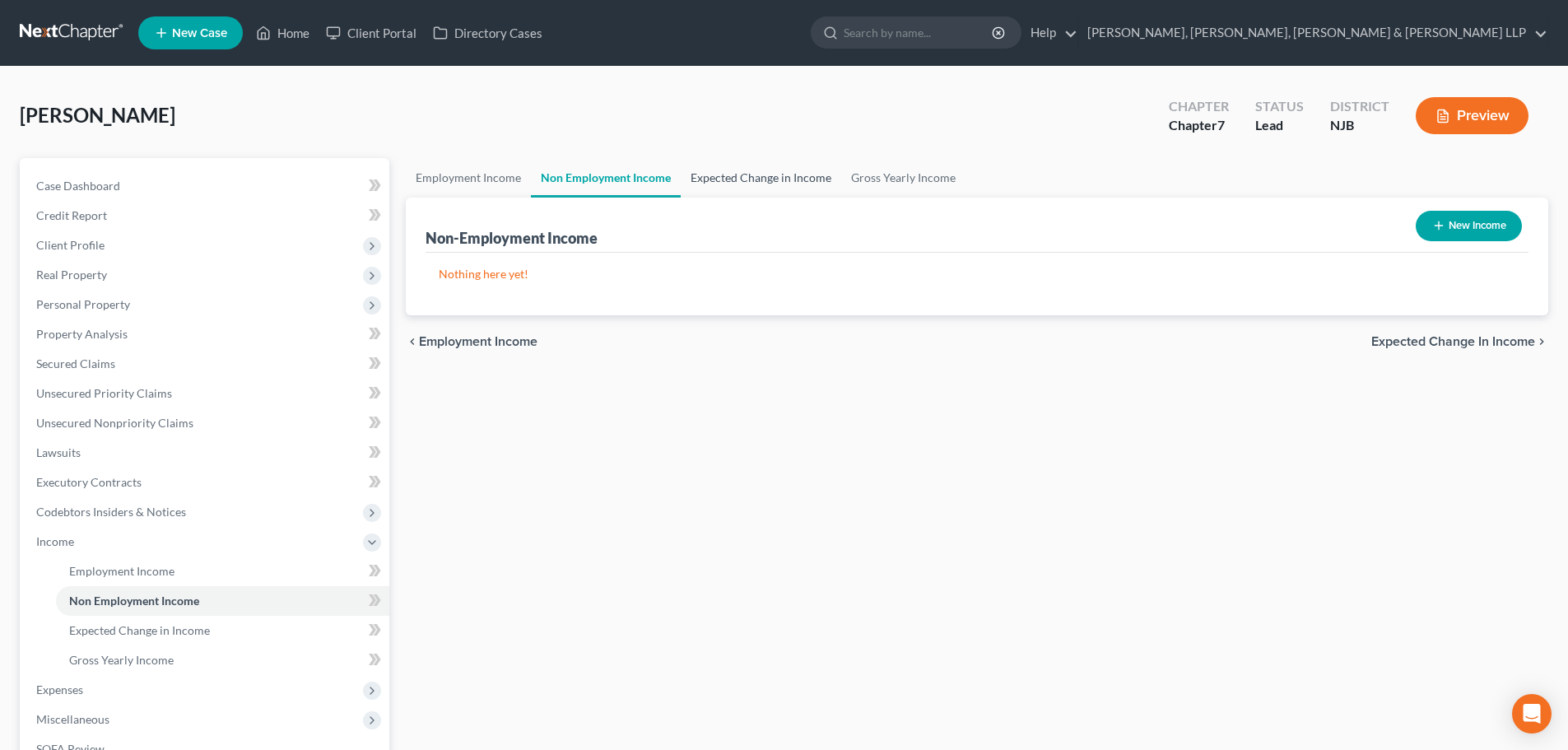
drag, startPoint x: 712, startPoint y: 182, endPoint x: 772, endPoint y: 175, distance: 60.4
click at [714, 182] on link "Expected Change in Income" at bounding box center [761, 177] width 161 height 39
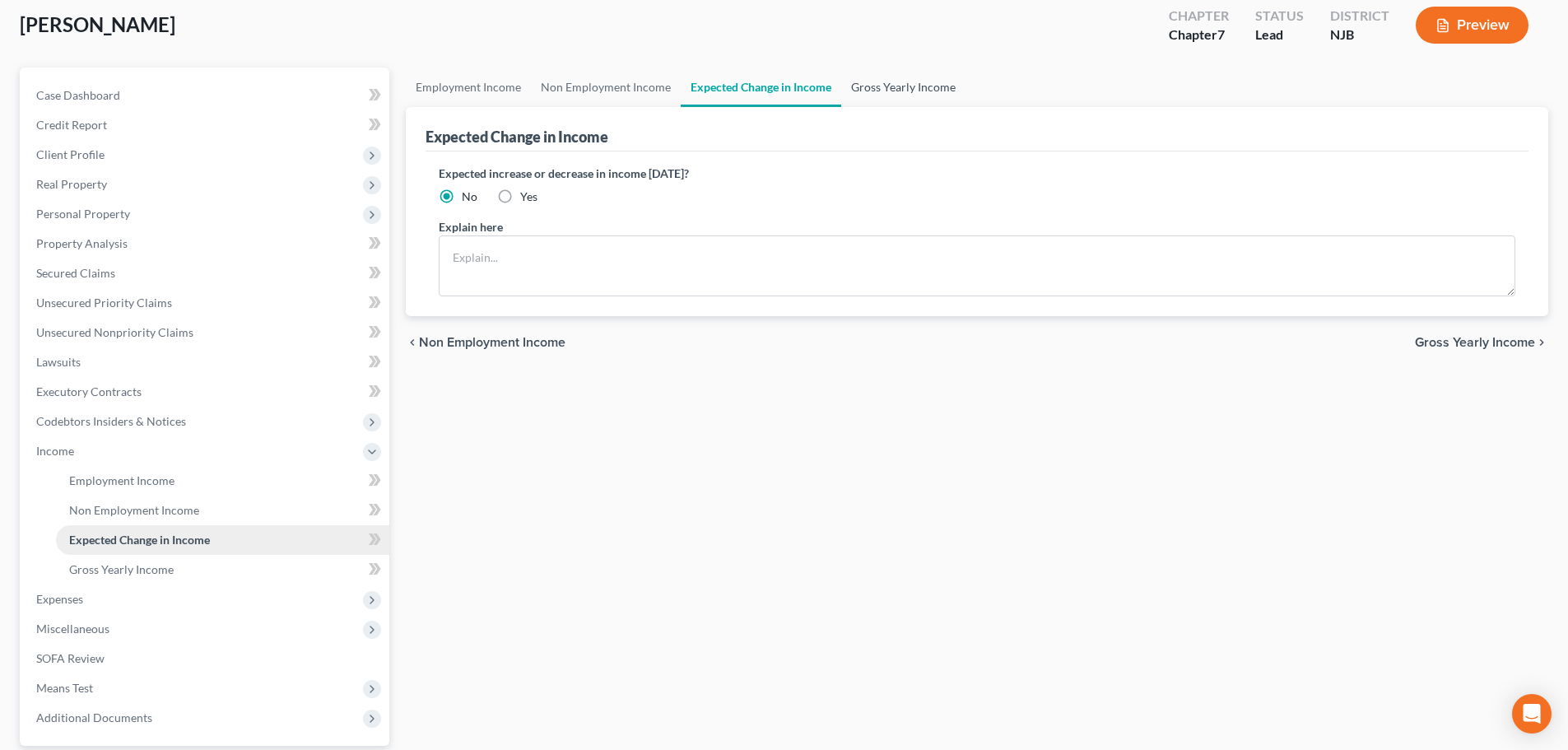
scroll to position [243, 0]
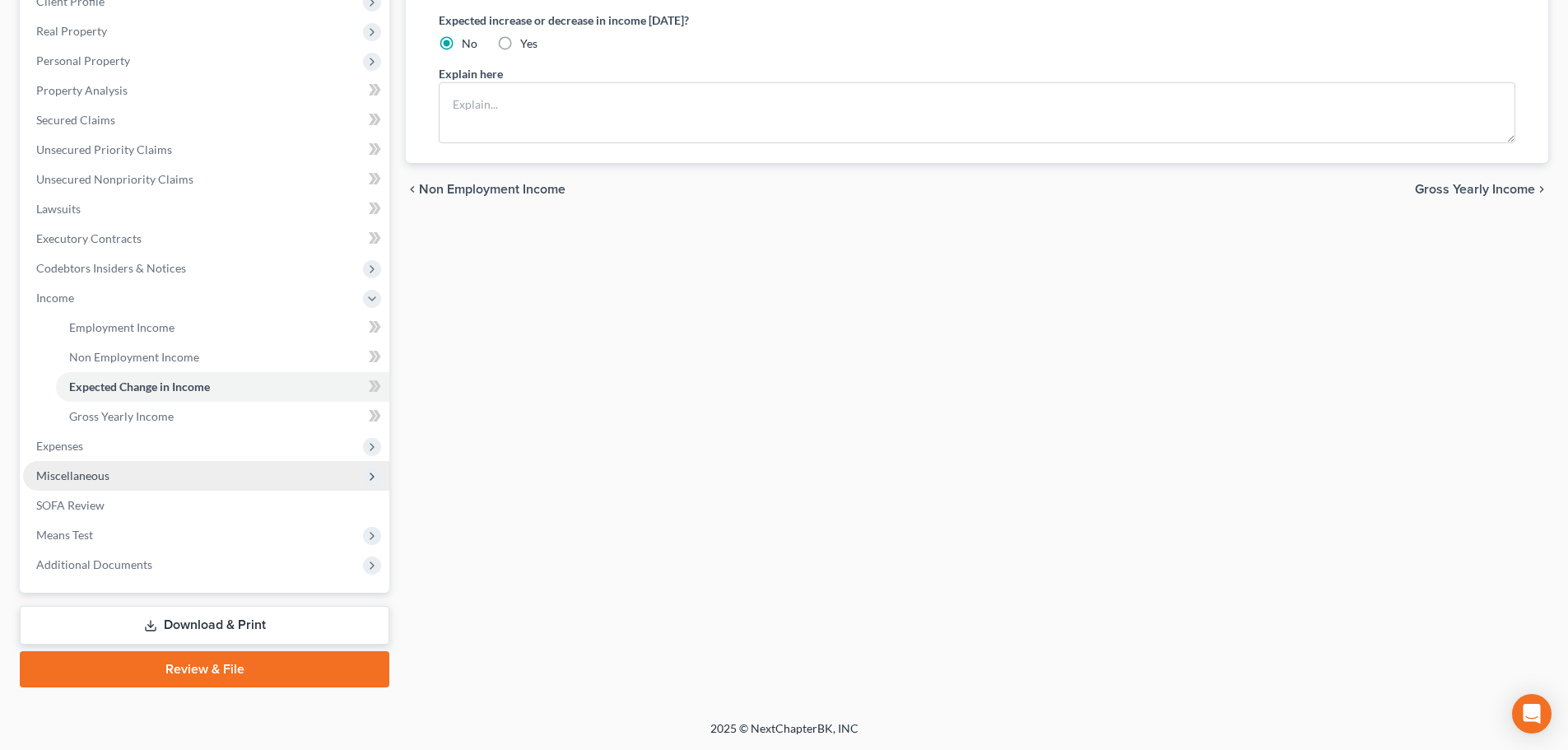
click at [135, 483] on span "Miscellaneous" at bounding box center [206, 475] width 366 height 30
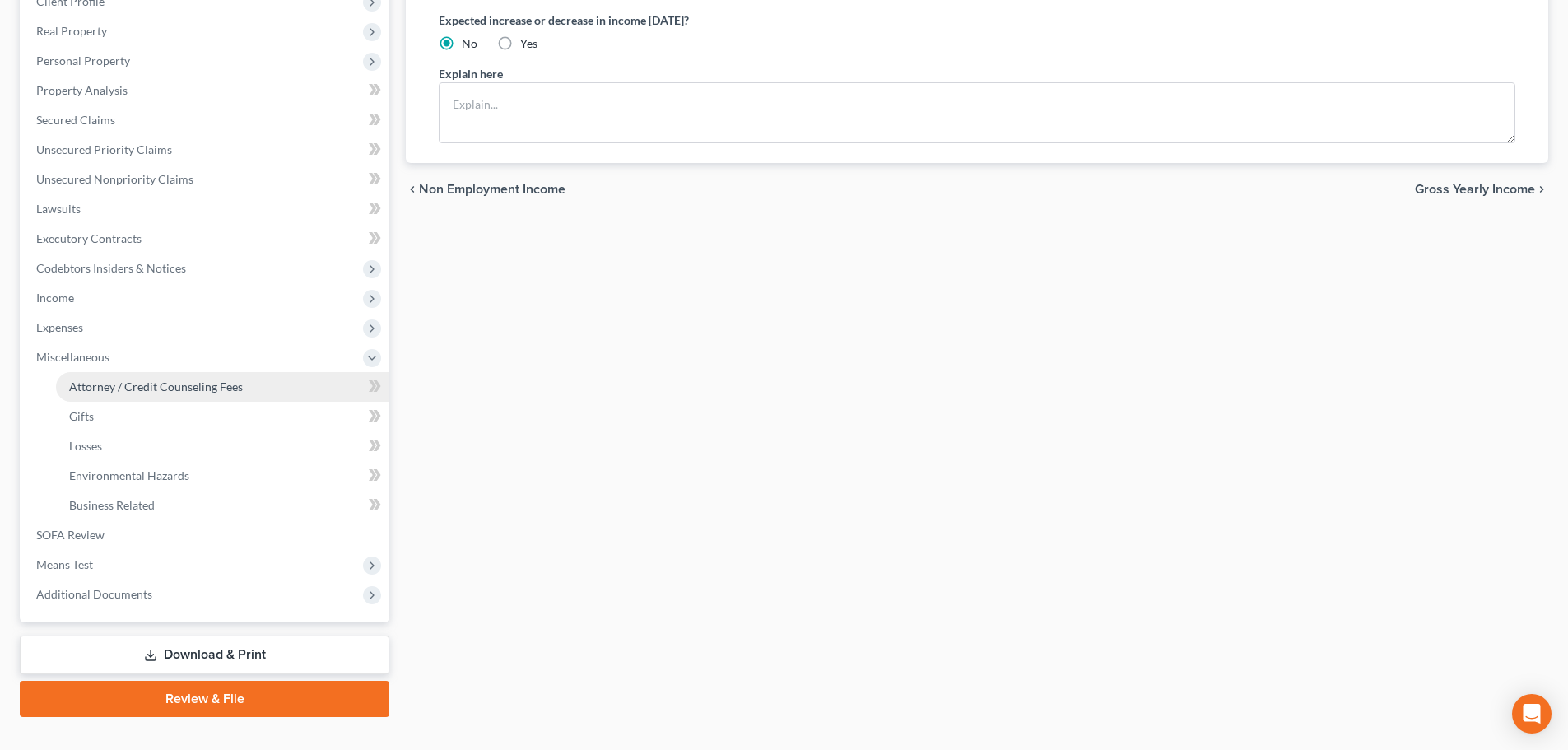
click at [189, 397] on link "Attorney / Credit Counseling Fees" at bounding box center [223, 387] width 334 height 30
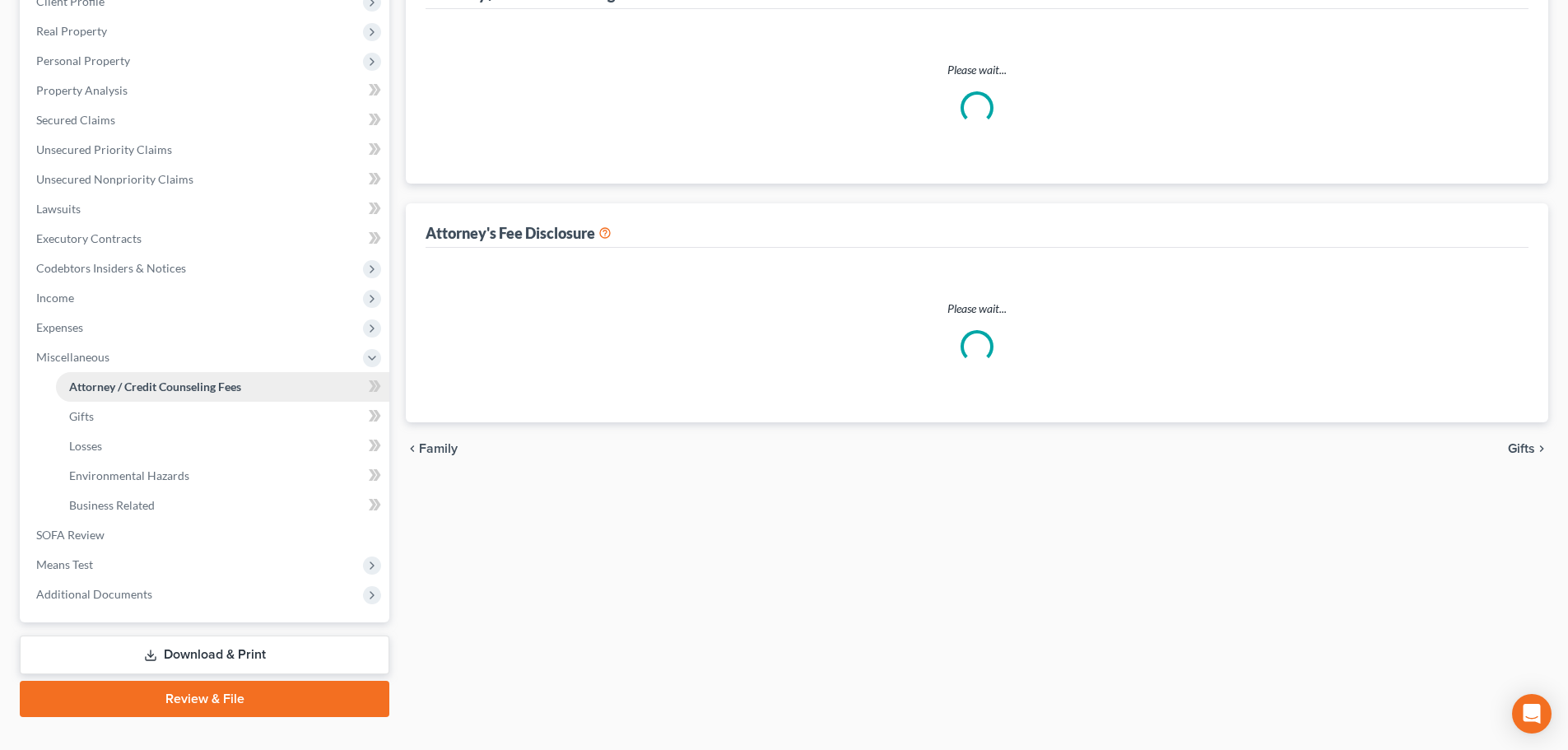
scroll to position [10, 0]
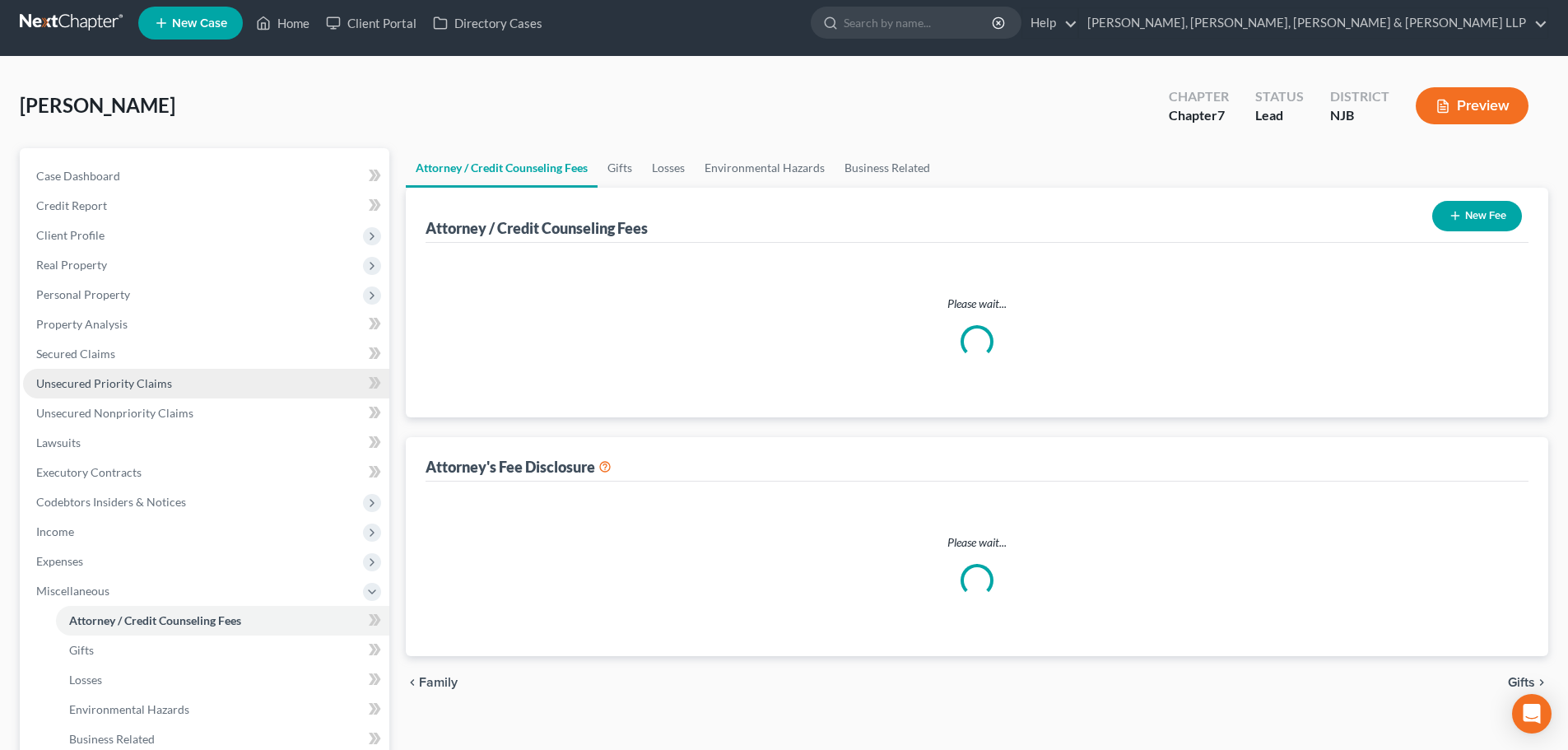
select select "1"
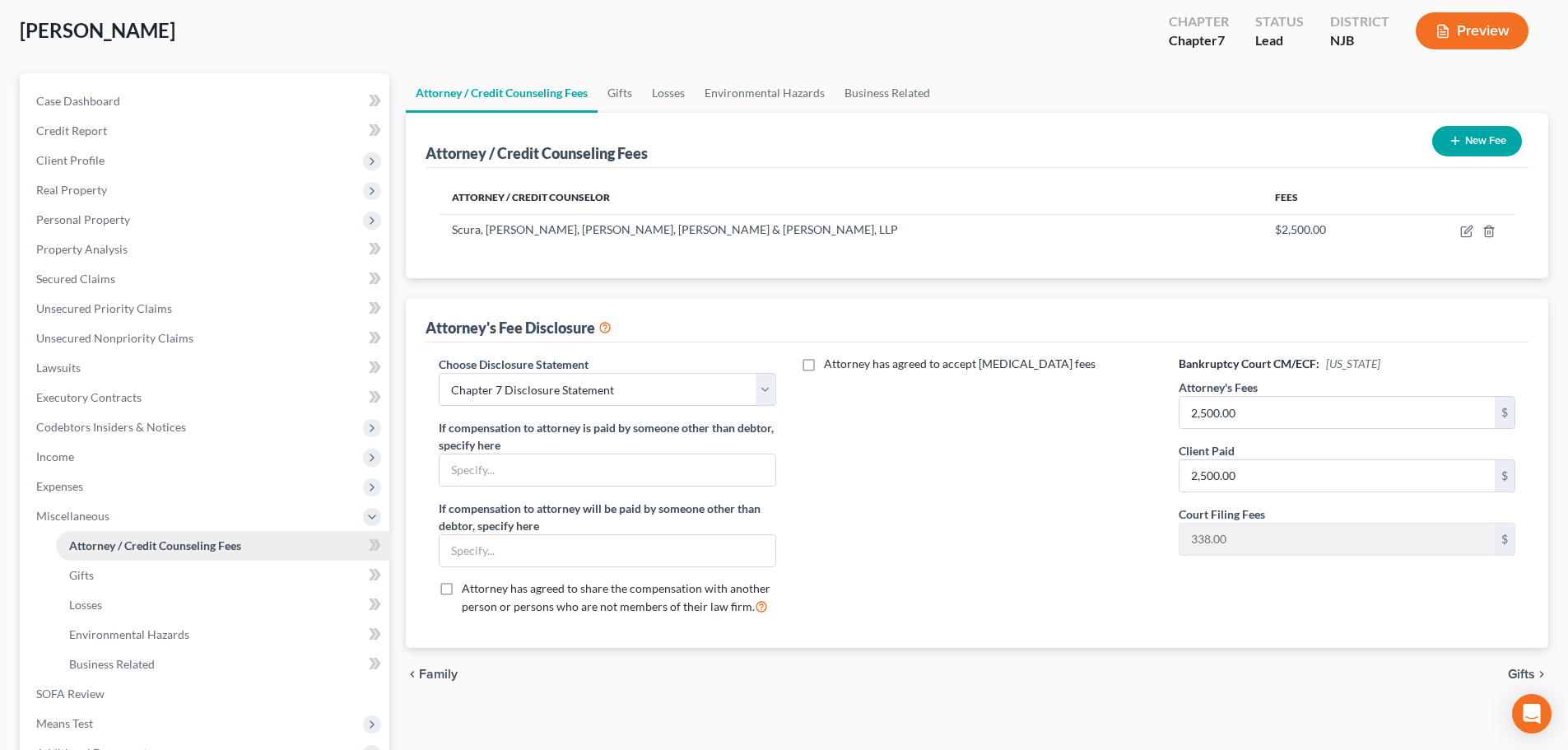
scroll to position [247, 0]
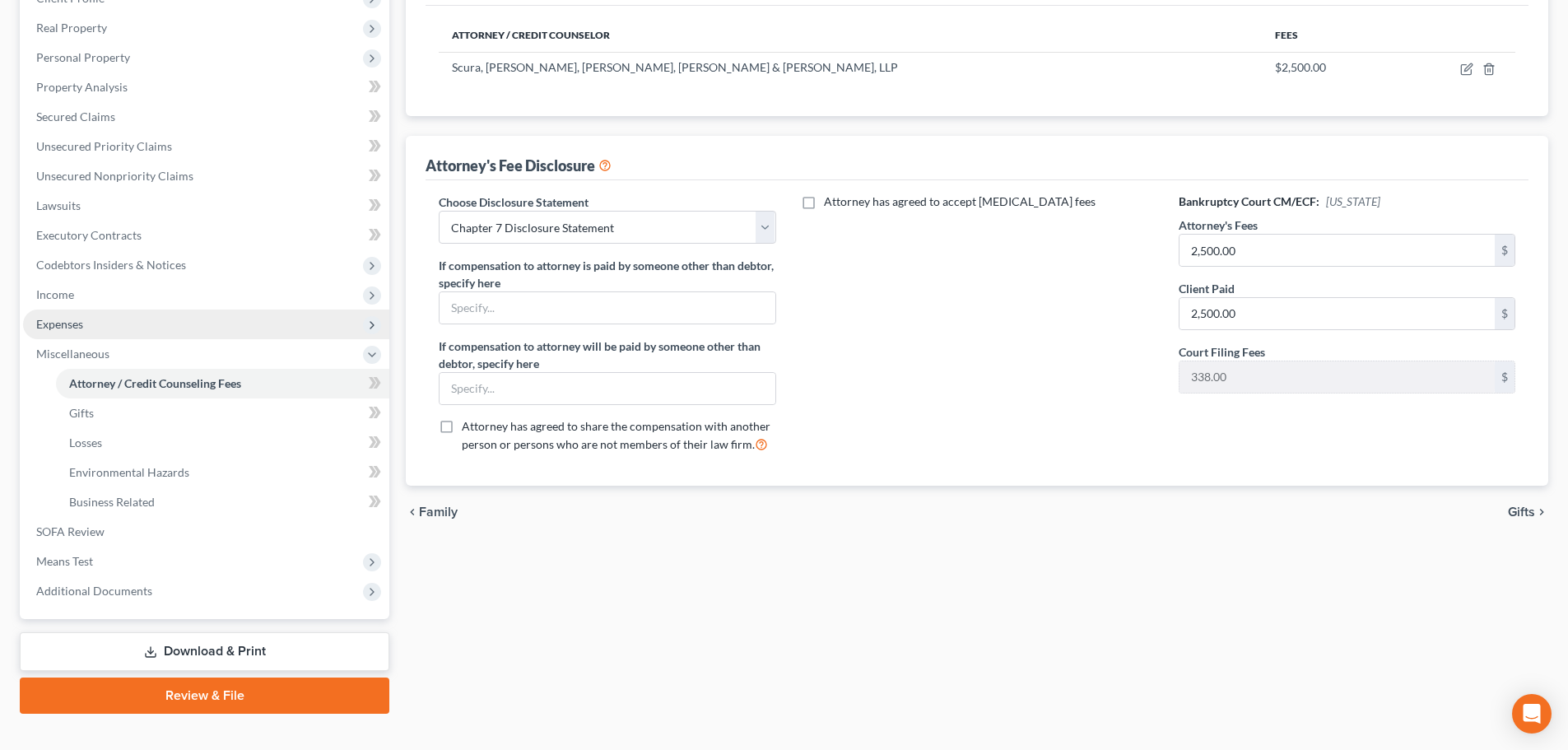
click at [151, 325] on span "Expenses" at bounding box center [206, 324] width 366 height 30
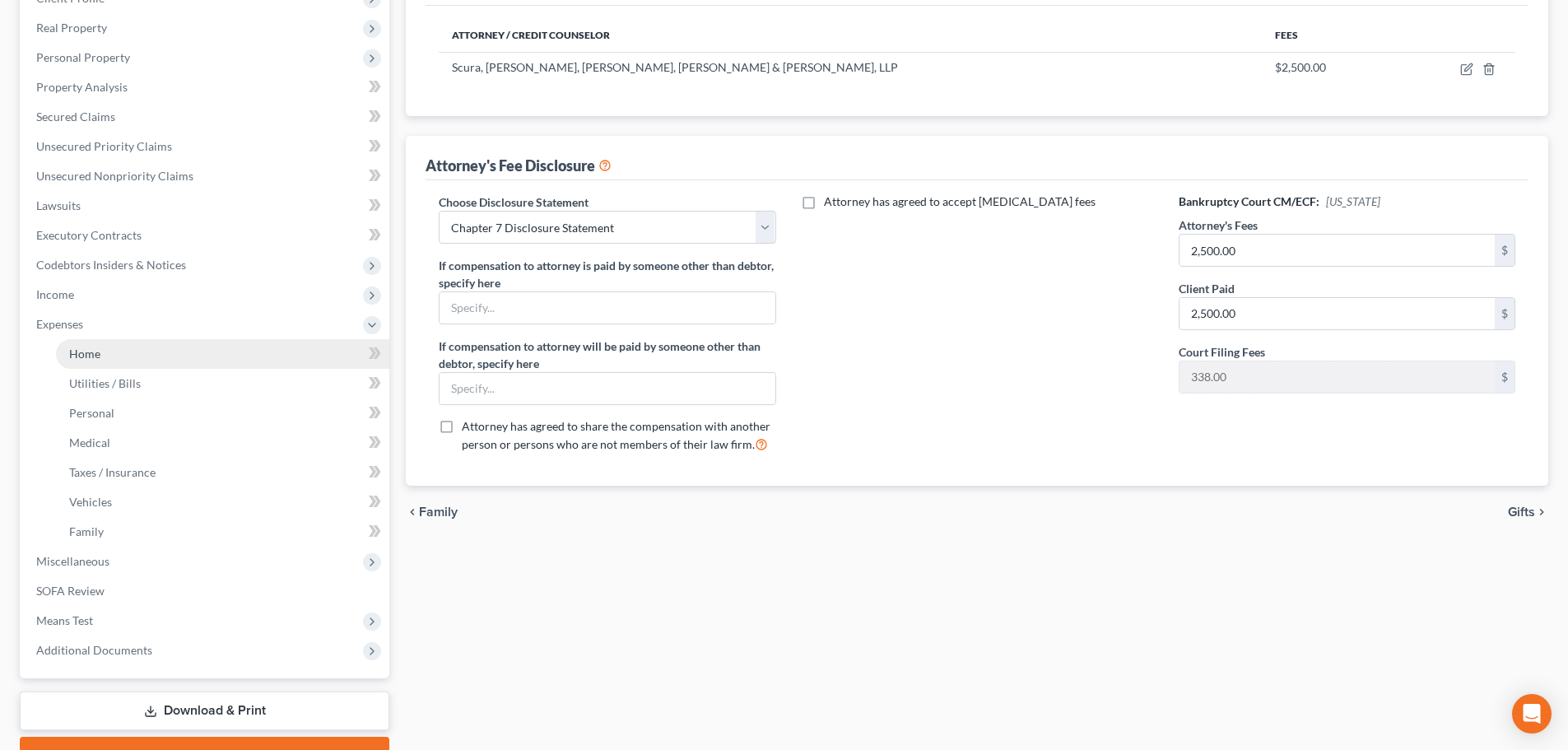
click at [161, 358] on link "Home" at bounding box center [223, 354] width 334 height 30
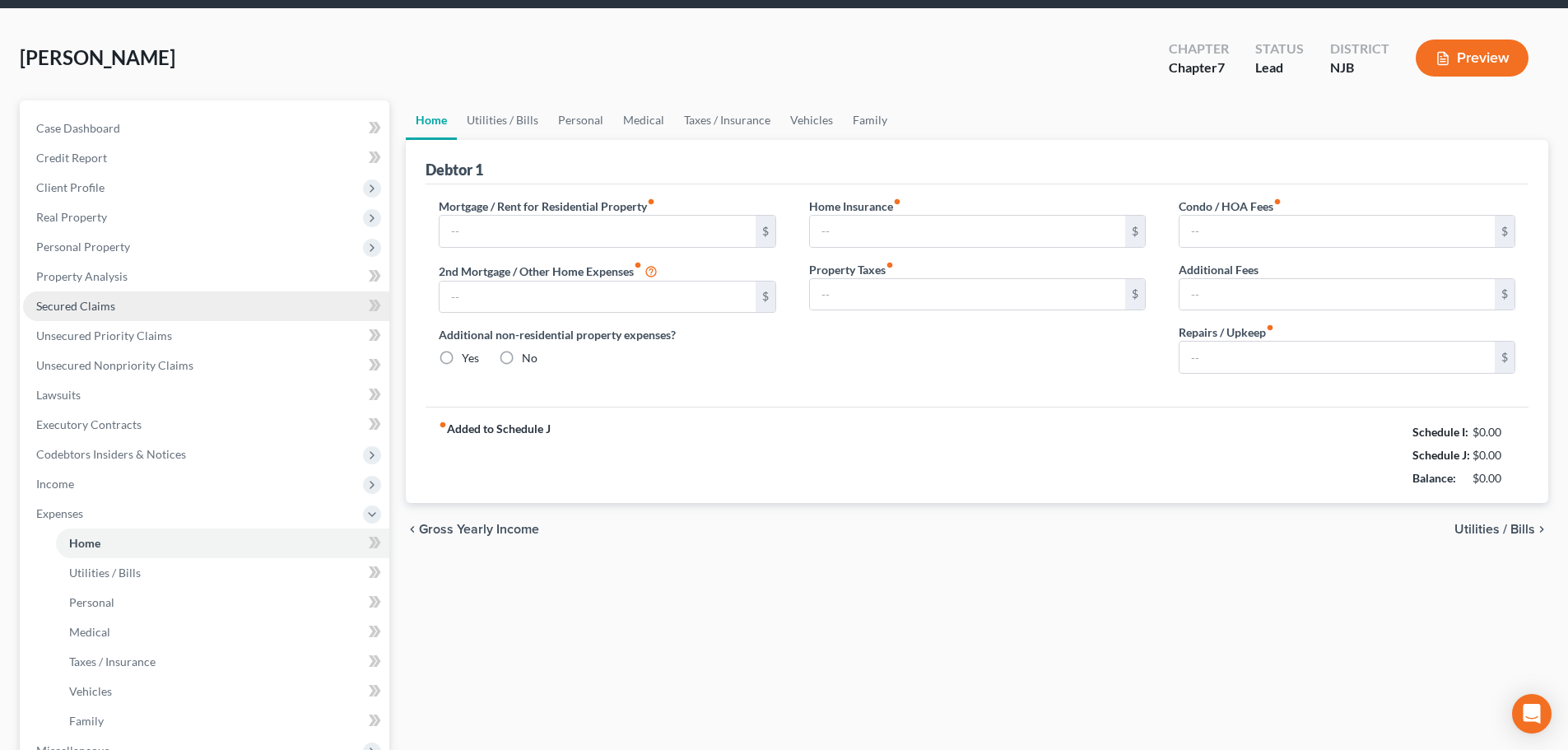
type input "0.00"
radio input "true"
type input "0.00"
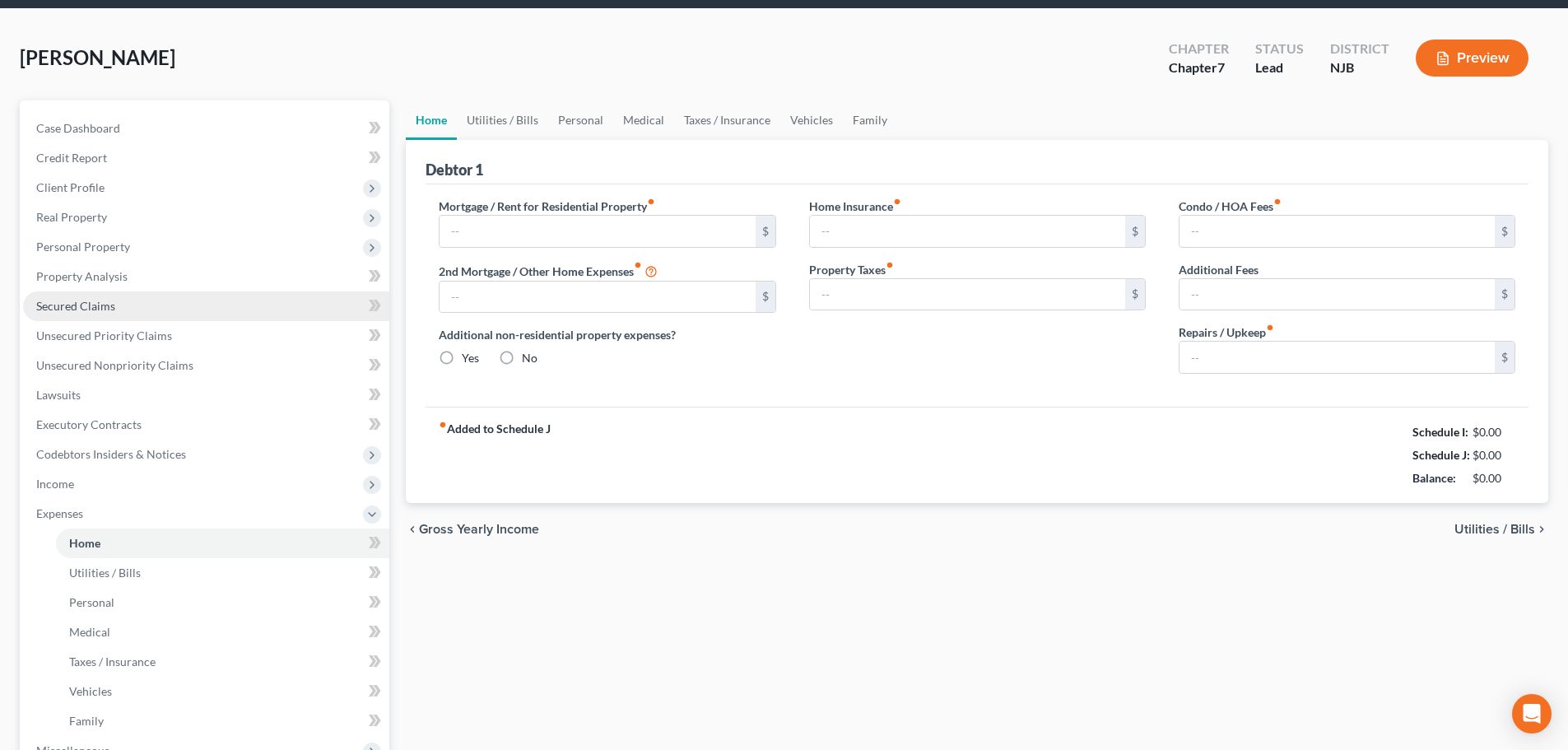
type input "0.00"
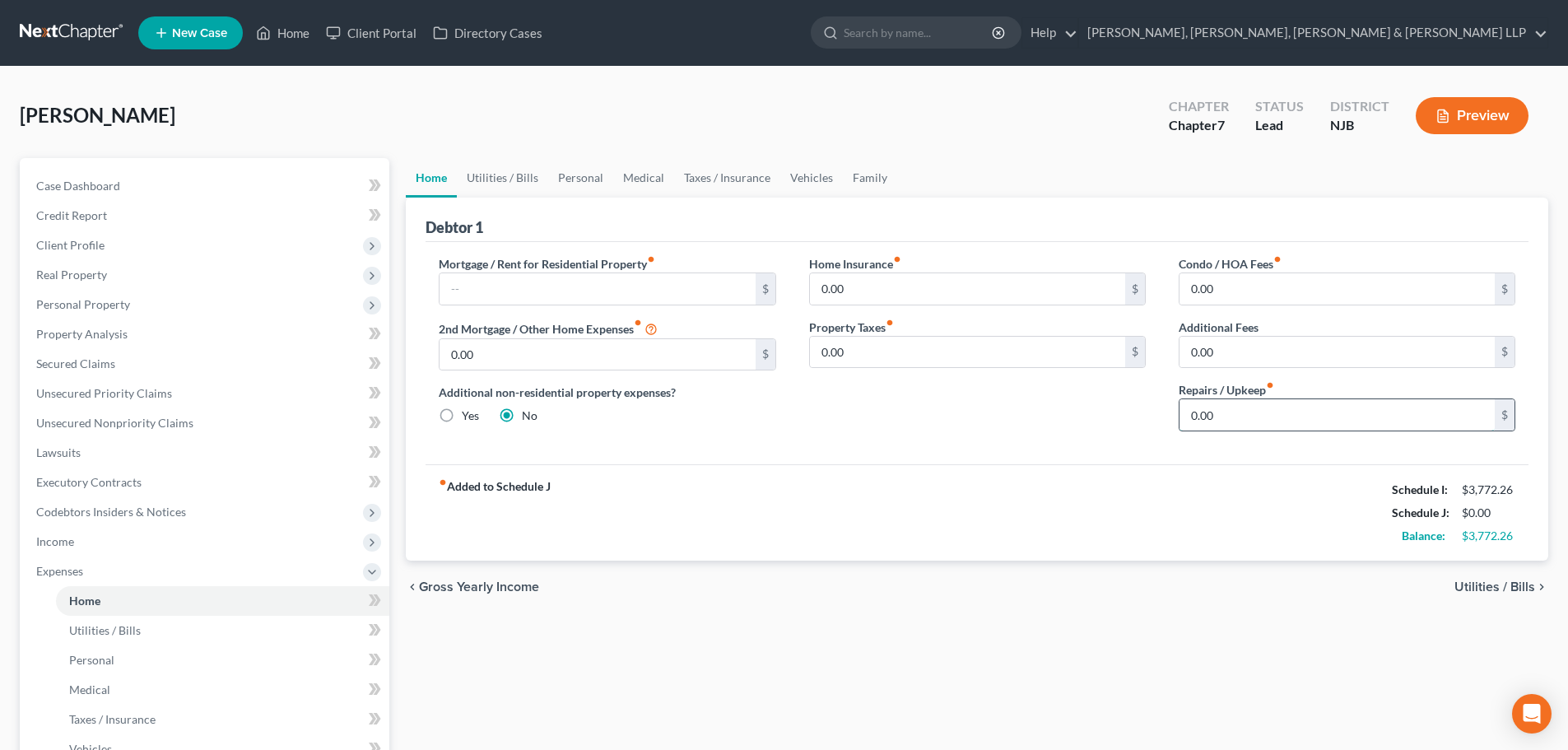
click at [1271, 405] on input "0.00" at bounding box center [1337, 415] width 316 height 31
type input "100"
click at [801, 176] on link "Vehicles" at bounding box center [812, 177] width 63 height 39
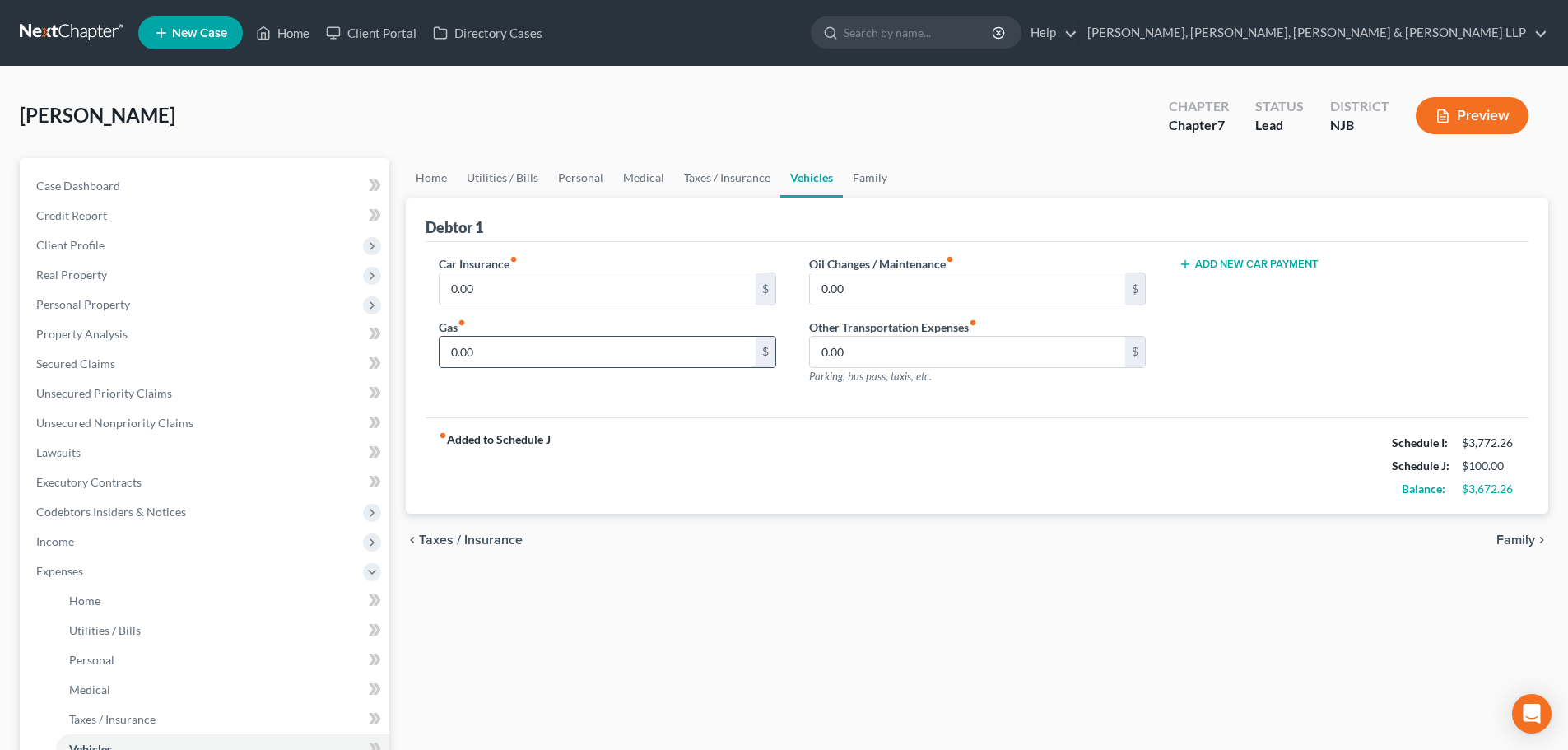
click at [539, 360] on input "0.00" at bounding box center [597, 352] width 316 height 31
type input "250"
click at [499, 173] on link "Utilities / Bills" at bounding box center [502, 177] width 91 height 39
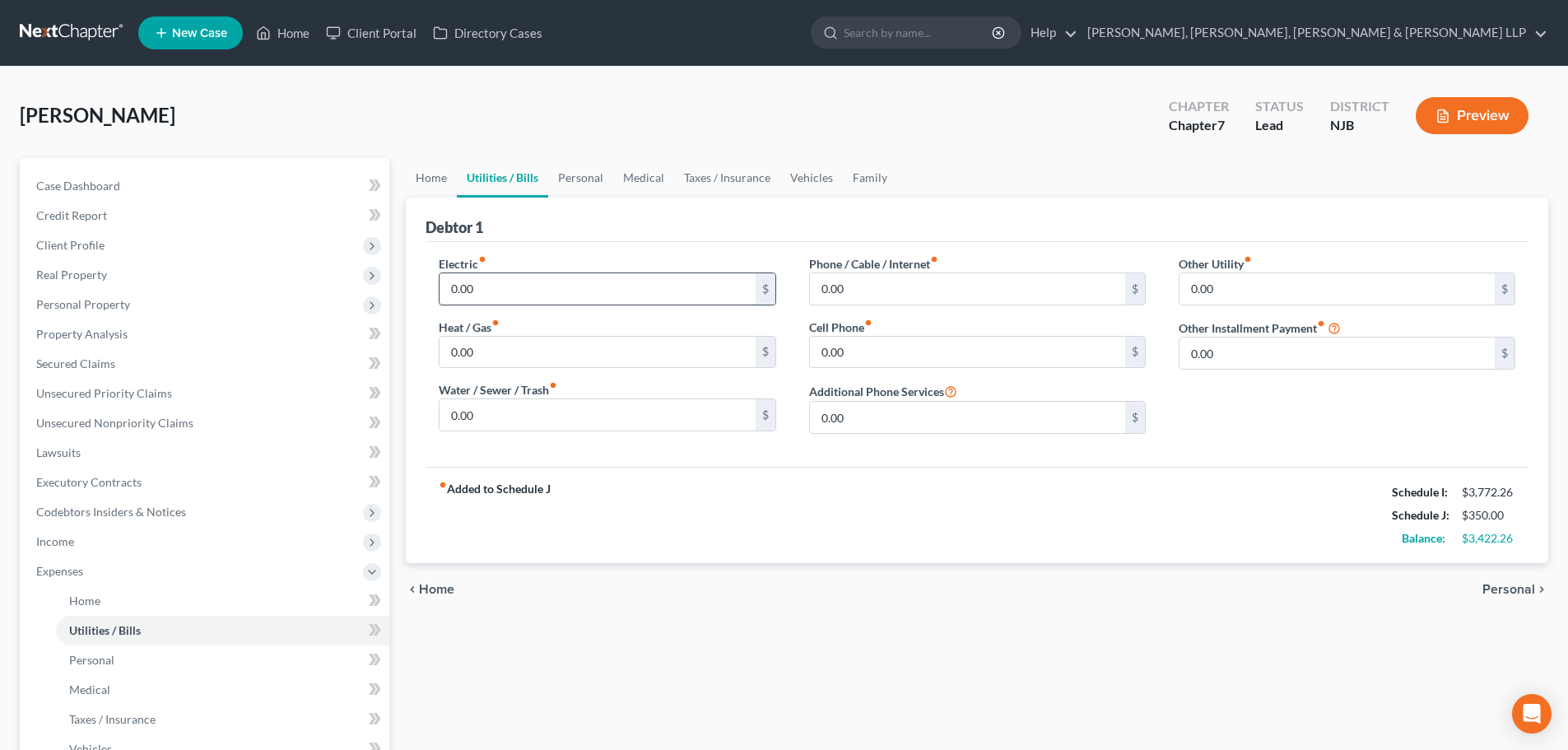
click at [516, 283] on input "0.00" at bounding box center [597, 289] width 316 height 31
type input "120"
click at [883, 288] on input "0.00" at bounding box center [967, 289] width 316 height 31
type input "117"
click at [568, 182] on link "Personal" at bounding box center [581, 177] width 65 height 39
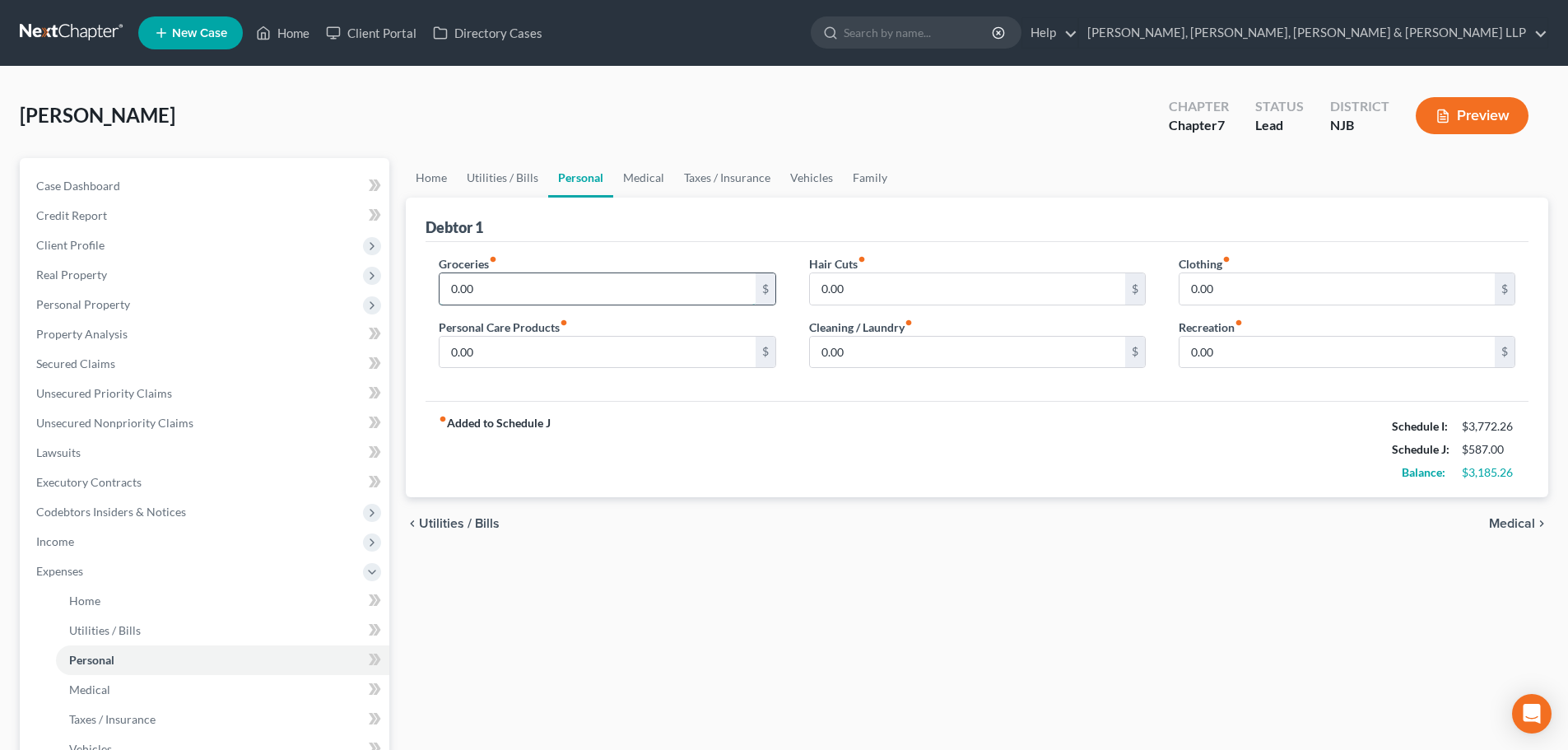
click at [532, 298] on input "0.00" at bounding box center [597, 289] width 316 height 31
type input "500"
click at [492, 342] on input "0.00" at bounding box center [597, 352] width 316 height 31
type input "100"
click at [889, 348] on input "0.00" at bounding box center [967, 352] width 316 height 31
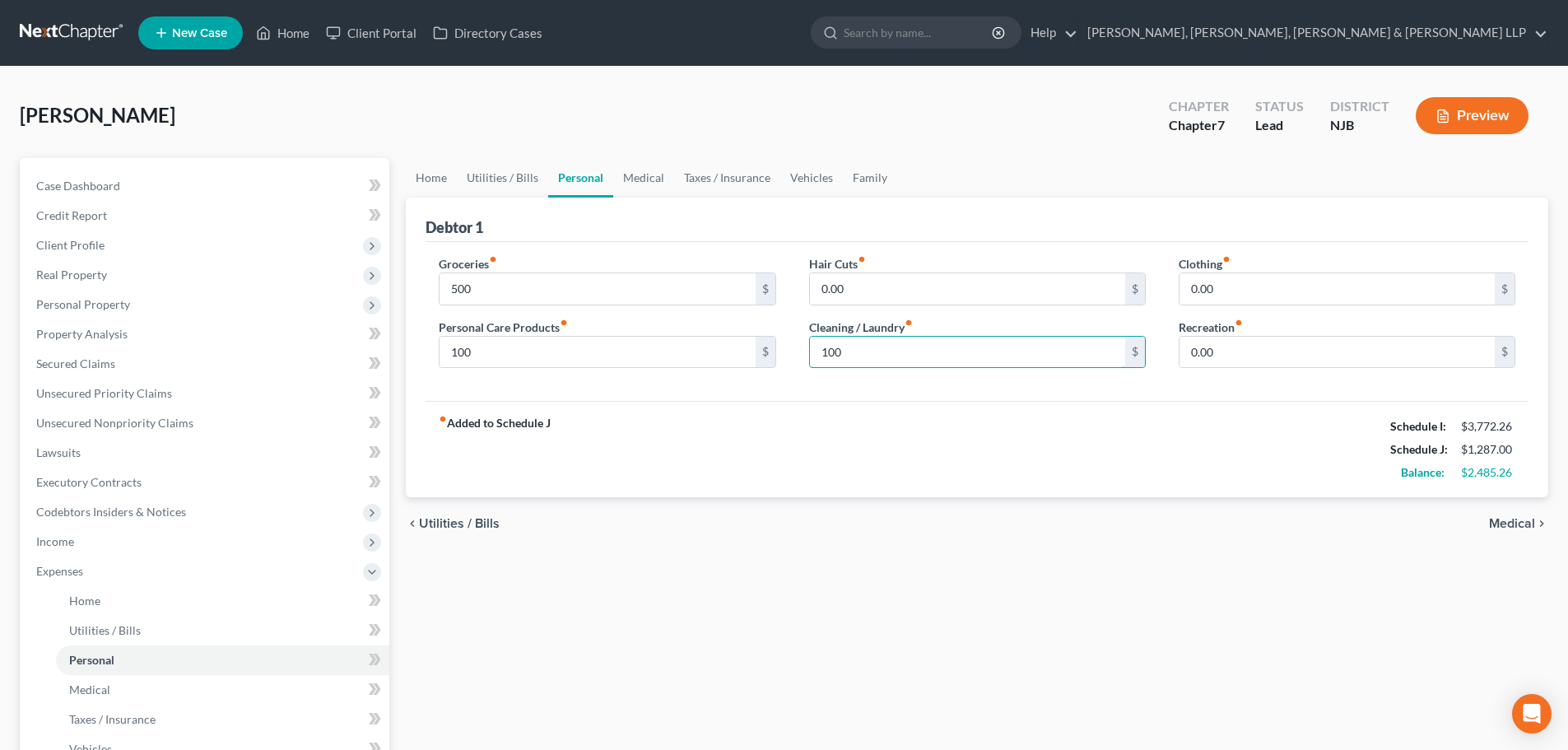
type input "100"
click at [1239, 368] on div "Clothing fiber_manual_record 0.00 $ Recreation fiber_manual_record 0.00 $" at bounding box center [1346, 319] width 369 height 127
click at [1237, 355] on input "0.00" at bounding box center [1337, 352] width 316 height 31
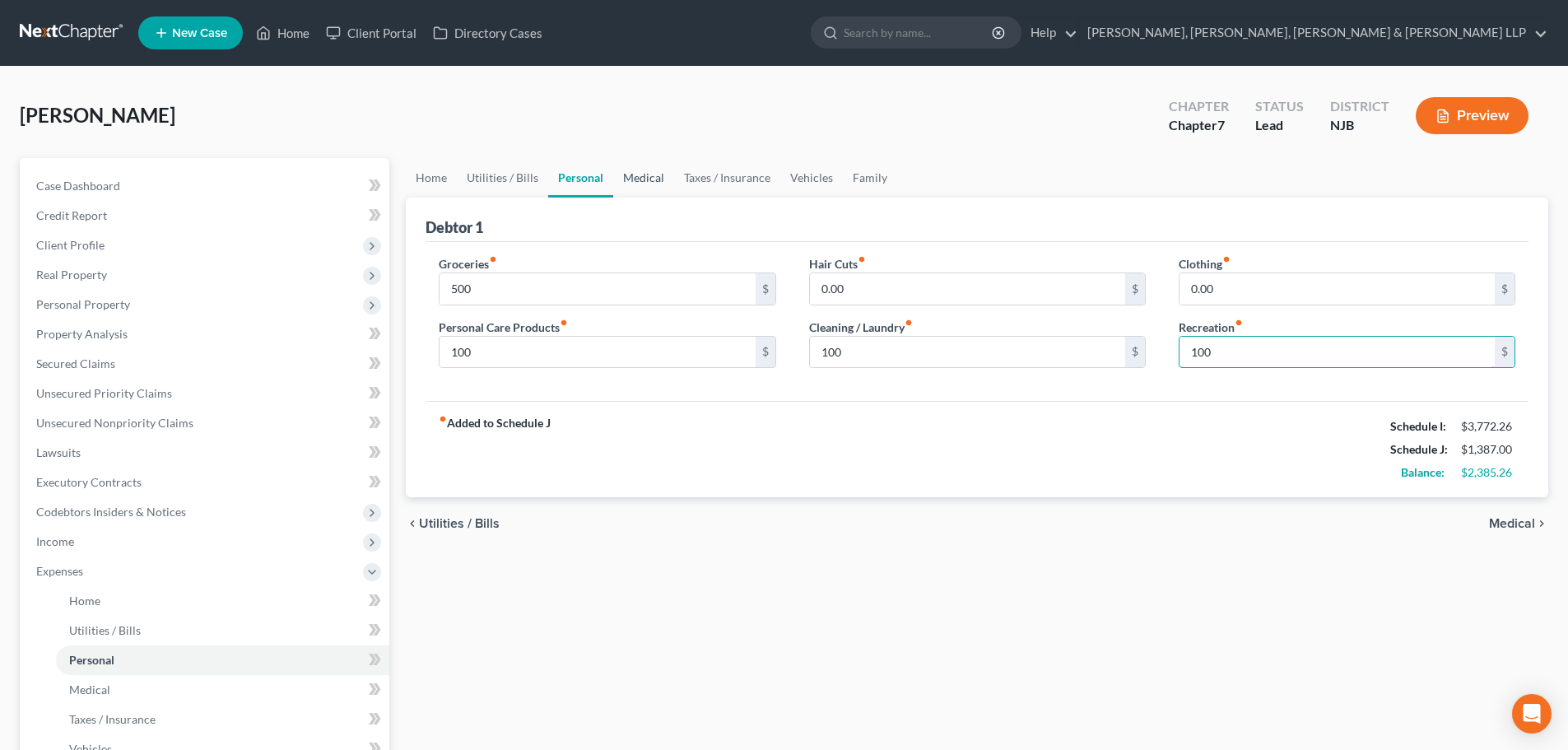
type input "100"
click at [635, 190] on link "Medical" at bounding box center [644, 177] width 61 height 39
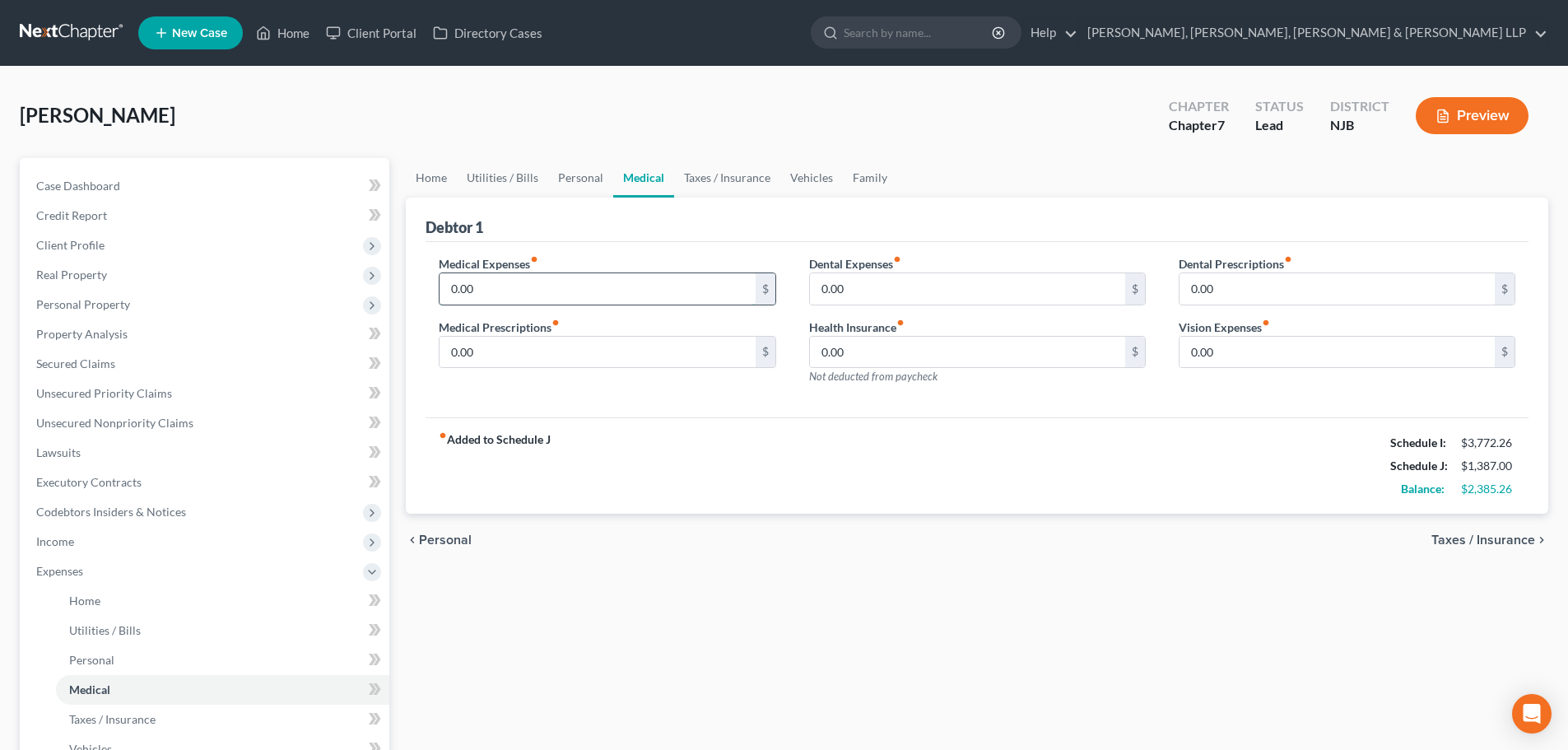
click at [571, 292] on input "0.00" at bounding box center [597, 289] width 316 height 31
type input "25"
click at [736, 169] on link "Taxes / Insurance" at bounding box center [728, 177] width 106 height 39
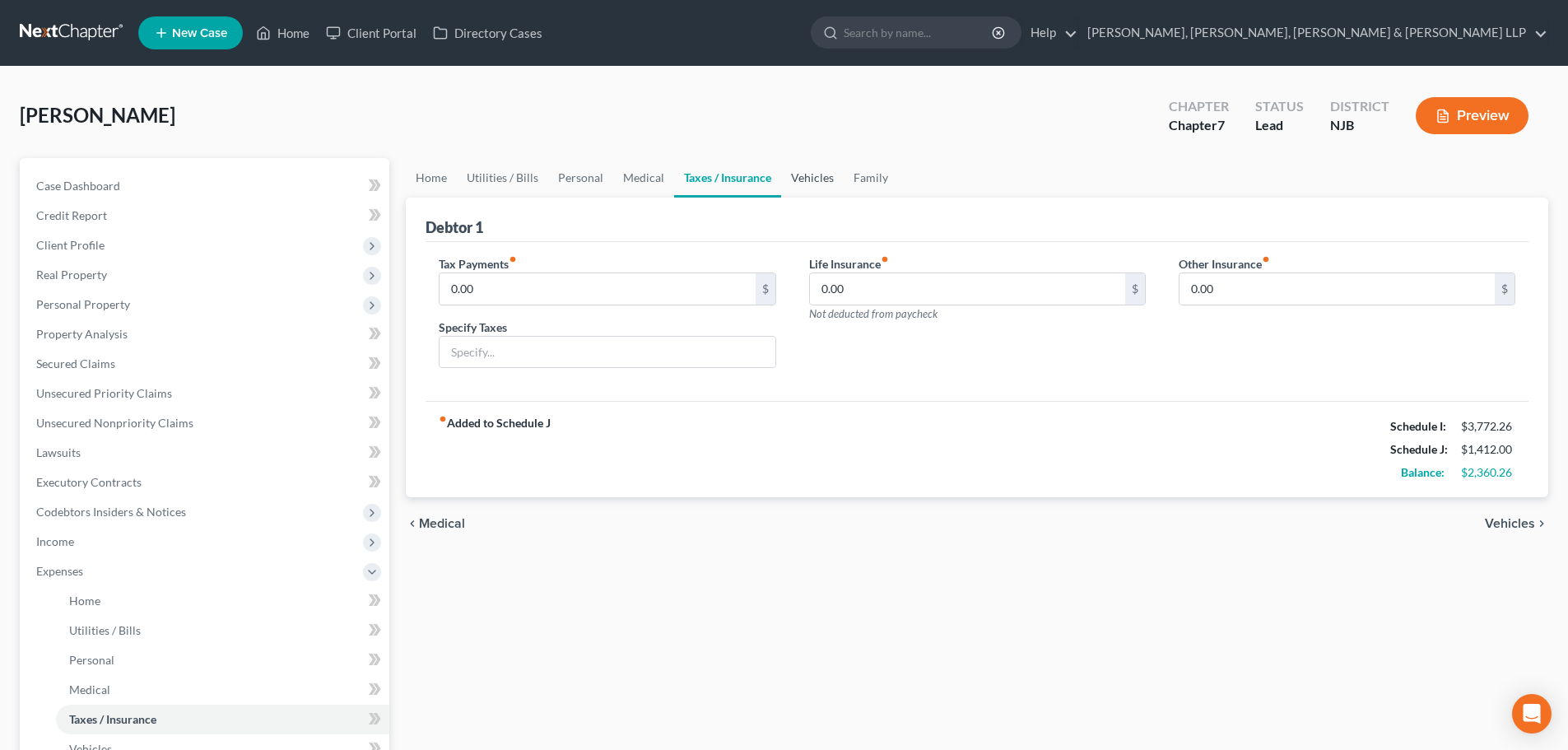
click at [803, 179] on link "Vehicles" at bounding box center [813, 177] width 63 height 39
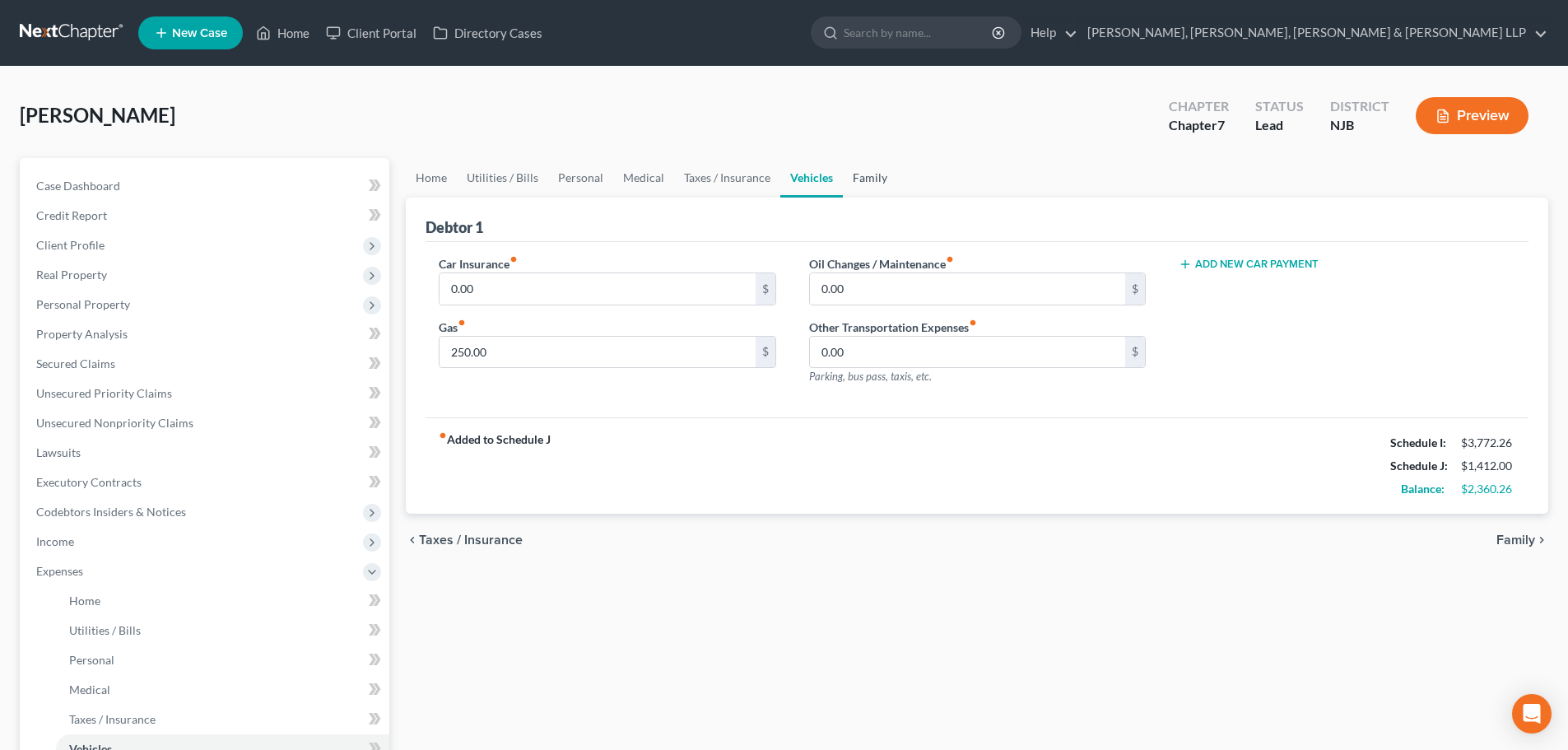
click at [858, 185] on link "Family" at bounding box center [870, 177] width 55 height 39
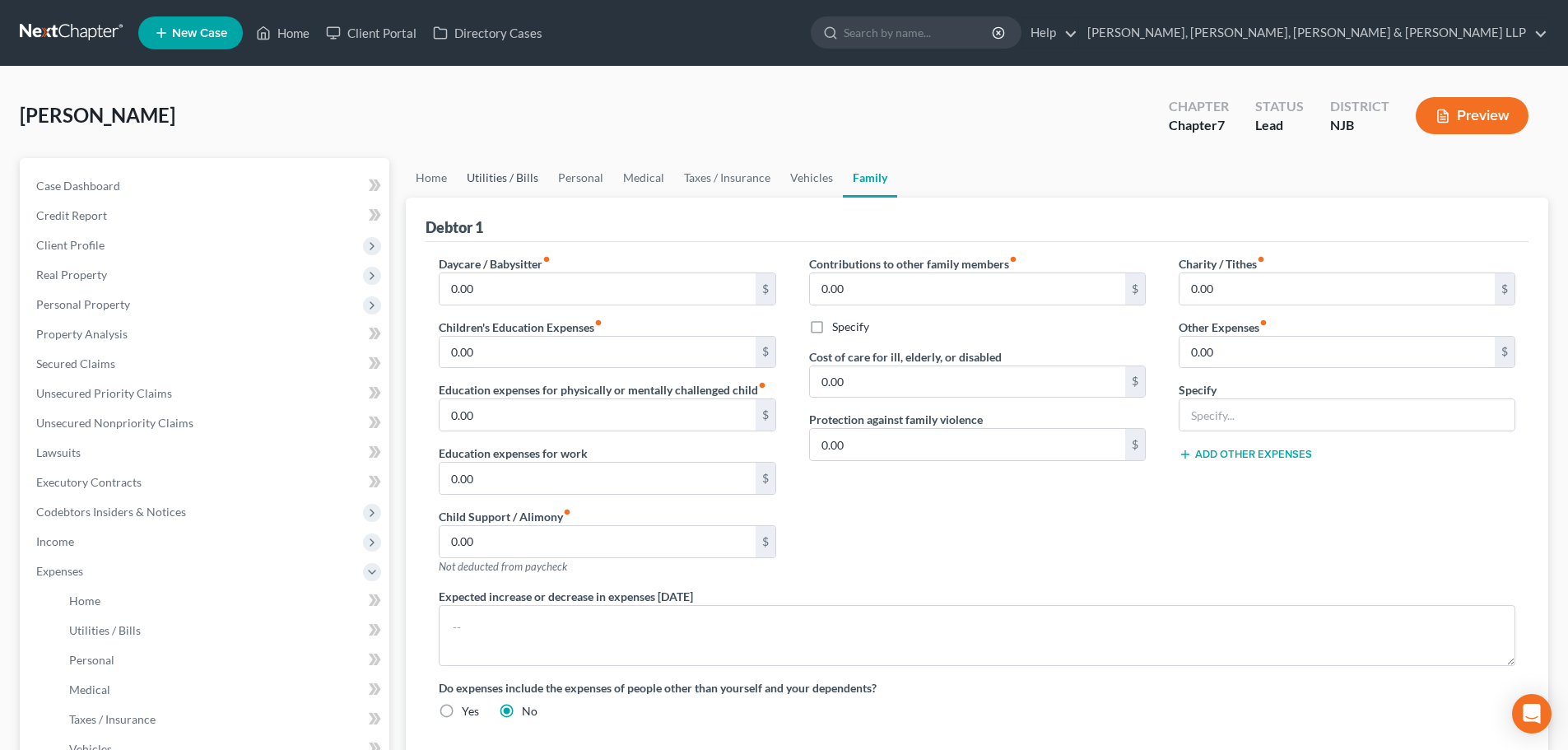
click at [508, 171] on link "Utilities / Bills" at bounding box center [502, 177] width 91 height 39
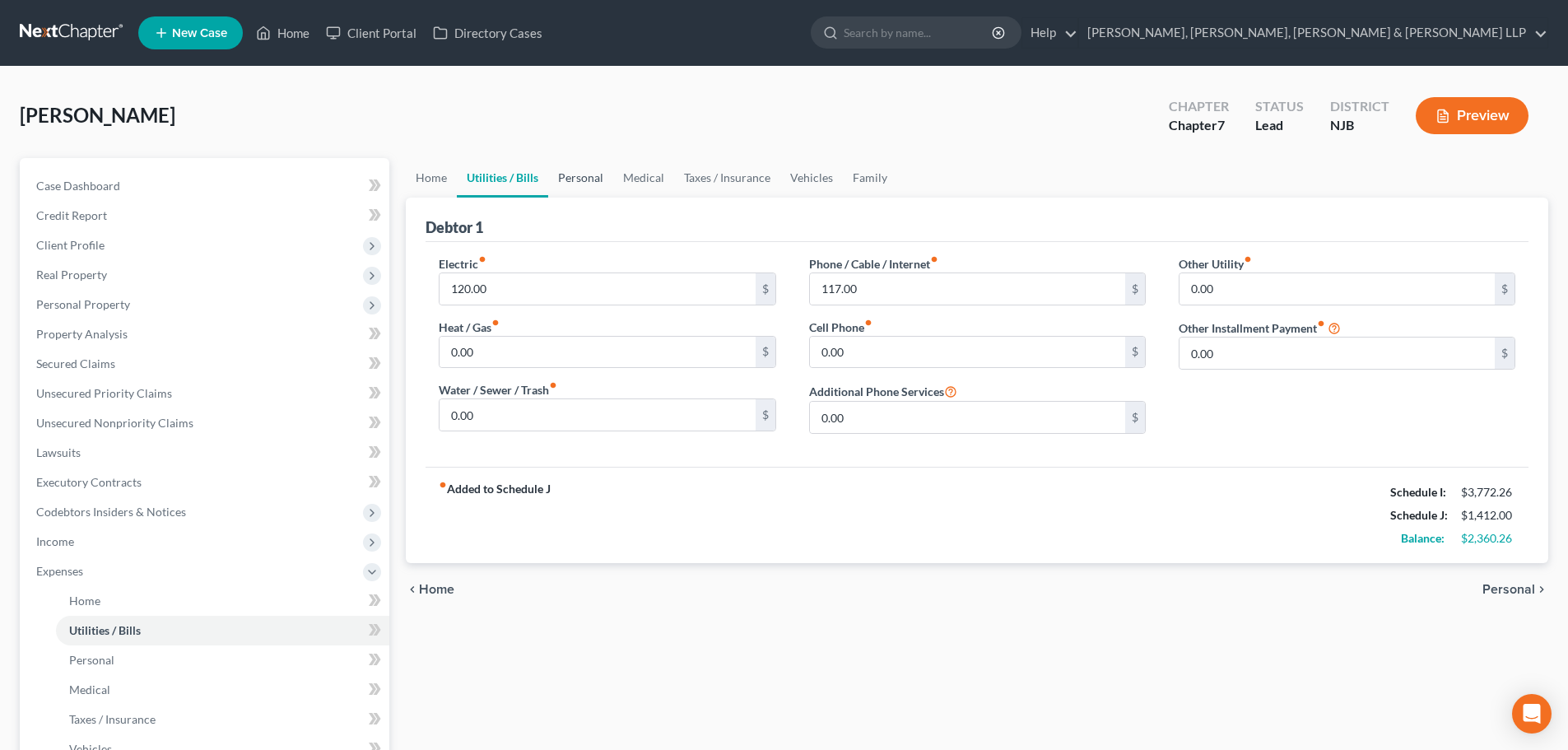
click at [566, 174] on link "Personal" at bounding box center [581, 177] width 65 height 39
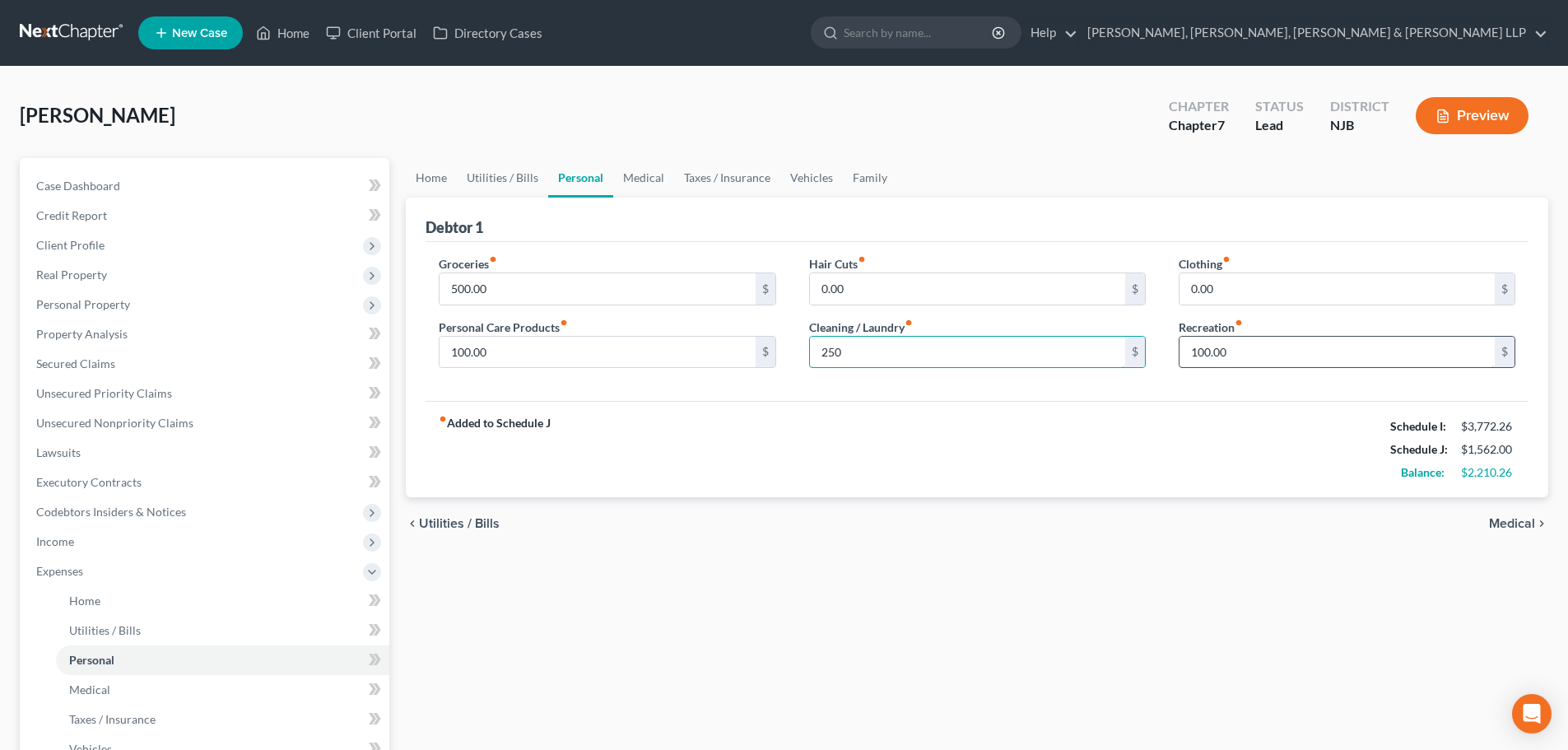
type input "250"
click at [1245, 365] on input "100.00" at bounding box center [1337, 352] width 316 height 31
type input "250"
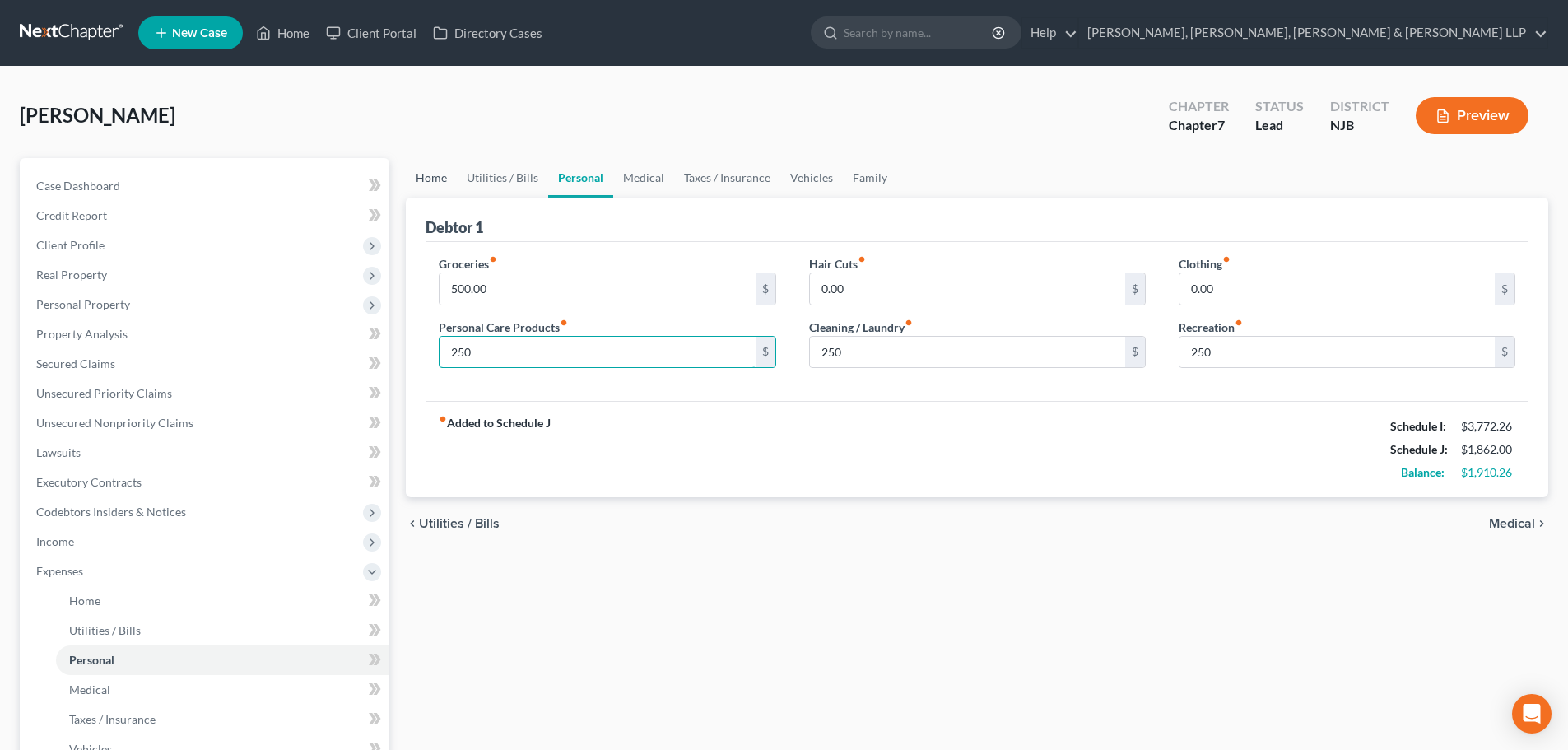
type input "250"
click at [442, 184] on link "Home" at bounding box center [431, 177] width 51 height 39
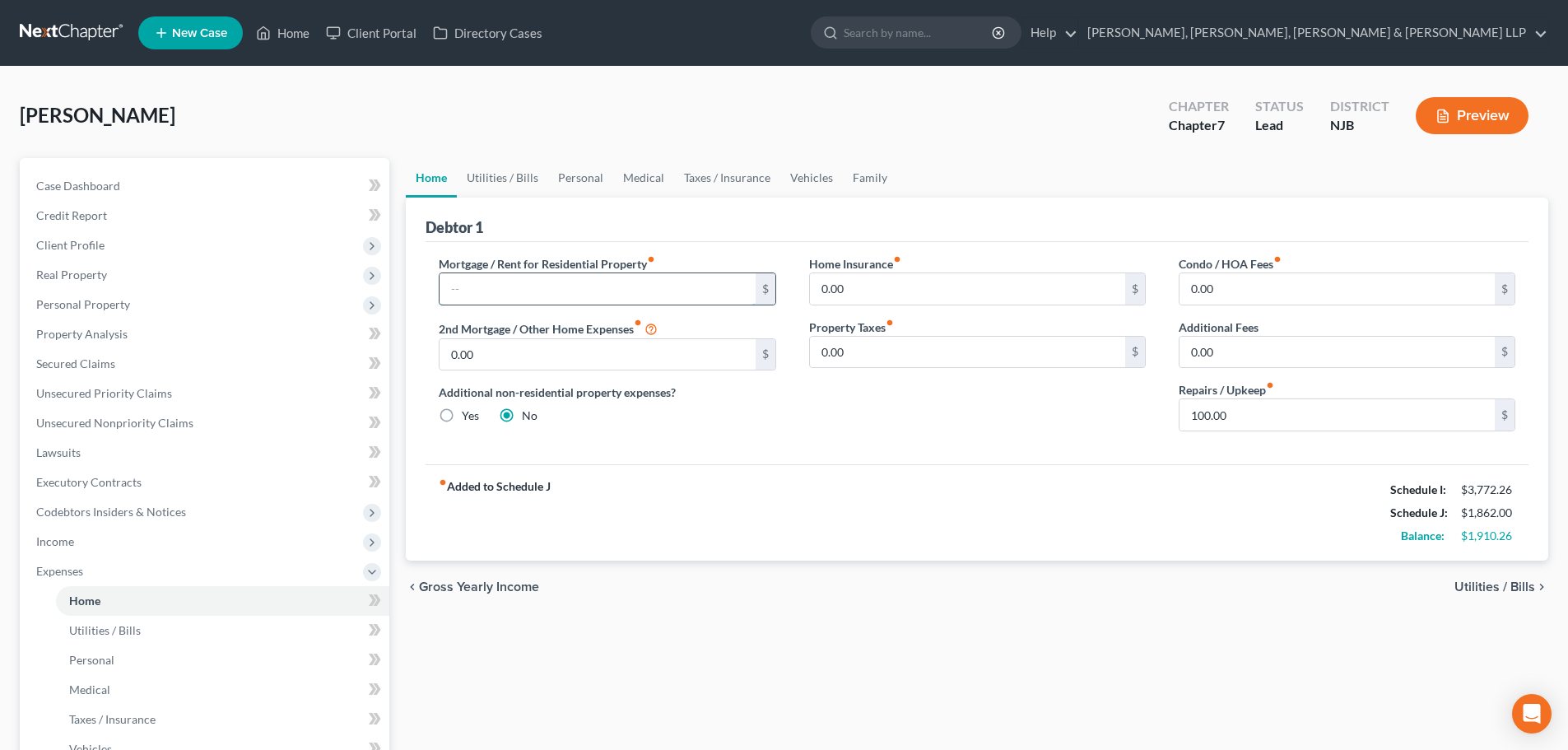
click at [492, 283] on input "text" at bounding box center [597, 289] width 316 height 31
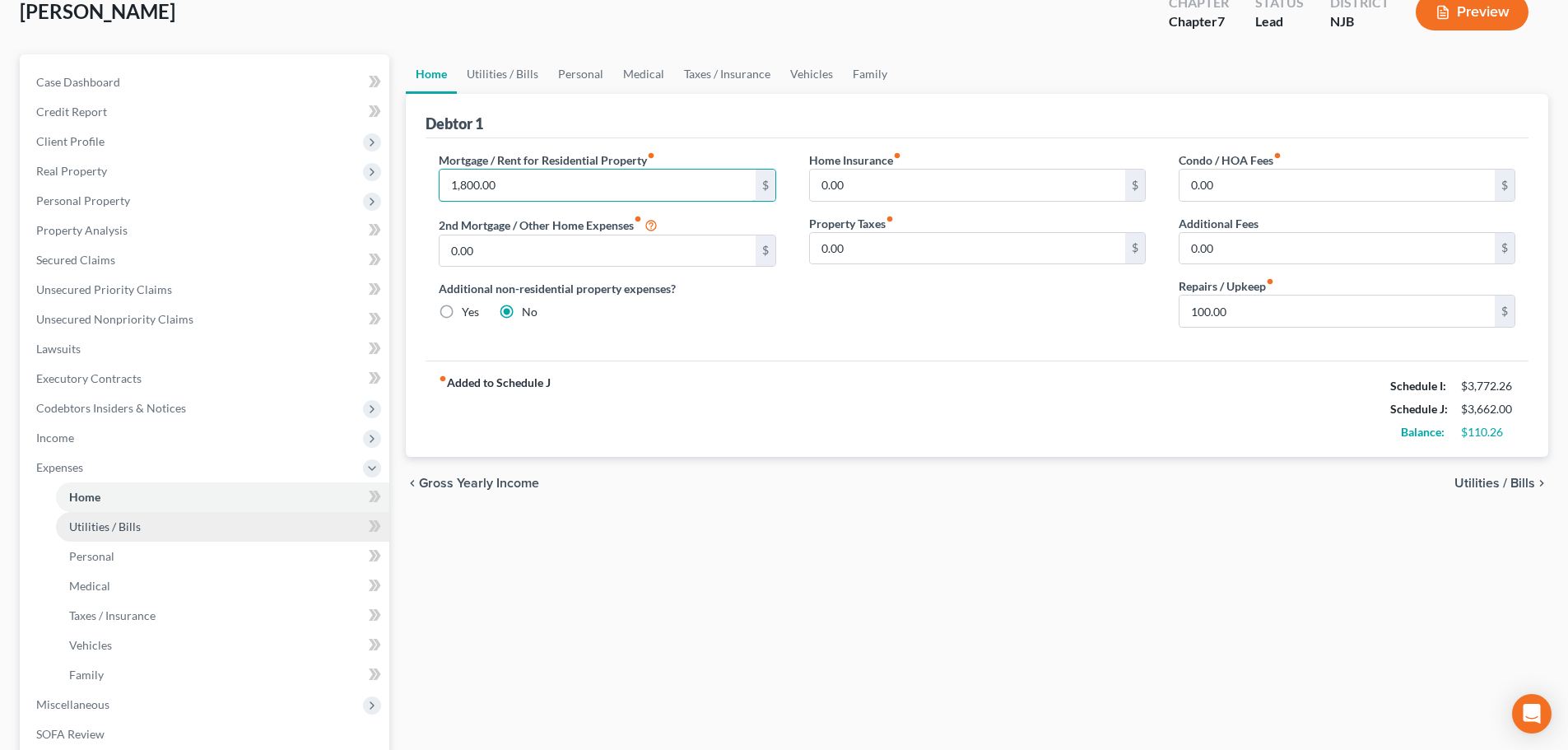
scroll to position [247, 0]
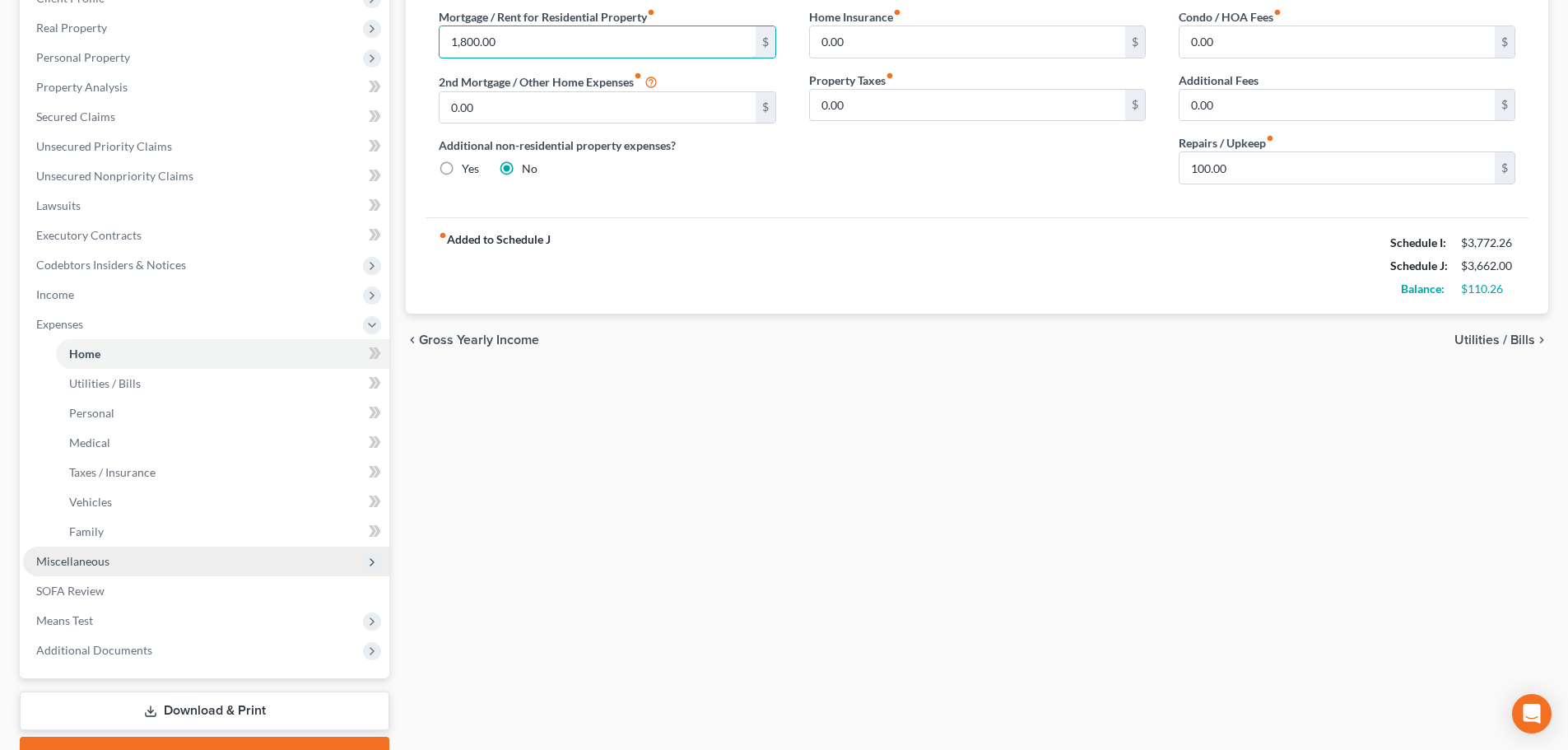
type input "1,800.00"
click at [93, 555] on span "Miscellaneous" at bounding box center [73, 561] width 73 height 14
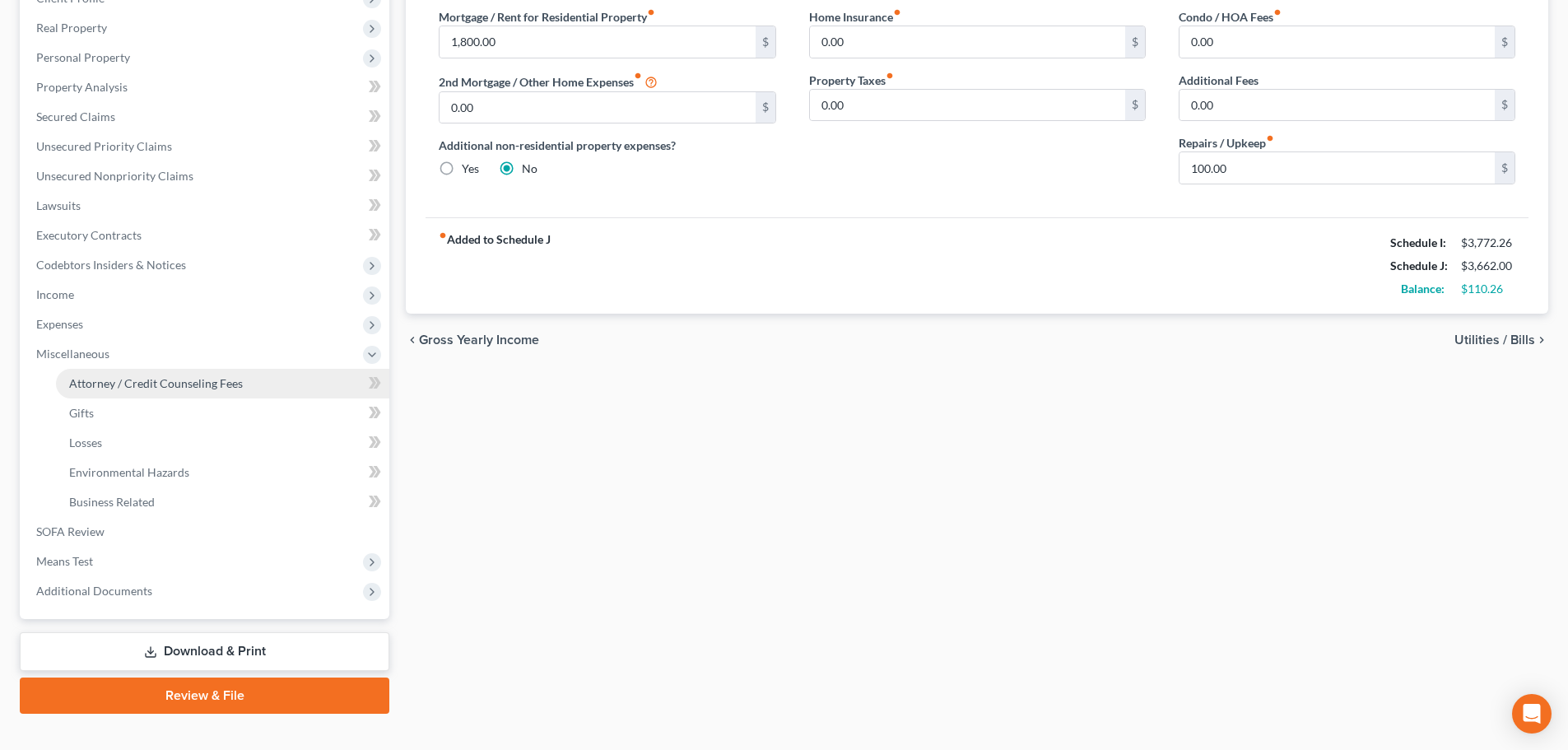
click at [132, 382] on span "Attorney / Credit Counseling Fees" at bounding box center [156, 383] width 174 height 14
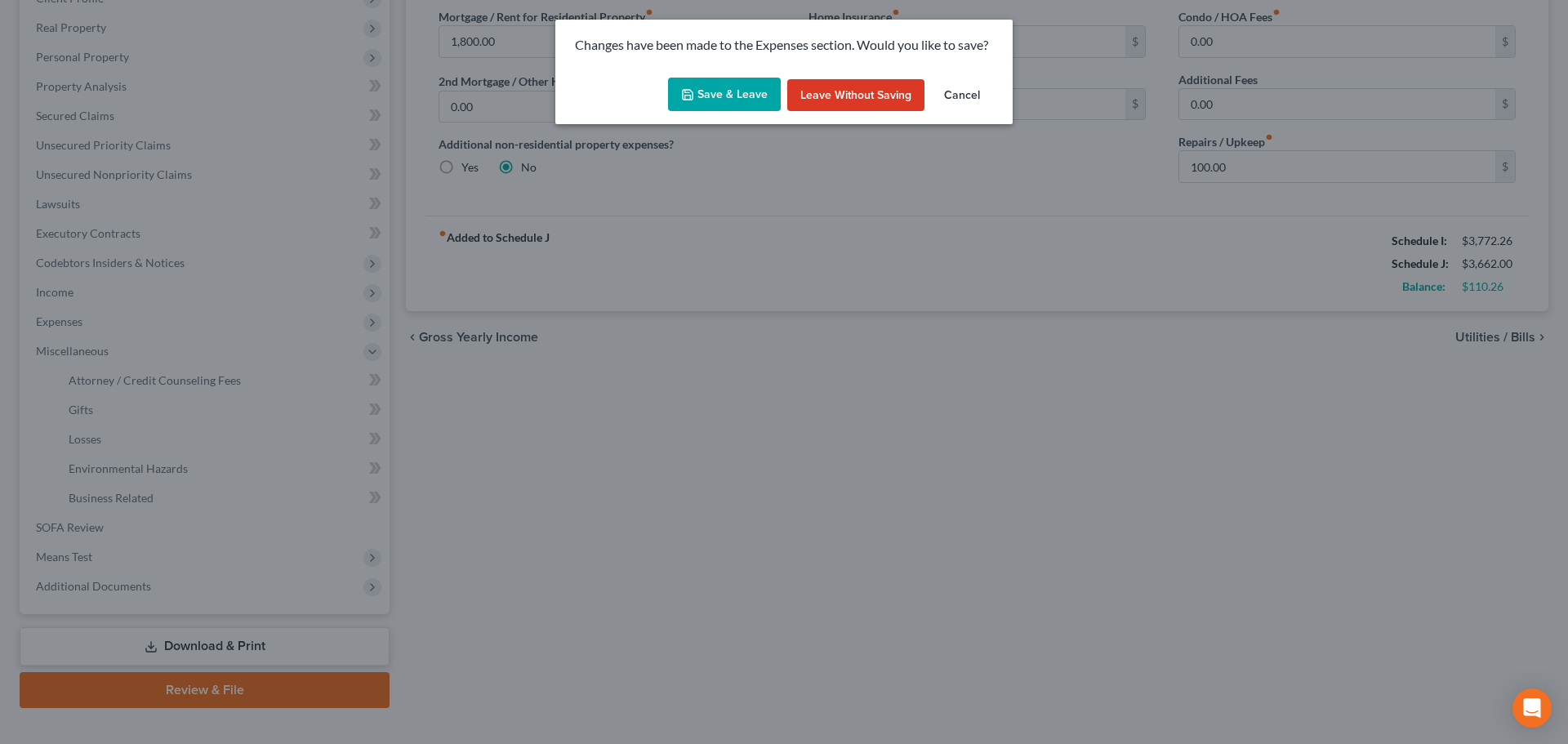
click at [758, 92] on button "Save & Leave" at bounding box center [724, 95] width 113 height 34
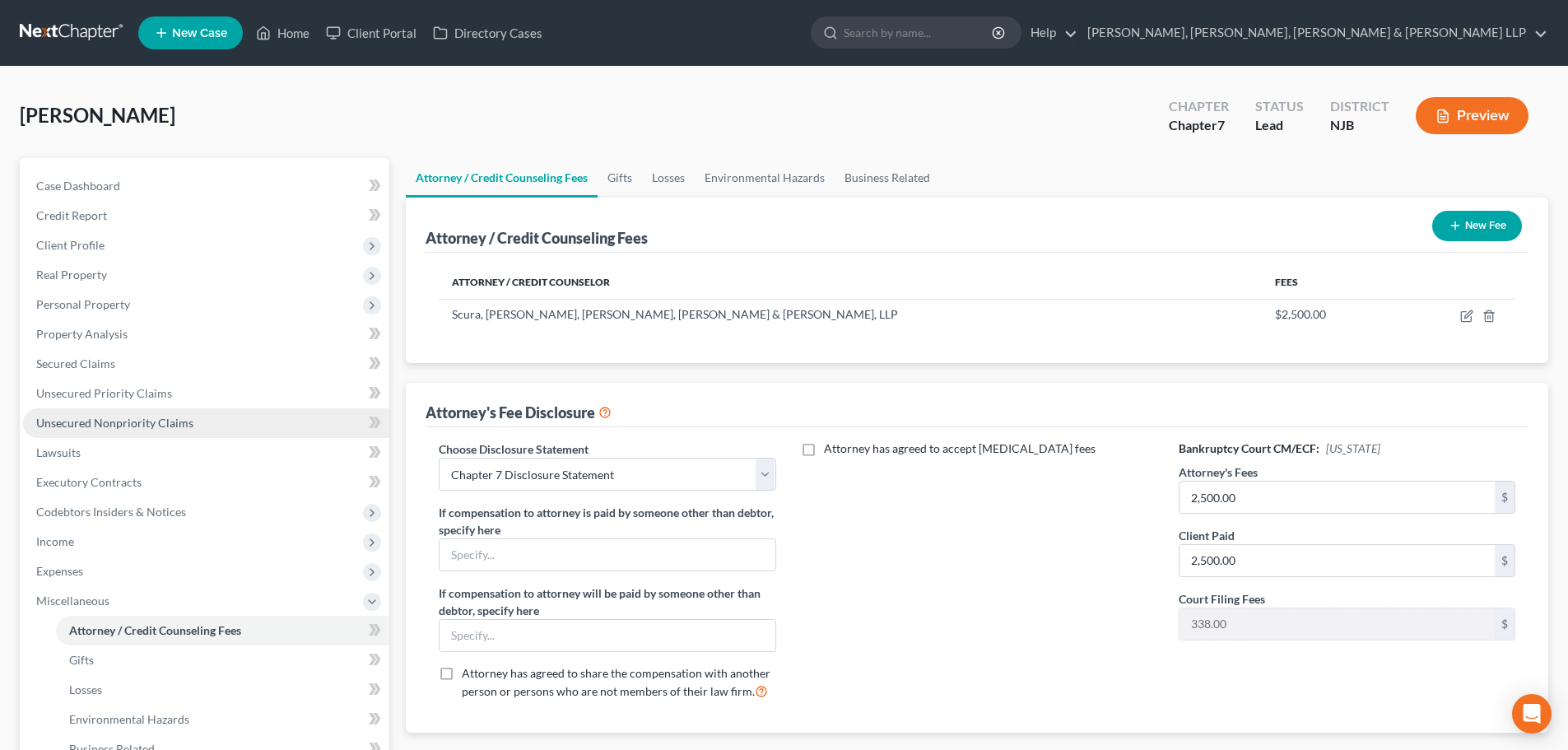
click at [203, 421] on link "Unsecured Nonpriority Claims" at bounding box center [206, 423] width 366 height 30
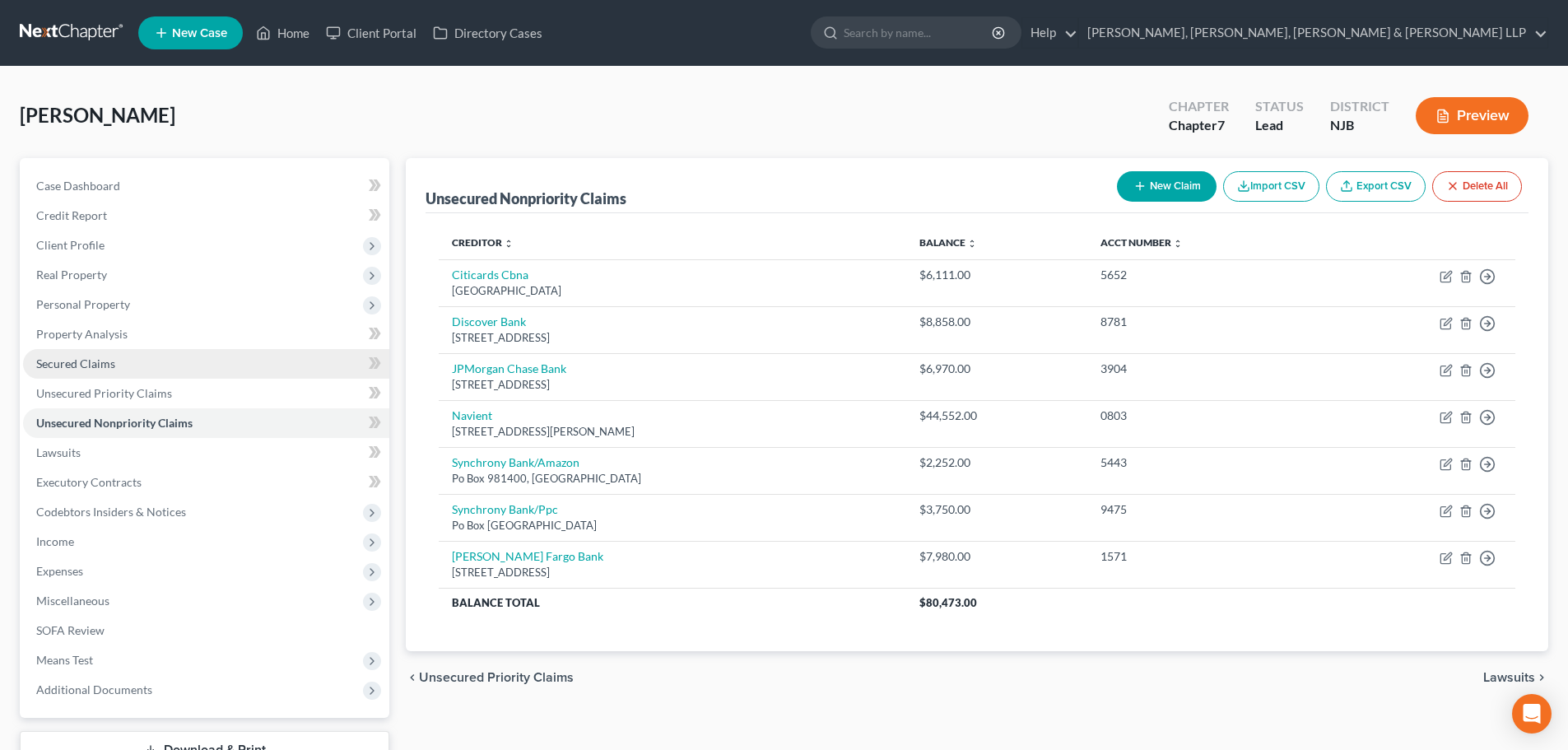
click at [186, 352] on link "Secured Claims" at bounding box center [206, 364] width 366 height 30
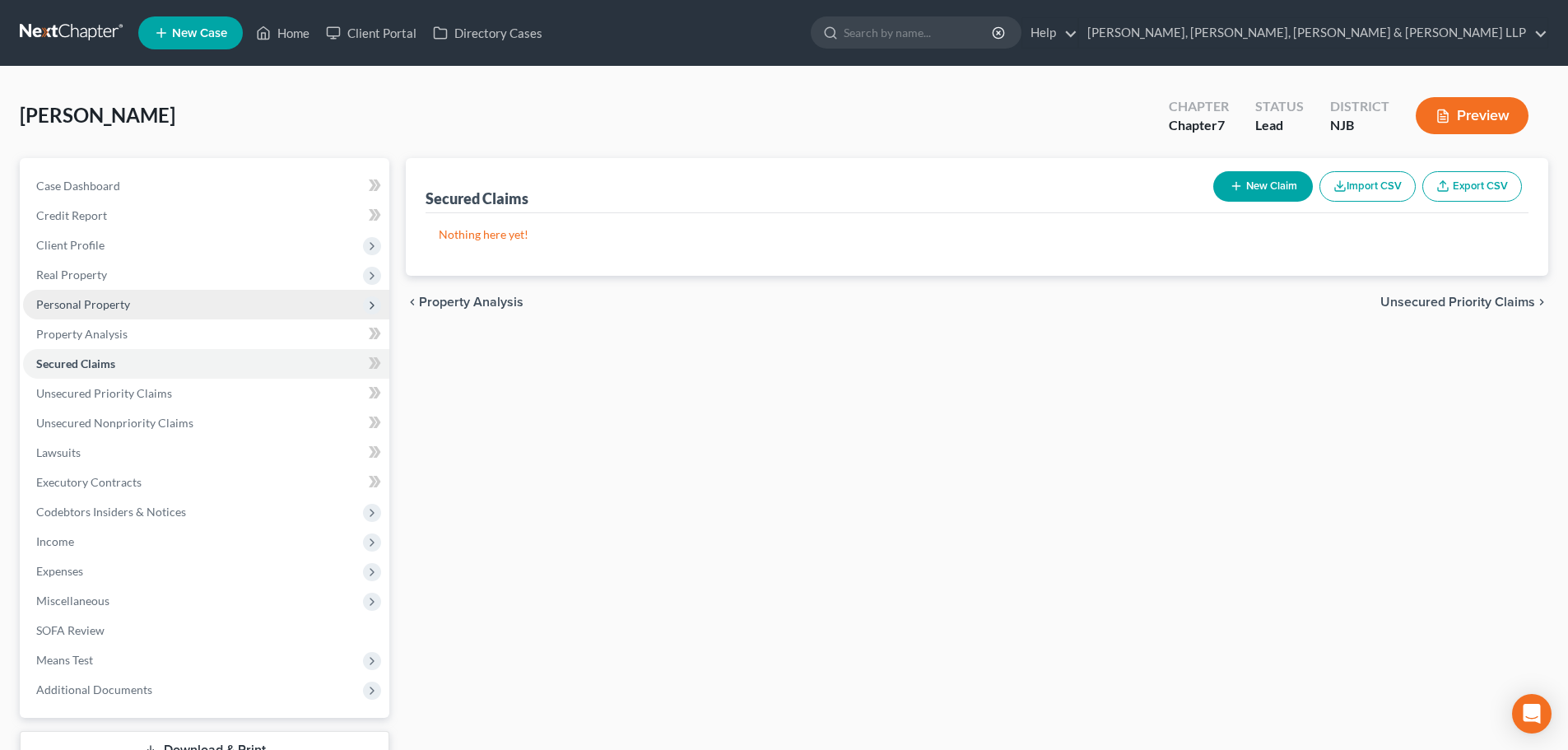
click at [150, 306] on span "Personal Property" at bounding box center [206, 304] width 366 height 30
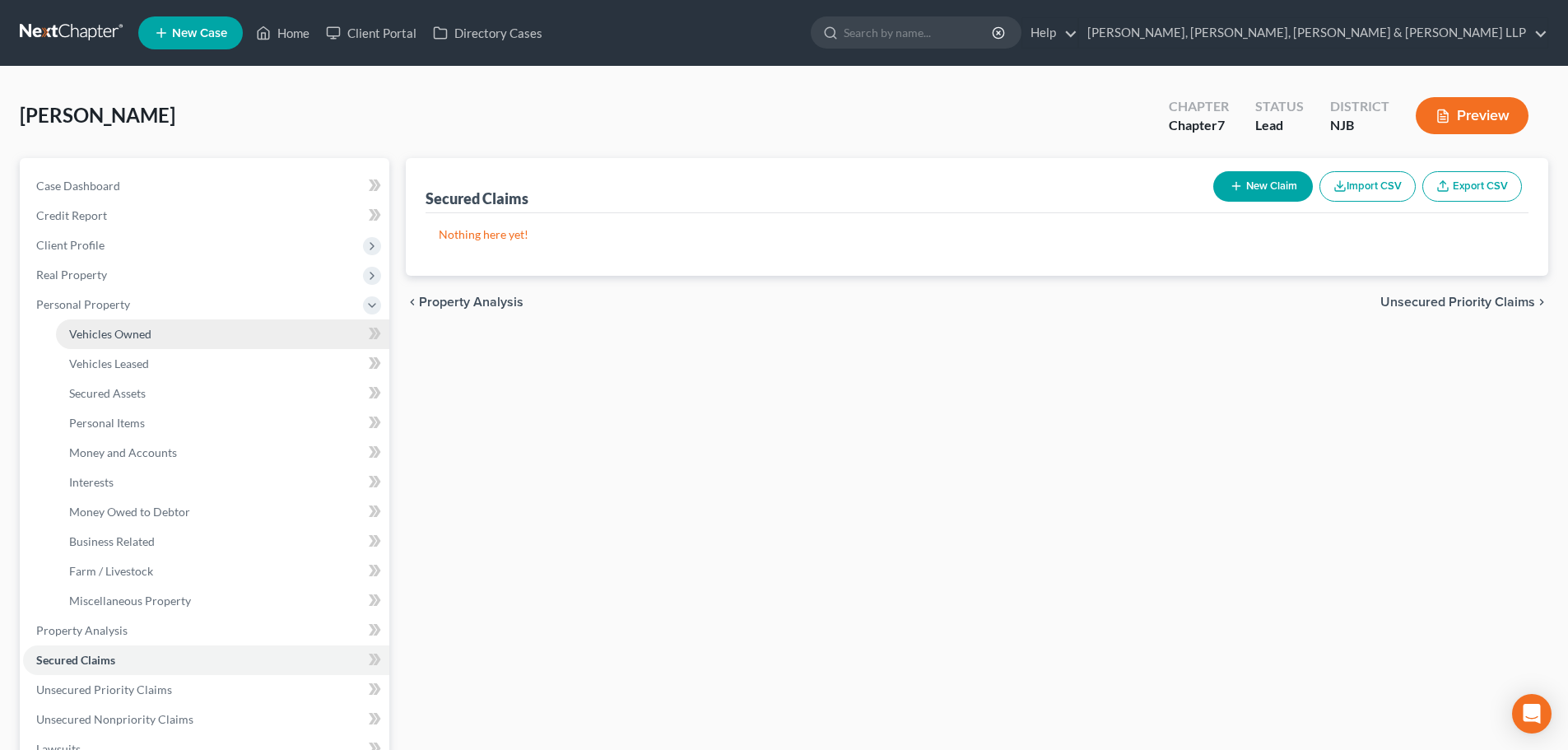
click at [211, 332] on link "Vehicles Owned" at bounding box center [223, 334] width 334 height 30
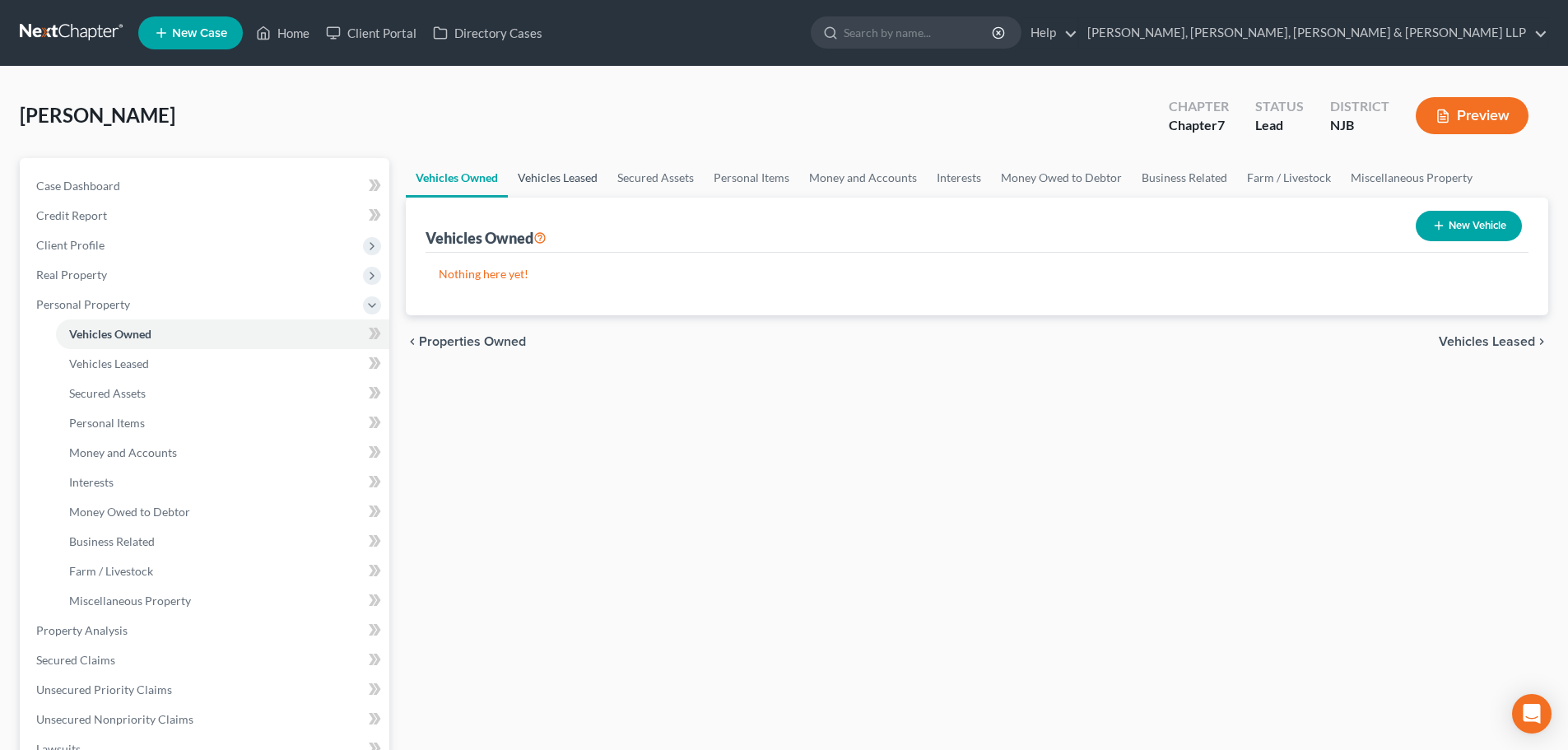
click at [539, 179] on link "Vehicles Leased" at bounding box center [557, 177] width 100 height 39
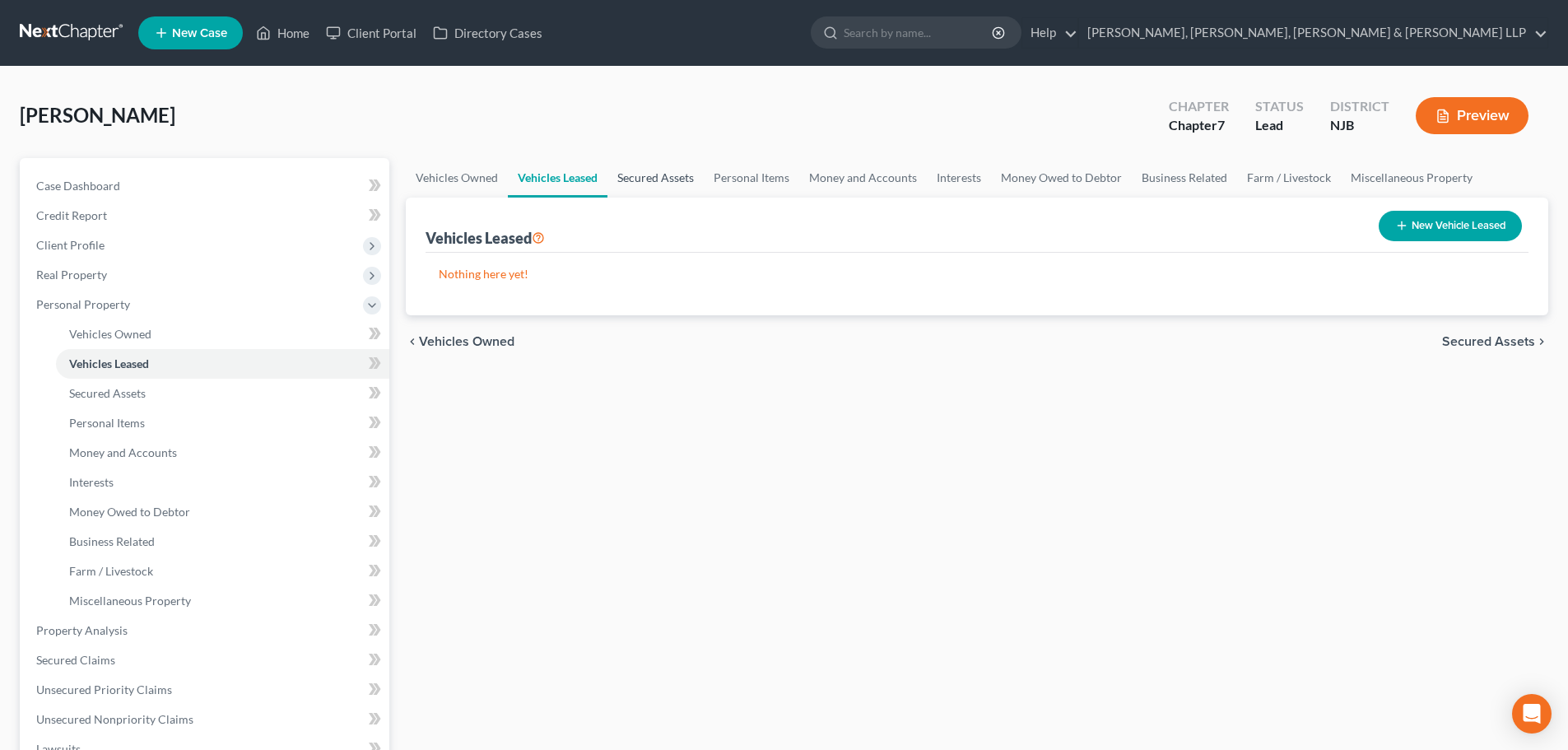
click at [638, 188] on link "Secured Assets" at bounding box center [655, 177] width 96 height 39
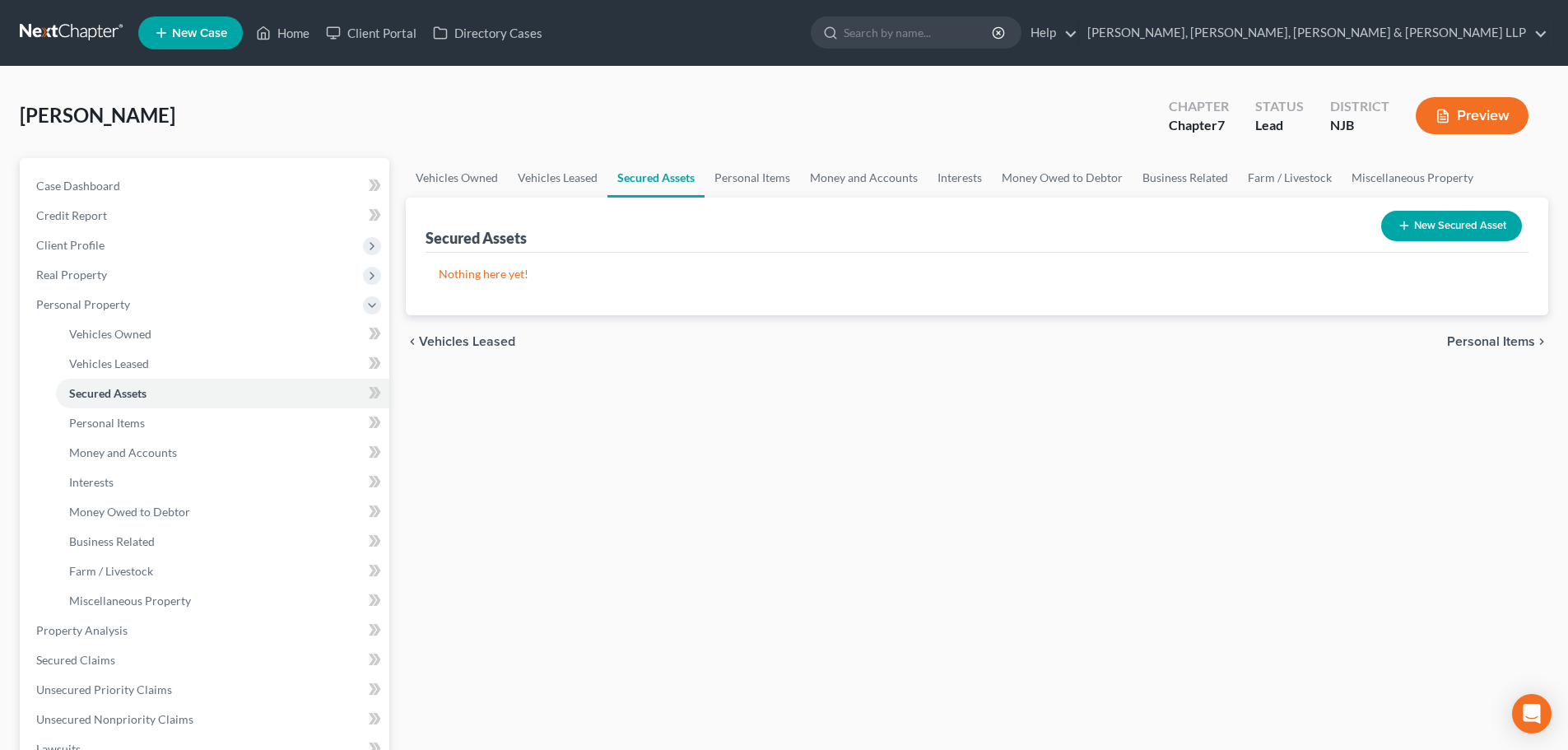
click at [739, 199] on div "Secured Assets New Secured Asset" at bounding box center [977, 224] width 1103 height 55
click at [761, 173] on link "Personal Items" at bounding box center [753, 177] width 96 height 39
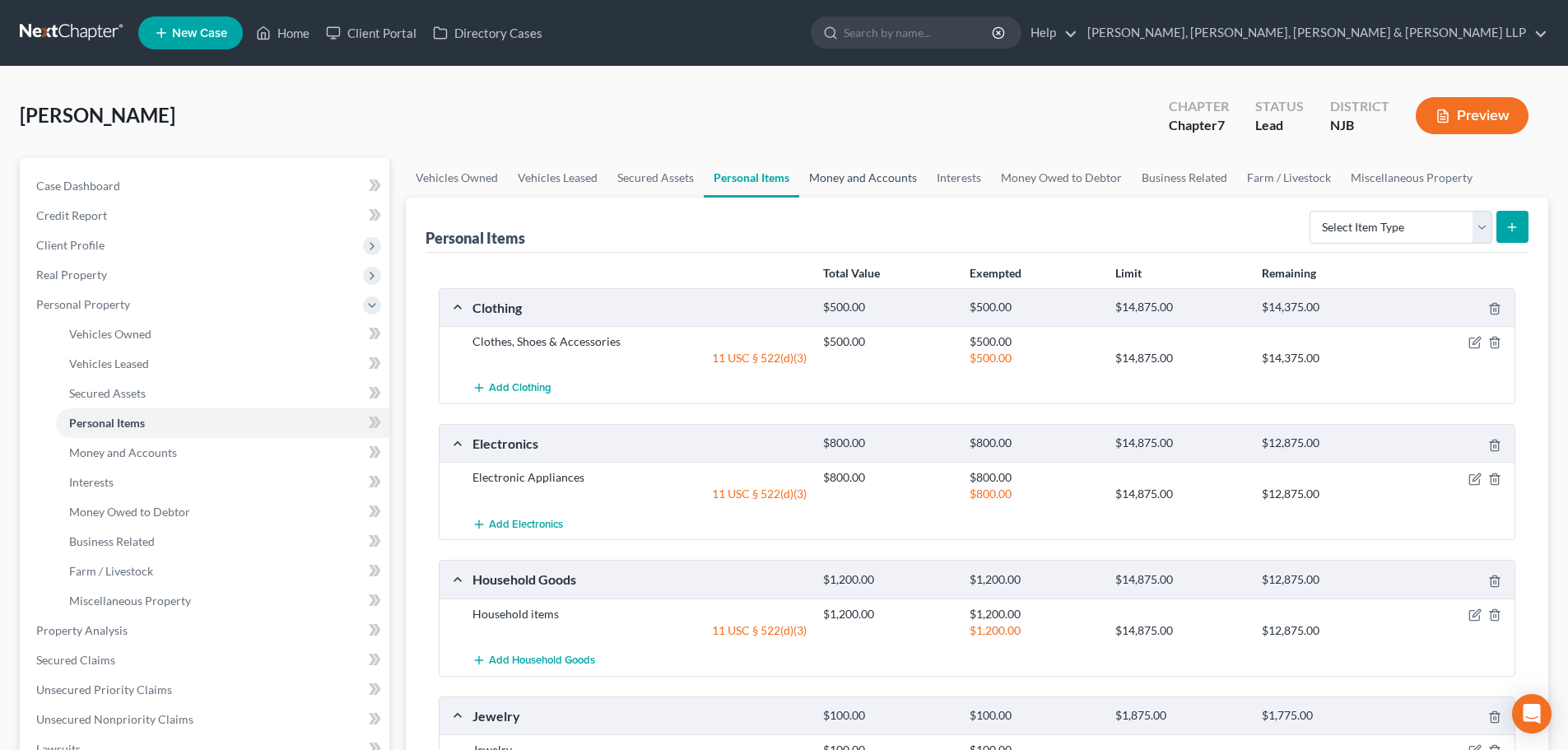
click at [871, 174] on link "Money and Accounts" at bounding box center [863, 177] width 128 height 39
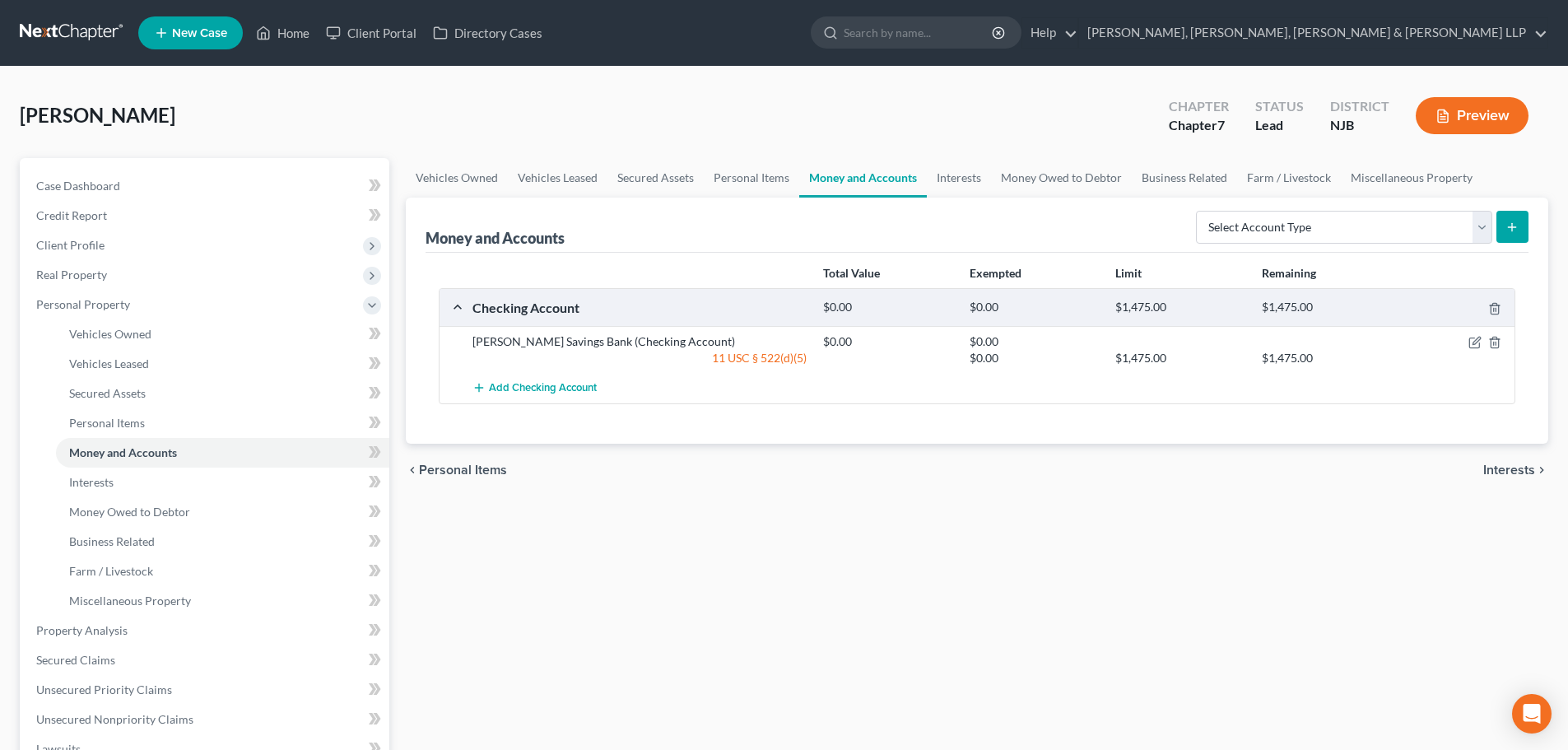
click at [1470, 335] on div at bounding box center [1458, 342] width 116 height 17
click at [1472, 342] on icon "button" at bounding box center [1475, 342] width 13 height 13
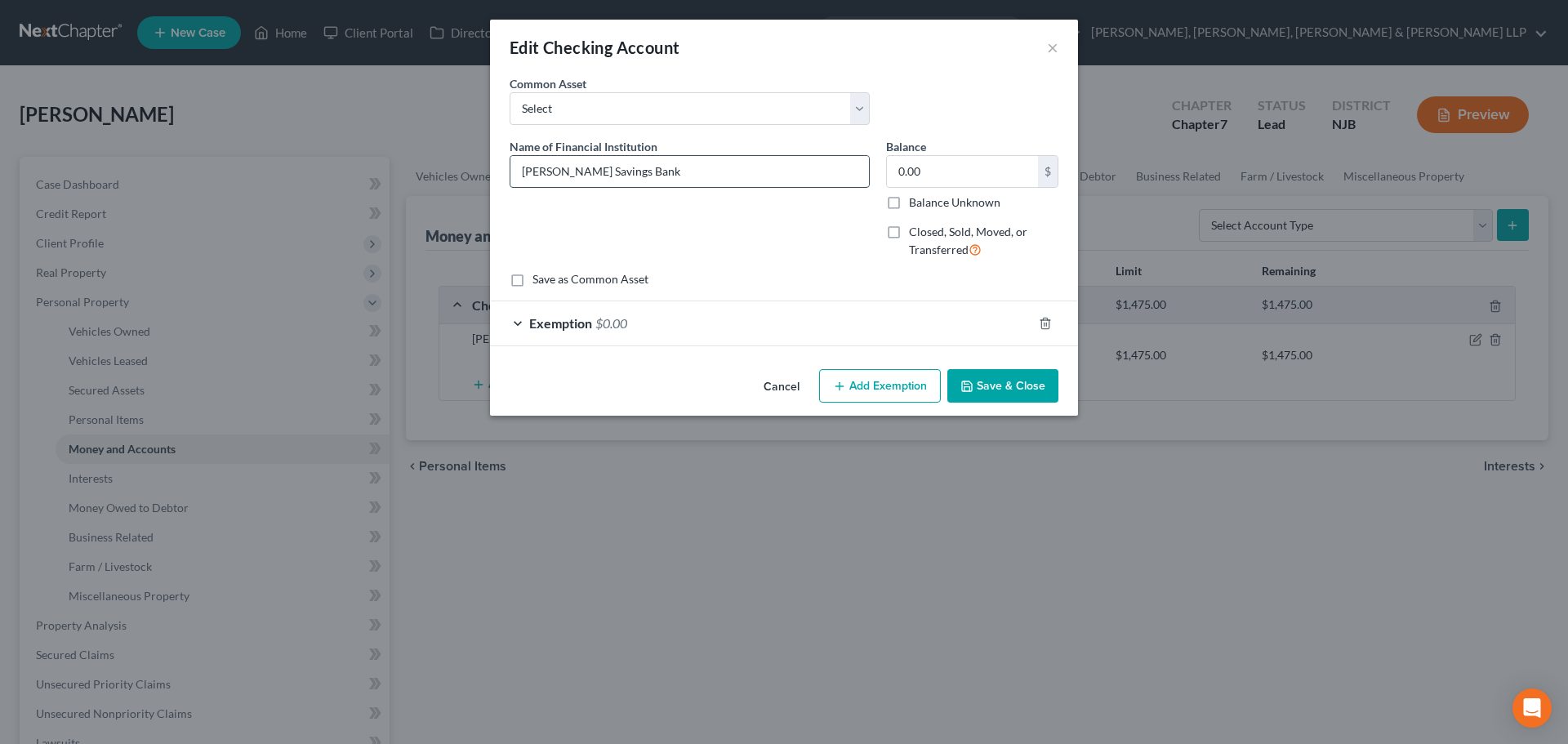
click at [669, 179] on input "Spencer Savings Bank" at bounding box center [690, 172] width 359 height 31
click at [923, 179] on input "0.00" at bounding box center [963, 172] width 151 height 31
click at [872, 339] on div "Exemption $0.00" at bounding box center [761, 322] width 543 height 43
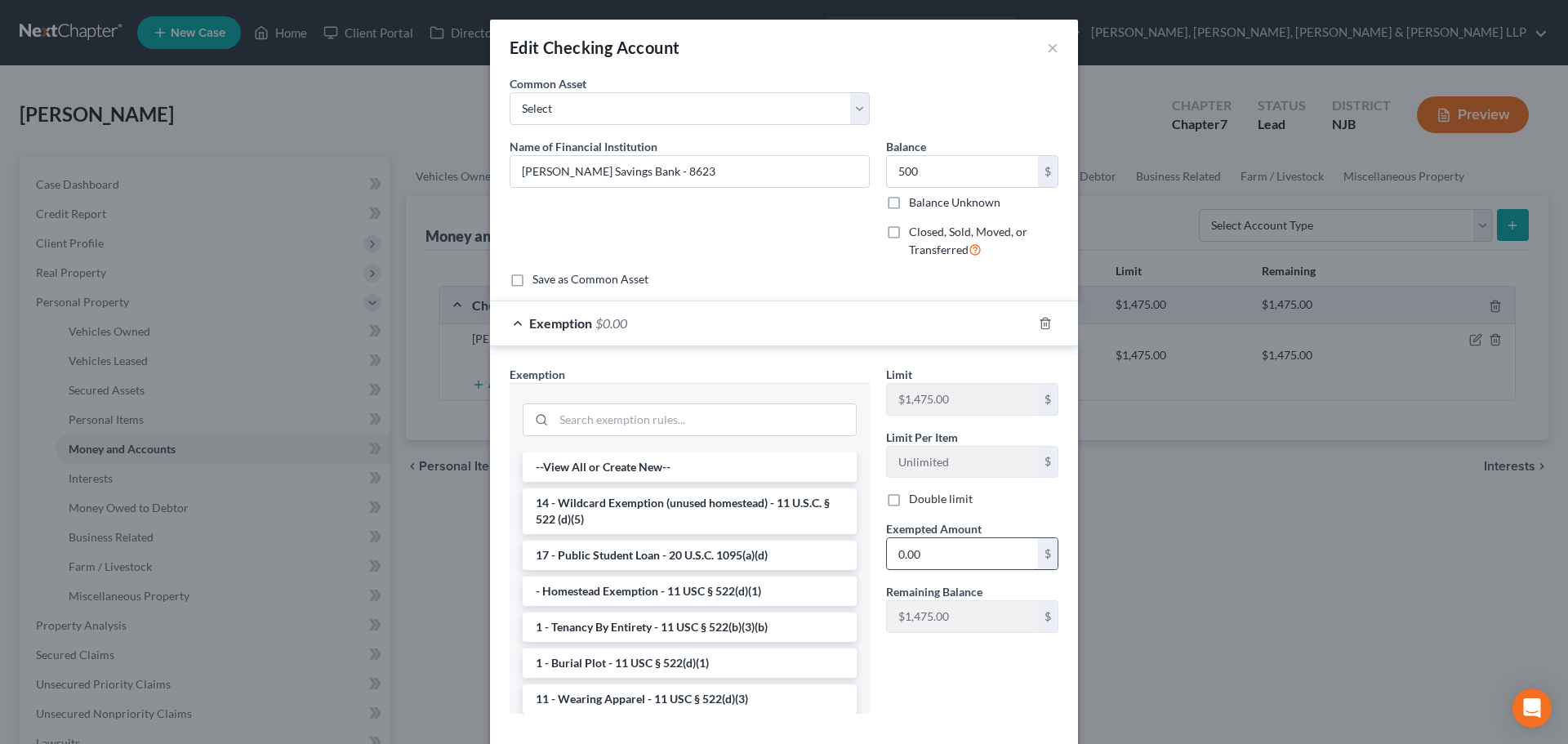
click at [916, 556] on input "0.00" at bounding box center [963, 553] width 151 height 31
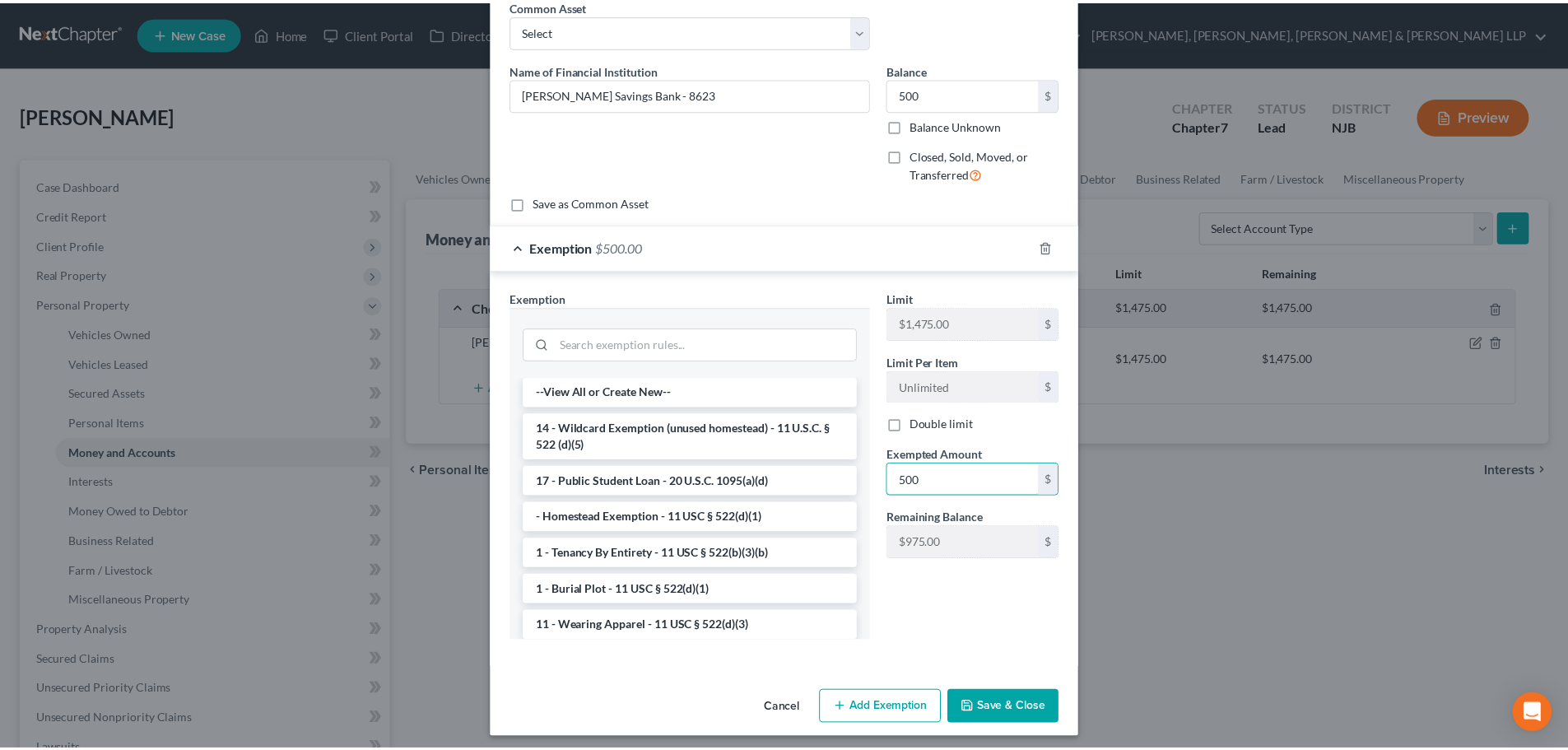
scroll to position [86, 0]
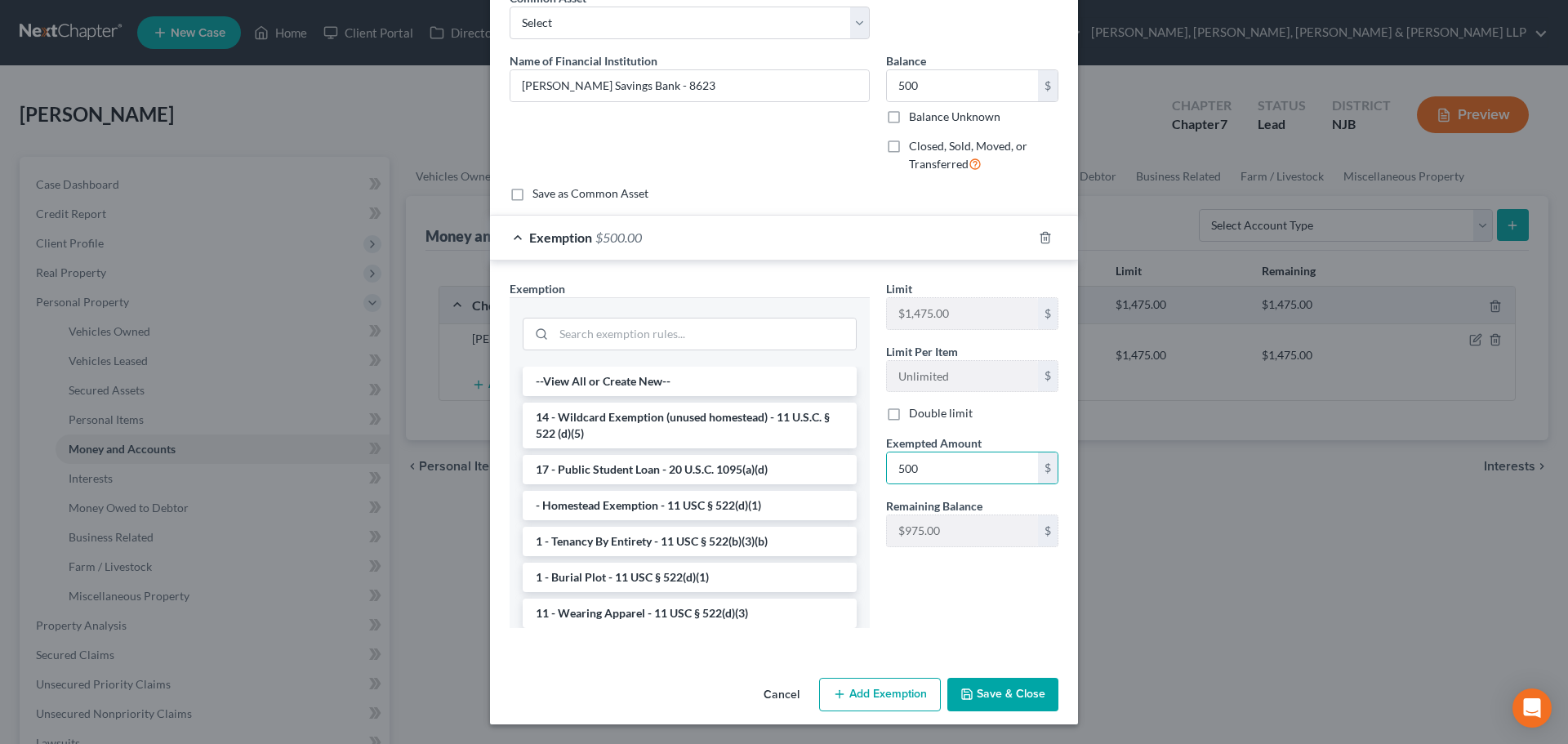
click at [1041, 699] on button "Save & Close" at bounding box center [1003, 695] width 111 height 34
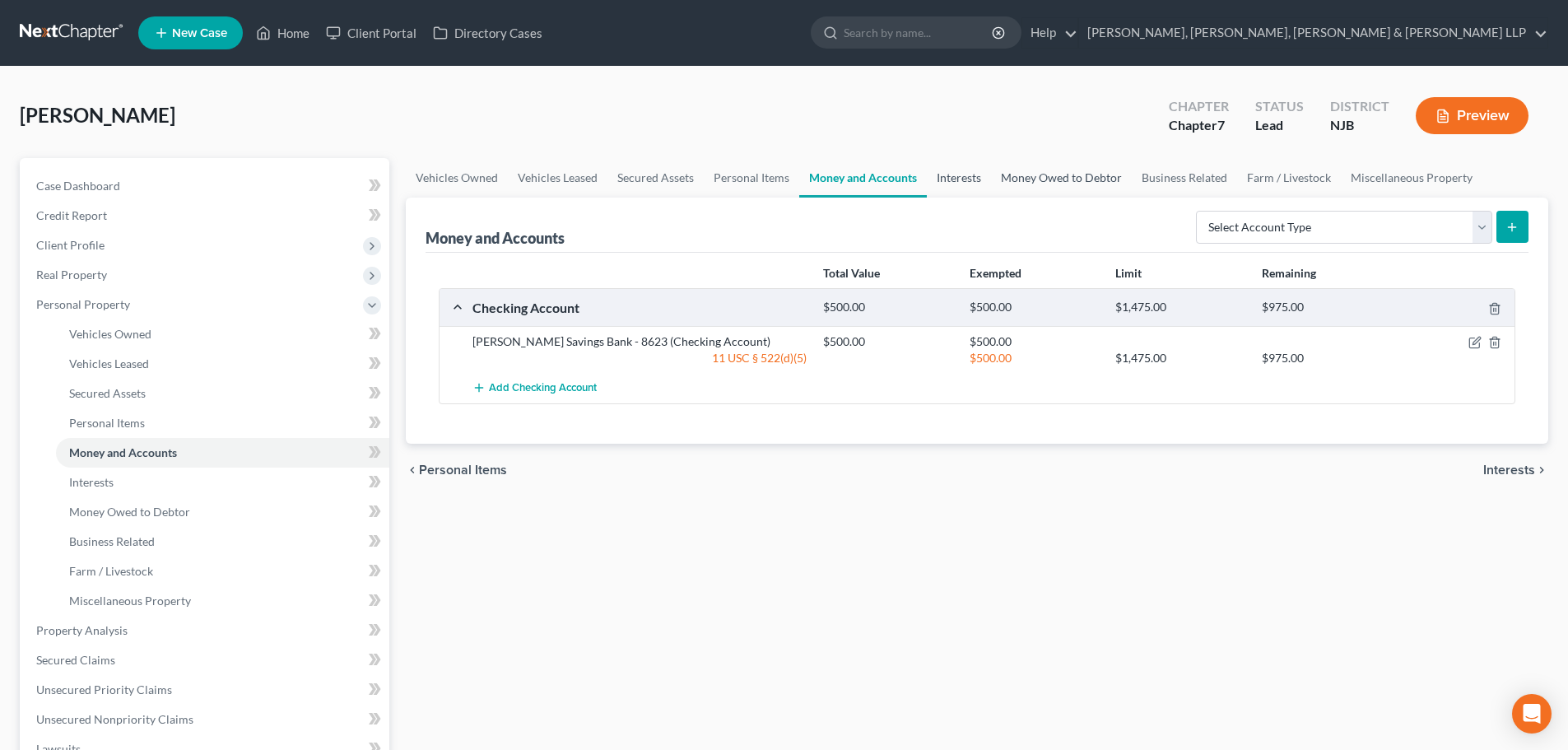
click at [970, 175] on link "Interests" at bounding box center [959, 177] width 64 height 39
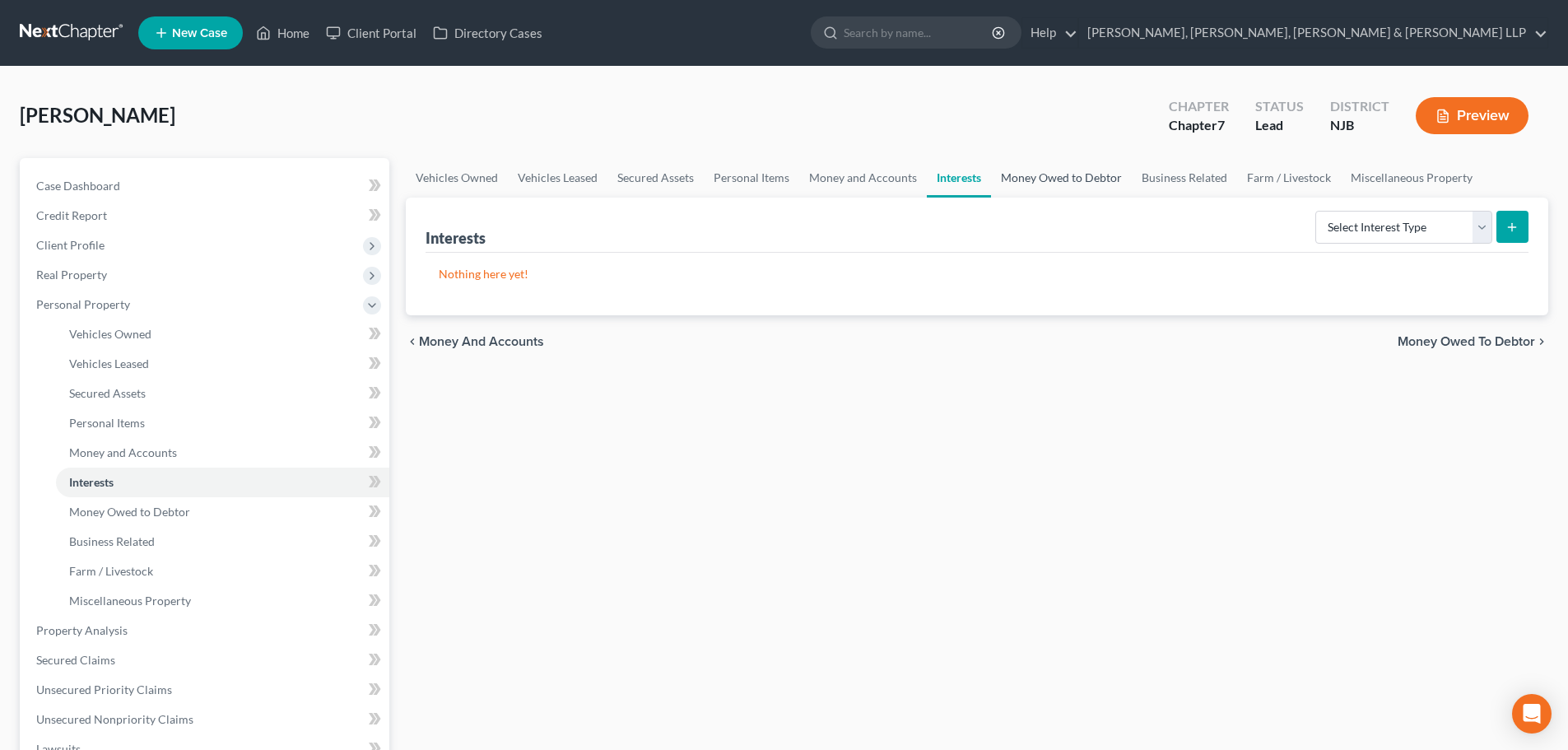
click at [1029, 176] on link "Money Owed to Debtor" at bounding box center [1061, 177] width 141 height 39
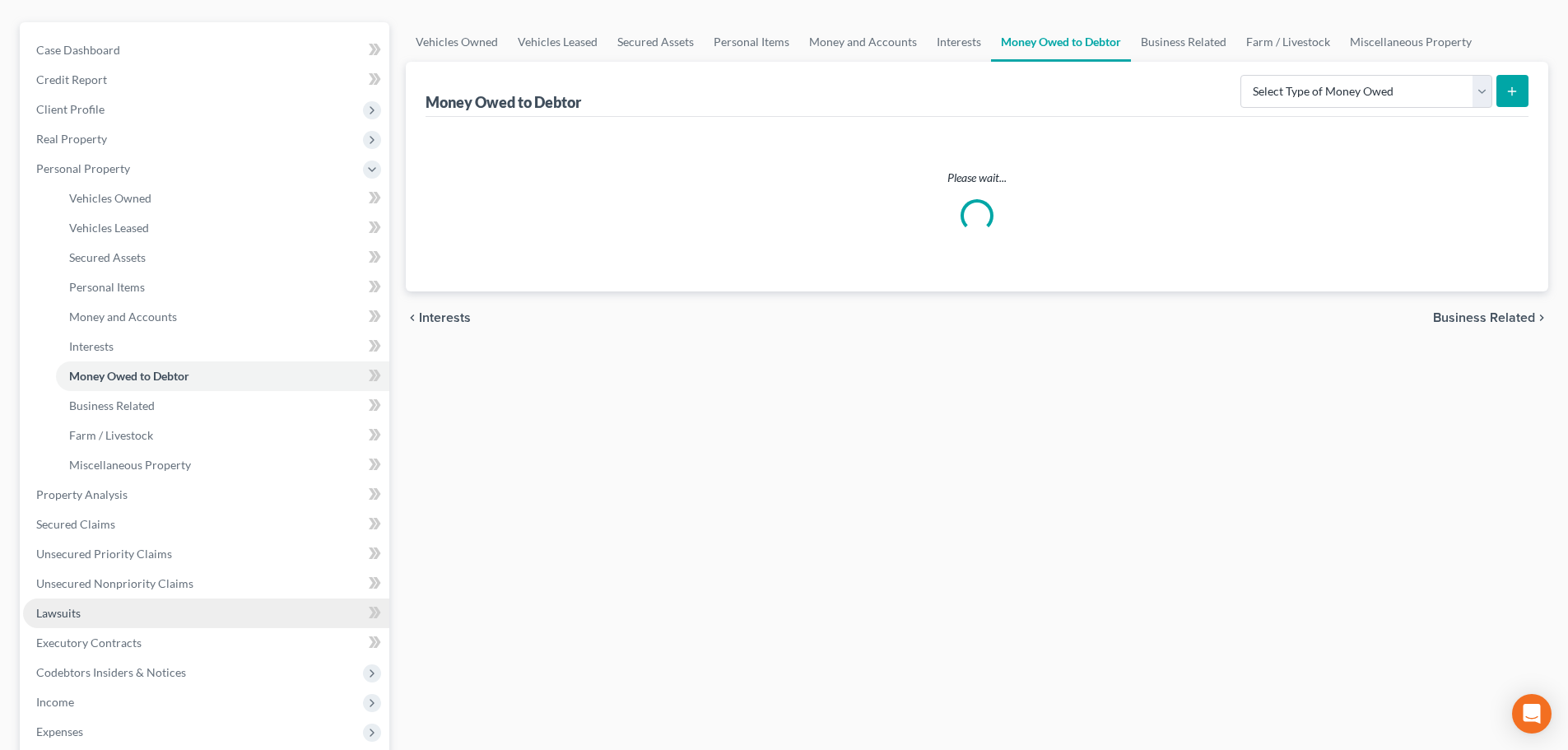
scroll to position [164, 0]
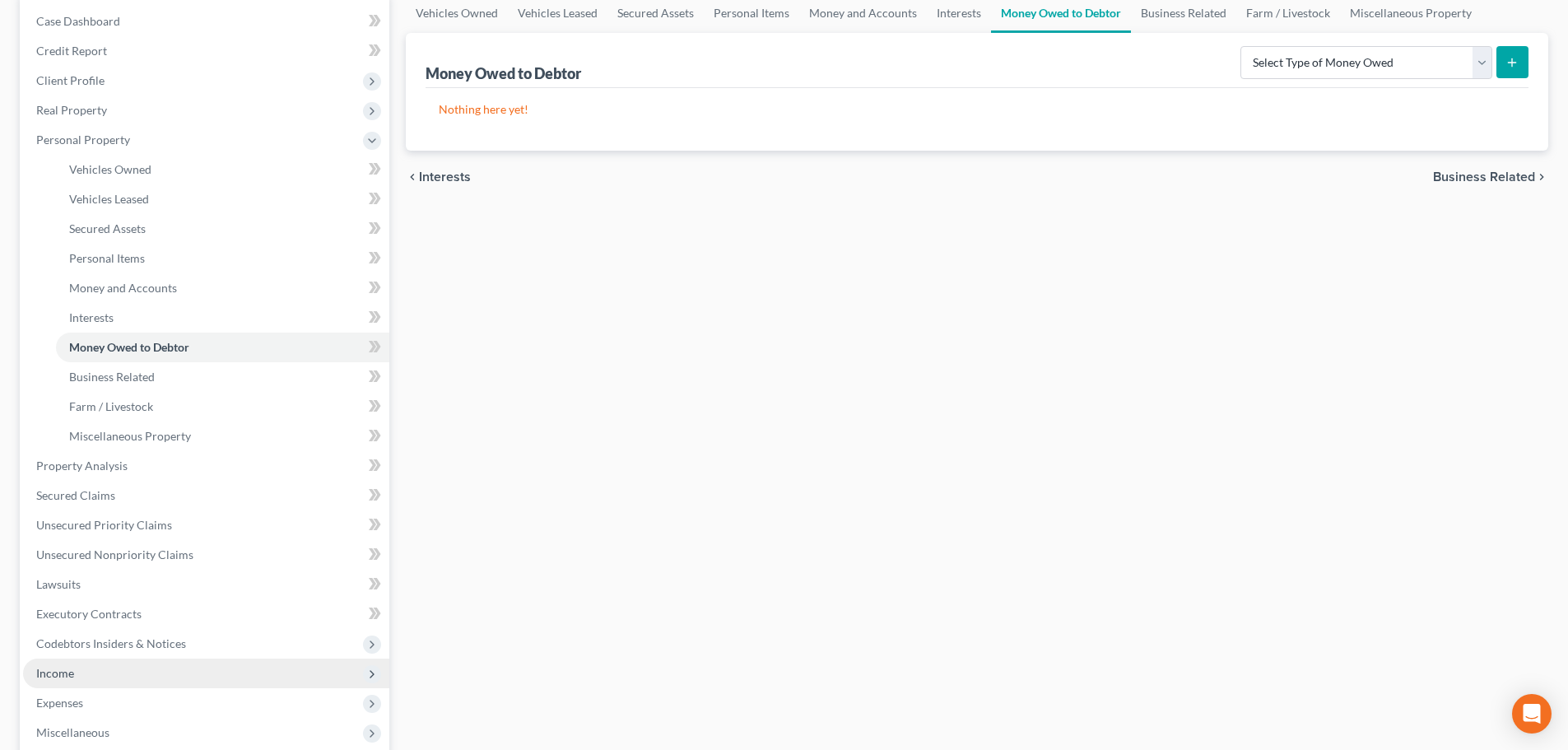
click at [99, 686] on span "Income" at bounding box center [206, 674] width 366 height 30
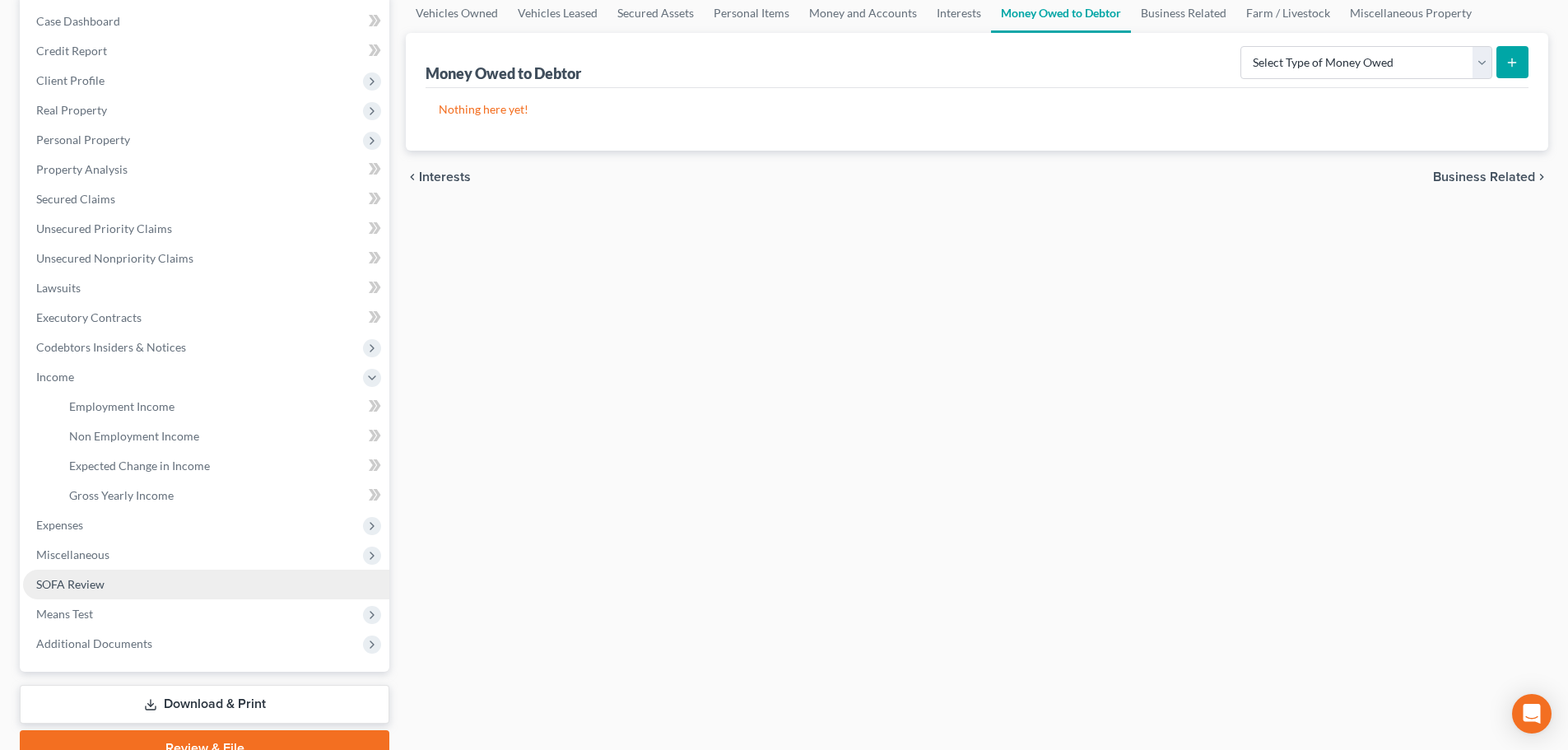
click at [111, 581] on link "SOFA Review" at bounding box center [206, 584] width 366 height 30
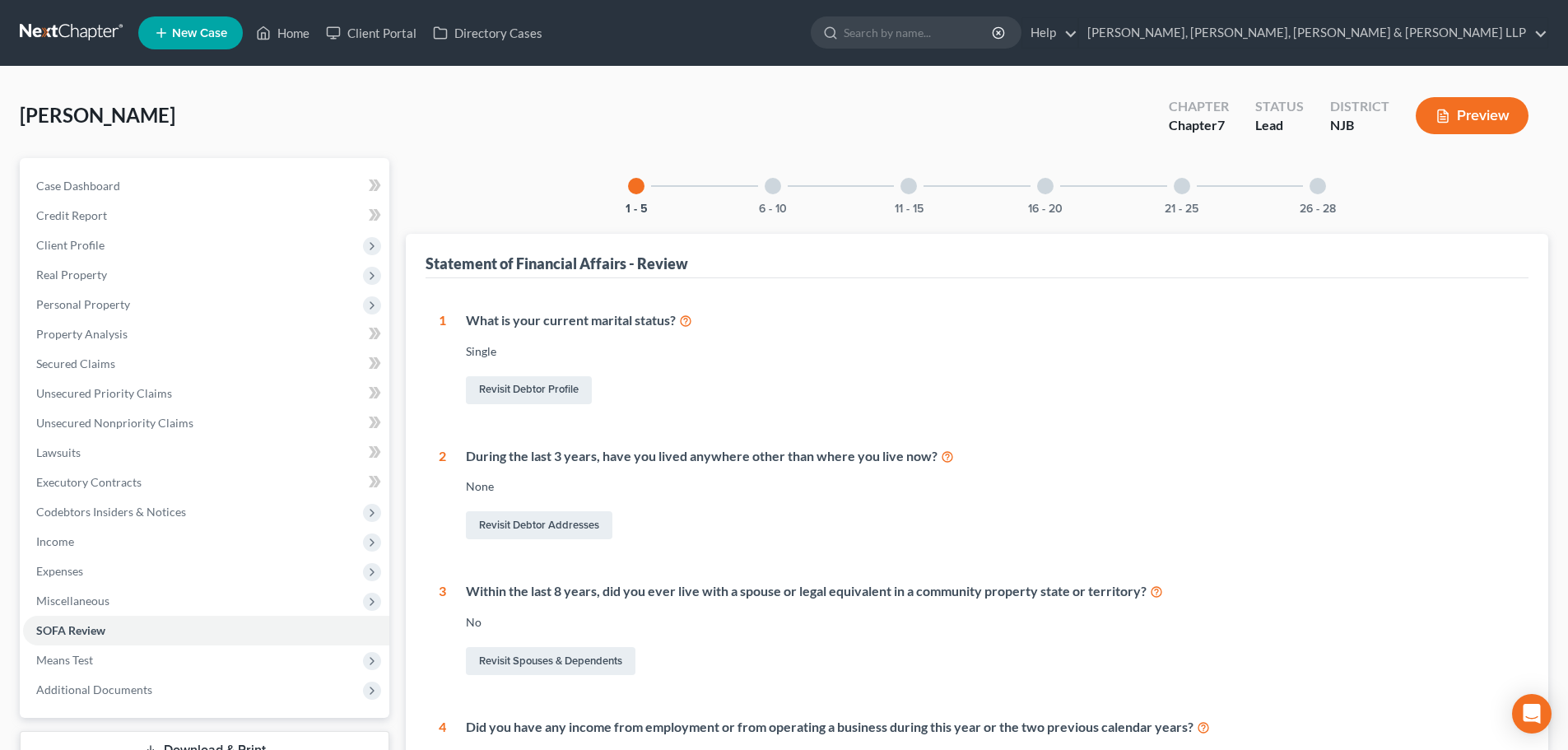
click at [1310, 190] on div "26 - 28" at bounding box center [1318, 186] width 56 height 56
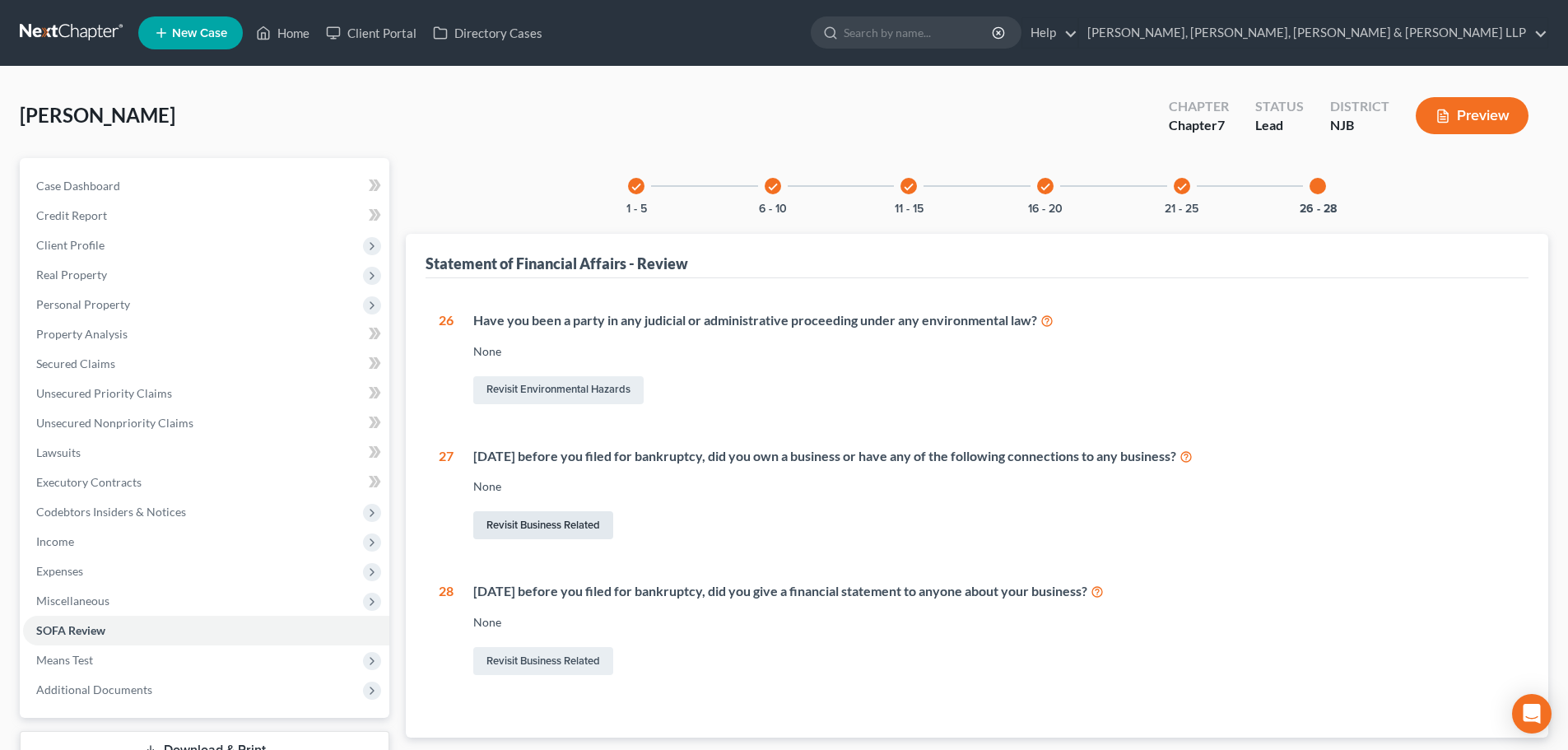
click at [583, 528] on link "Revisit Business Related" at bounding box center [543, 525] width 140 height 28
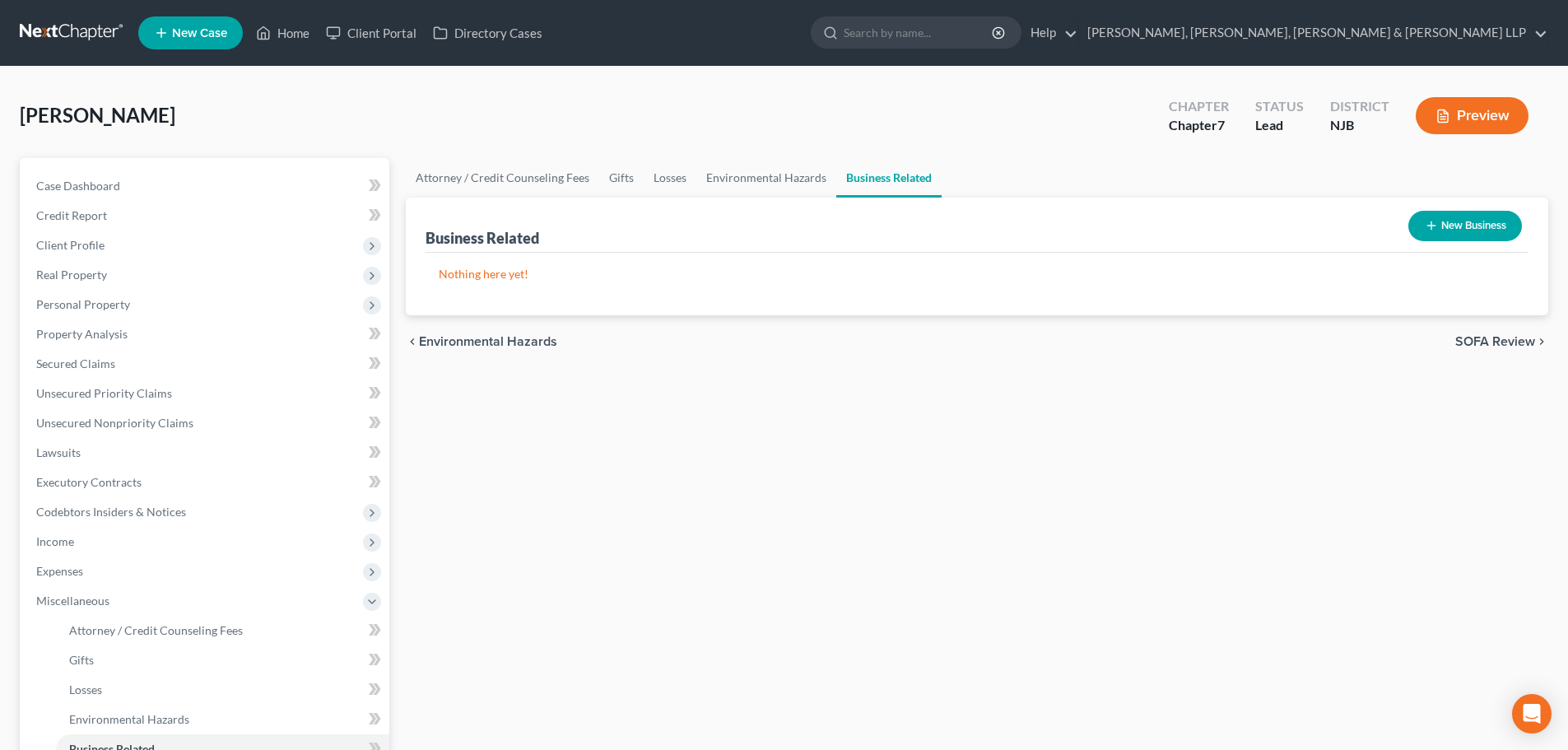
click at [1437, 218] on button "New Business" at bounding box center [1465, 225] width 114 height 30
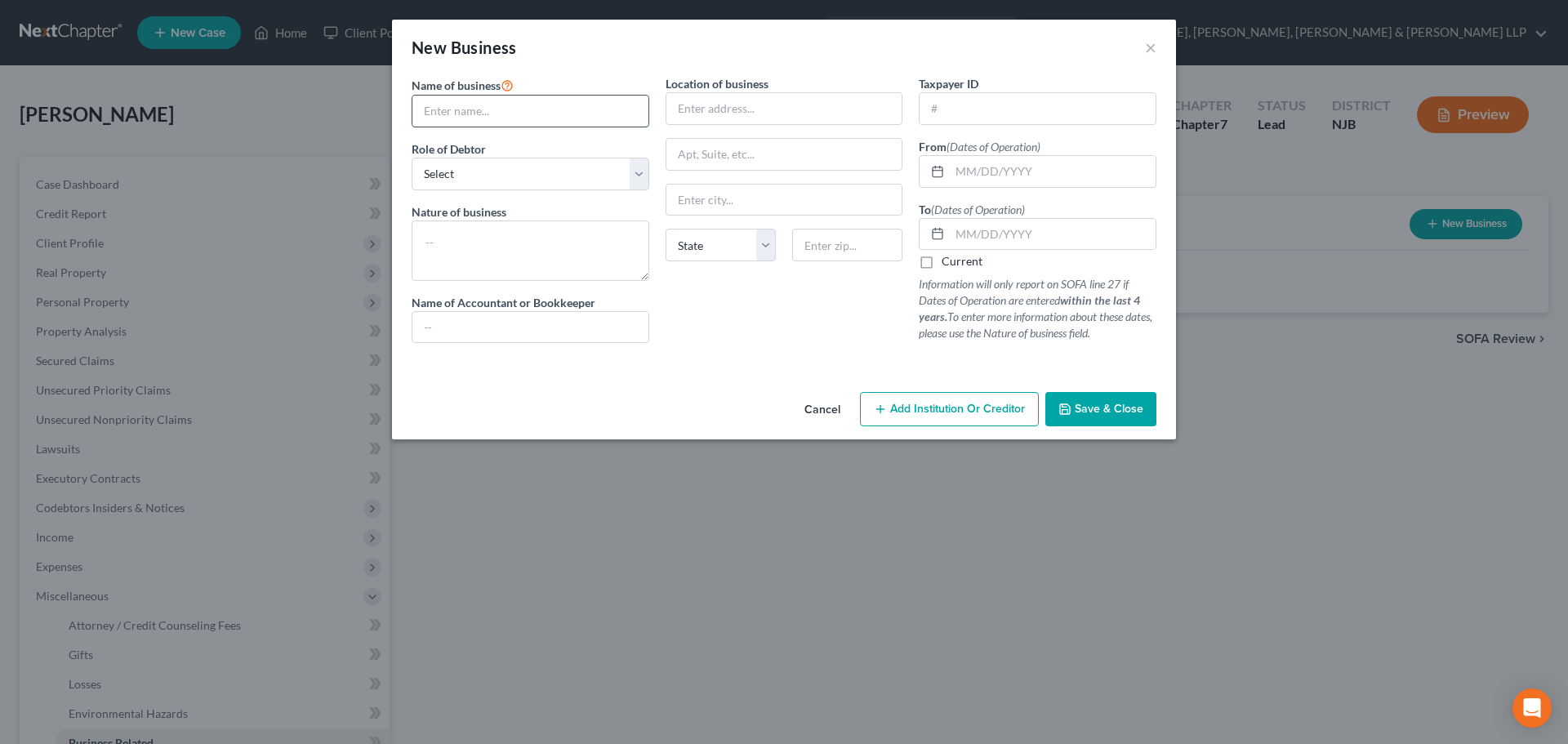
drag, startPoint x: 517, startPoint y: 109, endPoint x: 499, endPoint y: 109, distance: 18.0
click at [517, 109] on input "text" at bounding box center [530, 111] width 236 height 31
click at [486, 159] on select "Select A member of a limited liability company (LLC) or limited liability partn…" at bounding box center [530, 174] width 238 height 33
click at [411, 158] on select "Select A member of a limited liability company (LLC) or limited liability partn…" at bounding box center [530, 174] width 238 height 33
click at [507, 178] on select "Select A member of a limited liability company (LLC) or limited liability partn…" at bounding box center [530, 174] width 238 height 33
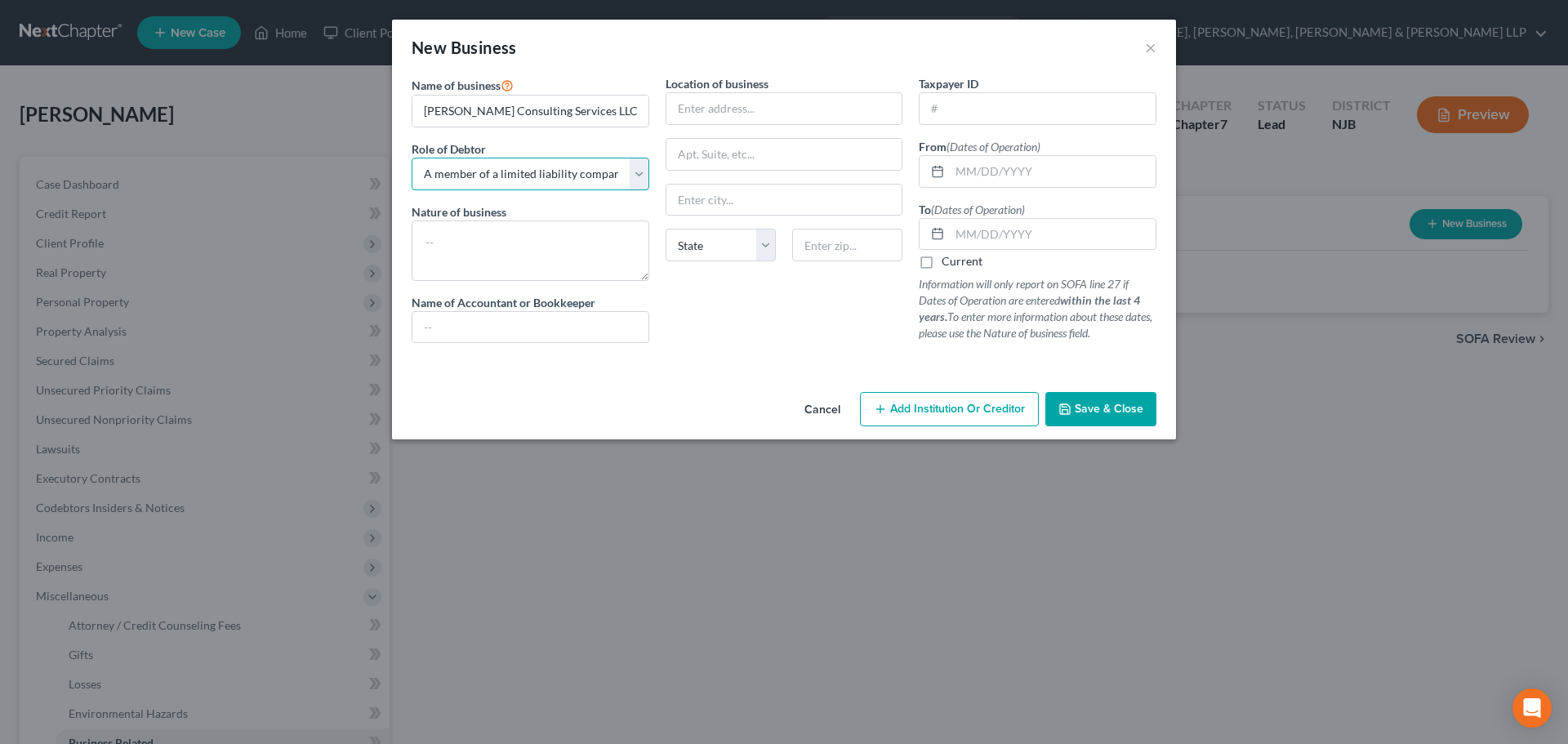
click at [411, 158] on select "Select A member of a limited liability company (LLC) or limited liability partn…" at bounding box center [530, 174] width 238 height 33
drag, startPoint x: 574, startPoint y: 120, endPoint x: 323, endPoint y: 132, distance: 251.3
click at [323, 132] on div "New Business × Name of business * M. Mora Consulting Services LLC Role of Debto…" at bounding box center [784, 372] width 1568 height 744
click at [964, 177] on input "text" at bounding box center [1052, 172] width 206 height 31
paste input "[DATE]"
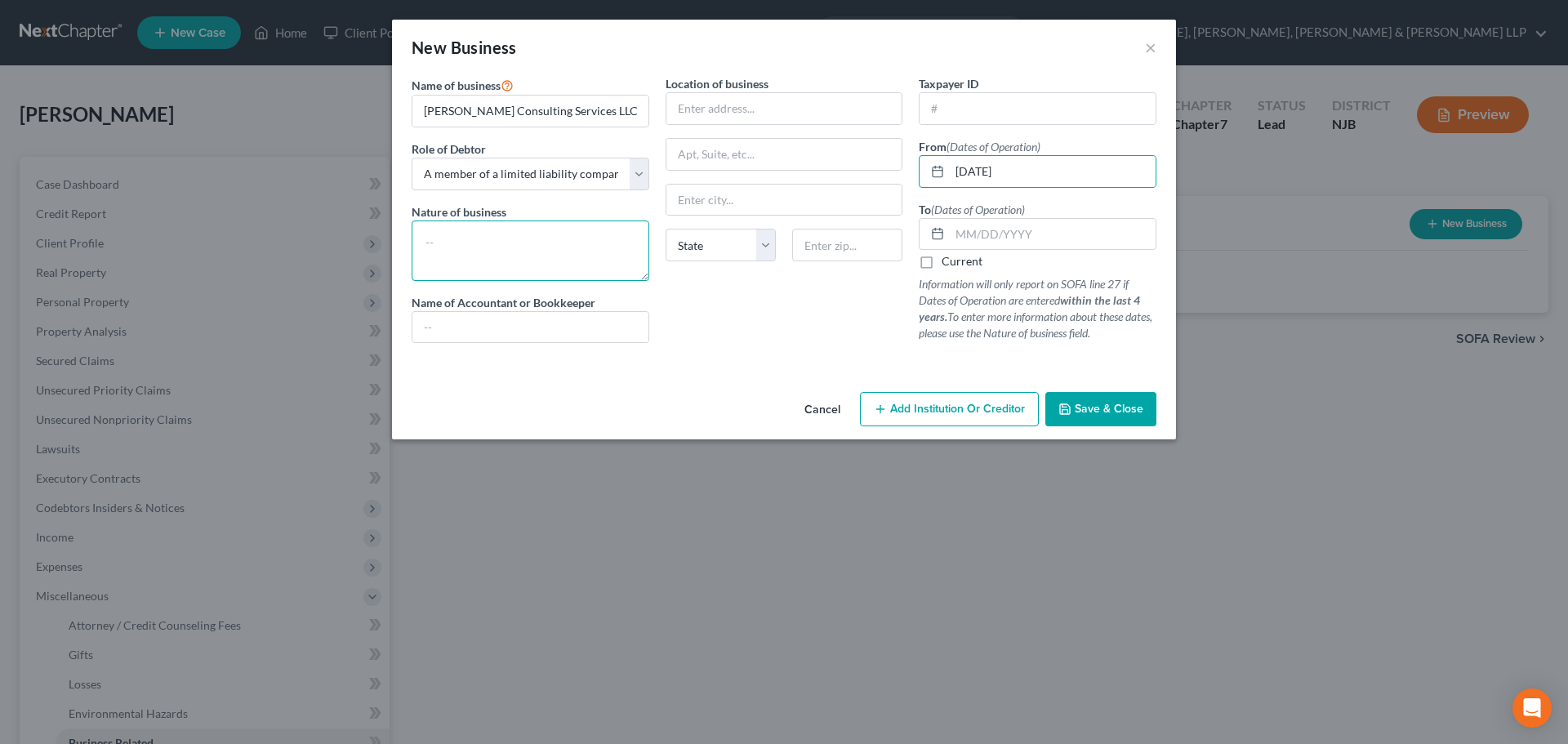
click at [455, 259] on textarea at bounding box center [530, 251] width 238 height 60
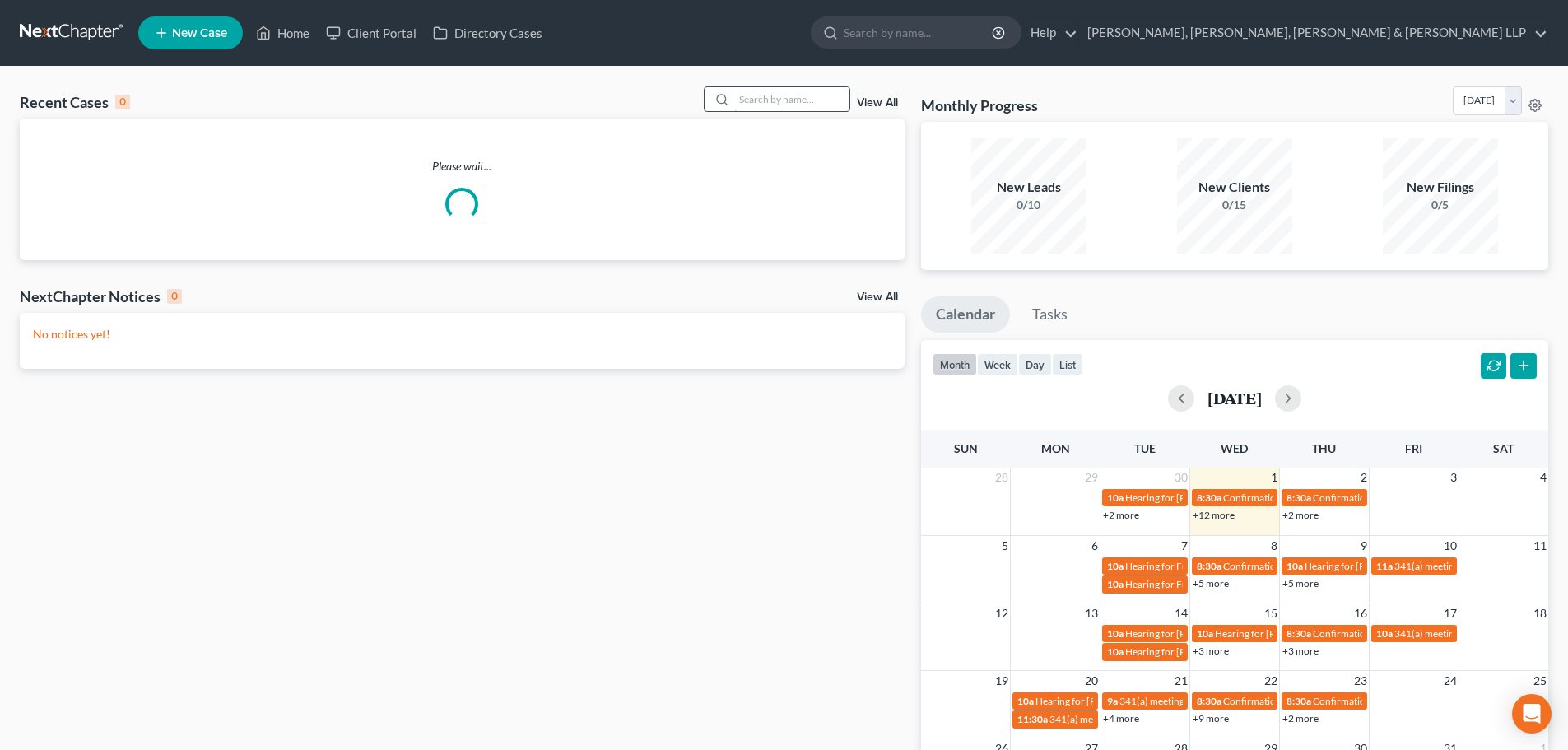
click at [762, 95] on input "search" at bounding box center [792, 98] width 116 height 23
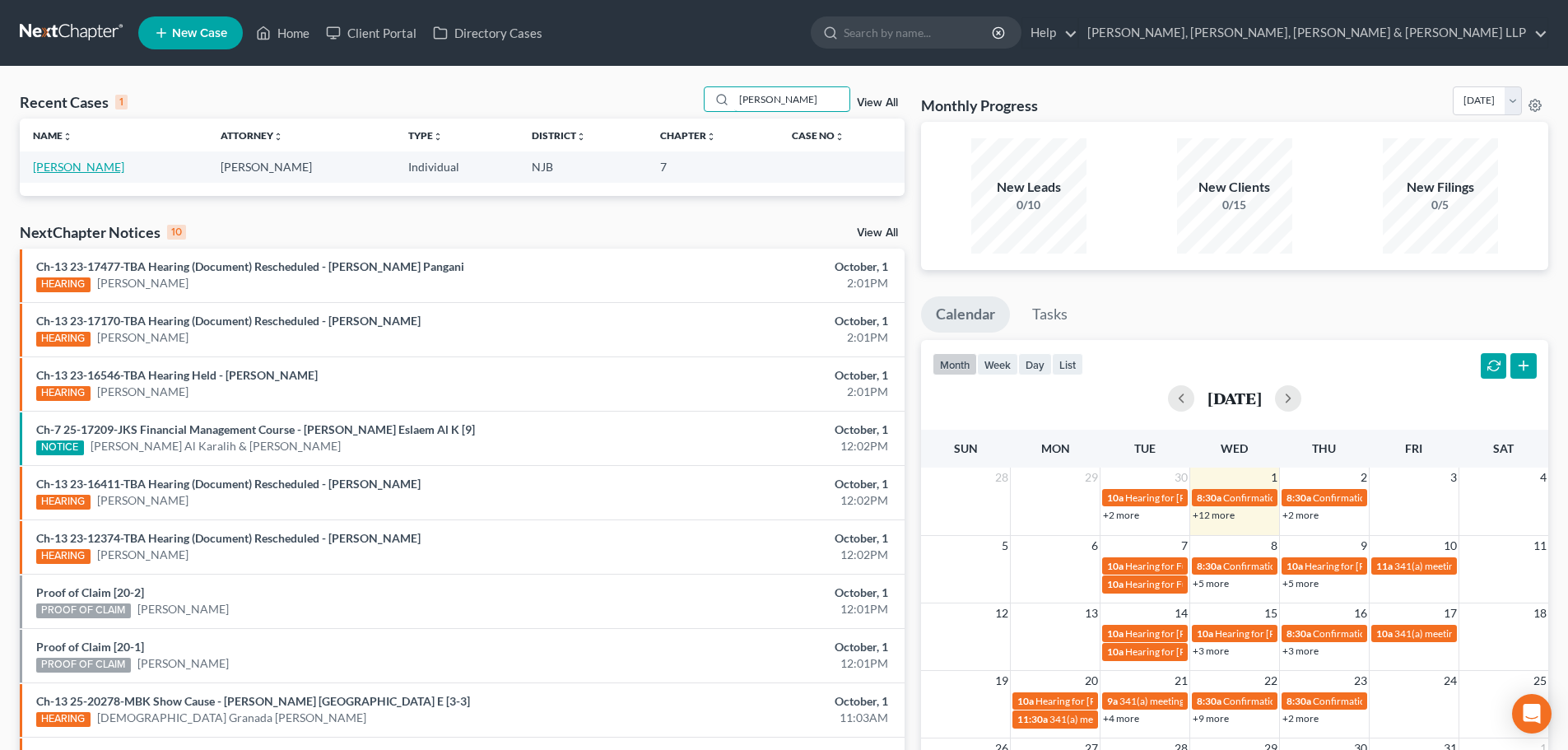
type input "mark mora"
click at [61, 170] on link "[PERSON_NAME]" at bounding box center [78, 167] width 91 height 14
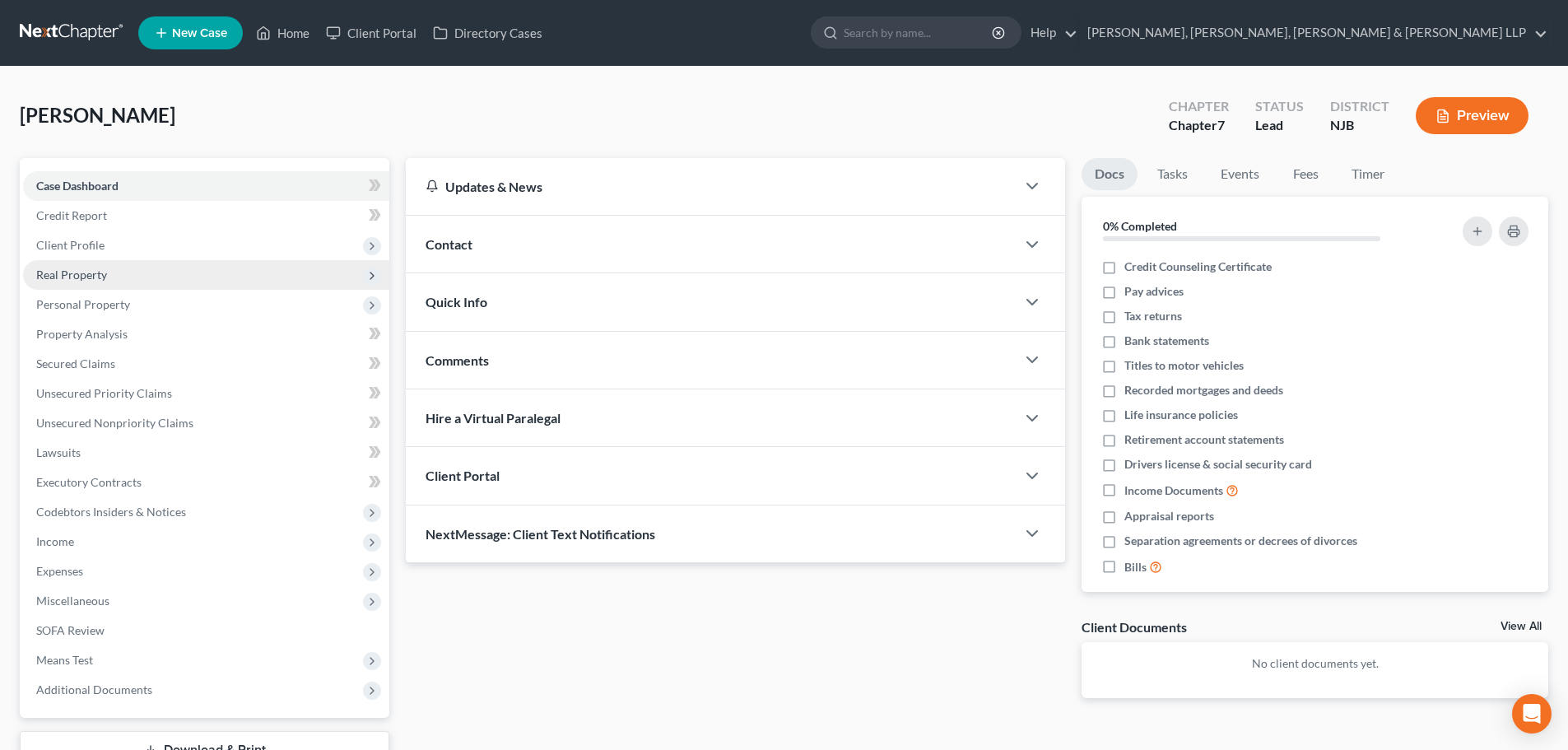
click at [64, 260] on span "Real Property" at bounding box center [206, 275] width 366 height 30
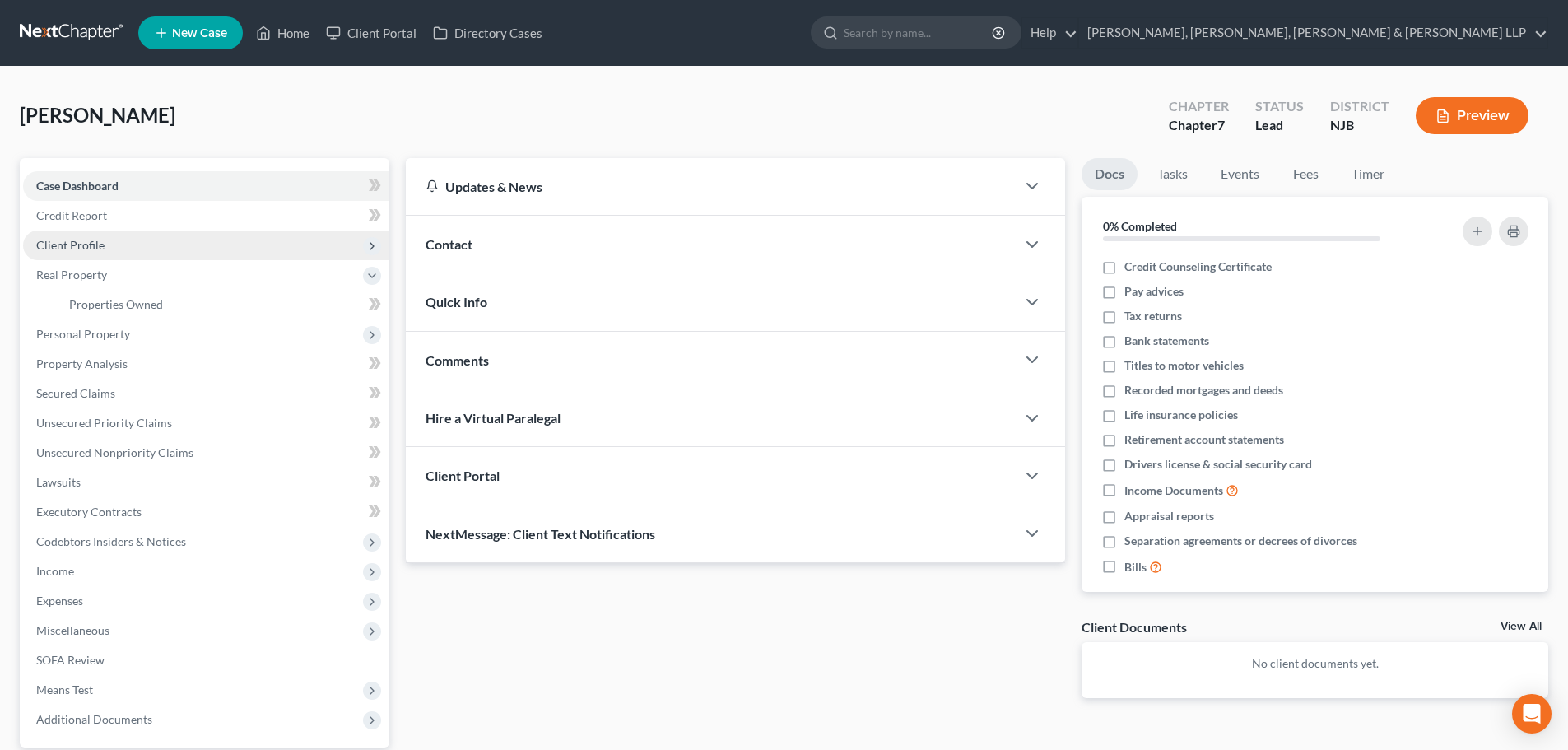
click at [77, 256] on span "Client Profile" at bounding box center [206, 245] width 366 height 30
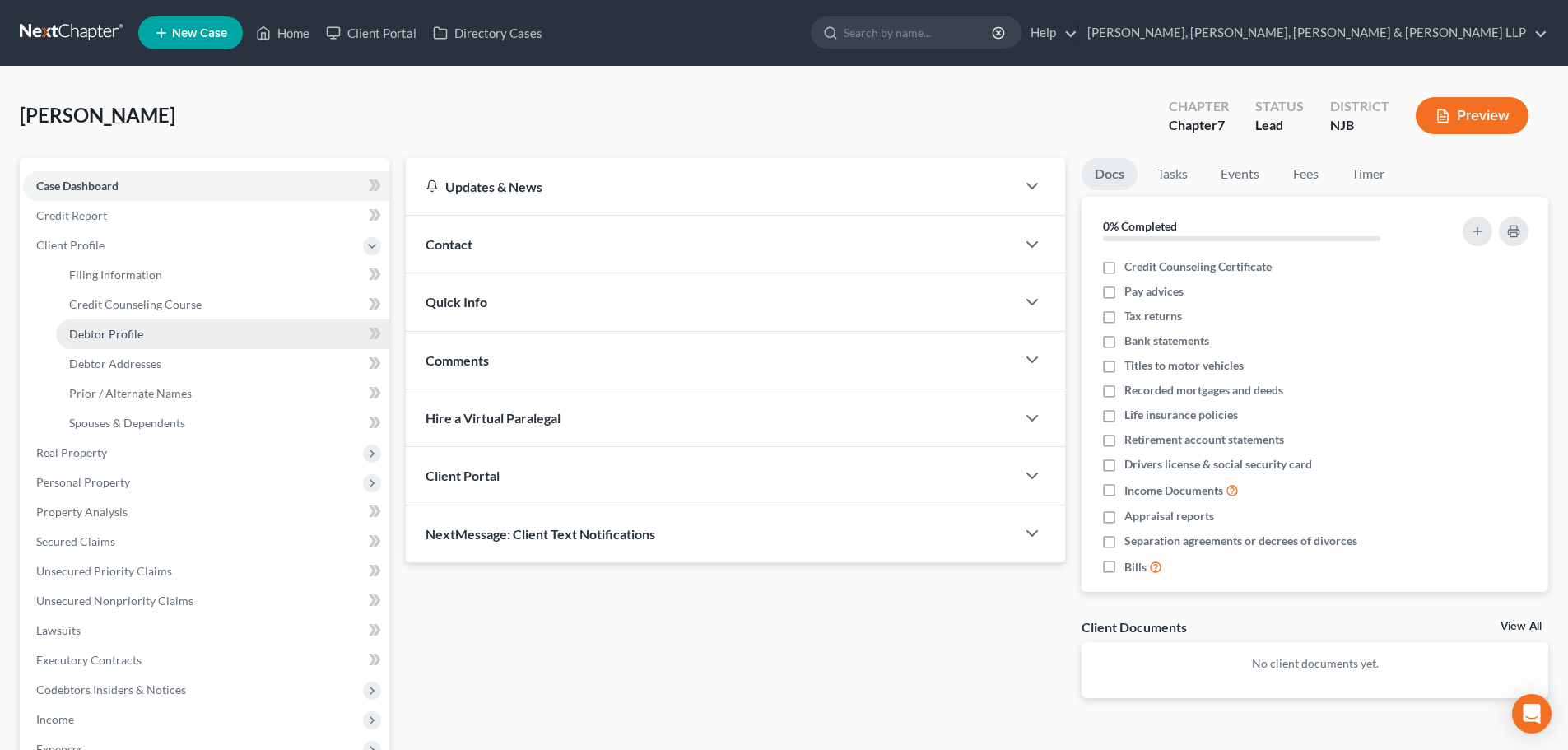
click at [107, 340] on span "Debtor Profile" at bounding box center [106, 334] width 74 height 14
select select "0"
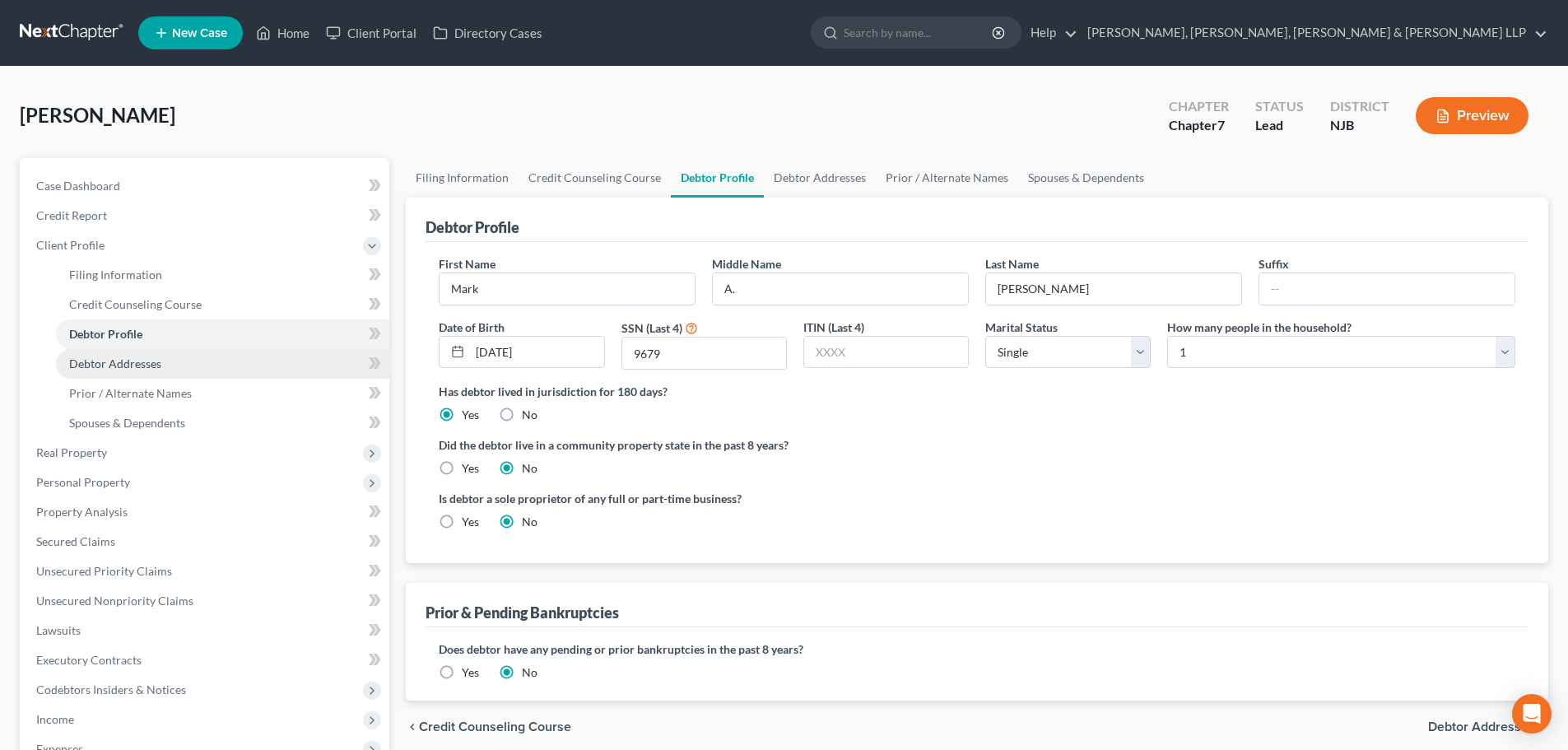
click at [114, 370] on link "Debtor Addresses" at bounding box center [223, 364] width 334 height 30
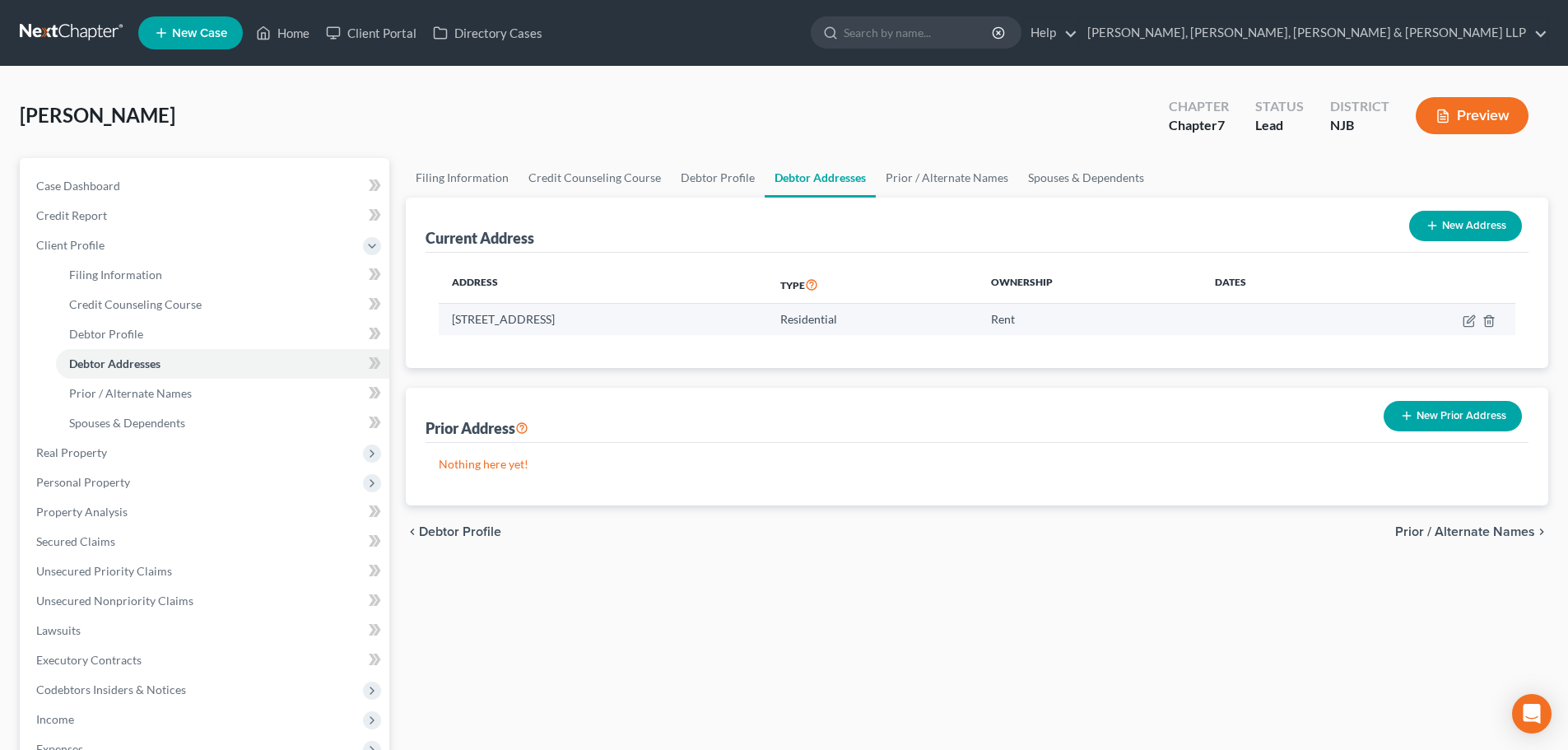
drag, startPoint x: 708, startPoint y: 318, endPoint x: 444, endPoint y: 317, distance: 264.0
click at [444, 317] on td "265 Highland Avenue, Elmwood Park, NJ 07407" at bounding box center [603, 319] width 329 height 31
copy td "265 Highland Avenue, Elmwood Park, NJ 07407"
click at [1431, 412] on button "New Prior Address" at bounding box center [1452, 415] width 138 height 30
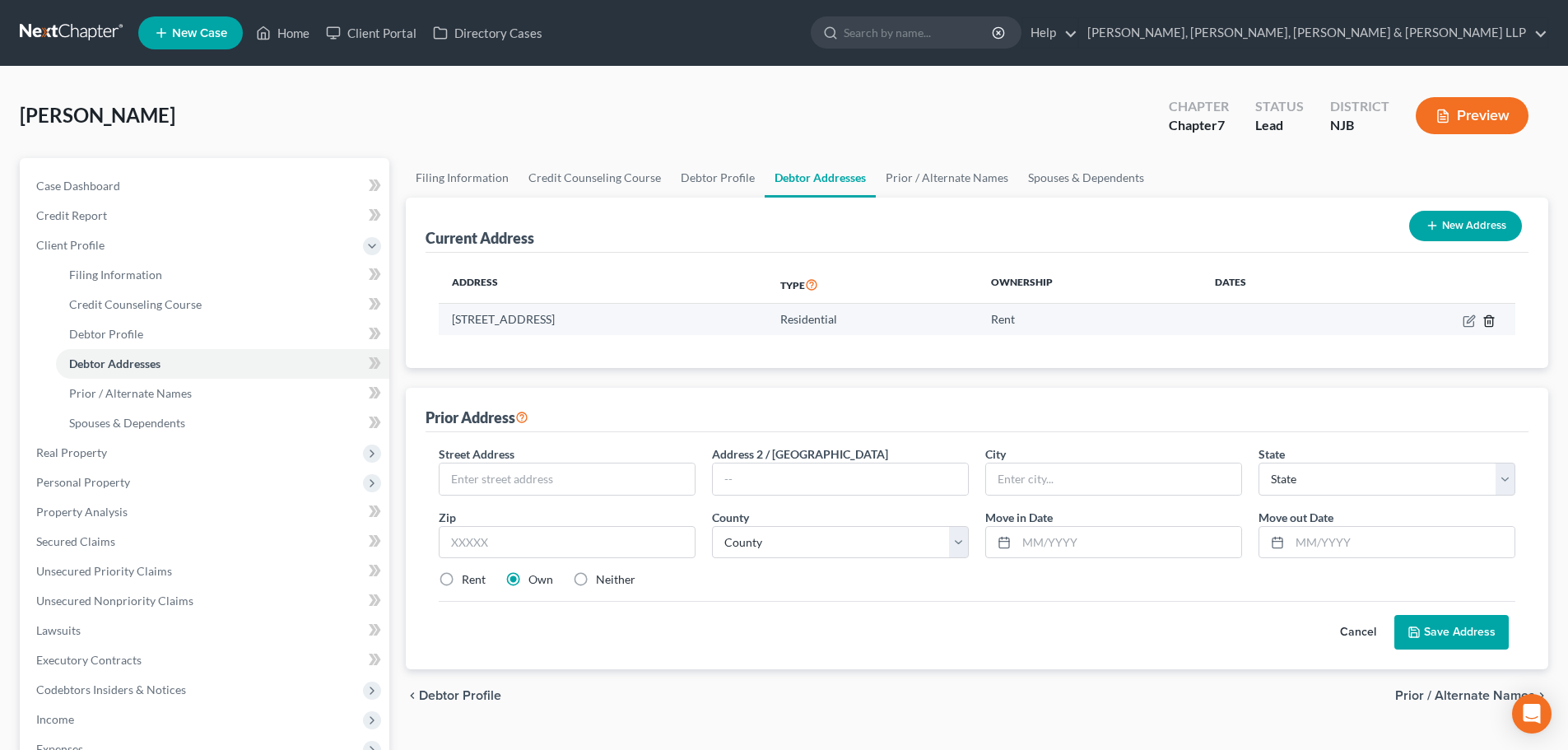
click at [1487, 326] on icon "button" at bounding box center [1489, 321] width 8 height 10
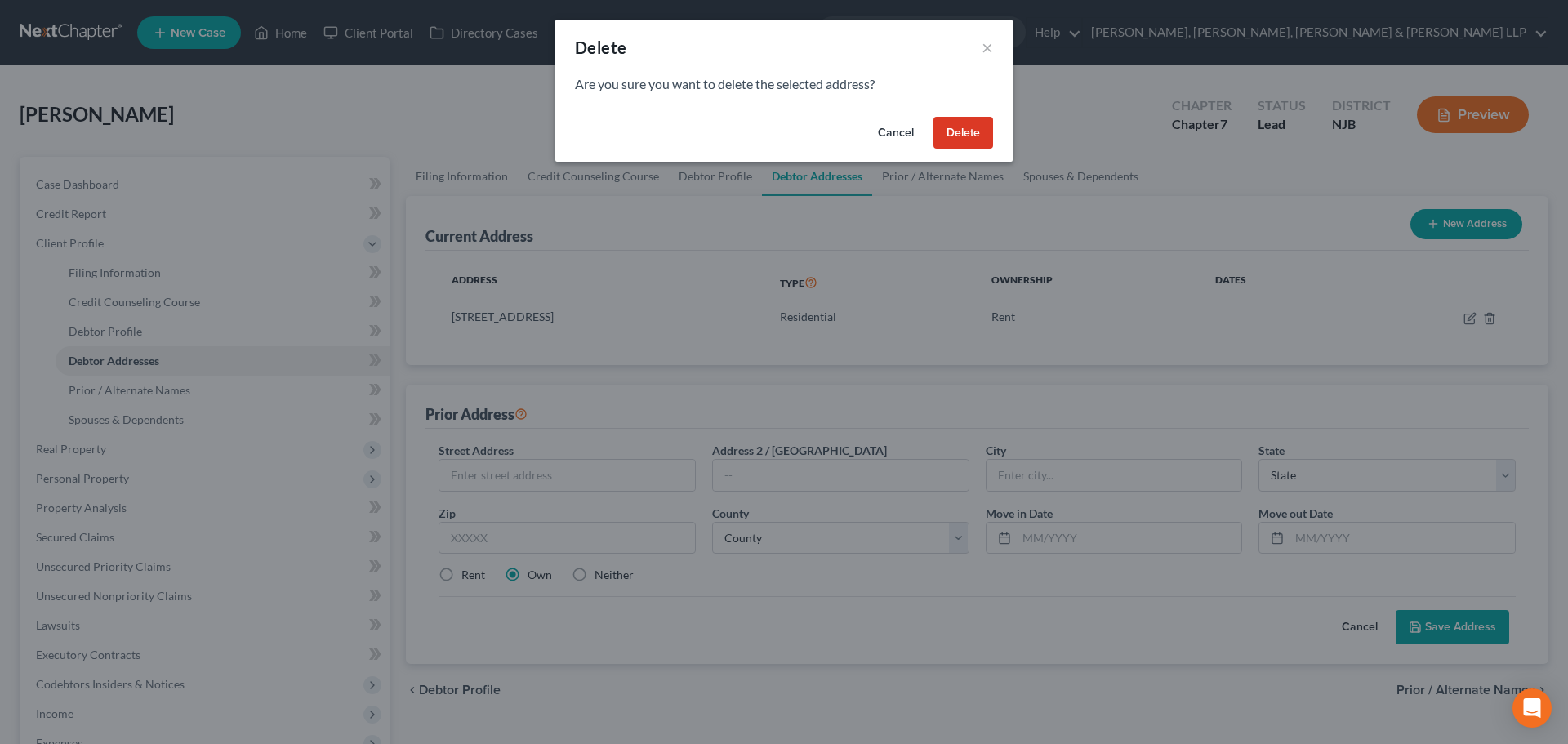
click at [888, 136] on button "Cancel" at bounding box center [896, 133] width 62 height 33
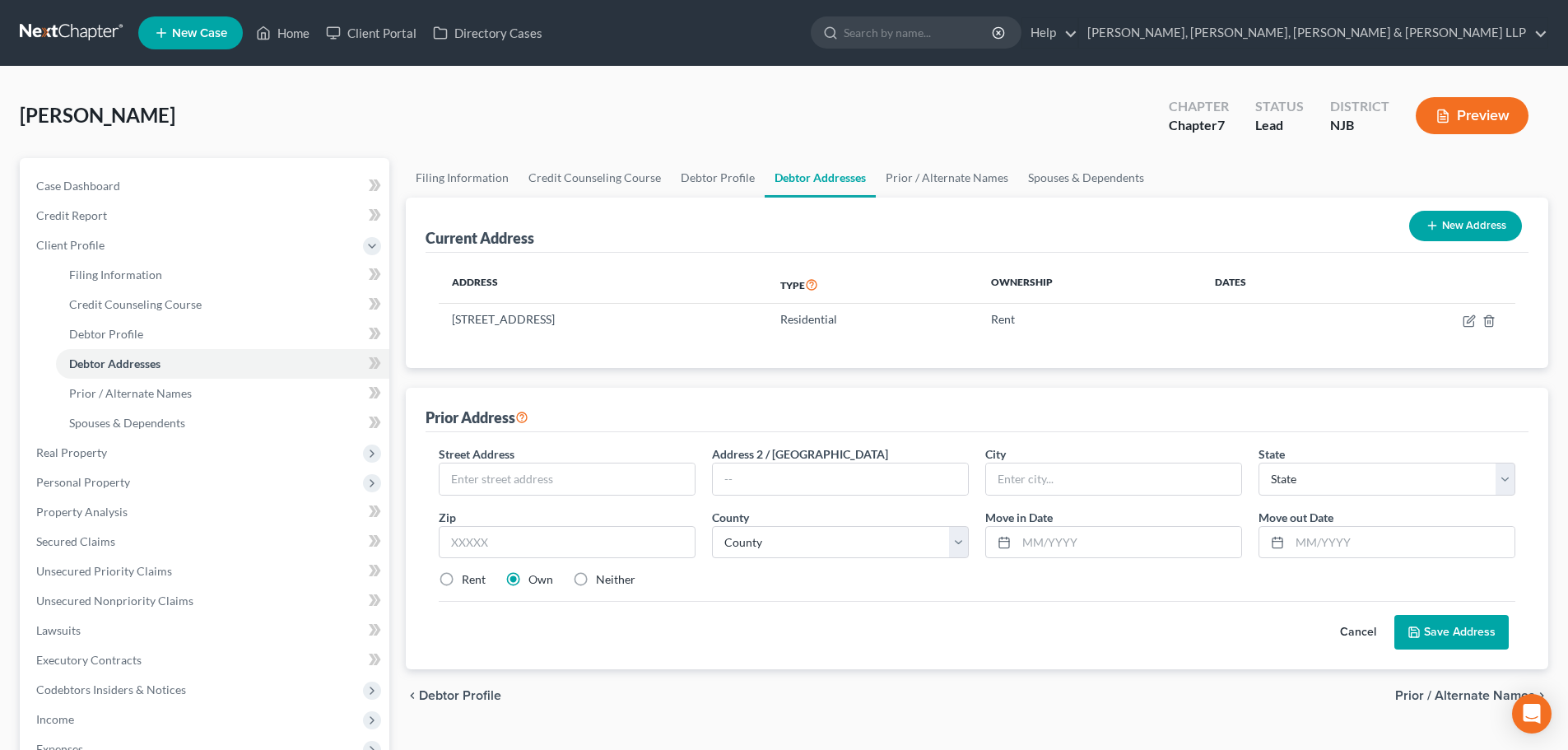
click at [1360, 623] on button "Cancel" at bounding box center [1358, 632] width 72 height 33
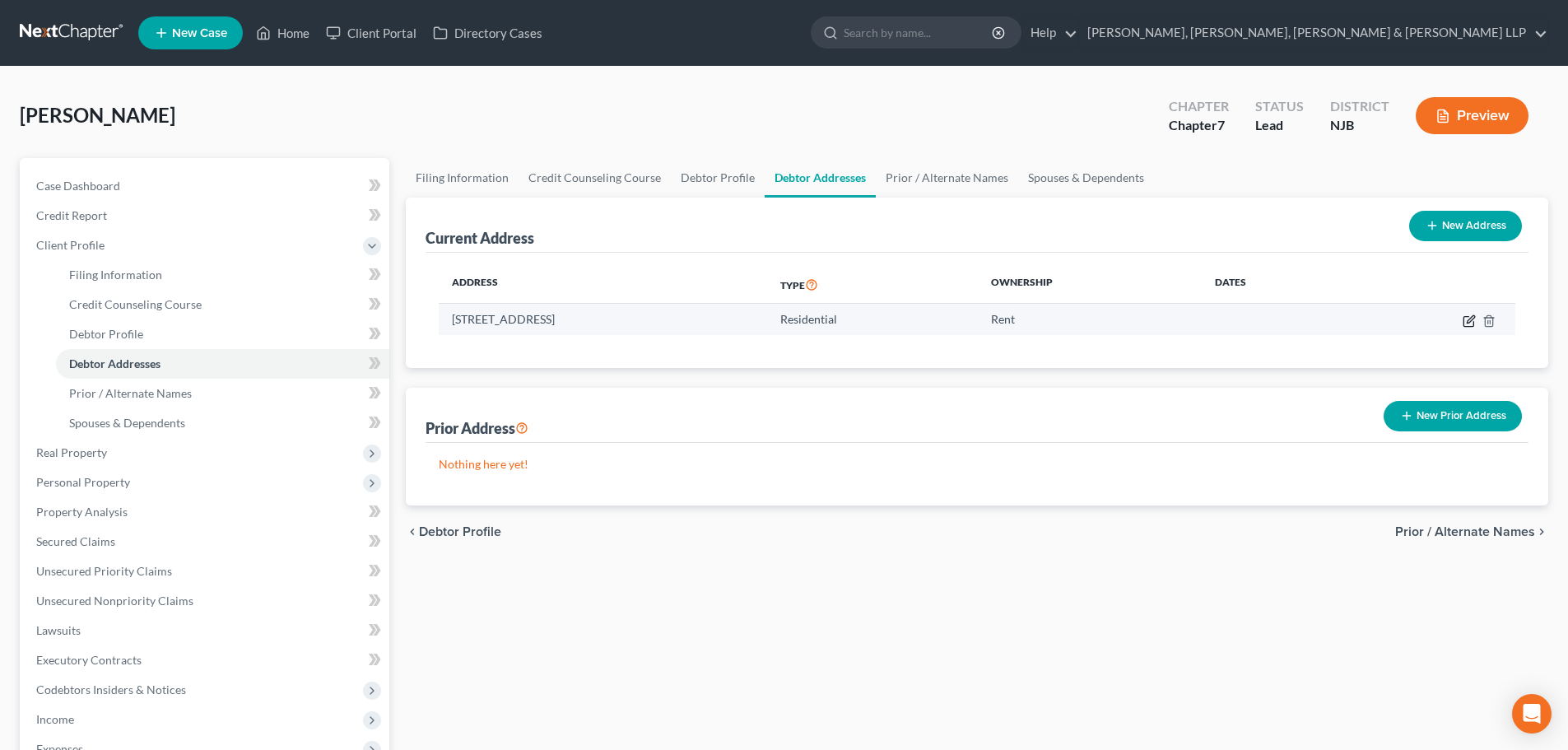
click at [1464, 322] on icon "button" at bounding box center [1468, 321] width 10 height 10
select select "33"
select select "0"
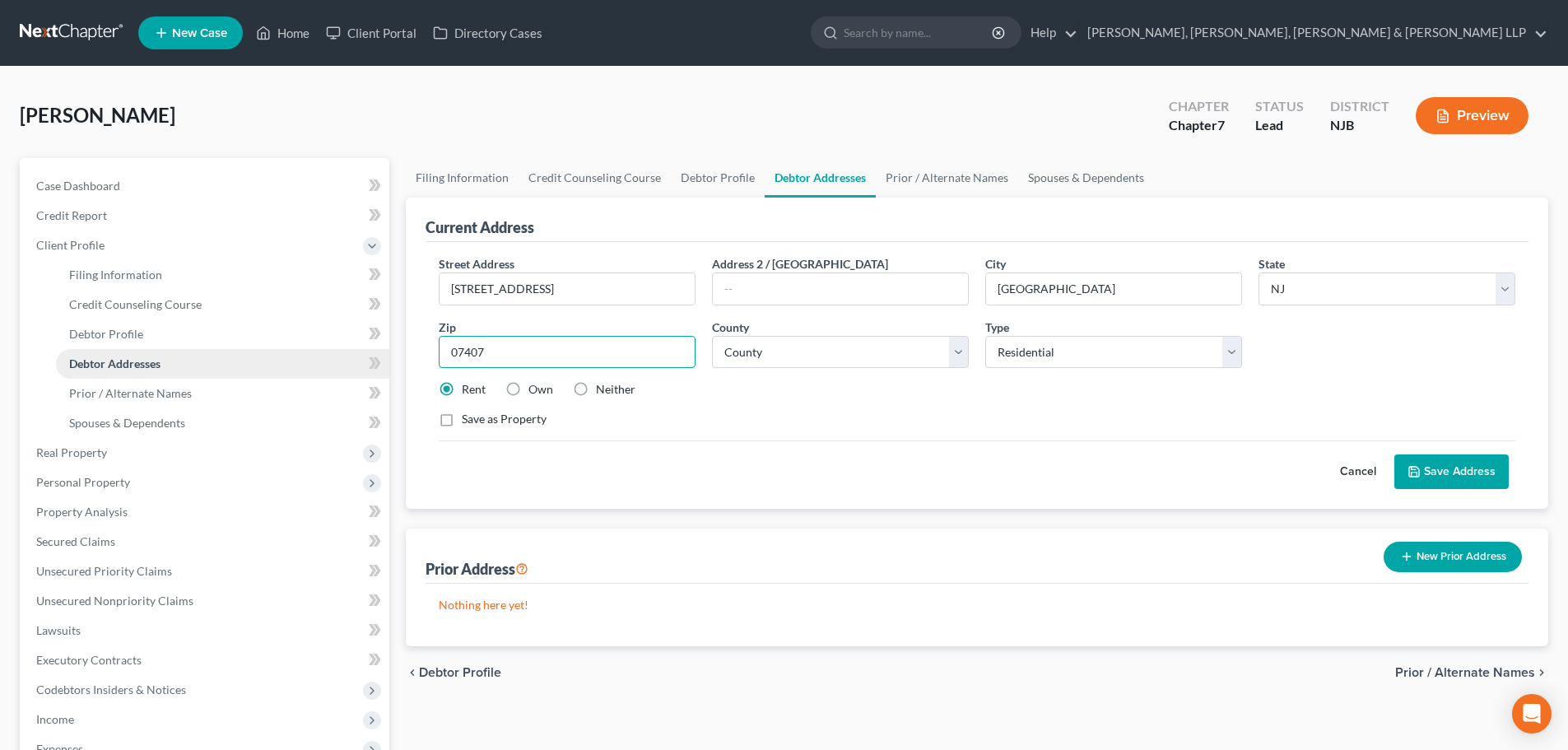
click at [341, 377] on div "Petition Navigation Case Dashboard Payments Invoices Payments Payments Credit R…" at bounding box center [784, 574] width 1545 height 832
type input "07407"
click at [619, 302] on input "265 Highland Avenue" at bounding box center [568, 289] width 256 height 31
drag, startPoint x: 937, startPoint y: 347, endPoint x: 901, endPoint y: 357, distance: 37.4
click at [901, 357] on div "Street Address * 265 Highland Avenue Address 2 / PO Box City * Elmwood Park Sta…" at bounding box center [977, 348] width 1093 height 186
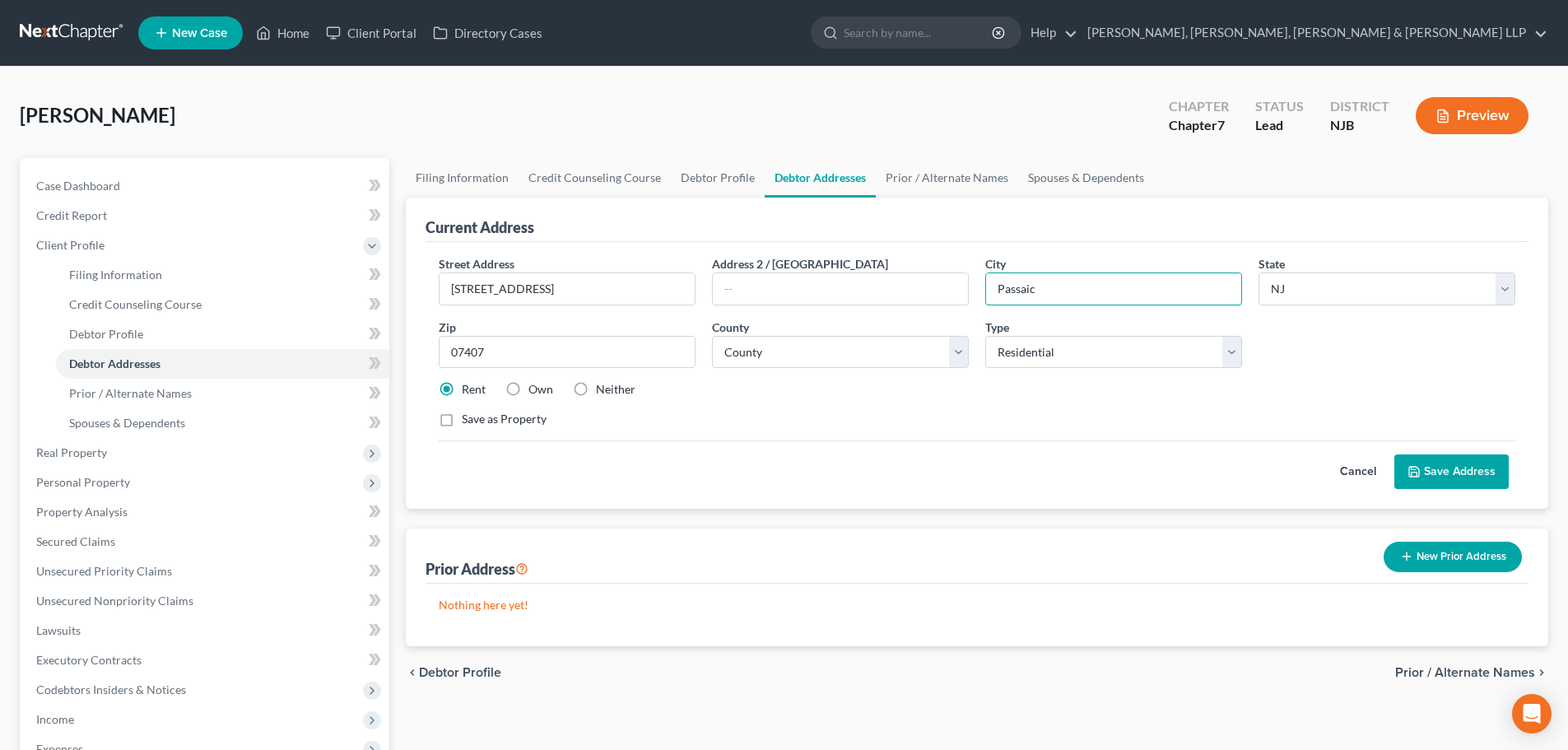
type input "Passaic"
click at [1470, 465] on button "Save Address" at bounding box center [1452, 472] width 115 height 35
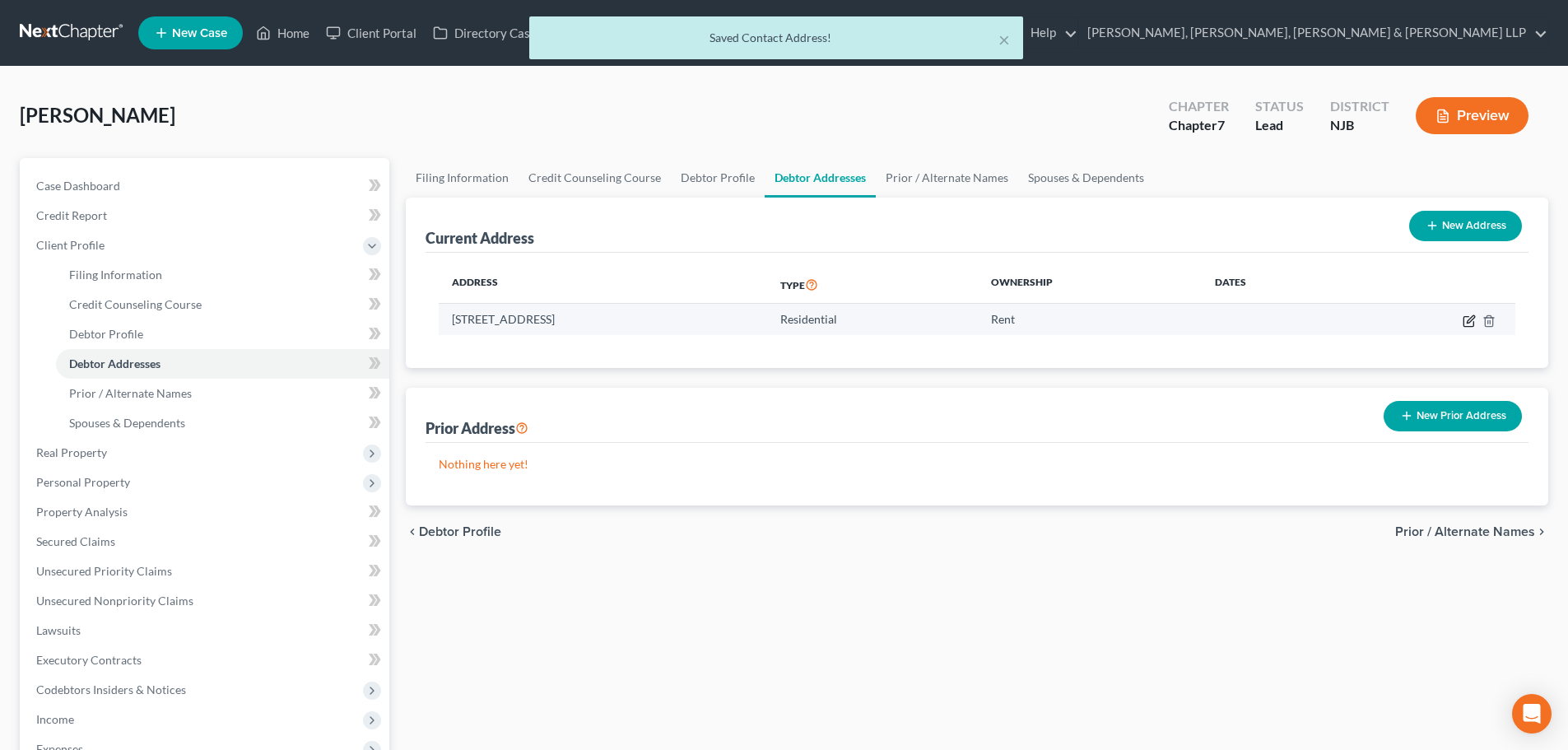
click at [1472, 327] on icon "button" at bounding box center [1469, 321] width 13 height 13
select select "33"
select select "1"
select select "0"
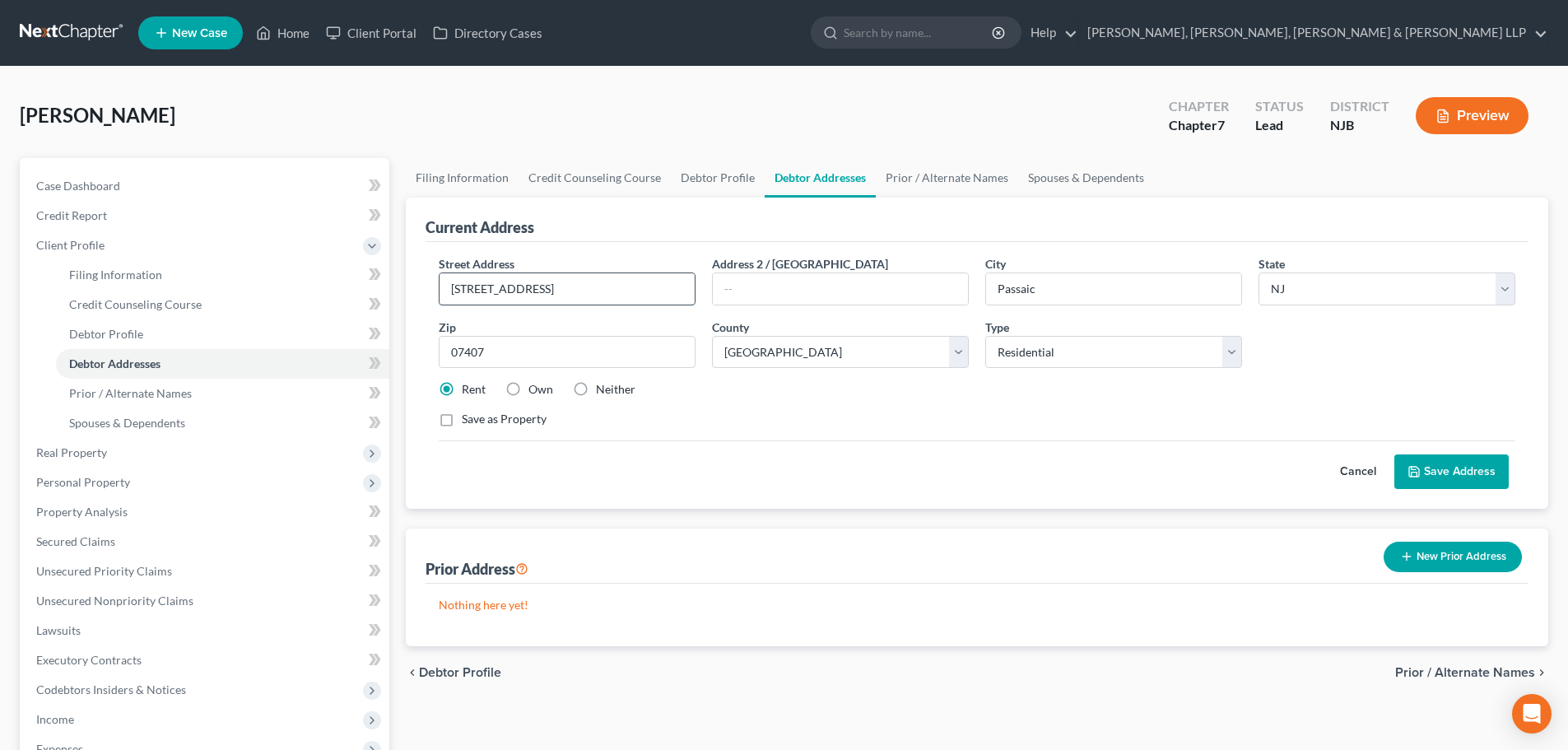
click at [581, 281] on input "265 Highland Avenue" at bounding box center [568, 289] width 256 height 31
type input "265 Highland Avenue, 2nd Floor"
click at [1435, 470] on button "Save Address" at bounding box center [1452, 472] width 115 height 35
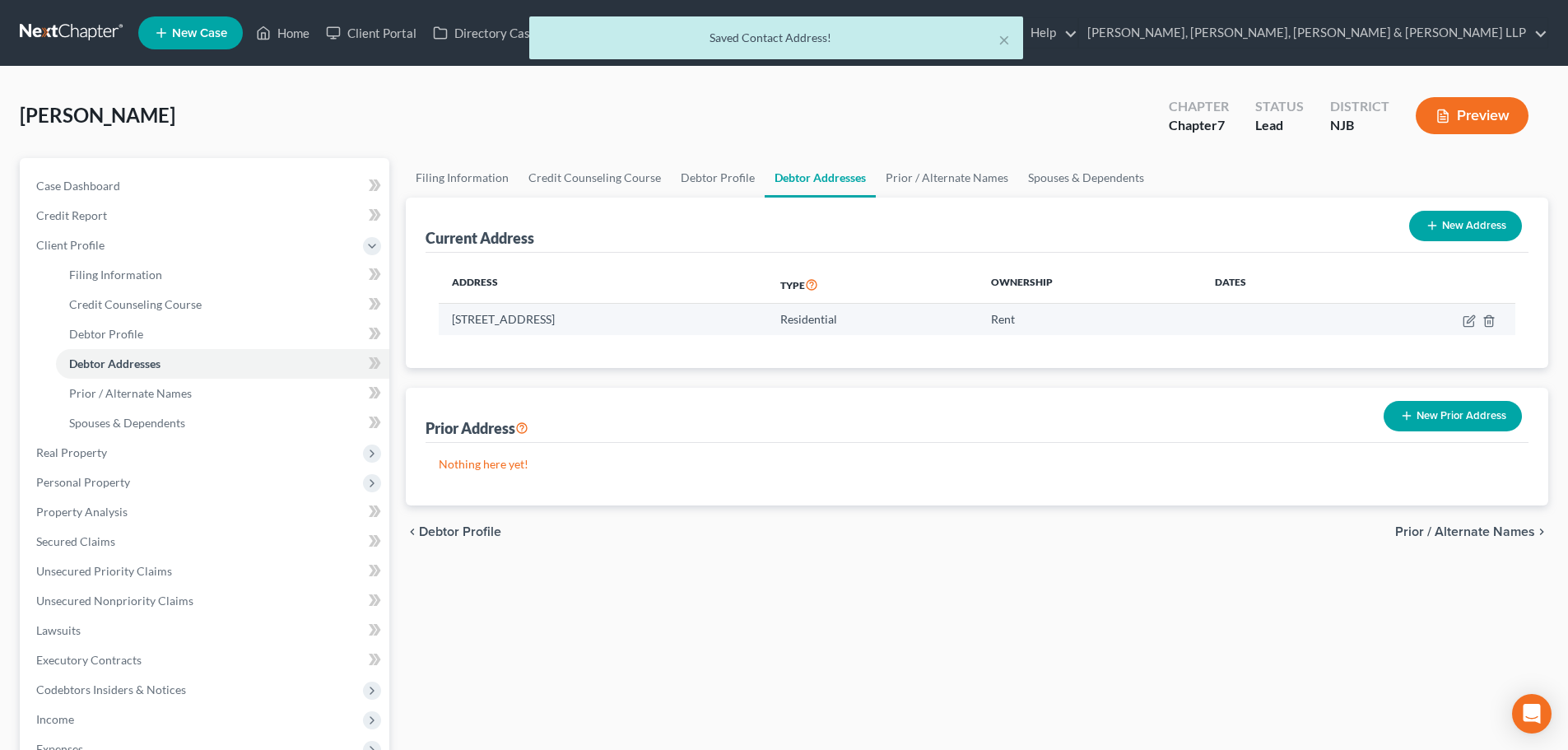
drag, startPoint x: 722, startPoint y: 322, endPoint x: 462, endPoint y: 319, distance: 260.0
click at [442, 319] on td "265 Highland Avenue, 2nd Floor, Passaic, NJ 07407" at bounding box center [603, 319] width 329 height 31
copy td "265 Highland Avenue, 2nd Floor, Passaic, NJ 07407"
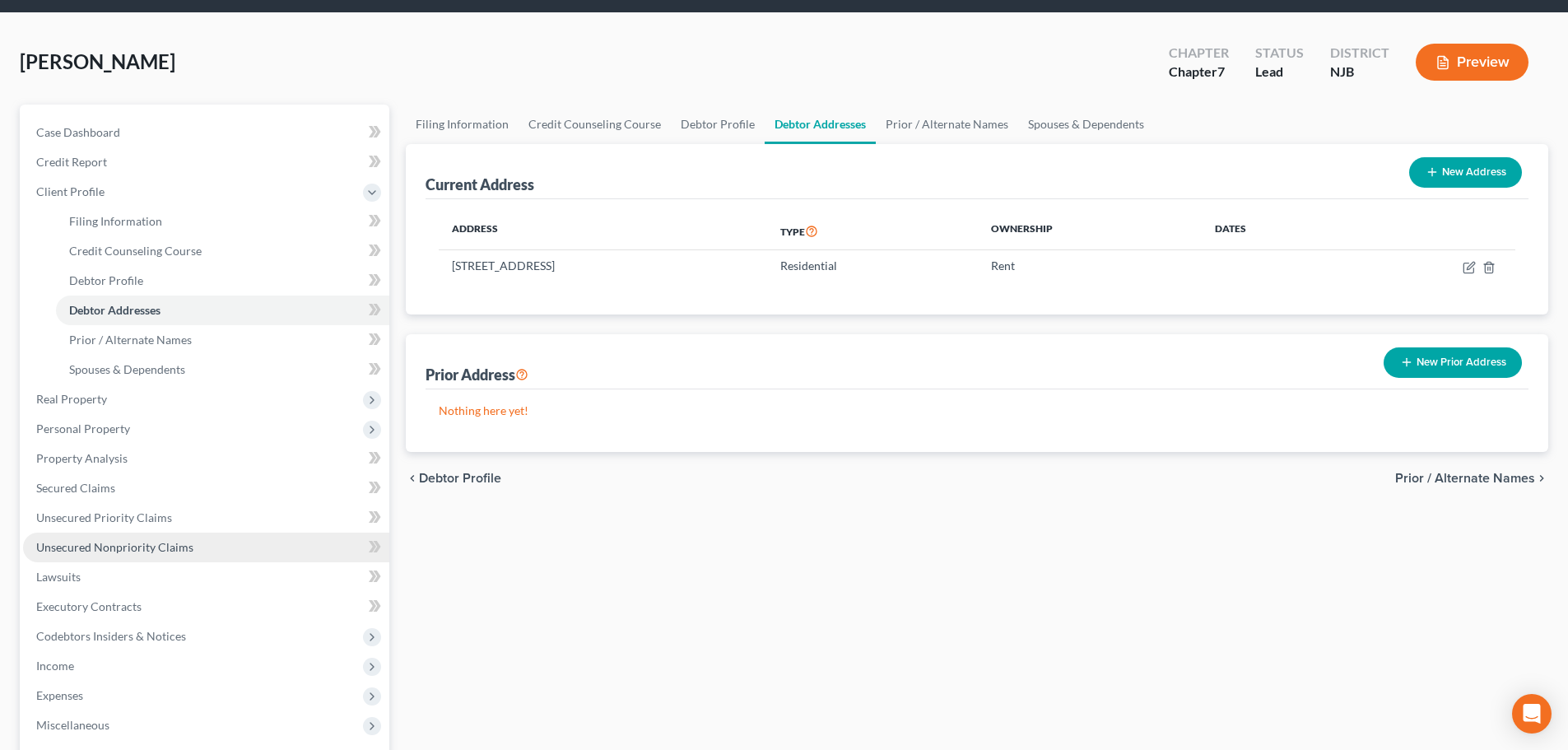
scroll to position [83, 0]
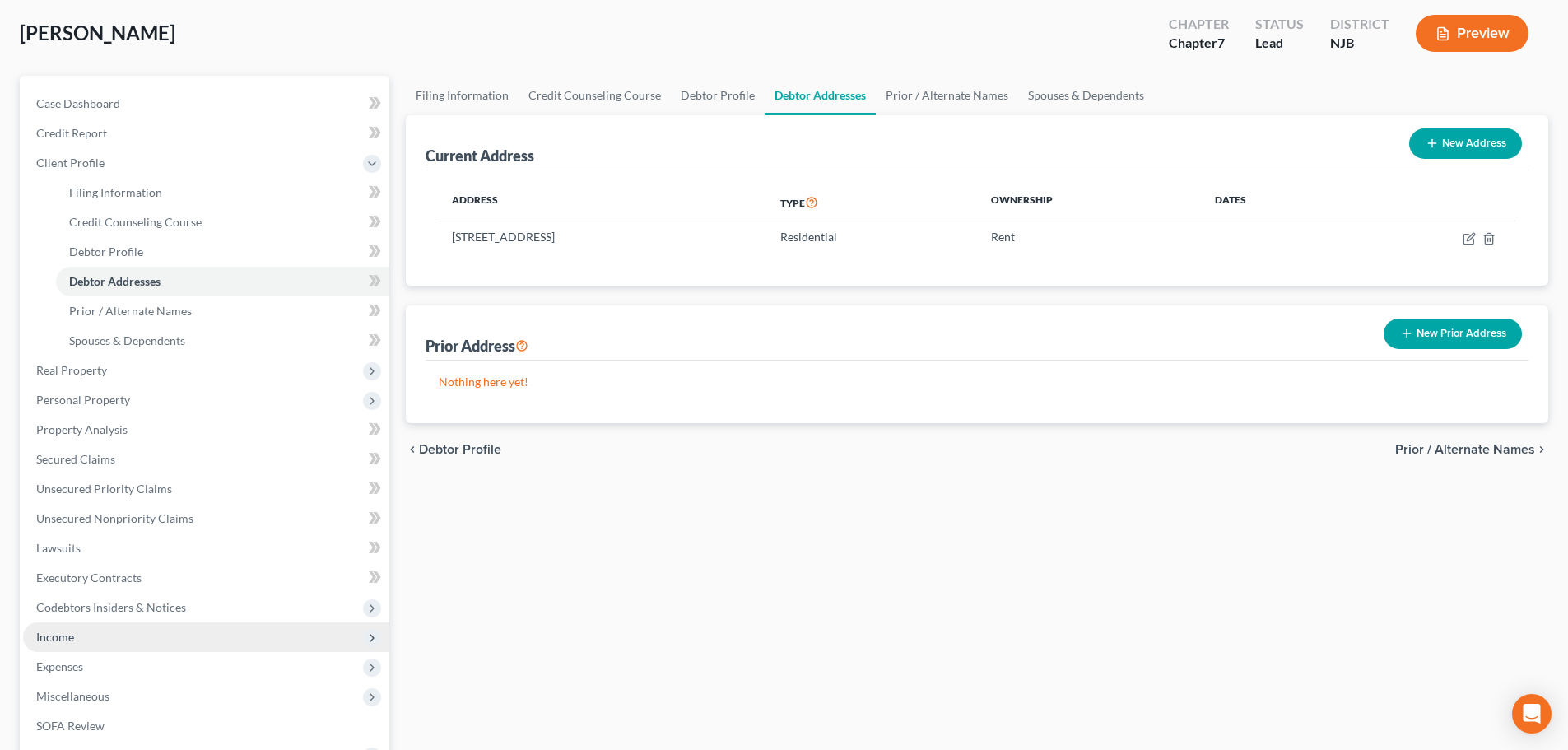
click at [63, 627] on span "Income" at bounding box center [206, 637] width 366 height 30
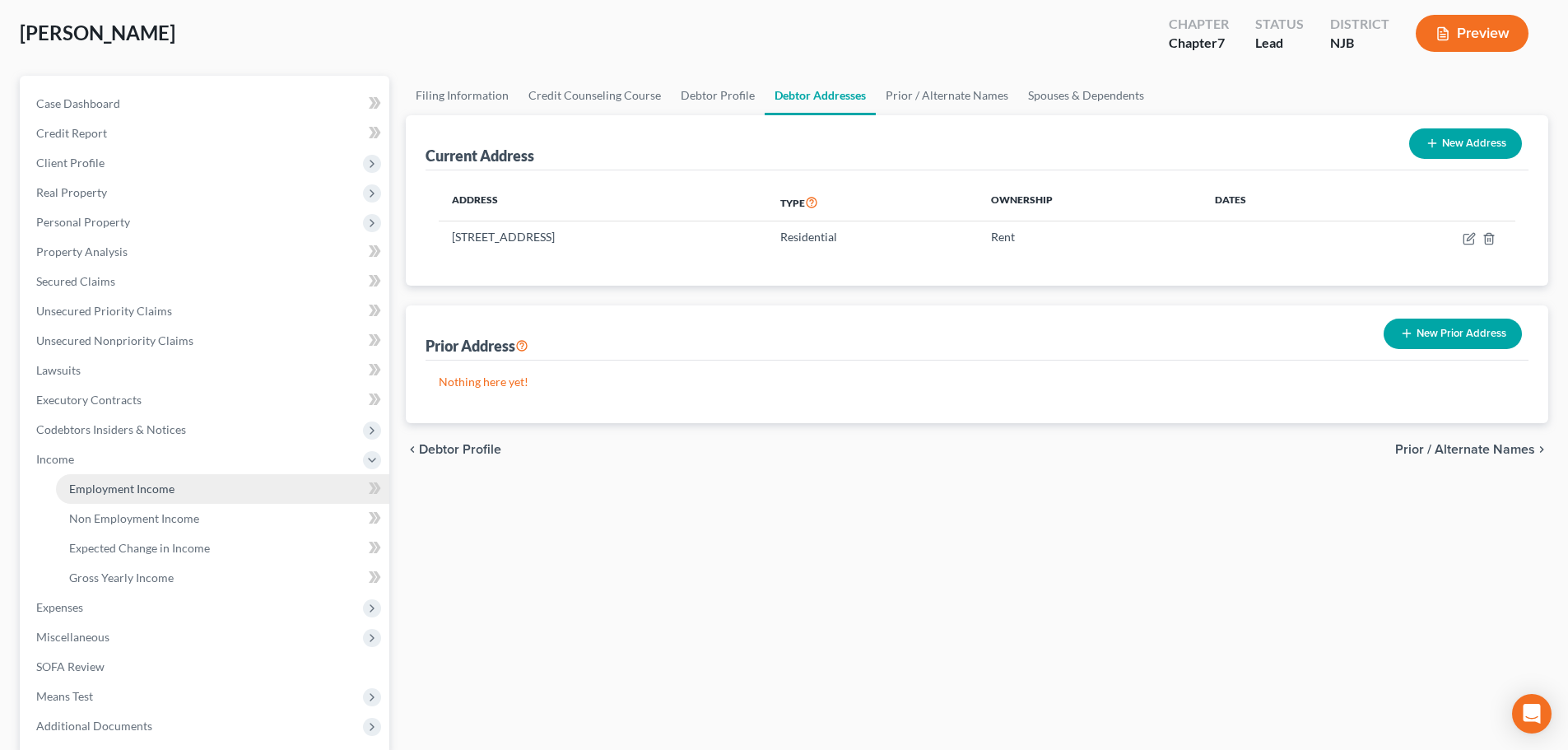
click at [152, 495] on link "Employment Income" at bounding box center [223, 489] width 334 height 30
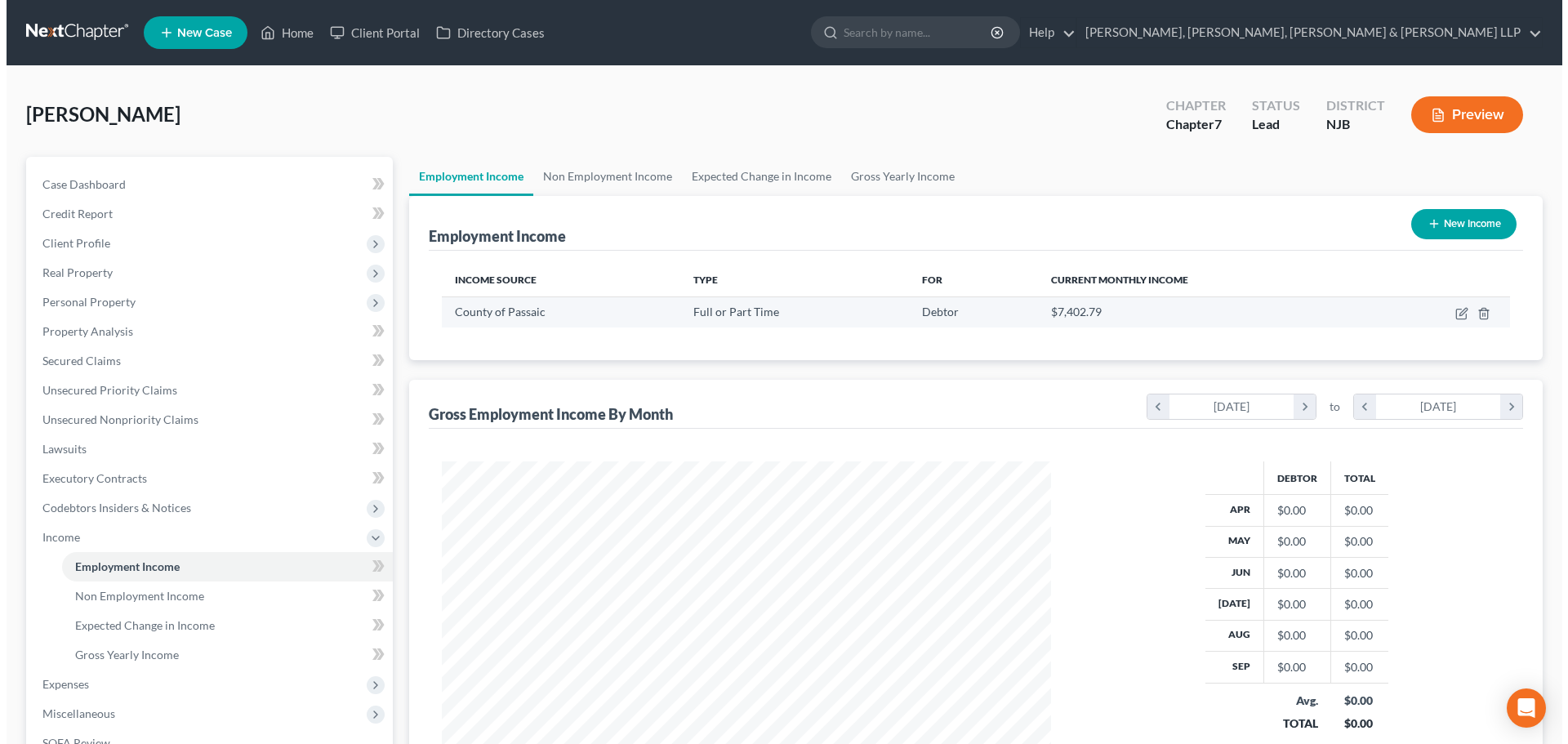
scroll to position [304, 642]
click at [1452, 316] on icon "button" at bounding box center [1455, 313] width 13 height 13
select select "0"
select select "33"
select select "2"
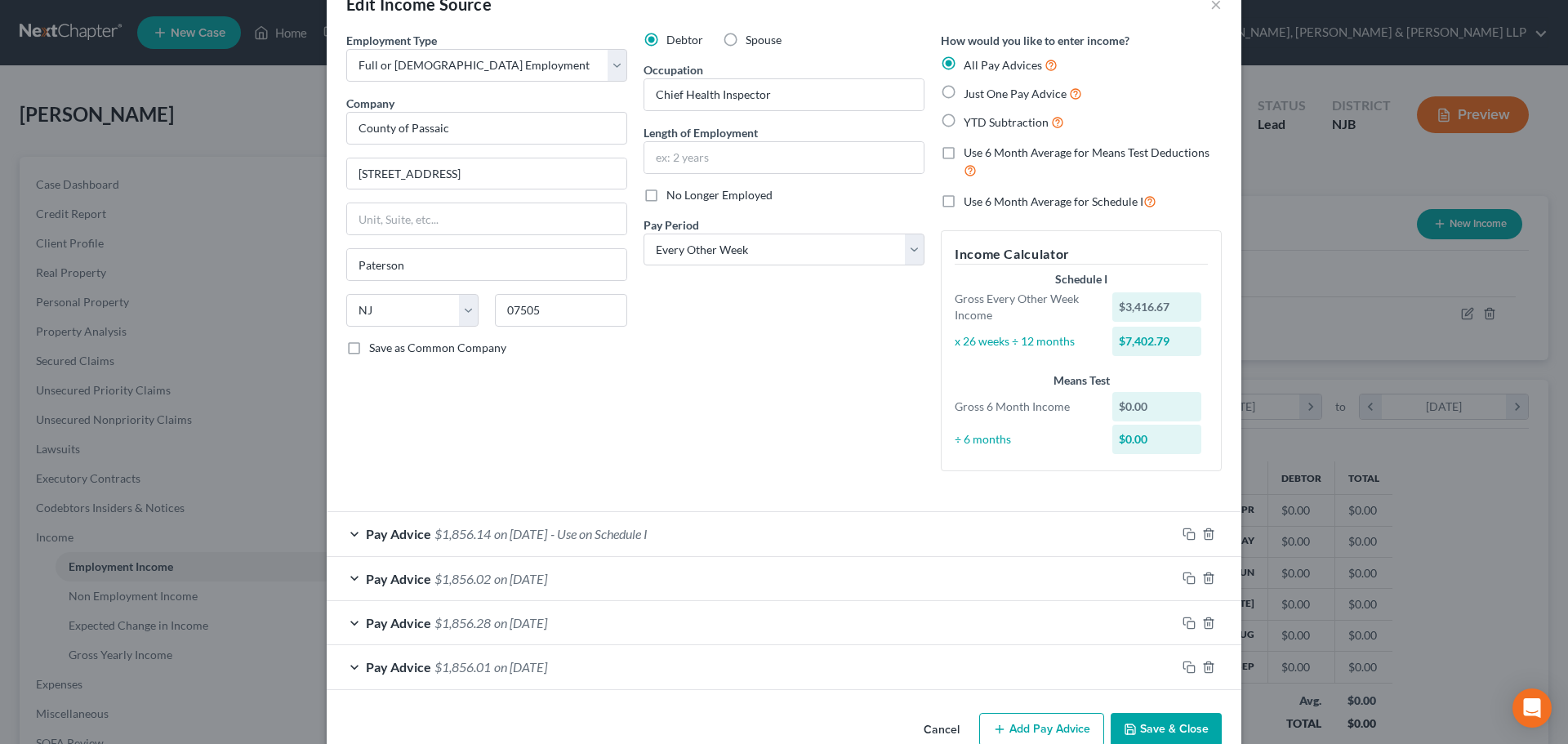
scroll to position [78, 0]
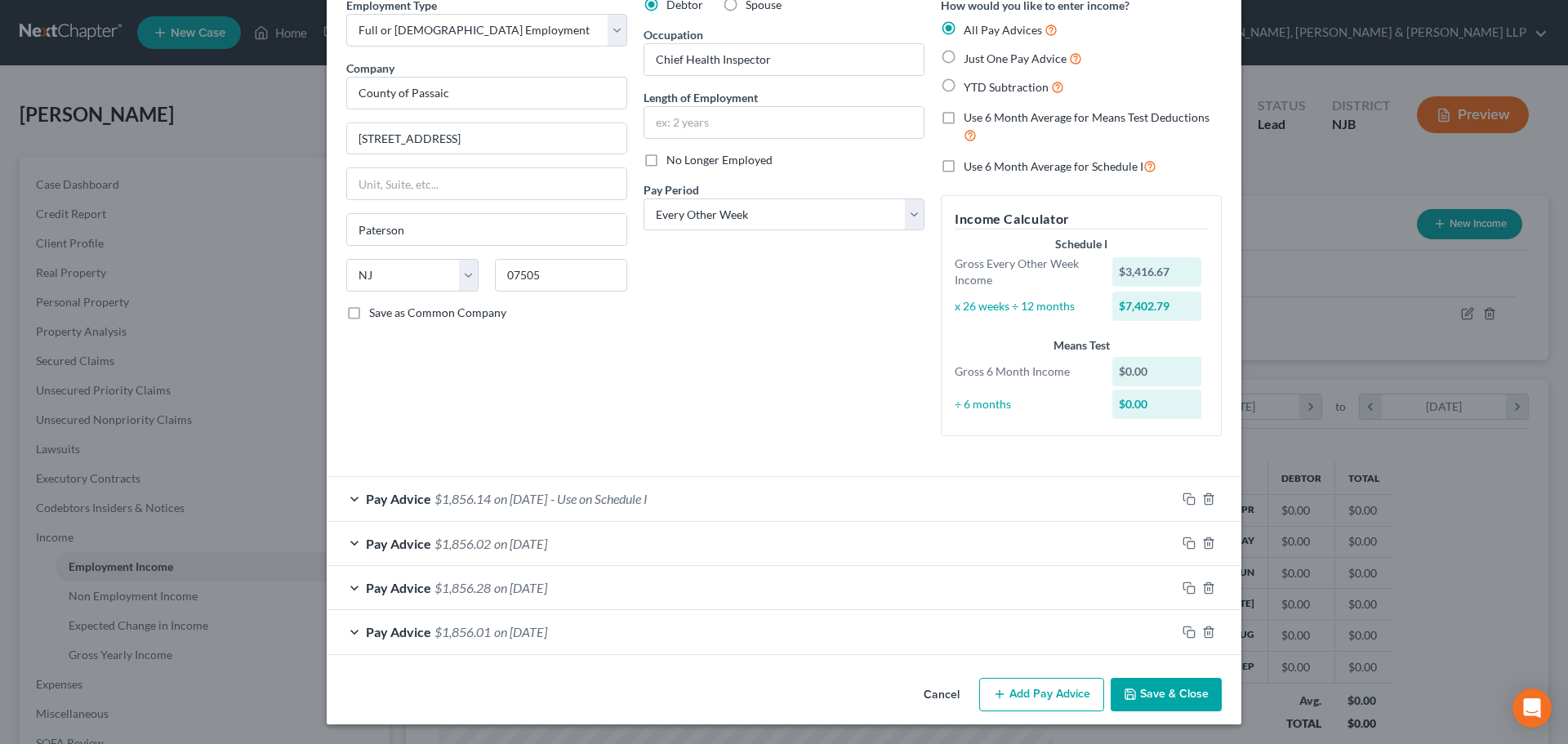
click at [1057, 693] on button "Add Pay Advice" at bounding box center [1042, 695] width 125 height 34
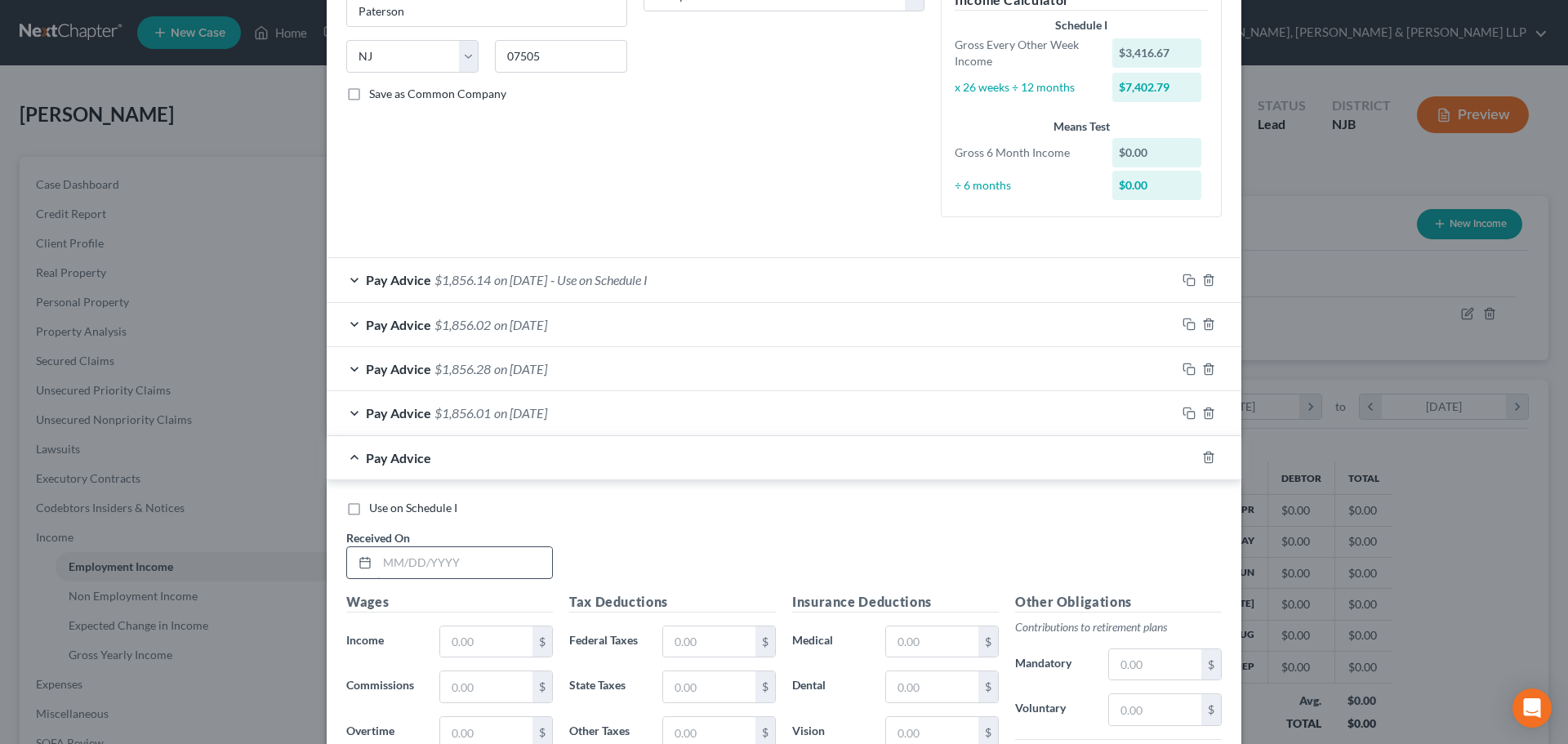
scroll to position [323, 0]
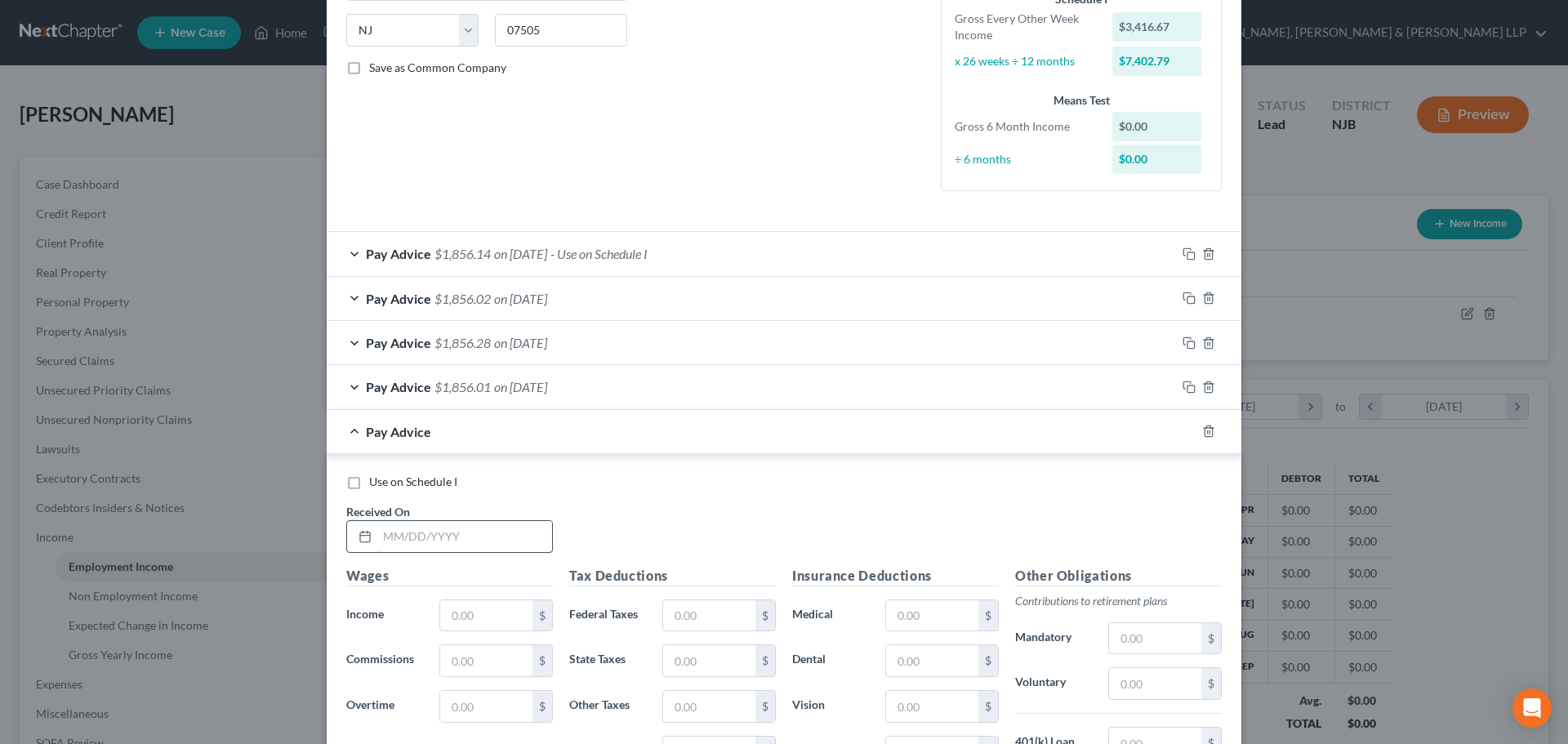
click at [439, 528] on input "text" at bounding box center [465, 536] width 175 height 31
type input "08/15/2025"
click at [507, 624] on input "text" at bounding box center [486, 616] width 92 height 31
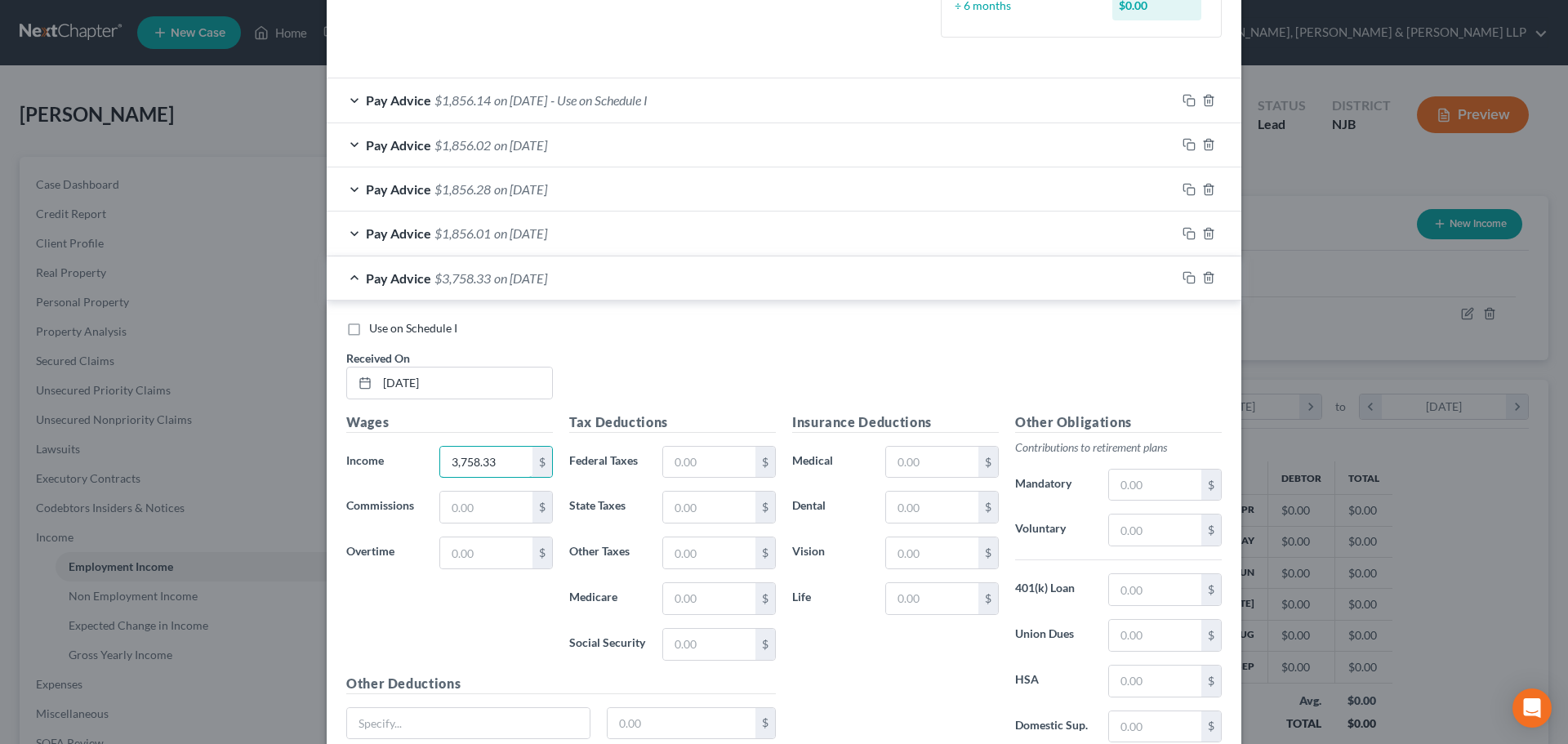
scroll to position [486, 0]
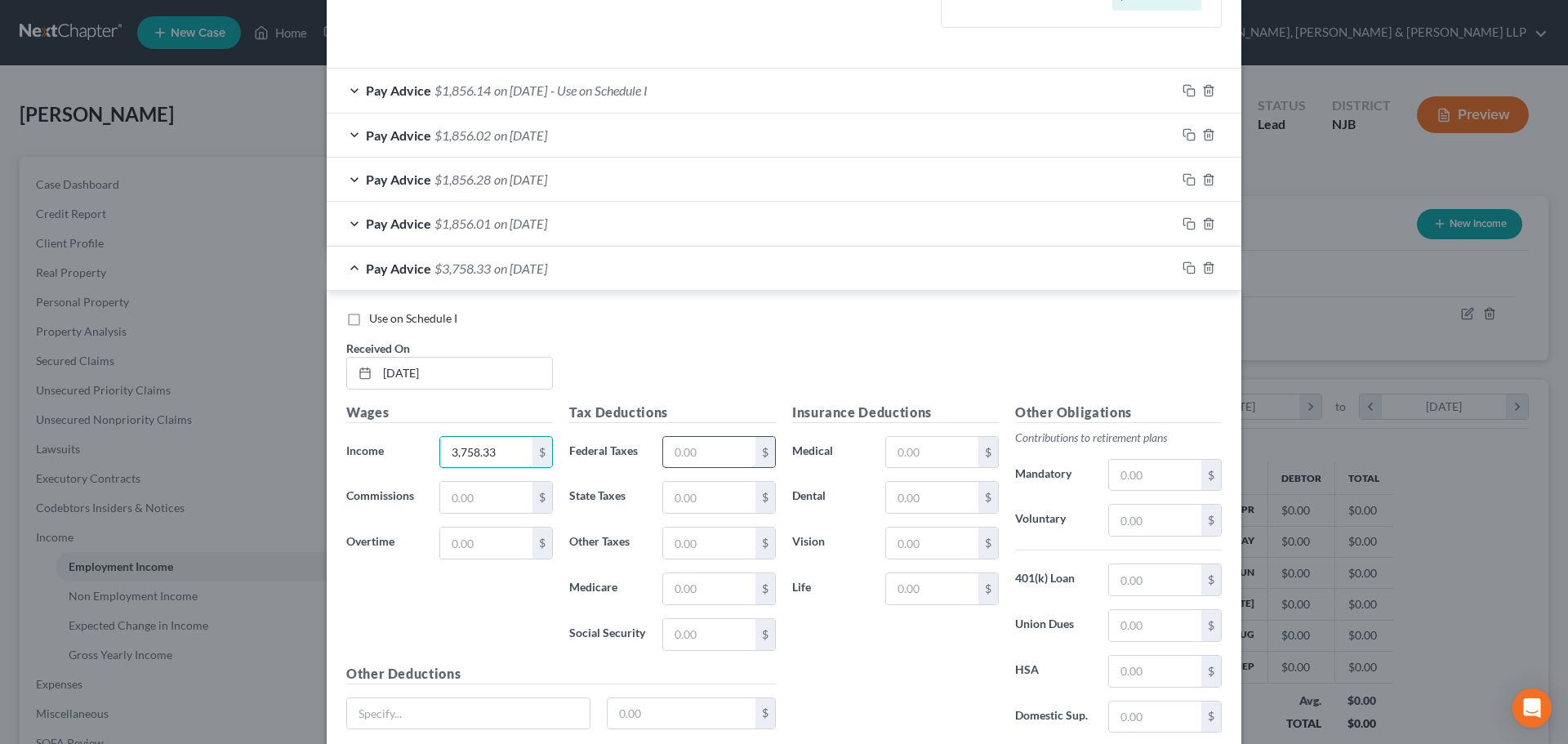
type input "3,758.33"
click at [737, 447] on input "text" at bounding box center [709, 453] width 92 height 31
type input "330.63"
click at [697, 501] on input "text" at bounding box center [709, 497] width 92 height 31
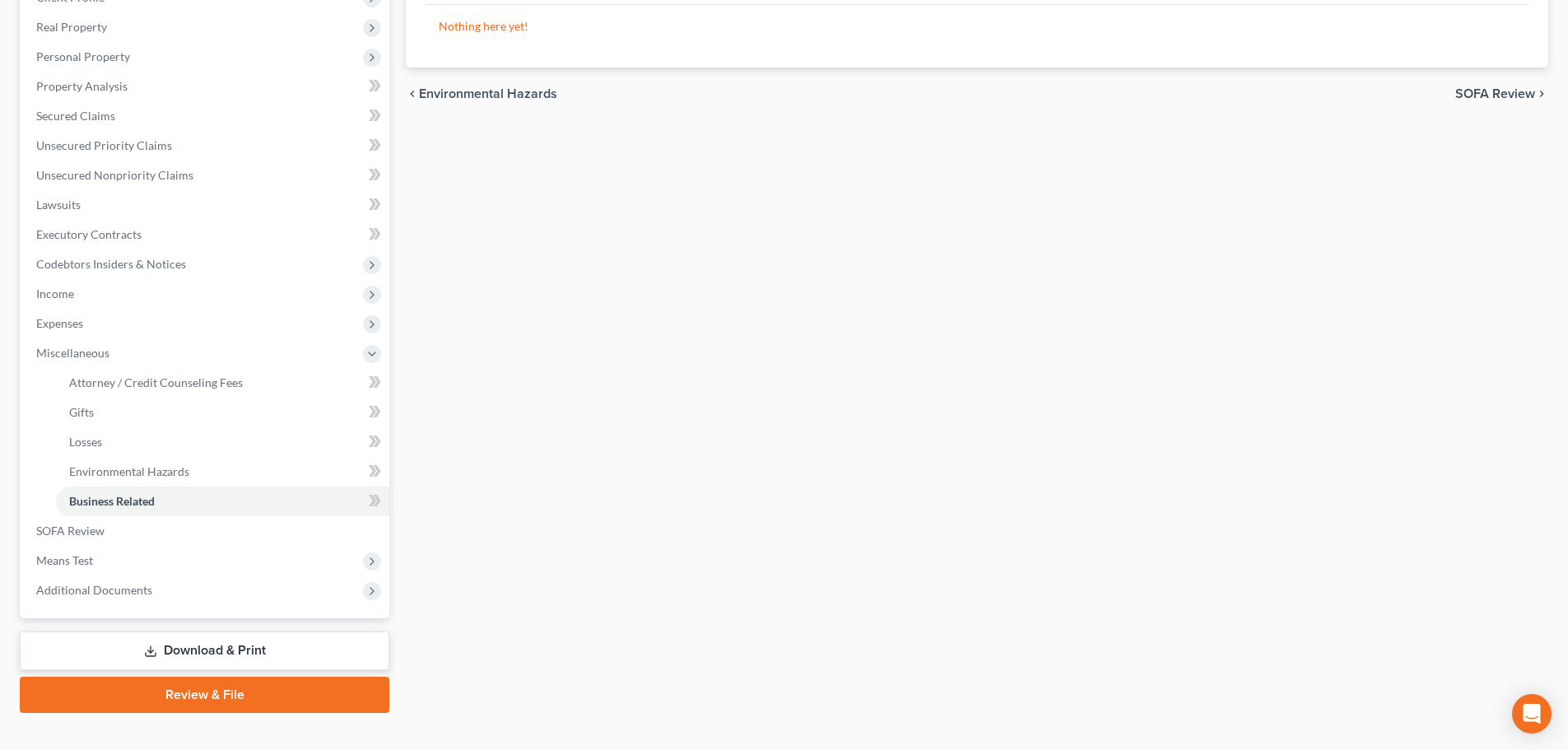
scroll to position [273, 0]
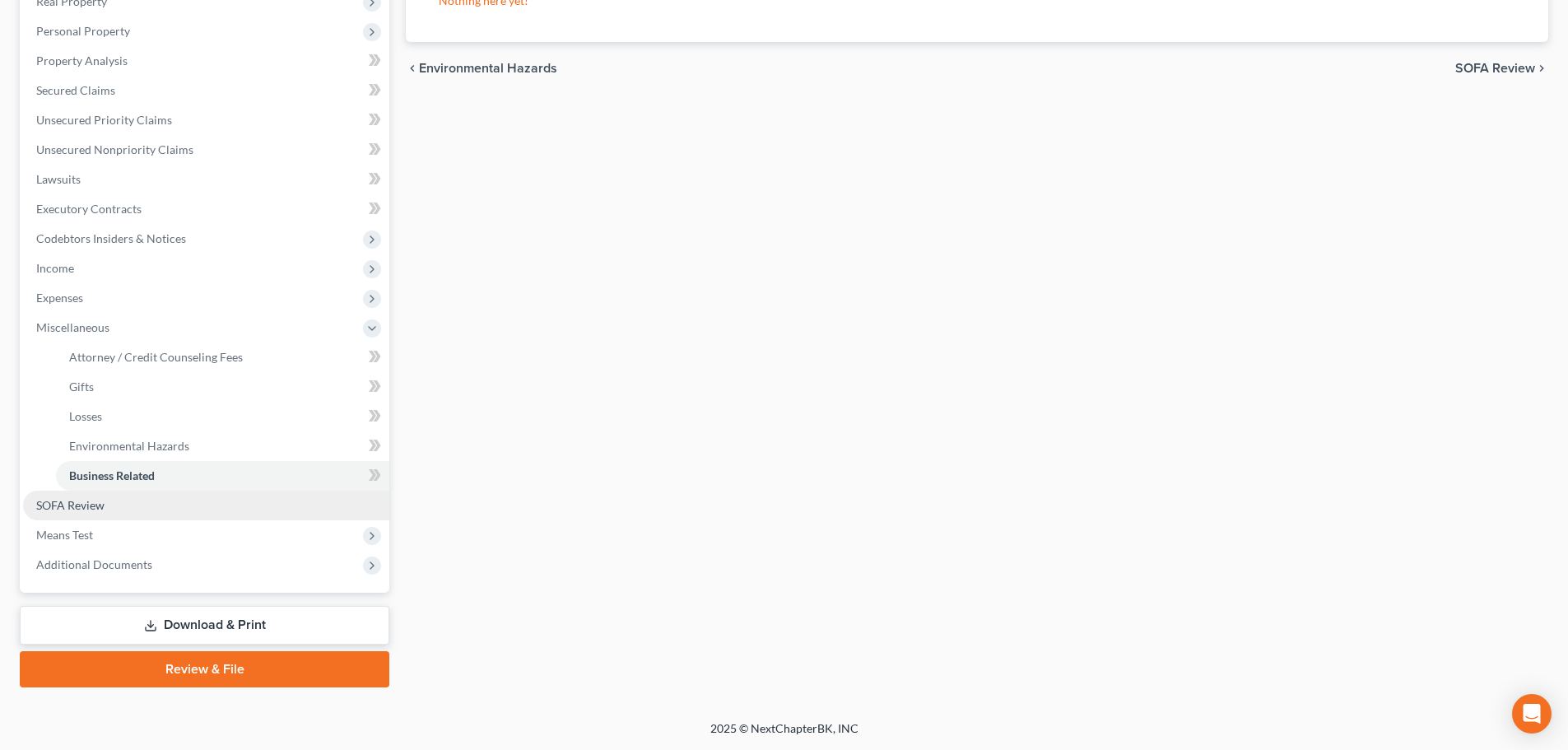
click at [129, 517] on link "SOFA Review" at bounding box center [206, 505] width 366 height 30
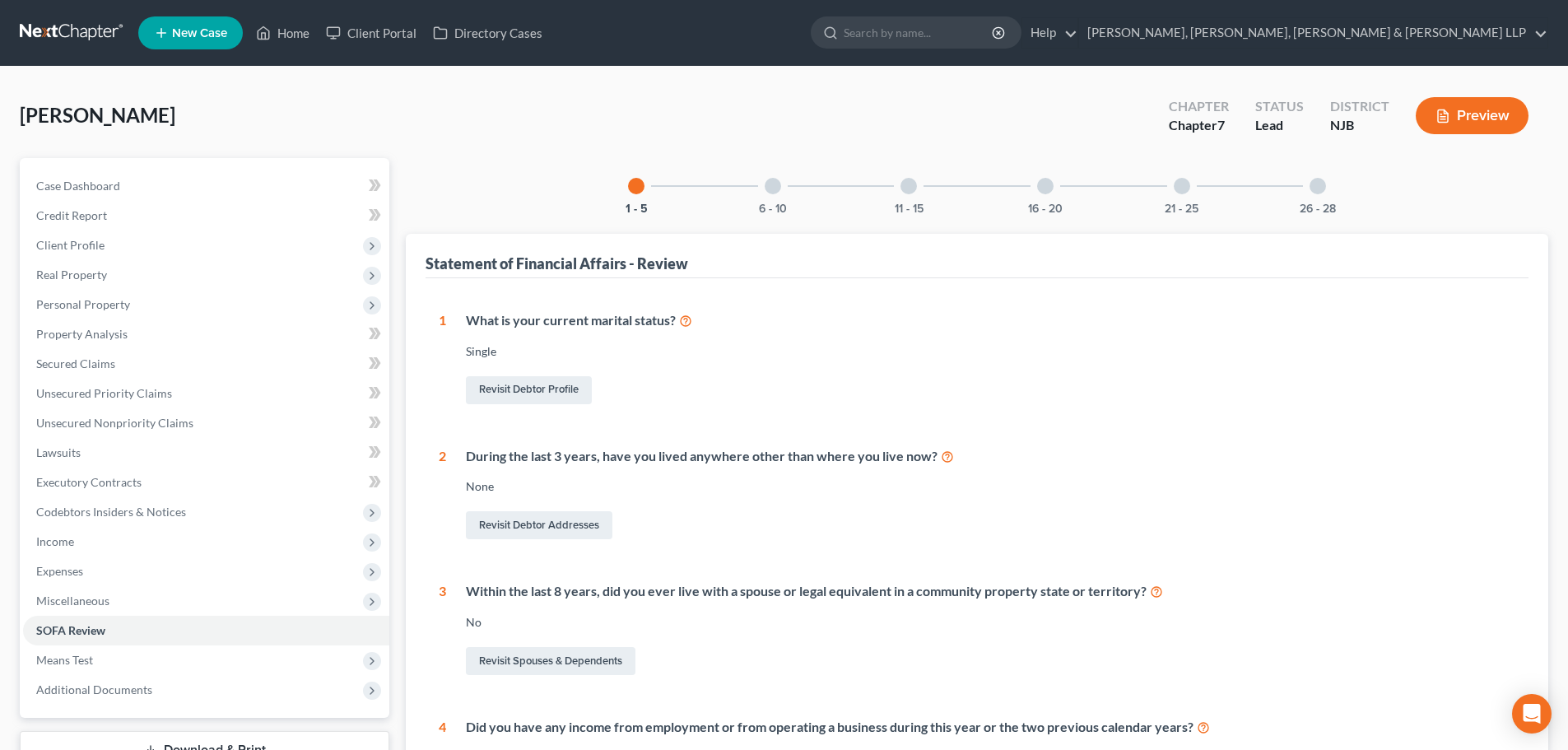
click at [1305, 185] on div "26 - 28" at bounding box center [1318, 186] width 56 height 56
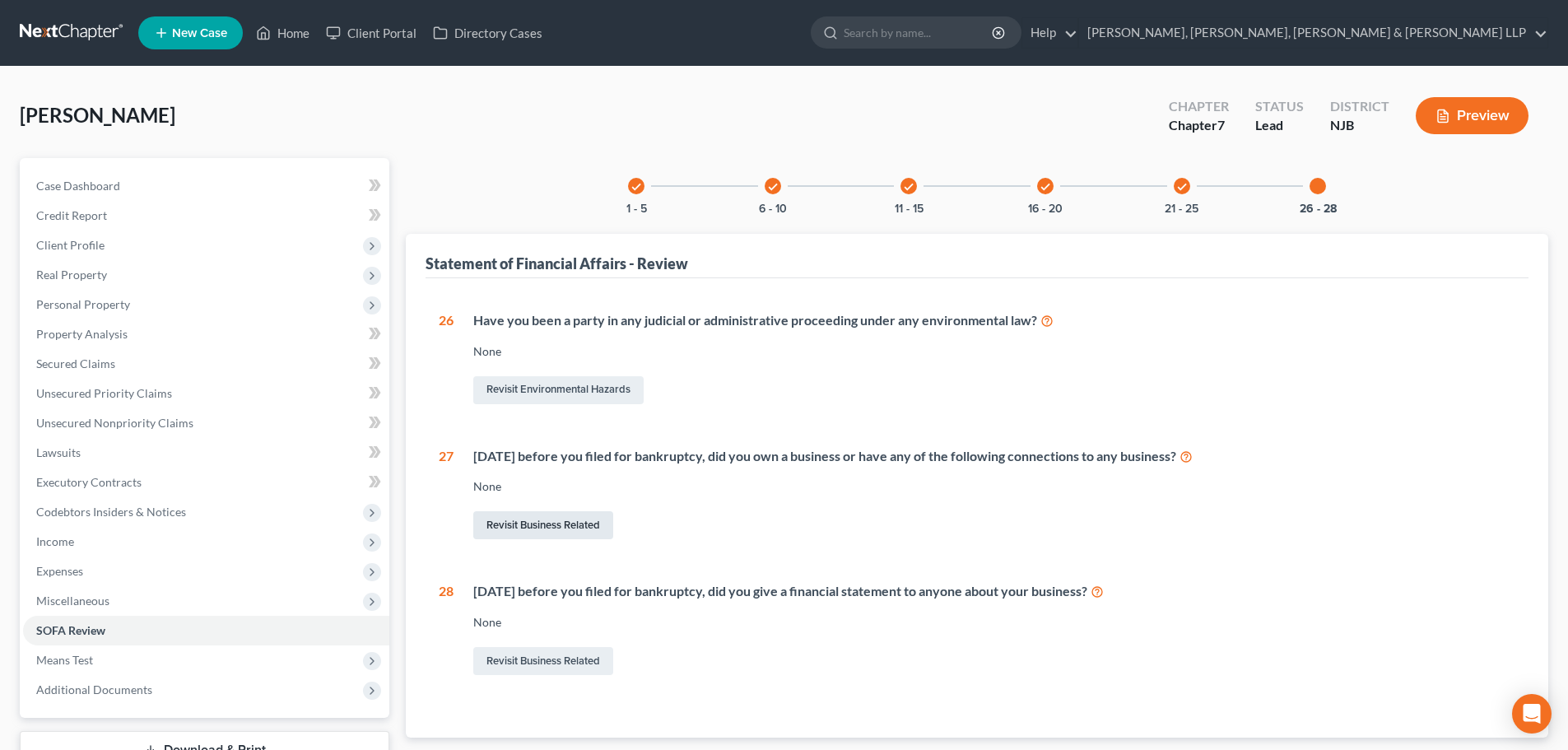
click at [565, 530] on link "Revisit Business Related" at bounding box center [543, 525] width 140 height 28
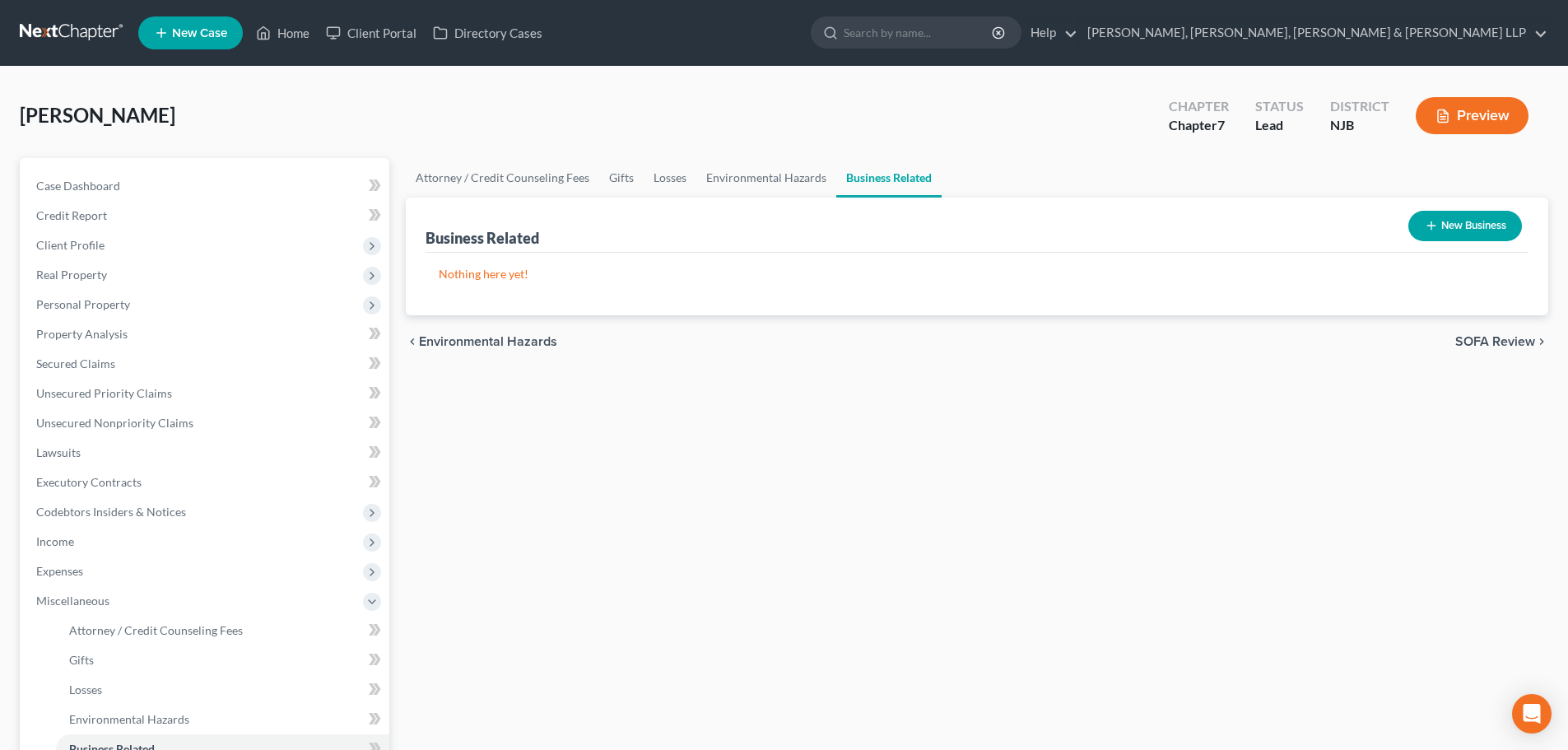
click at [1435, 221] on button "New Business" at bounding box center [1465, 225] width 114 height 30
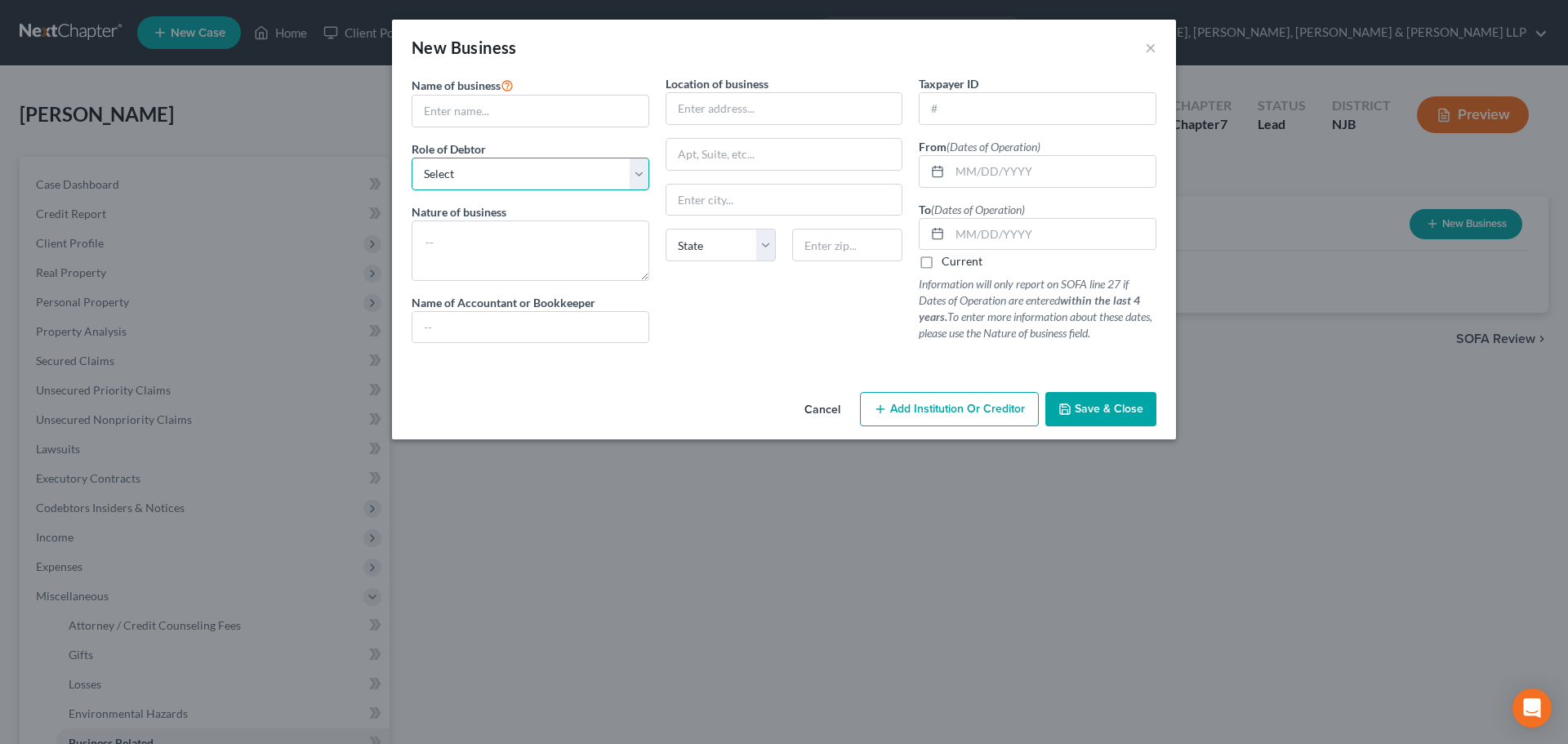
click at [508, 172] on select "Select A member of a limited liability company (LLC) or limited liability partn…" at bounding box center [530, 174] width 238 height 33
select select "member"
click at [411, 158] on select "Select A member of a limited liability company (LLC) or limited liability partn…" at bounding box center [530, 174] width 238 height 33
click at [473, 115] on input "text" at bounding box center [530, 111] width 236 height 31
paste input "[PERSON_NAME] Consulting Services LLC"
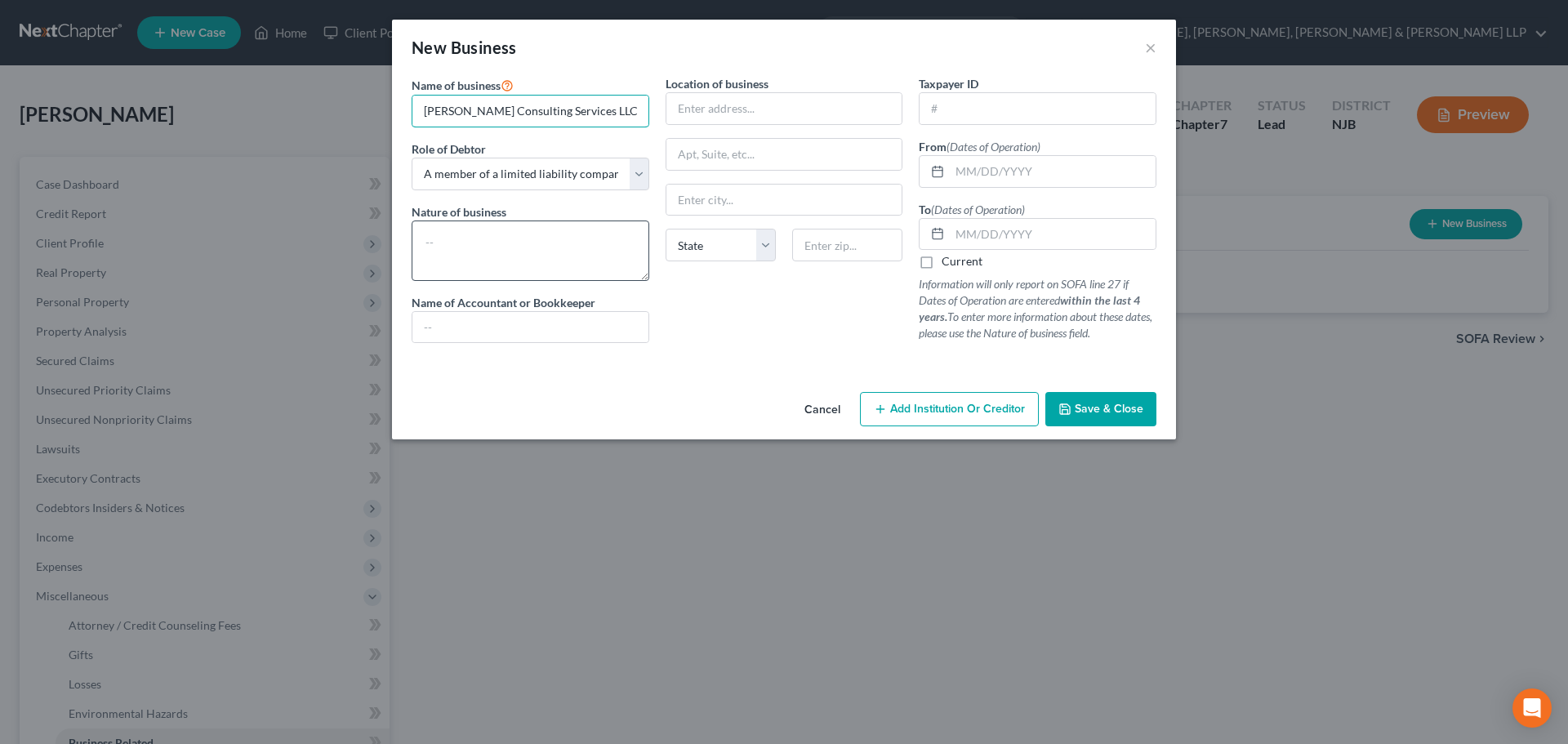
type input "[PERSON_NAME] Consulting Services LLC"
click at [509, 253] on textarea at bounding box center [530, 251] width 238 height 60
type textarea "Consulting"
drag, startPoint x: 1000, startPoint y: 176, endPoint x: 1004, endPoint y: 193, distance: 17.5
click at [1000, 176] on input "text" at bounding box center [1052, 172] width 206 height 31
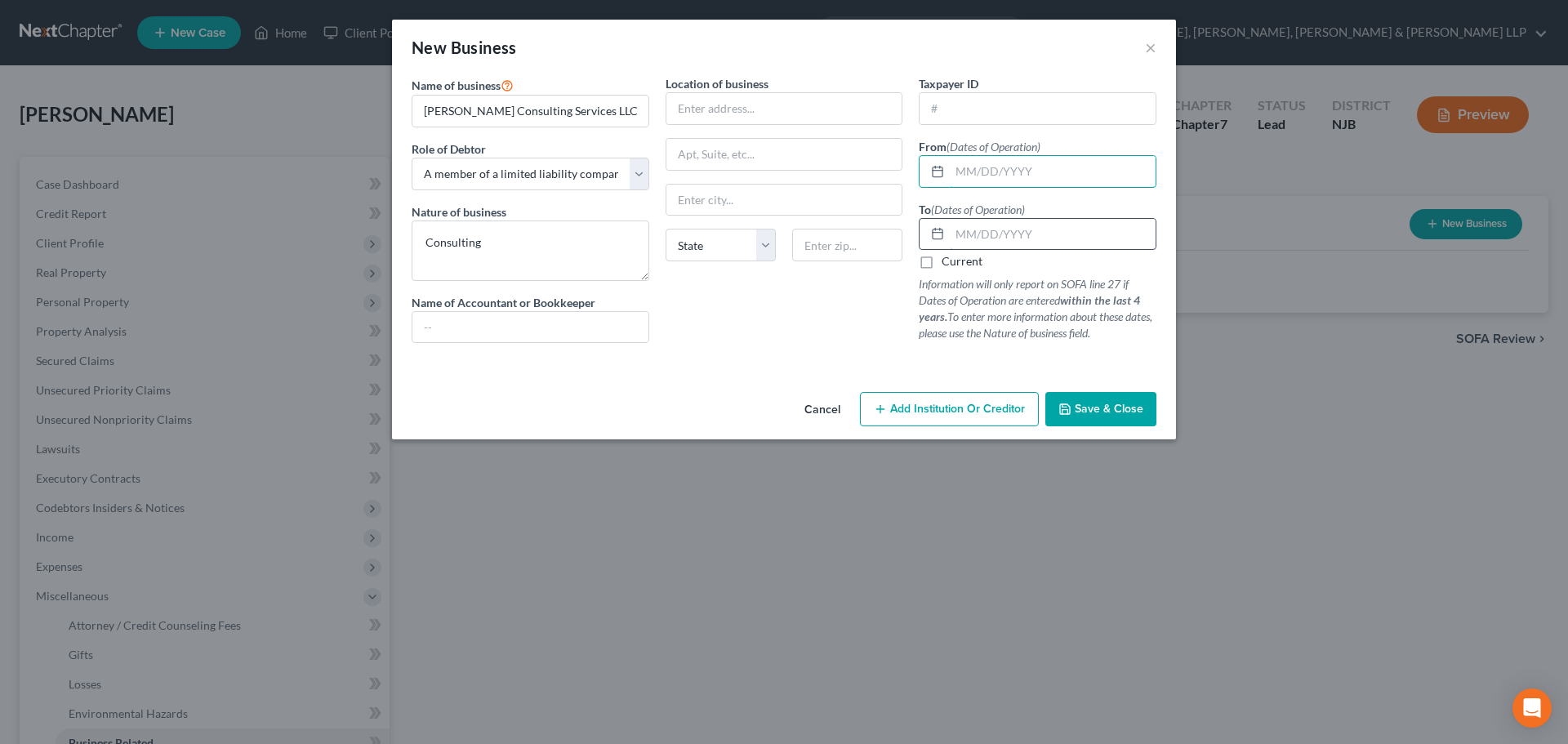
paste input "[DATE]"
type input "[DATE]"
click at [963, 260] on label "Current" at bounding box center [962, 261] width 41 height 16
click at [942, 268] on label "Current" at bounding box center [962, 261] width 41 height 16
click at [949, 264] on input "Current" at bounding box center [954, 259] width 10 height 10
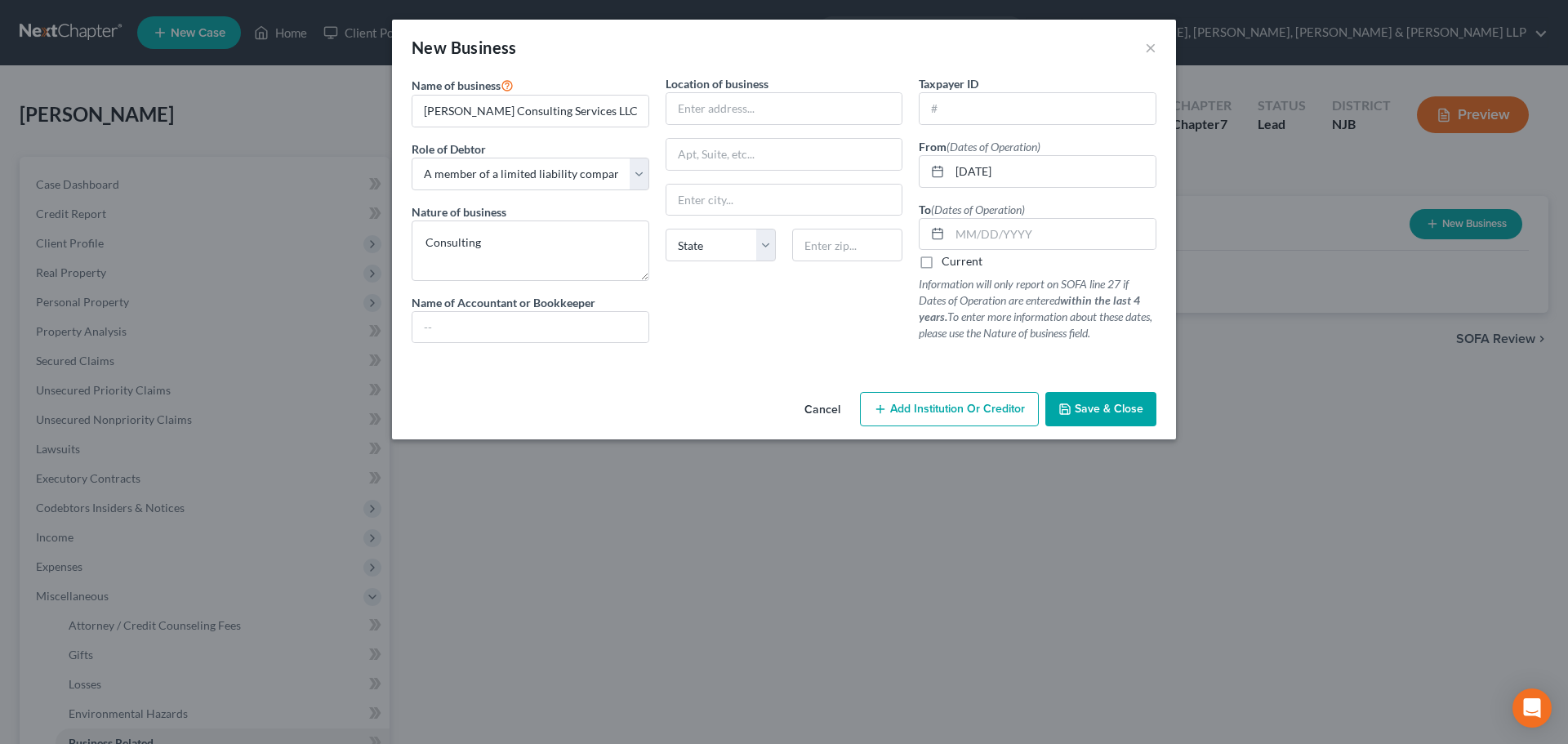
checkbox input "true"
click at [712, 116] on input "text" at bounding box center [785, 109] width 236 height 31
paste input "[STREET_ADDRESS][US_STATE]"
click at [702, 109] on input "[STREET_ADDRESS][US_STATE]" at bounding box center [785, 109] width 236 height 31
click at [737, 115] on input "[STREET_ADDRESS]" at bounding box center [785, 109] width 236 height 31
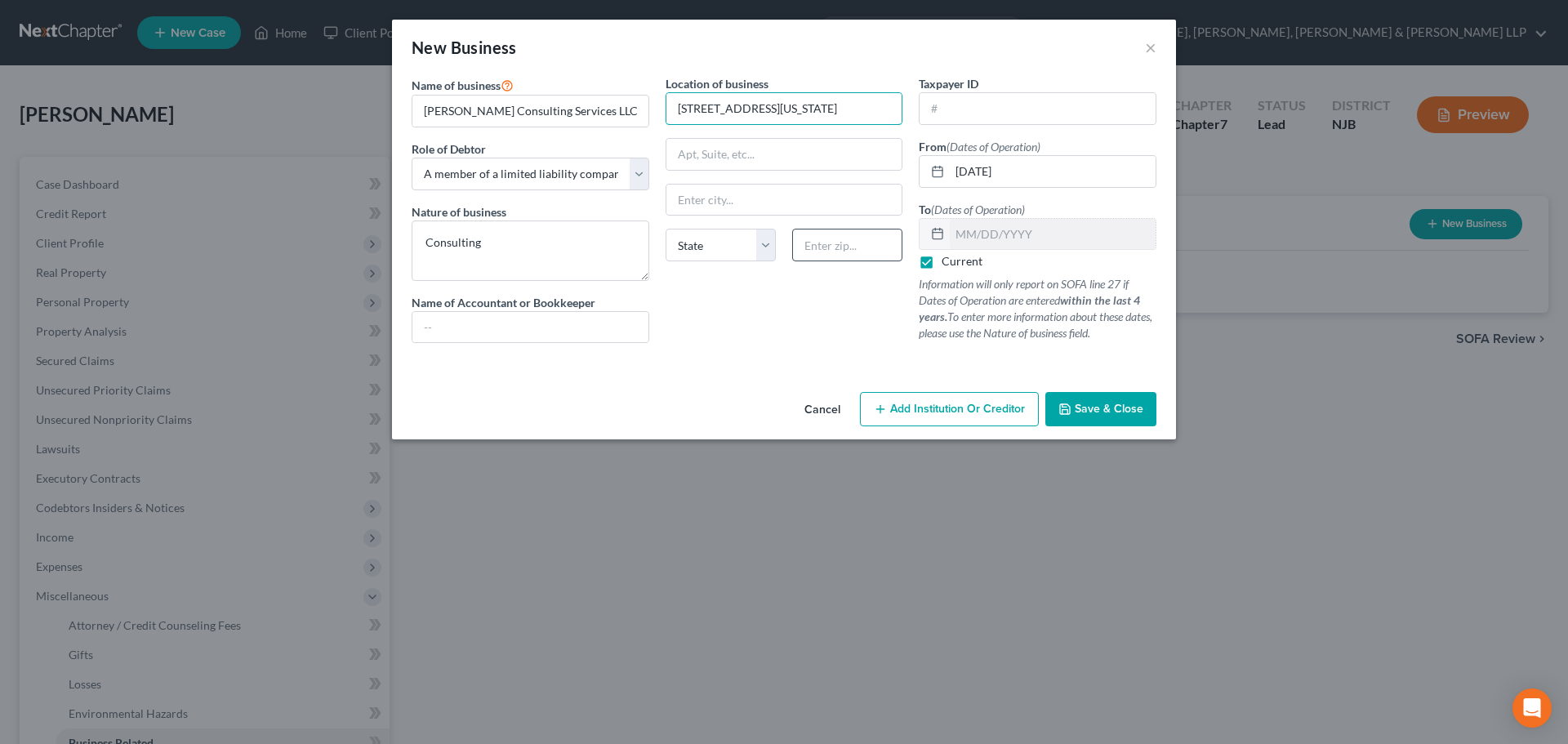
type input "[STREET_ADDRESS][US_STATE]"
click at [841, 233] on input "text" at bounding box center [848, 245] width 110 height 33
type input "07503"
type input "Paterson"
select select "33"
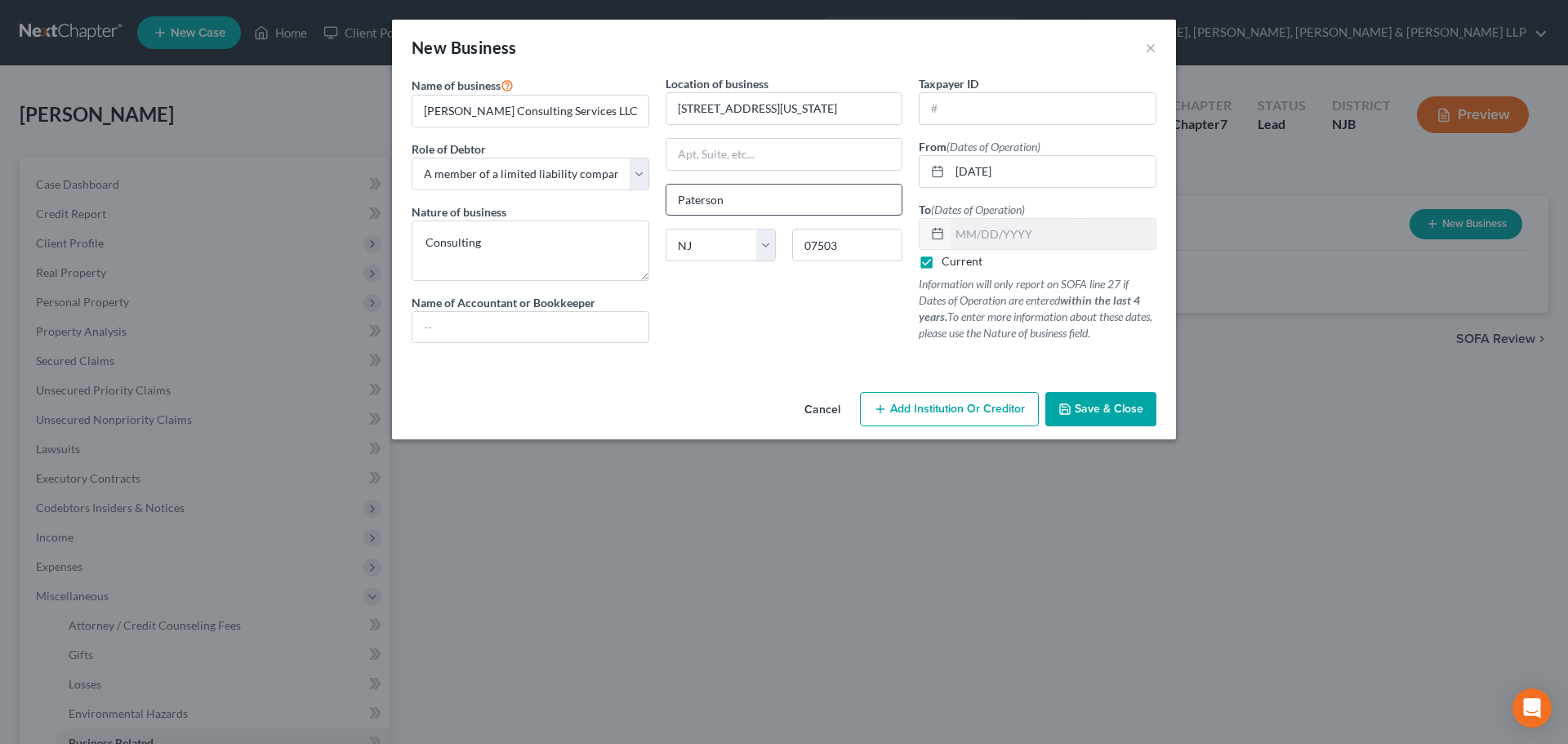
click at [734, 214] on div "Location of business [STREET_ADDRESS][GEOGRAPHIC_DATA][US_STATE] [US_STATE][GEO…" at bounding box center [784, 216] width 254 height 281
click at [955, 92] on div "Taxpayer ID" at bounding box center [1038, 100] width 238 height 50
click at [971, 114] on input "text" at bounding box center [1038, 109] width 236 height 31
type input "[US_EMPLOYER_IDENTIFICATION_NUMBER]"
click at [1096, 416] on span "Save & Close" at bounding box center [1109, 409] width 69 height 14
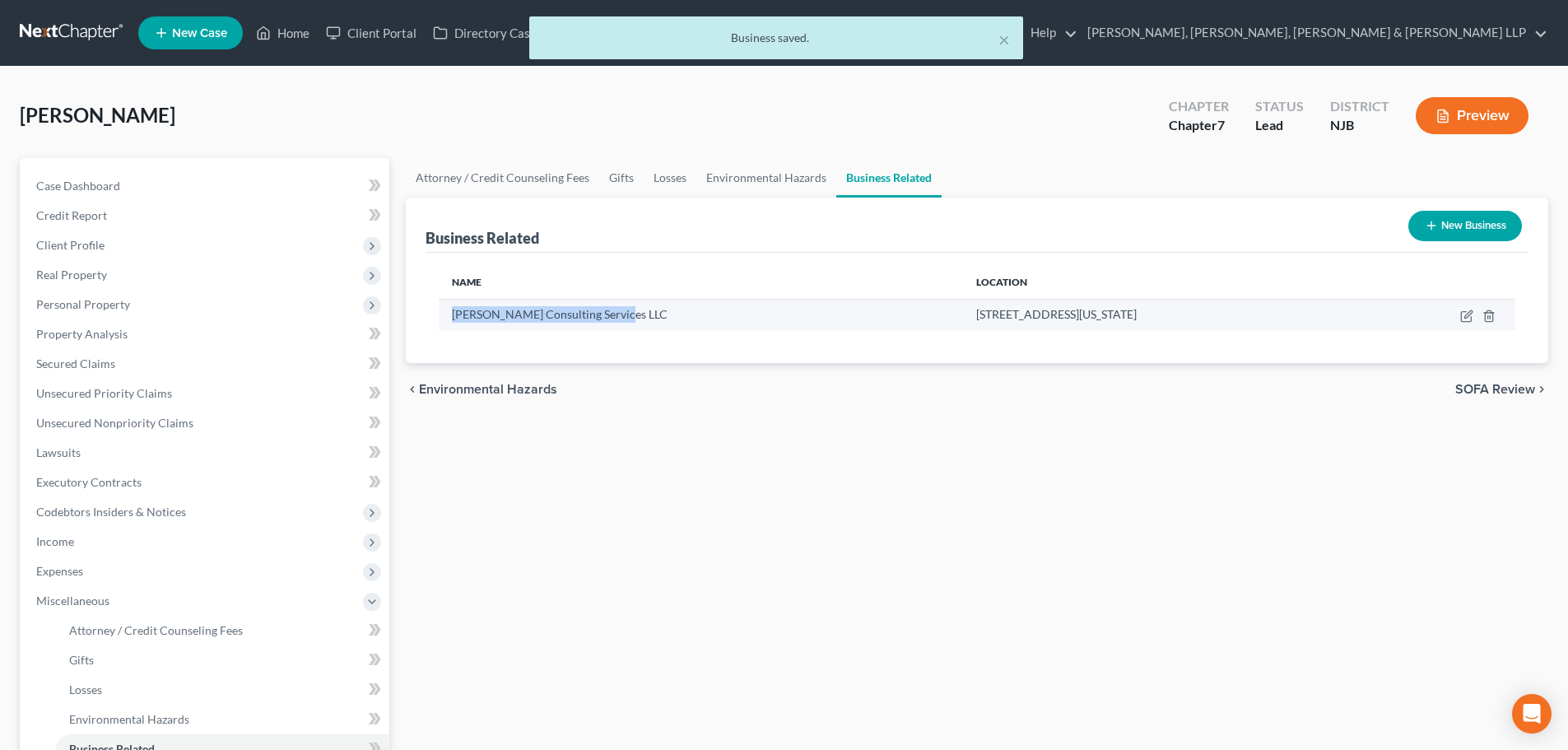
drag, startPoint x: 654, startPoint y: 320, endPoint x: 446, endPoint y: 329, distance: 208.2
click at [446, 329] on td "[PERSON_NAME] Consulting Services LLC" at bounding box center [701, 315] width 524 height 31
copy span "[PERSON_NAME] Consulting Services LLC"
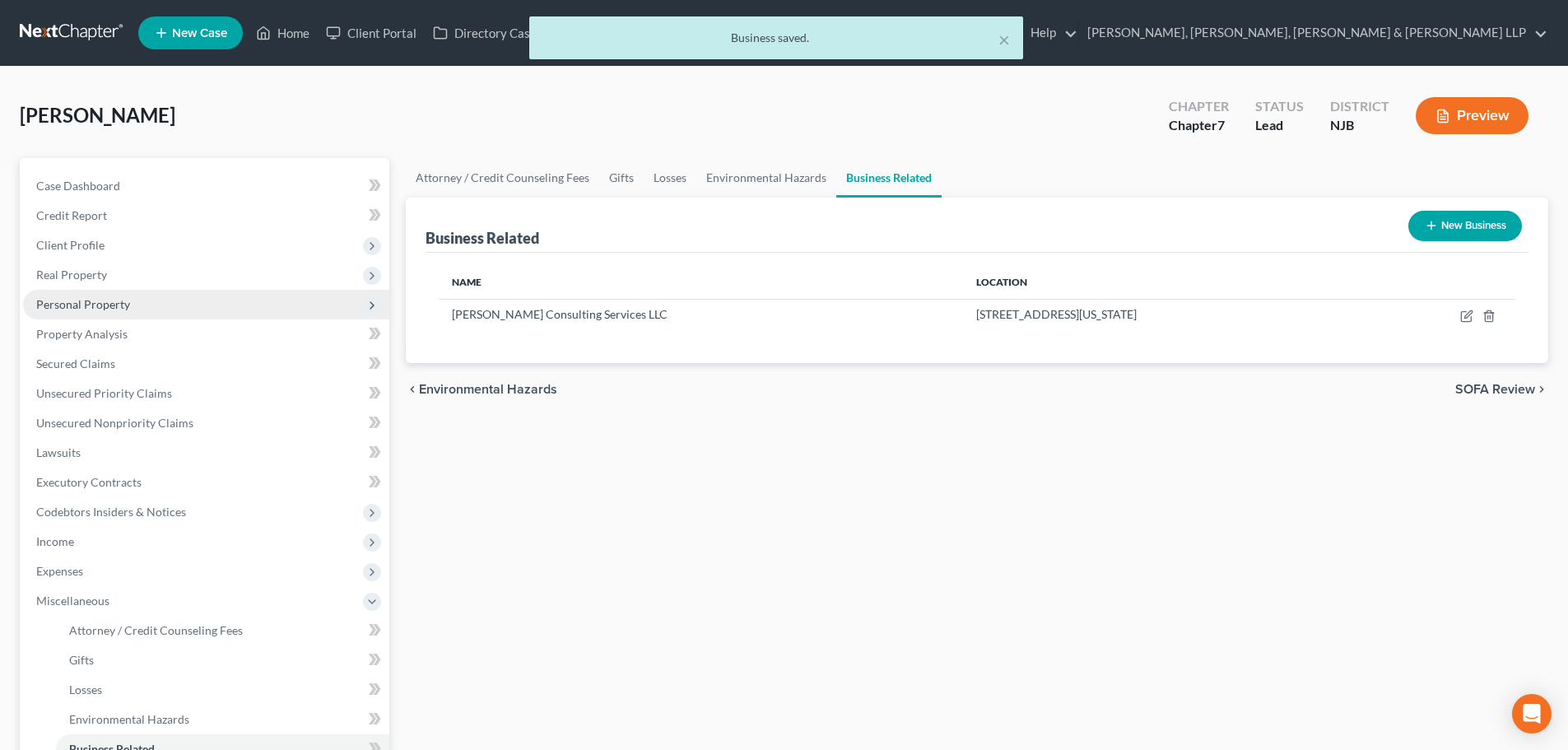
click at [199, 313] on span "Personal Property" at bounding box center [206, 304] width 366 height 30
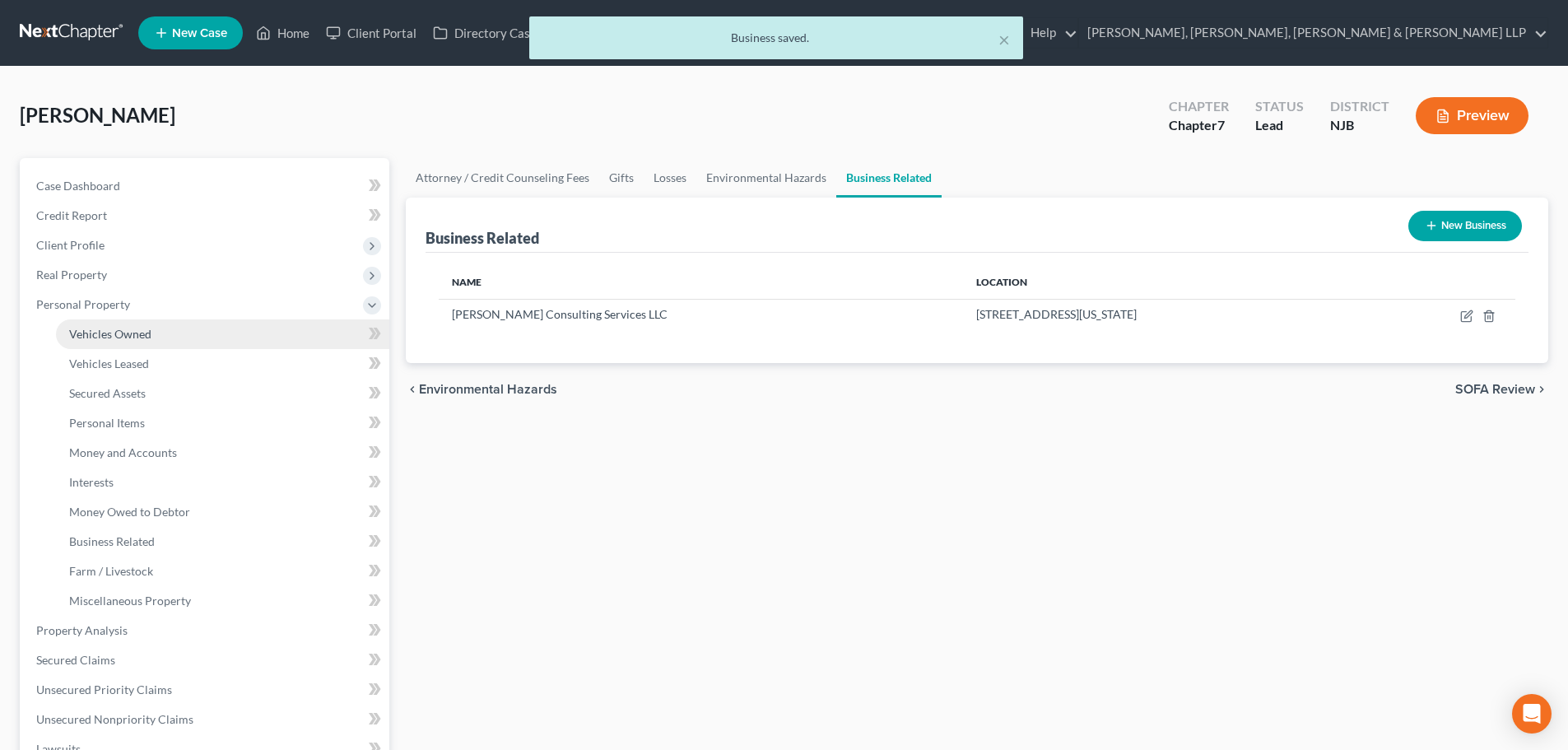
click at [183, 342] on link "Vehicles Owned" at bounding box center [223, 334] width 334 height 30
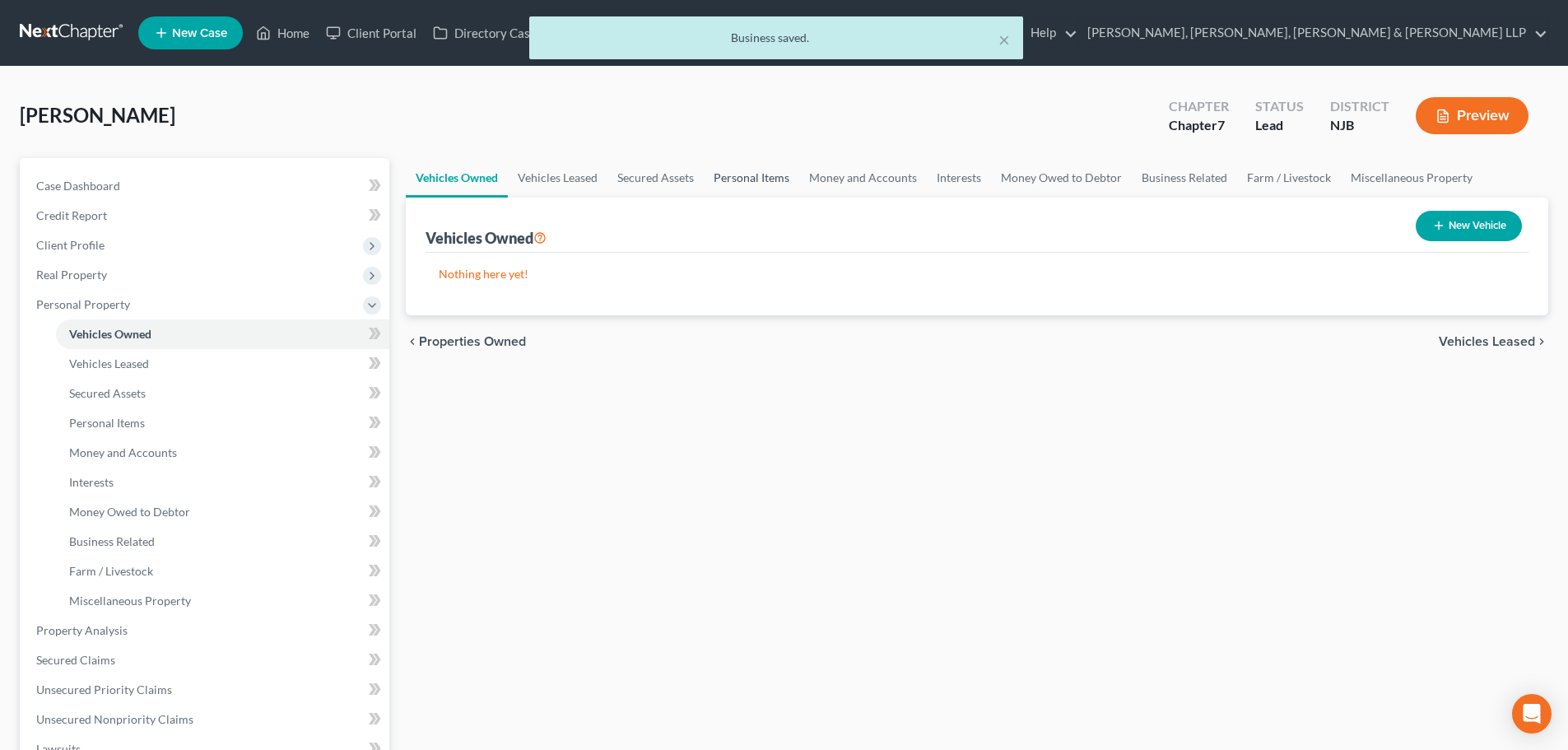
click at [785, 183] on link "Personal Items" at bounding box center [752, 177] width 96 height 39
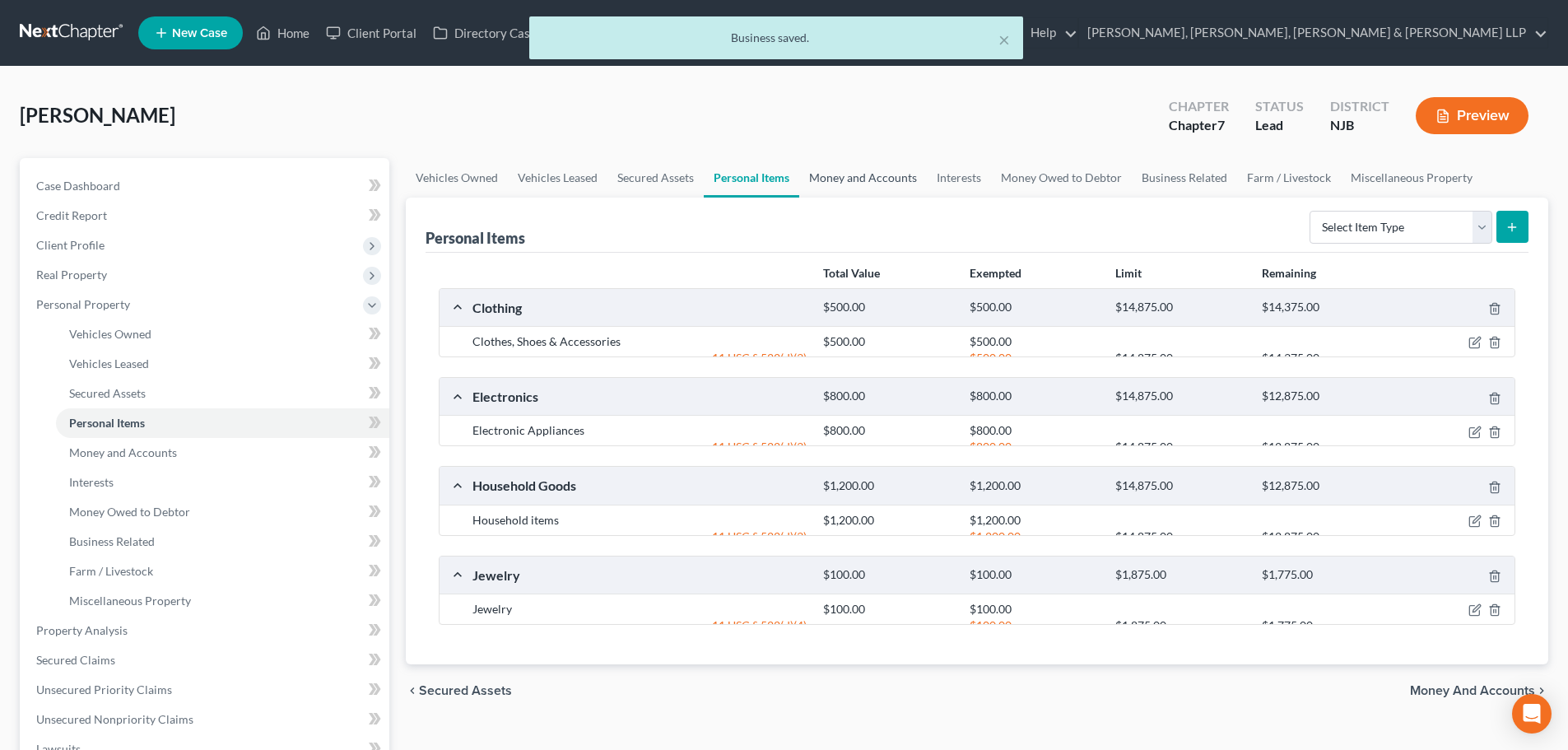
drag, startPoint x: 836, startPoint y: 180, endPoint x: 882, endPoint y: 180, distance: 46.0
click at [838, 180] on link "Money and Accounts" at bounding box center [863, 177] width 128 height 39
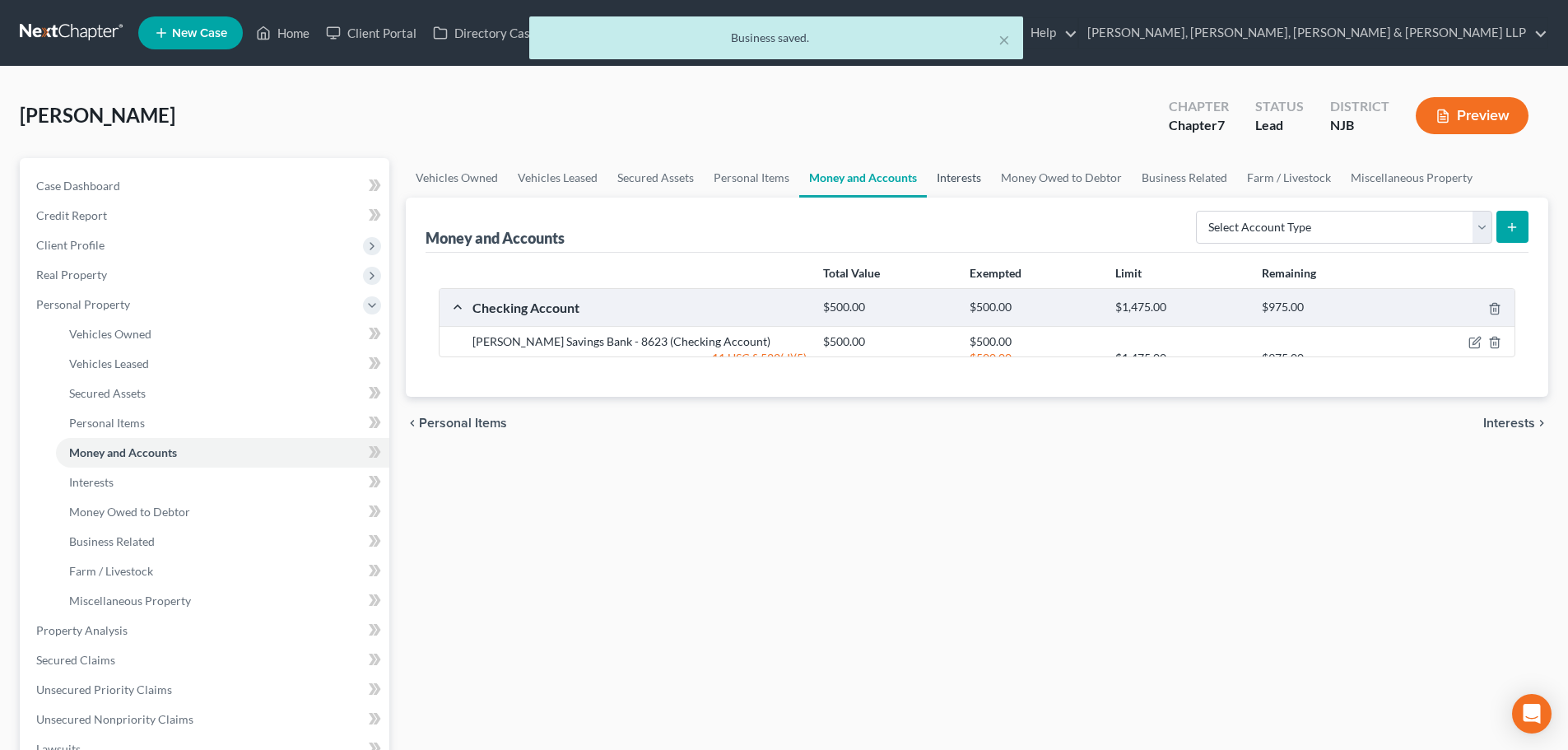
click at [968, 183] on link "Interests" at bounding box center [959, 177] width 64 height 39
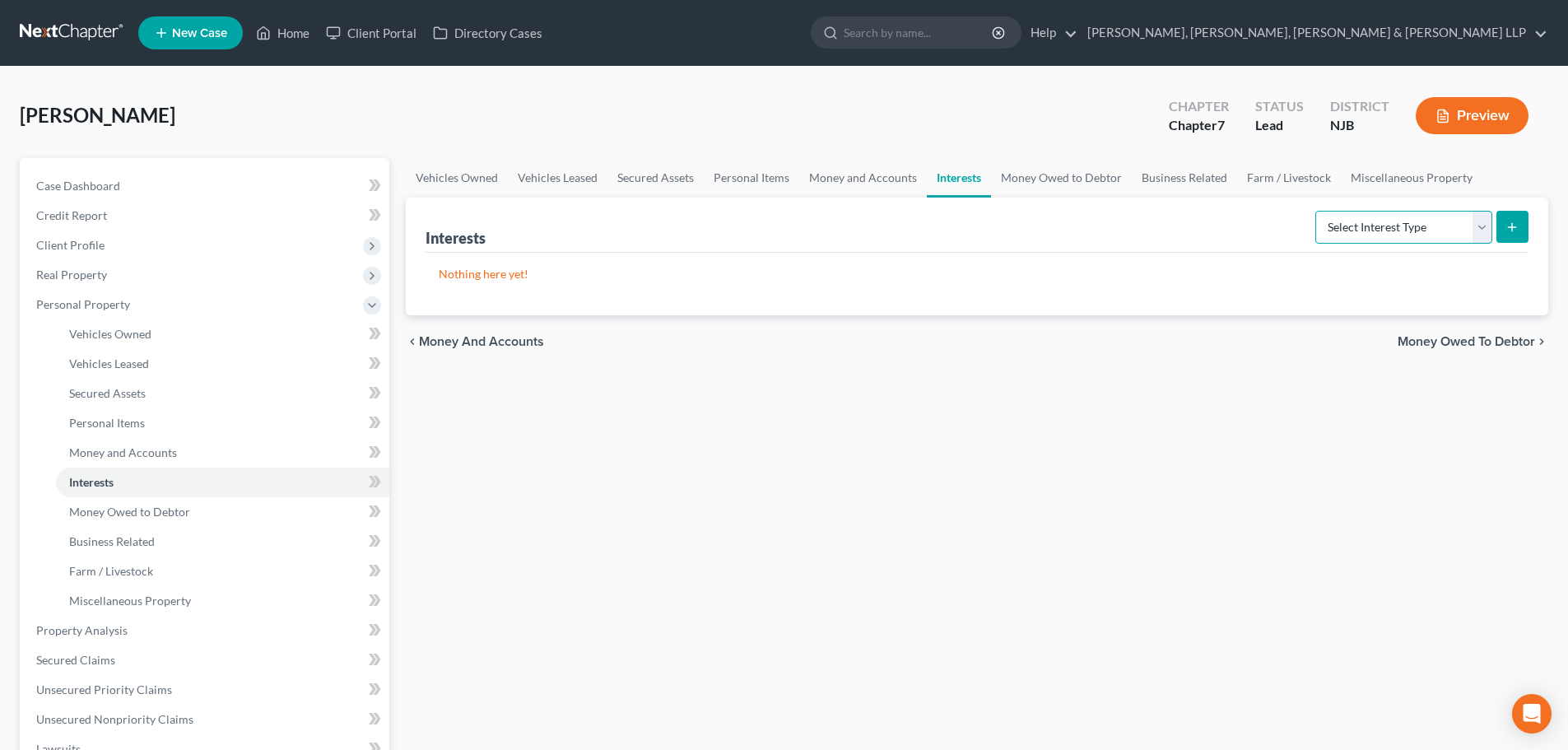
click at [1387, 229] on select "Select Interest Type 401K Annuity Bond Education IRA Government Bond Government…" at bounding box center [1404, 227] width 177 height 33
select select "incorporated_business"
click at [1317, 210] on select "Select Interest Type 401K Annuity Bond Education IRA Government Bond Government…" at bounding box center [1404, 227] width 177 height 33
click at [1523, 218] on button "submit" at bounding box center [1512, 226] width 32 height 32
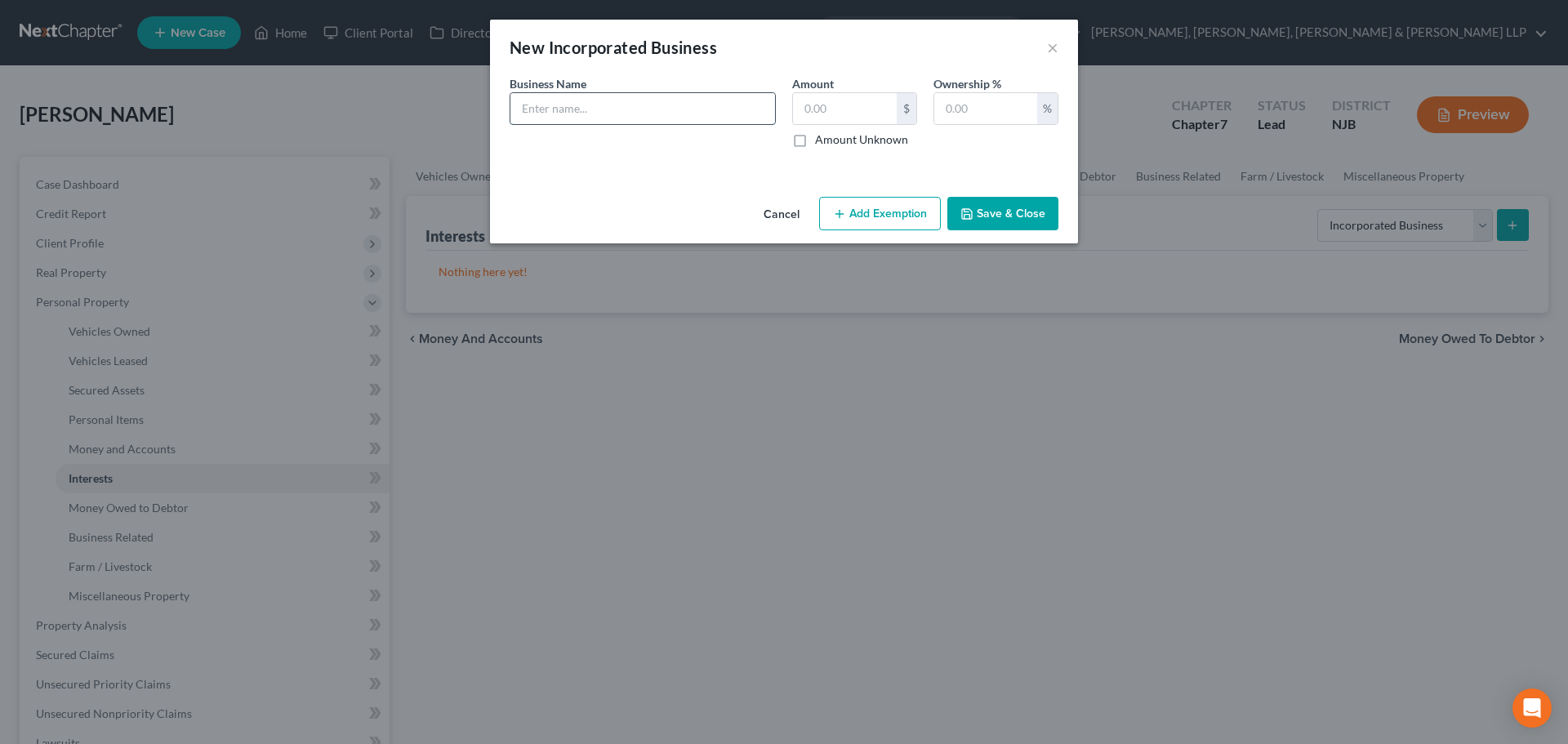
click at [685, 108] on input "text" at bounding box center [643, 109] width 265 height 31
paste input "[PERSON_NAME] Consulting Services LLC"
type input "[PERSON_NAME] Consulting Services LLC"
click at [811, 100] on input "text" at bounding box center [845, 109] width 103 height 31
type input "0.00"
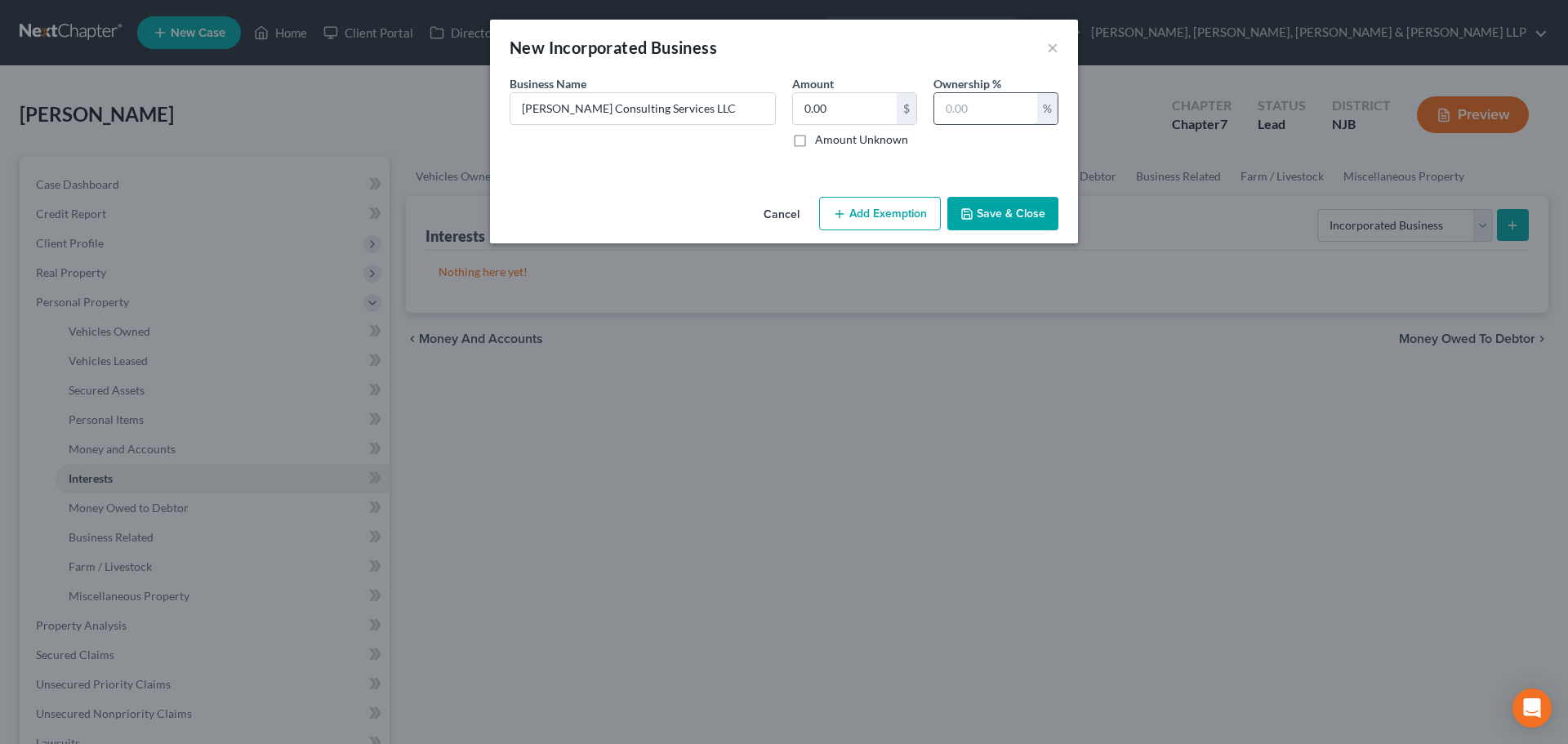
click at [942, 101] on input "text" at bounding box center [985, 109] width 103 height 31
type input "100"
click at [1013, 209] on button "Save & Close" at bounding box center [1003, 214] width 111 height 34
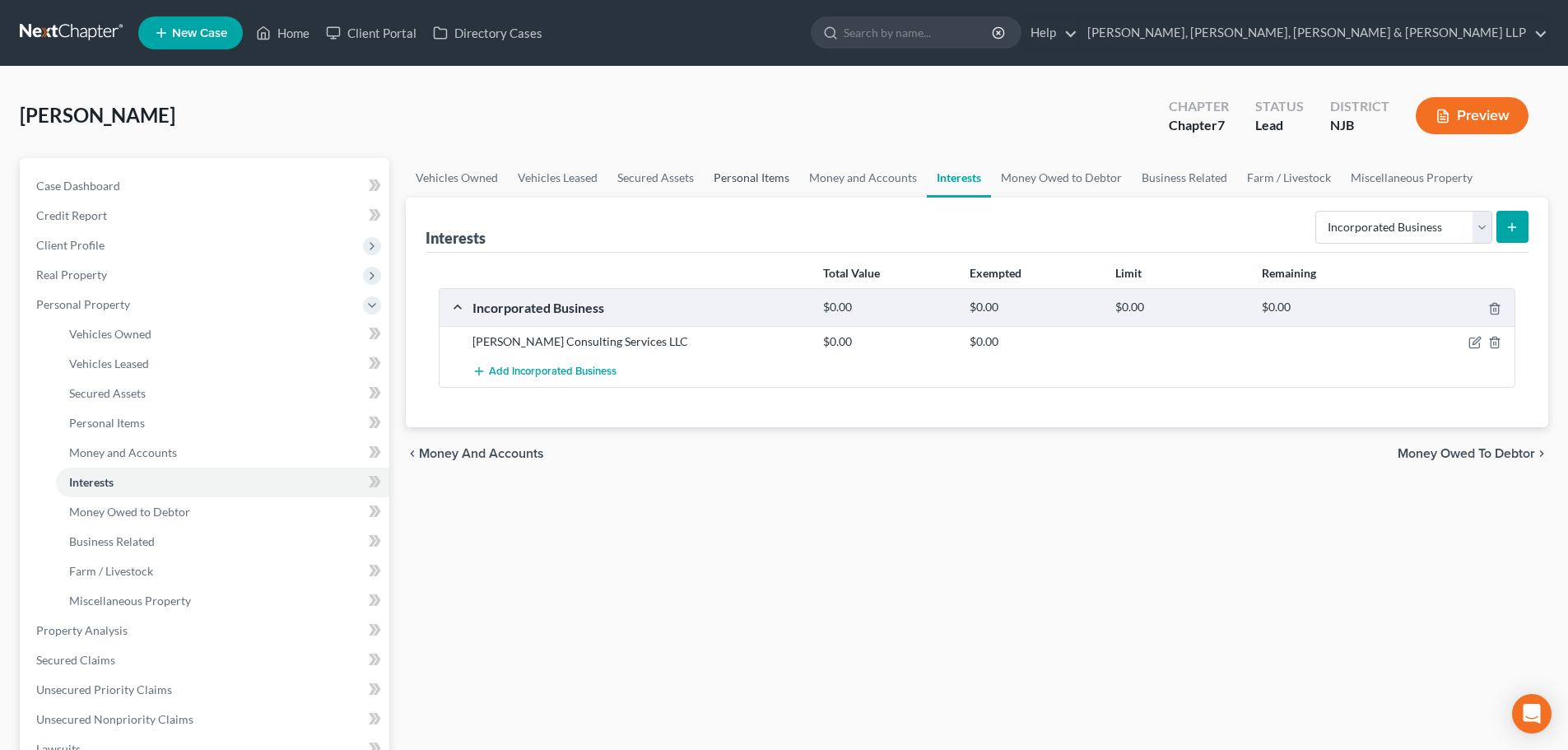
click at [754, 174] on link "Personal Items" at bounding box center [752, 177] width 96 height 39
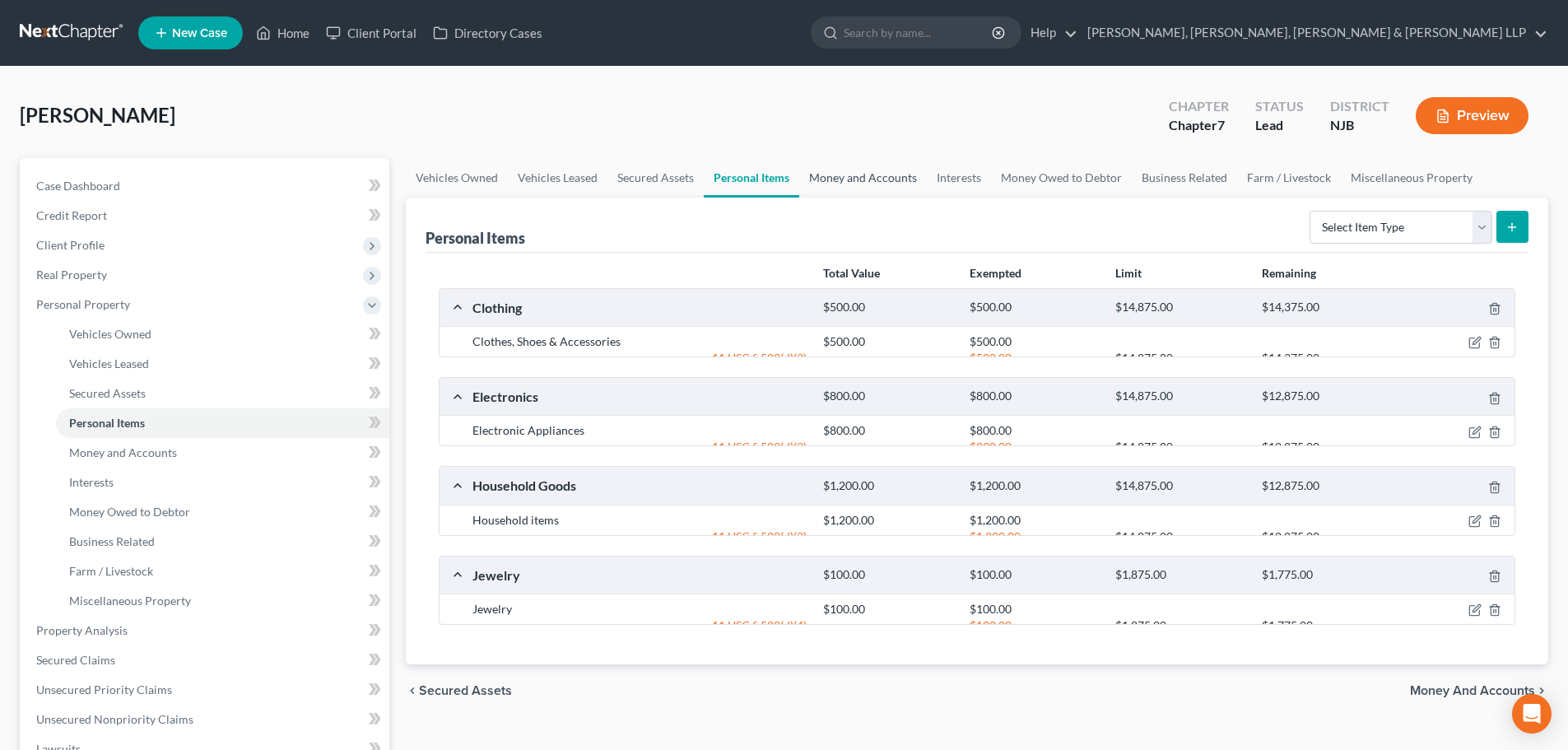
click at [855, 173] on link "Money and Accounts" at bounding box center [863, 177] width 128 height 39
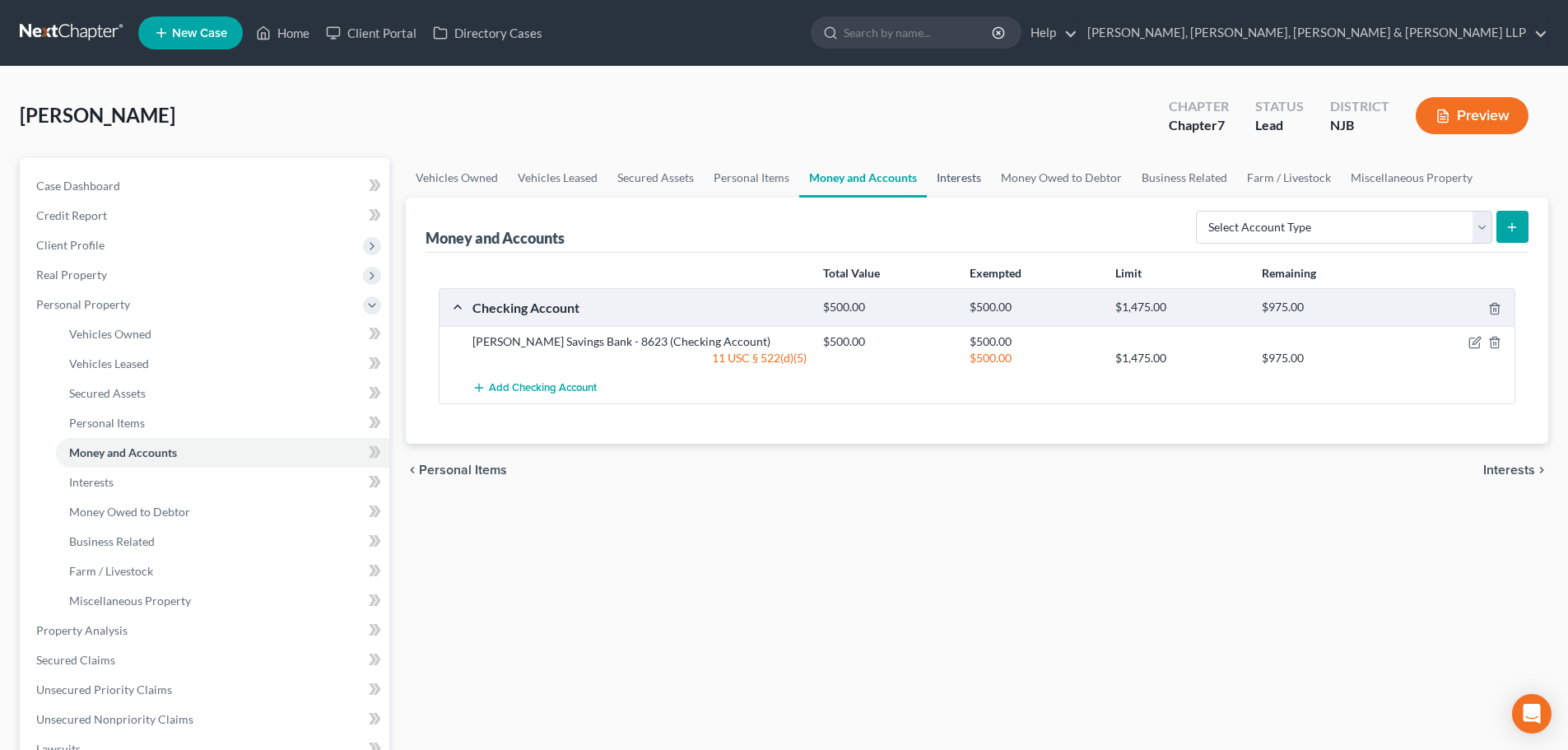
click at [965, 181] on link "Interests" at bounding box center [959, 177] width 64 height 39
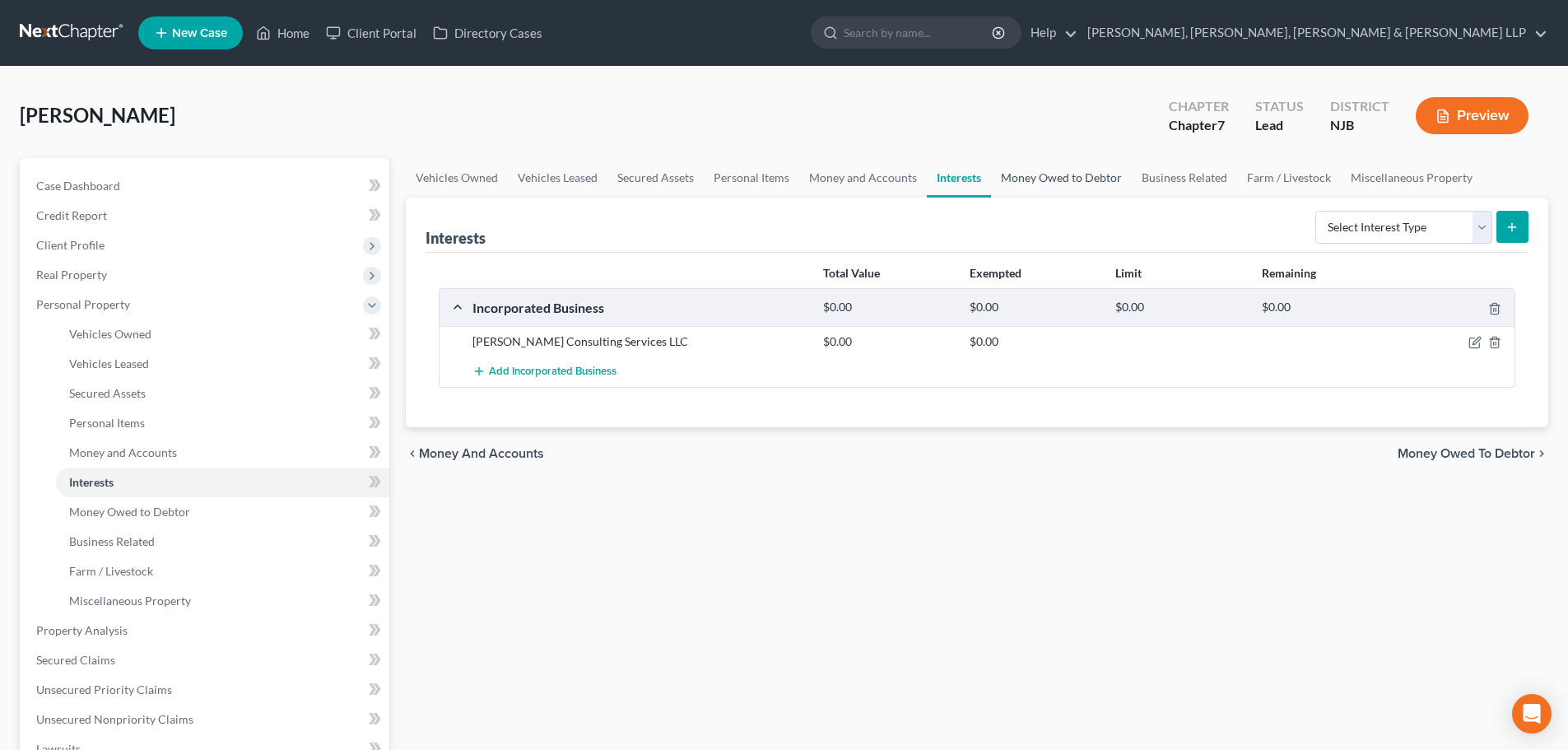
click at [1051, 185] on link "Money Owed to Debtor" at bounding box center [1061, 177] width 141 height 39
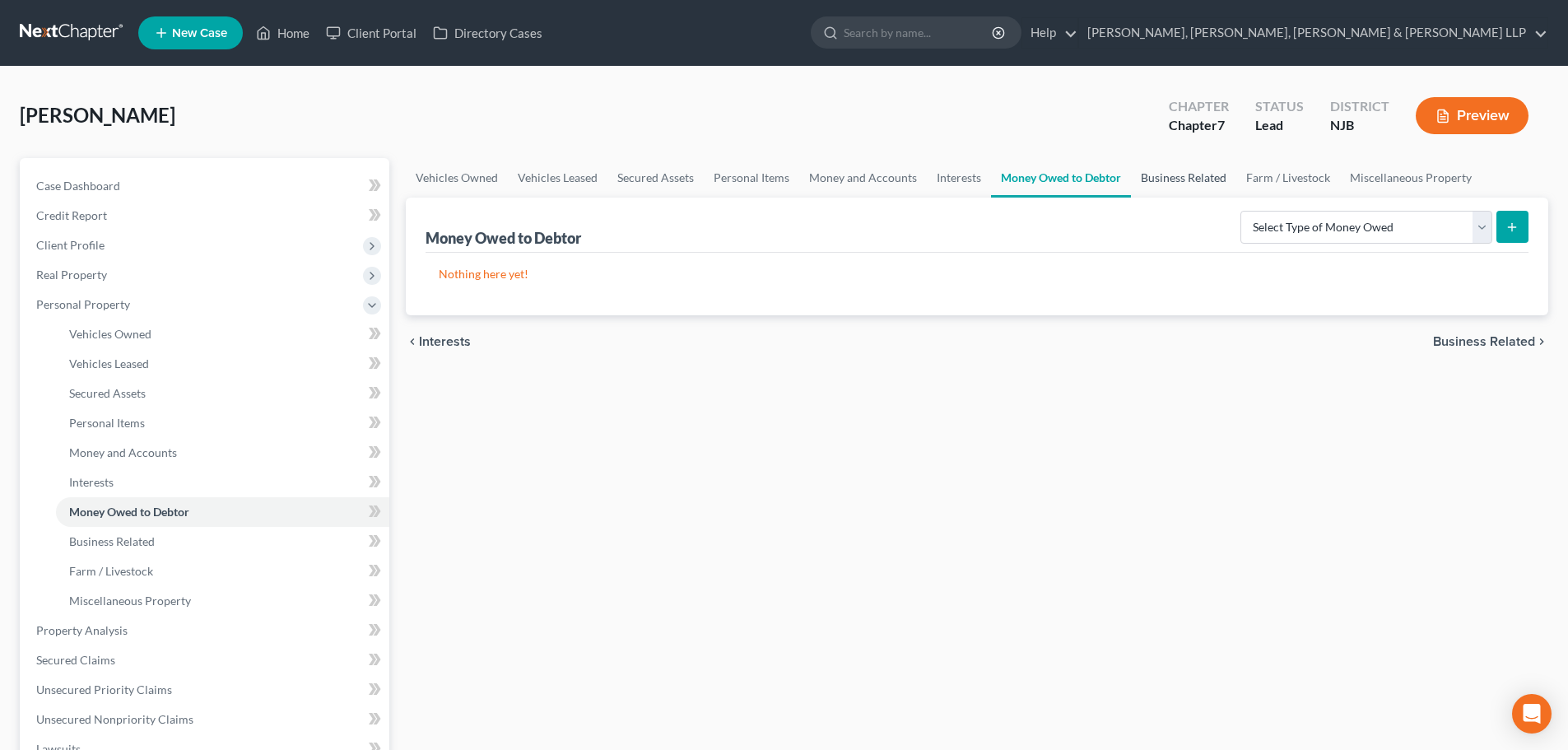
click at [1177, 189] on link "Business Related" at bounding box center [1183, 177] width 105 height 39
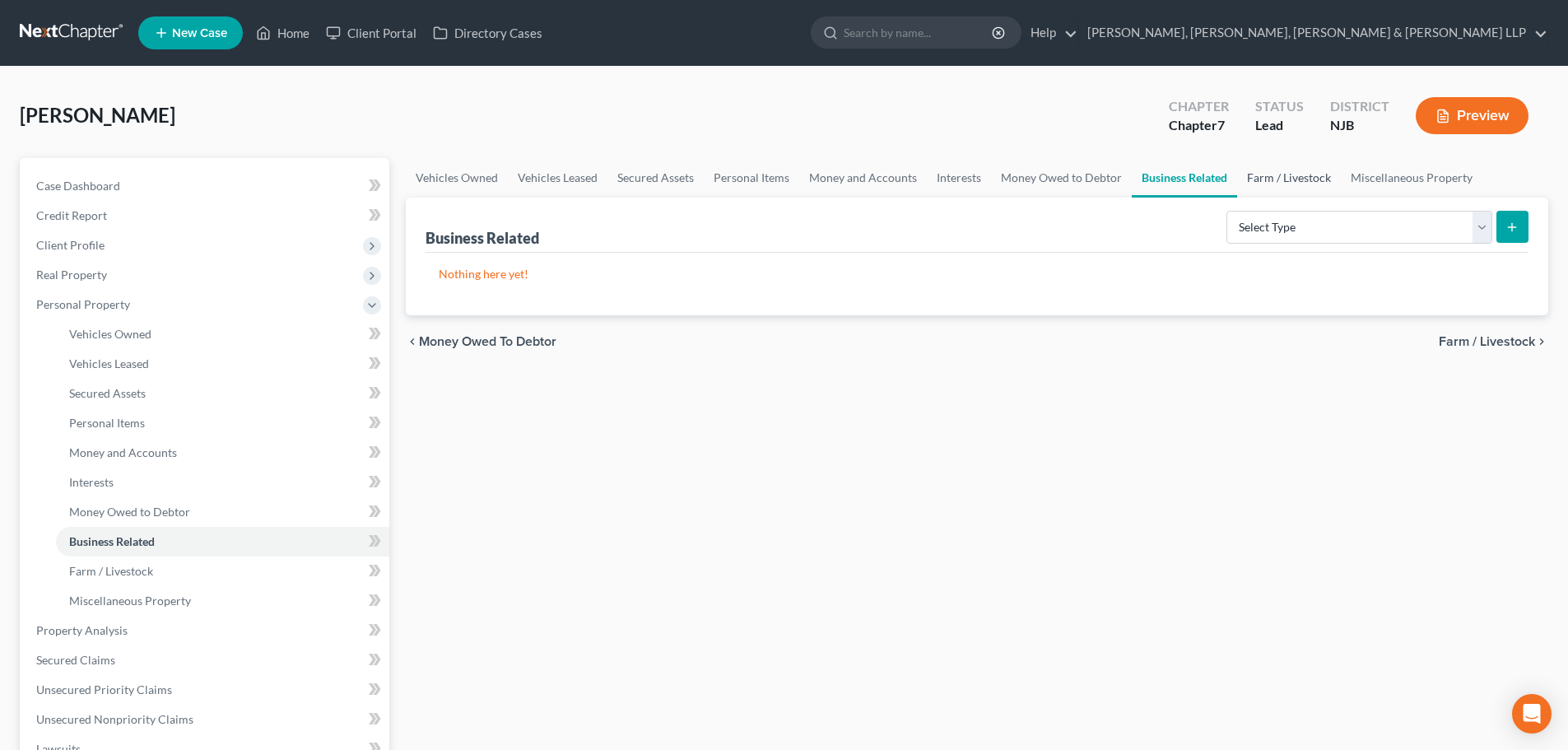
click at [1283, 190] on link "Farm / Livestock" at bounding box center [1288, 177] width 103 height 39
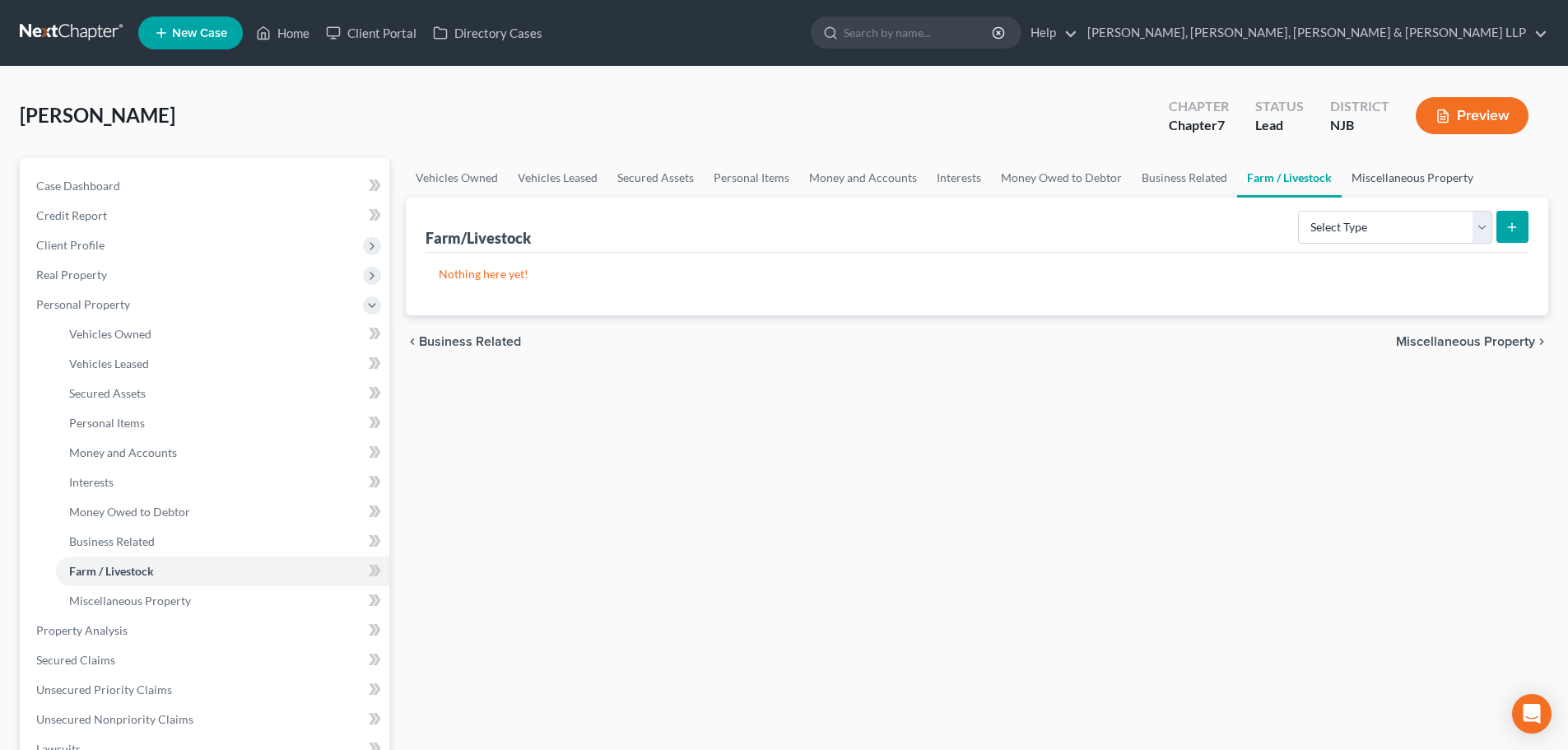
drag, startPoint x: 1367, startPoint y: 176, endPoint x: 1358, endPoint y: 178, distance: 9.2
click at [1370, 176] on link "Miscellaneous Property" at bounding box center [1412, 177] width 142 height 39
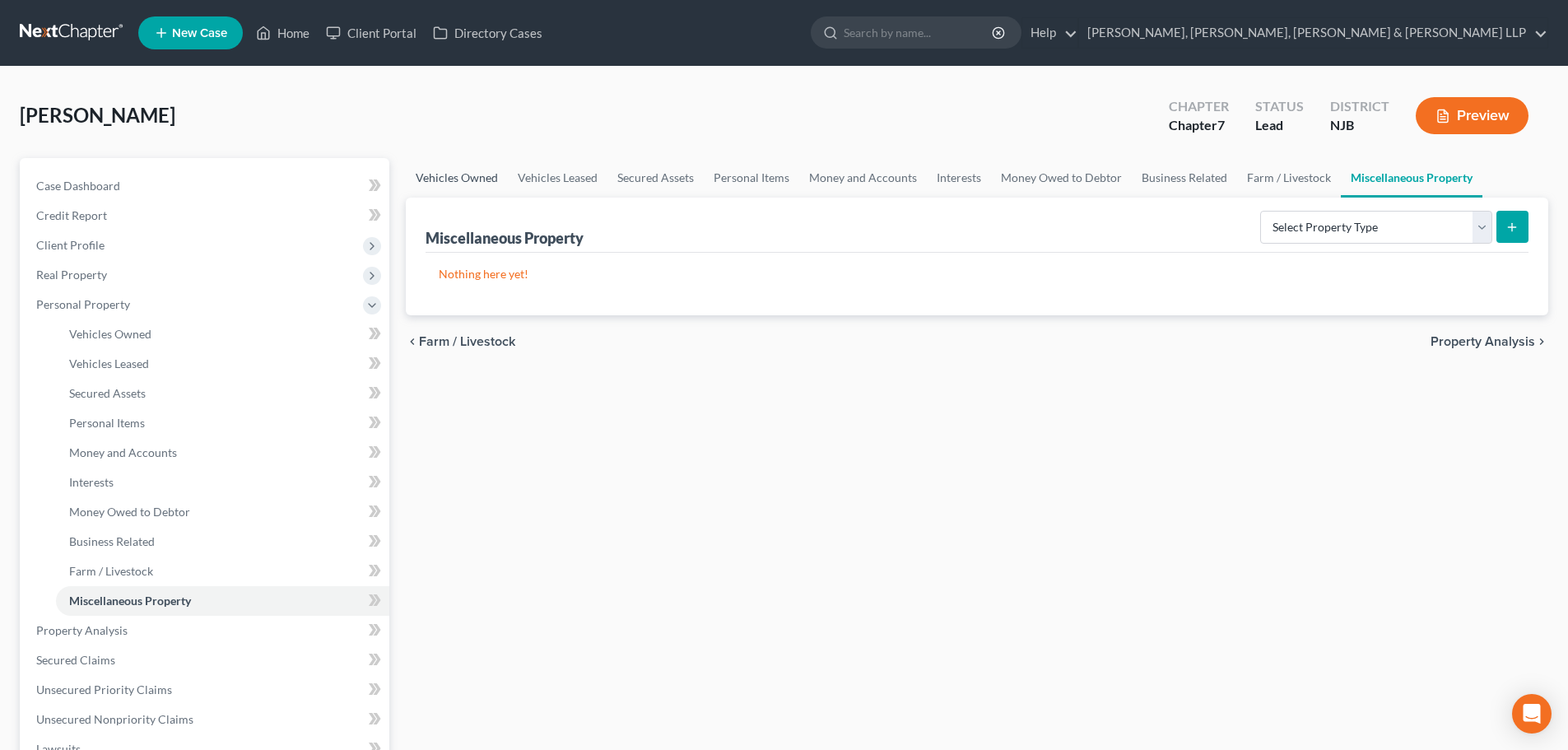
click at [478, 179] on link "Vehicles Owned" at bounding box center [456, 177] width 102 height 39
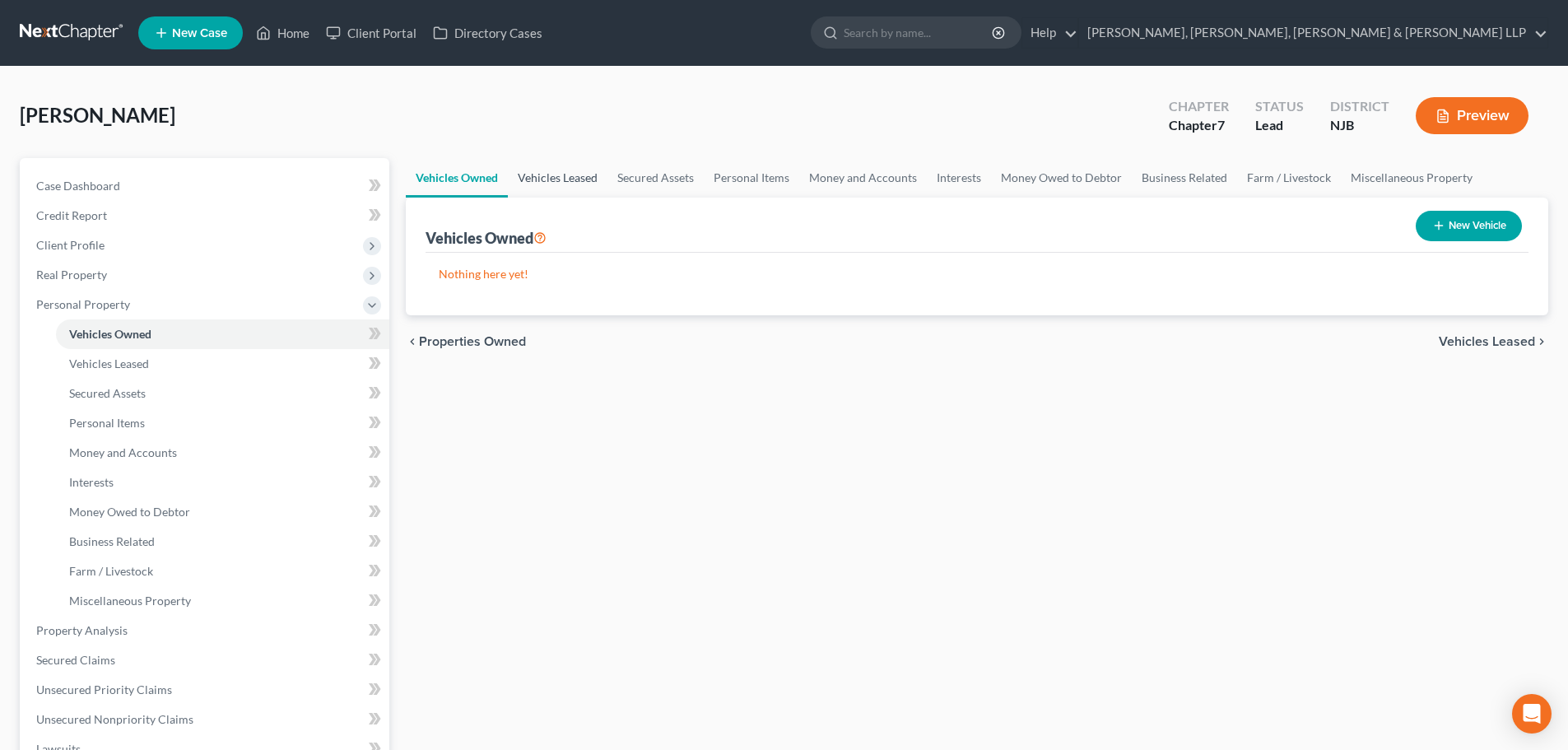
click at [545, 176] on link "Vehicles Leased" at bounding box center [557, 177] width 100 height 39
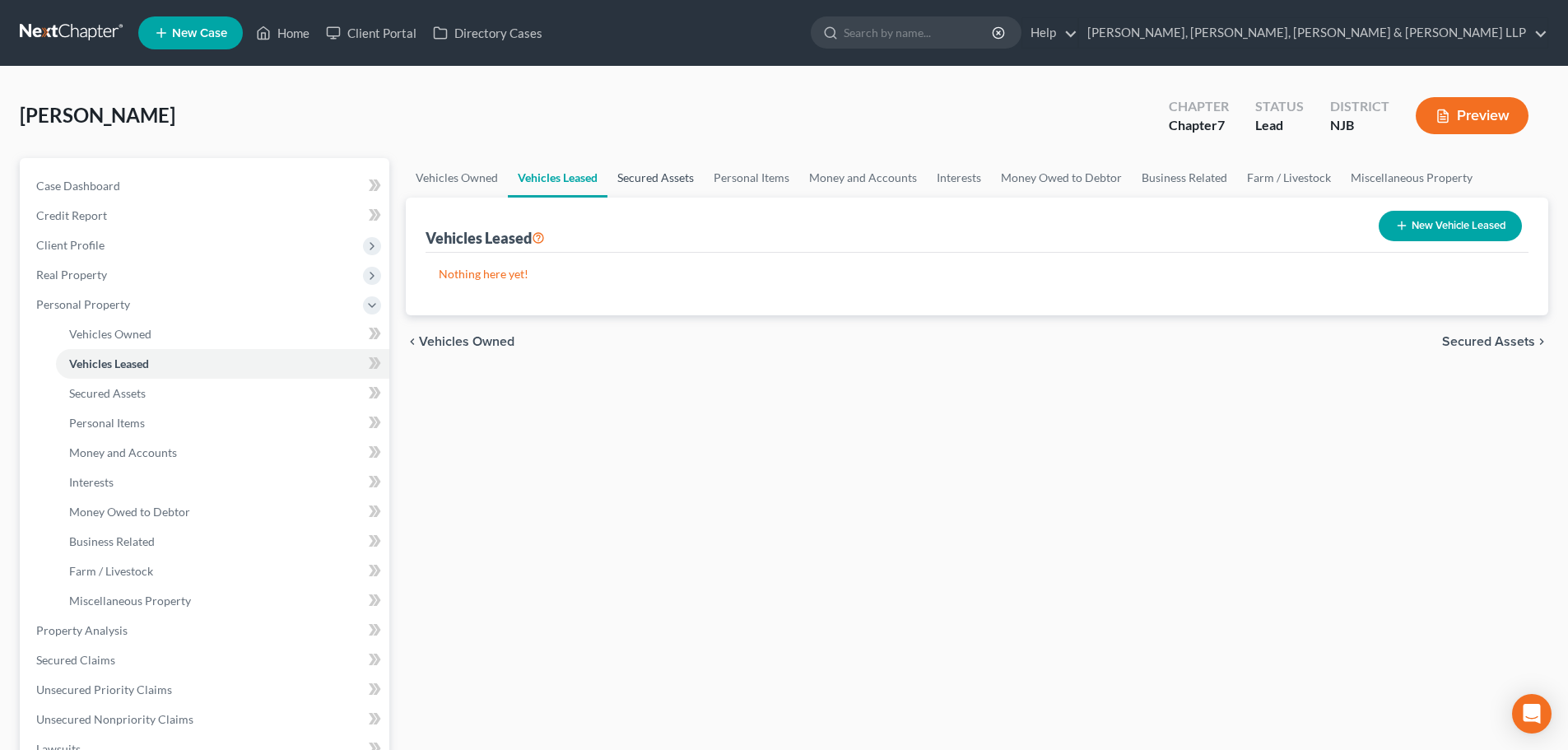
click at [676, 166] on link "Secured Assets" at bounding box center [655, 177] width 96 height 39
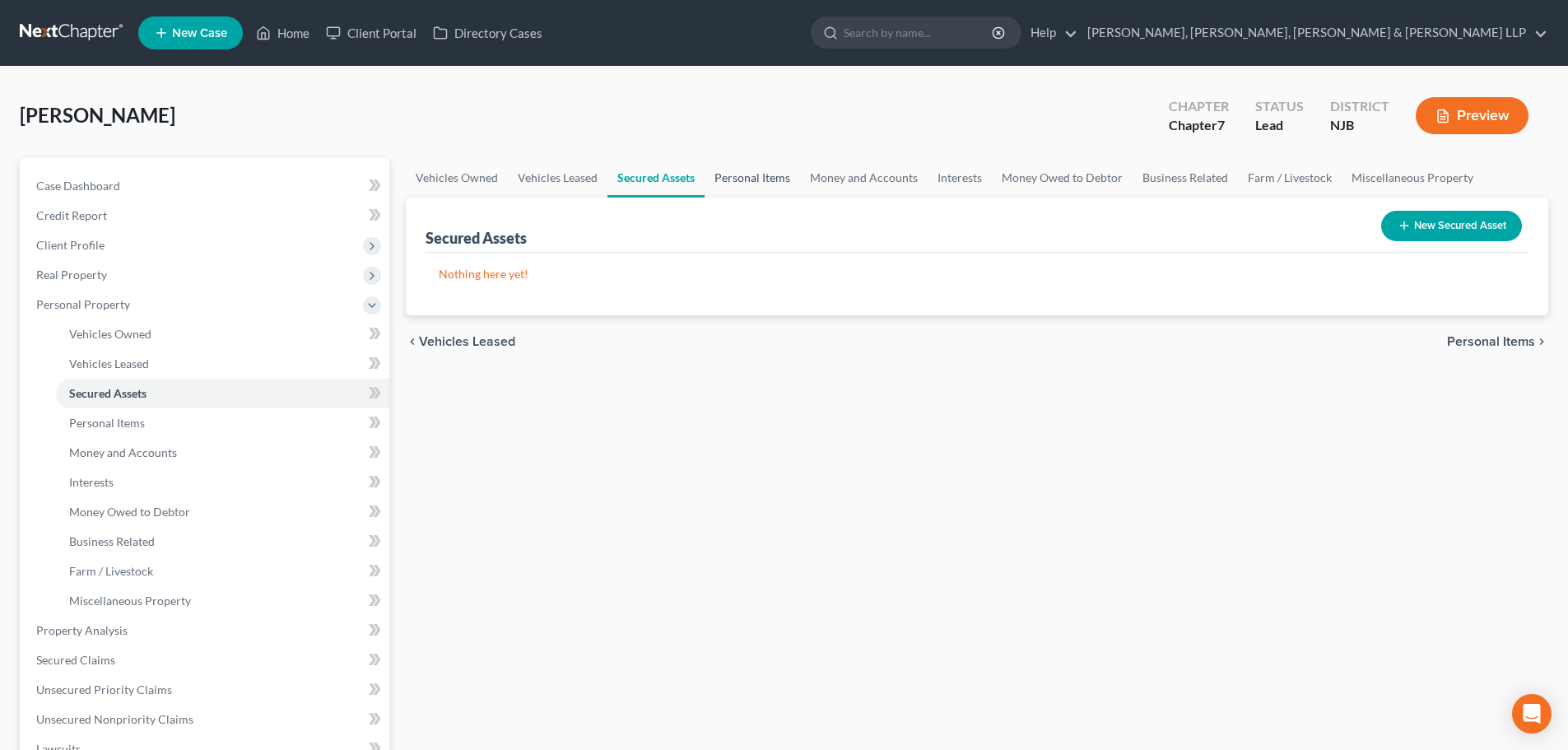
click at [731, 185] on link "Personal Items" at bounding box center [753, 177] width 96 height 39
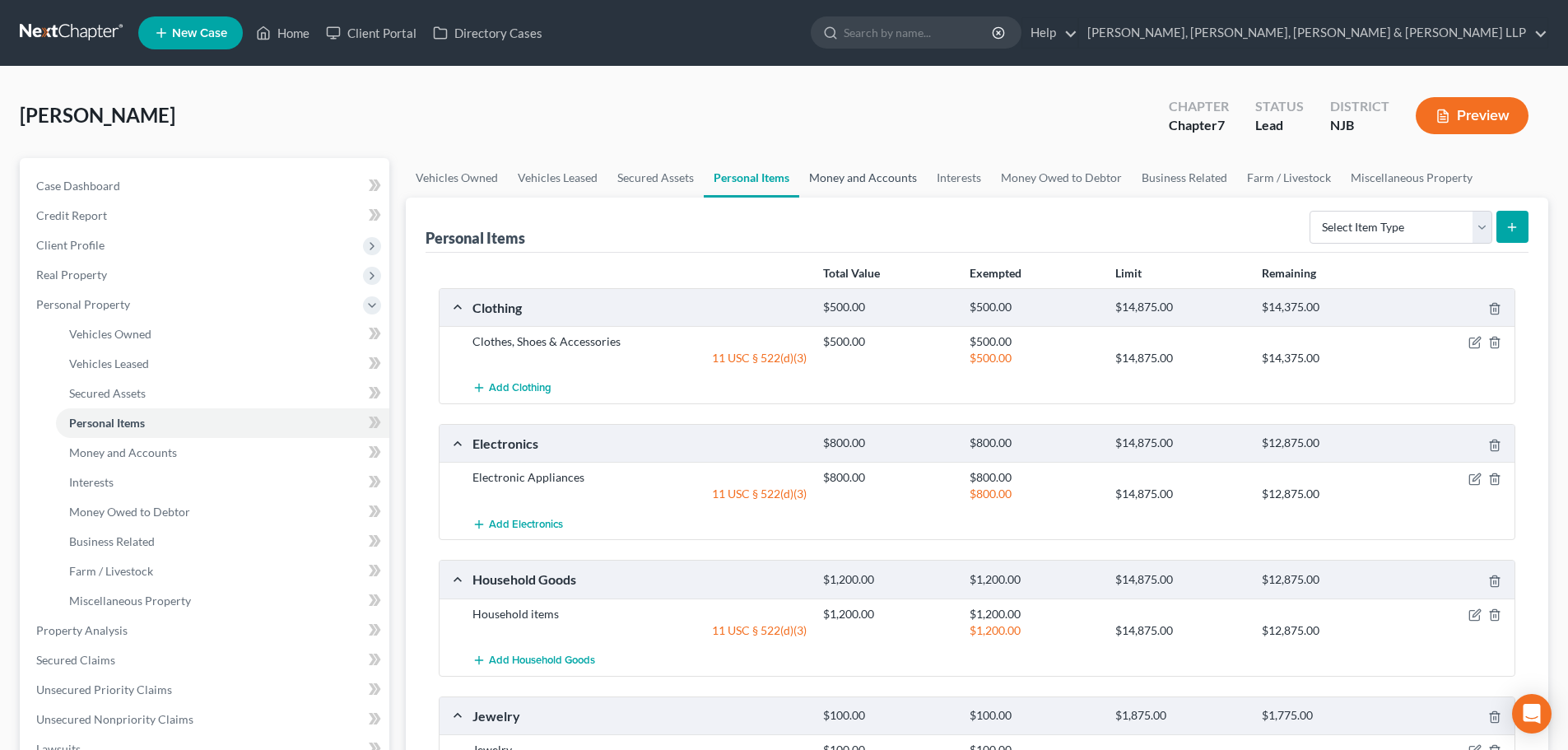
click at [857, 179] on link "Money and Accounts" at bounding box center [863, 177] width 128 height 39
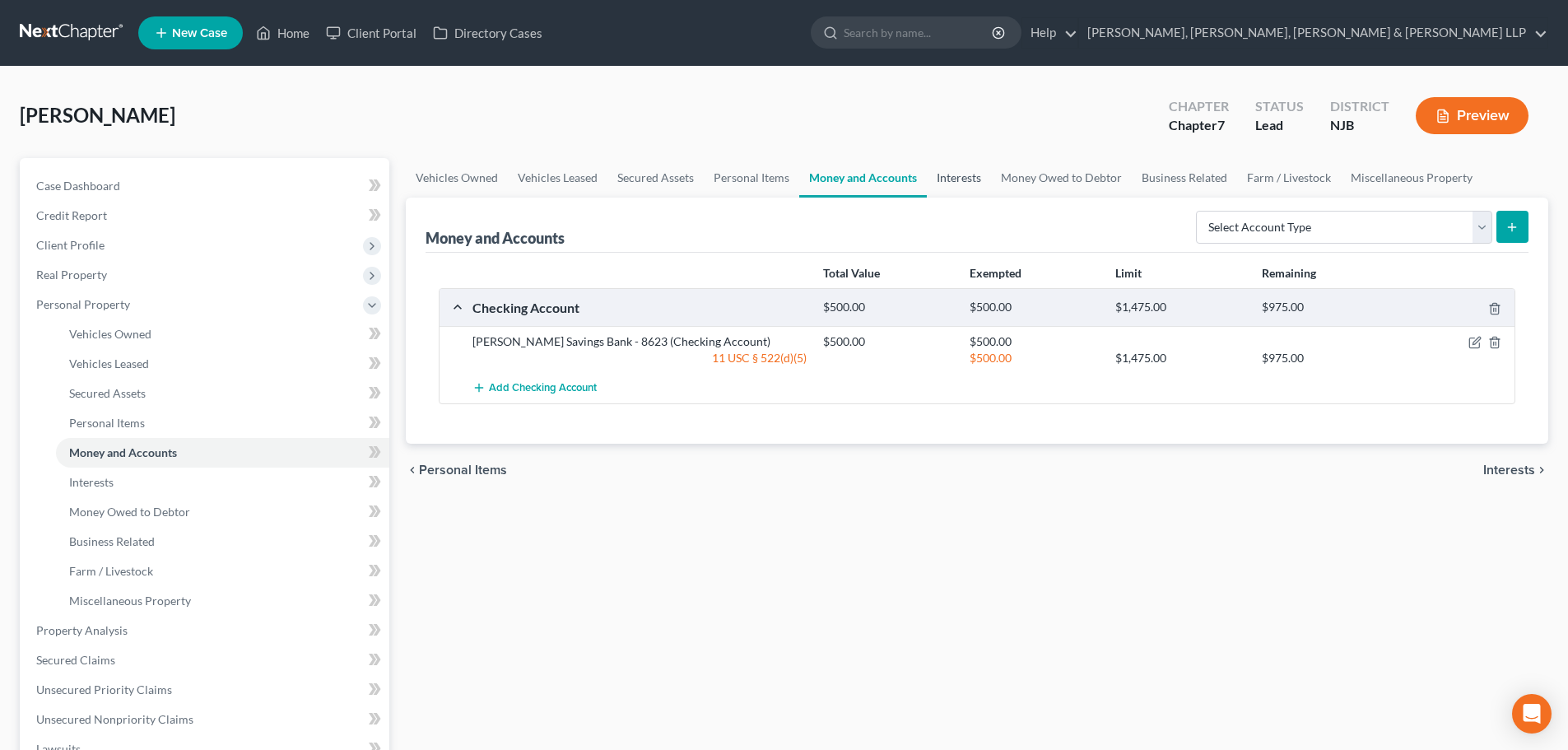
click at [927, 174] on link "Interests" at bounding box center [959, 177] width 64 height 39
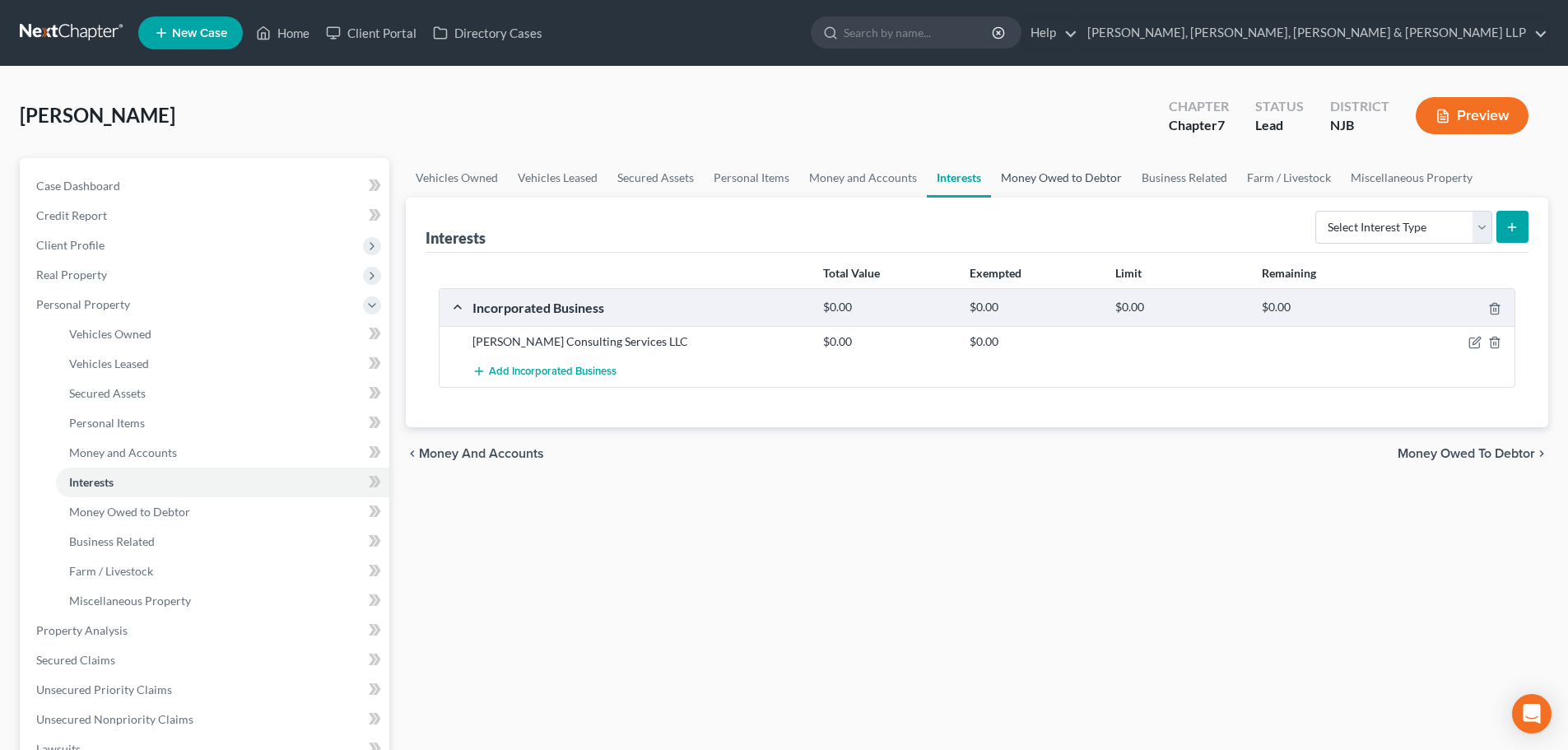
click at [1038, 181] on link "Money Owed to Debtor" at bounding box center [1061, 177] width 141 height 39
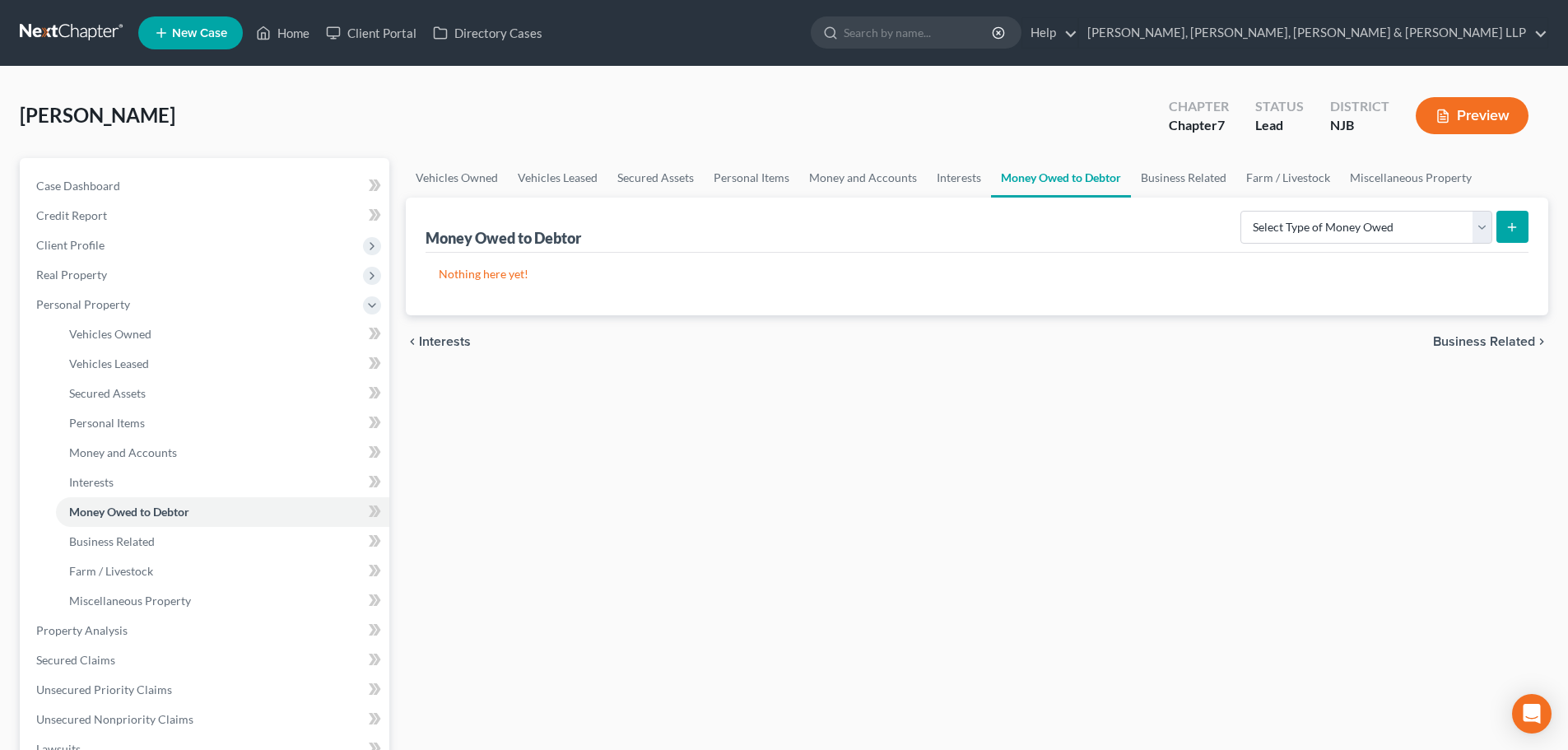
click at [1147, 156] on div "[PERSON_NAME] Upgraded Chapter Chapter 7 Status Lead District [GEOGRAPHIC_DATA]…" at bounding box center [784, 122] width 1529 height 71
click at [137, 179] on link "Case Dashboard" at bounding box center [206, 186] width 366 height 30
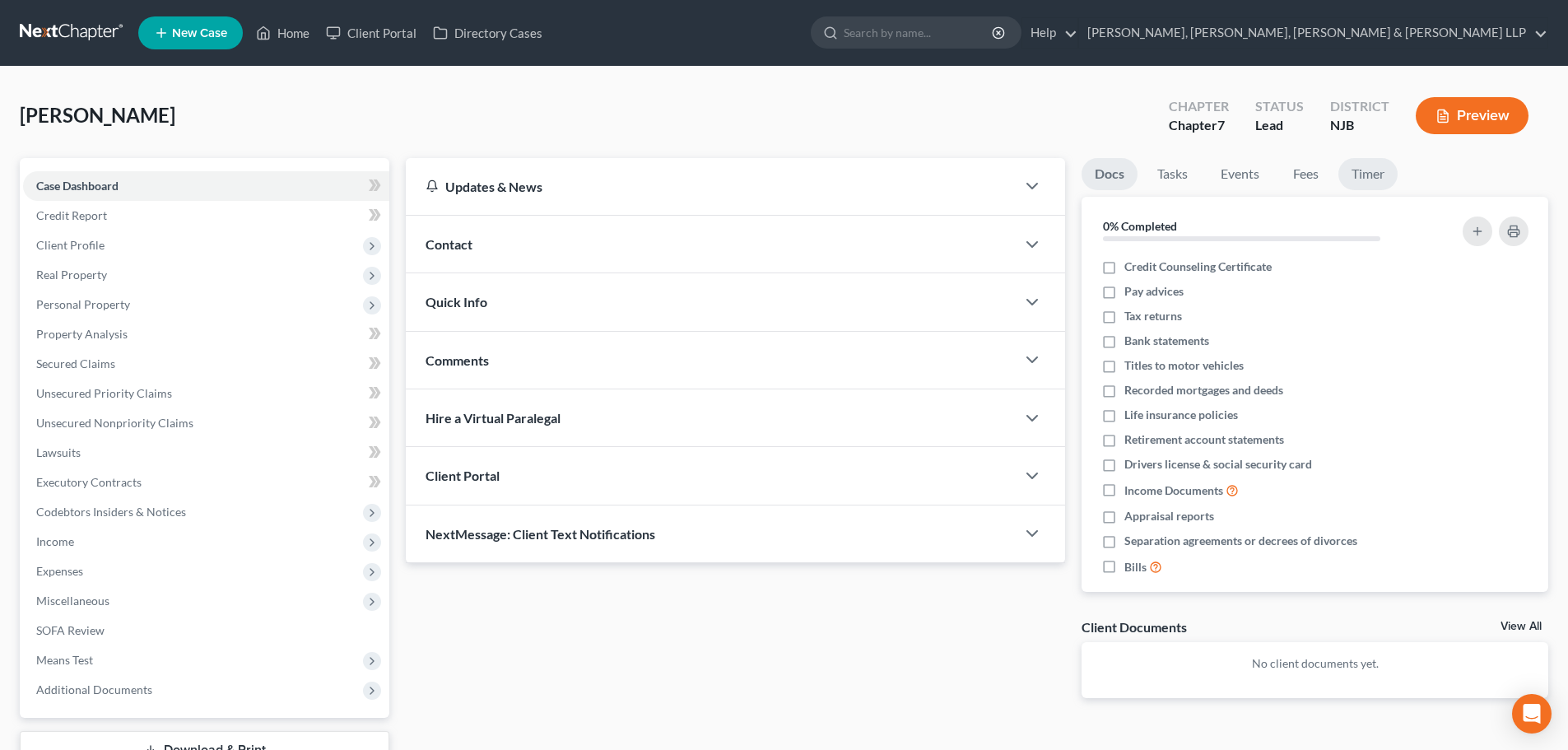
click at [1375, 163] on link "Timer" at bounding box center [1368, 174] width 59 height 32
